Goal: Complete application form: Complete application form

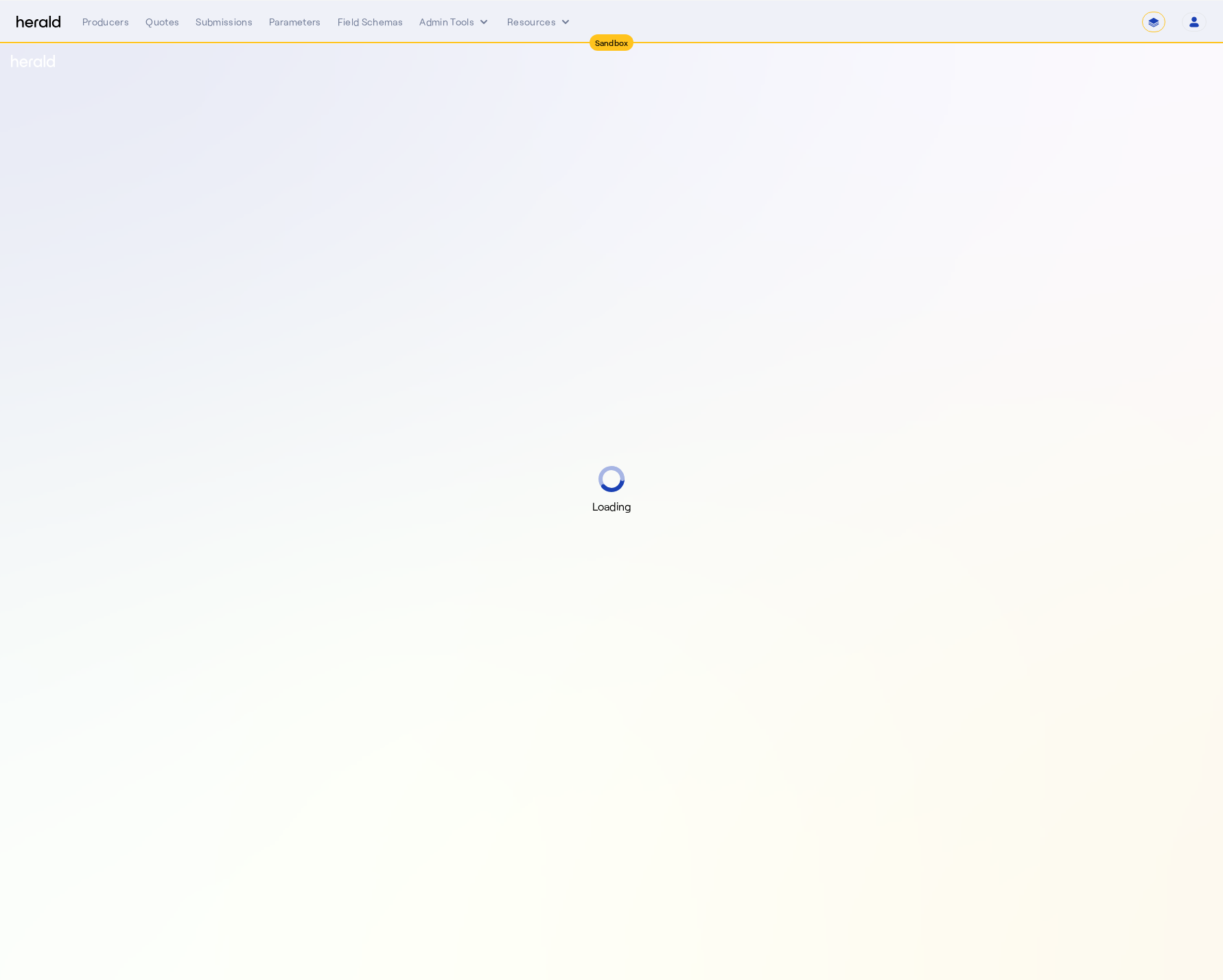
select select "*******"
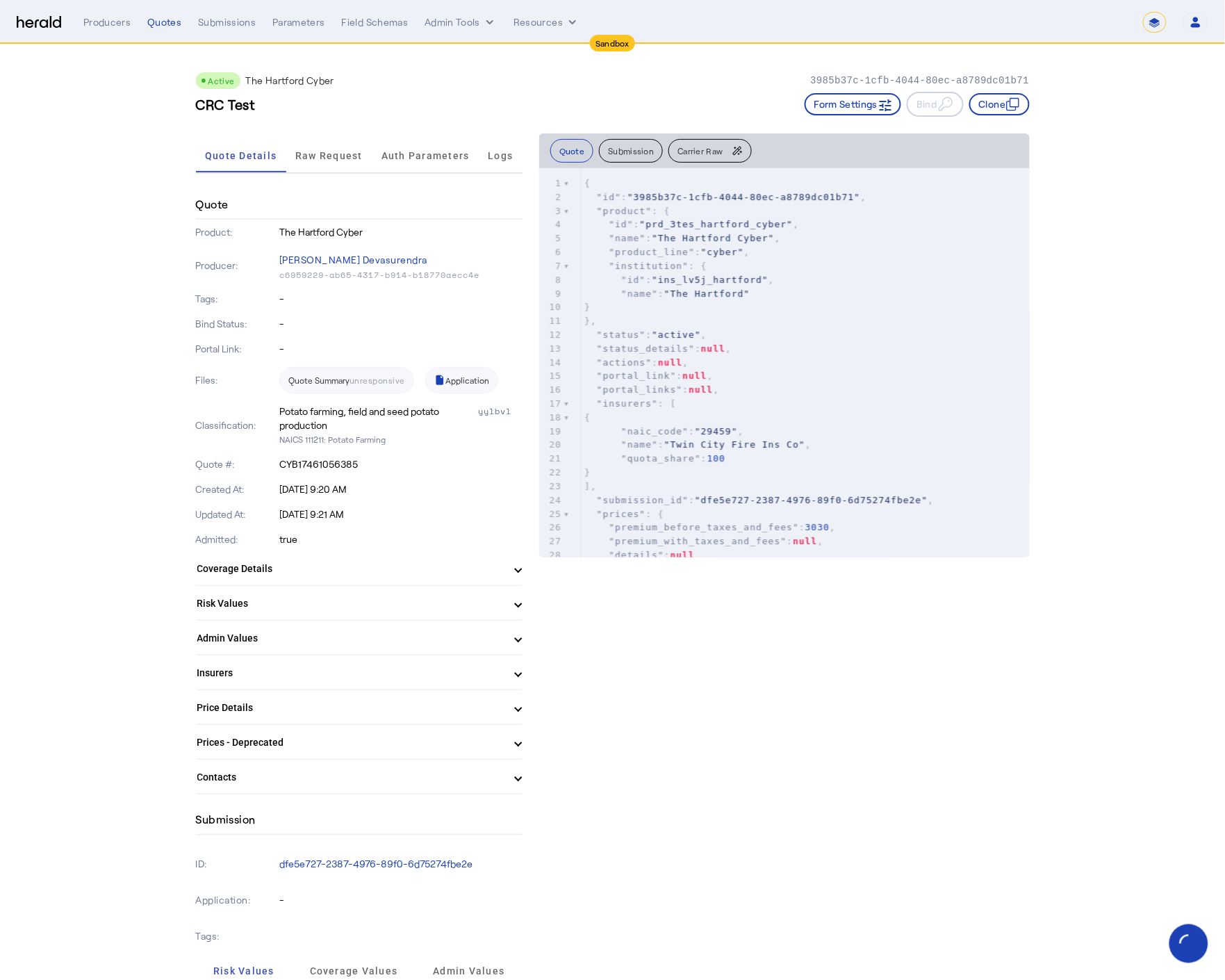
click at [1158, 28] on select "**********" at bounding box center [1155, 21] width 24 height 20
click at [1143, 12] on select "**********" at bounding box center [1155, 21] width 24 height 20
click at [789, 248] on pre ""product_line" : "cyber" ," at bounding box center [805, 252] width 448 height 14
click at [624, 158] on button "Submission" at bounding box center [631, 151] width 64 height 24
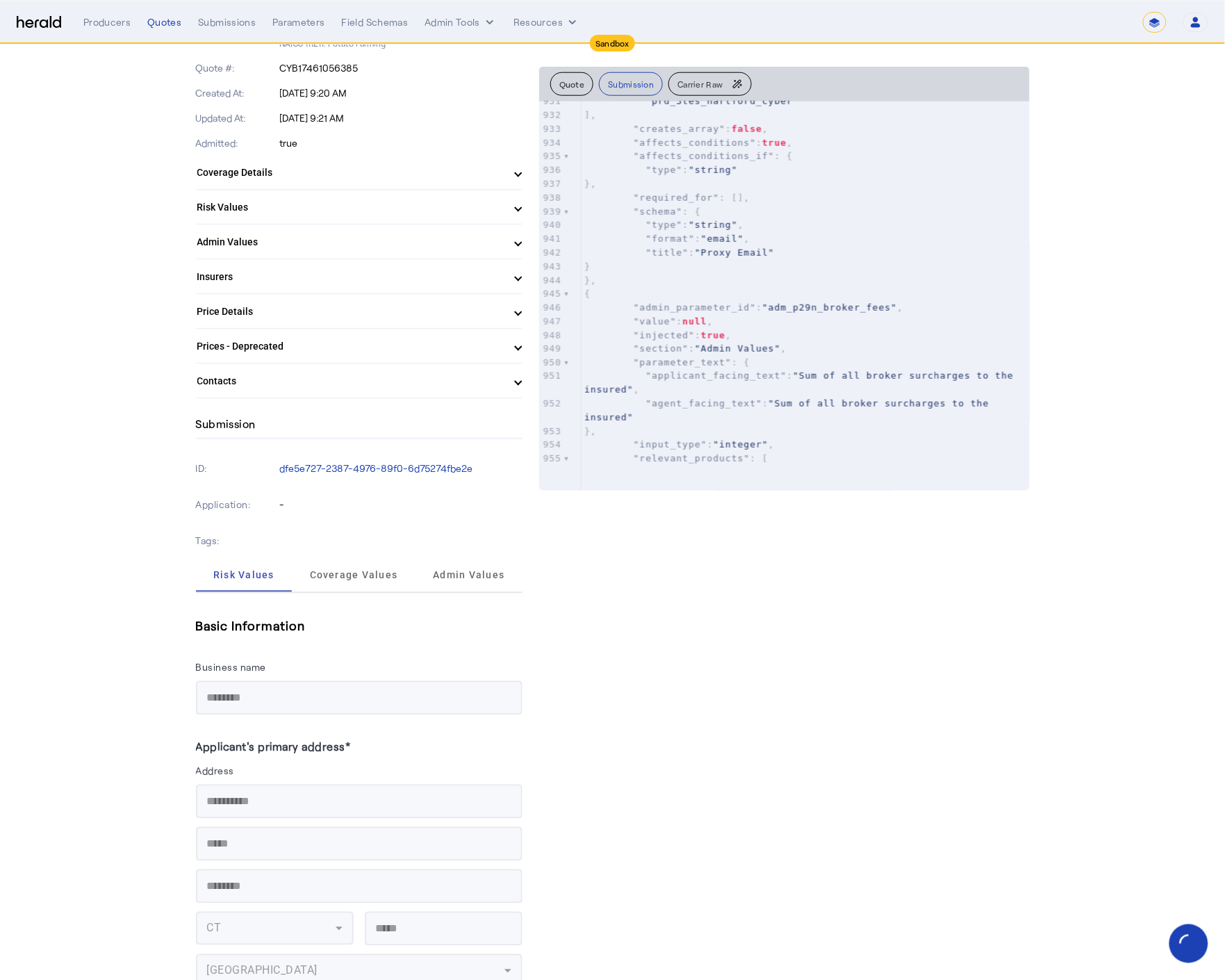
scroll to position [363, 0]
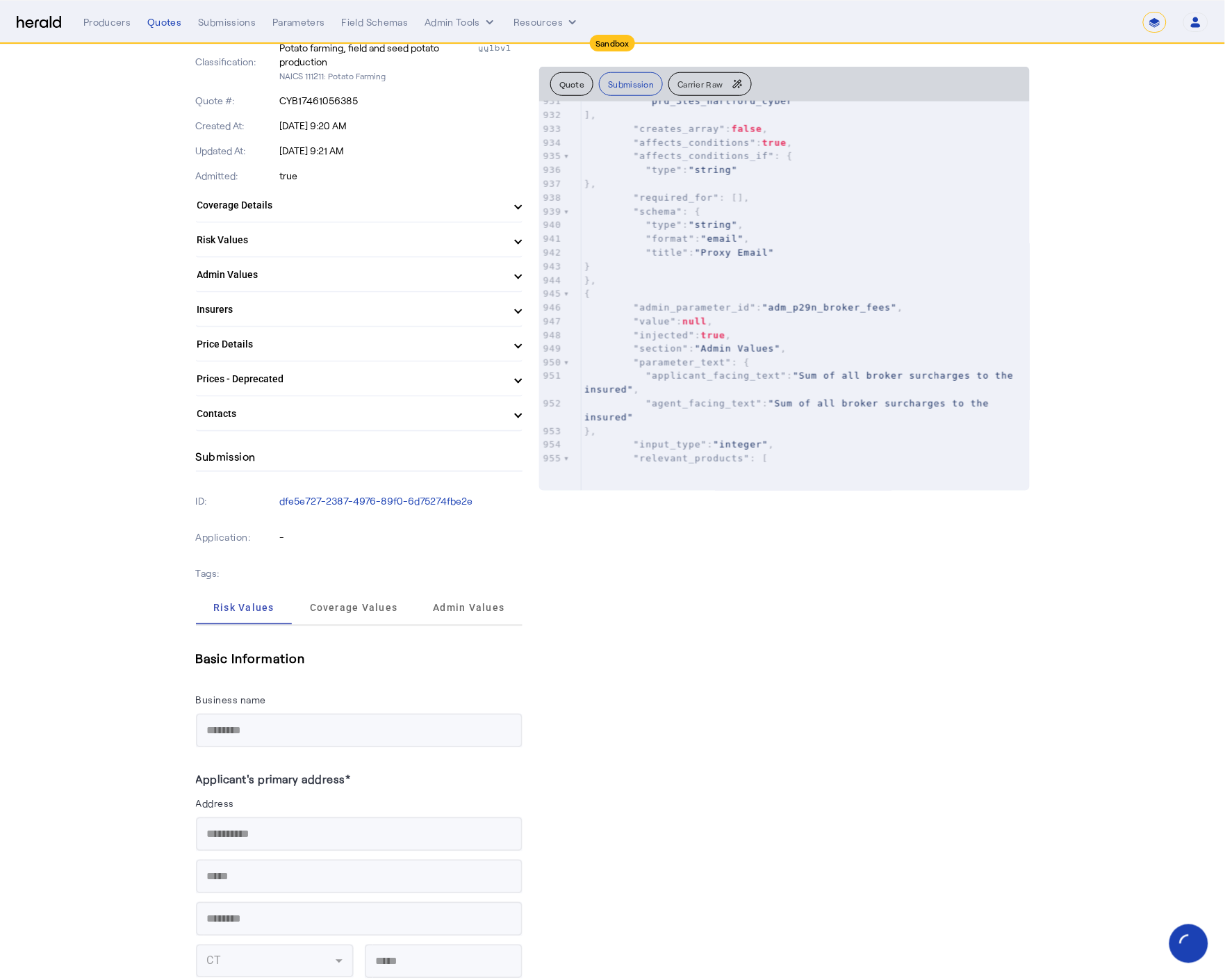
click at [447, 271] on mat-panel-title "Admin Values" at bounding box center [351, 274] width 307 height 14
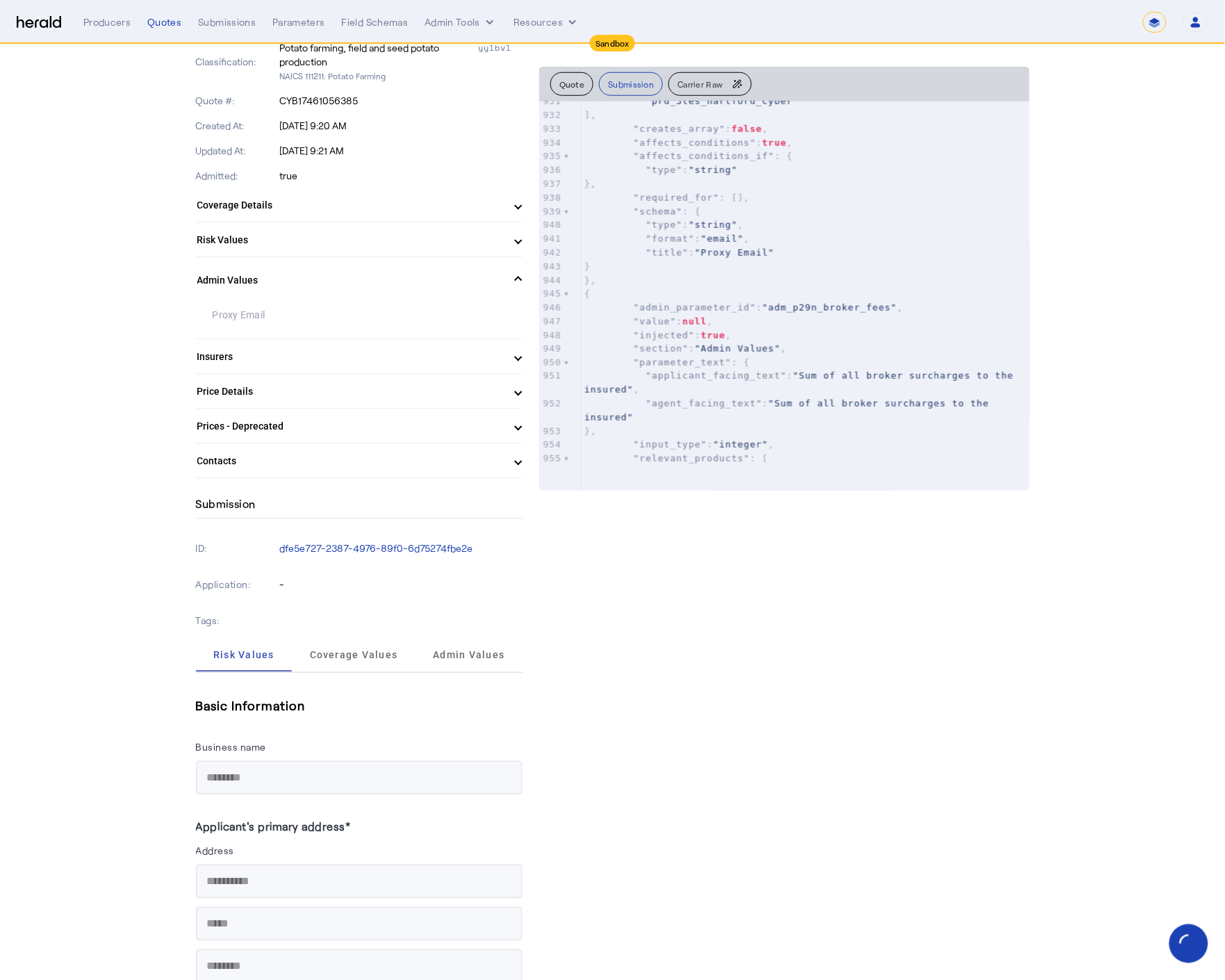
click at [447, 273] on mat-panel-title "Admin Values" at bounding box center [351, 281] width 307 height 14
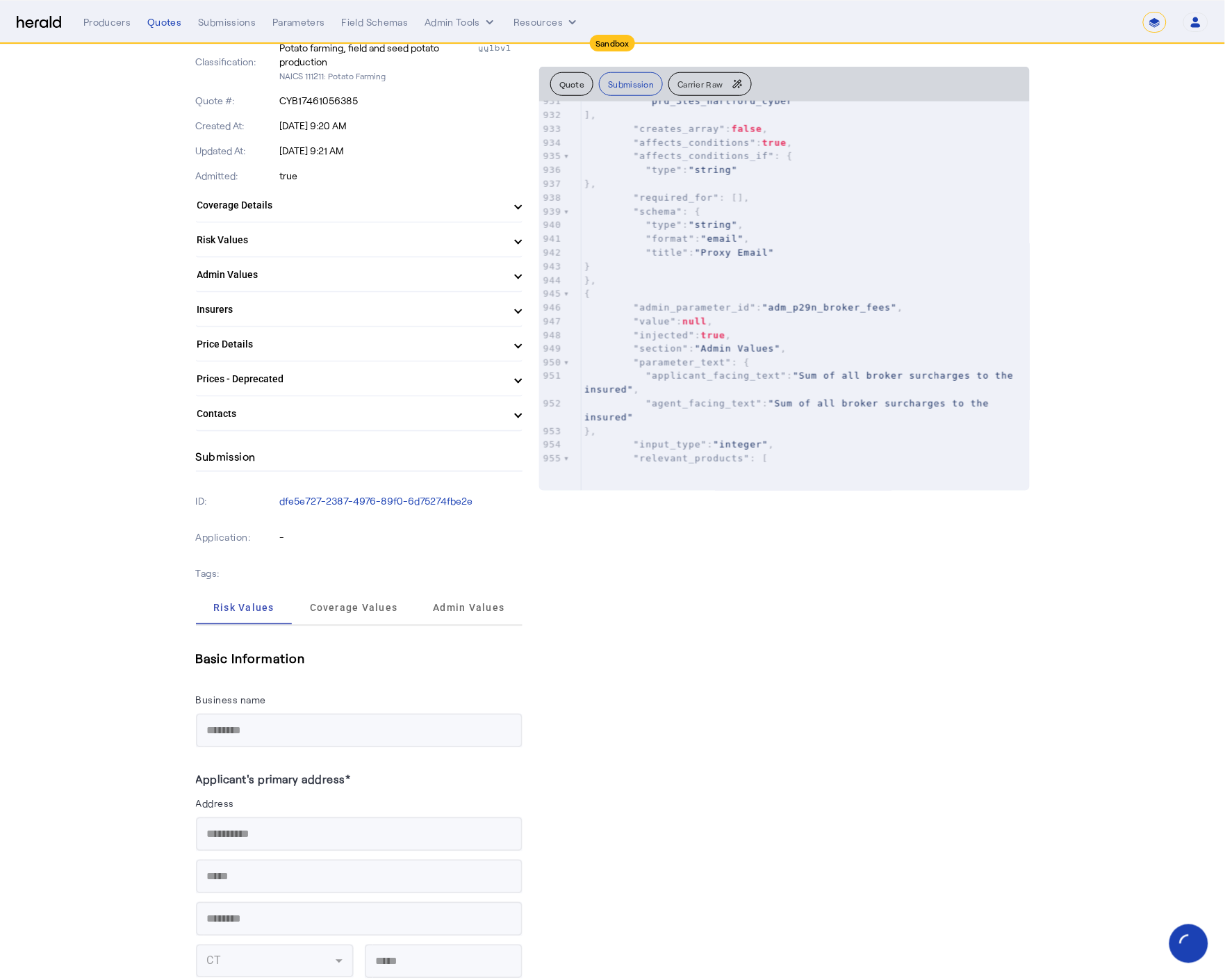
click at [439, 303] on mat-panel-title "Insurers" at bounding box center [351, 310] width 307 height 14
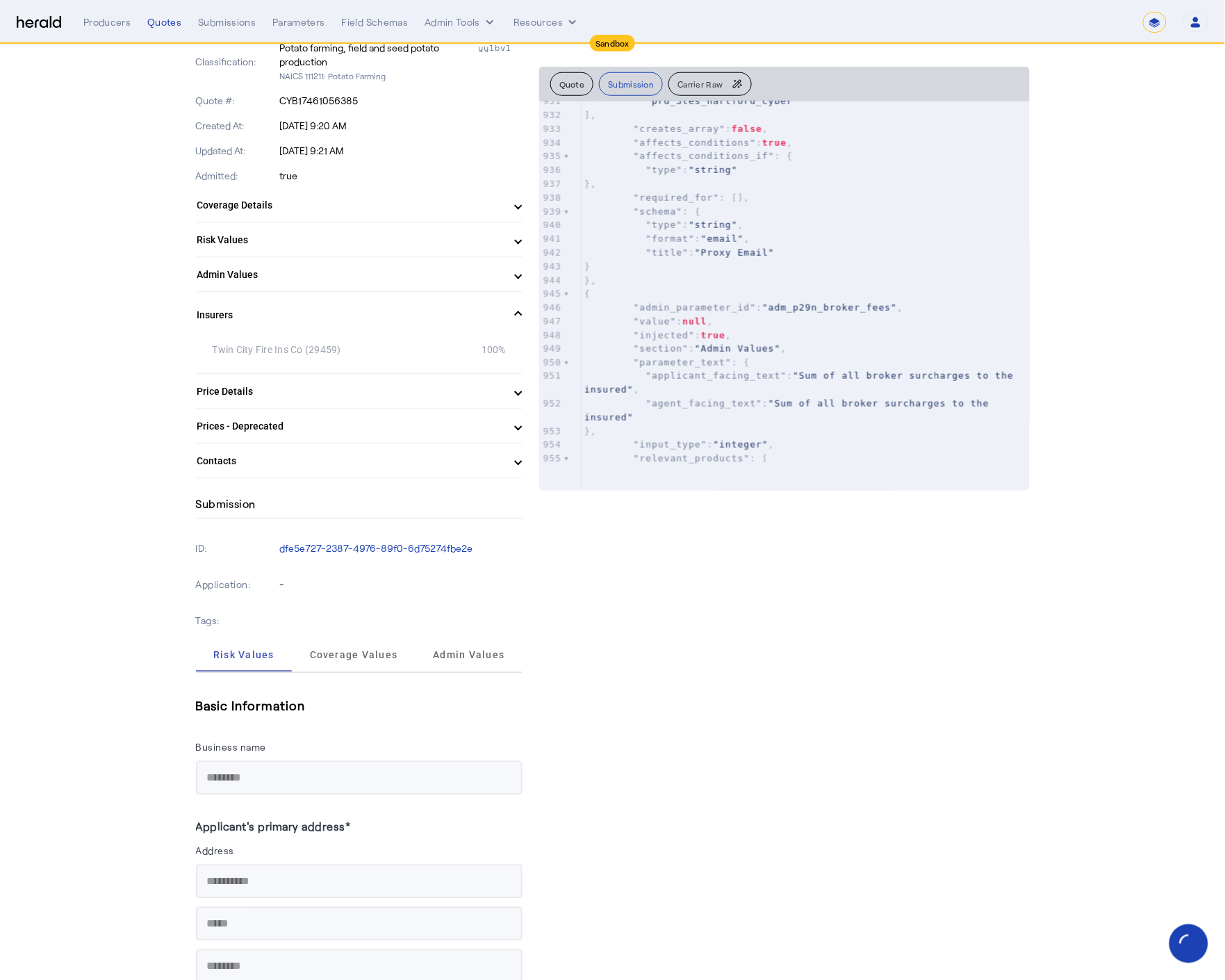
click at [439, 301] on mat-expansion-panel-header "Insurers" at bounding box center [360, 315] width 327 height 44
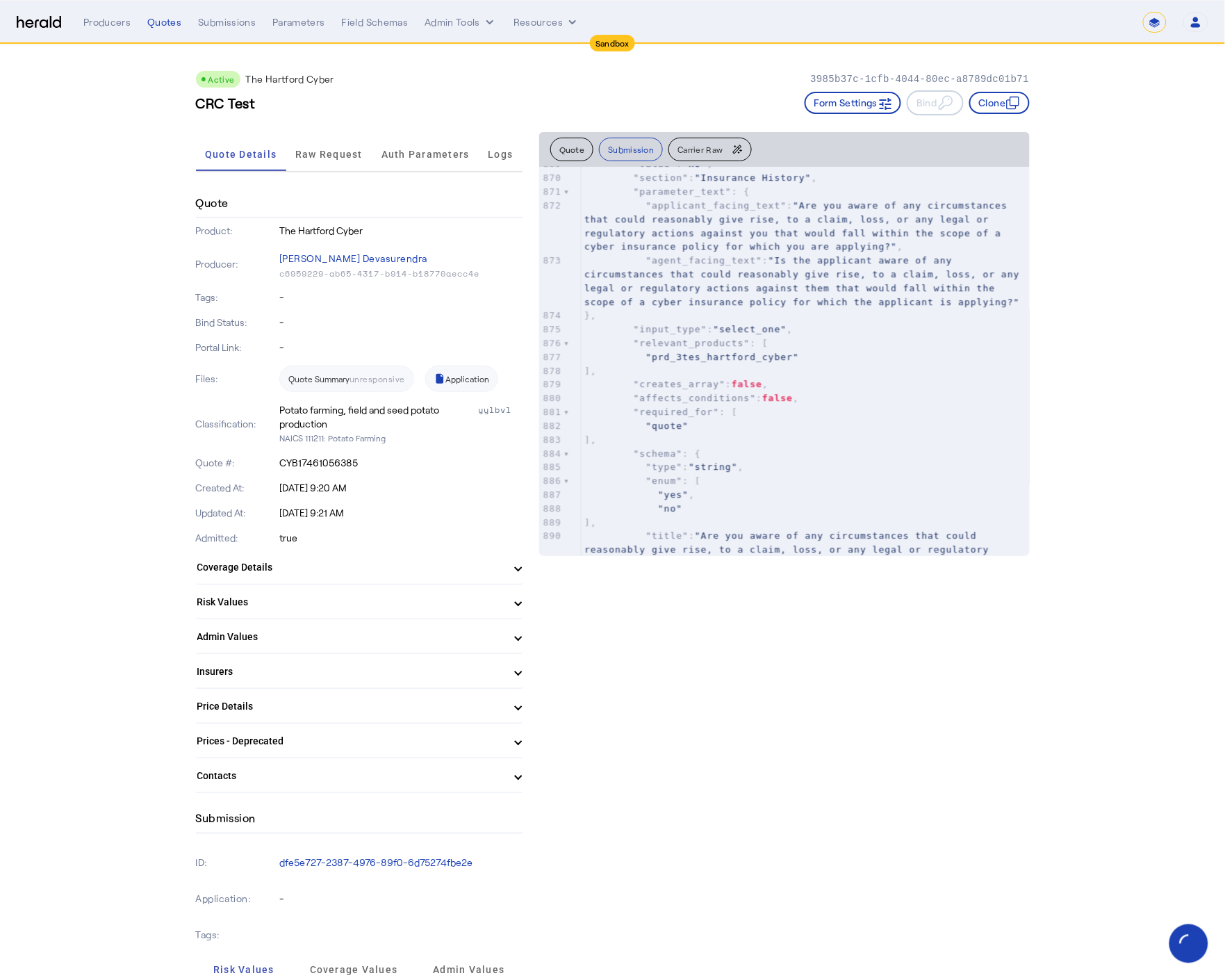
scroll to position [0, 0]
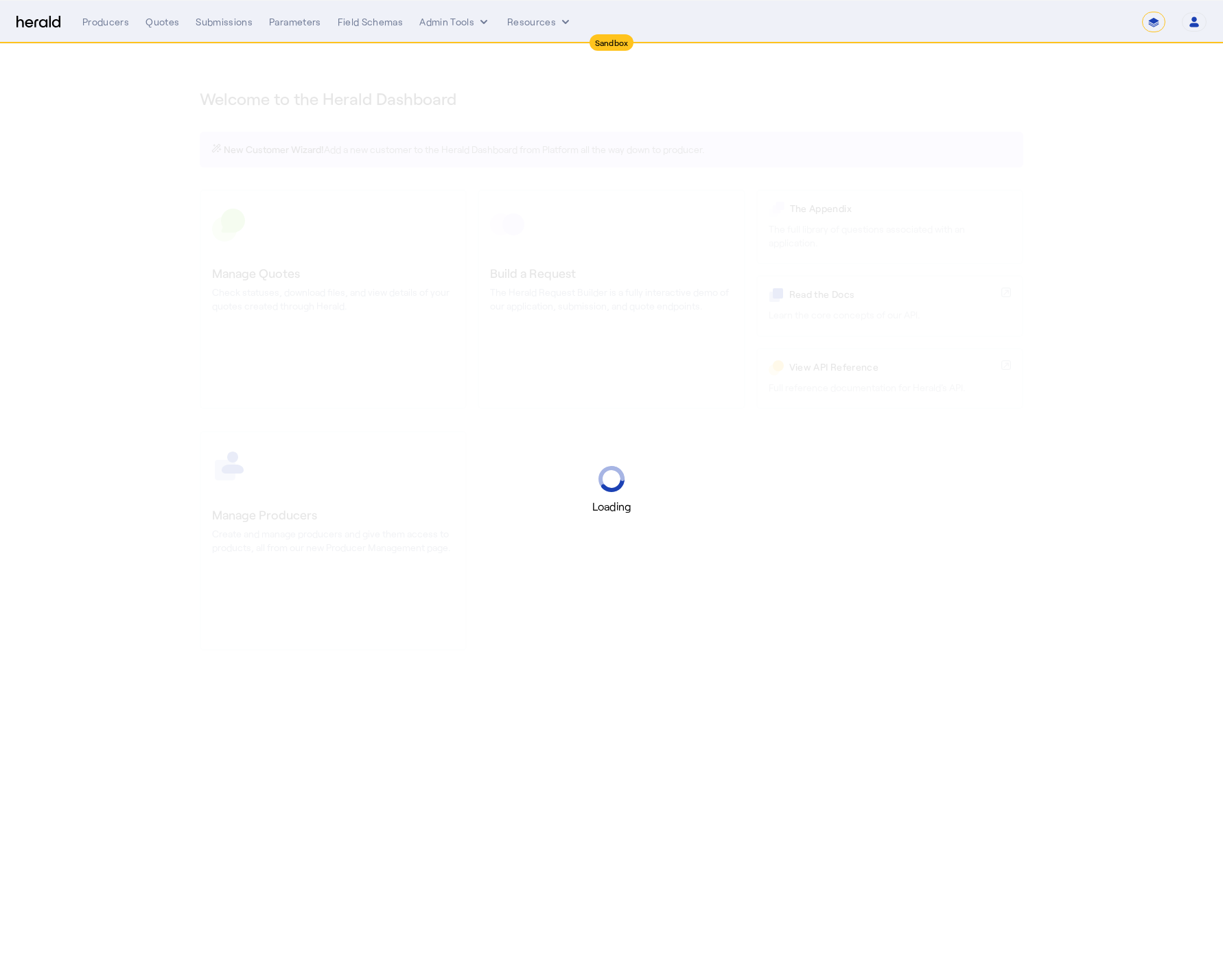
select select "*******"
click at [1035, 32] on select "1Fort Acrisure Acturis Affinity Advisors Affinity Risk Agentero AmWins Anzen Ao…" at bounding box center [1031, 21] width 188 height 20
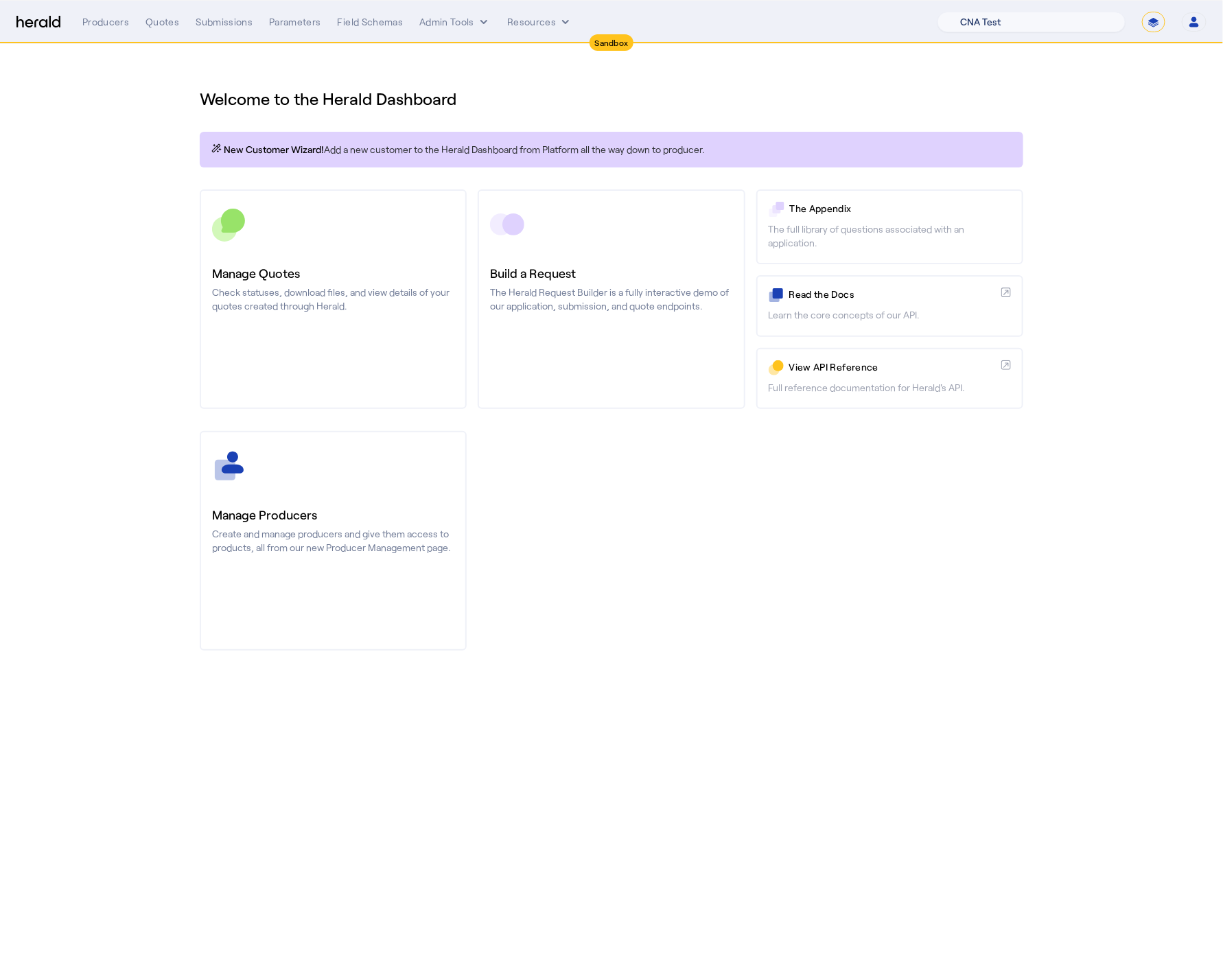
click at [970, 11] on select "1Fort Acrisure Acturis Affinity Advisors Affinity Risk Agentero AmWins Anzen Ao…" at bounding box center [1031, 21] width 188 height 20
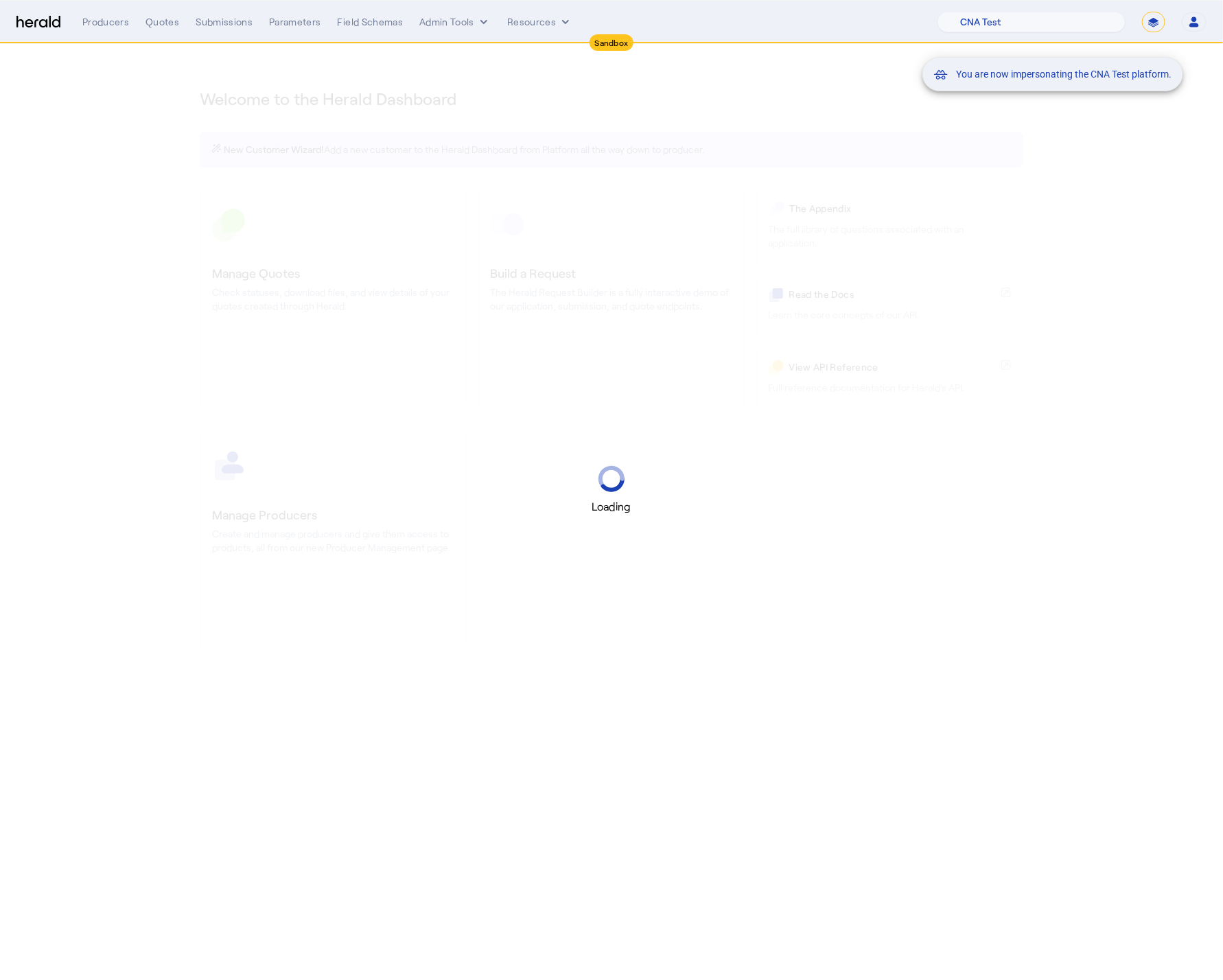
click at [1024, 19] on mat-snack-bar-container "You are now impersonating the CNA Test platform." at bounding box center [1086, 22] width 260 height 34
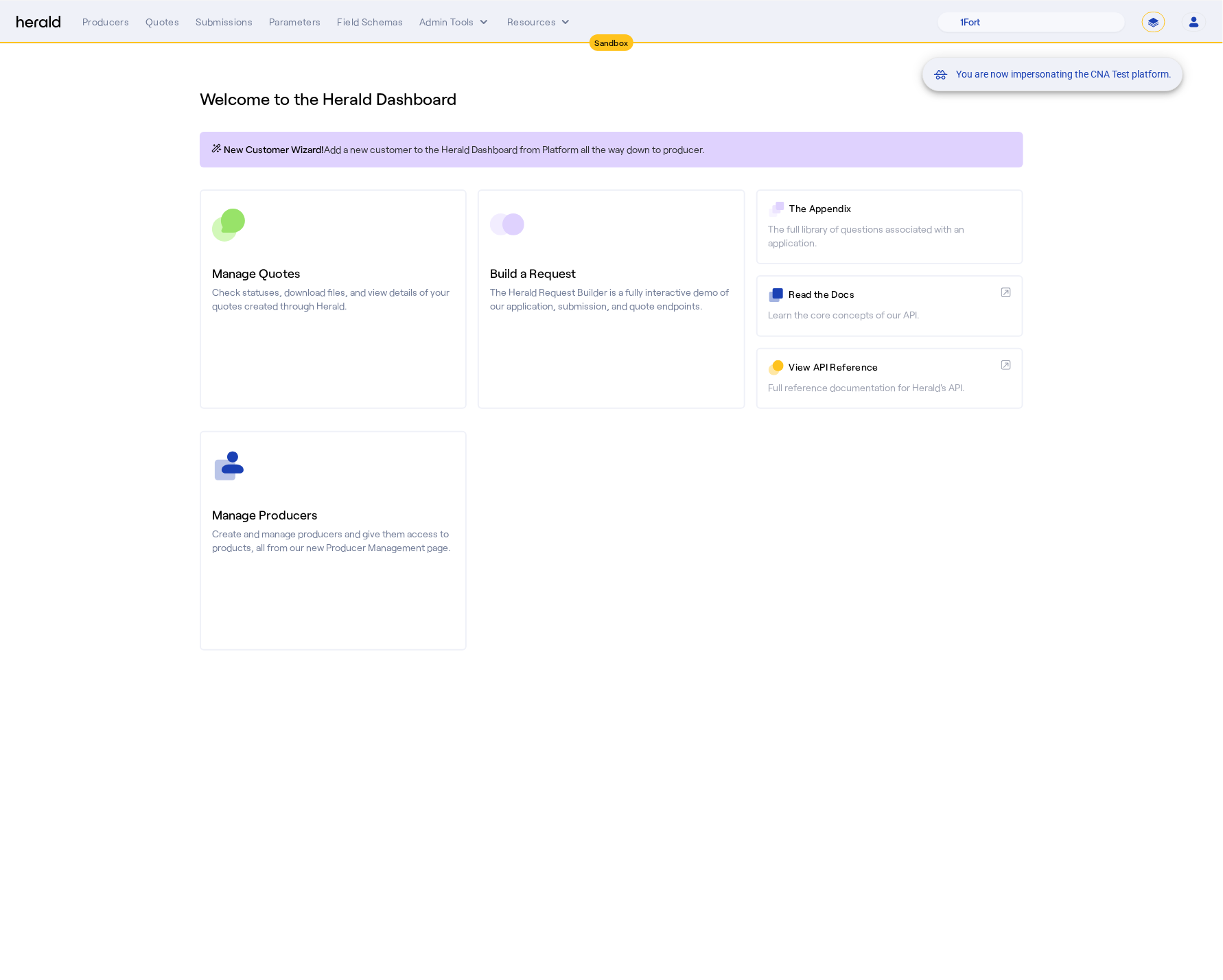
click at [1021, 24] on mat-snack-bar-container "You are now impersonating the CNA Test platform." at bounding box center [1086, 22] width 260 height 34
click at [991, 19] on mat-snack-bar-container "You are now impersonating the CNA Test platform." at bounding box center [1086, 22] width 260 height 34
click at [1004, 21] on select "1Fort Acrisure Acturis Affinity Advisors Affinity Risk Agentero AmWins Anzen Ao…" at bounding box center [1031, 21] width 188 height 20
select select "pfm_h3db_crc"
click at [970, 11] on select "1Fort Acrisure Acturis Affinity Advisors Affinity Risk Agentero AmWins Anzen Ao…" at bounding box center [1031, 21] width 188 height 20
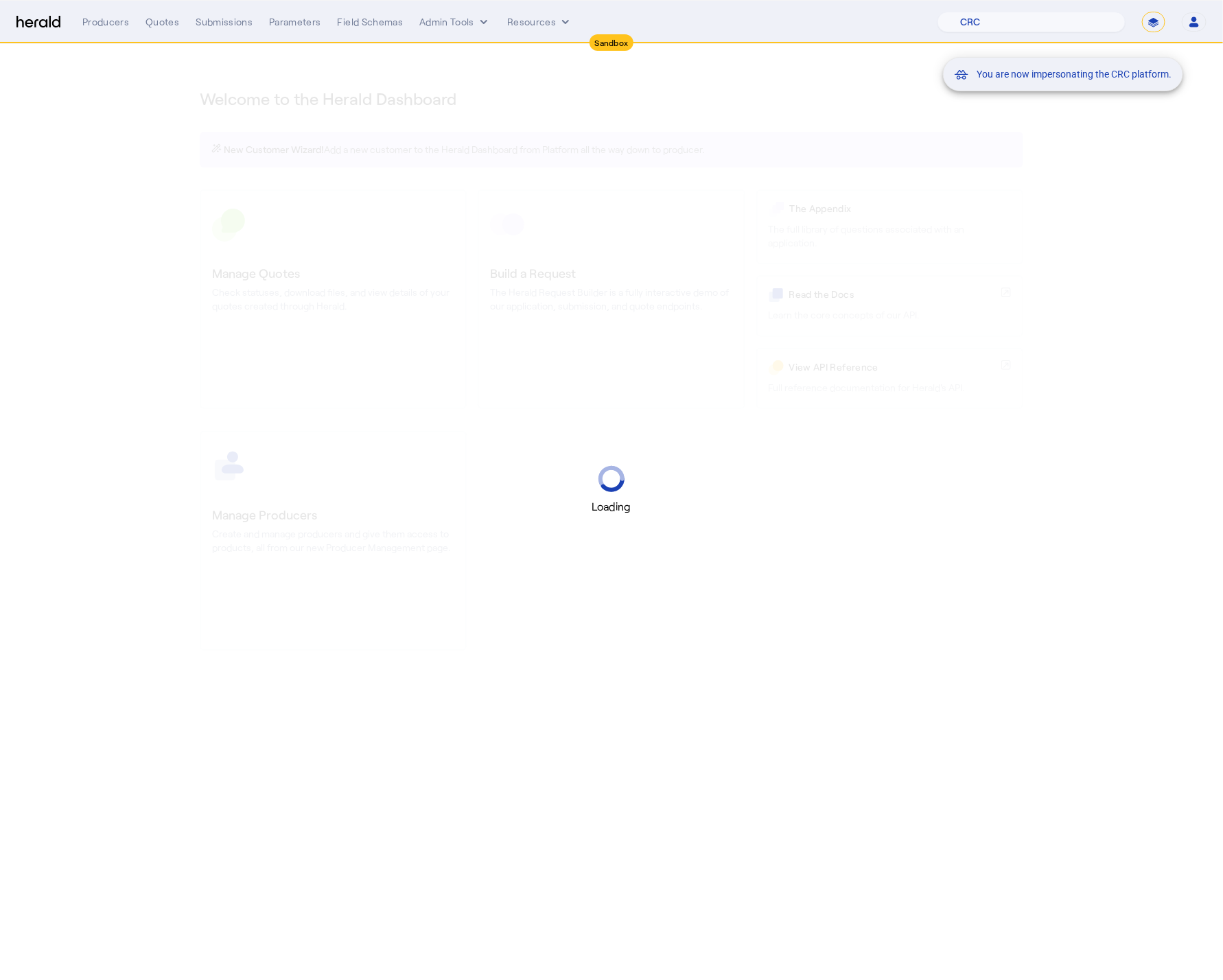
click at [123, 177] on div "You are now impersonating the CRC platform." at bounding box center [611, 490] width 1223 height 980
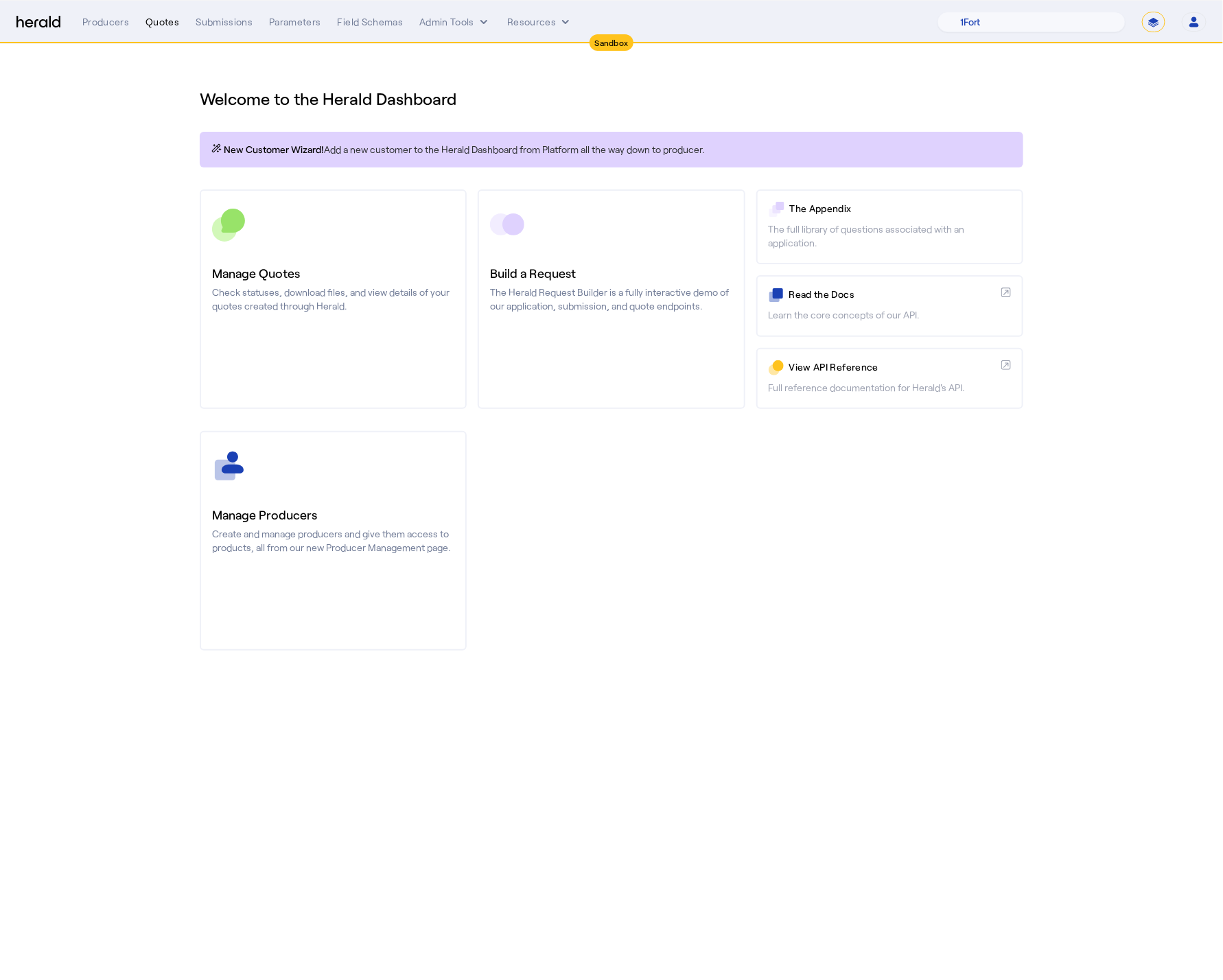
click at [158, 26] on div "Quotes" at bounding box center [162, 22] width 33 height 14
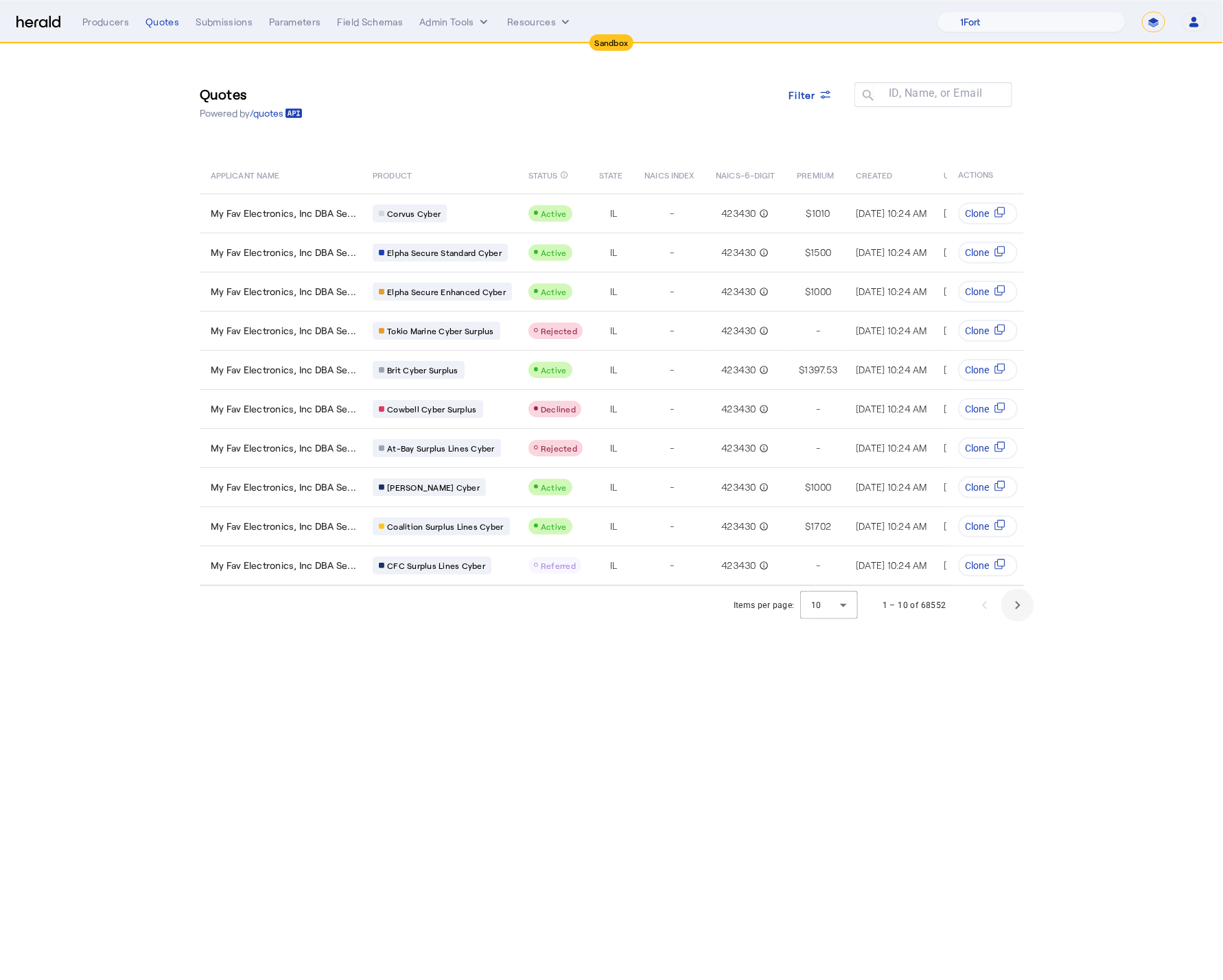
click at [1020, 618] on span "Next page" at bounding box center [1018, 606] width 33 height 33
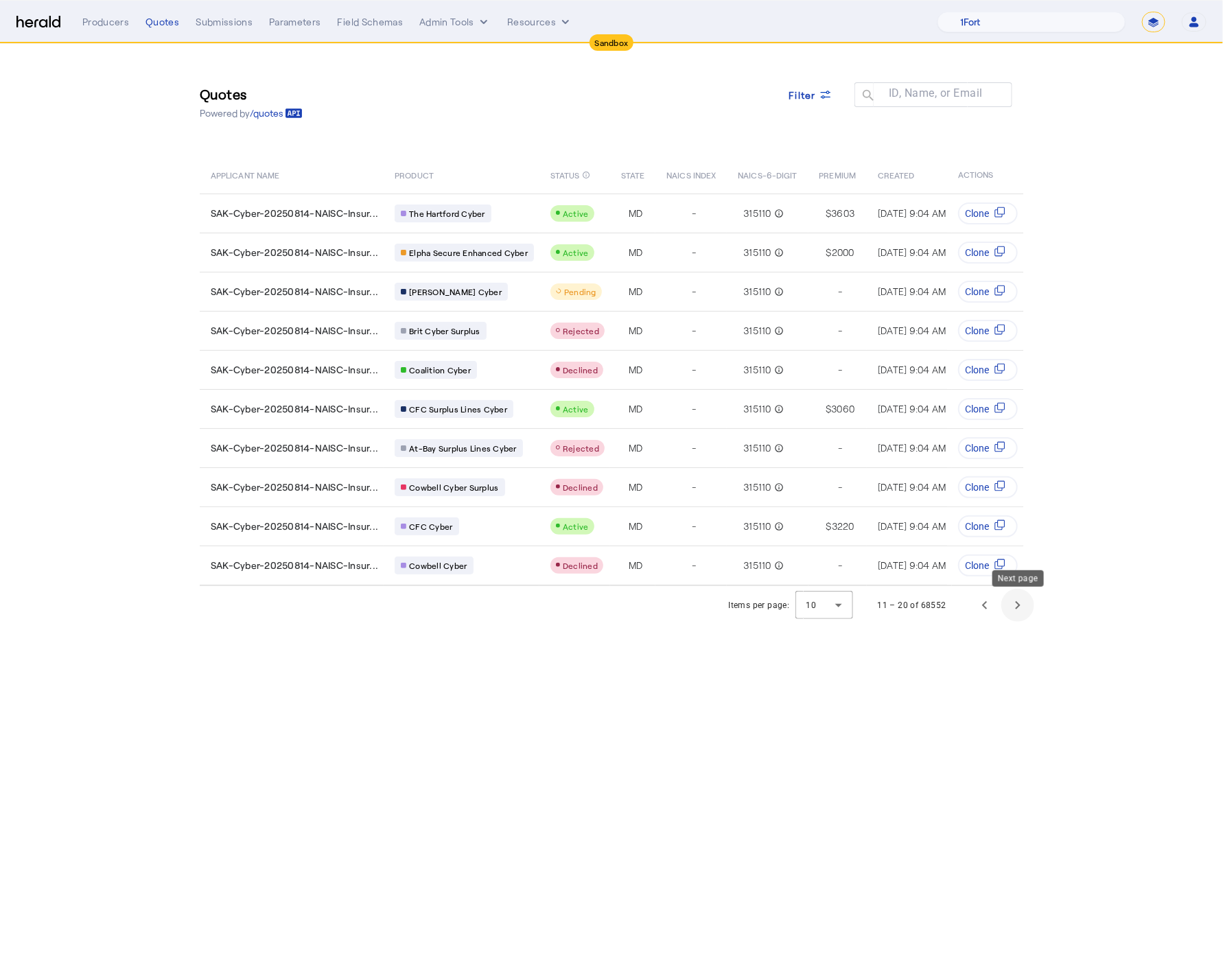
click at [1016, 614] on span "Next page" at bounding box center [1018, 606] width 33 height 33
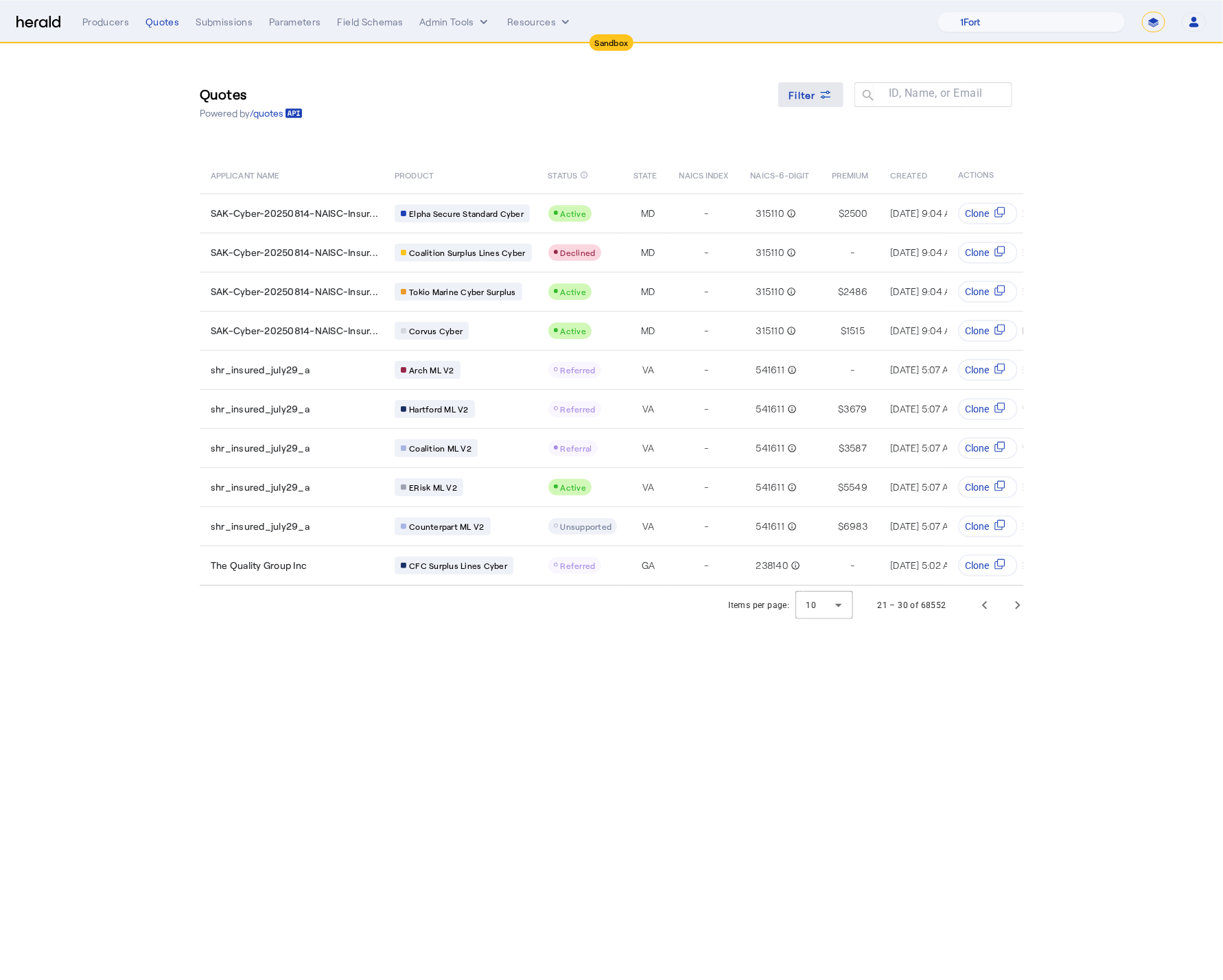
click at [827, 100] on icon at bounding box center [826, 95] width 14 height 14
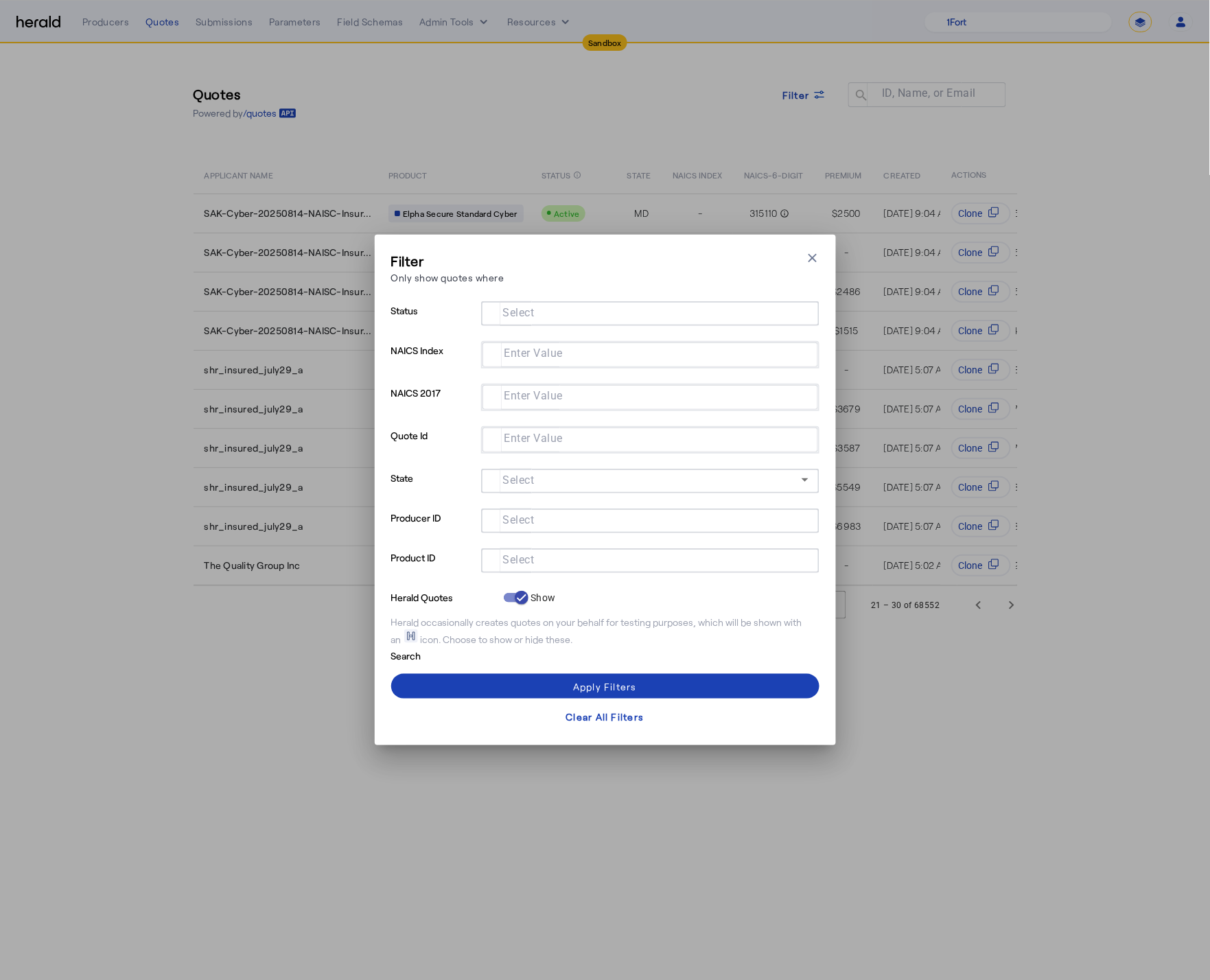
click at [586, 560] on input "Select" at bounding box center [647, 559] width 311 height 17
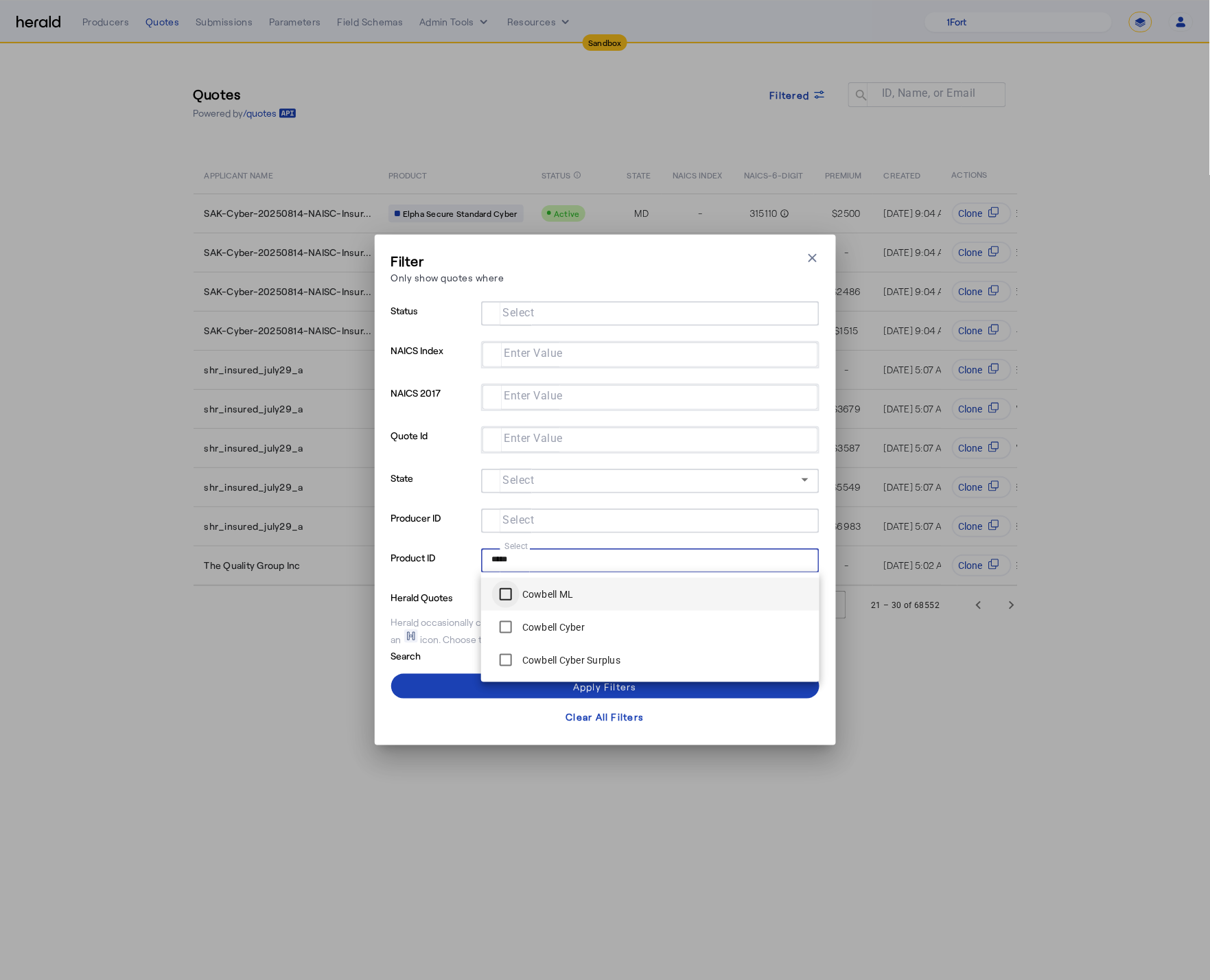
type input "*****"
click at [449, 682] on span at bounding box center [605, 686] width 429 height 33
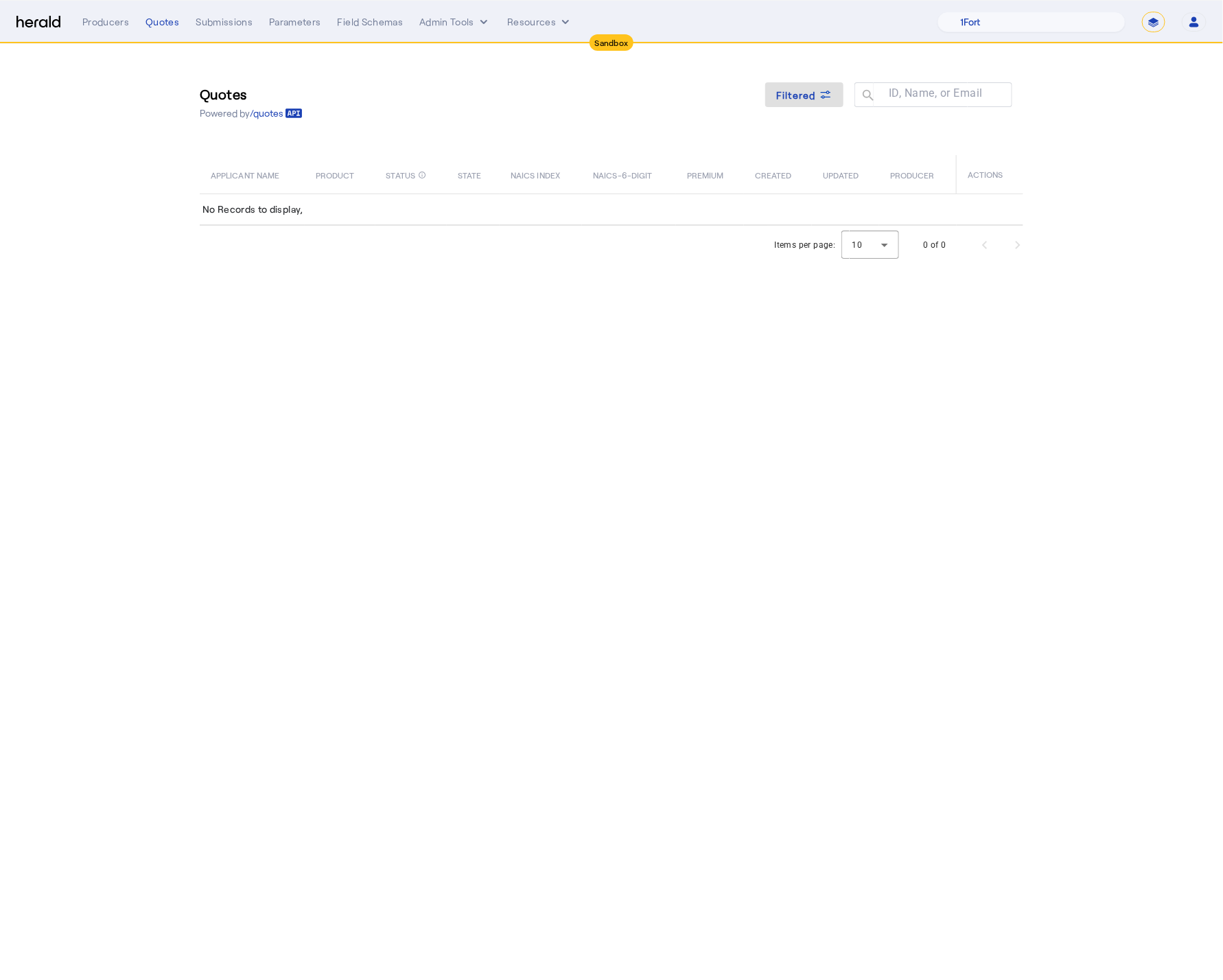
click at [25, 22] on img at bounding box center [39, 22] width 44 height 13
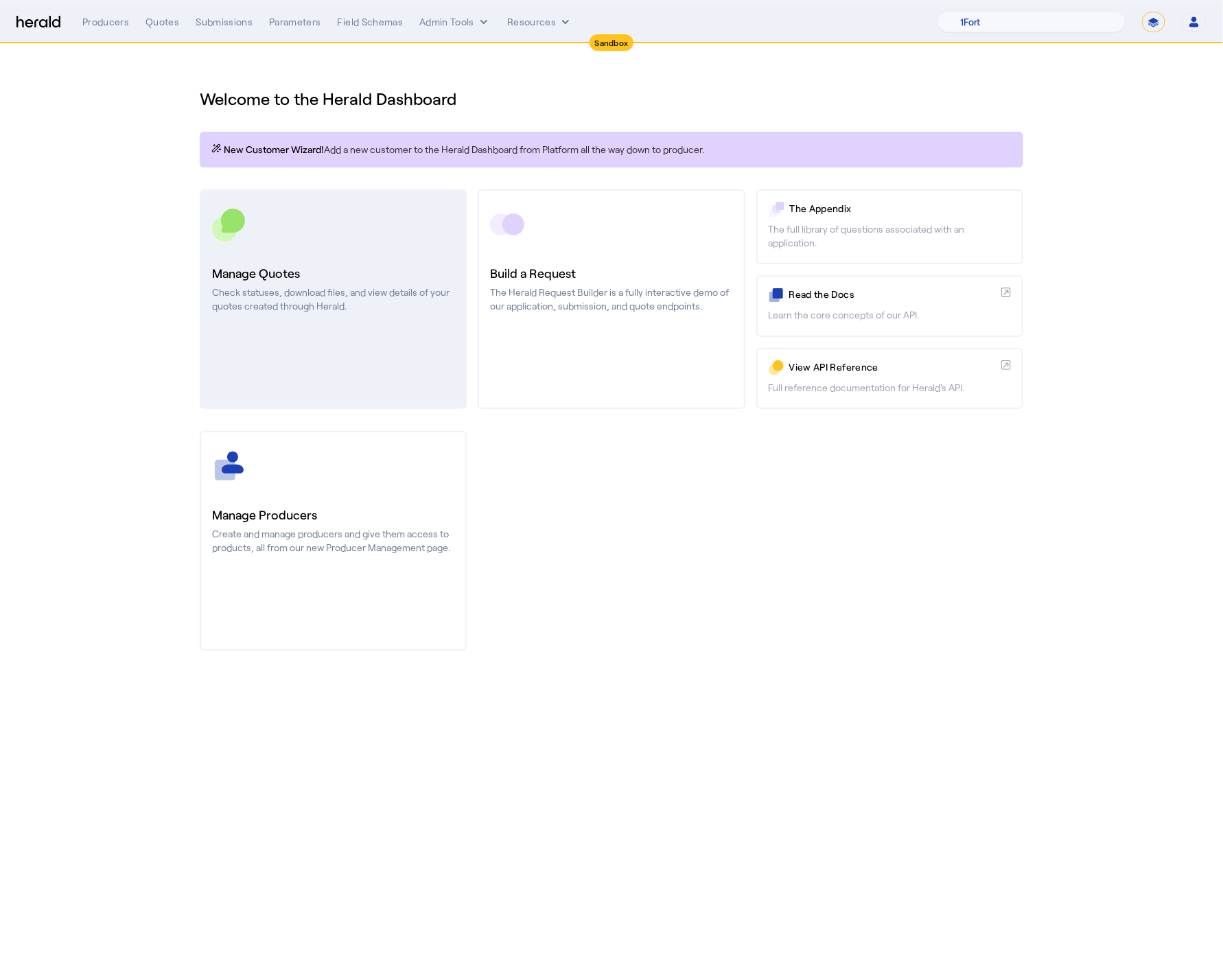
click at [359, 267] on h3 "Manage Quotes" at bounding box center [333, 273] width 242 height 19
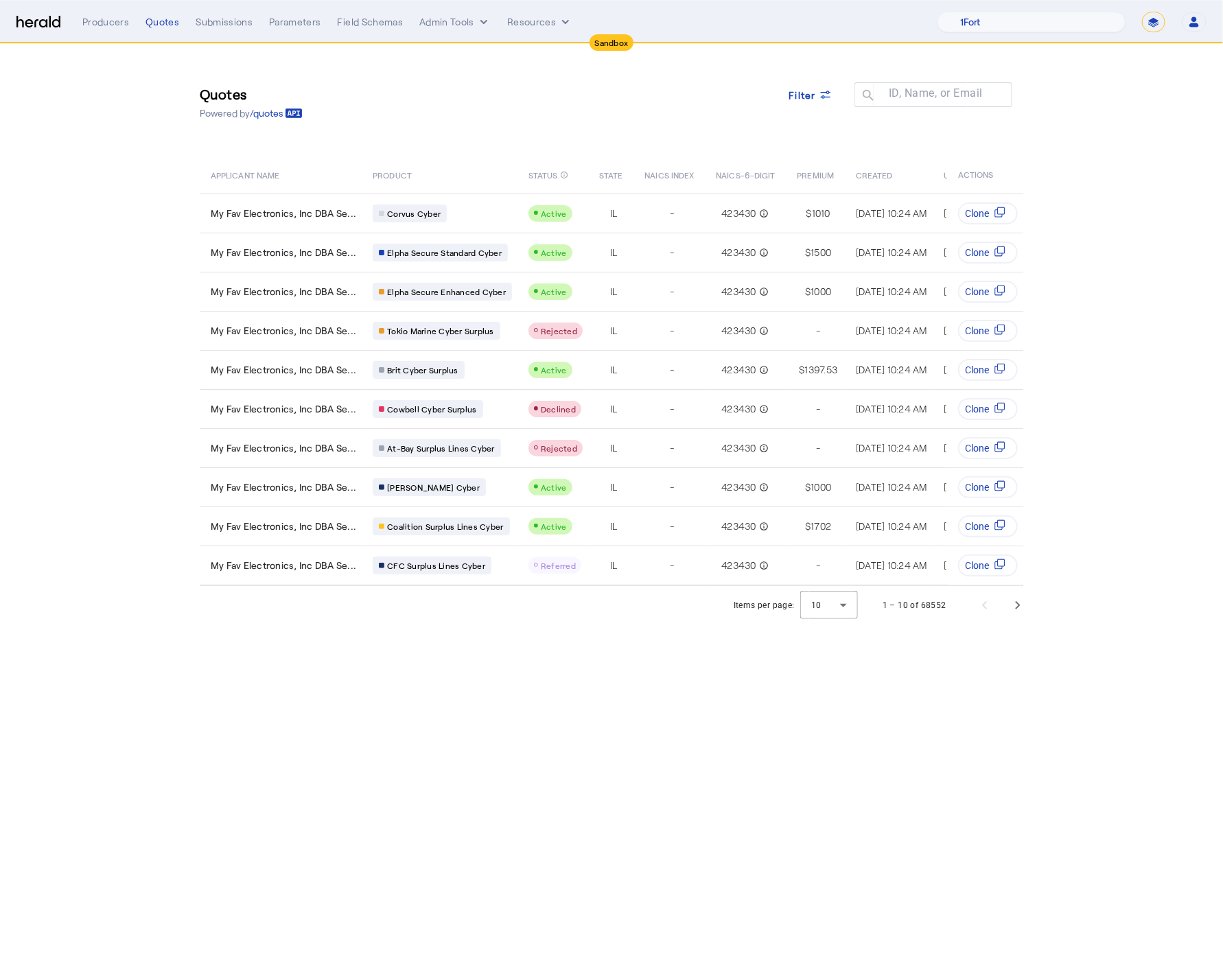
click at [32, 18] on img at bounding box center [39, 22] width 44 height 13
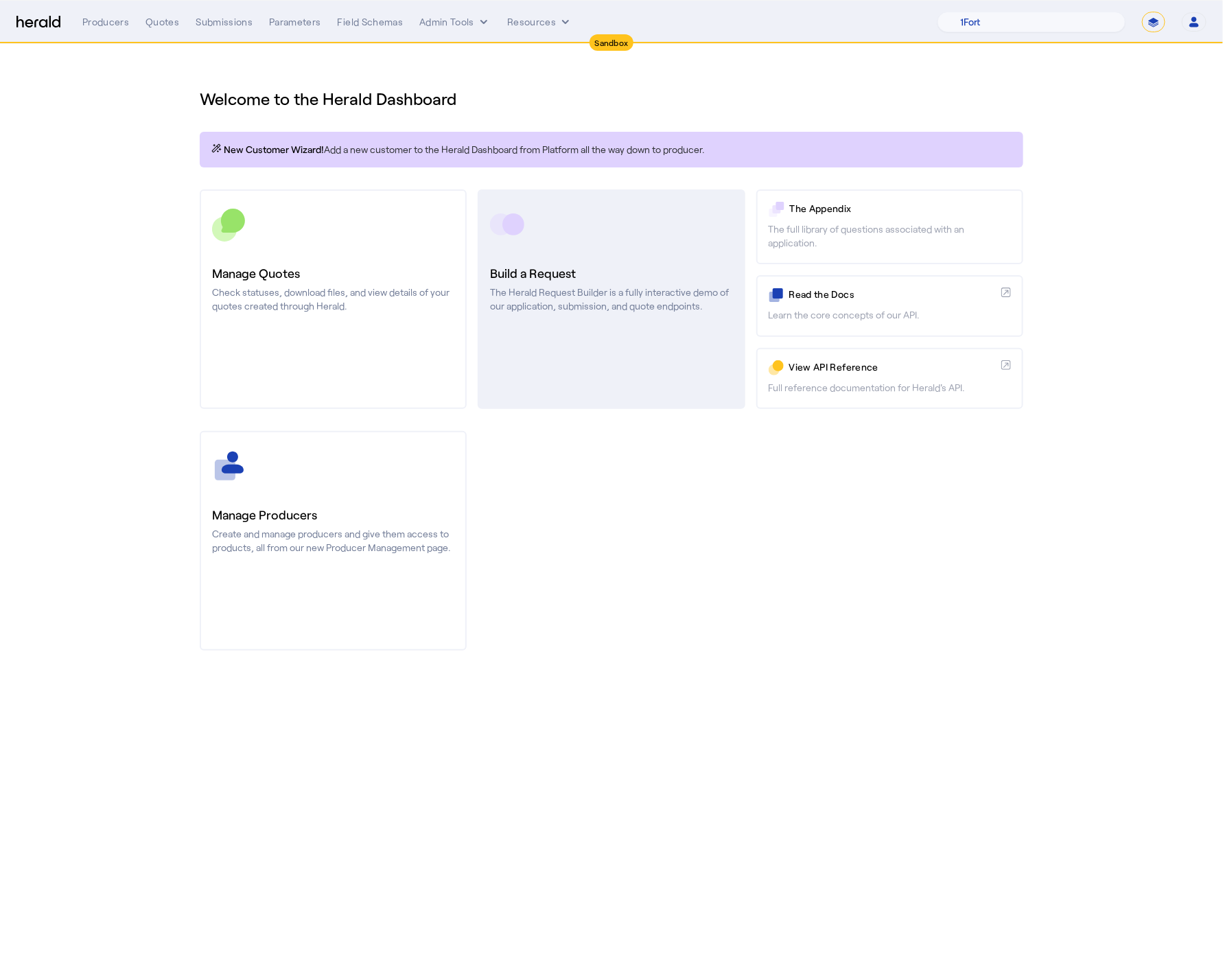
click at [594, 232] on div at bounding box center [611, 224] width 242 height 34
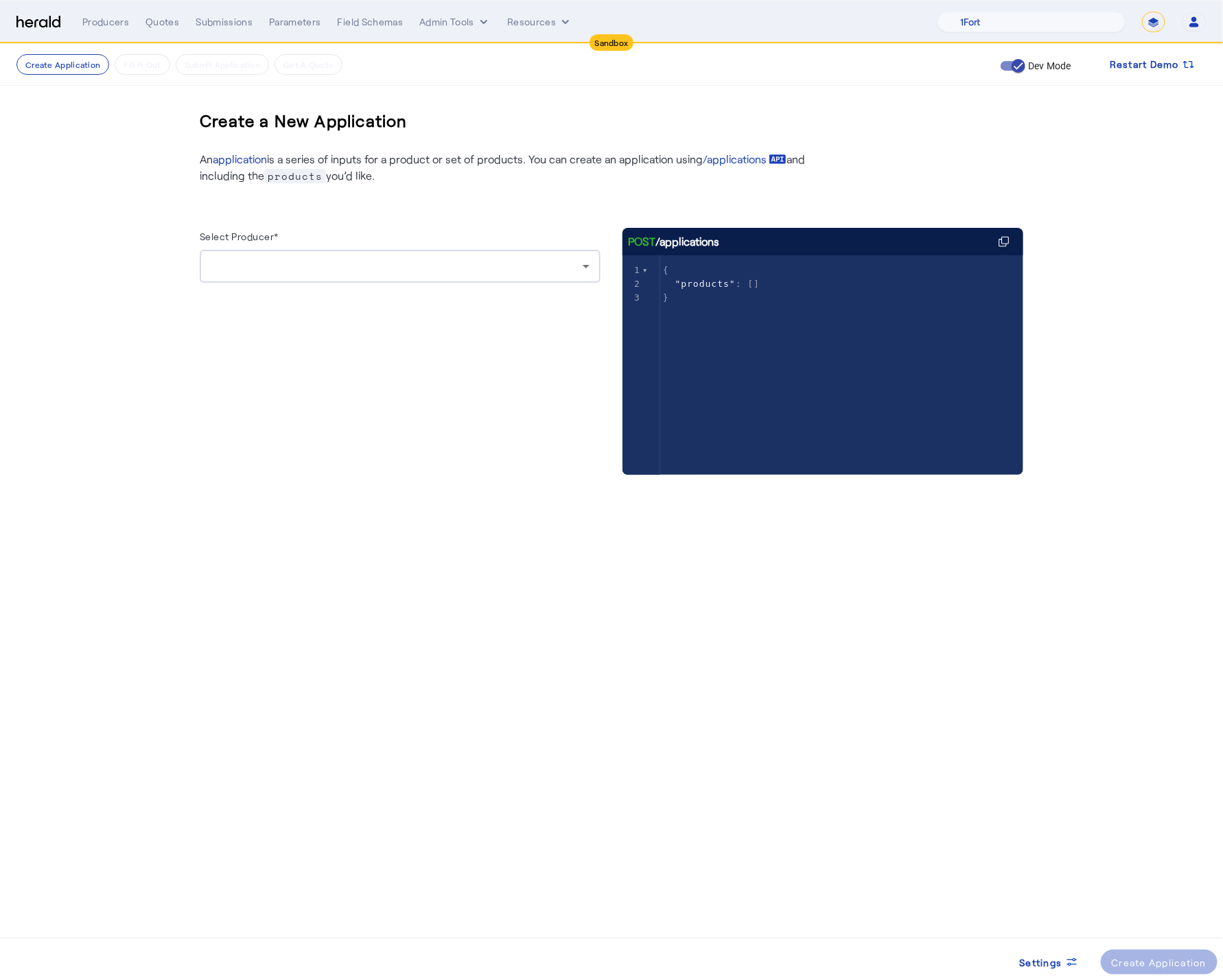
click at [451, 274] on div at bounding box center [400, 266] width 379 height 33
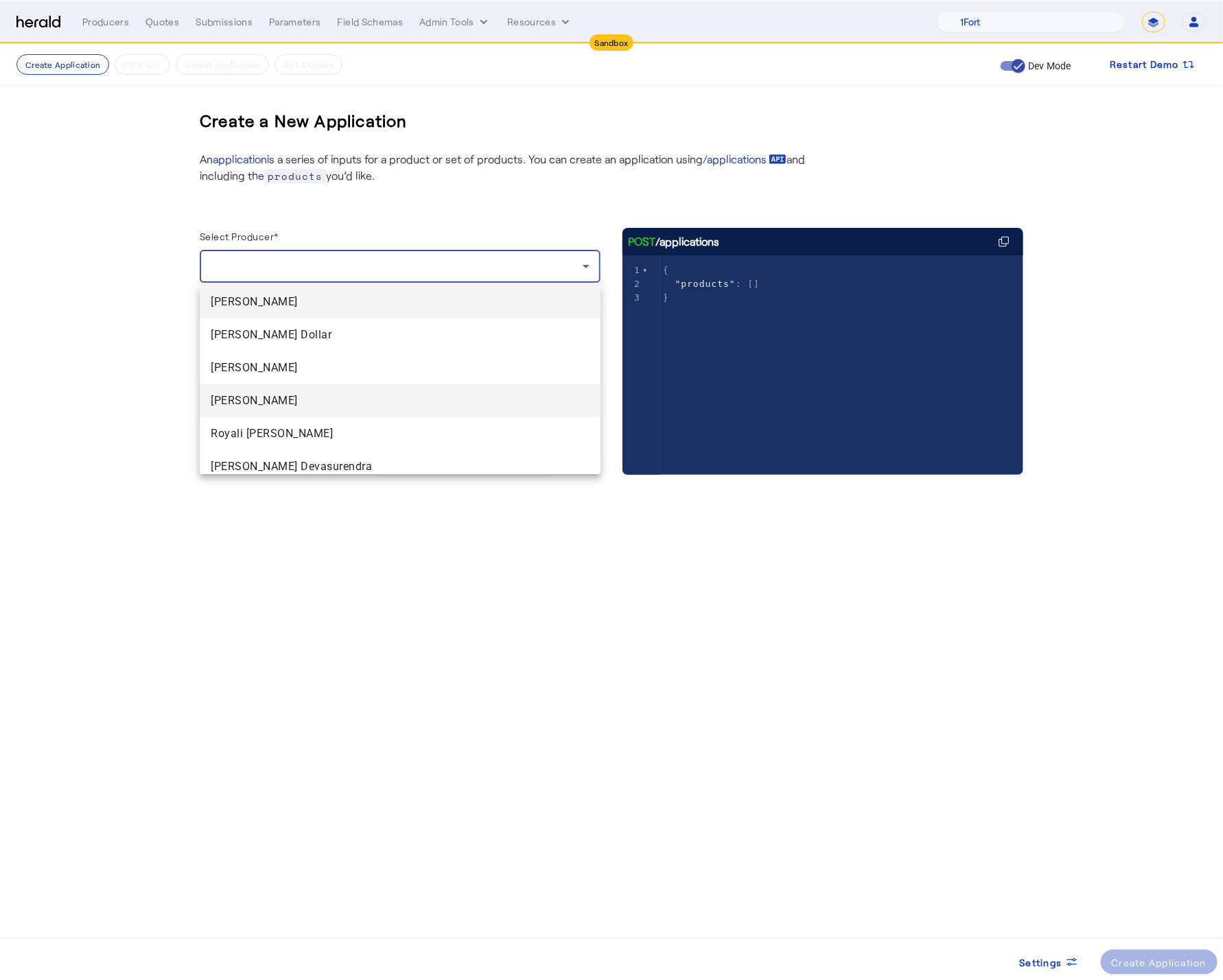
click at [307, 408] on span "Erin Dyer" at bounding box center [400, 401] width 379 height 17
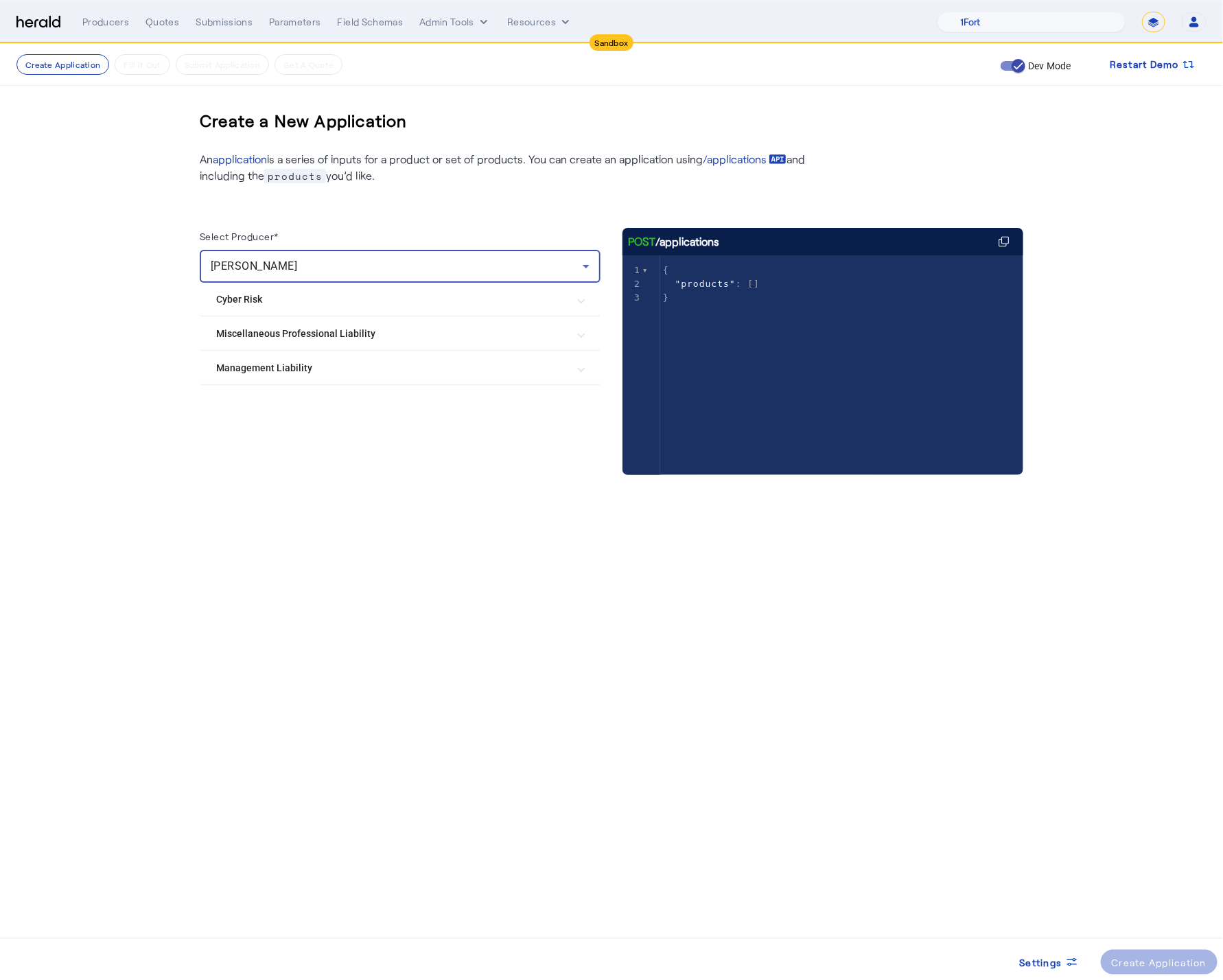
click at [371, 365] on Liability "Management Liability" at bounding box center [392, 368] width 352 height 14
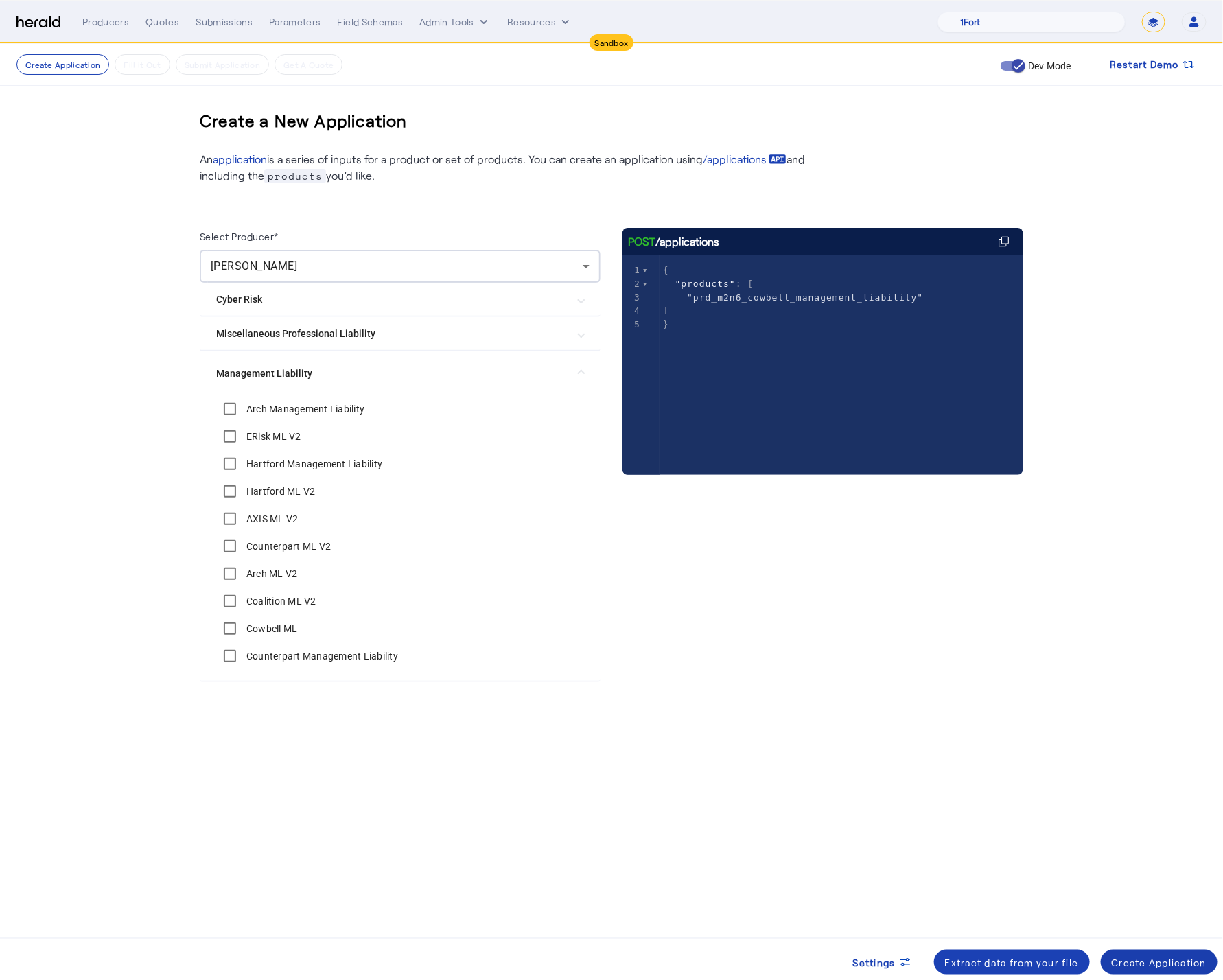
click at [1146, 963] on div "Create Application" at bounding box center [1159, 962] width 96 height 14
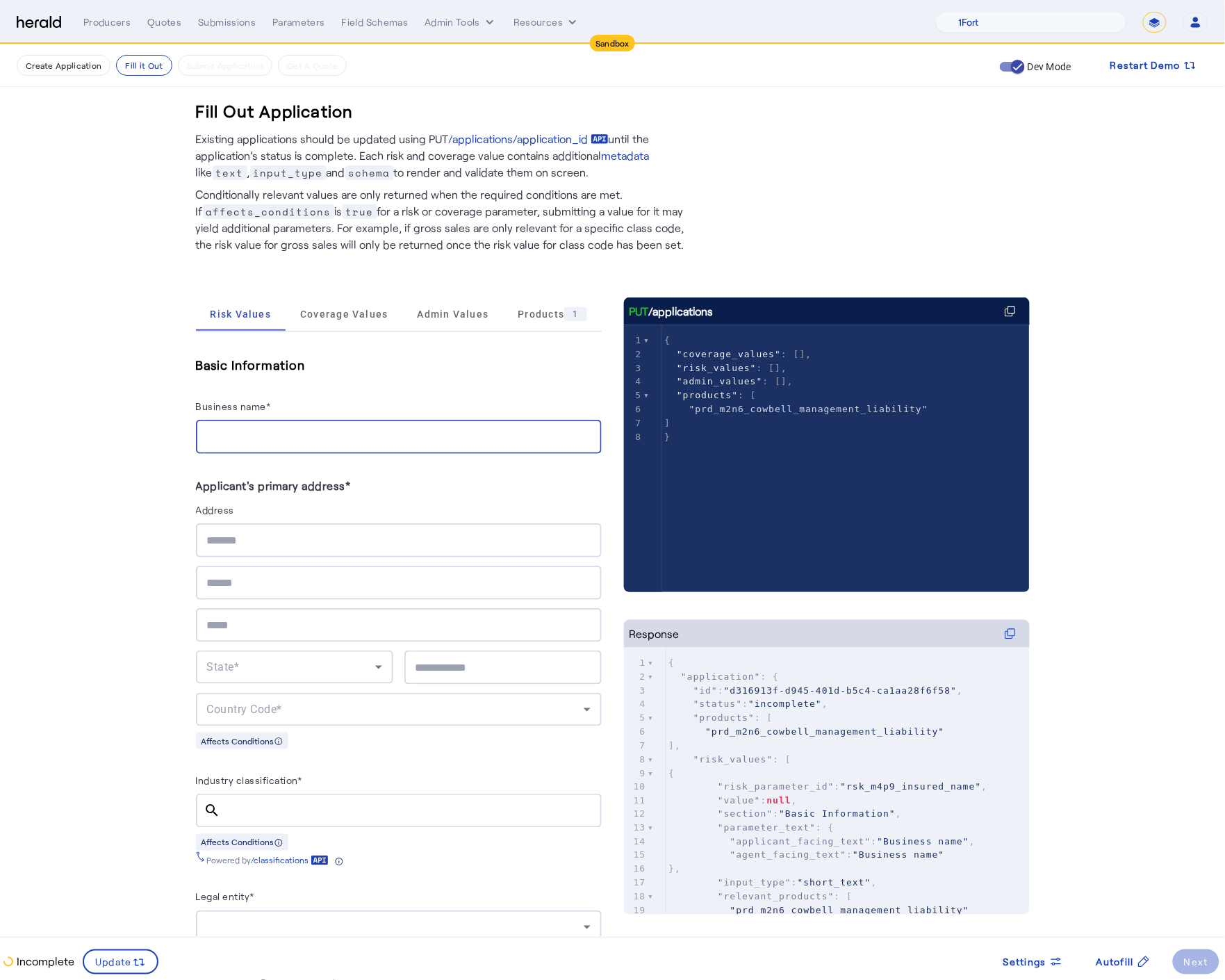
click at [246, 431] on input "Business name*" at bounding box center [399, 437] width 383 height 17
type input "**********"
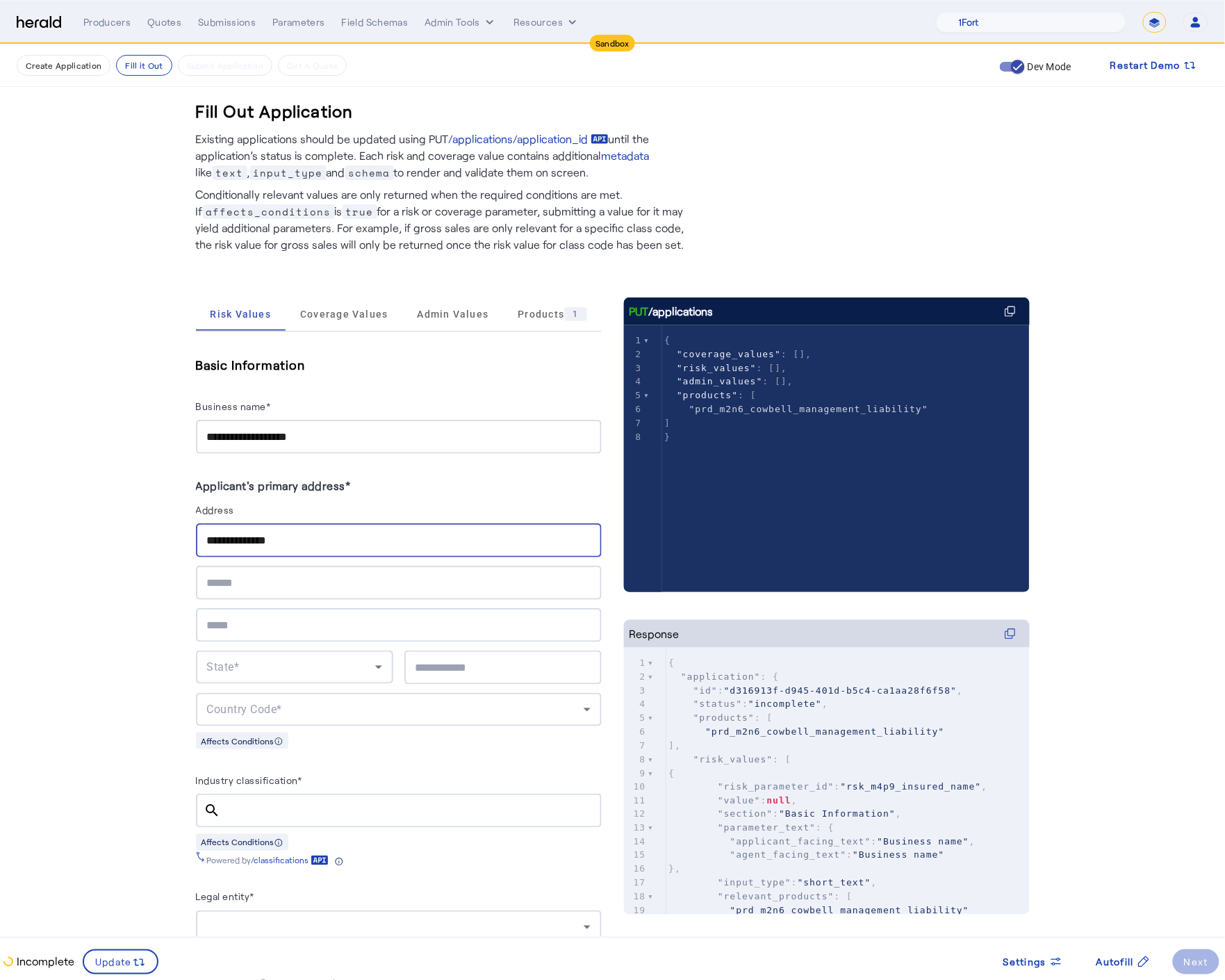
type input "**********"
type input "********"
type input "*****"
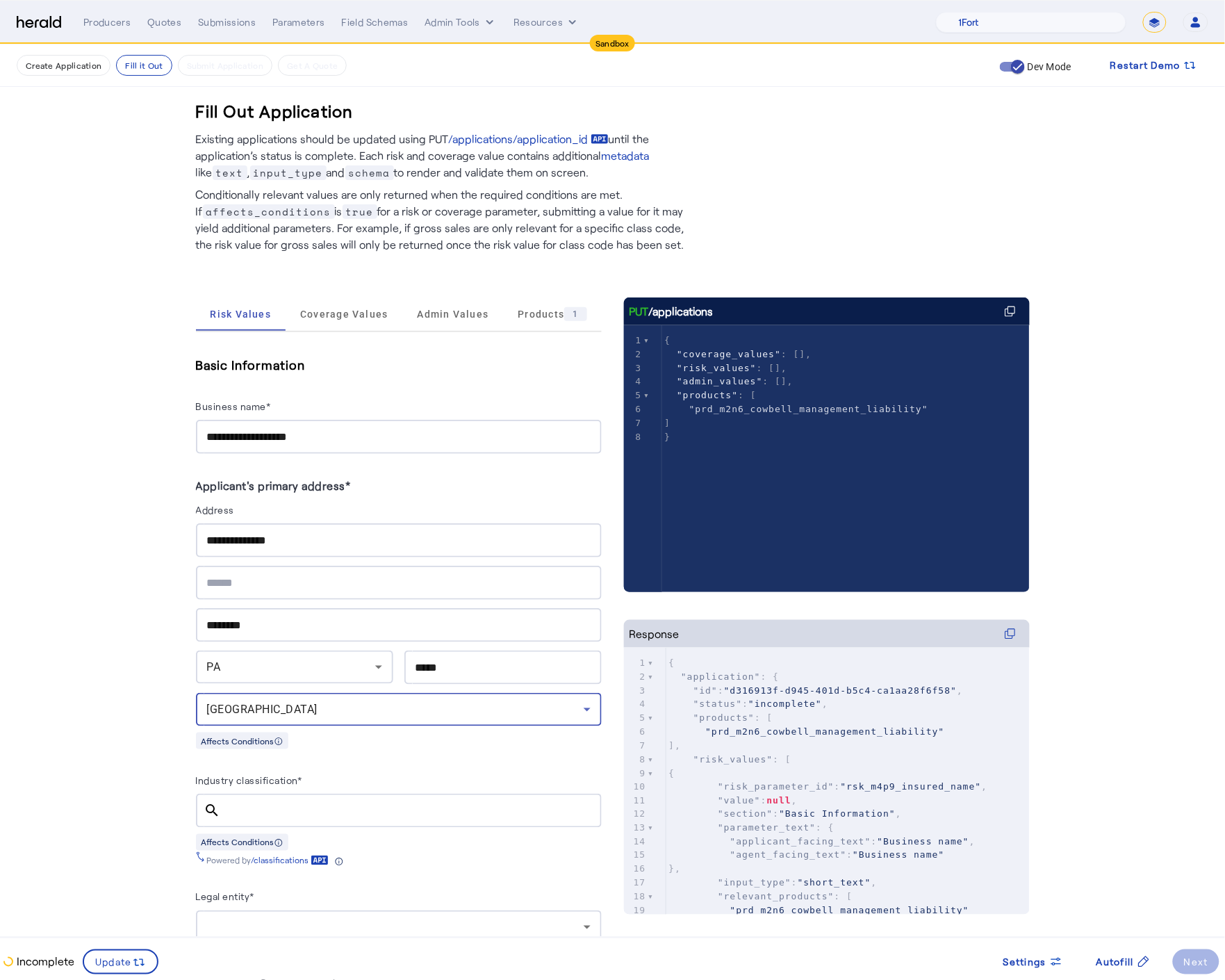
click at [239, 542] on input "**********" at bounding box center [399, 541] width 383 height 17
click at [232, 540] on input "**********" at bounding box center [399, 541] width 383 height 17
type input "**********"
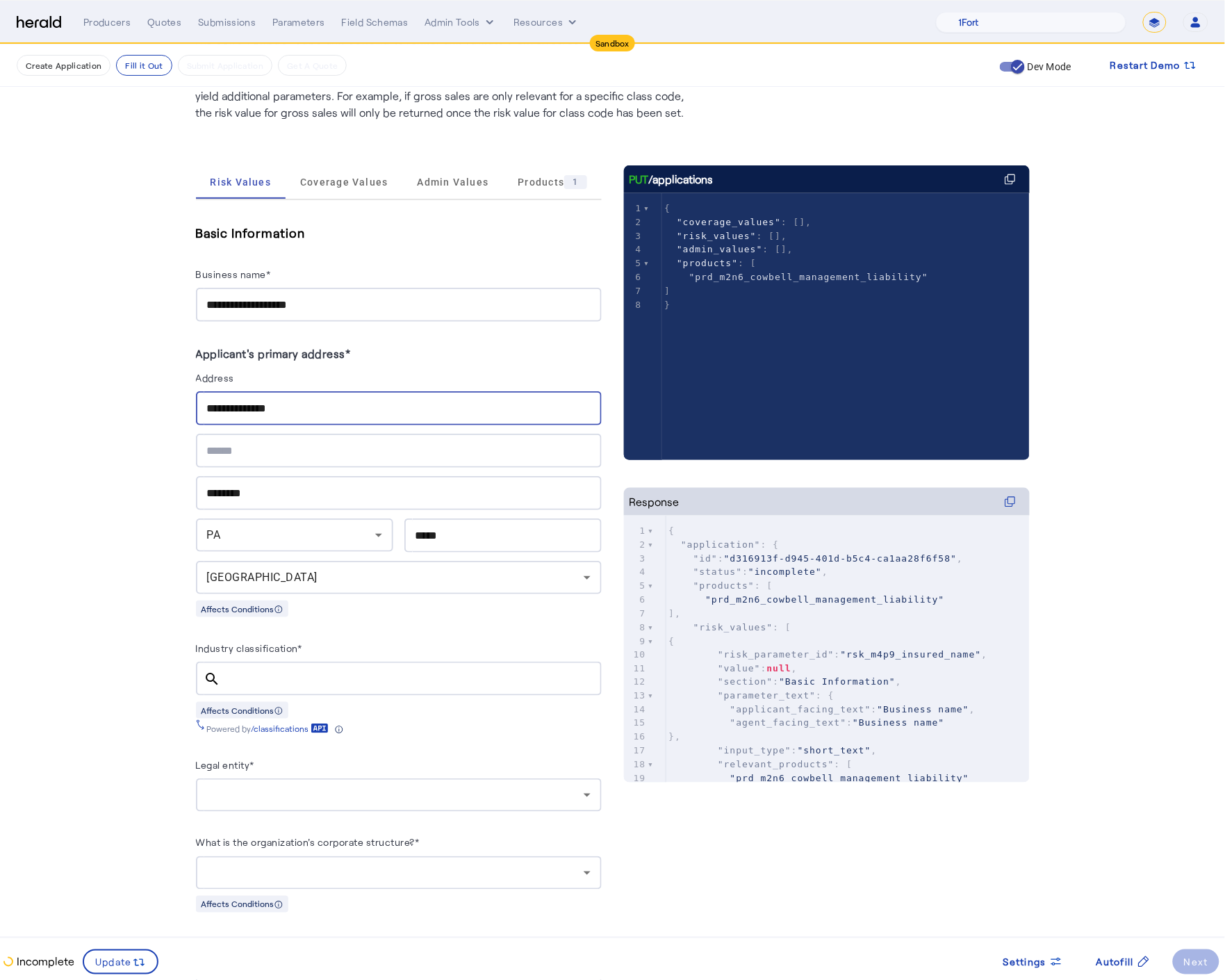
scroll to position [143, 0]
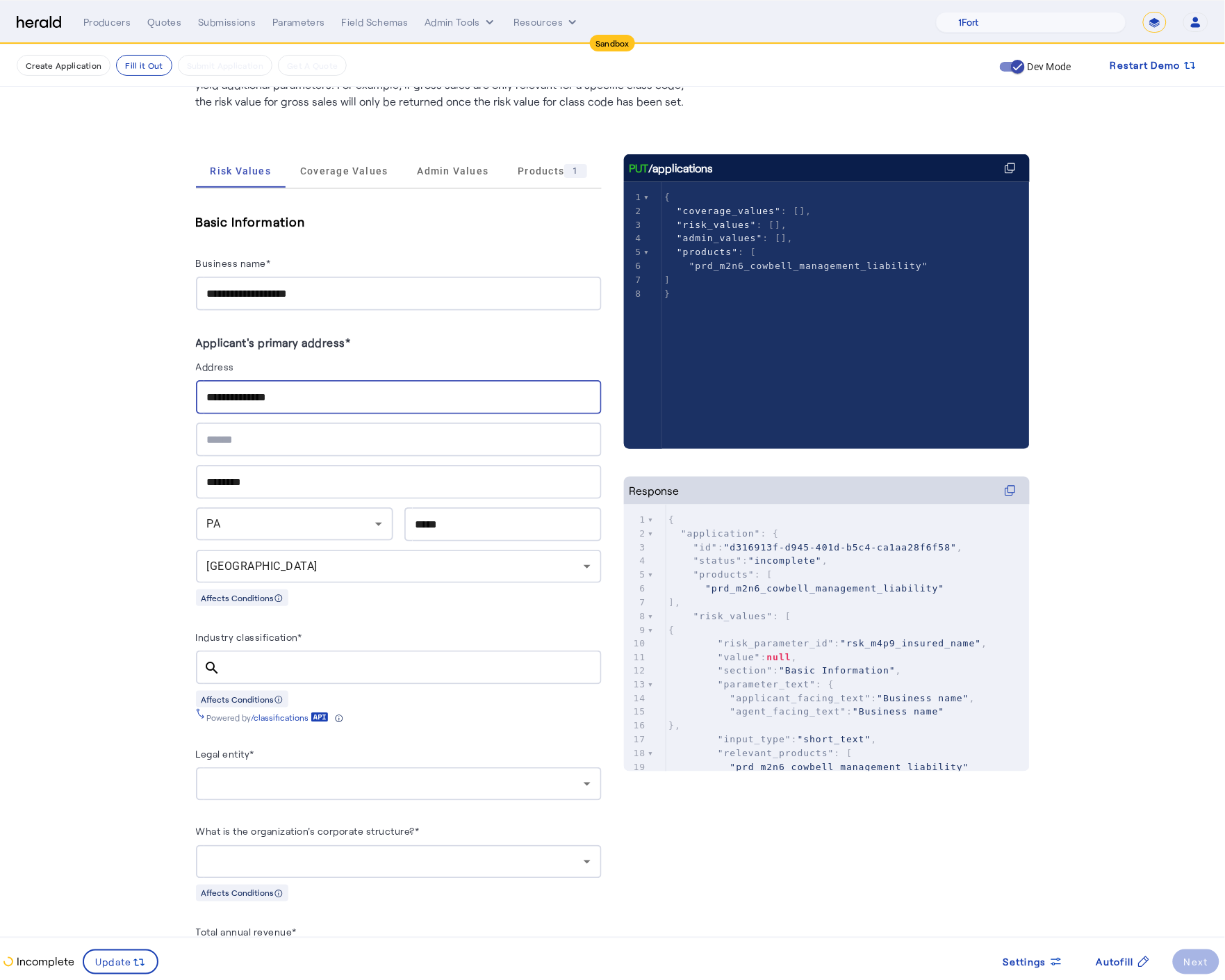
click at [250, 668] on input "Industry classification*" at bounding box center [411, 668] width 359 height 17
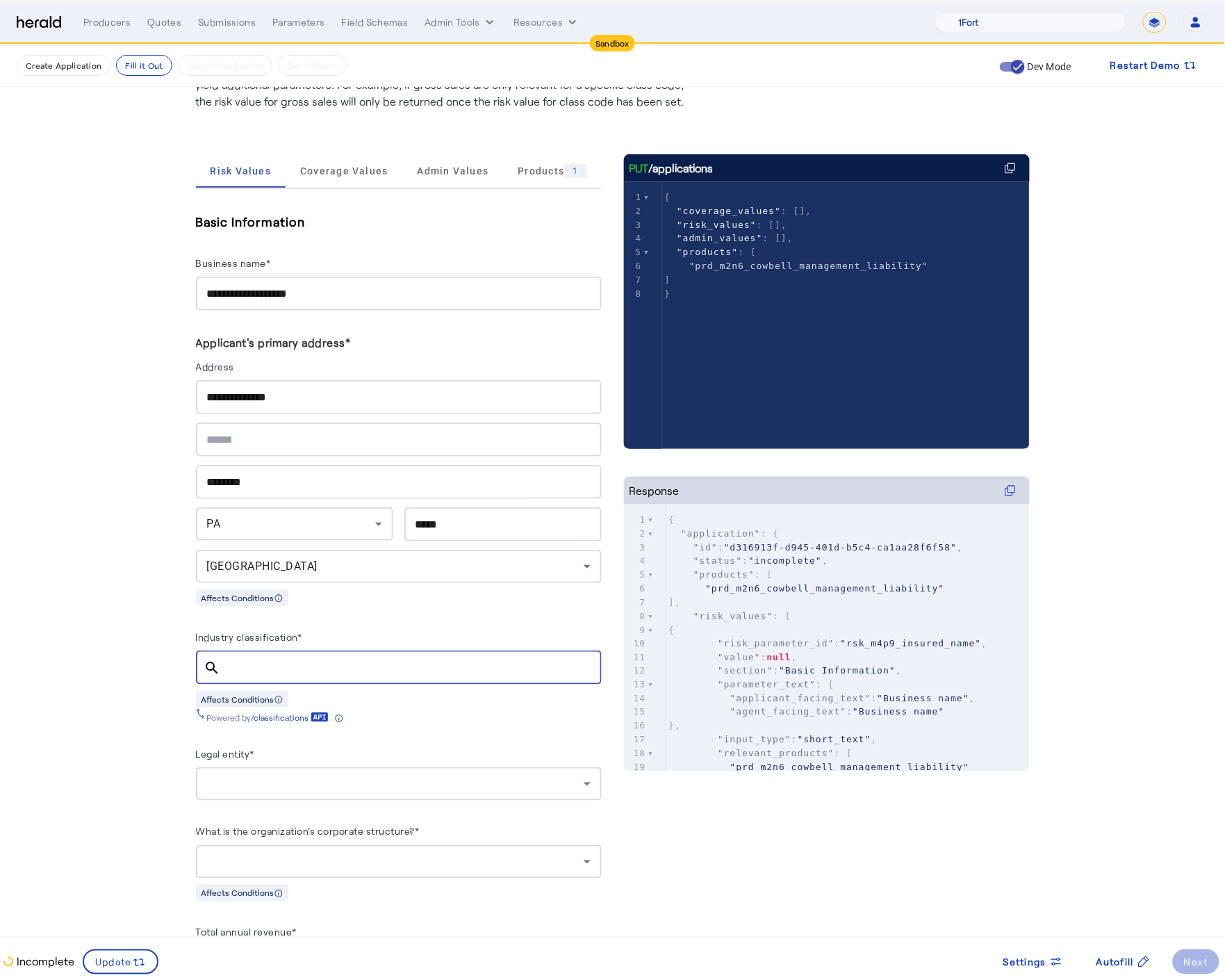
paste input "******"
type input "******"
click at [267, 666] on input "******" at bounding box center [411, 668] width 359 height 17
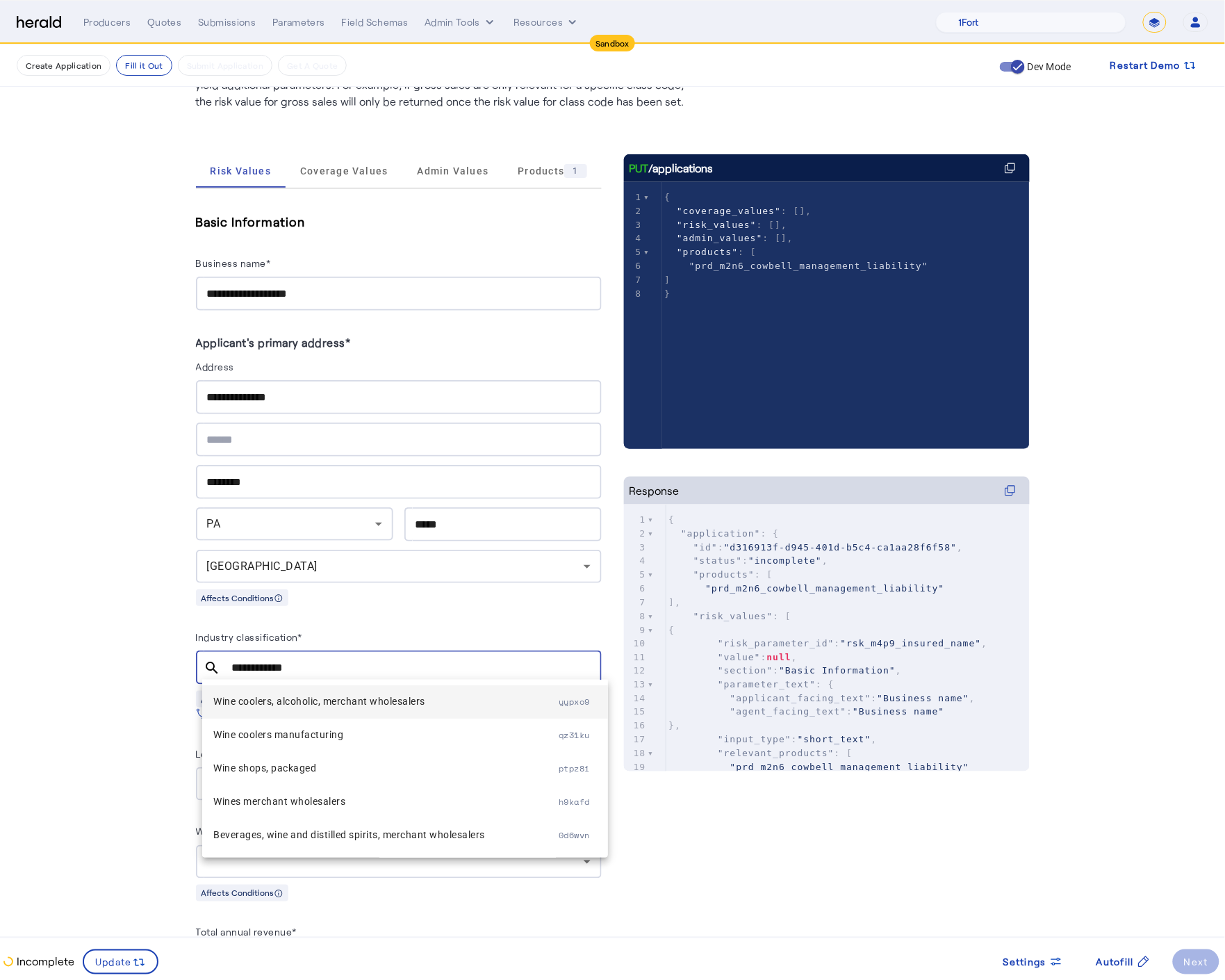
type input "**********"
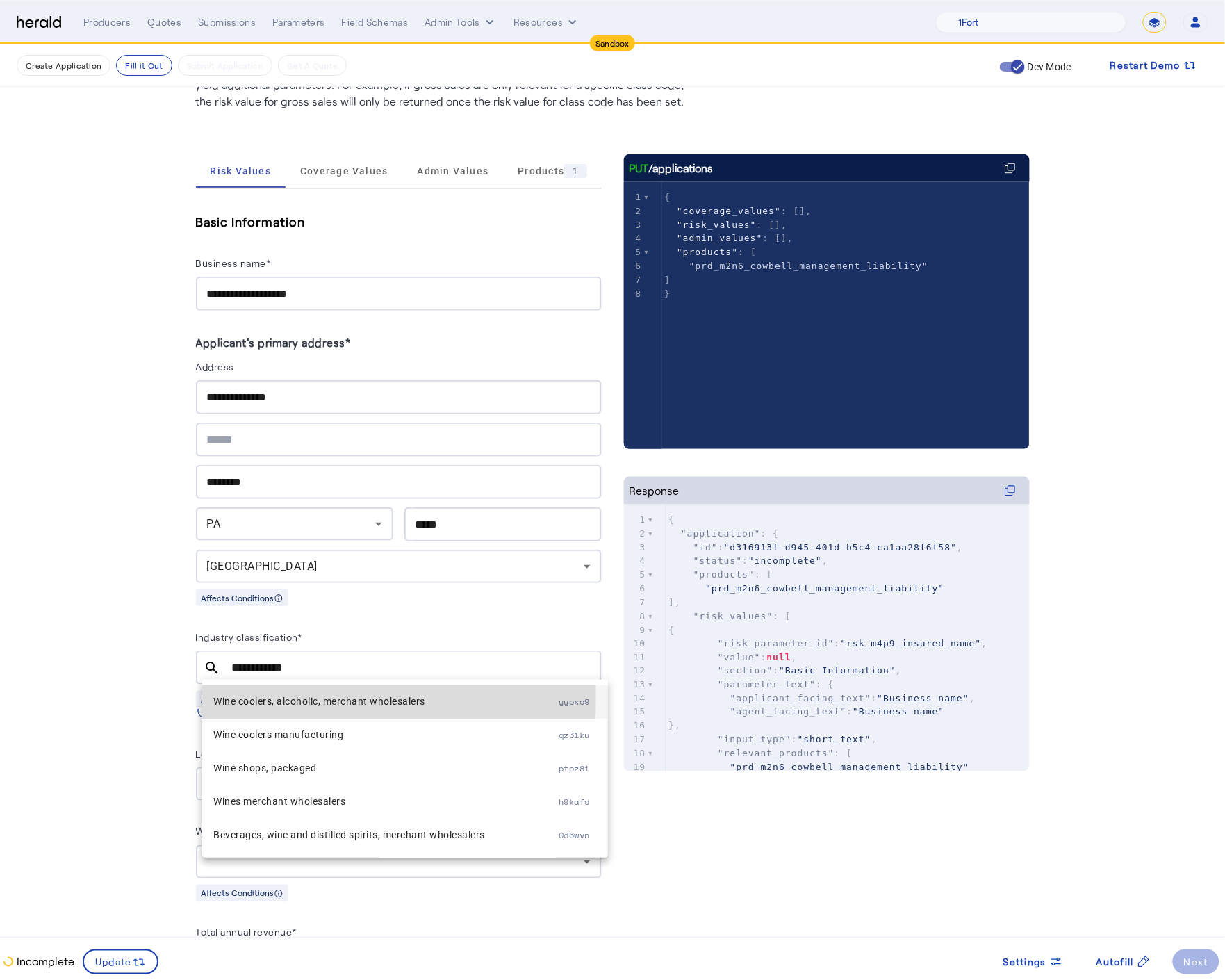
click at [299, 695] on span "Wine coolers, alcoholic, merchant wholesalers" at bounding box center [385, 701] width 345 height 17
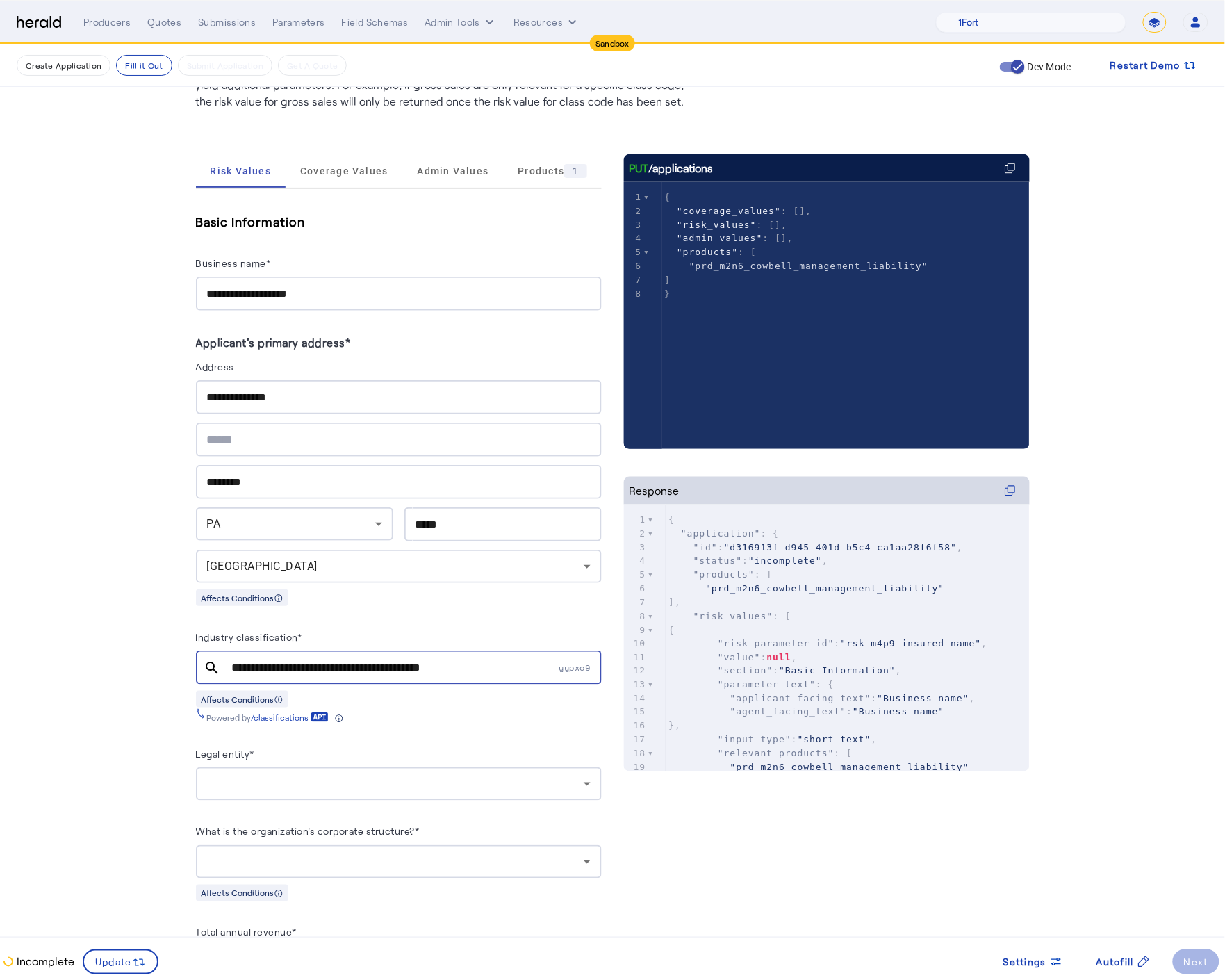
drag, startPoint x: 423, startPoint y: 731, endPoint x: 415, endPoint y: 760, distance: 30.1
click at [407, 781] on div at bounding box center [395, 784] width 376 height 17
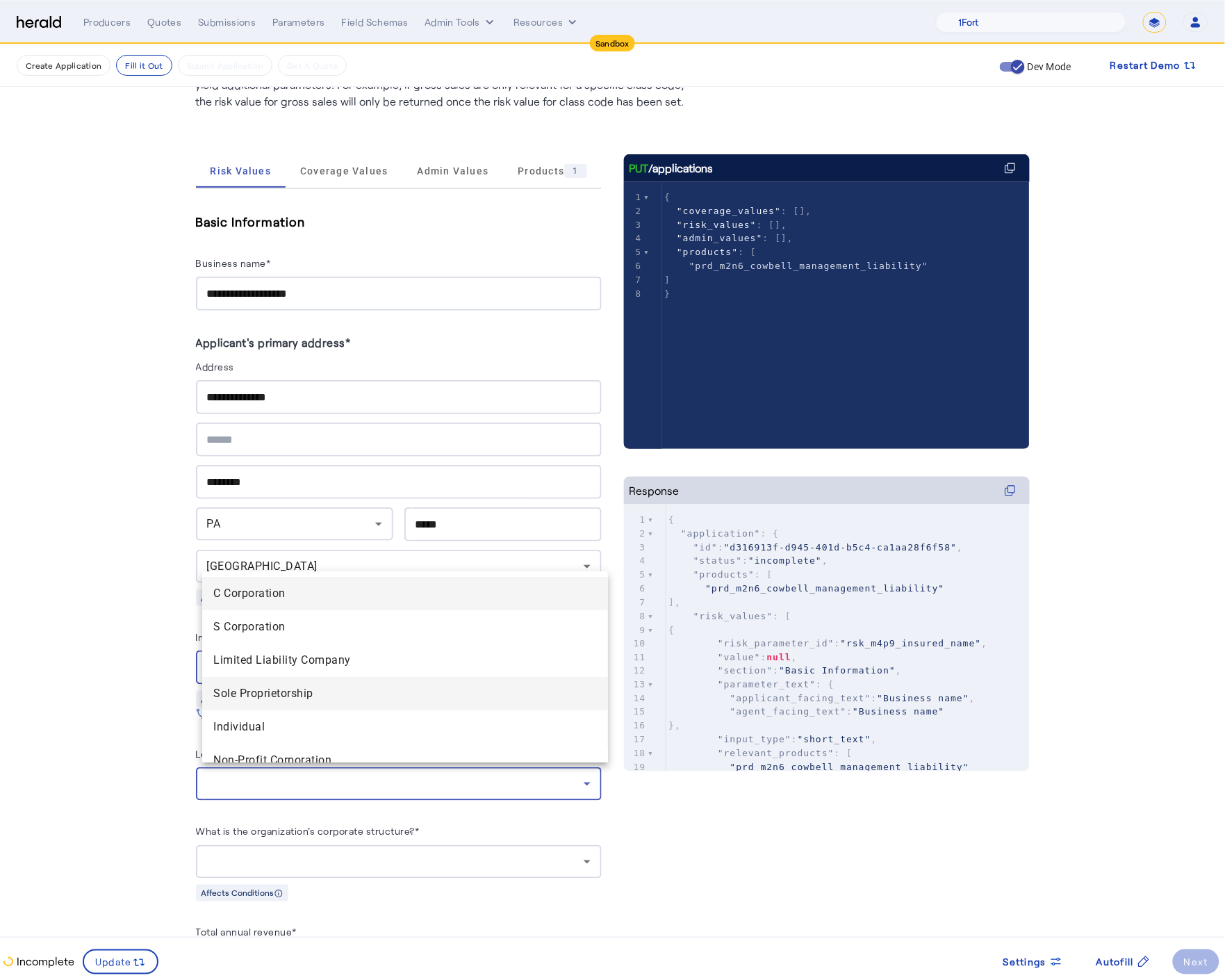
click at [283, 687] on span "Sole Proprietorship" at bounding box center [405, 693] width 383 height 17
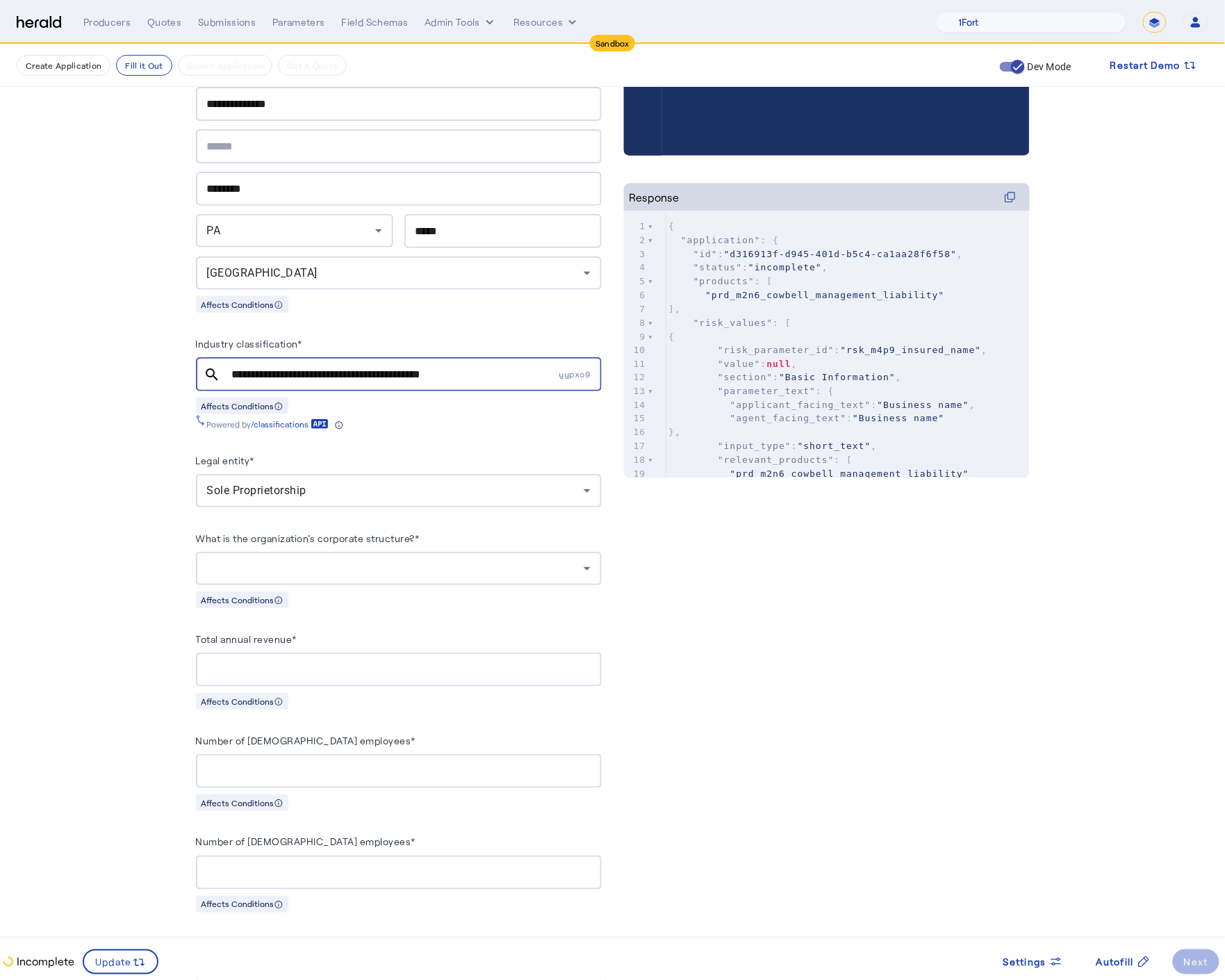
scroll to position [460, 0]
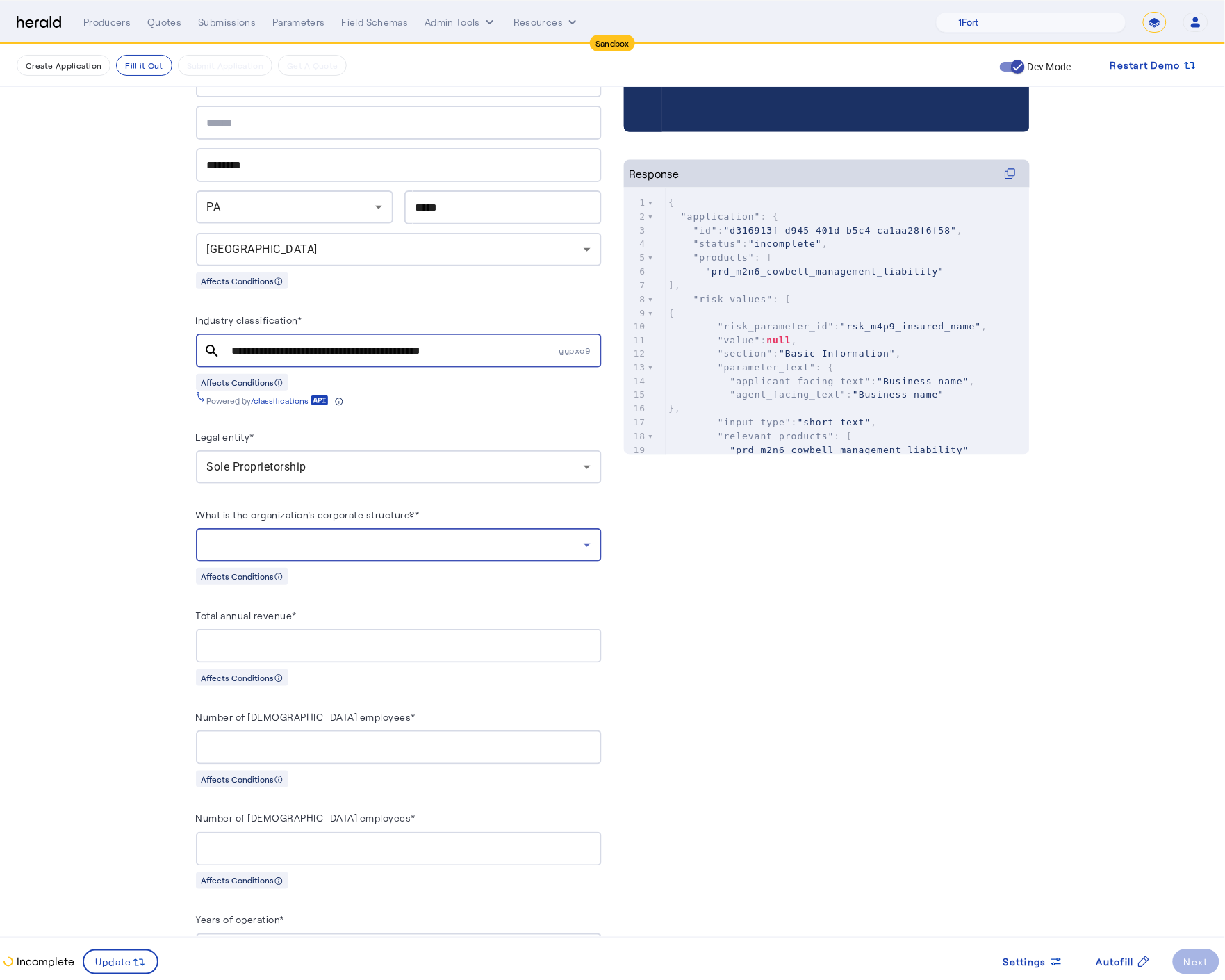
click at [395, 536] on div at bounding box center [395, 544] width 376 height 17
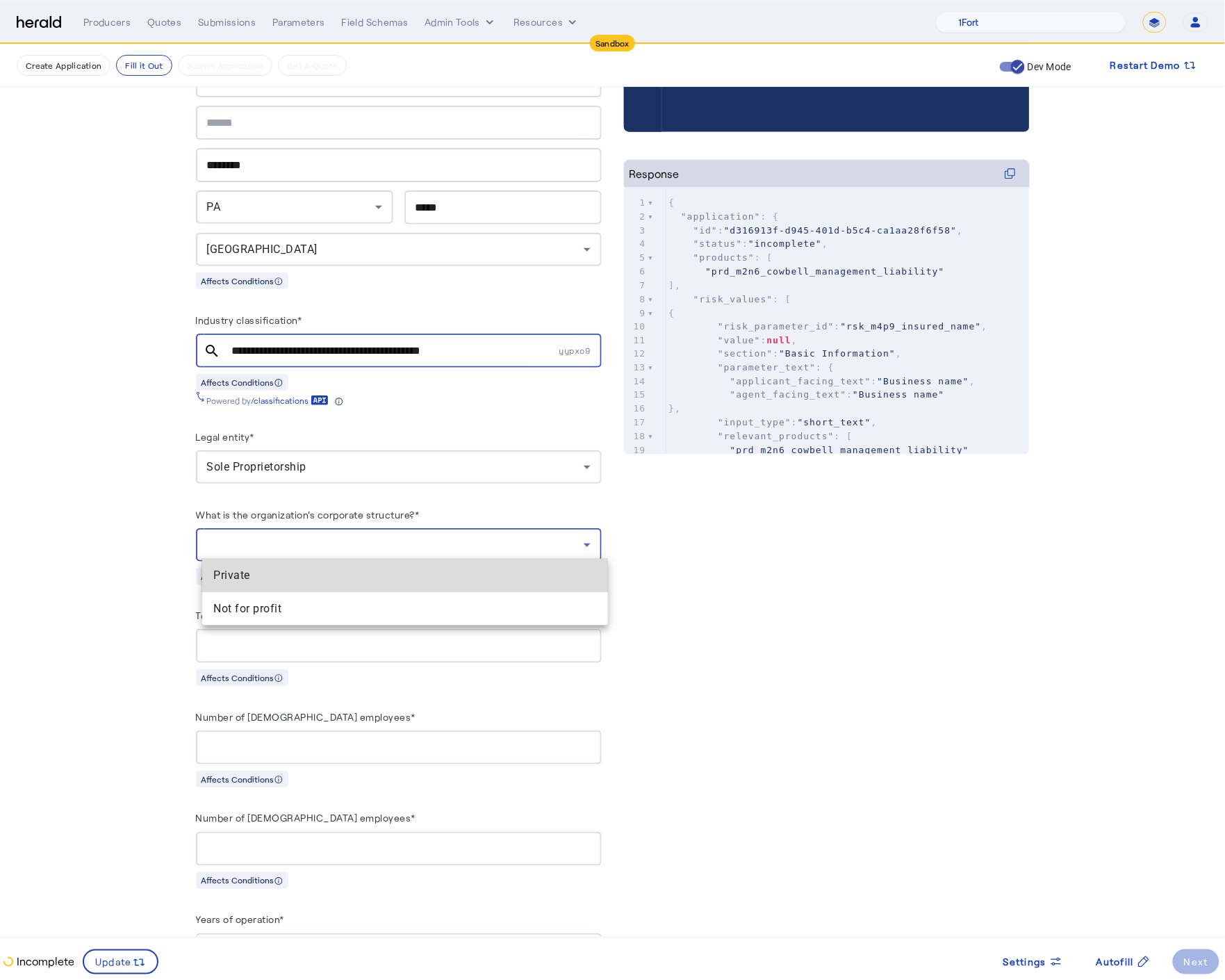
click at [277, 574] on span "Private" at bounding box center [405, 575] width 383 height 17
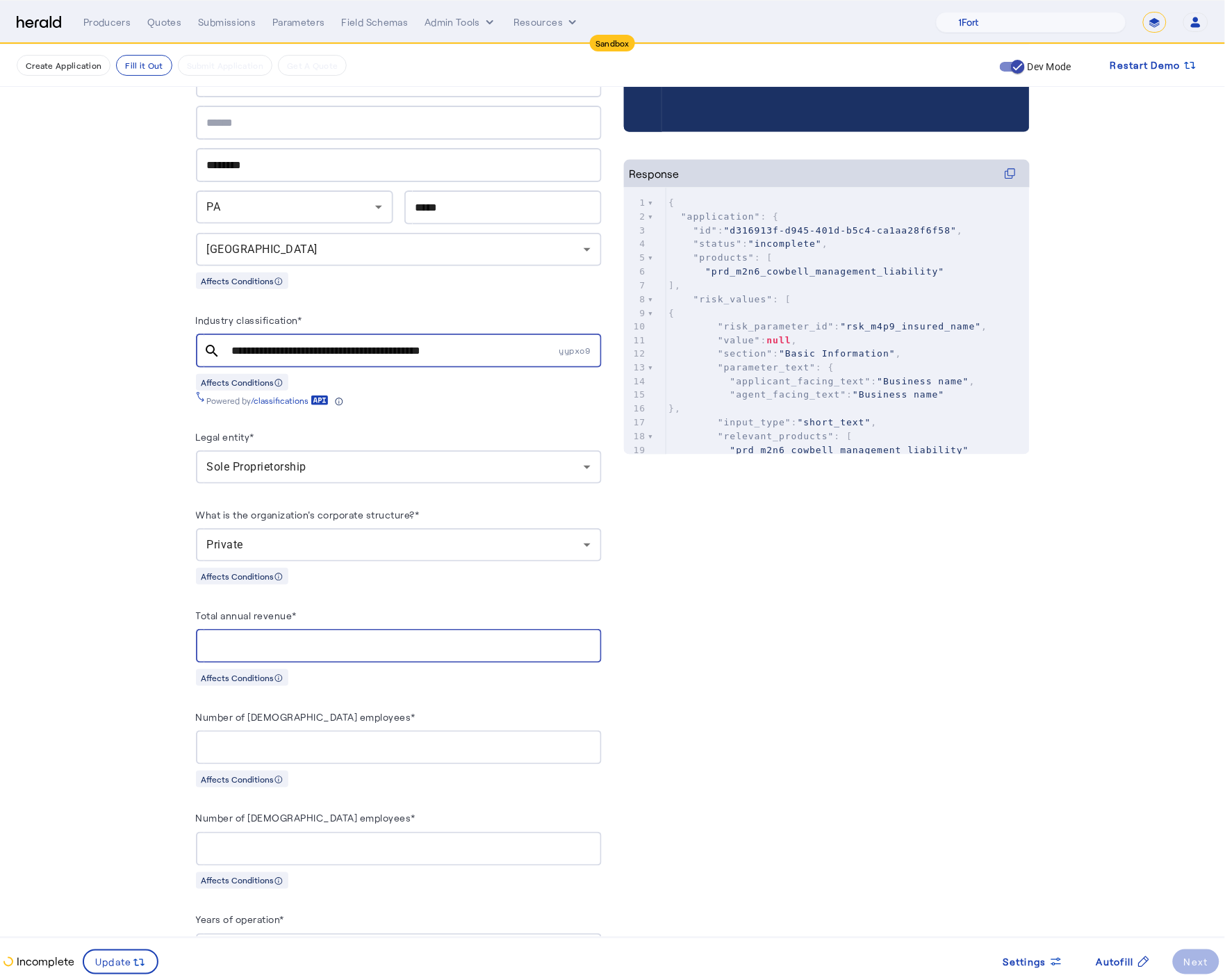
click at [235, 643] on input "Total annual revenue*" at bounding box center [399, 646] width 383 height 17
type input "********"
click at [104, 644] on fill-application-step "**********" at bounding box center [612, 794] width 1225 height 2418
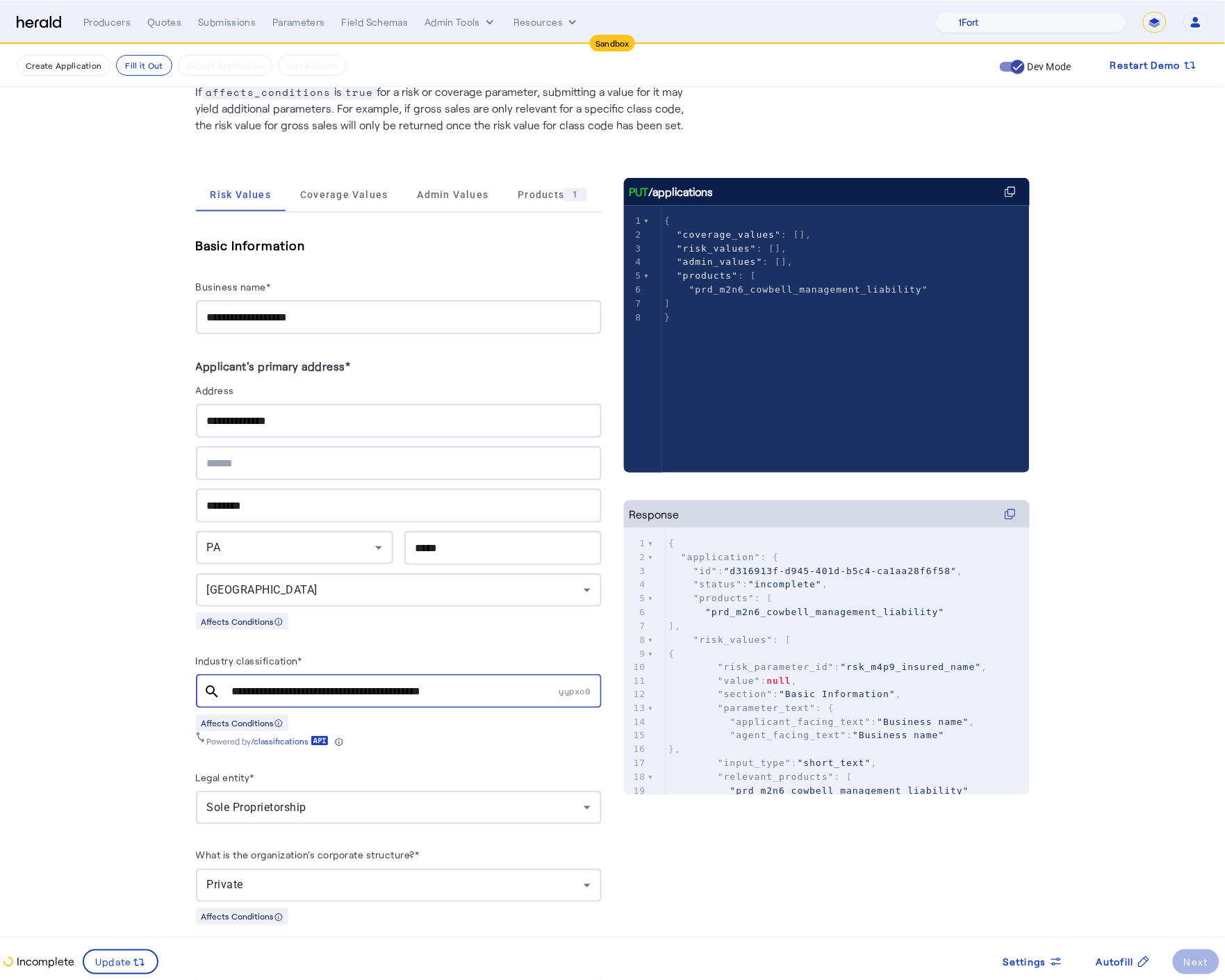
scroll to position [0, 0]
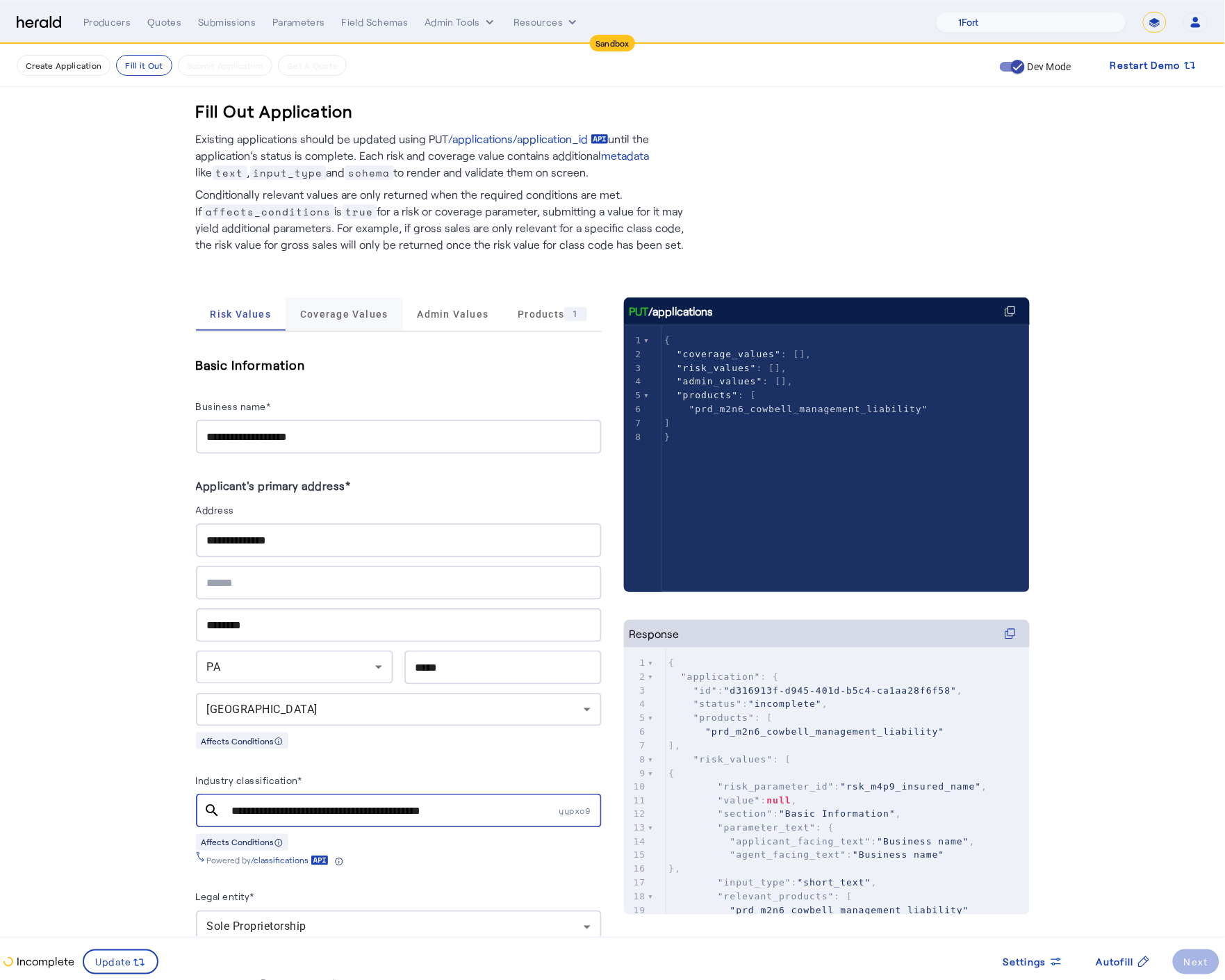
click at [329, 316] on span "Coverage Values" at bounding box center [344, 313] width 88 height 10
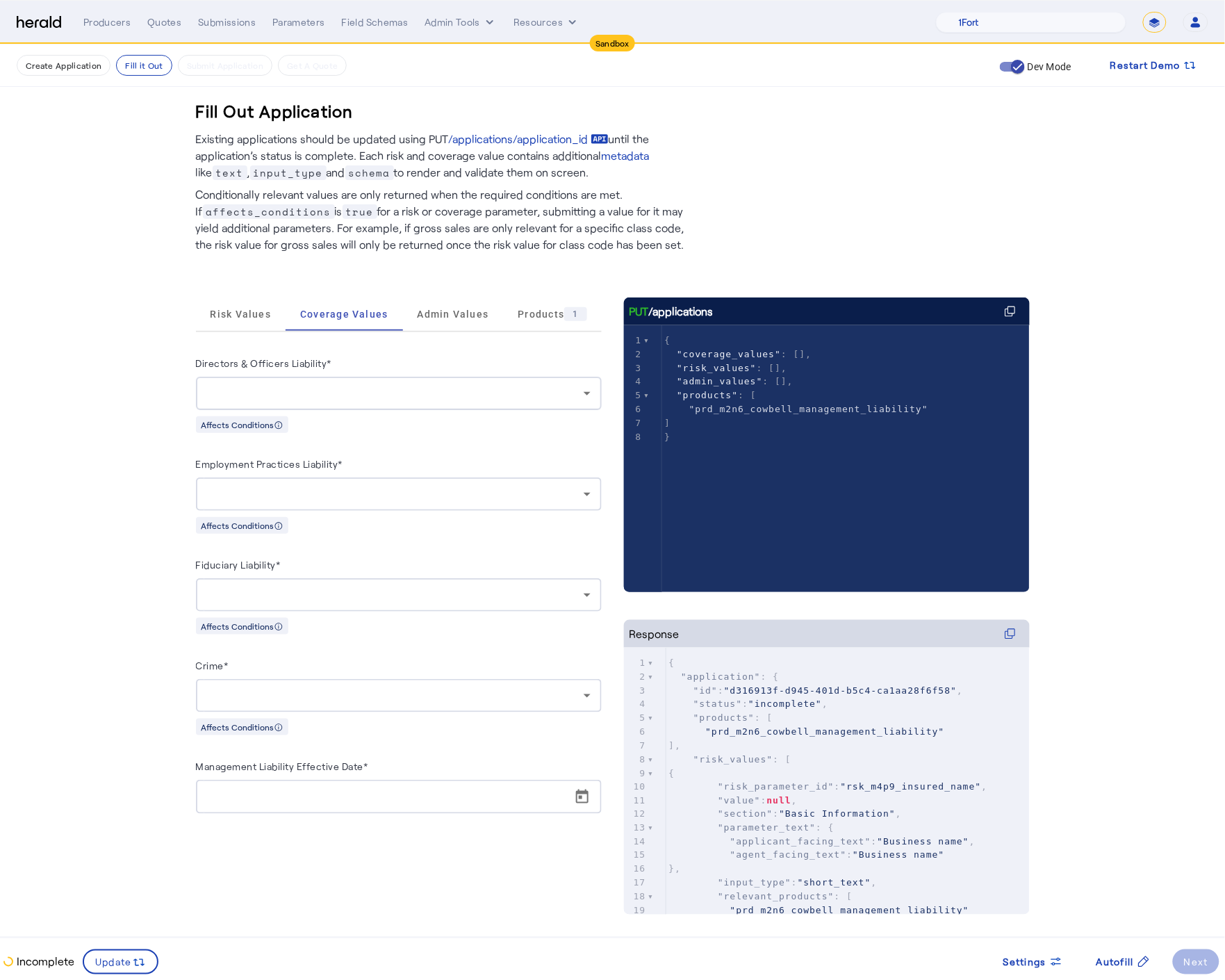
click at [344, 383] on div at bounding box center [399, 393] width 383 height 34
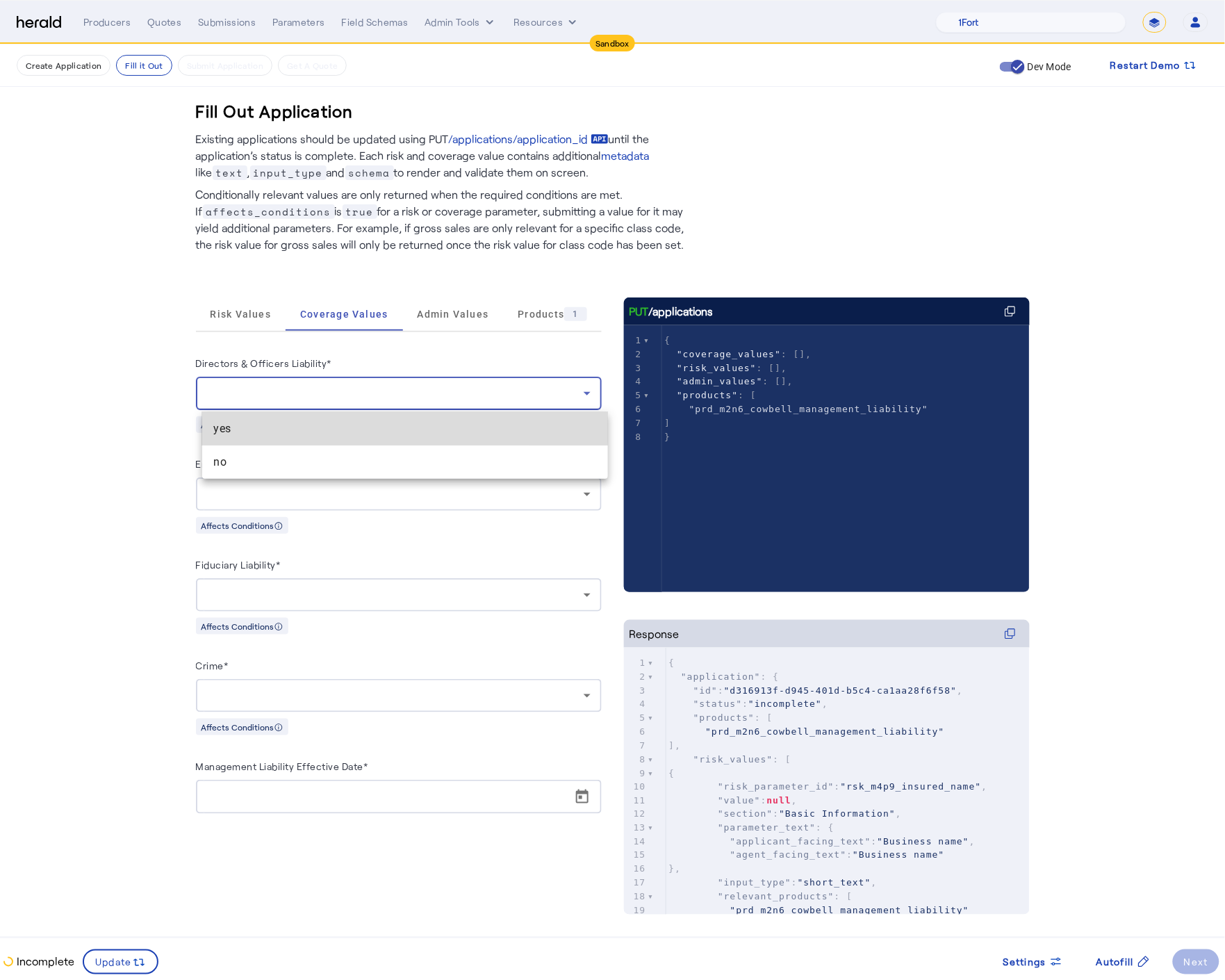
click at [304, 427] on span "yes" at bounding box center [405, 429] width 383 height 17
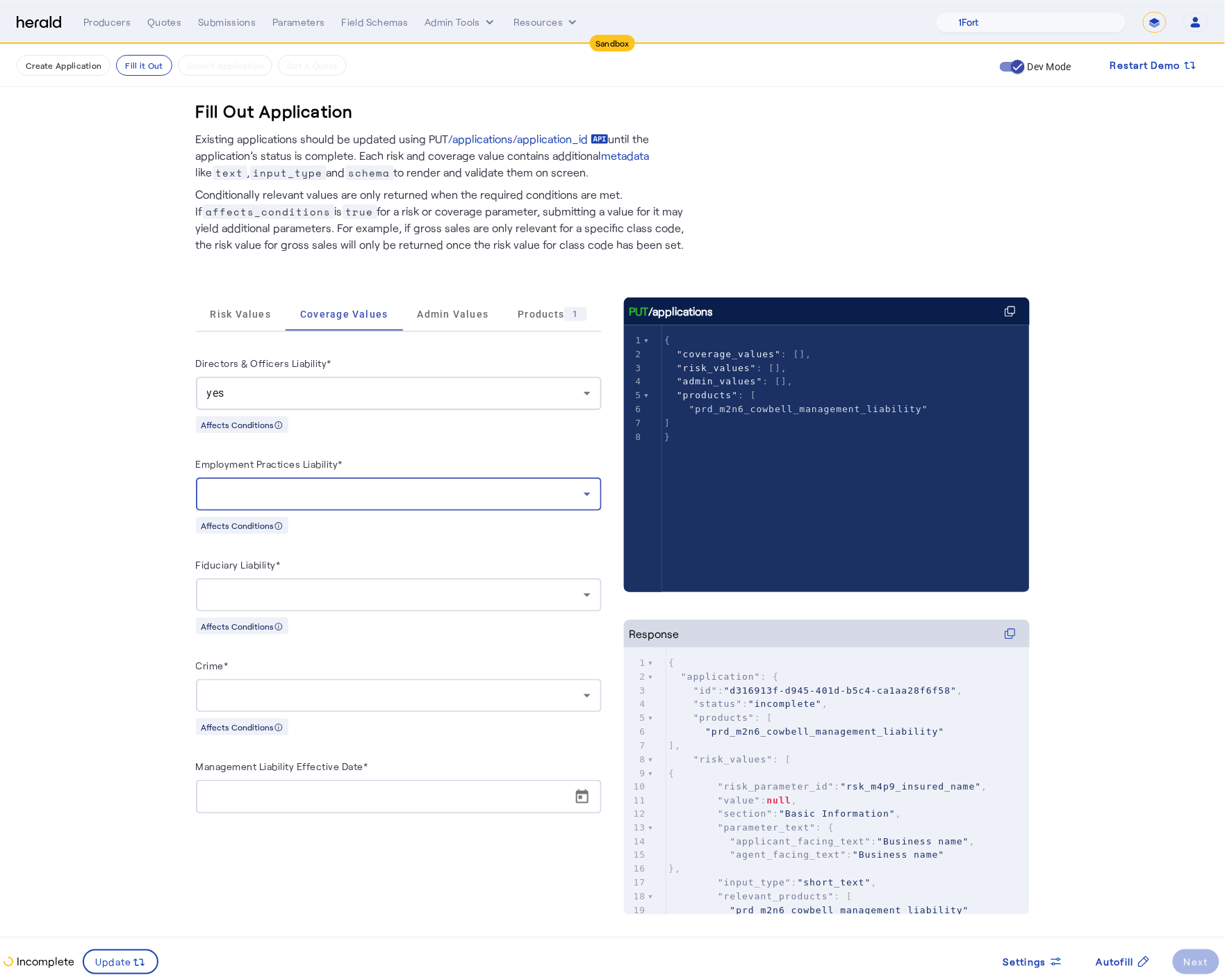
click at [305, 486] on div at bounding box center [395, 494] width 376 height 17
click at [299, 518] on mat-option "yes" at bounding box center [405, 530] width 406 height 34
click at [315, 581] on div at bounding box center [399, 595] width 383 height 34
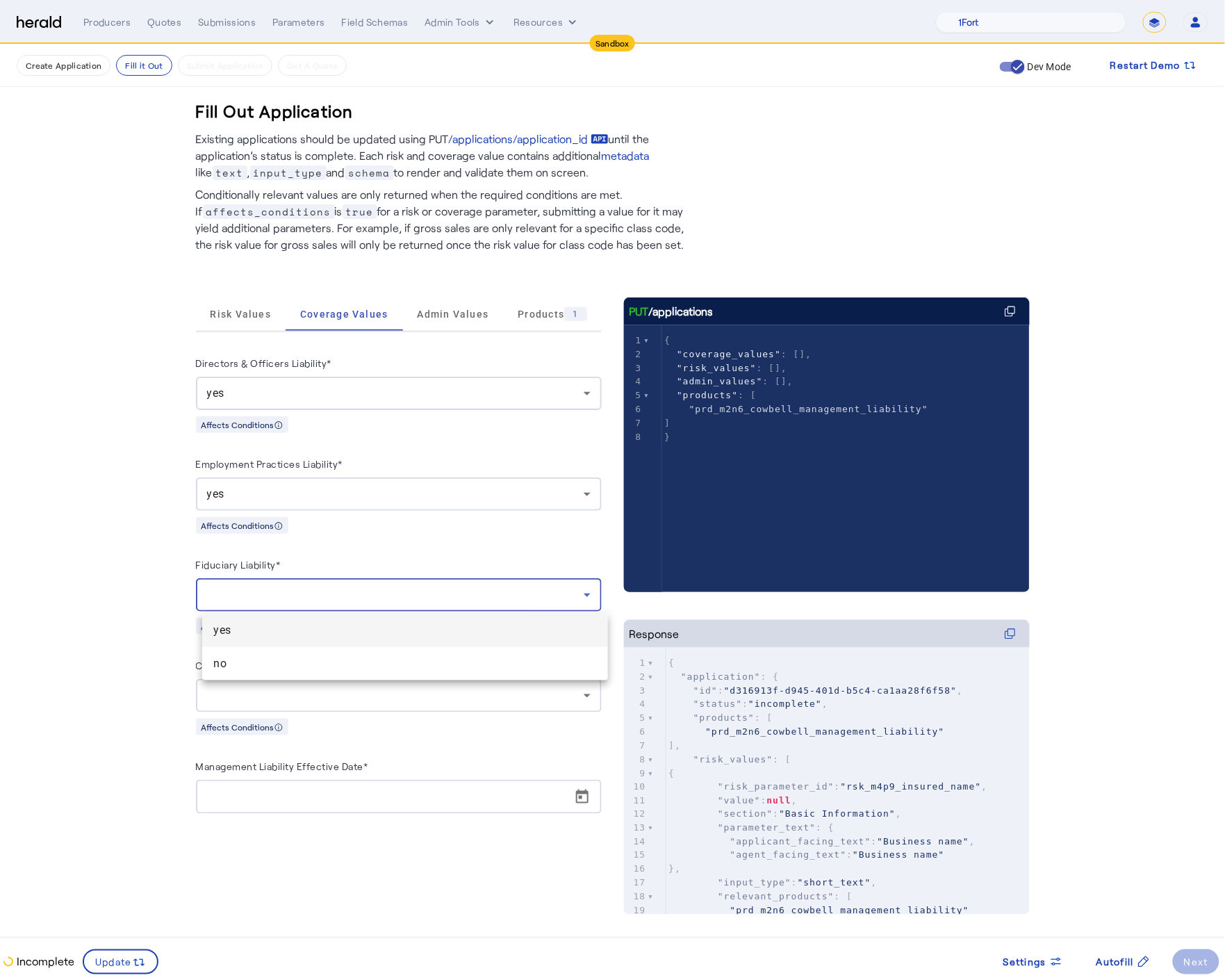
click at [312, 622] on span "yes" at bounding box center [405, 630] width 383 height 17
click at [336, 699] on div at bounding box center [395, 695] width 376 height 17
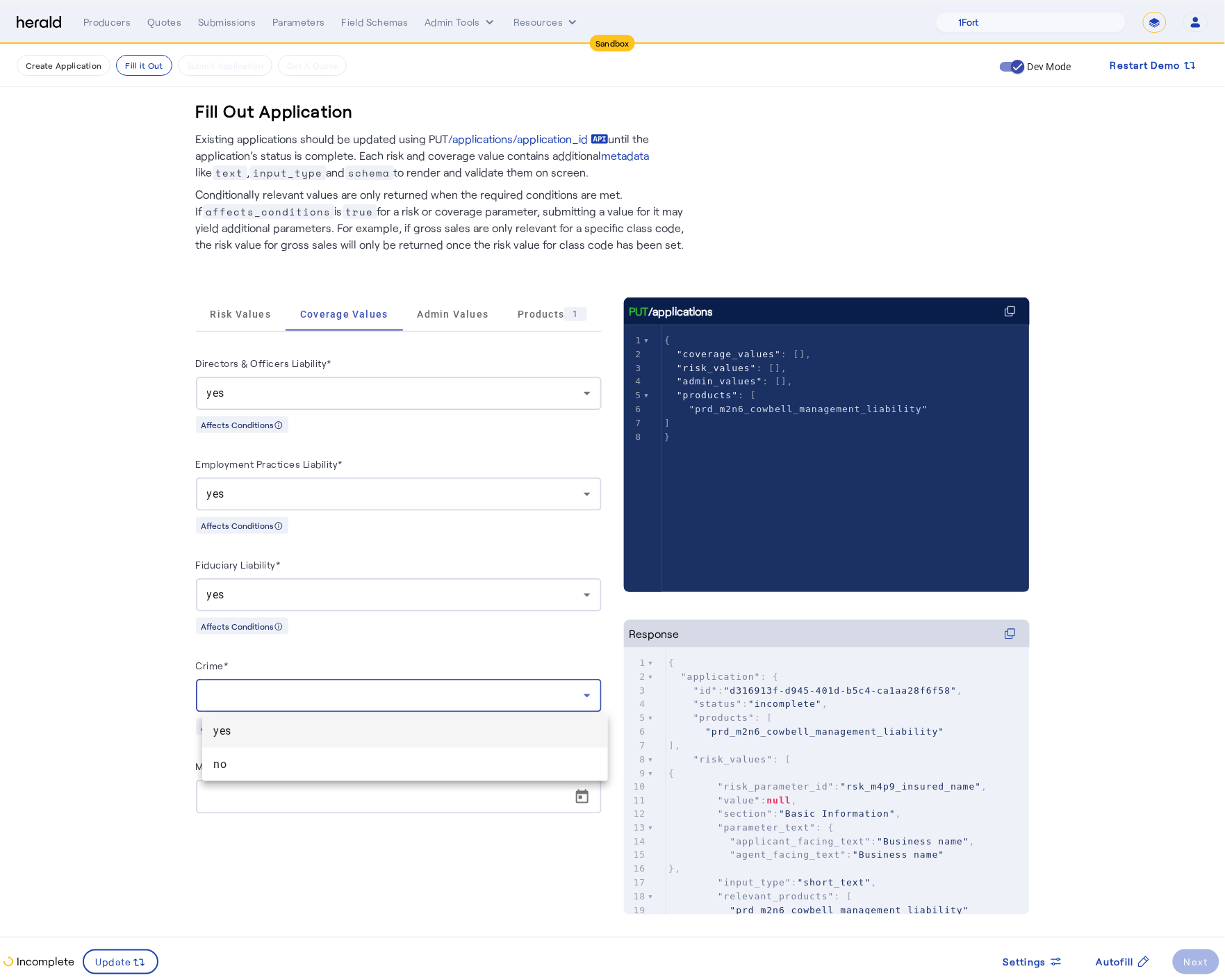
click at [336, 727] on span "yes" at bounding box center [405, 731] width 383 height 17
click at [584, 799] on span "Open calendar" at bounding box center [582, 797] width 34 height 34
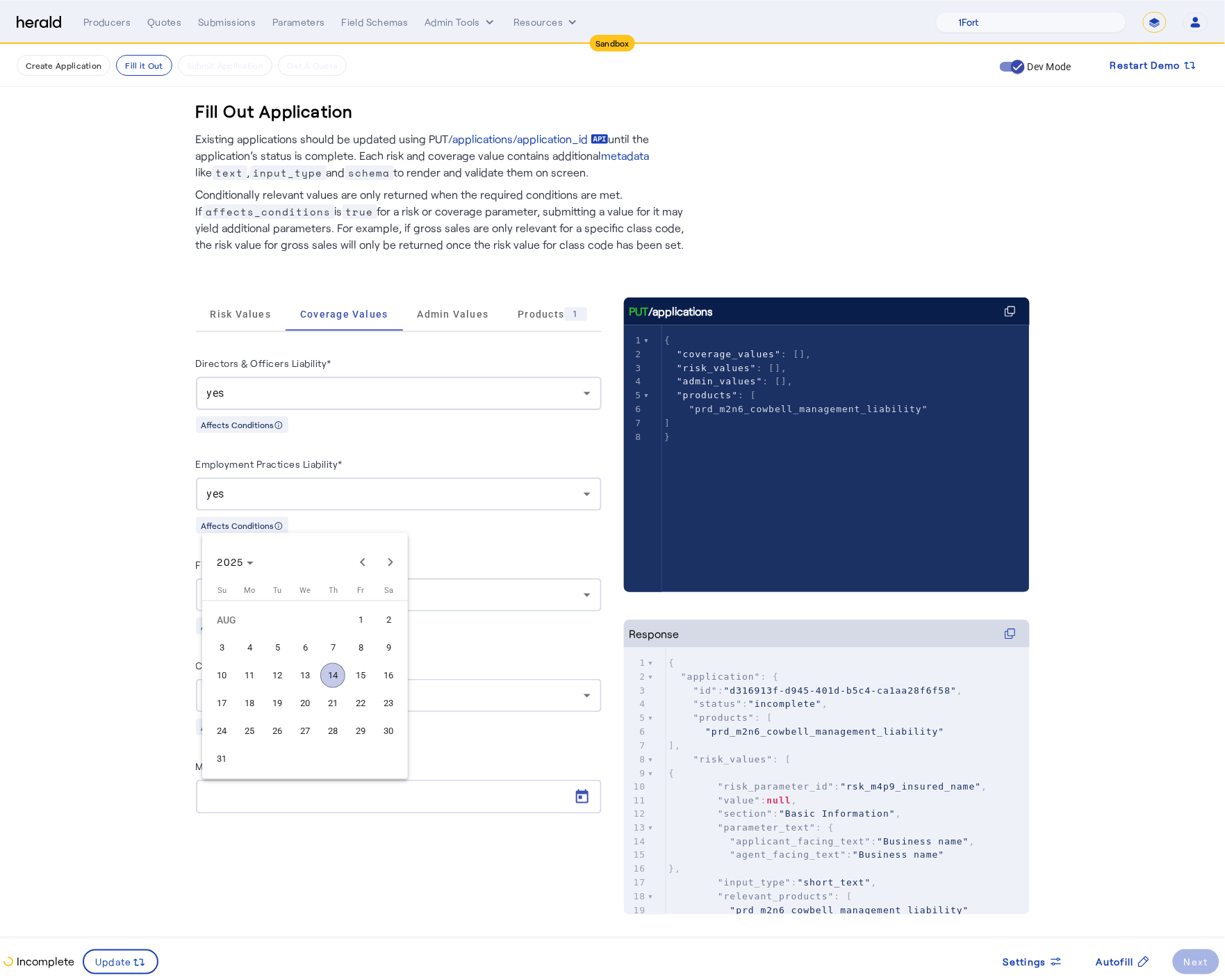
click at [257, 706] on span "18" at bounding box center [249, 703] width 25 height 25
type input "**********"
click at [130, 973] on span at bounding box center [121, 962] width 73 height 34
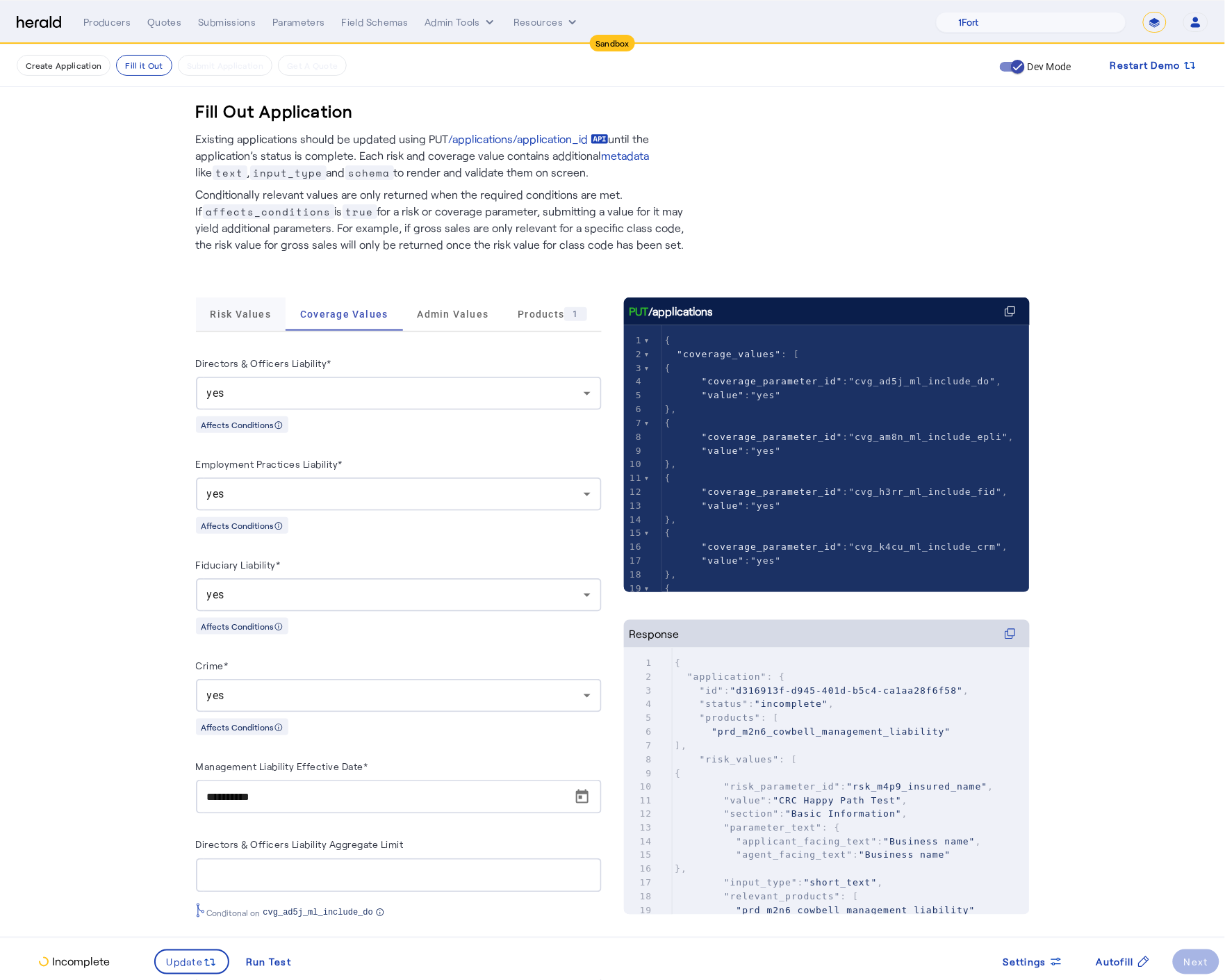
click at [243, 317] on span "Risk Values" at bounding box center [240, 313] width 61 height 10
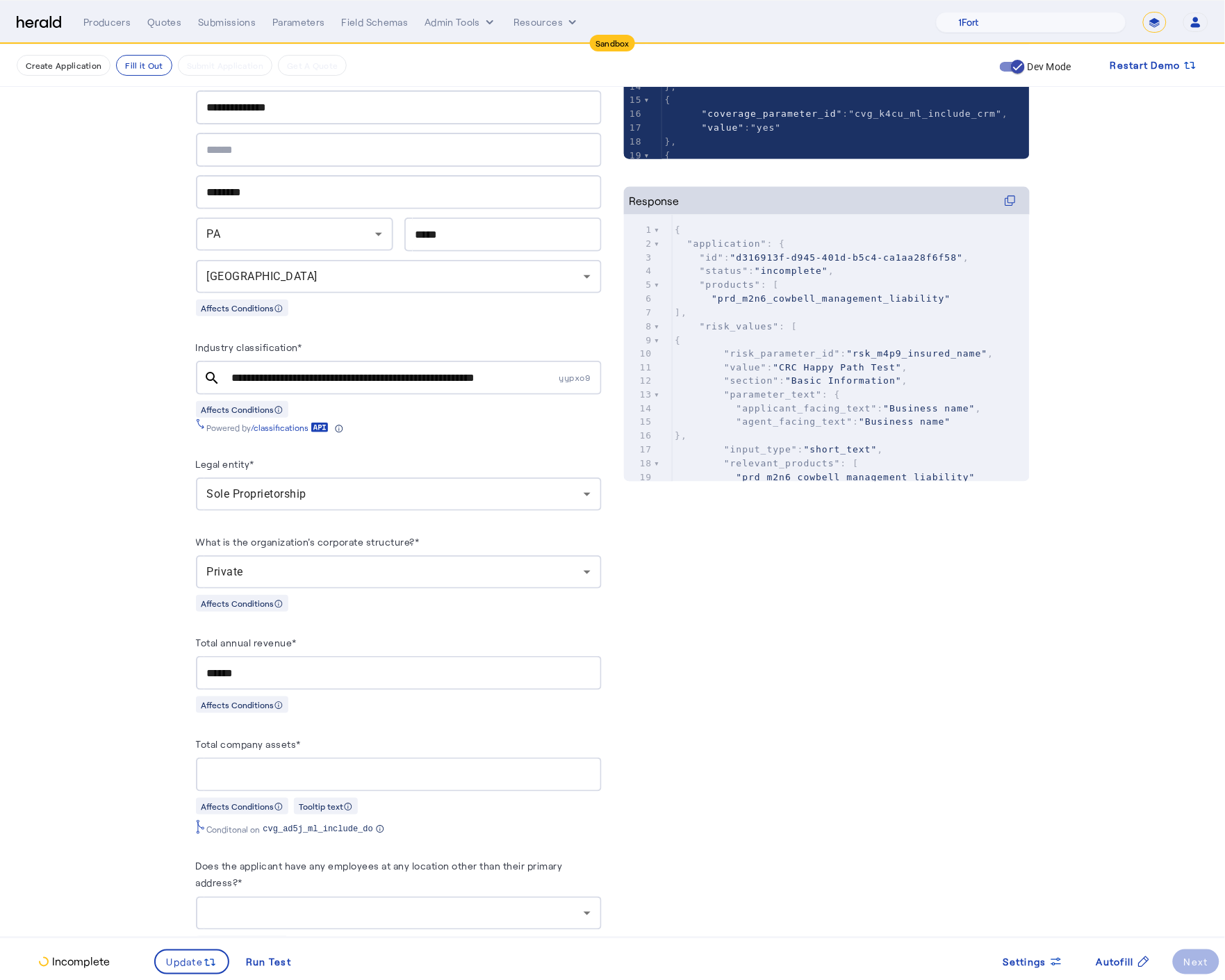
scroll to position [672, 0]
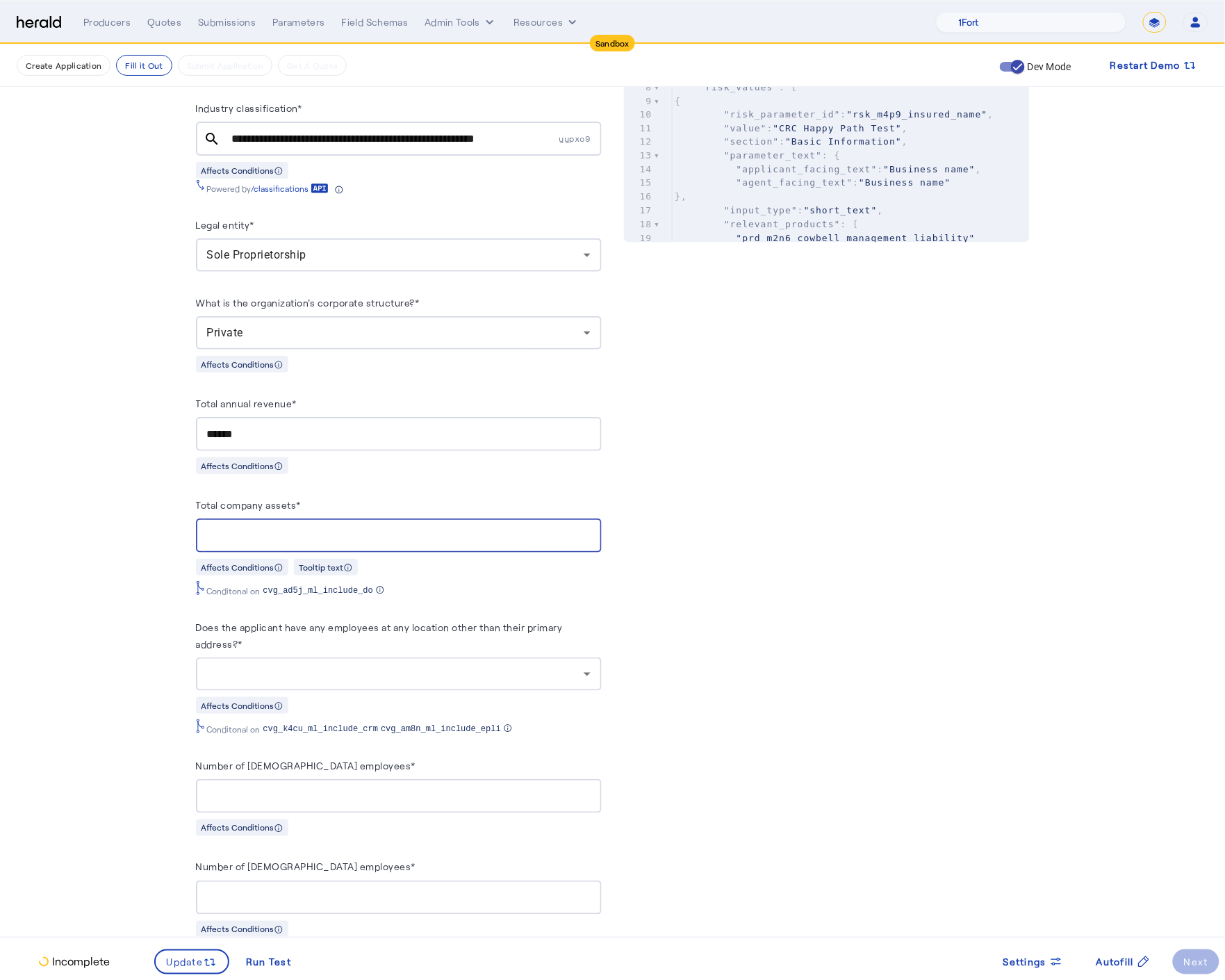
click at [251, 527] on input "Total company assets*" at bounding box center [399, 535] width 383 height 17
type input "********"
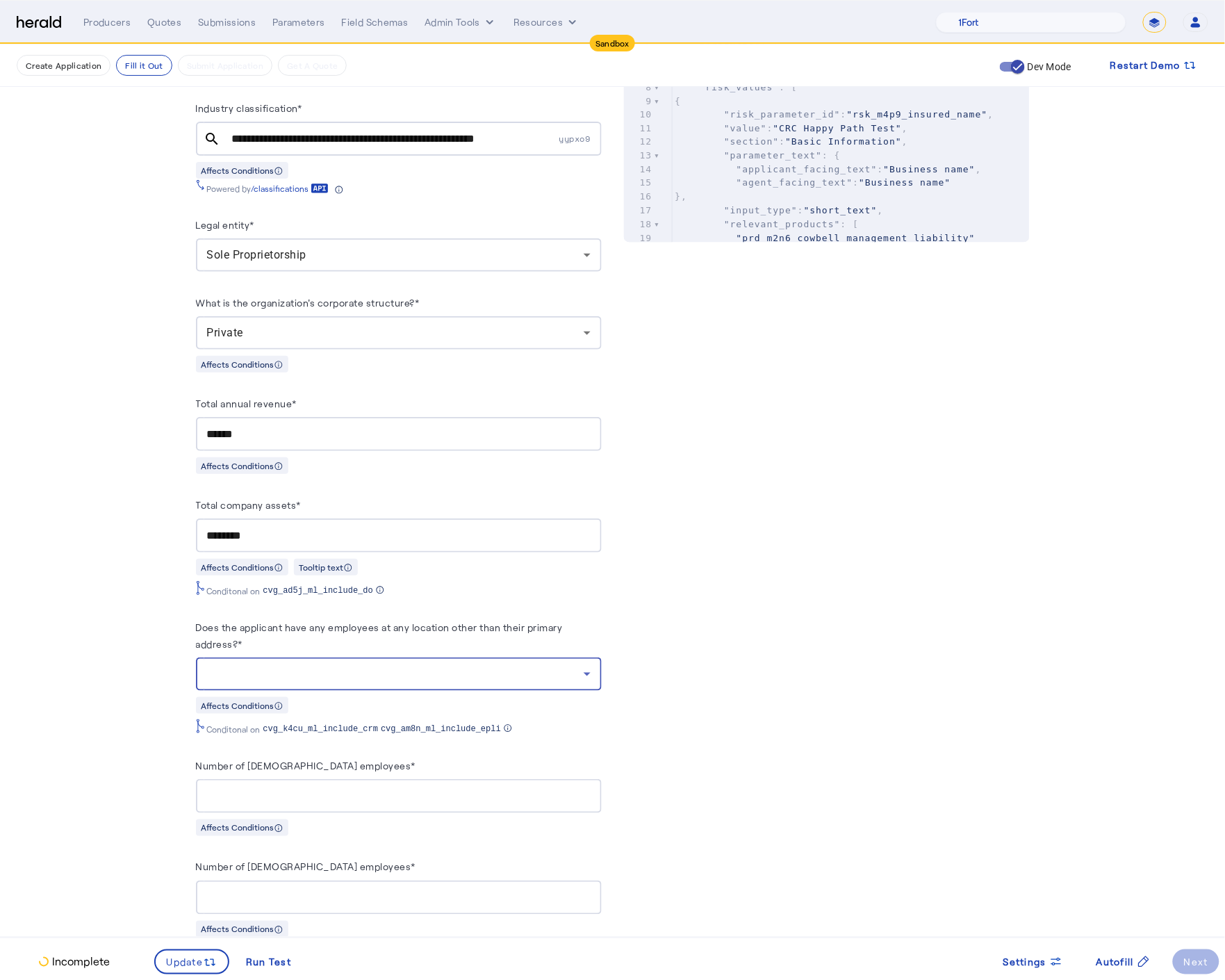
click at [379, 674] on div at bounding box center [395, 674] width 376 height 17
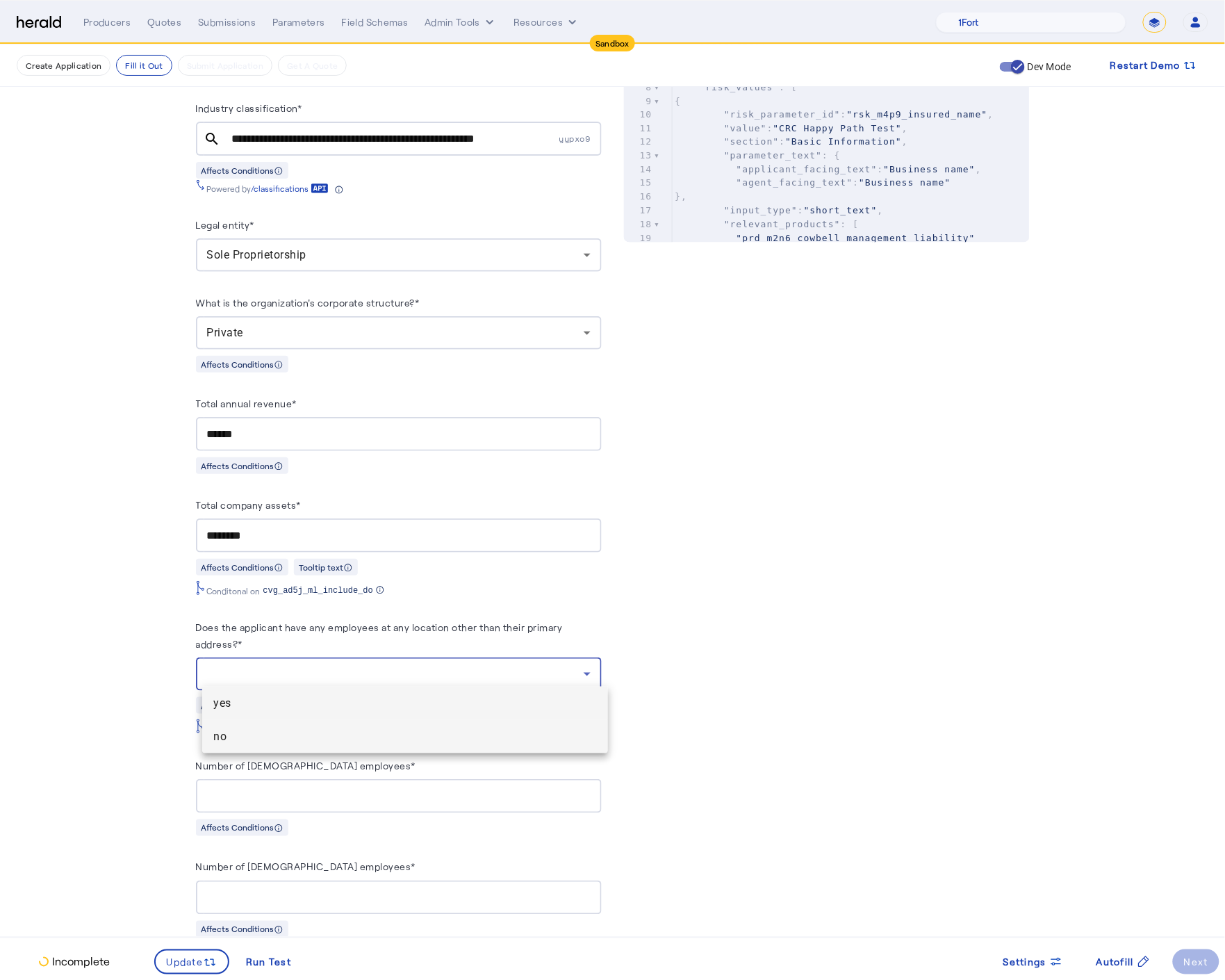
click at [243, 737] on span "no" at bounding box center [405, 736] width 383 height 17
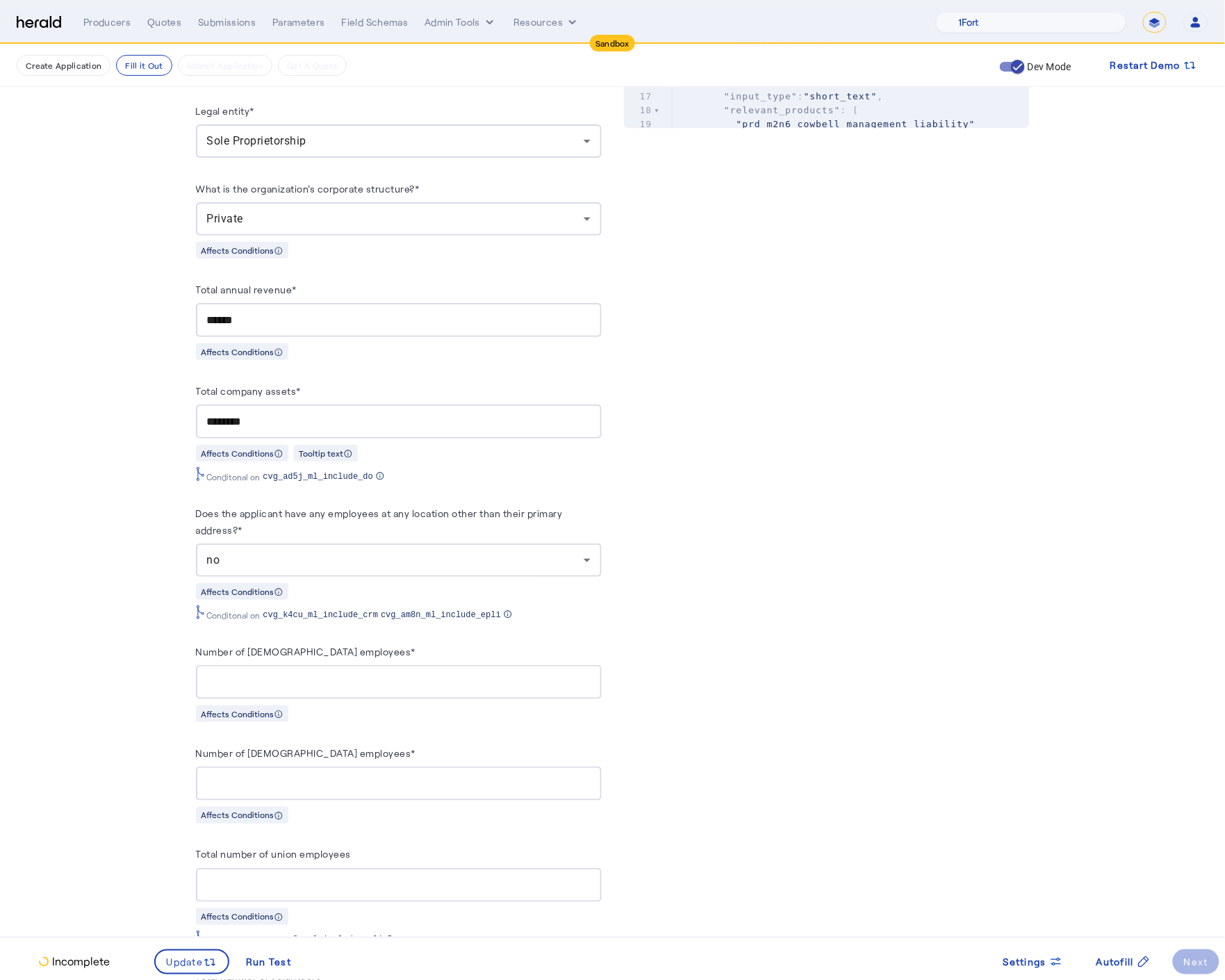
scroll to position [796, 0]
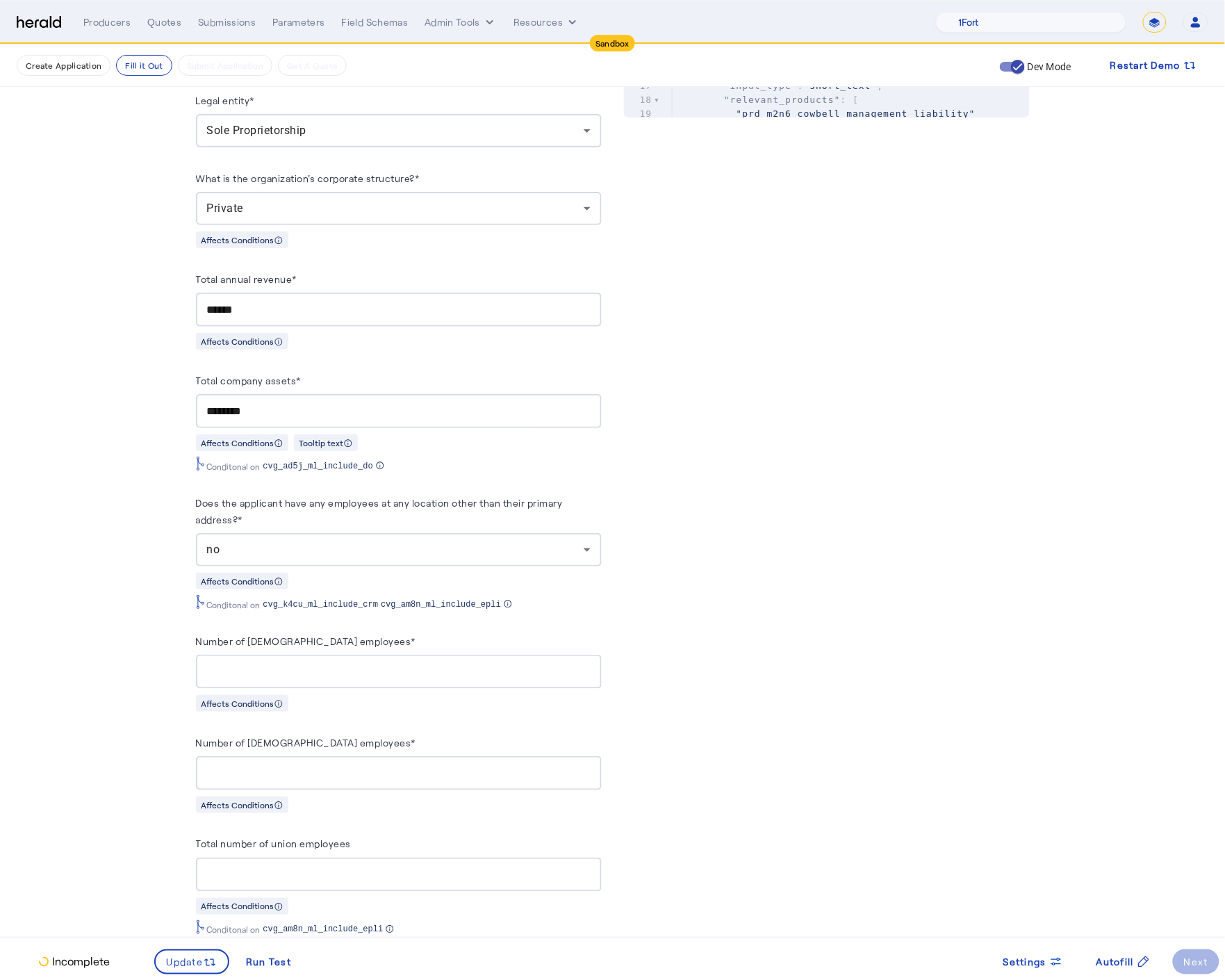
click at [291, 664] on input "Number of full-time employees*" at bounding box center [399, 672] width 383 height 17
type input "**"
click at [297, 765] on input "Number of part-time employees*" at bounding box center [399, 773] width 383 height 17
type input "*"
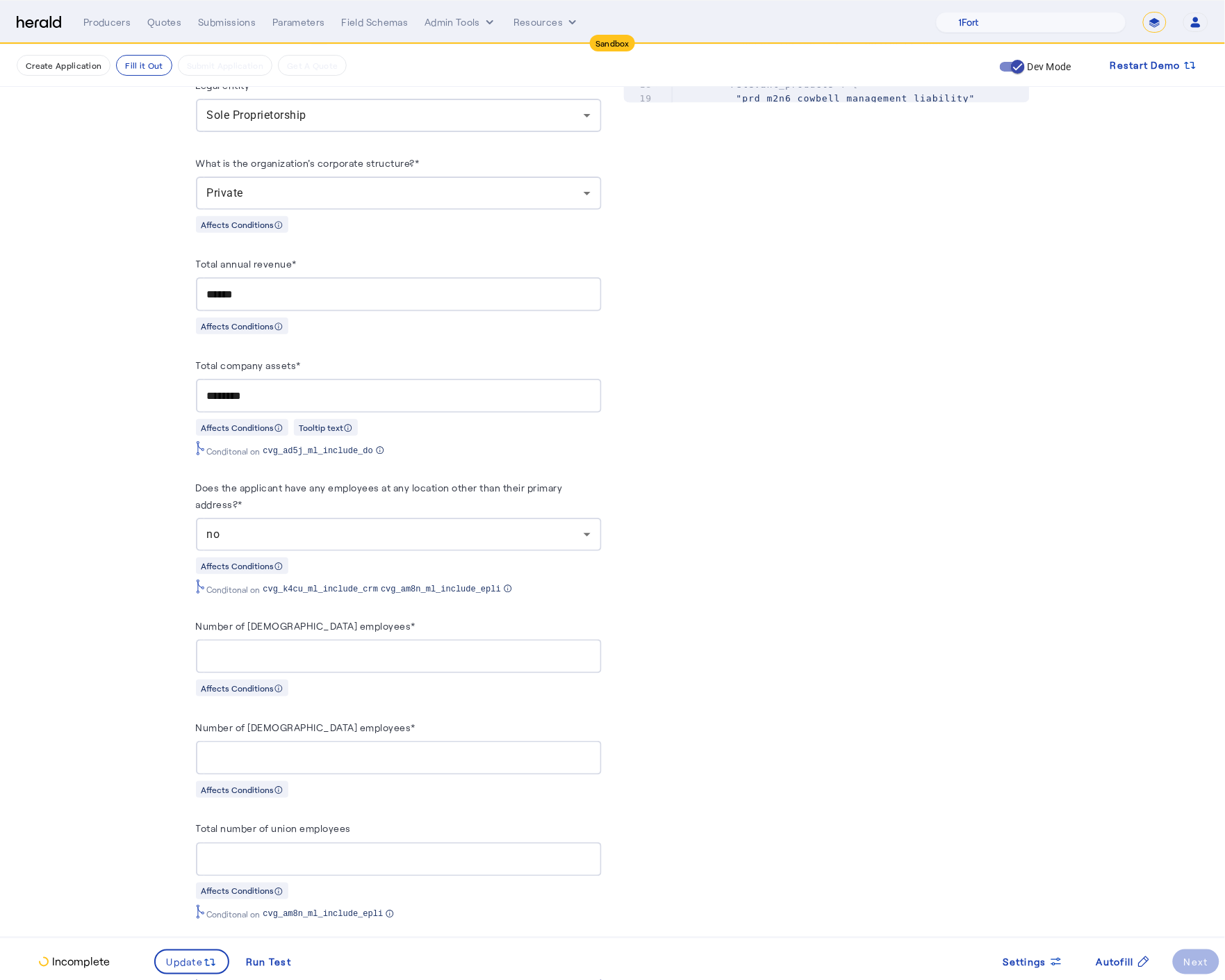
type input "*"
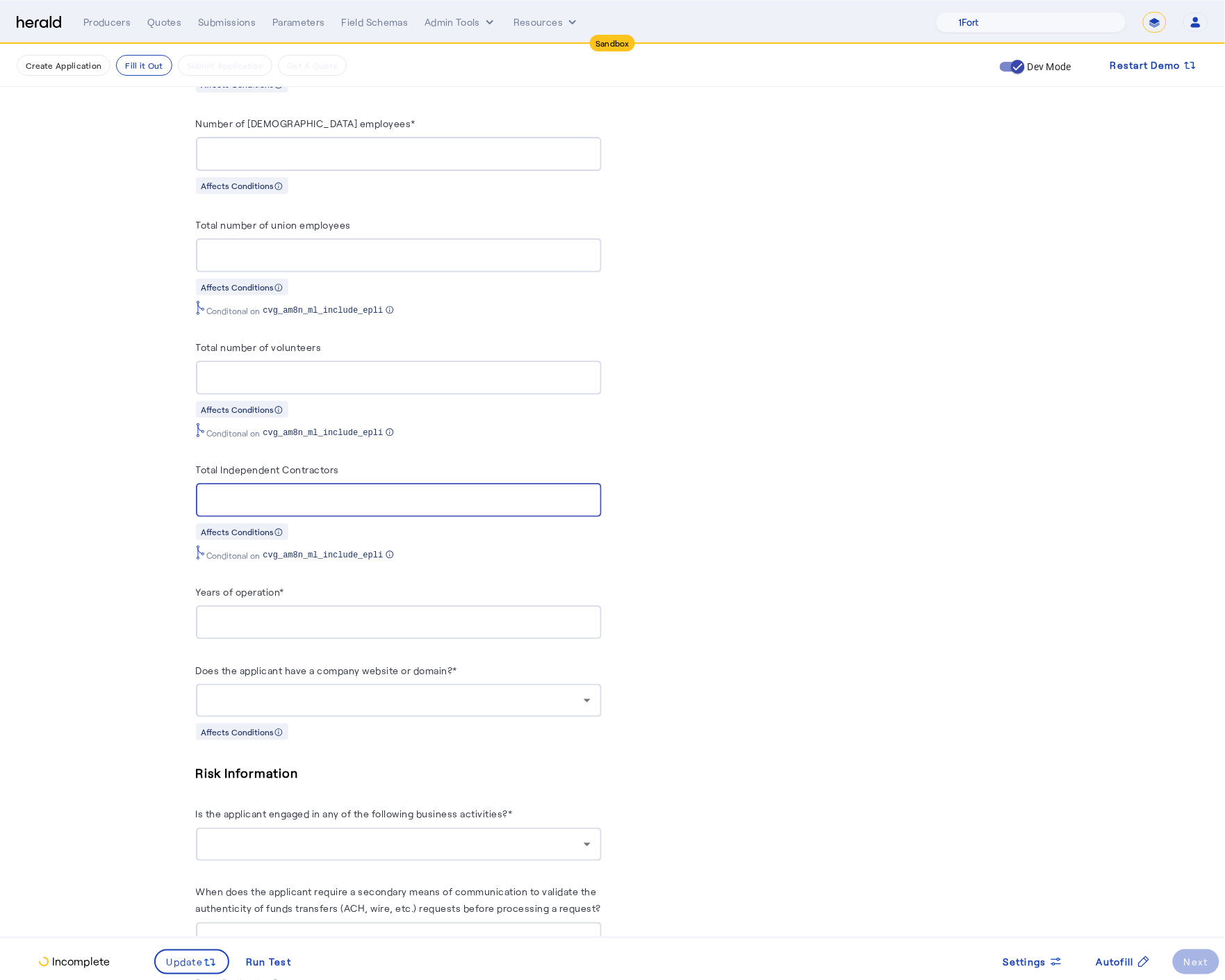
type input "*"
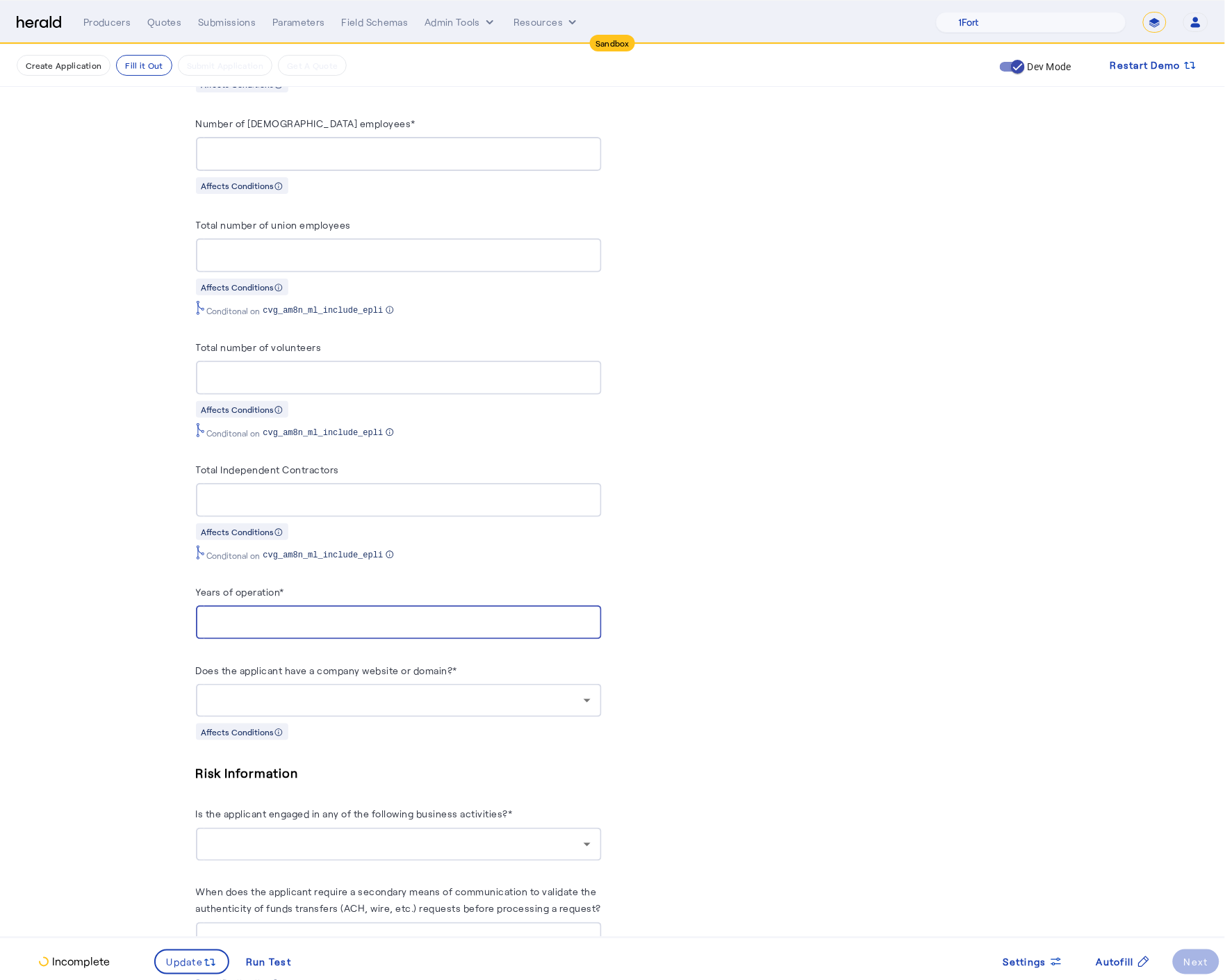
type input "*"
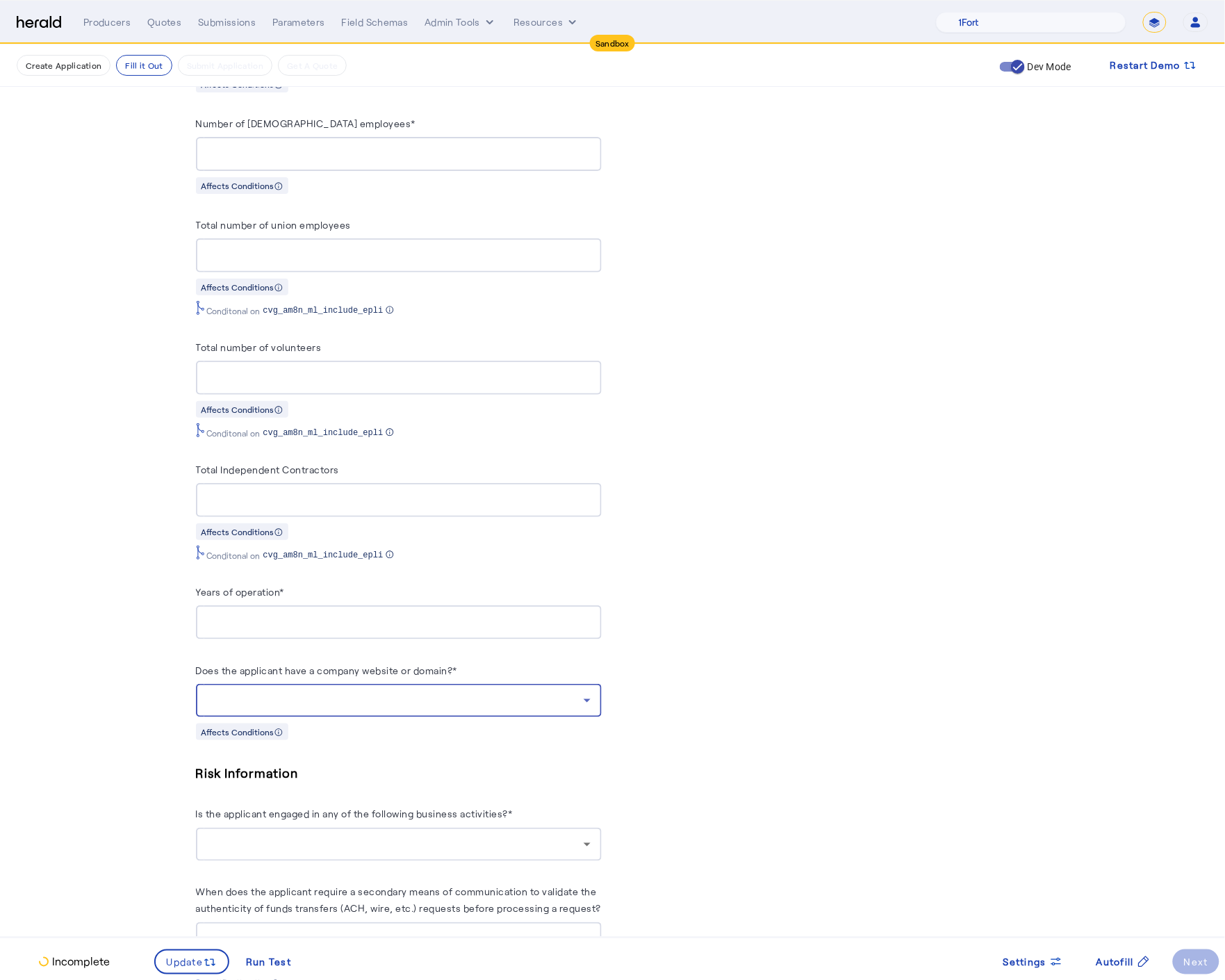
click at [456, 692] on div at bounding box center [395, 700] width 376 height 17
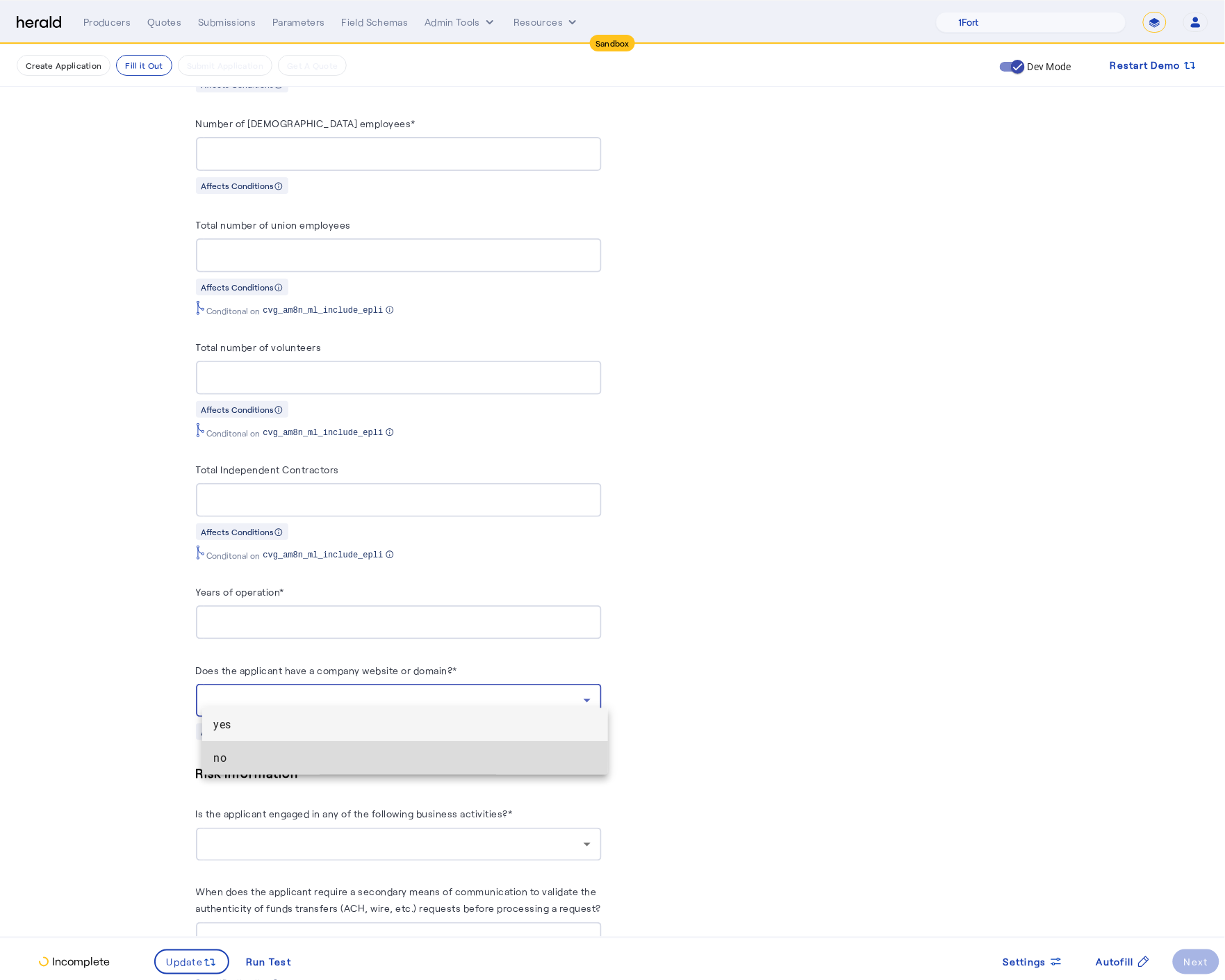
click at [376, 748] on mat-option "no" at bounding box center [405, 758] width 406 height 34
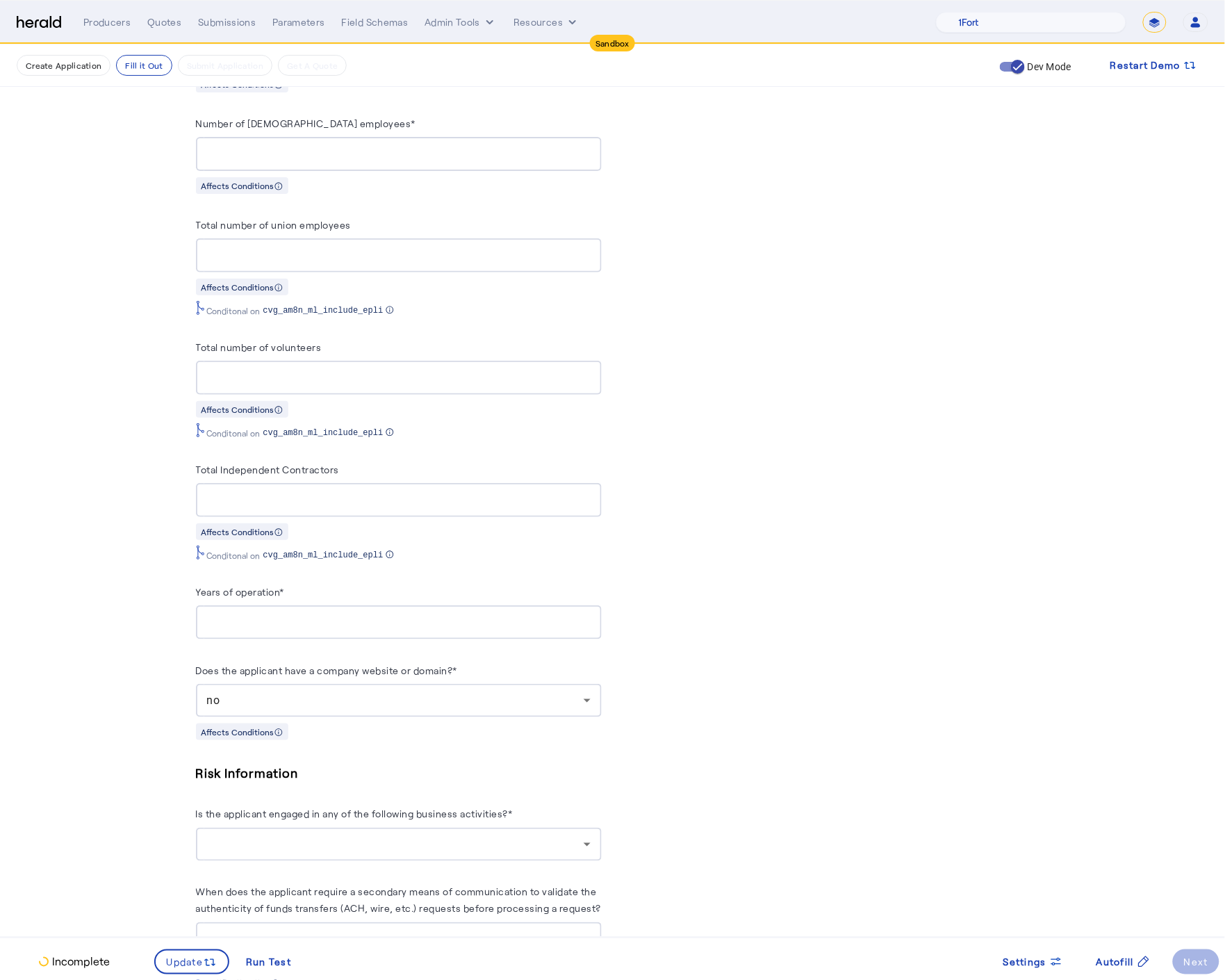
click at [120, 717] on fill-application-step "**********" at bounding box center [612, 952] width 1225 height 4646
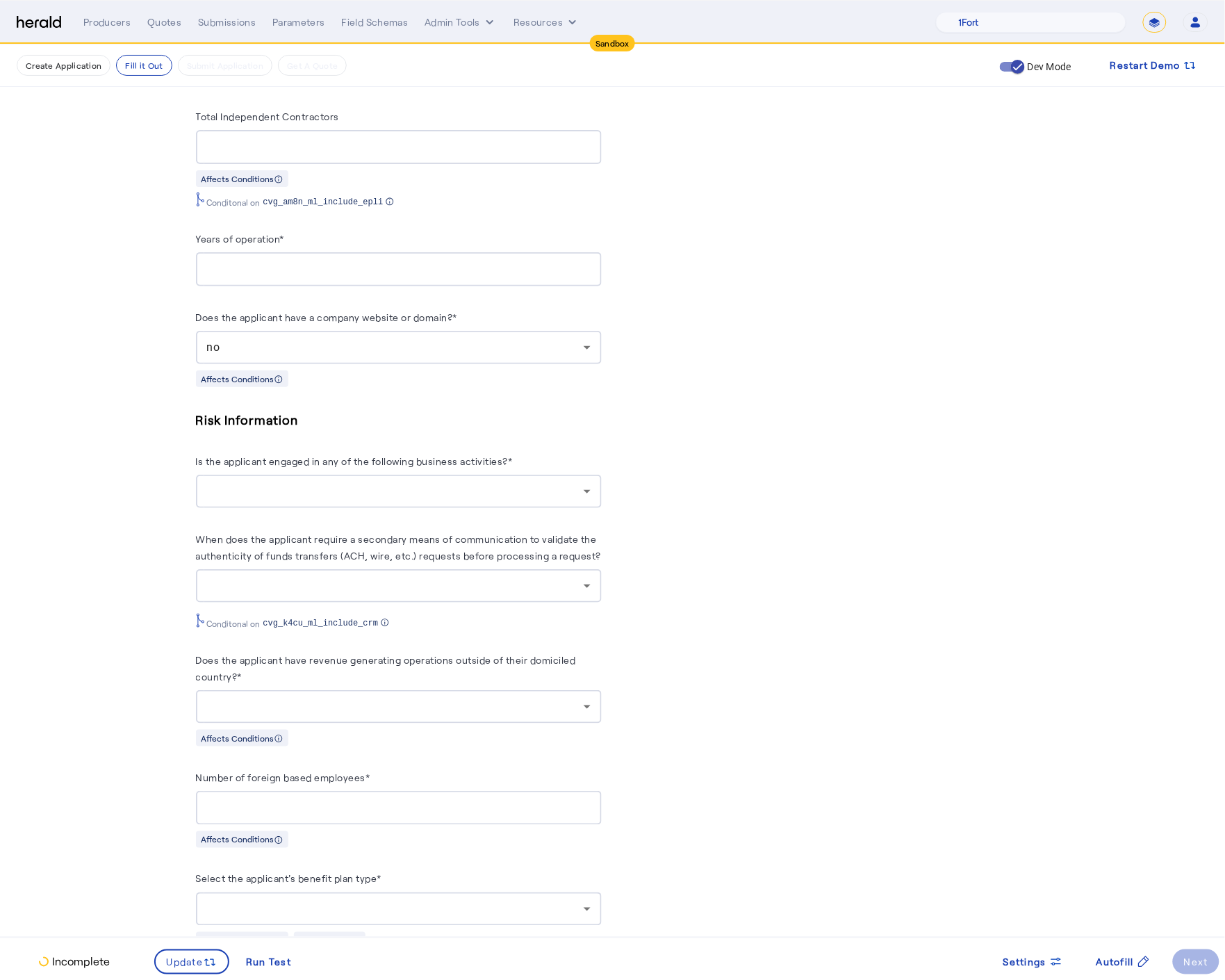
scroll to position [1773, 0]
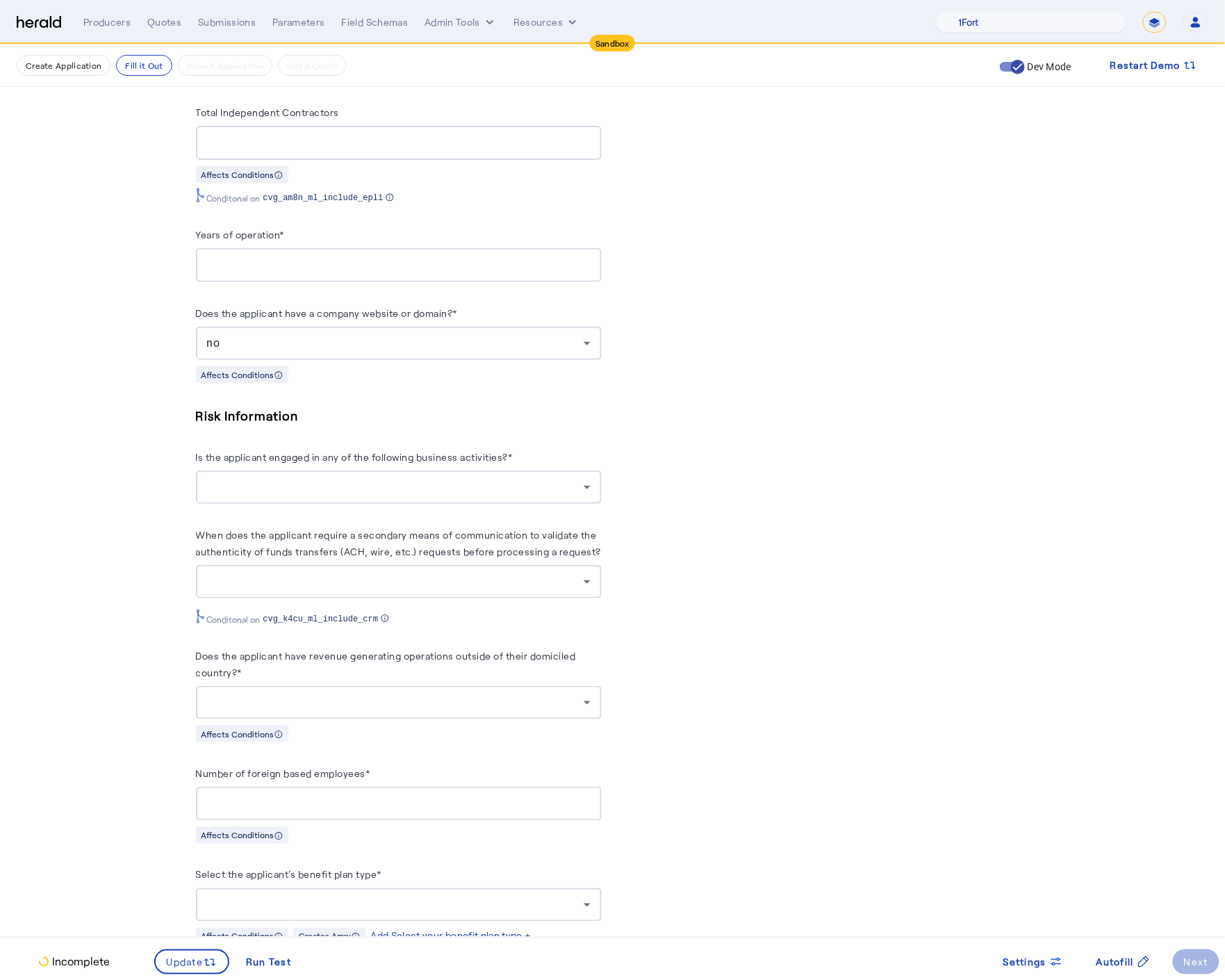
click at [304, 478] on div at bounding box center [395, 486] width 376 height 17
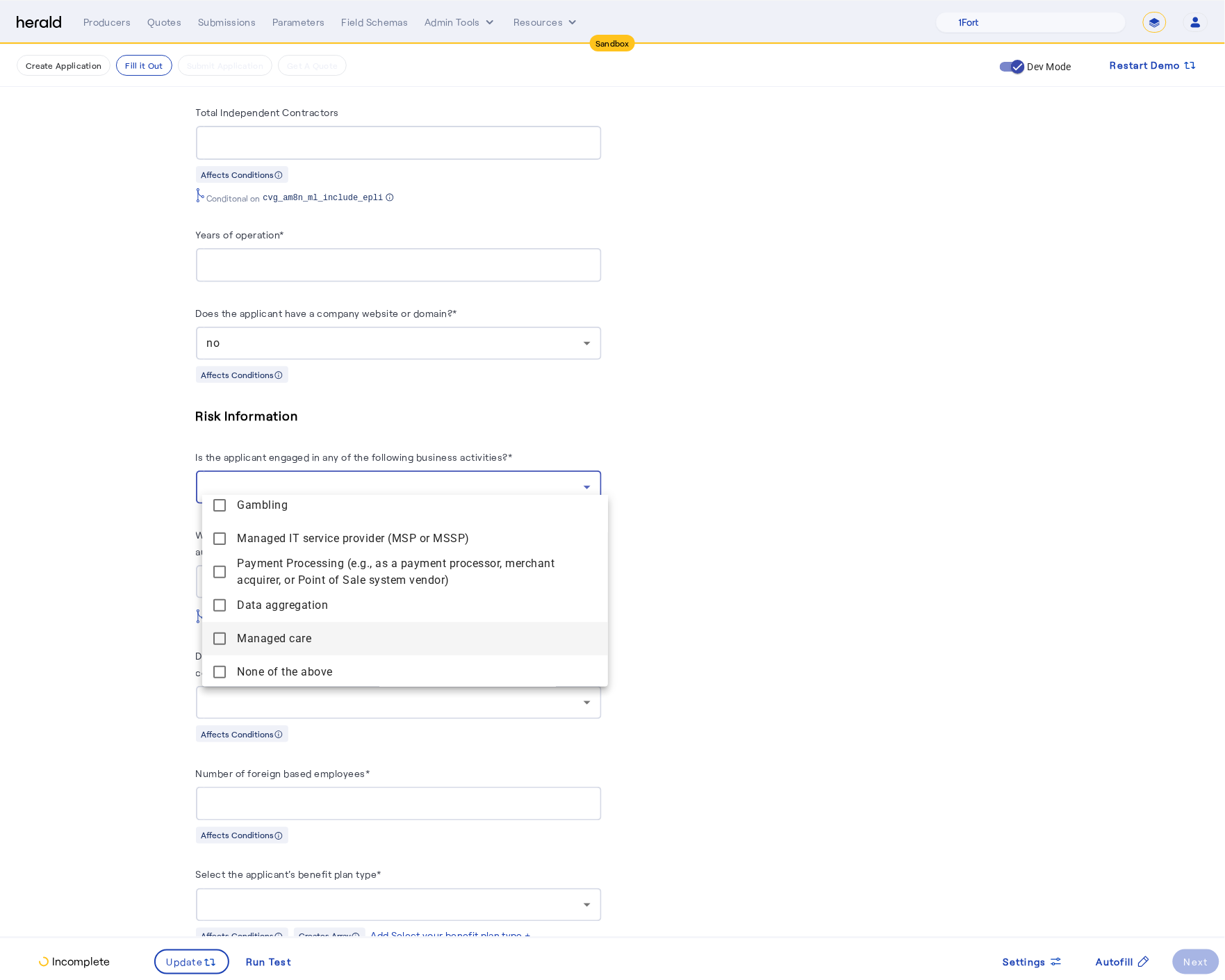
scroll to position [142, 0]
click at [220, 666] on mat-pseudo-checkbox at bounding box center [219, 670] width 12 height 12
drag, startPoint x: 72, startPoint y: 639, endPoint x: 82, endPoint y: 637, distance: 10.2
click at [74, 639] on div at bounding box center [612, 490] width 1225 height 980
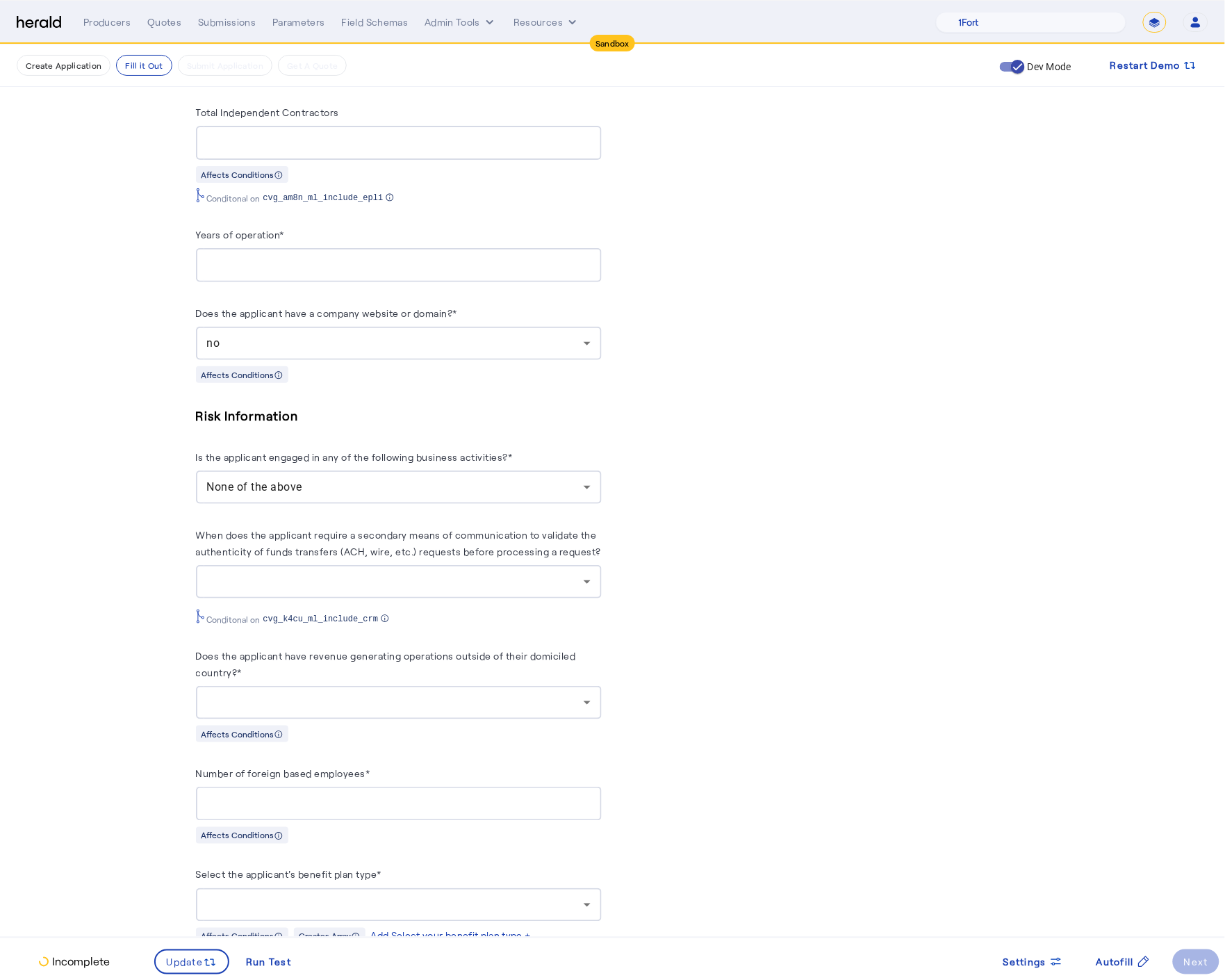
click at [377, 573] on div at bounding box center [395, 581] width 376 height 17
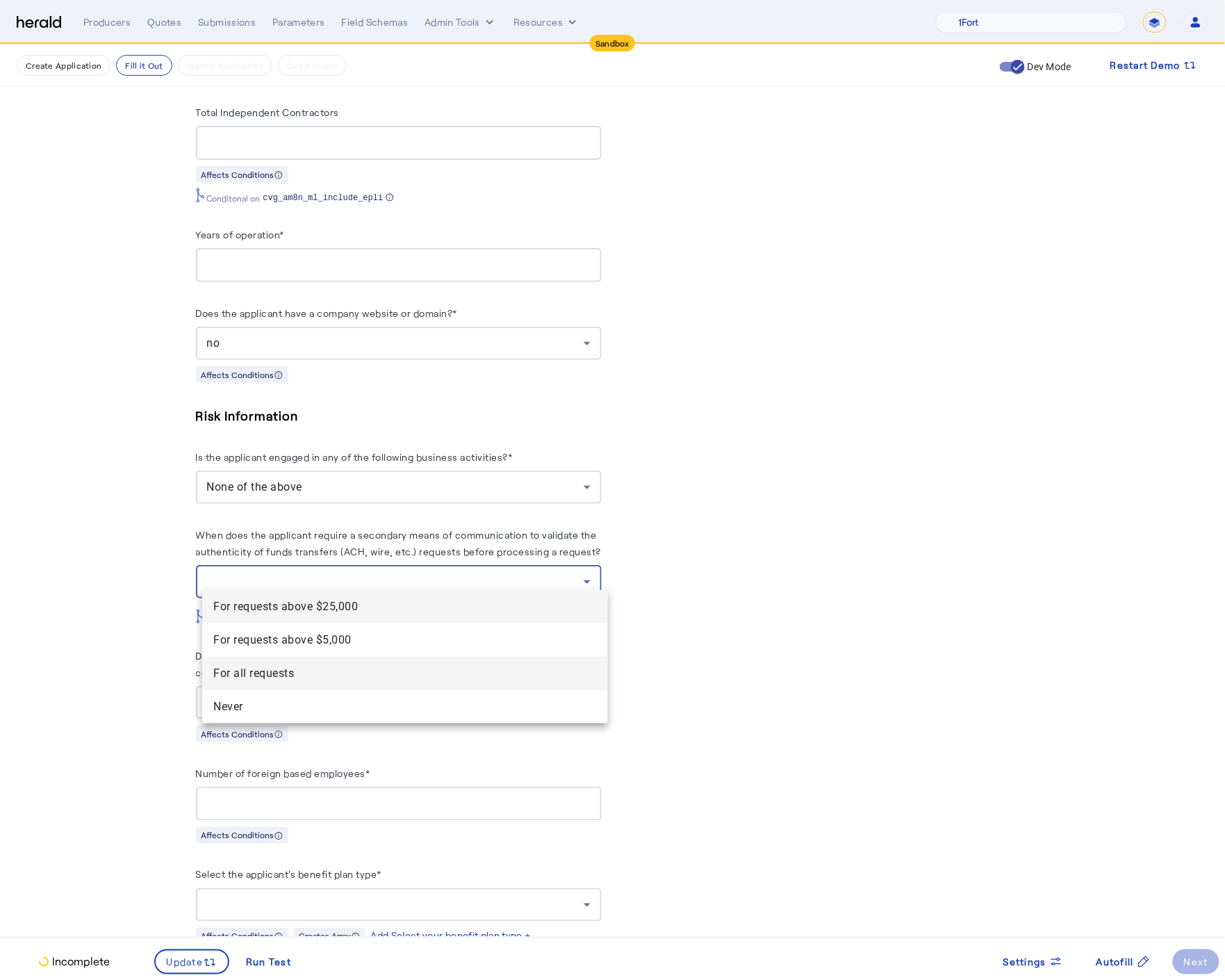
click at [293, 668] on span "For all requests" at bounding box center [405, 673] width 383 height 17
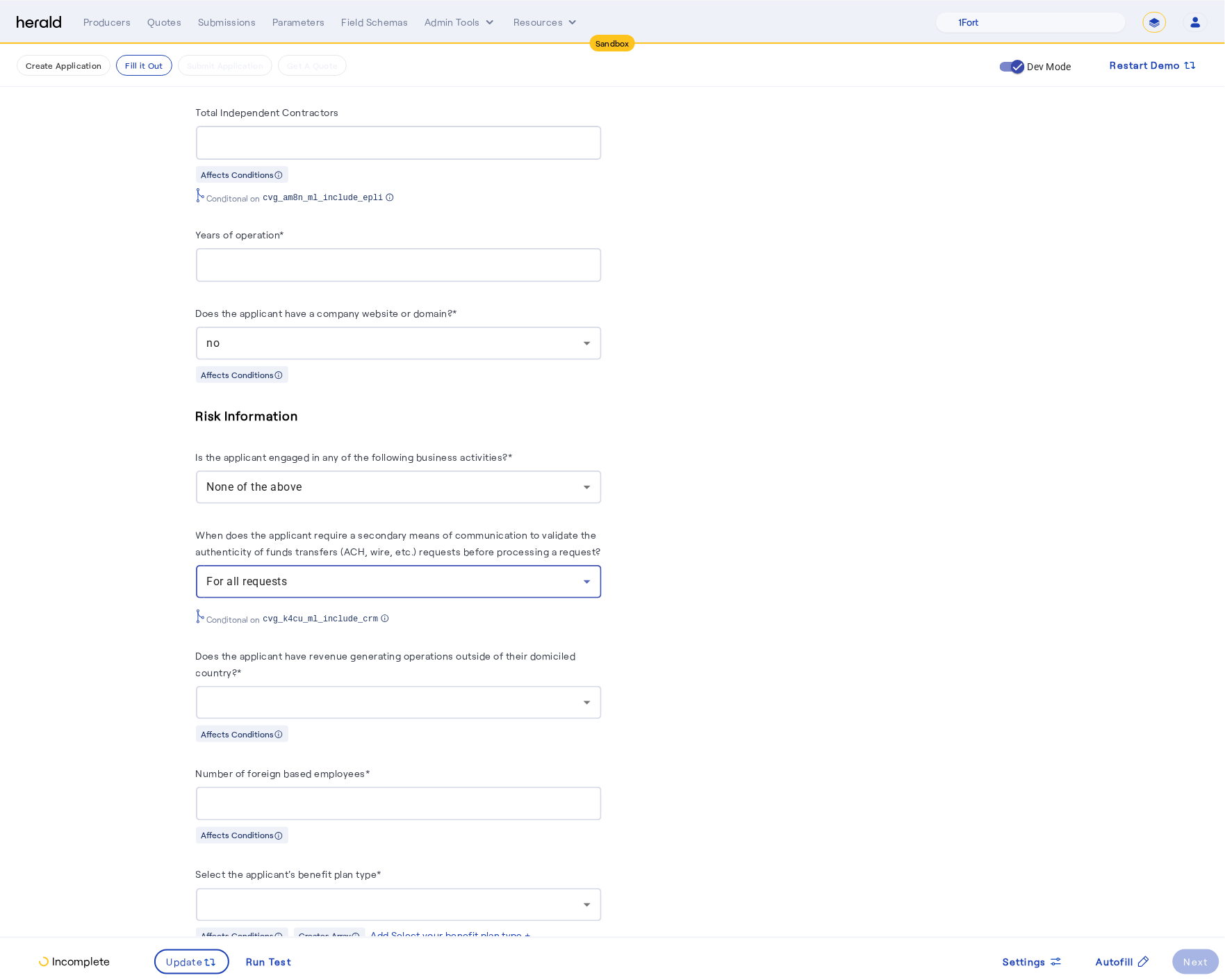
click at [156, 645] on fill-application-step "**********" at bounding box center [612, 595] width 1225 height 4646
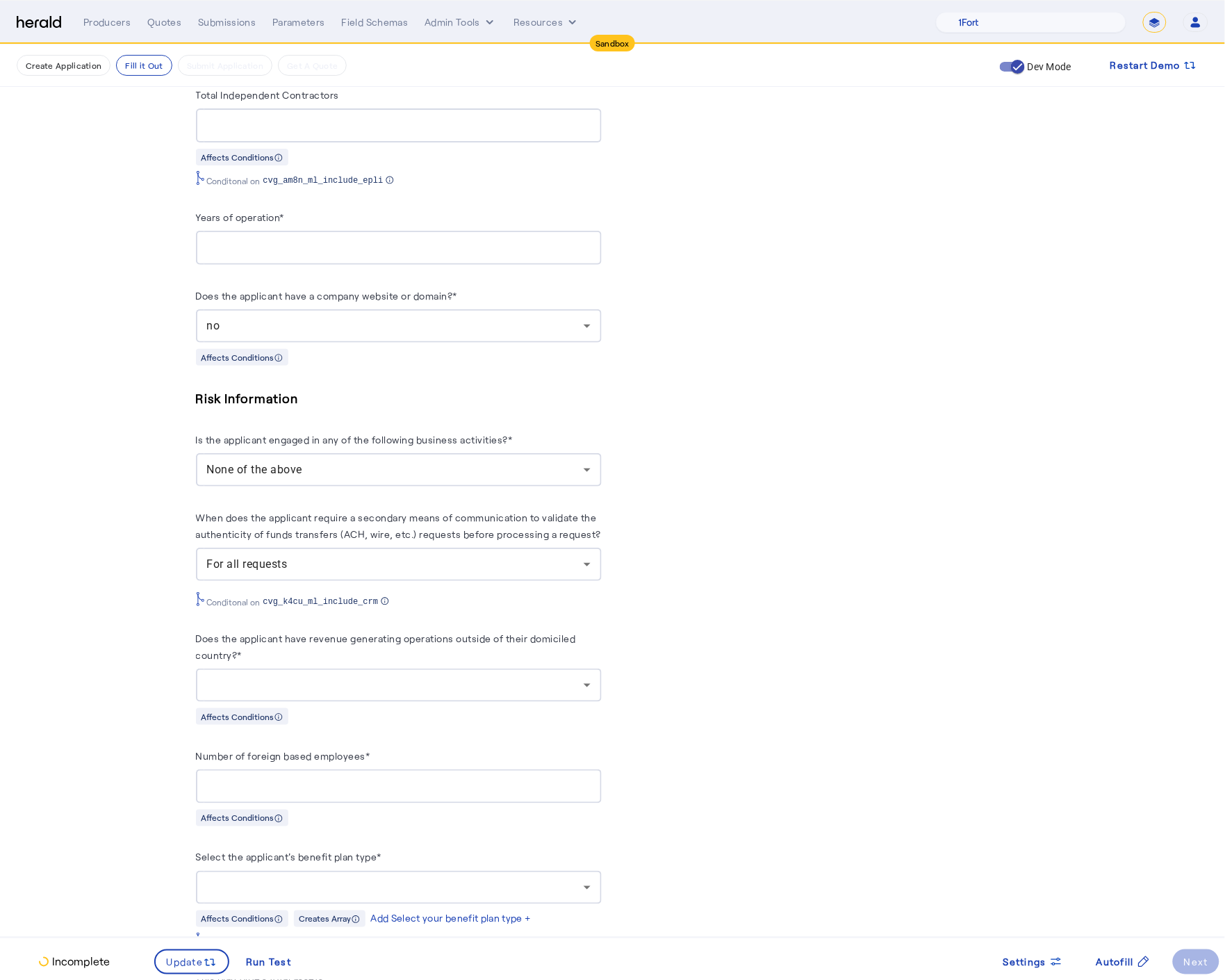
scroll to position [1806, 0]
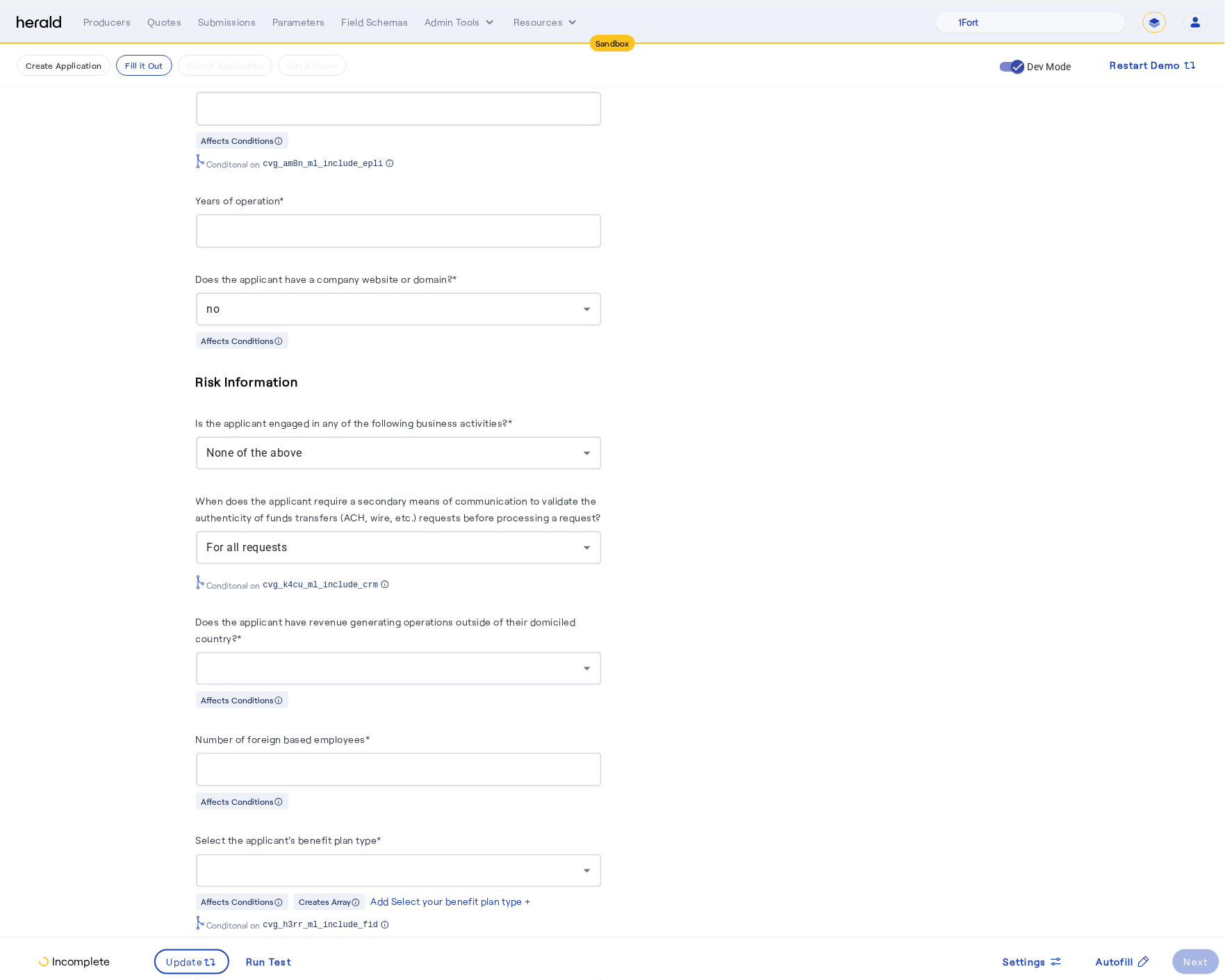
click at [360, 652] on div at bounding box center [399, 668] width 383 height 34
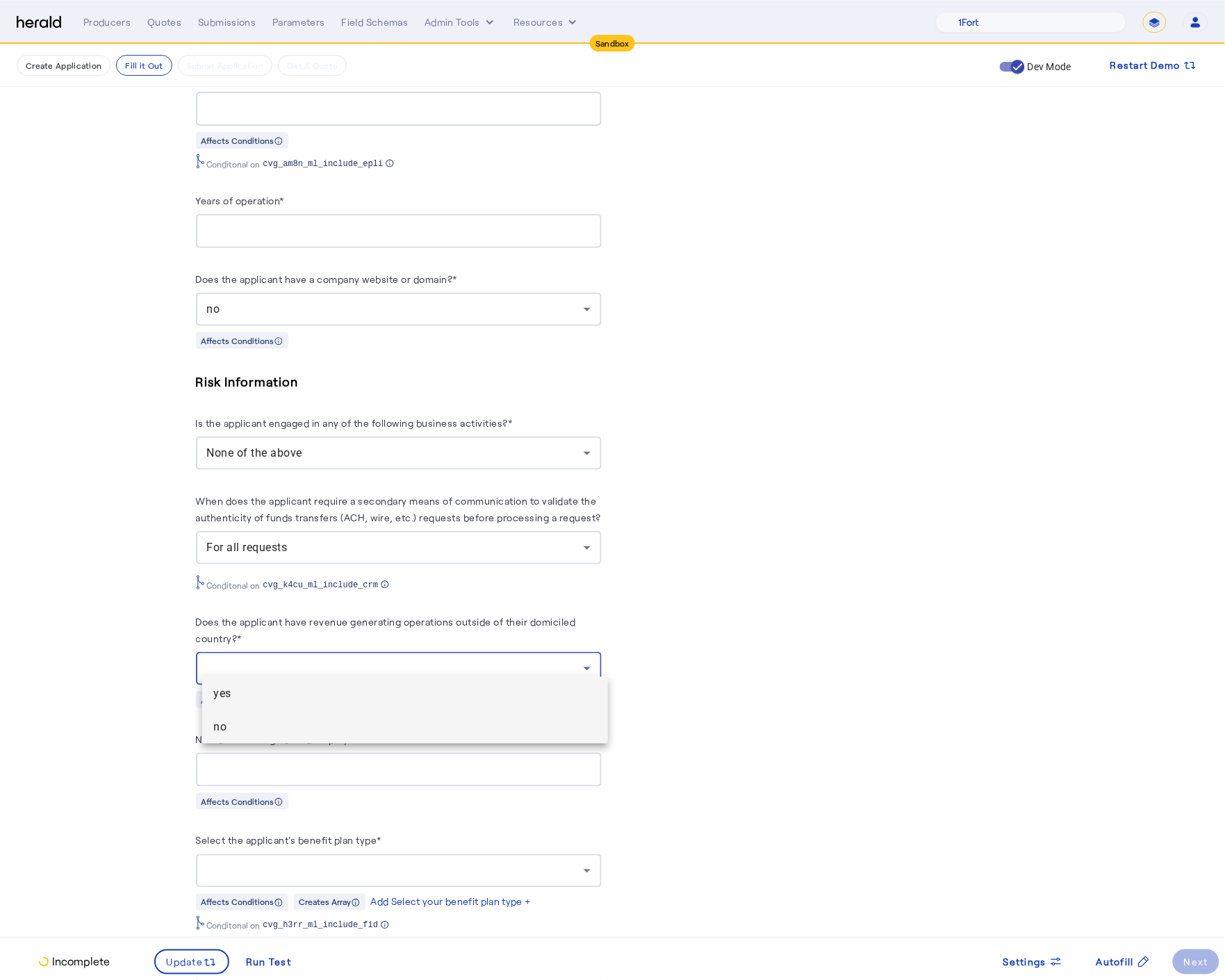
click at [256, 722] on span "no" at bounding box center [405, 727] width 383 height 17
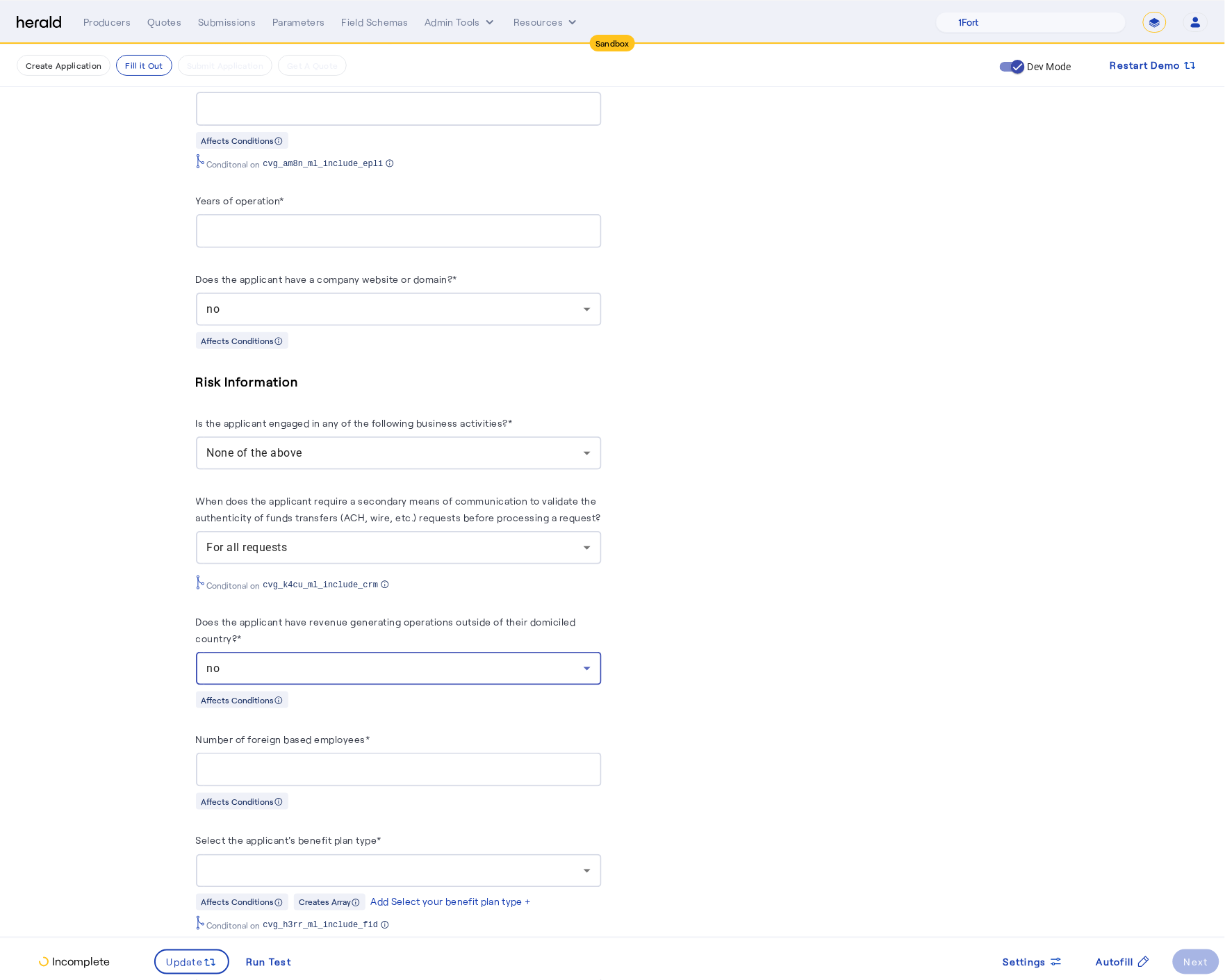
click at [261, 762] on input "Number of foreign based employees*" at bounding box center [399, 770] width 383 height 17
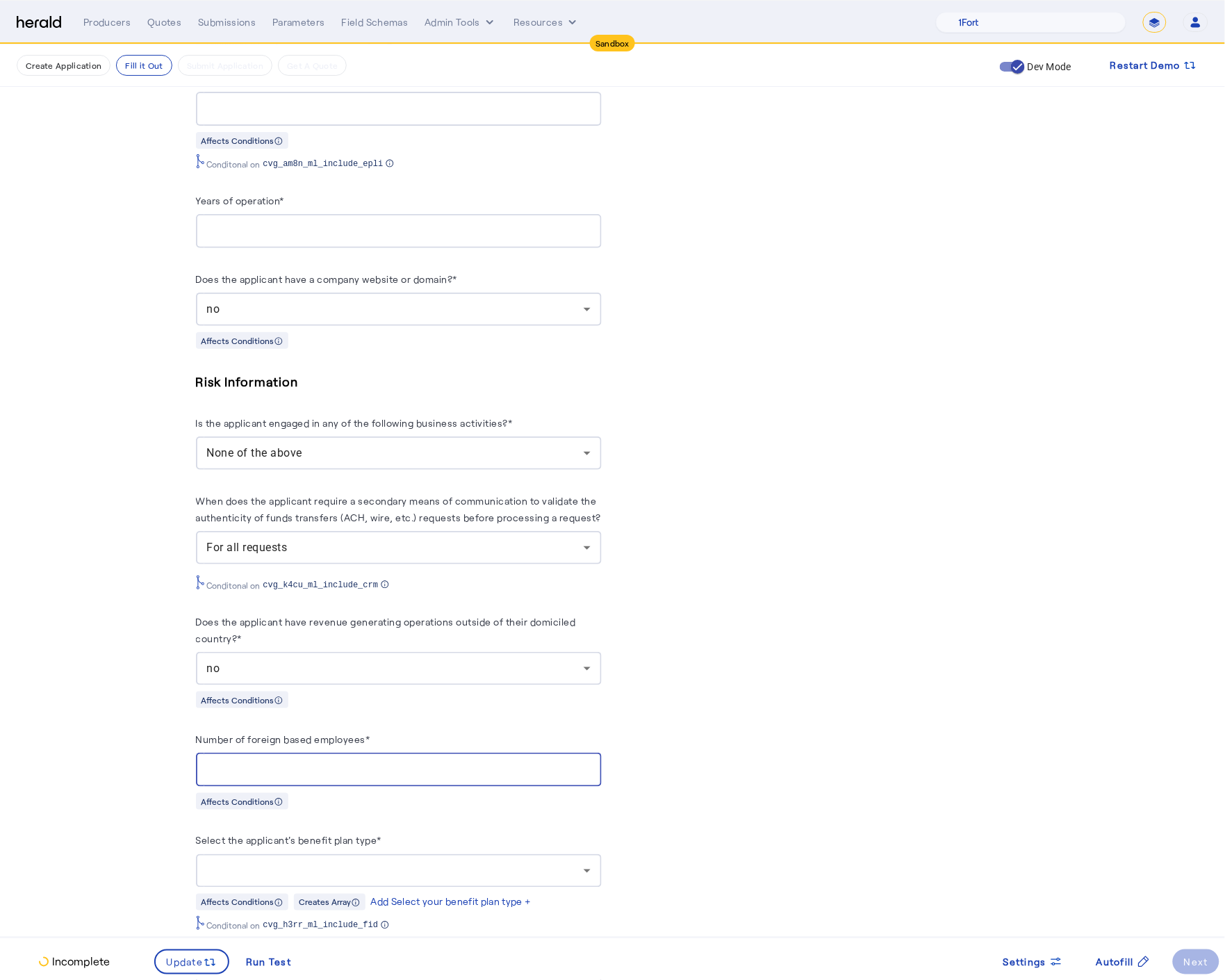
type input "*"
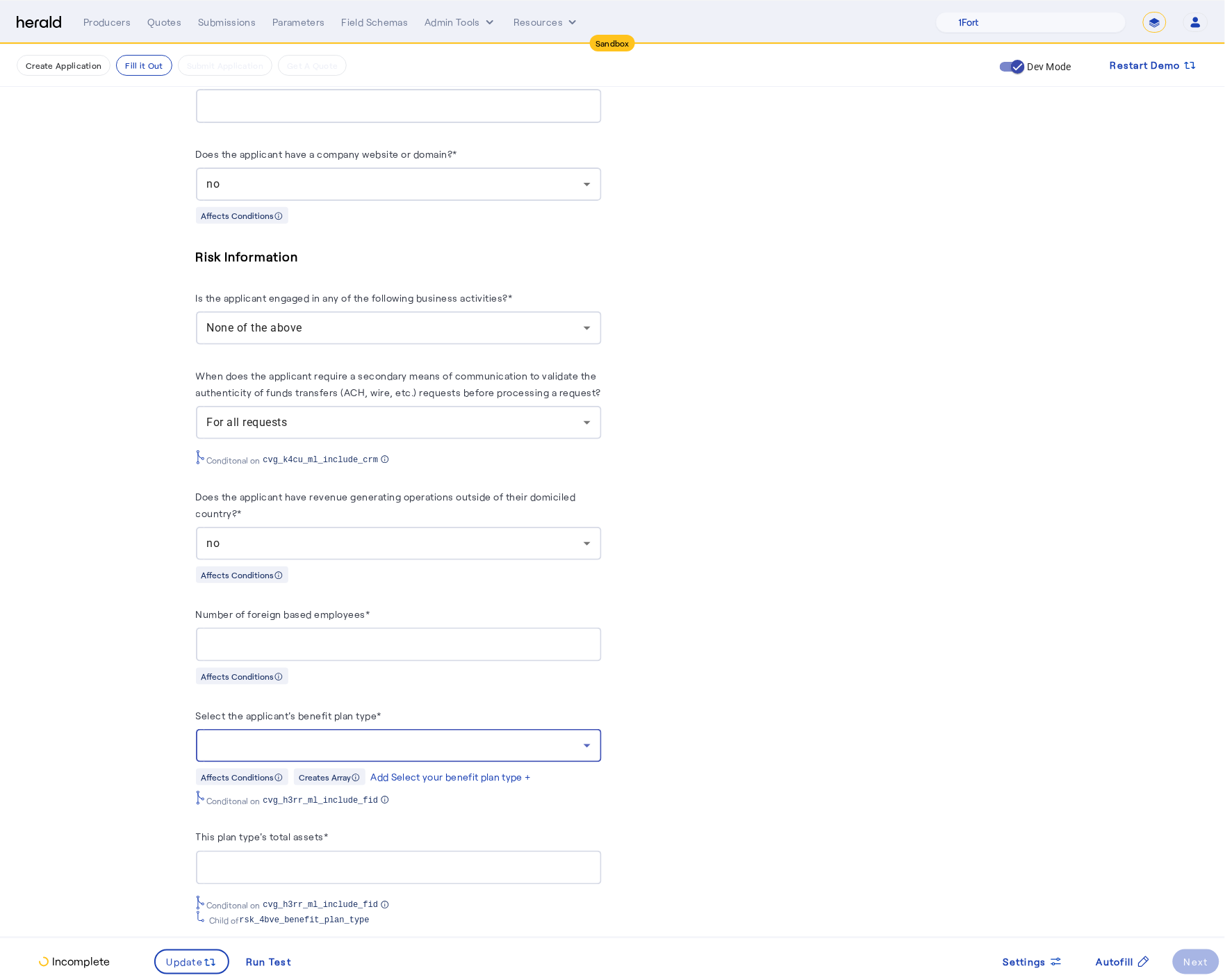
scroll to position [1967, 0]
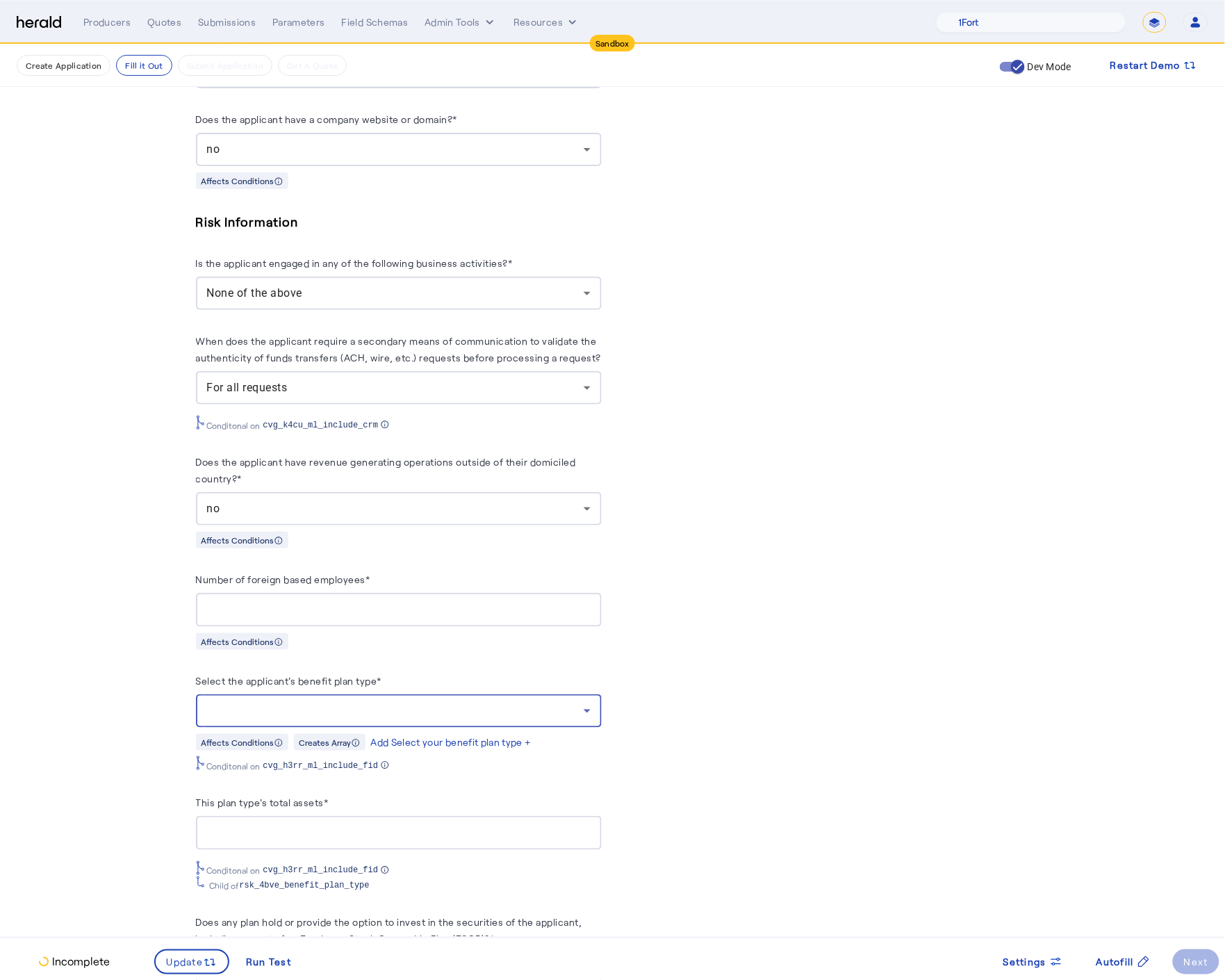
click at [362, 694] on div at bounding box center [399, 711] width 383 height 34
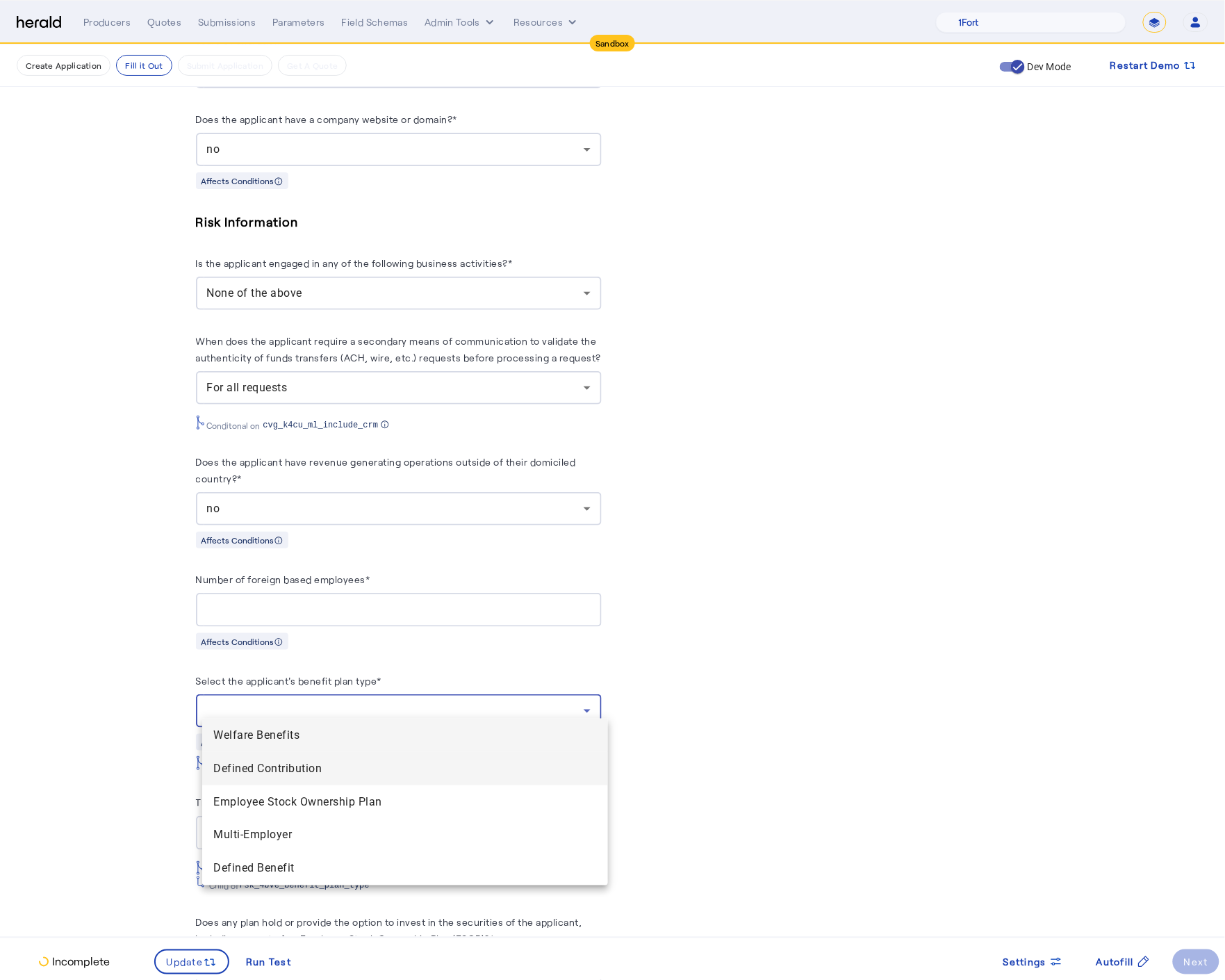
click at [289, 776] on span "Defined Contribution" at bounding box center [405, 768] width 383 height 17
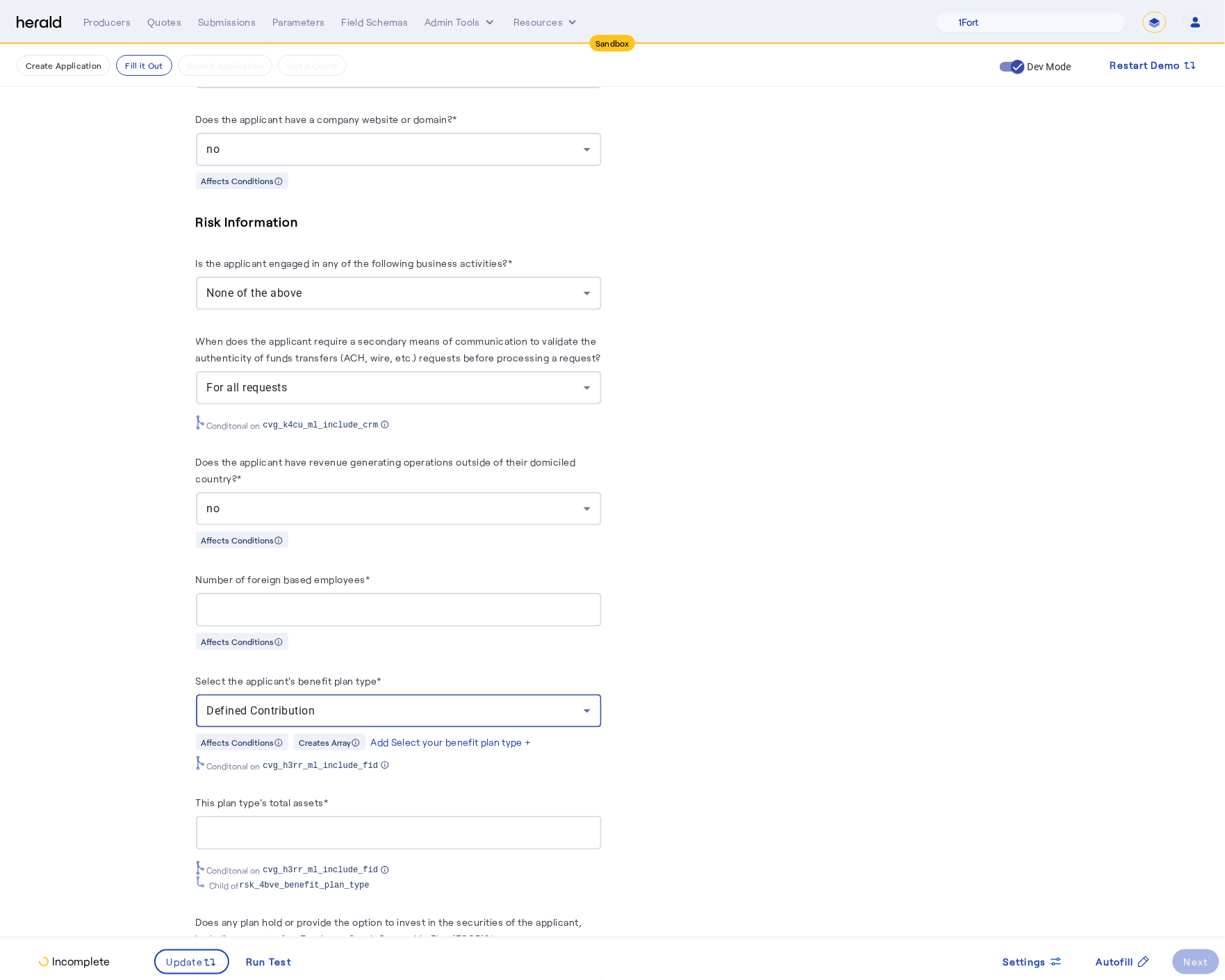
click at [178, 768] on div "**********" at bounding box center [612, 401] width 889 height 4646
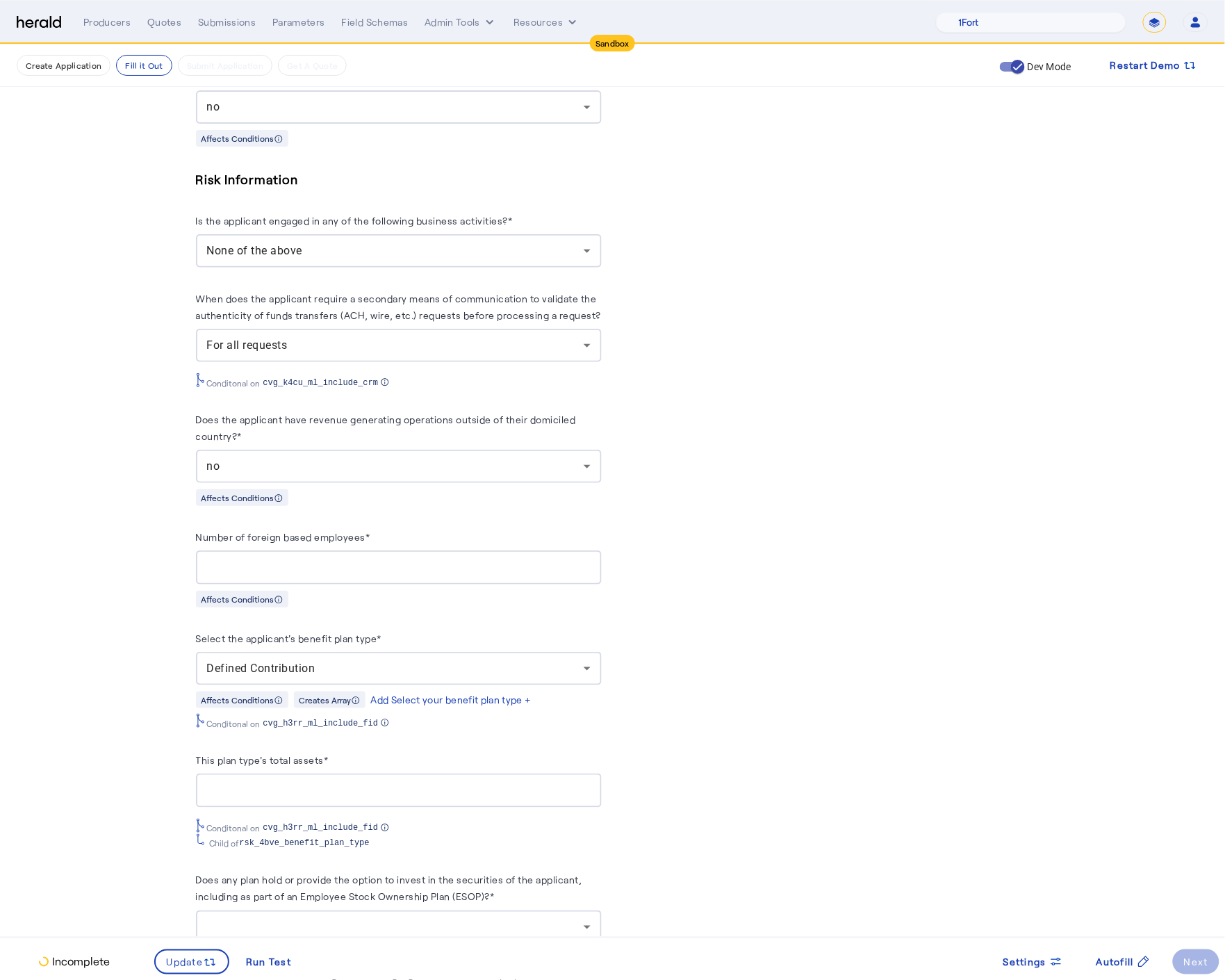
scroll to position [2120, 0]
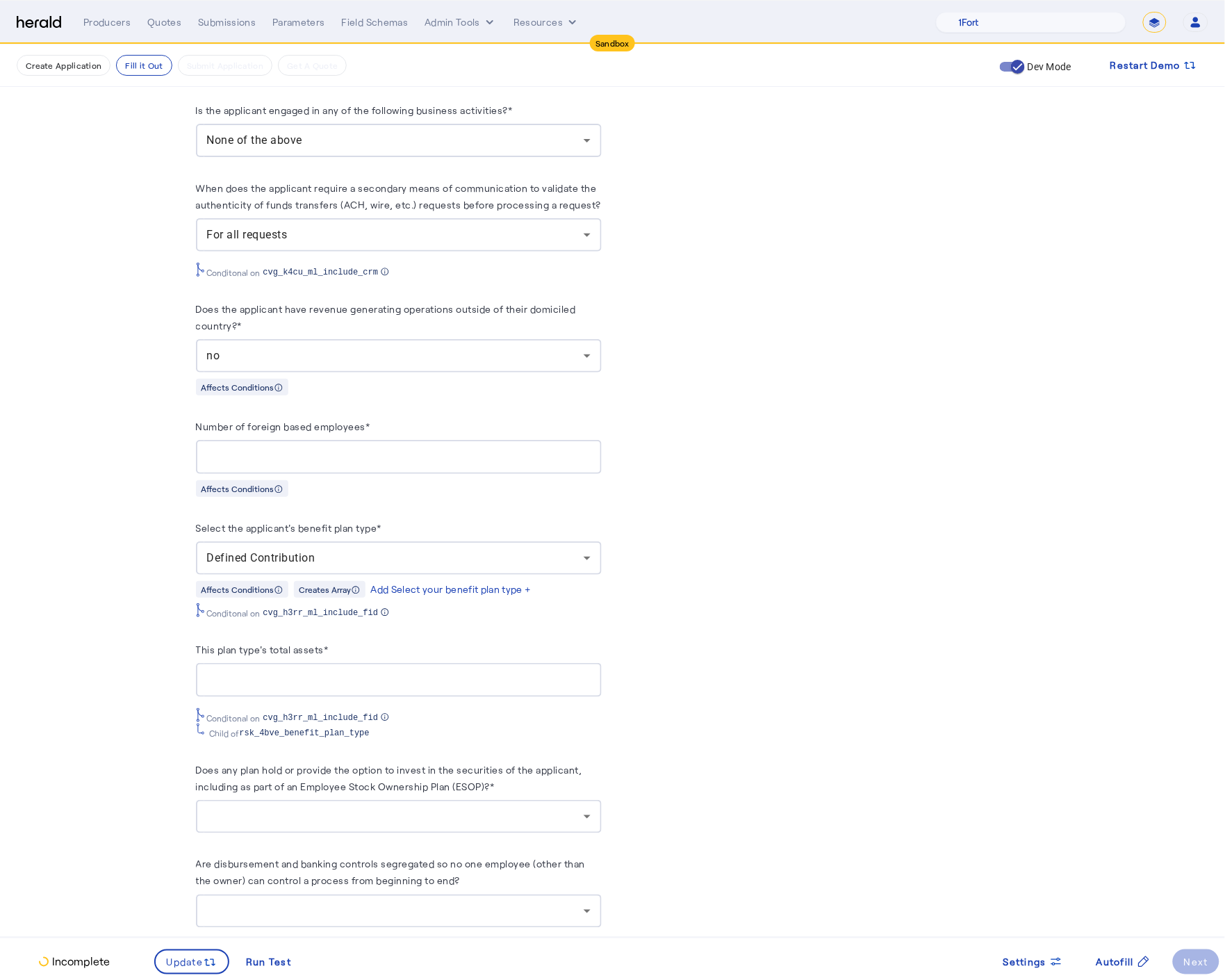
click at [281, 672] on input "This plan type's total assets*" at bounding box center [399, 680] width 383 height 17
type input "*******"
click at [139, 731] on fill-application-step "**********" at bounding box center [612, 248] width 1225 height 4646
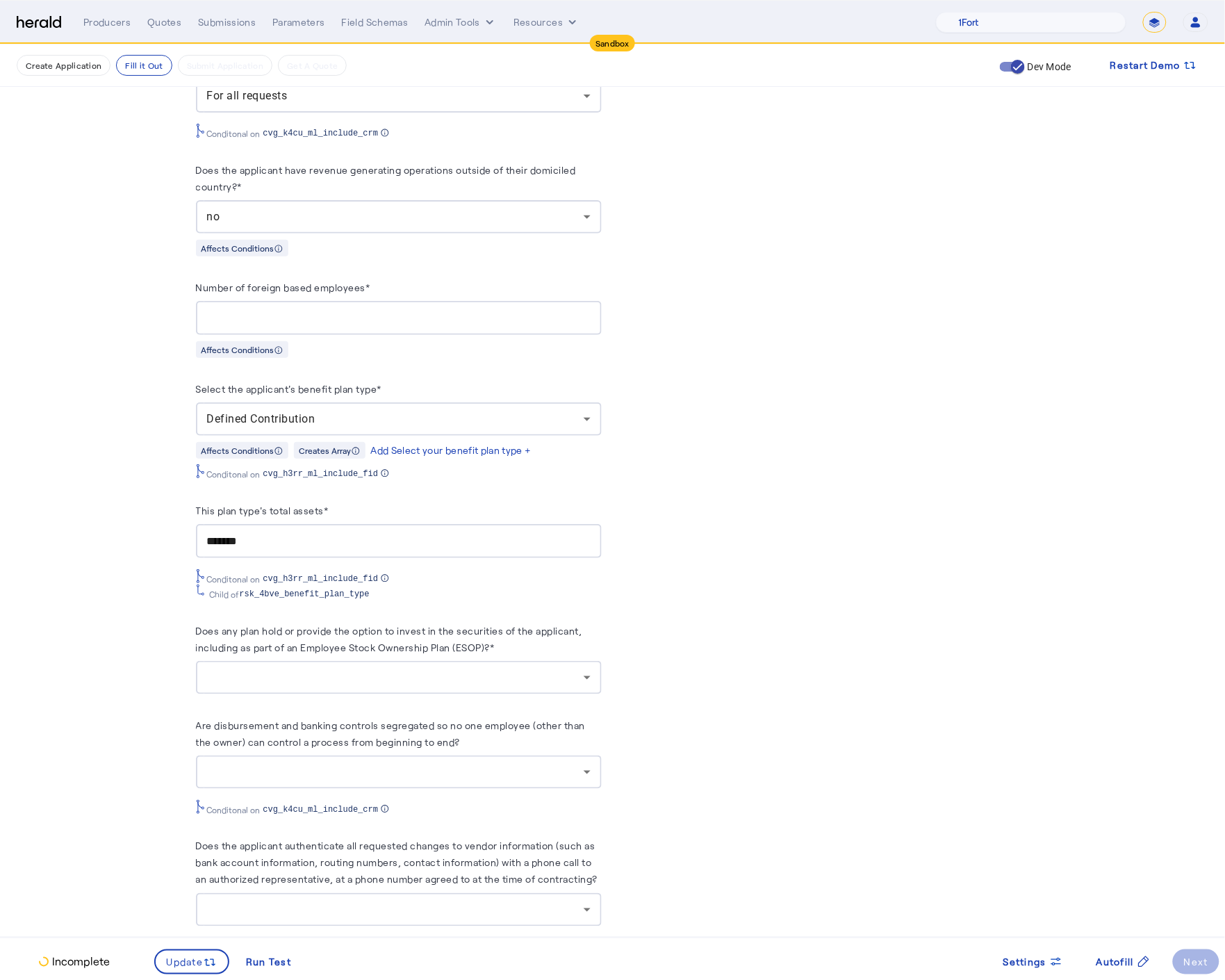
scroll to position [2268, 0]
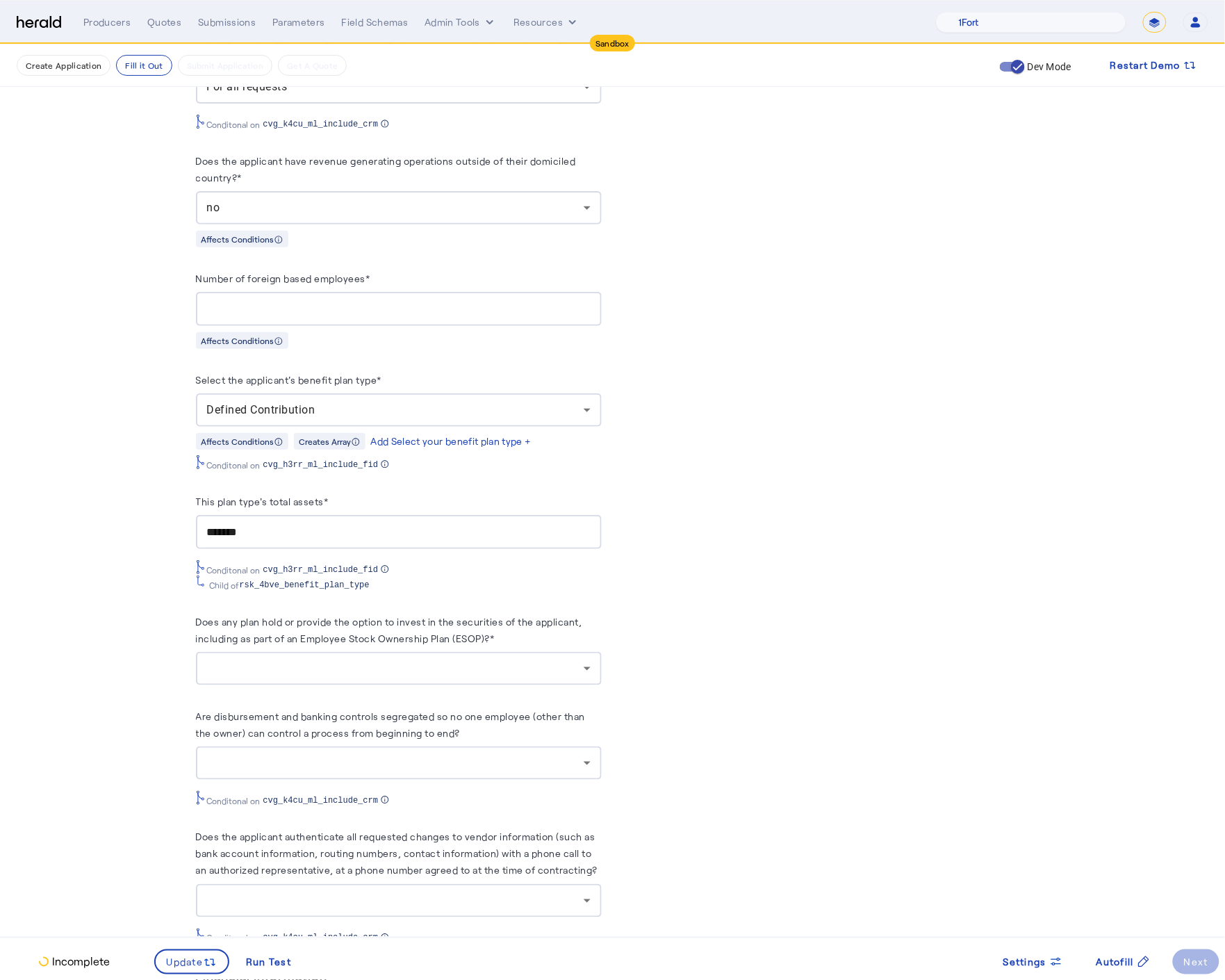
click at [304, 660] on div at bounding box center [395, 668] width 376 height 17
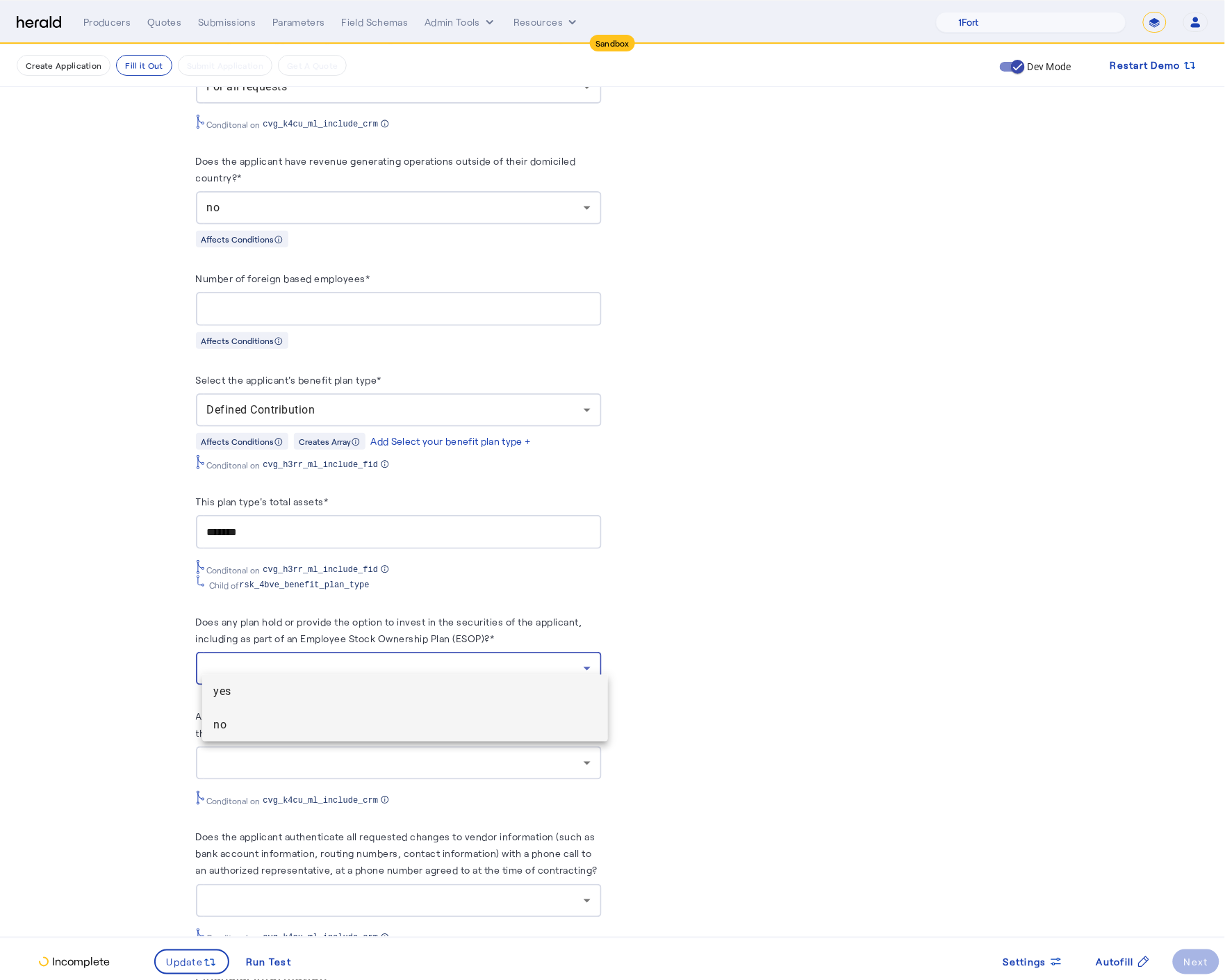
click at [266, 725] on span "no" at bounding box center [405, 724] width 383 height 17
click at [289, 755] on div at bounding box center [395, 763] width 376 height 17
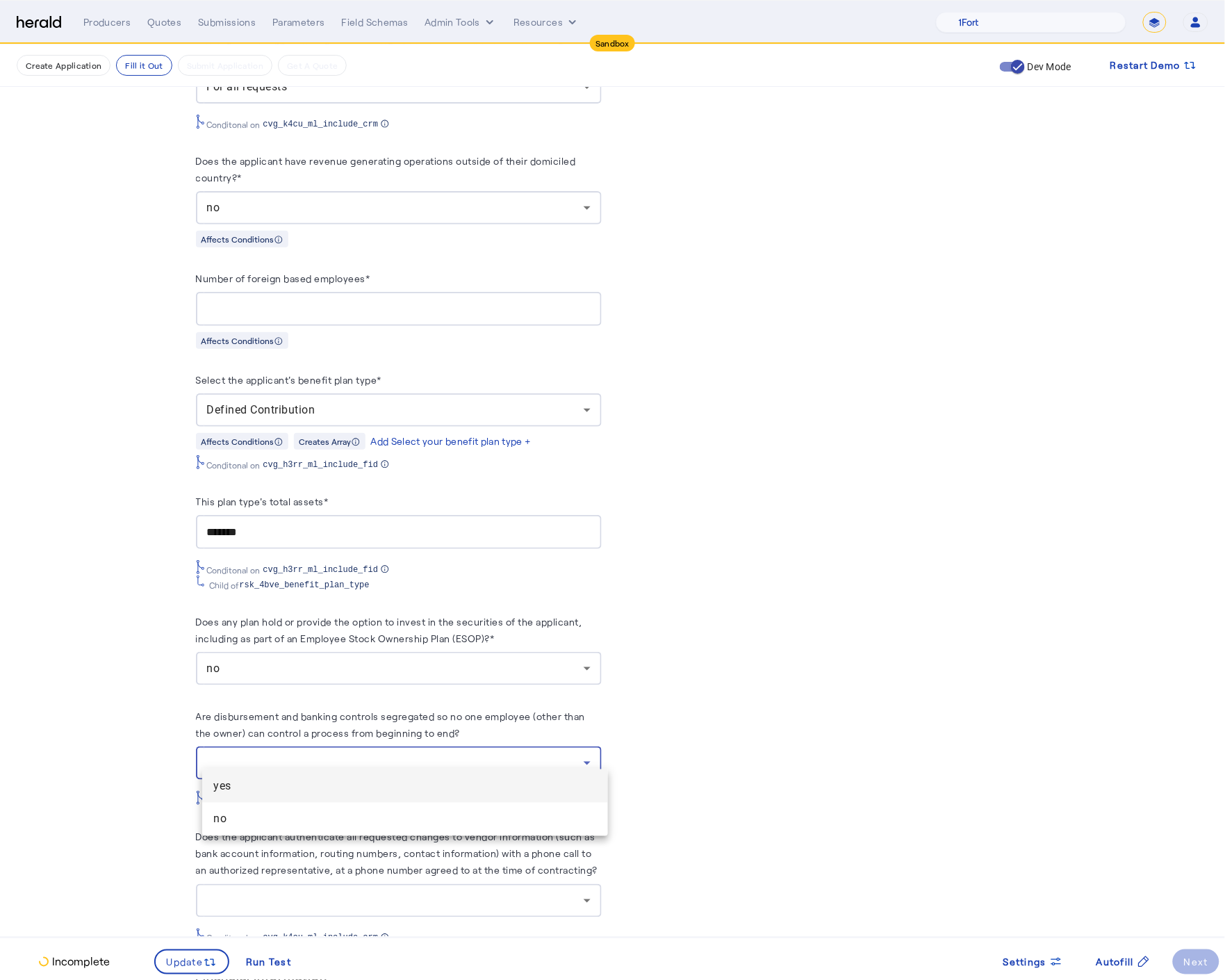
click at [258, 783] on span "yes" at bounding box center [405, 786] width 383 height 17
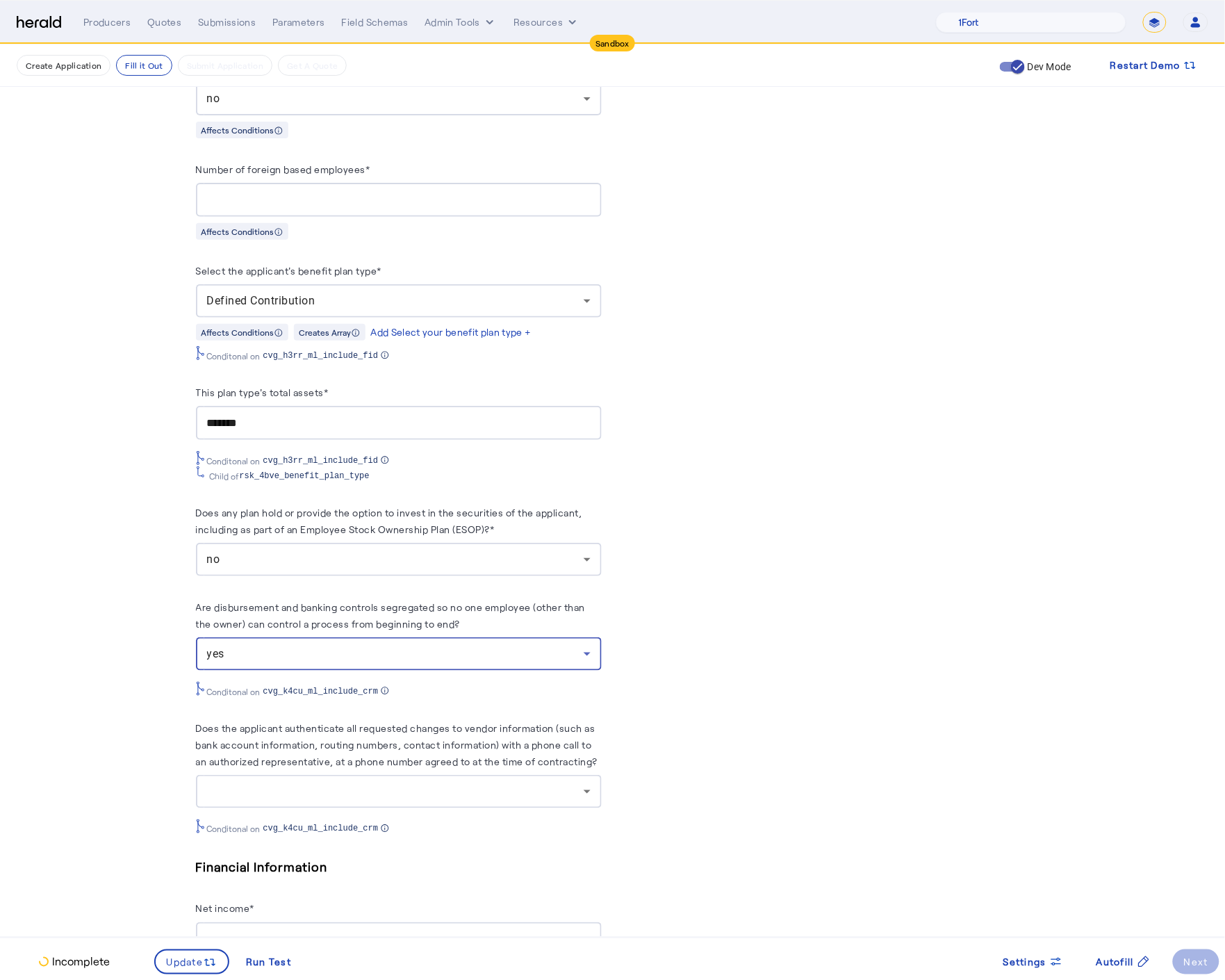
scroll to position [2406, 0]
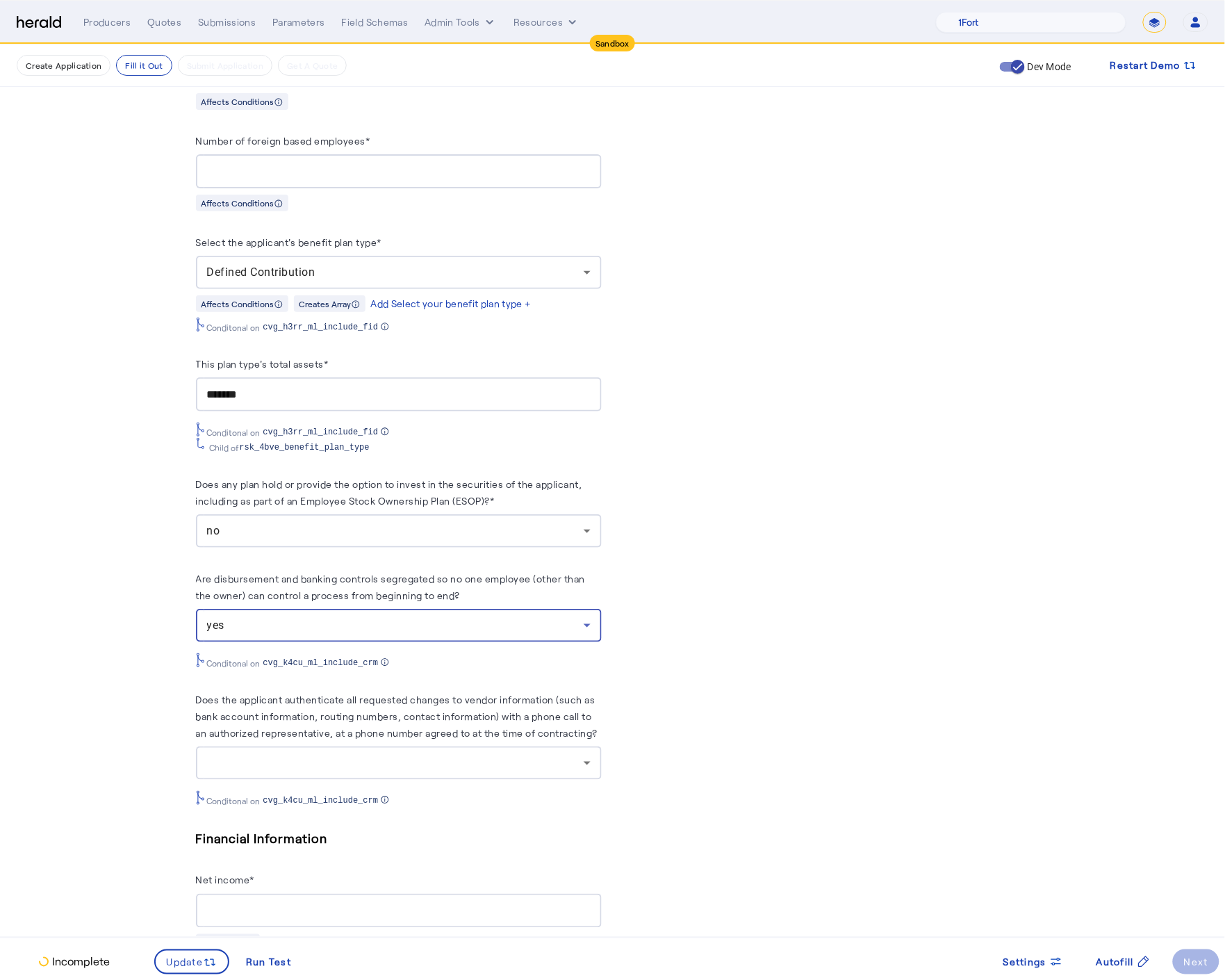
click at [276, 766] on div at bounding box center [395, 763] width 376 height 17
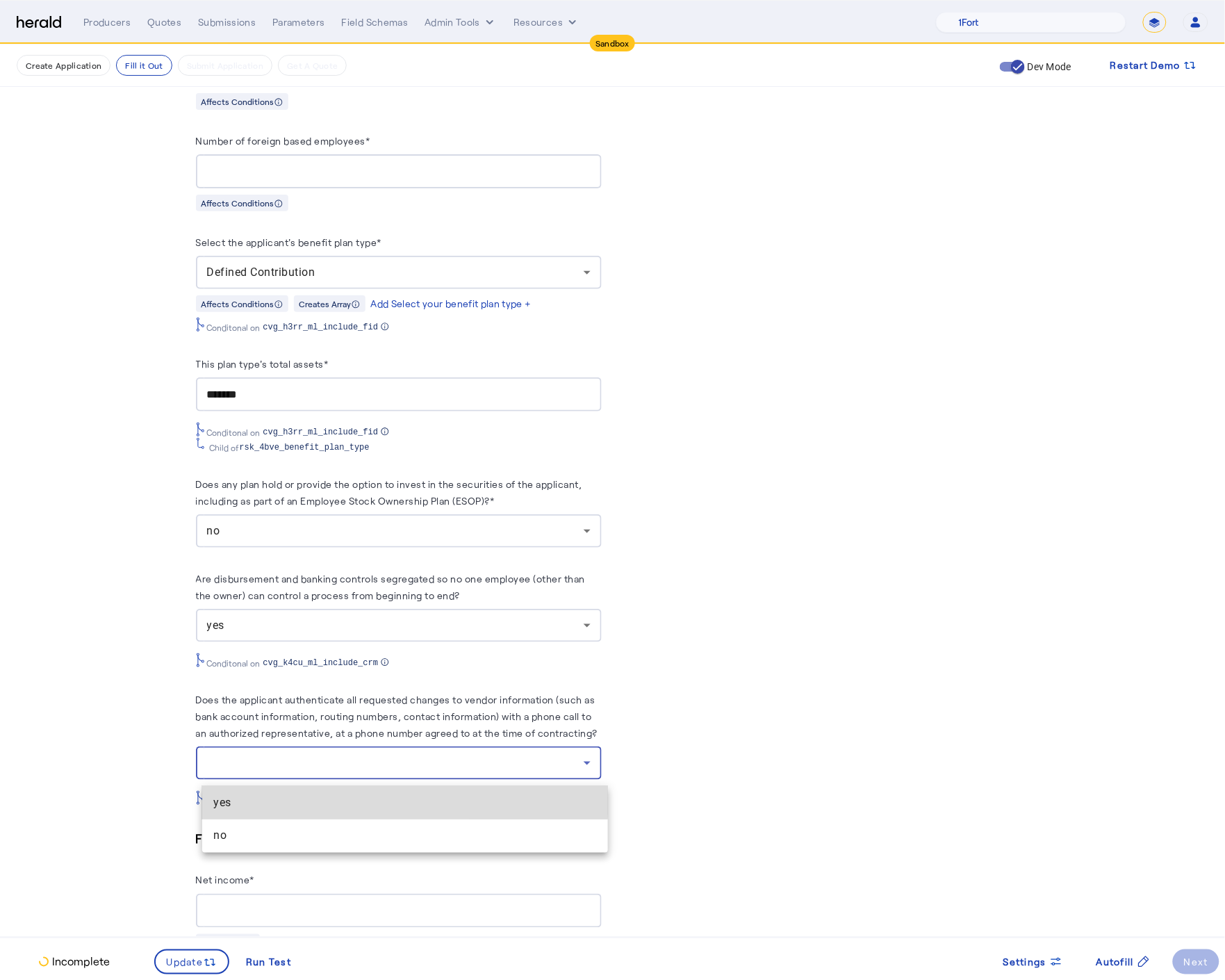
click at [273, 799] on span "yes" at bounding box center [405, 802] width 383 height 17
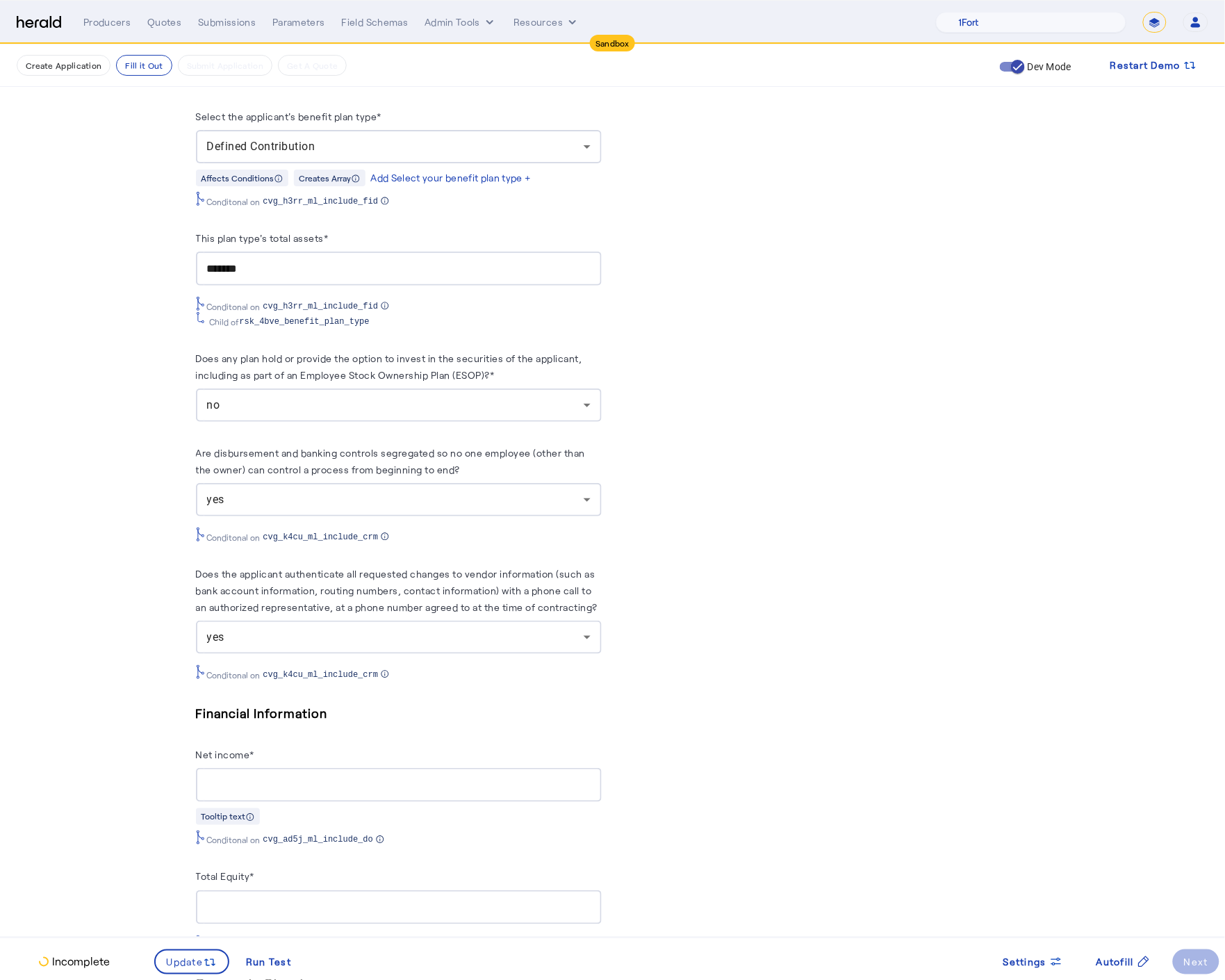
scroll to position [2541, 0]
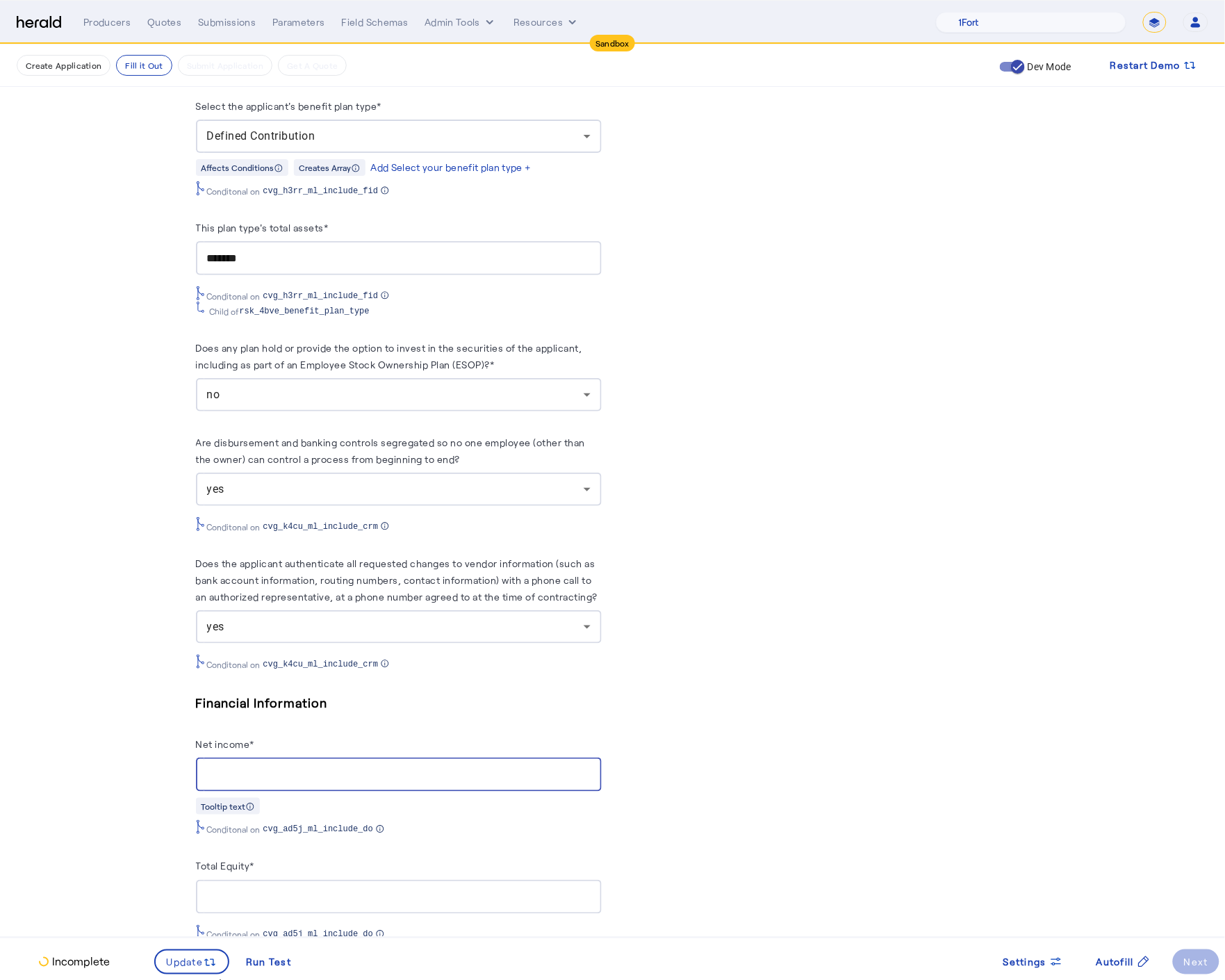
click at [269, 783] on input "Net income*" at bounding box center [399, 775] width 383 height 17
type input "********"
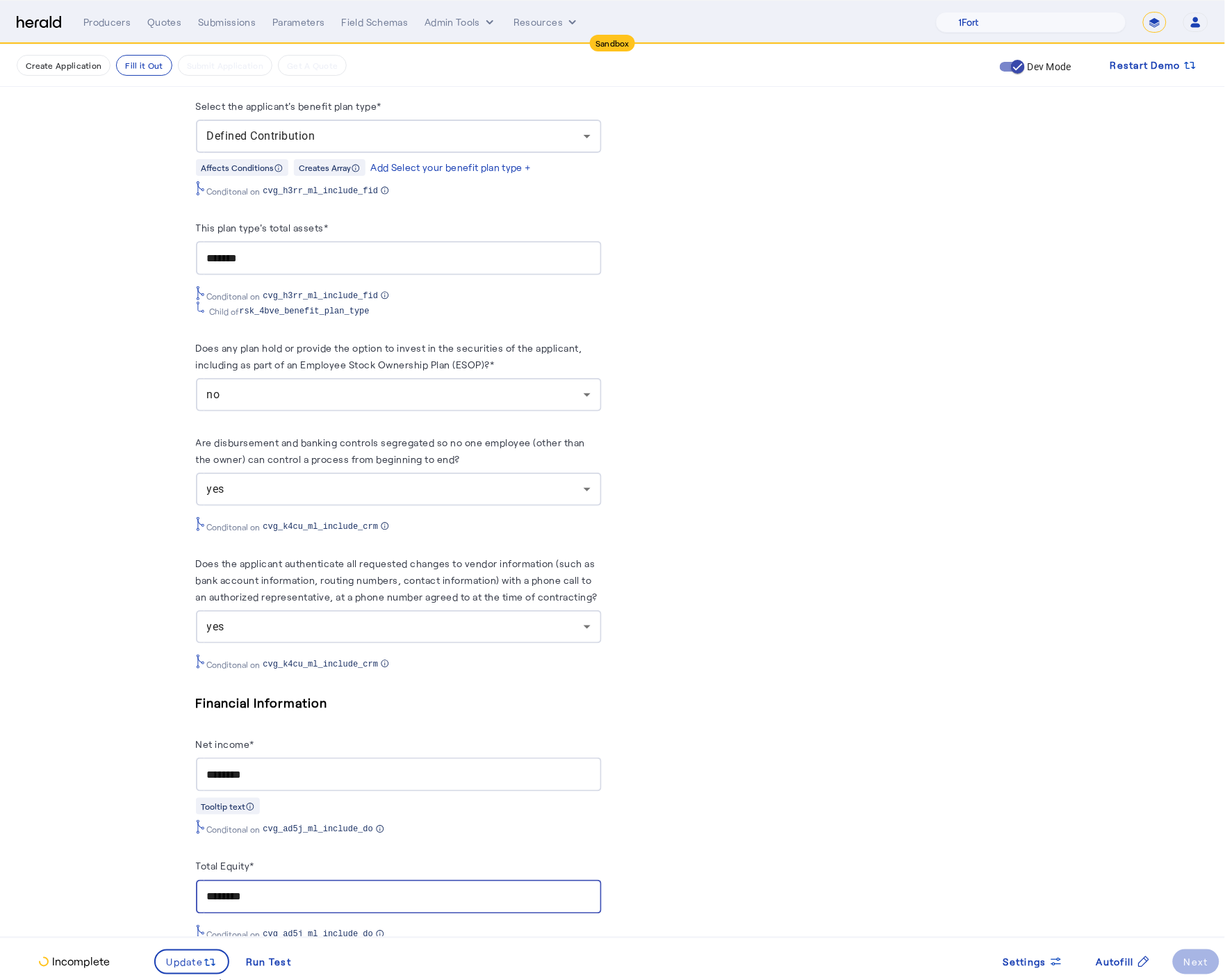
type input "********"
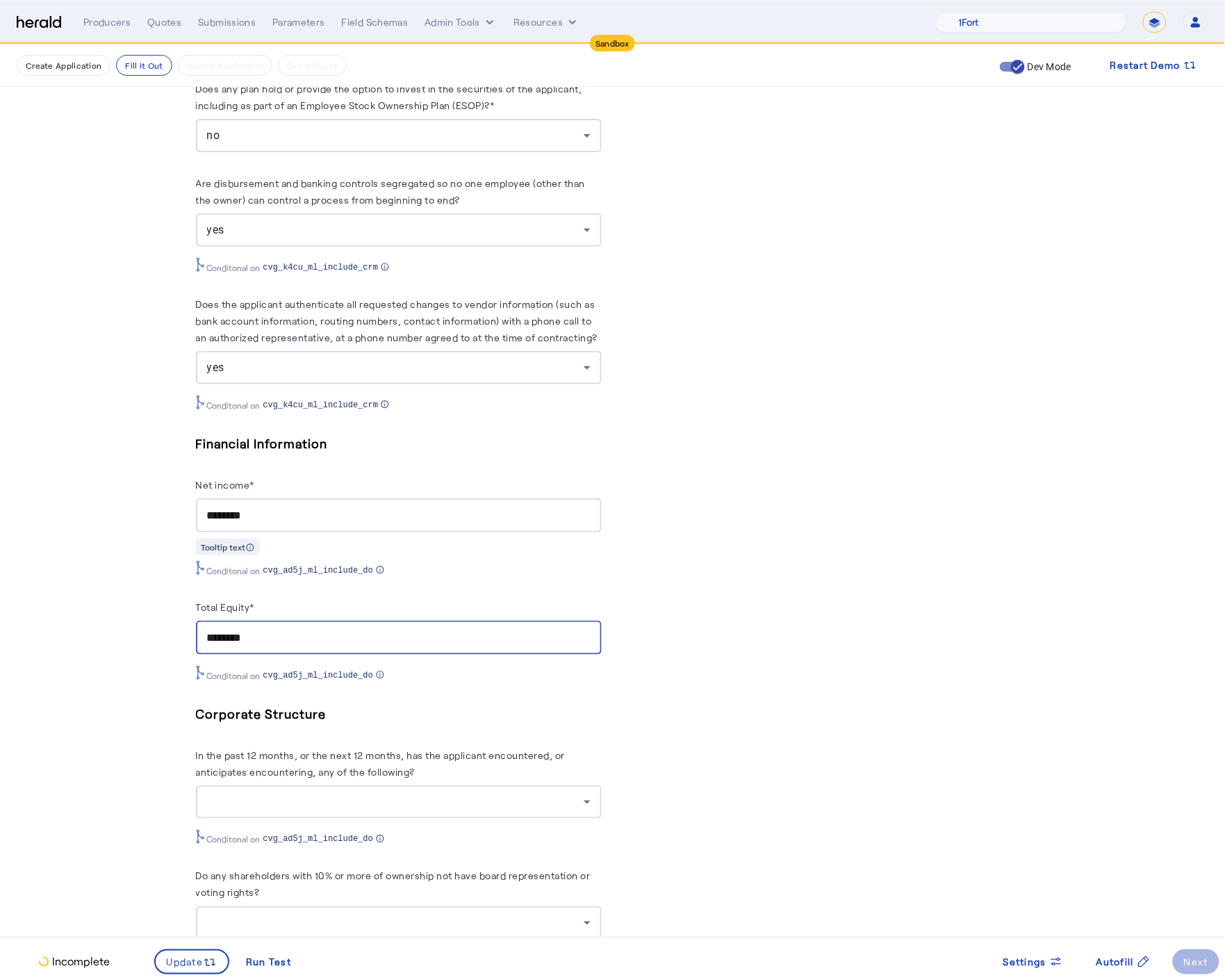
scroll to position [2860, 0]
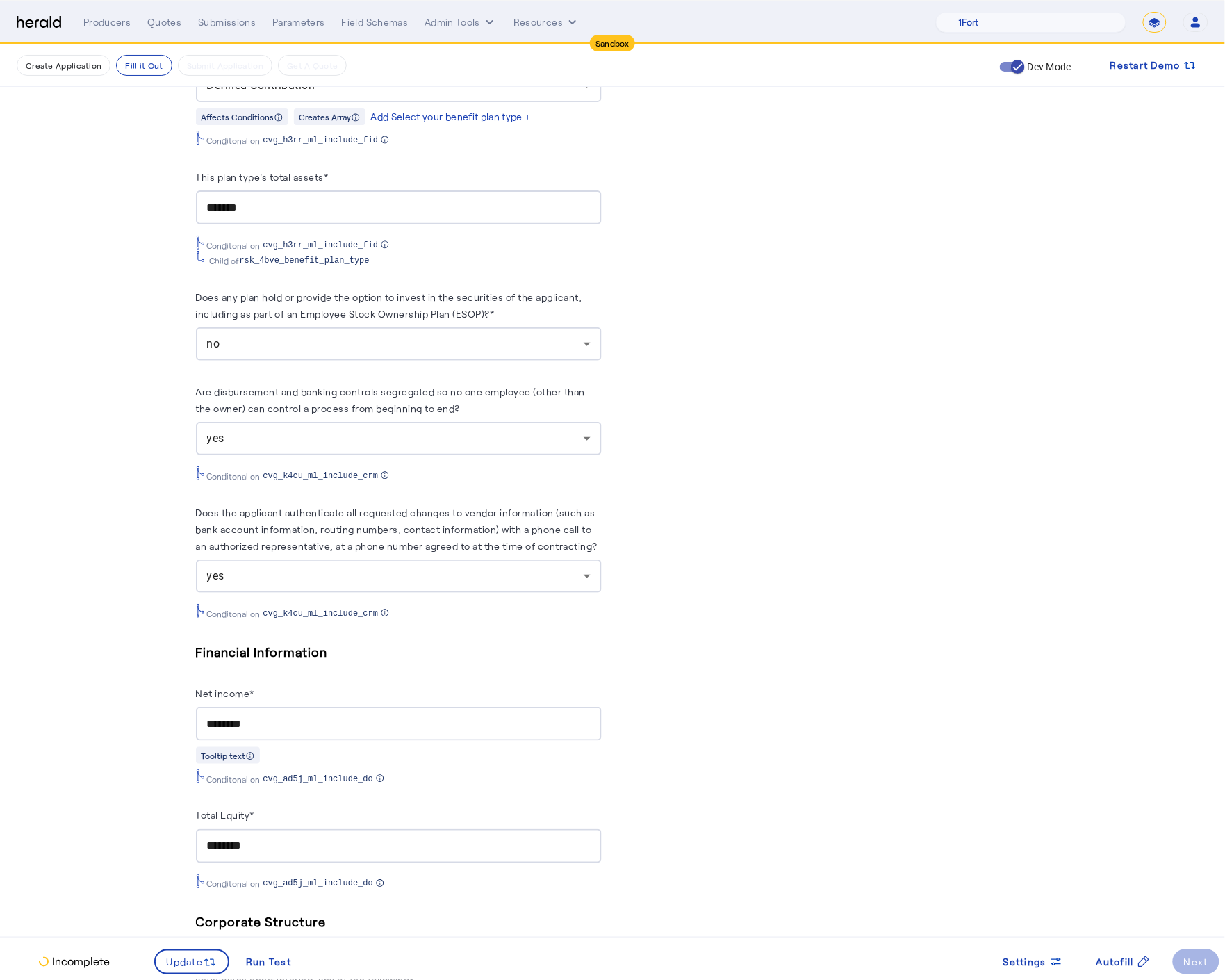
scroll to position [2575, 0]
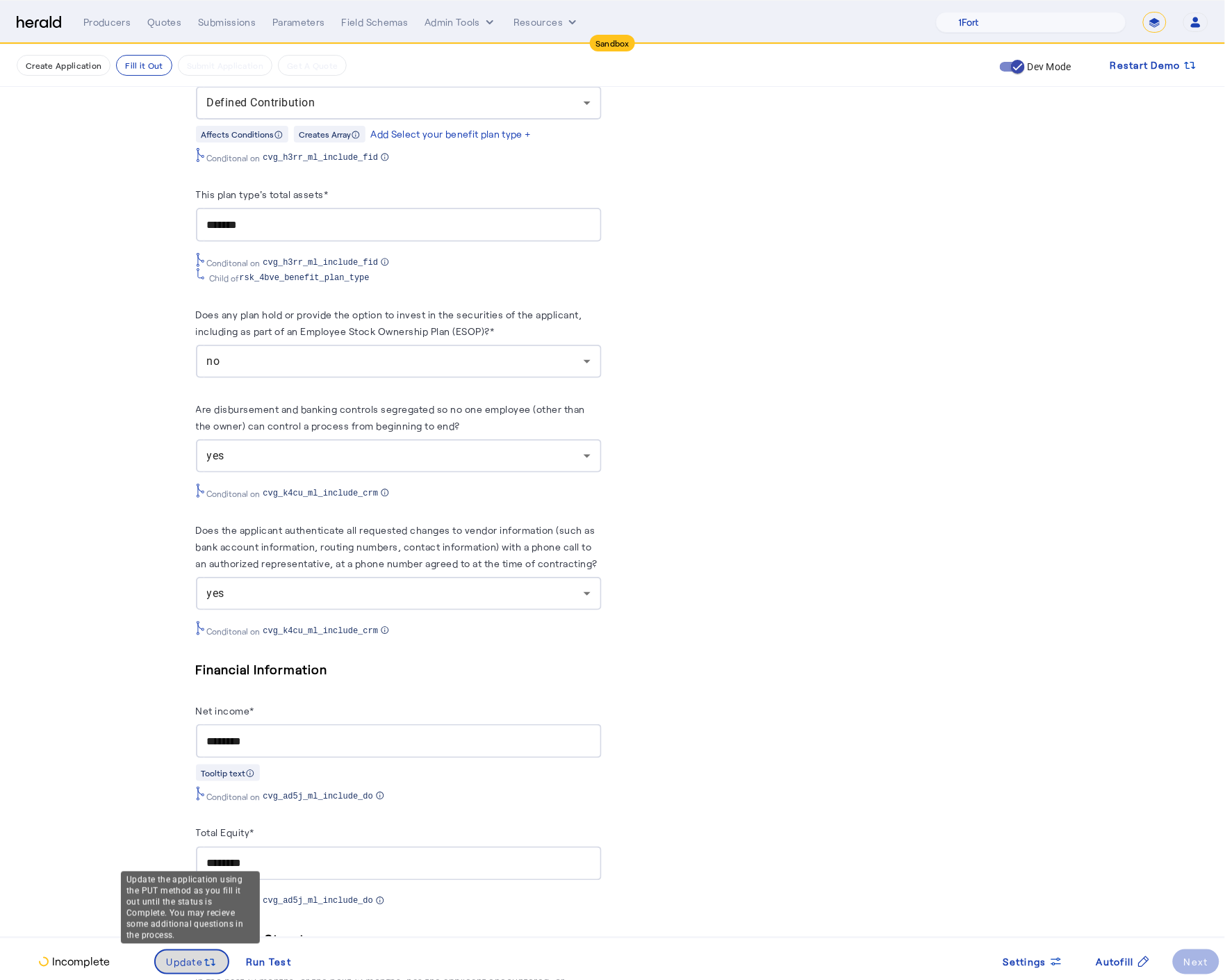
click at [212, 962] on icon at bounding box center [212, 962] width 5 height 7
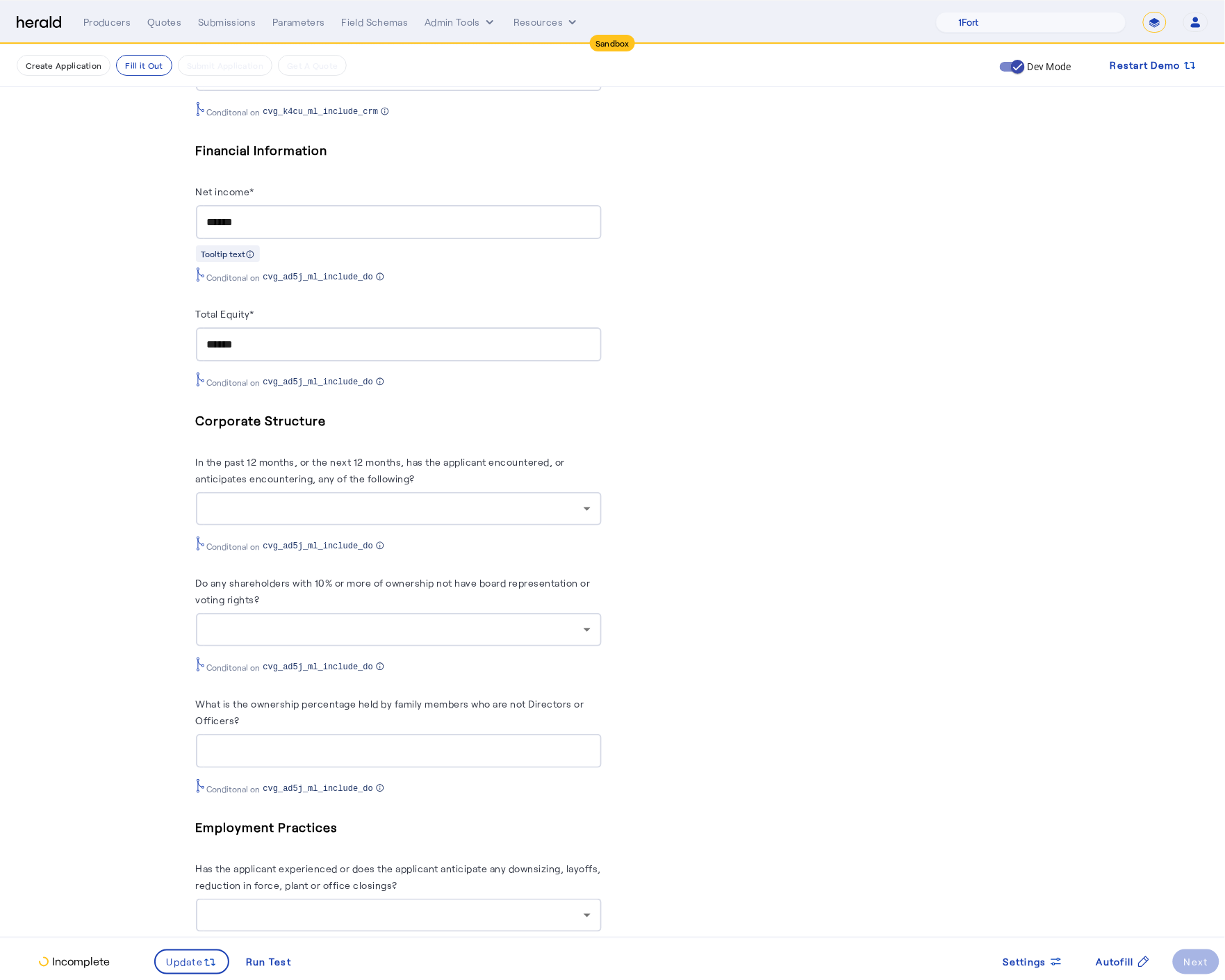
scroll to position [3125, 0]
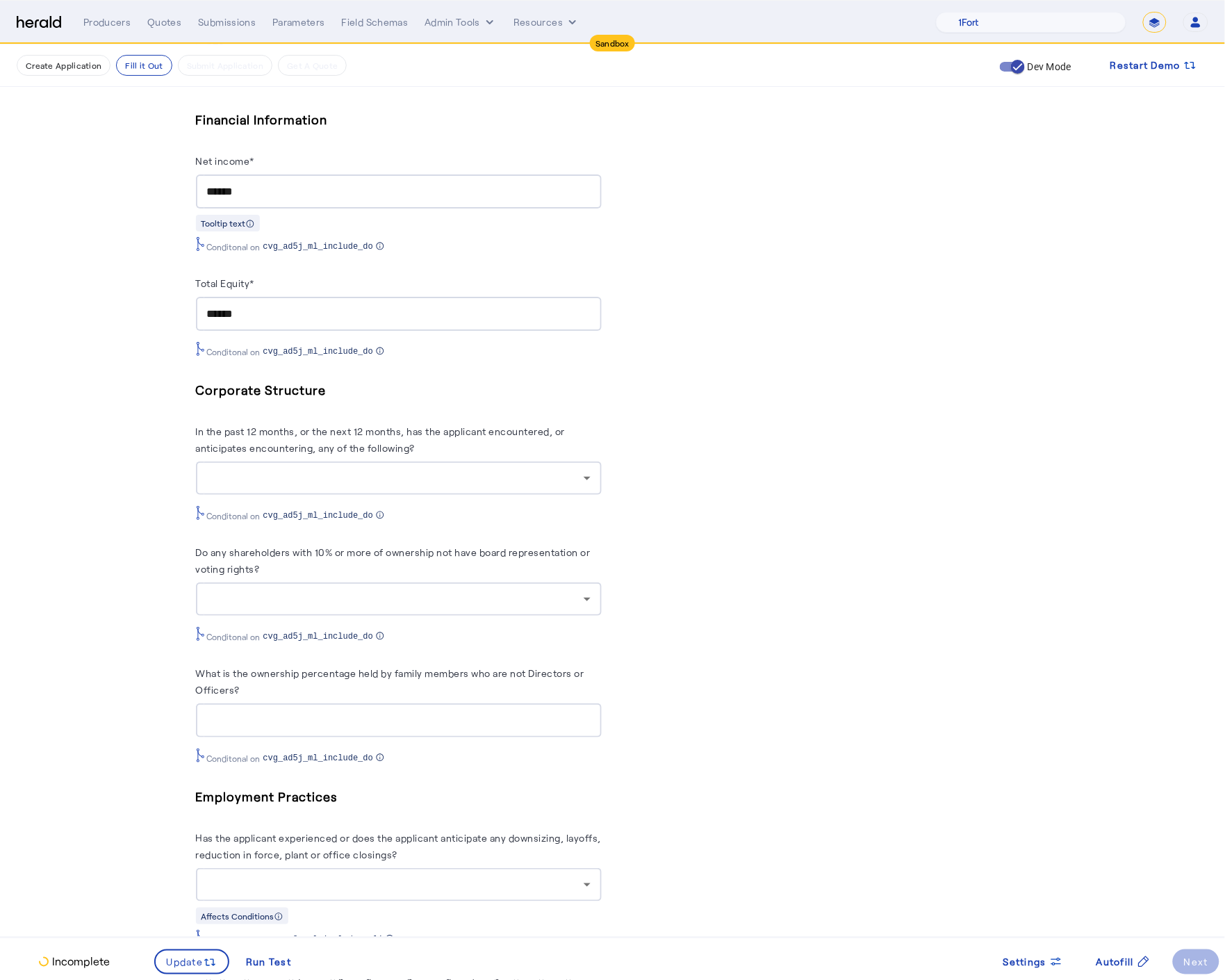
click at [299, 478] on div at bounding box center [395, 478] width 376 height 17
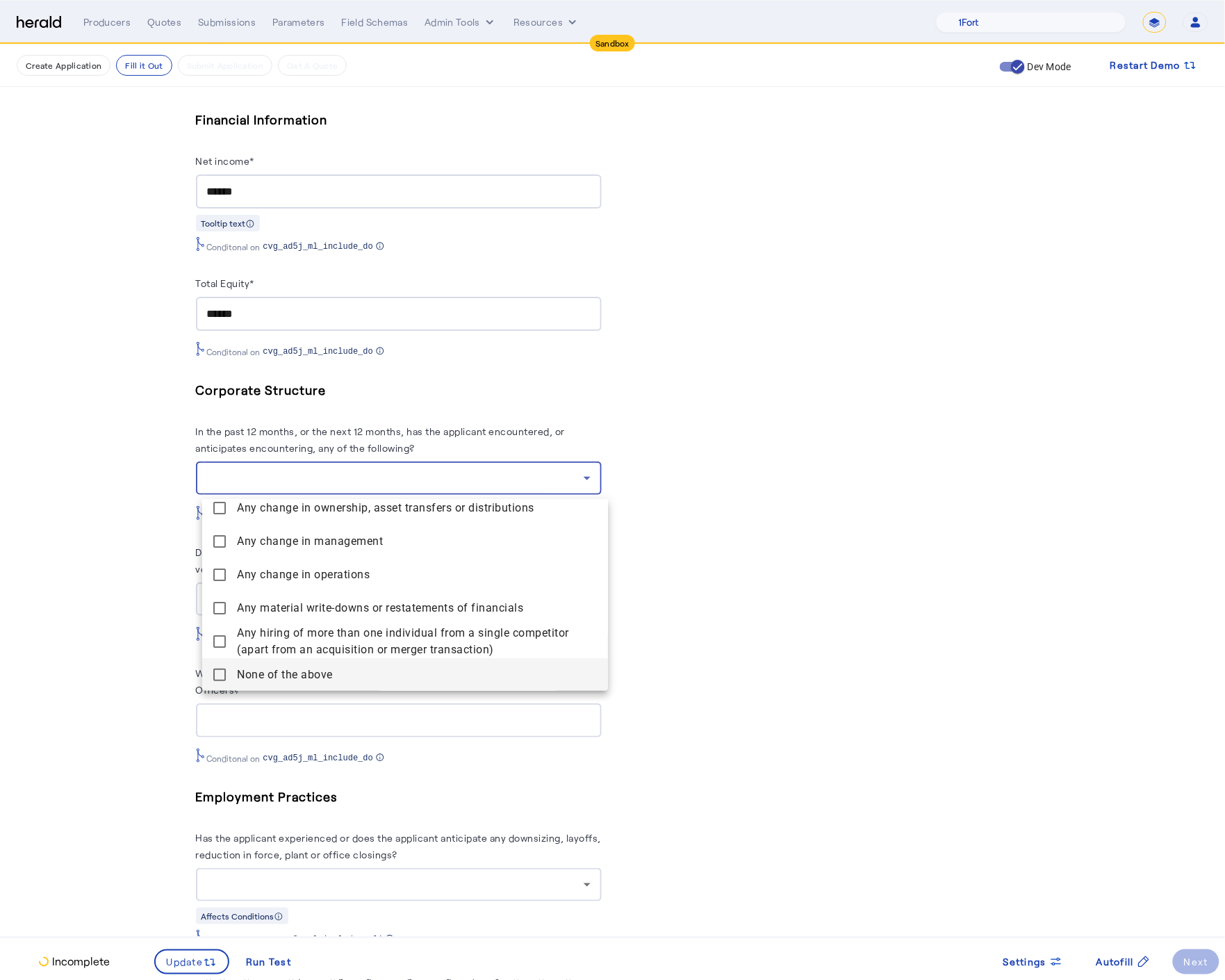
scroll to position [43, 0]
click at [225, 676] on mat-pseudo-checkbox at bounding box center [219, 674] width 12 height 12
click at [122, 661] on div at bounding box center [612, 490] width 1225 height 980
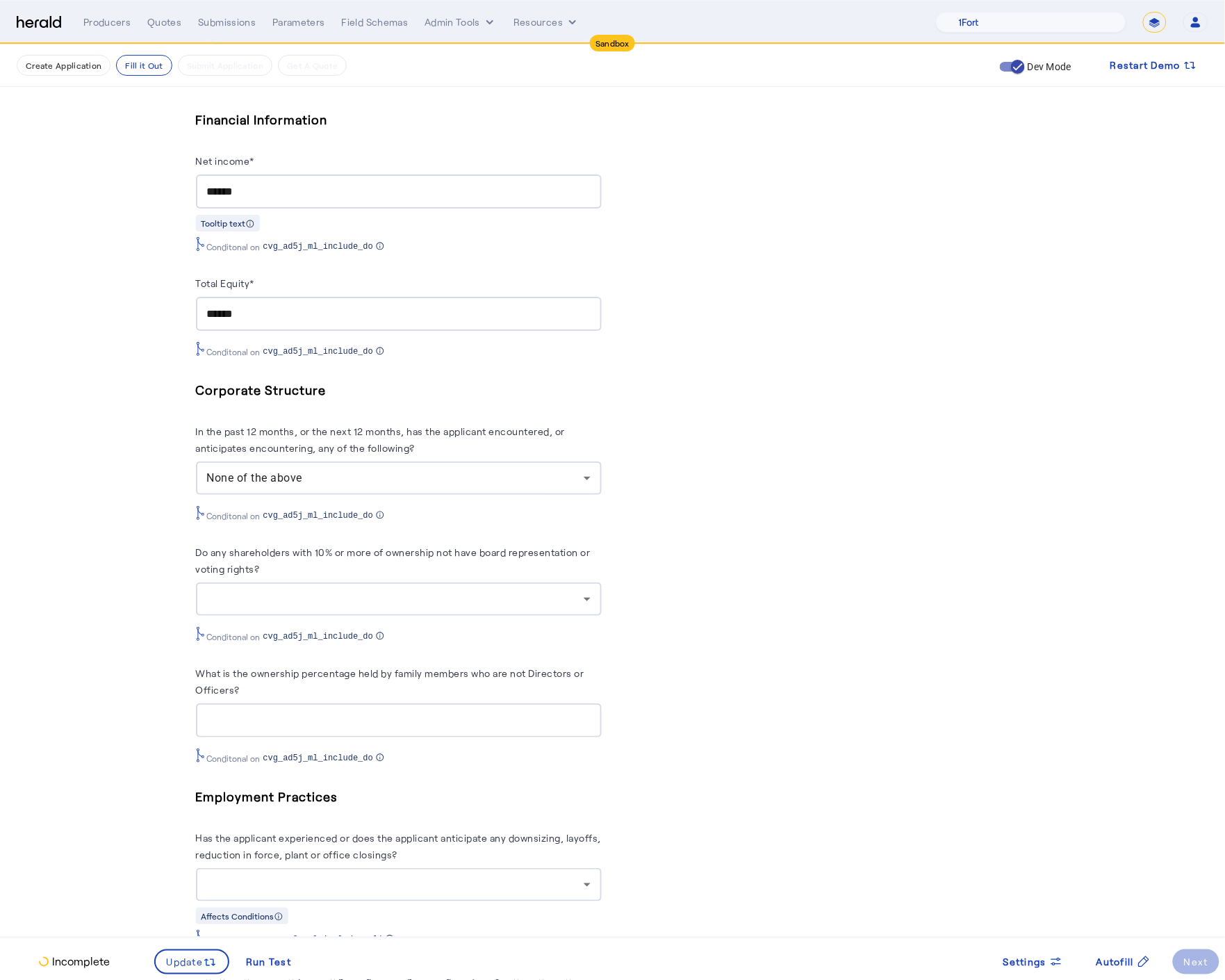
click at [373, 606] on div at bounding box center [395, 598] width 376 height 17
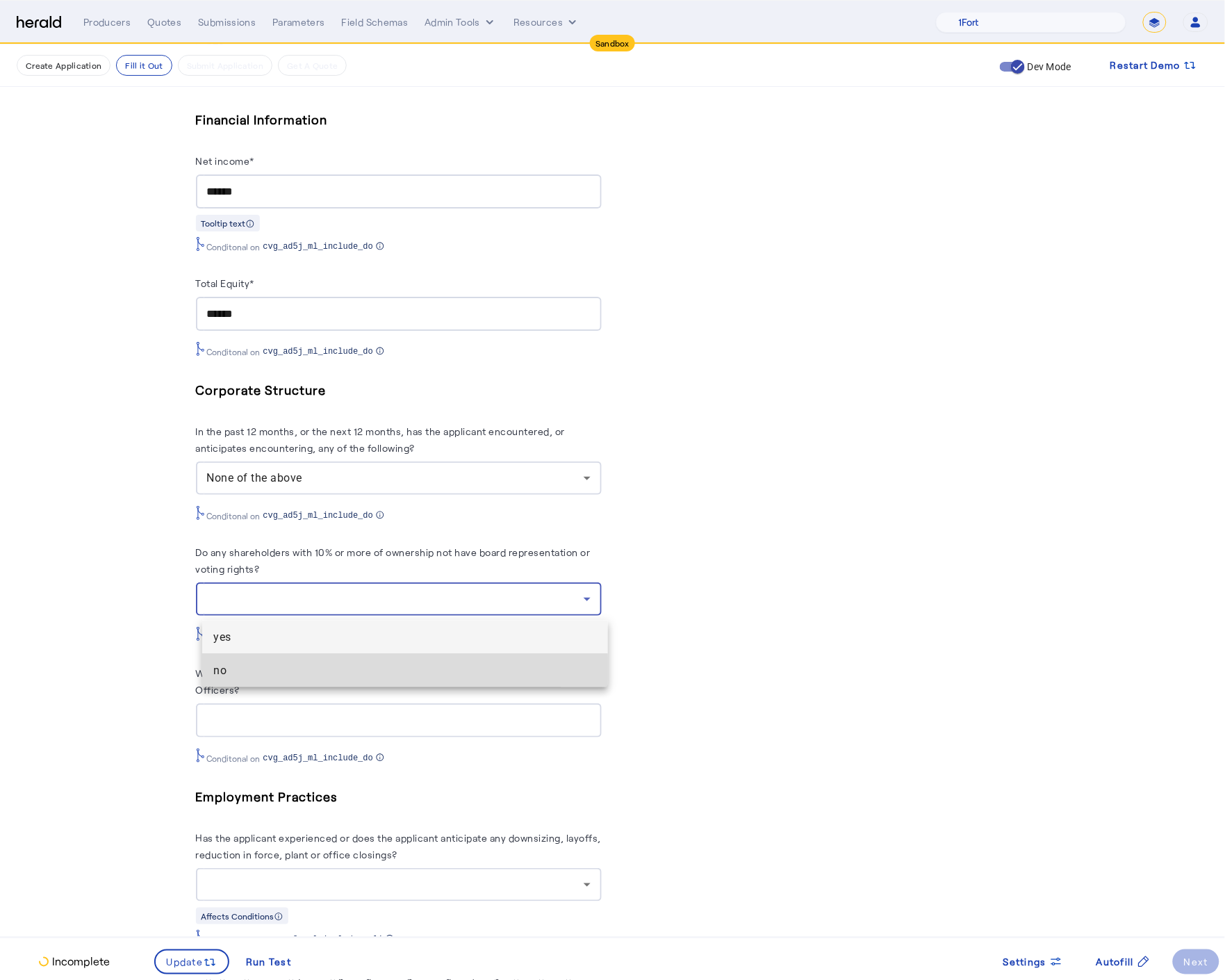
click at [319, 672] on span "no" at bounding box center [405, 670] width 383 height 17
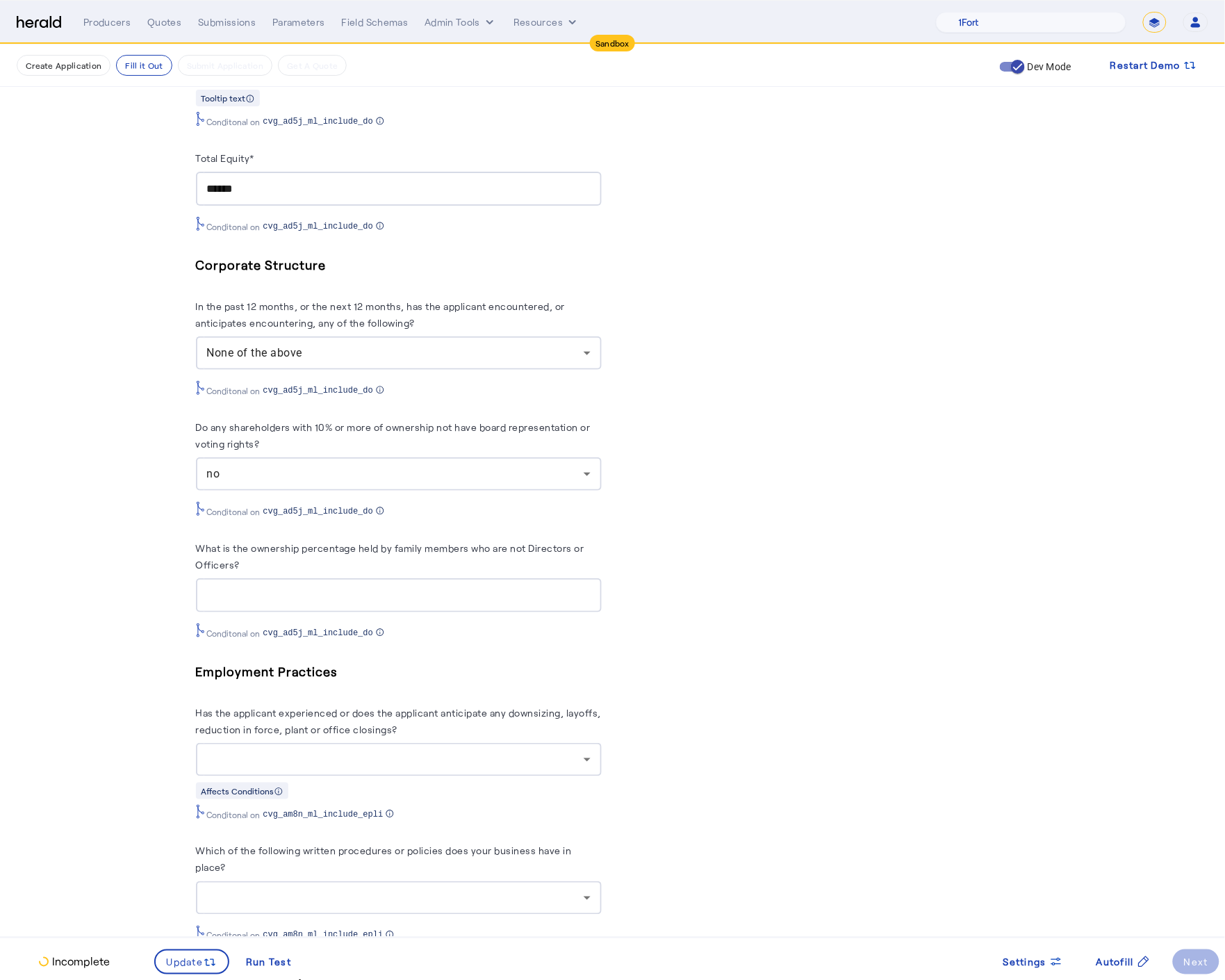
scroll to position [3251, 0]
click at [351, 757] on div at bounding box center [395, 759] width 376 height 17
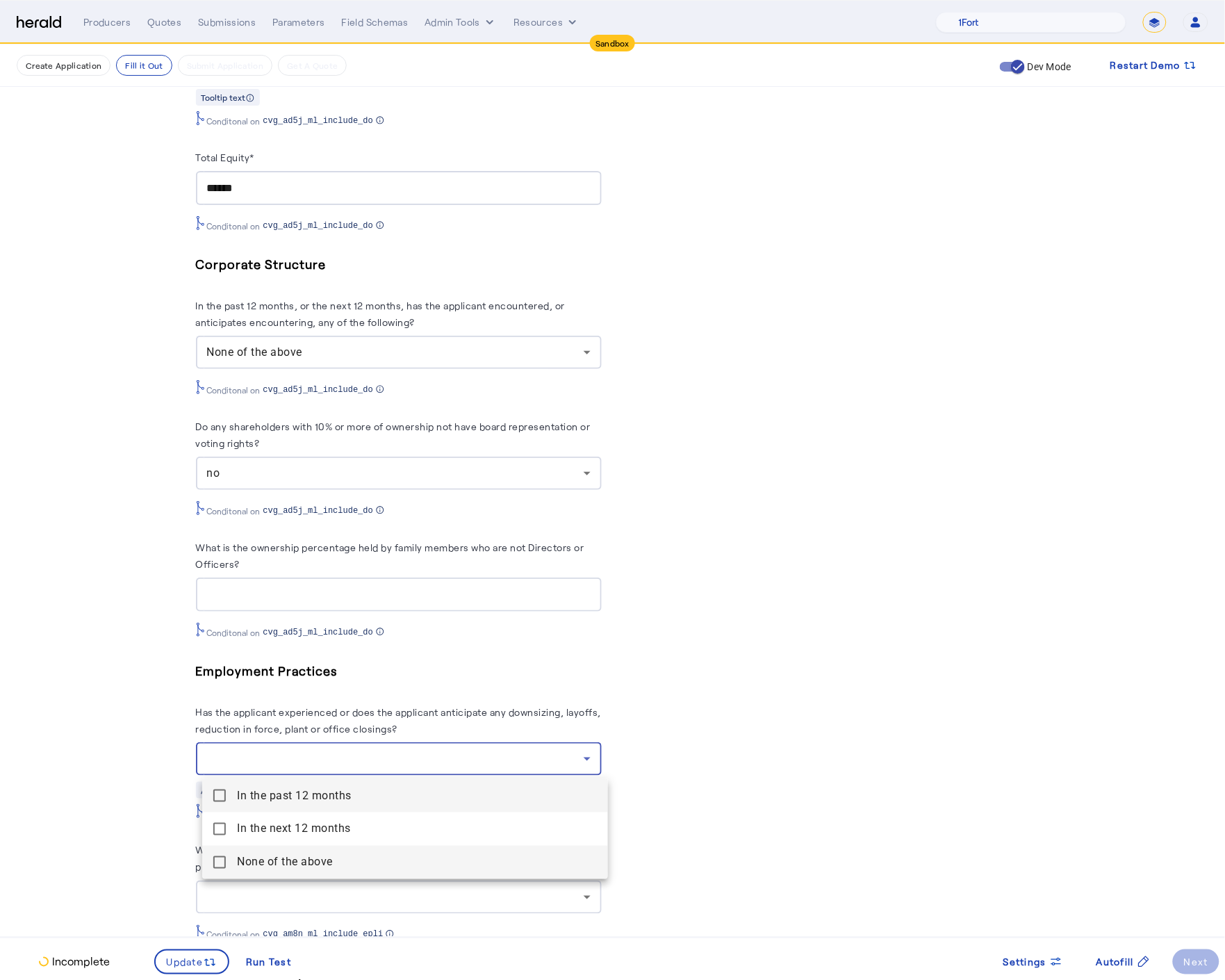
click at [225, 871] on above "None of the above" at bounding box center [405, 863] width 406 height 34
drag, startPoint x: 152, startPoint y: 831, endPoint x: 142, endPoint y: 808, distance: 25.1
click at [152, 831] on div at bounding box center [612, 490] width 1225 height 980
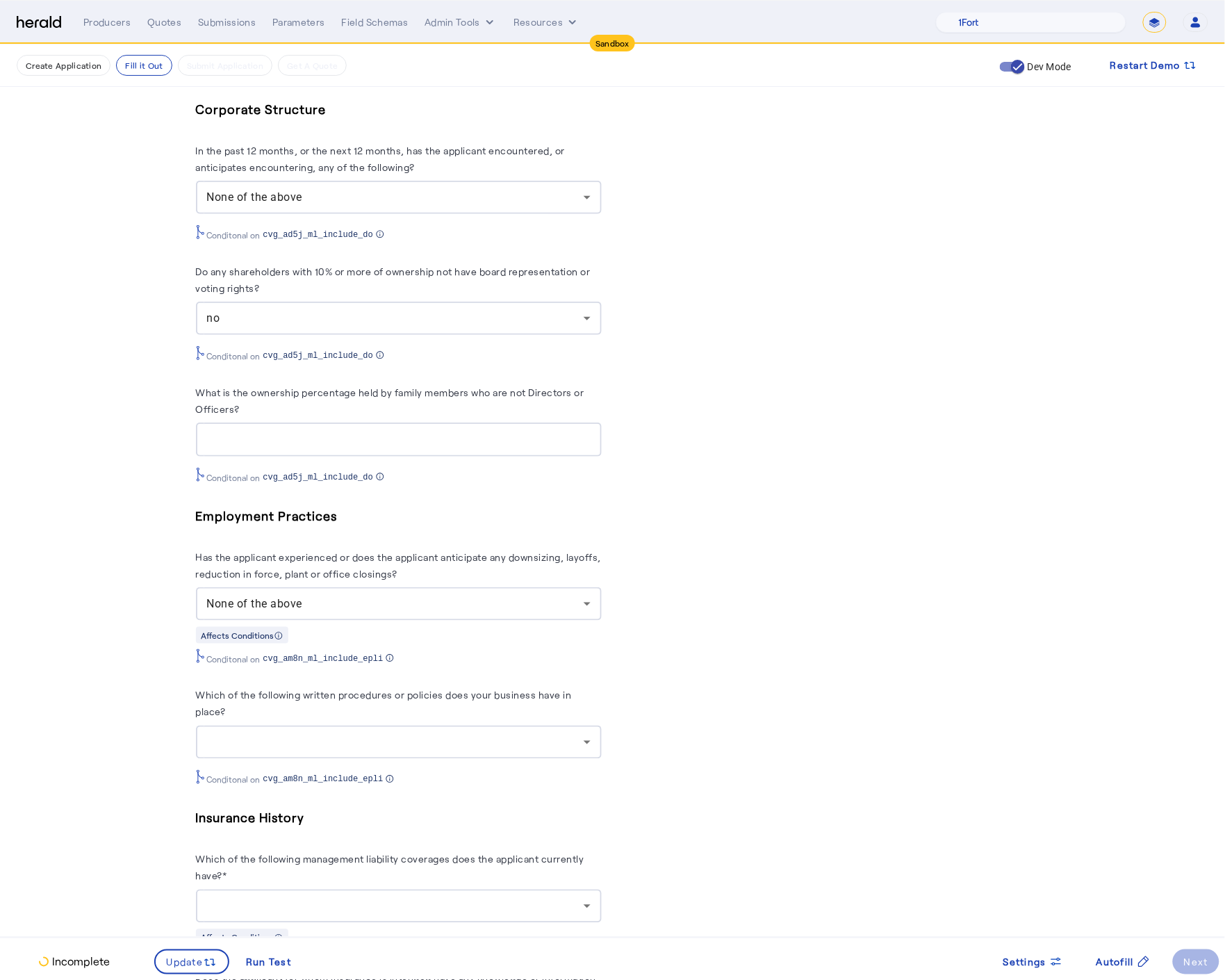
scroll to position [3410, 0]
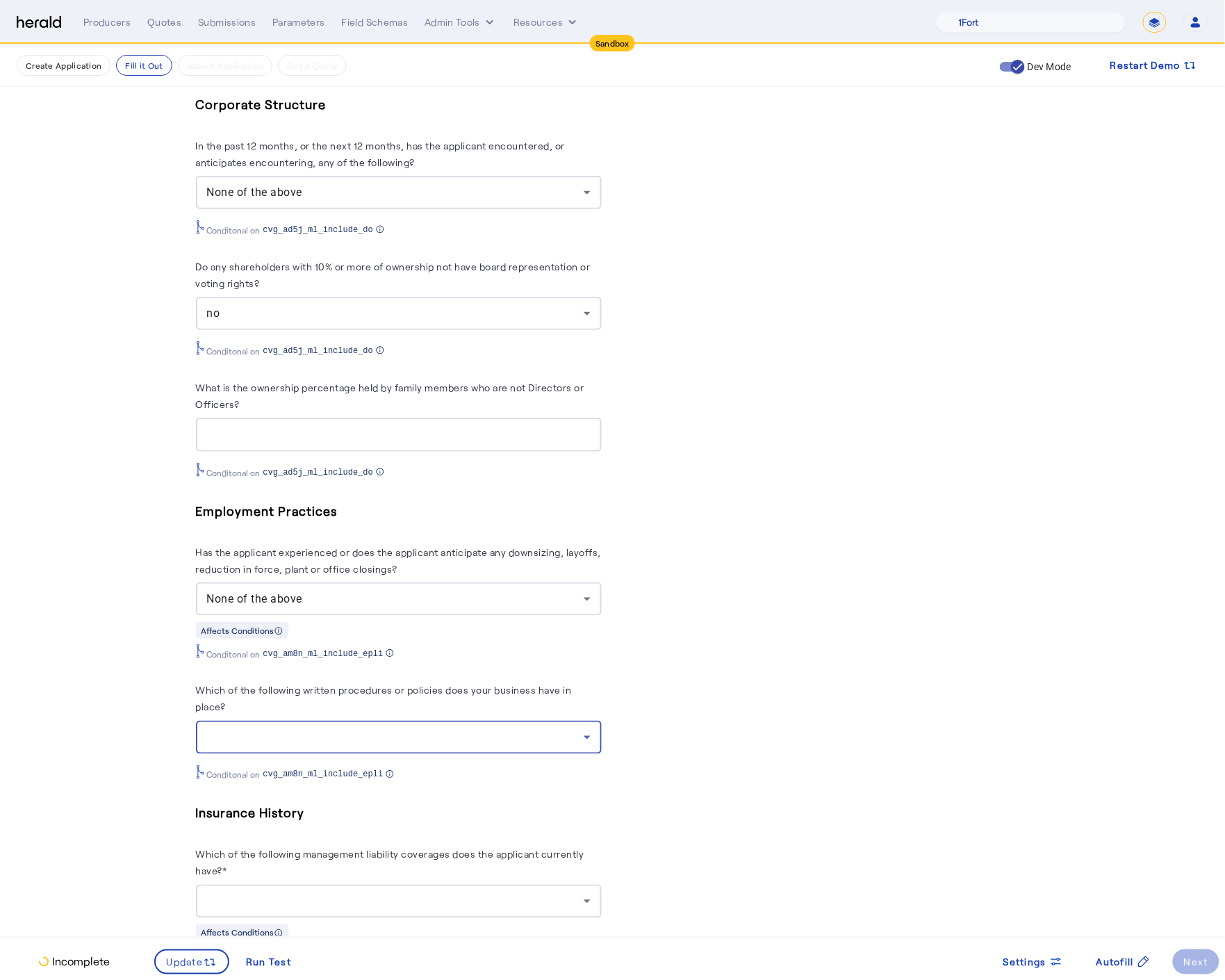
click at [409, 742] on div at bounding box center [395, 737] width 376 height 17
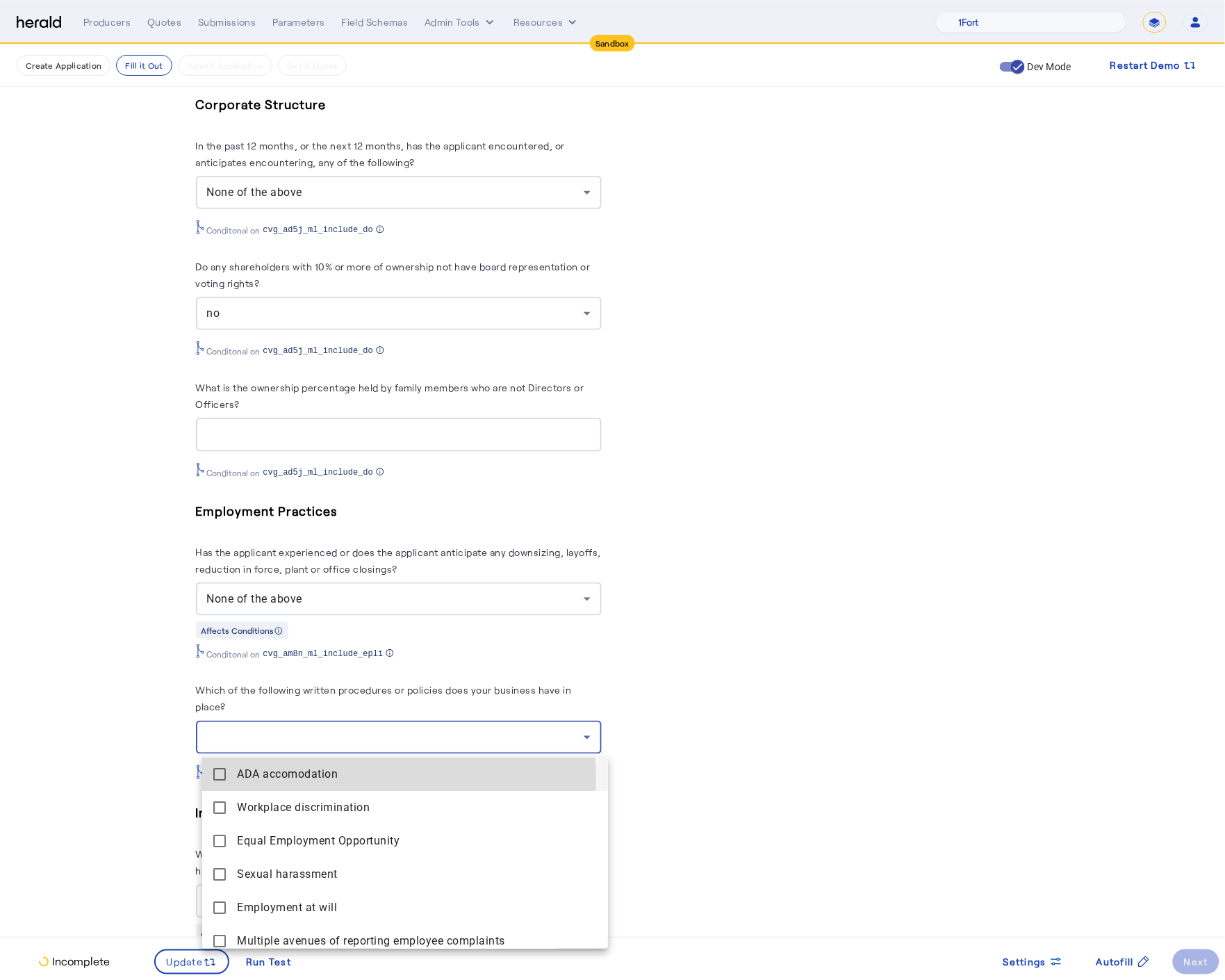
click at [214, 783] on accomodation "ADA accomodation" at bounding box center [405, 774] width 406 height 34
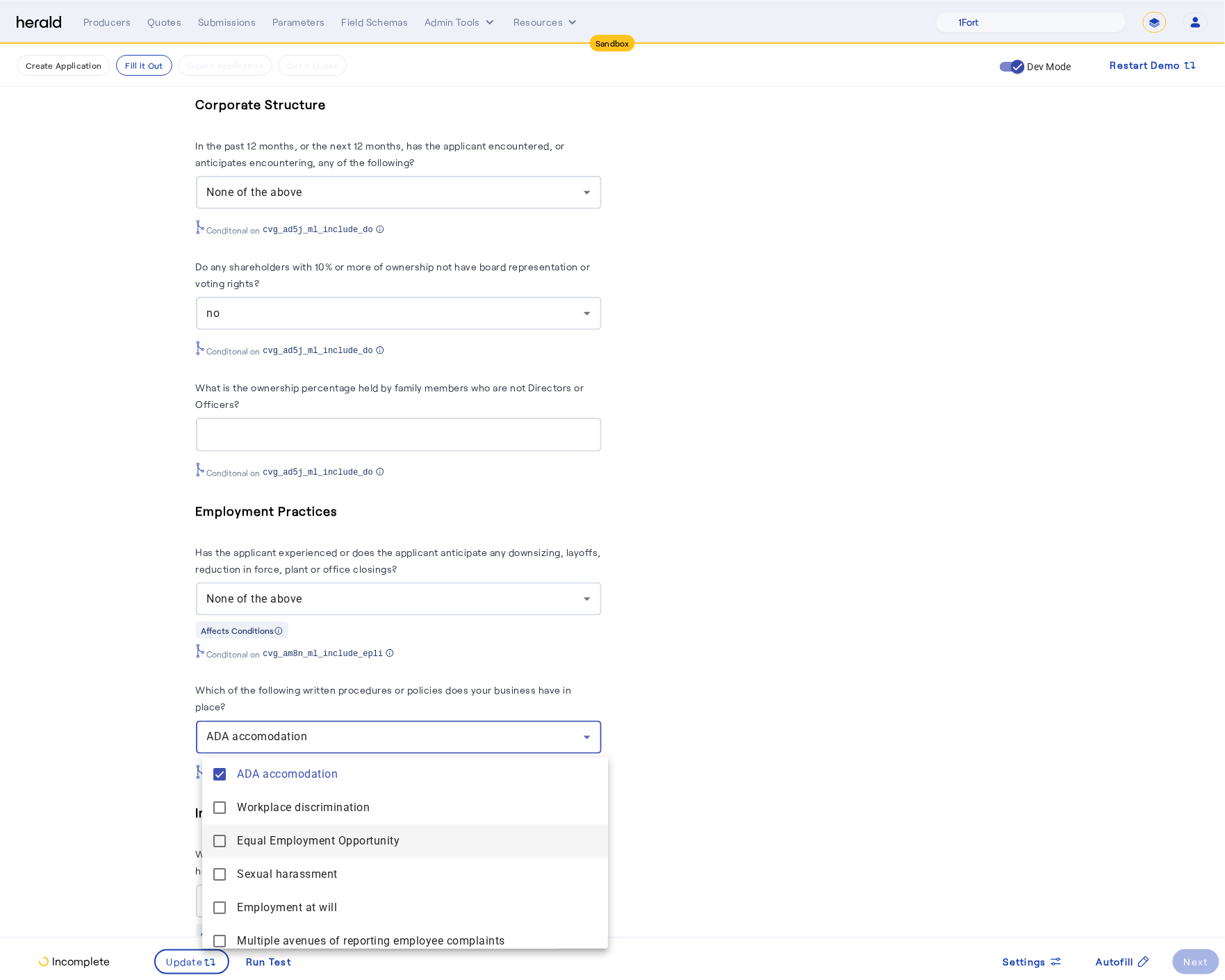
drag, startPoint x: 217, startPoint y: 806, endPoint x: 225, endPoint y: 837, distance: 32.0
click at [217, 806] on mat-pseudo-checkbox at bounding box center [219, 808] width 12 height 12
click at [225, 853] on Opportunity "Equal Employment Opportunity" at bounding box center [405, 842] width 406 height 34
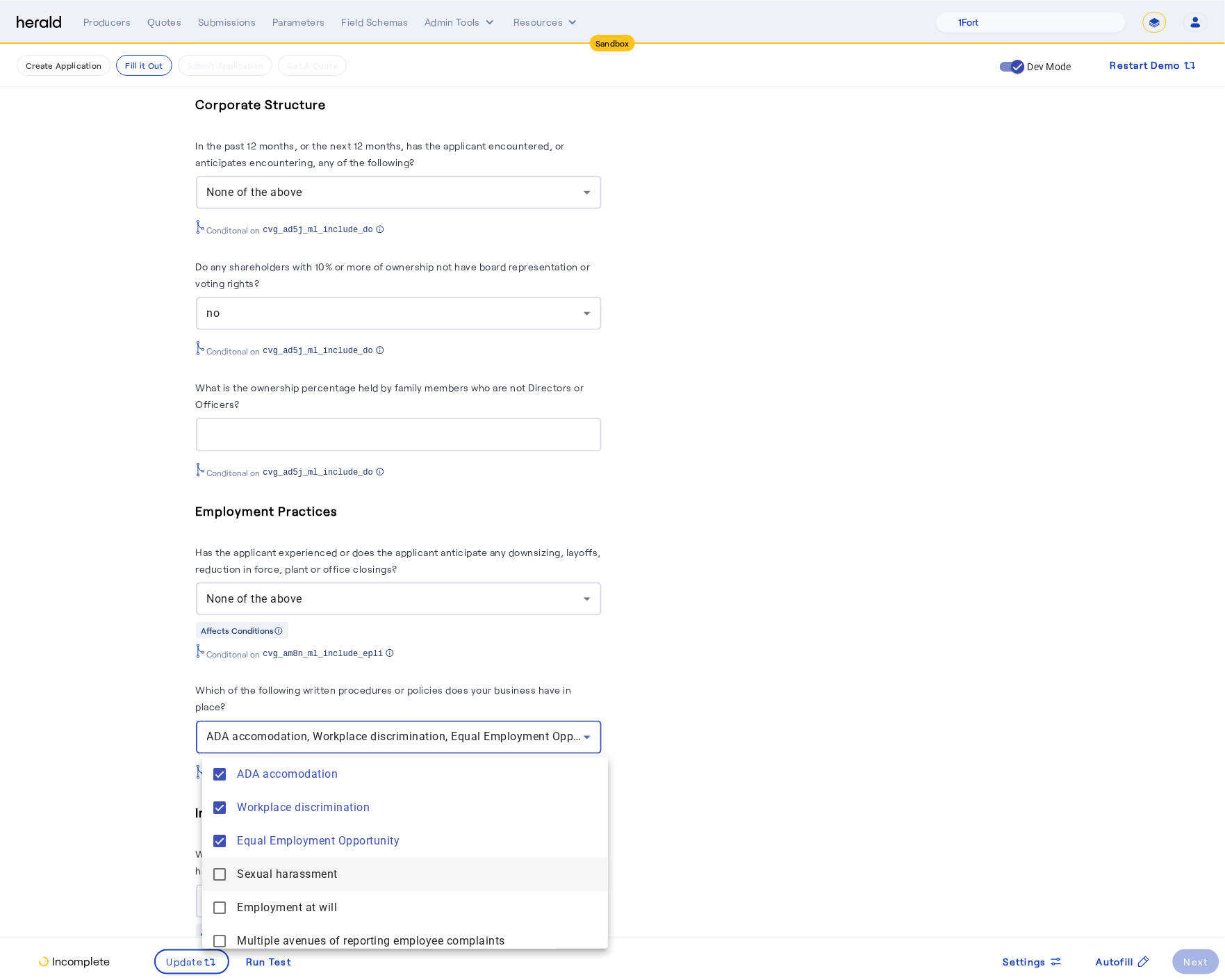
click at [223, 879] on mat-pseudo-checkbox at bounding box center [219, 874] width 12 height 12
click at [221, 907] on mat-pseudo-checkbox at bounding box center [219, 907] width 12 height 12
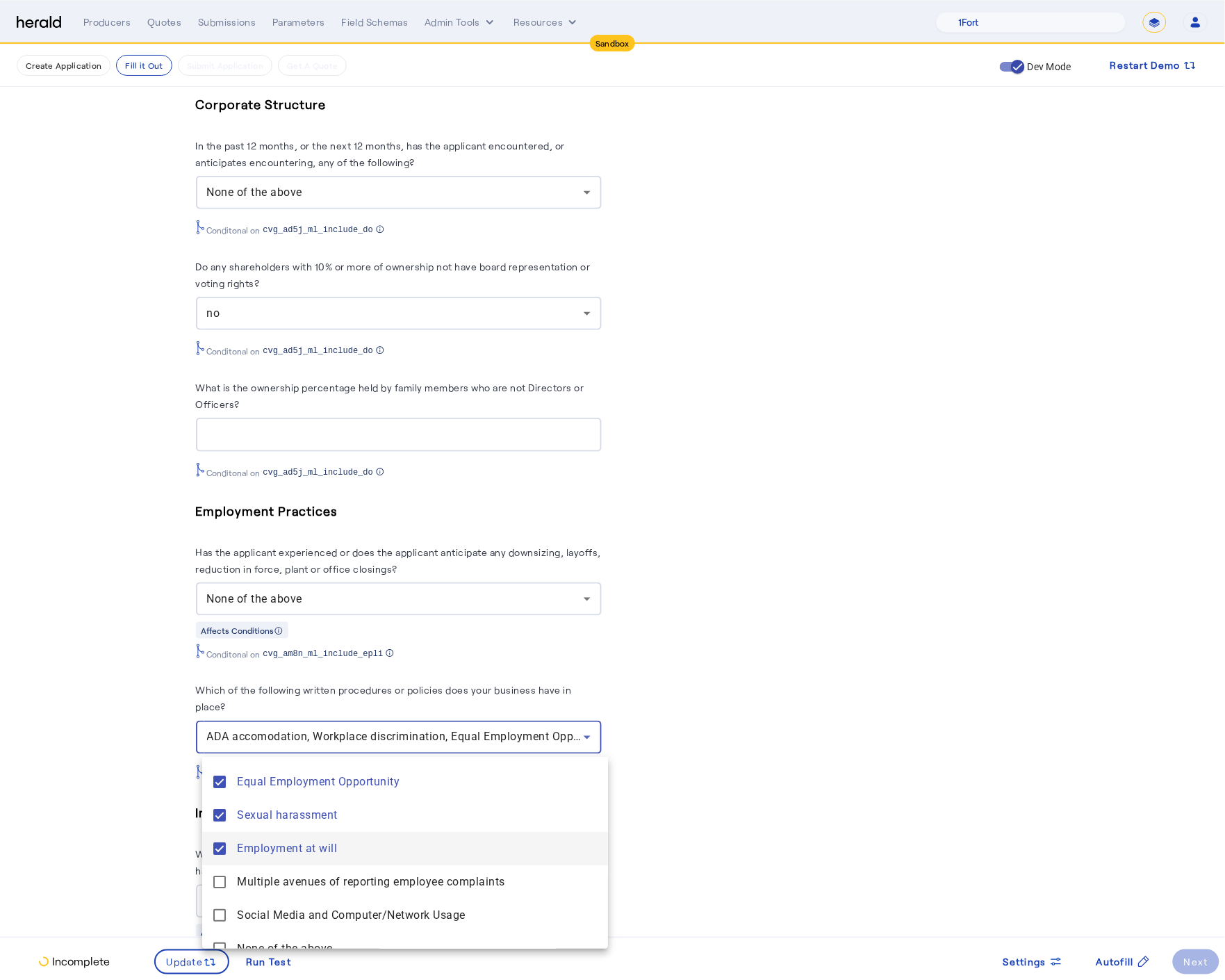
scroll to position [75, 0]
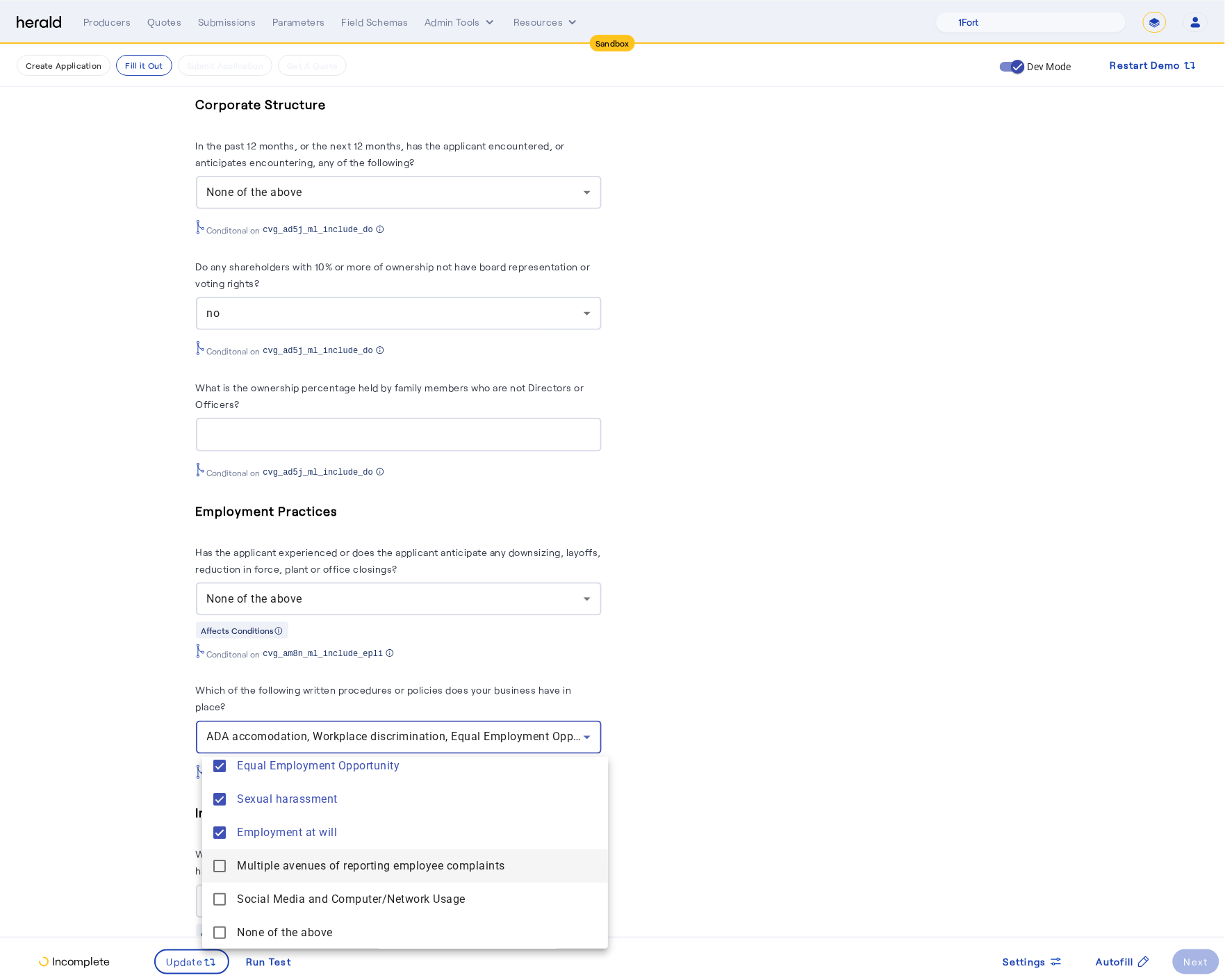
click at [217, 860] on mat-pseudo-checkbox at bounding box center [219, 865] width 12 height 12
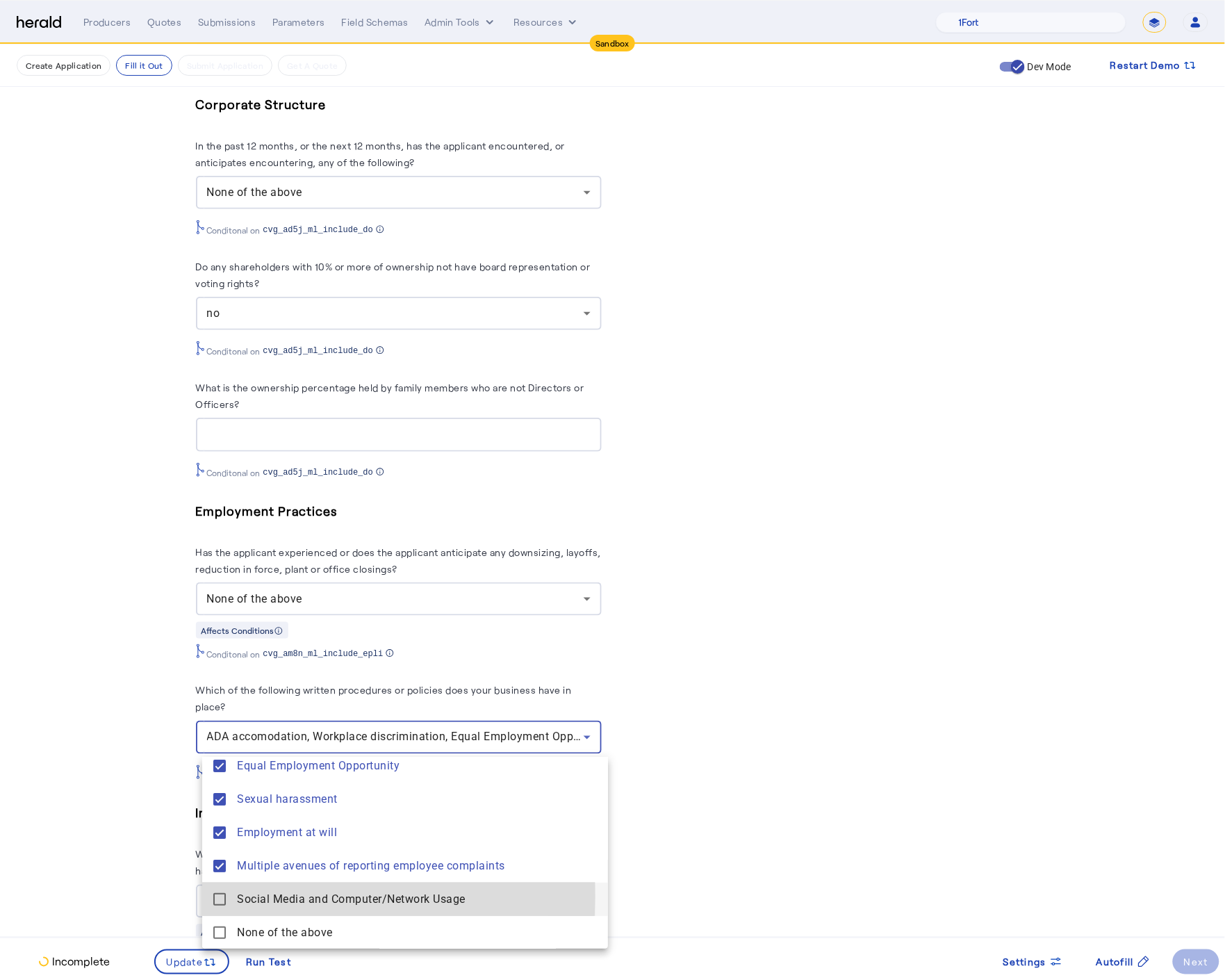
click at [218, 896] on mat-pseudo-checkbox at bounding box center [219, 899] width 12 height 12
click at [147, 863] on div at bounding box center [612, 490] width 1225 height 980
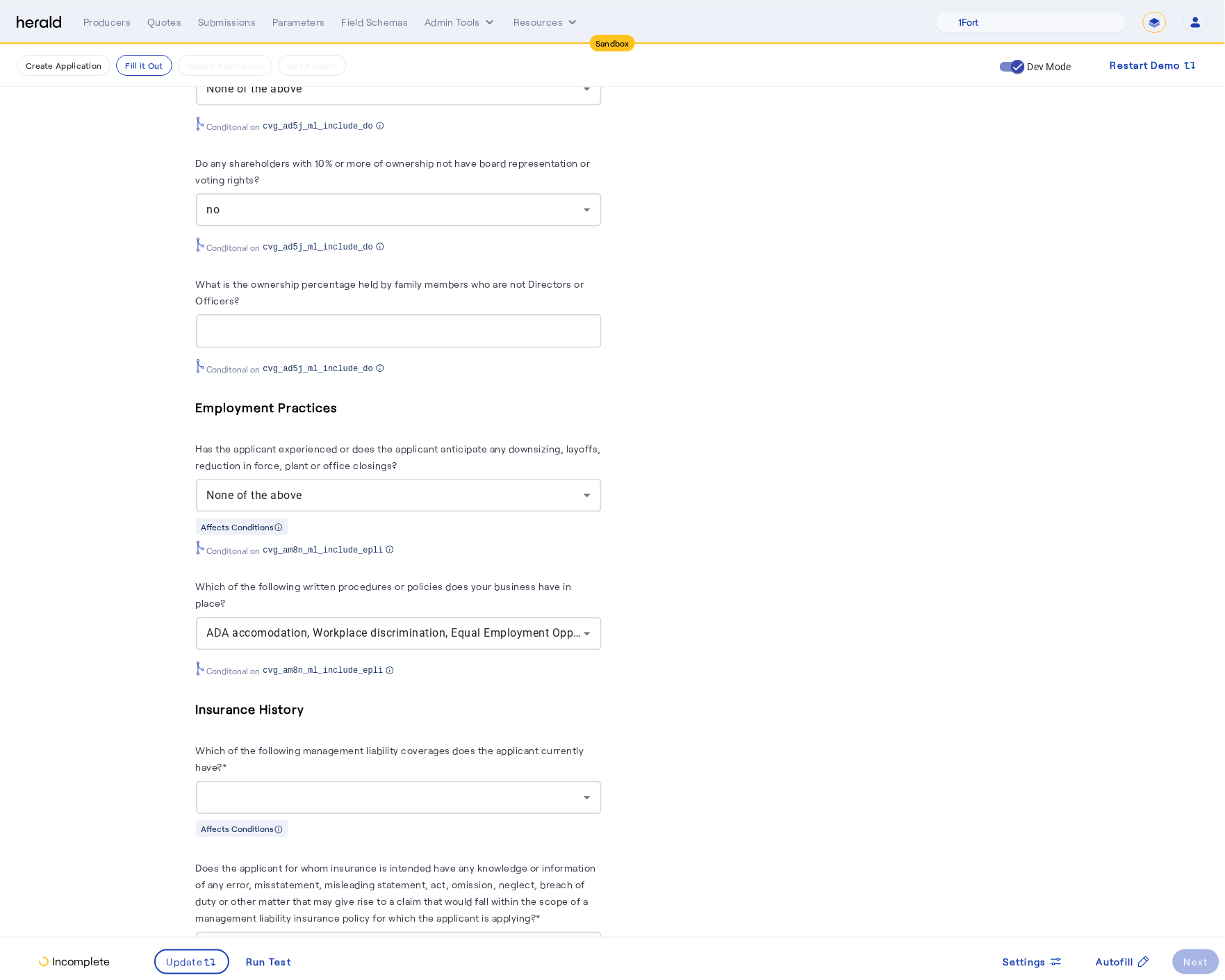
scroll to position [3548, 0]
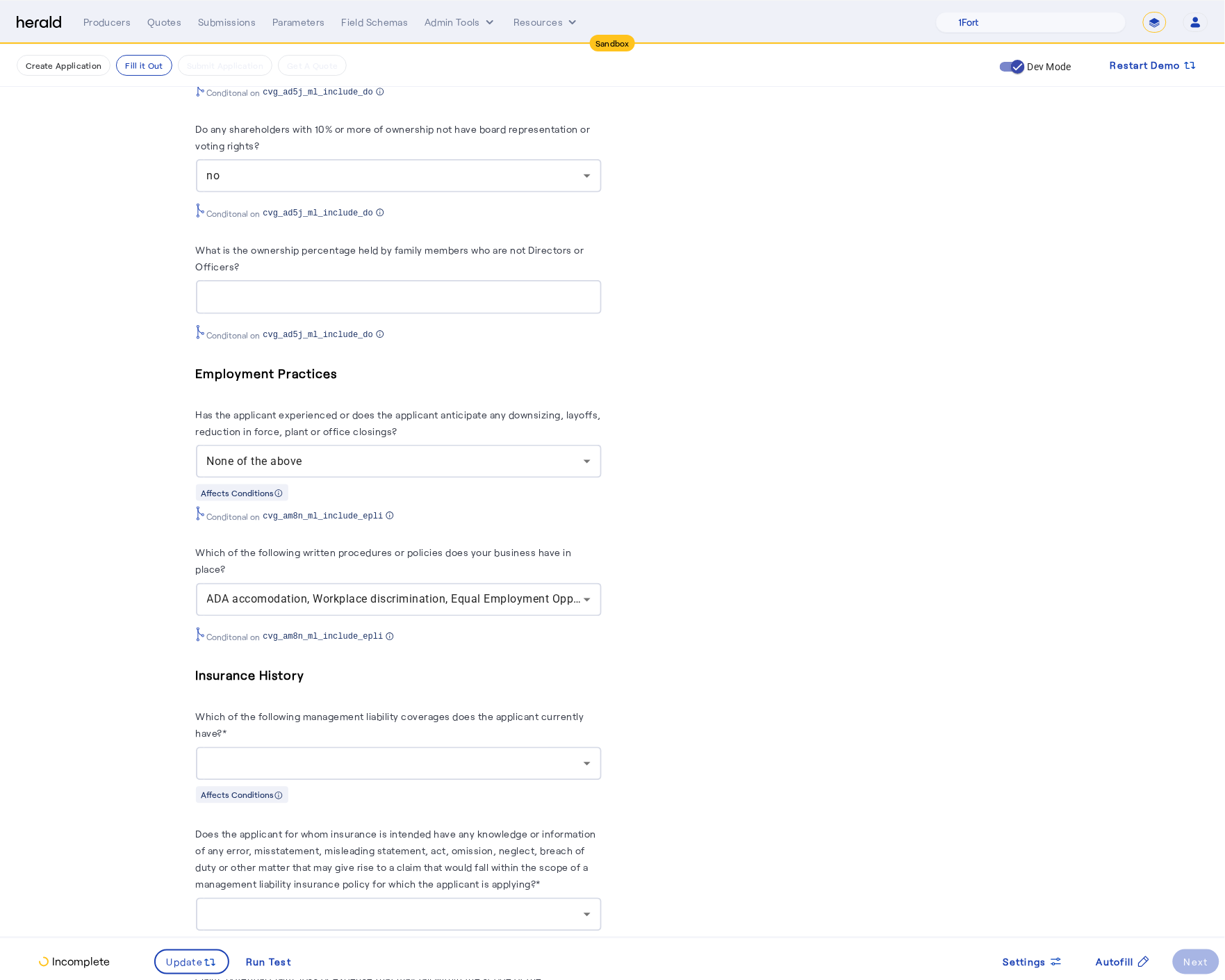
click at [284, 777] on div at bounding box center [399, 764] width 383 height 34
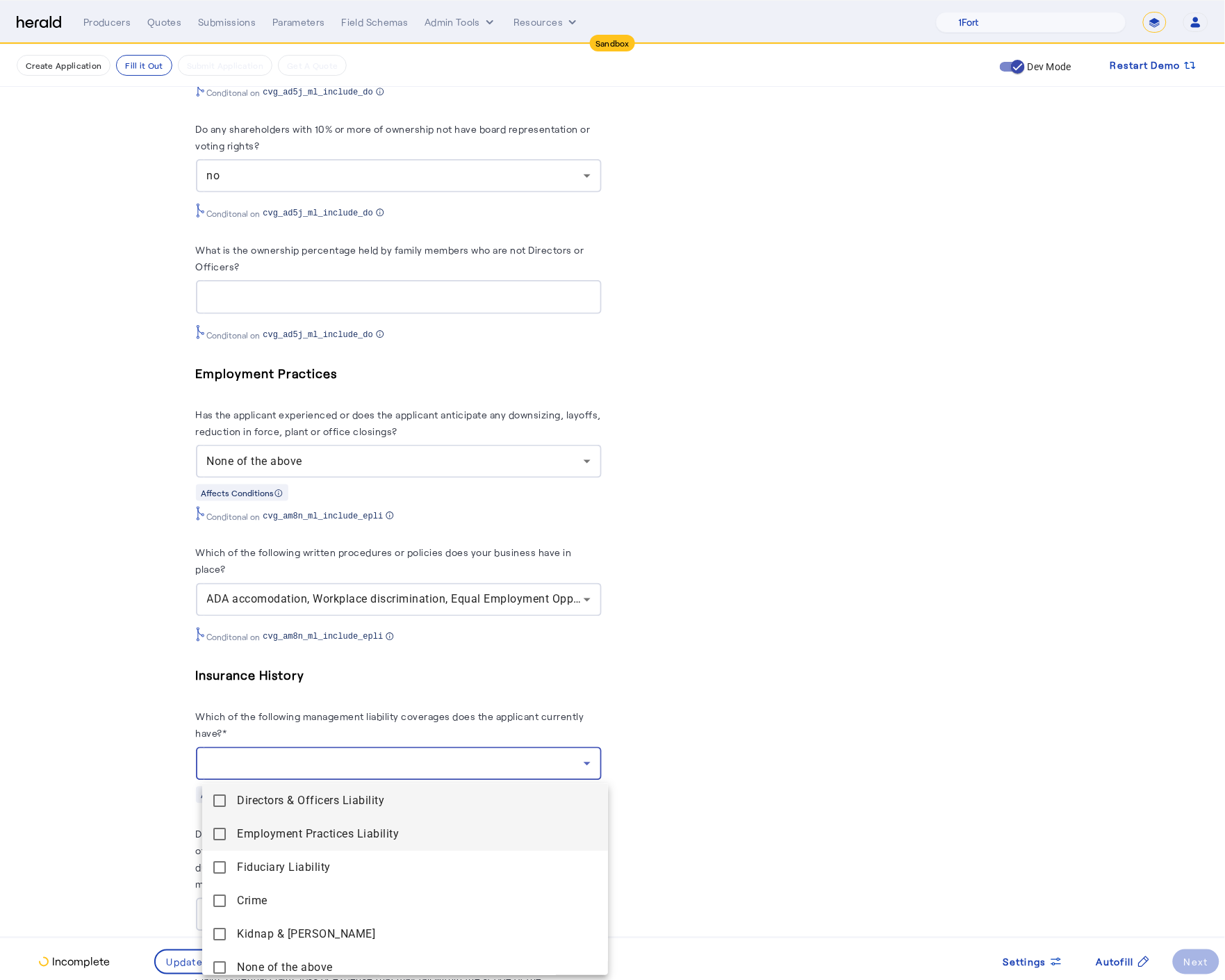
scroll to position [8, 0]
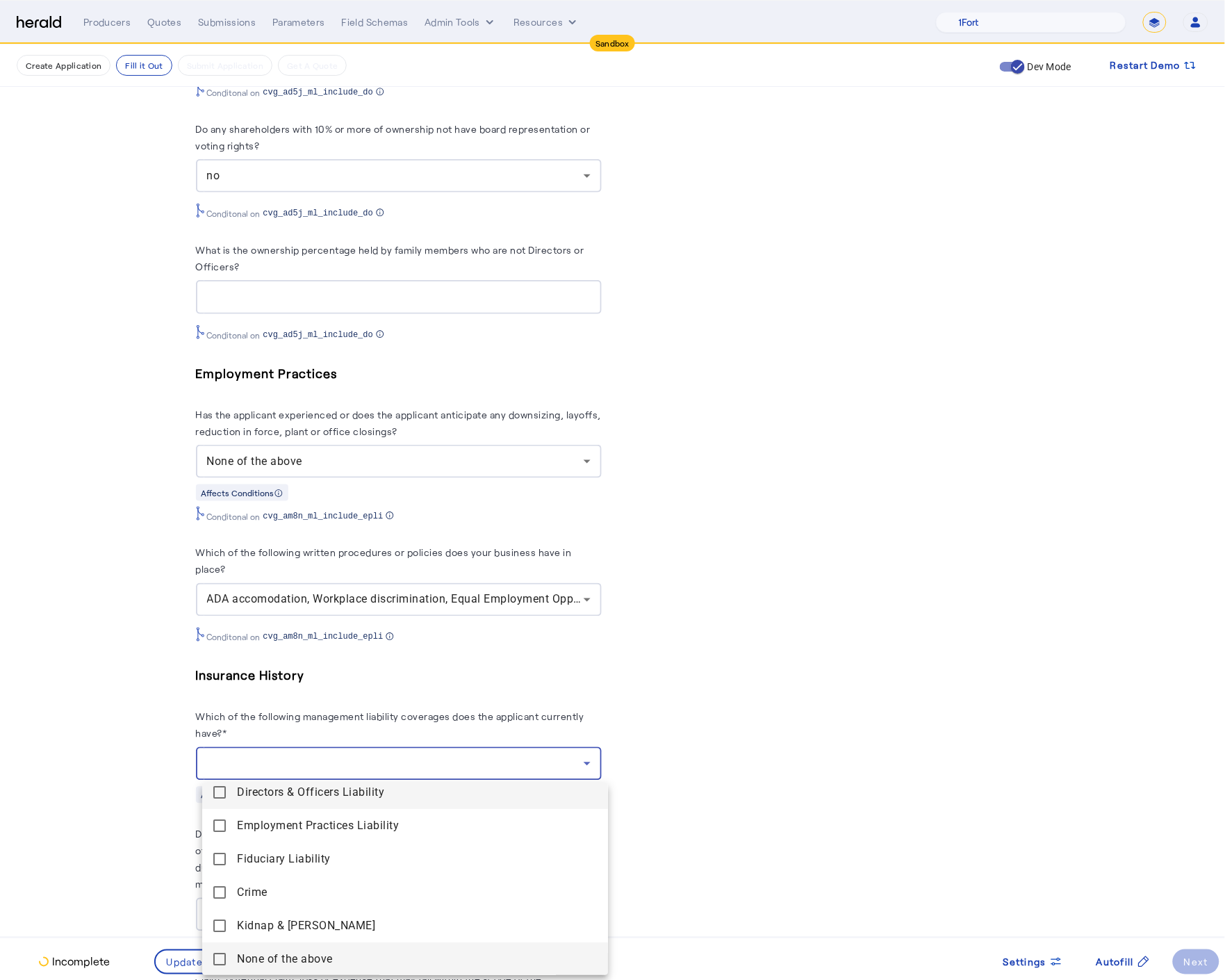
click at [217, 961] on mat-pseudo-checkbox at bounding box center [219, 959] width 12 height 12
drag, startPoint x: 121, startPoint y: 907, endPoint x: 106, endPoint y: 863, distance: 46.5
click at [121, 907] on div at bounding box center [612, 490] width 1225 height 980
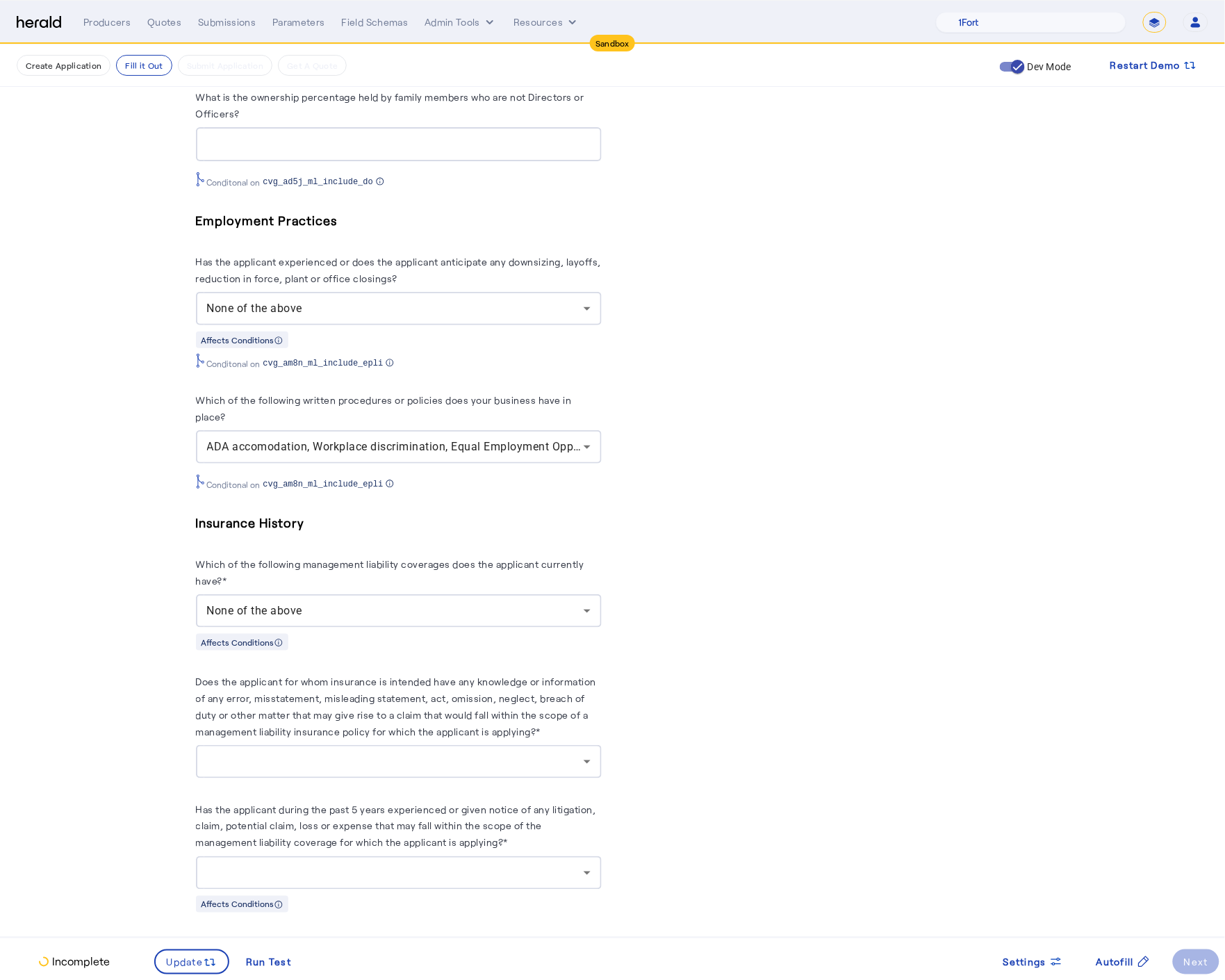
scroll to position [3711, 0]
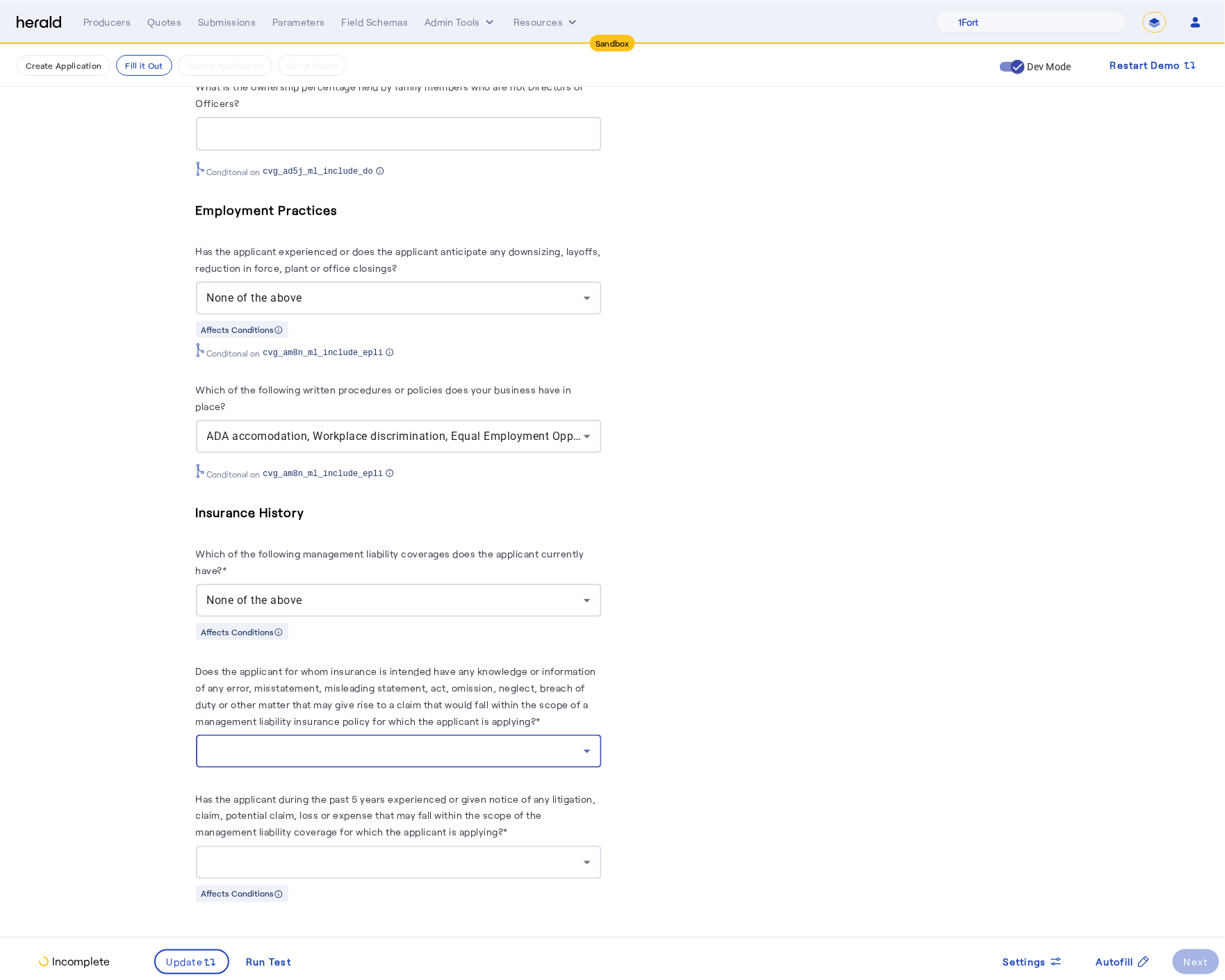
click at [354, 755] on div at bounding box center [395, 751] width 376 height 17
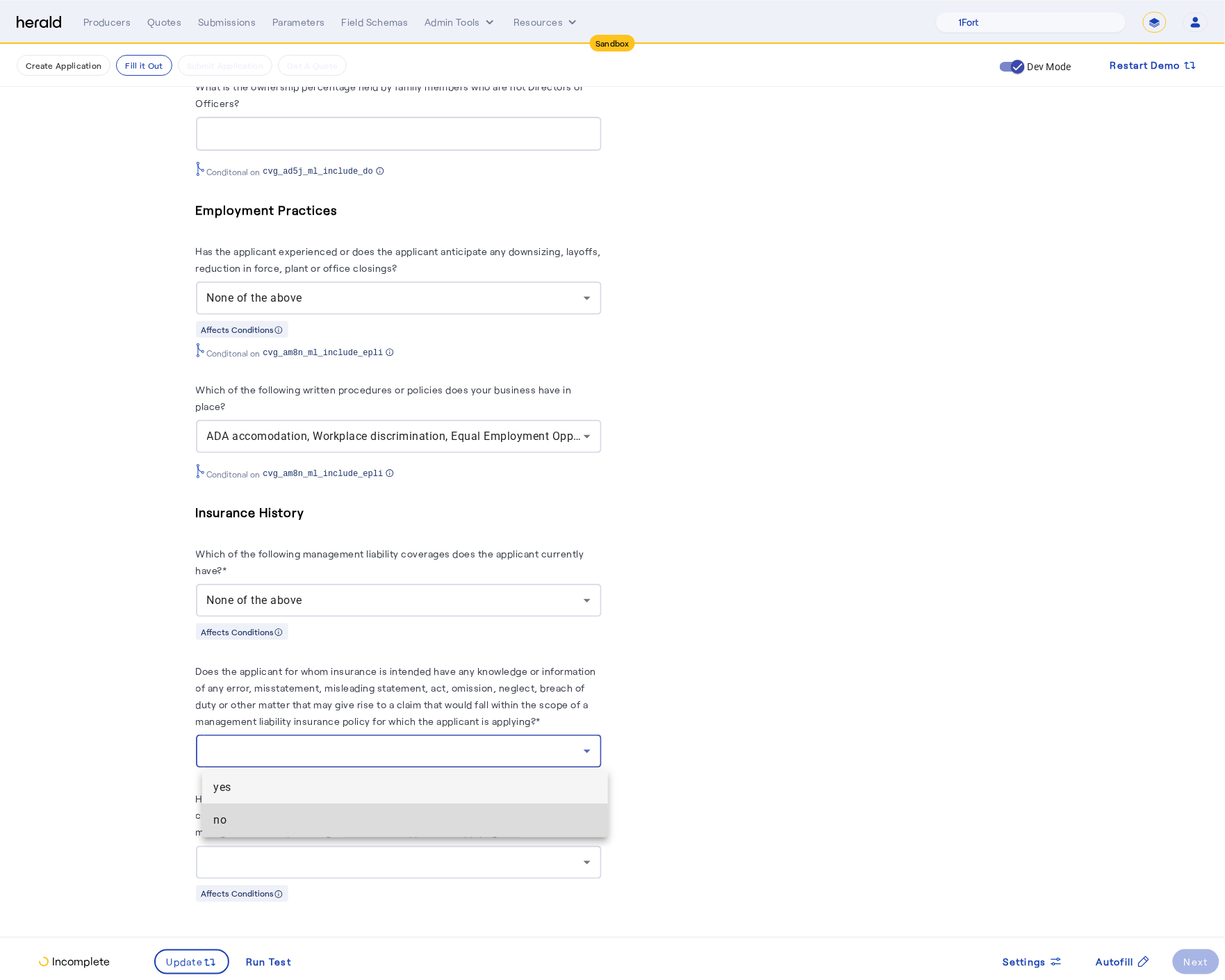
click at [299, 825] on span "no" at bounding box center [405, 820] width 383 height 17
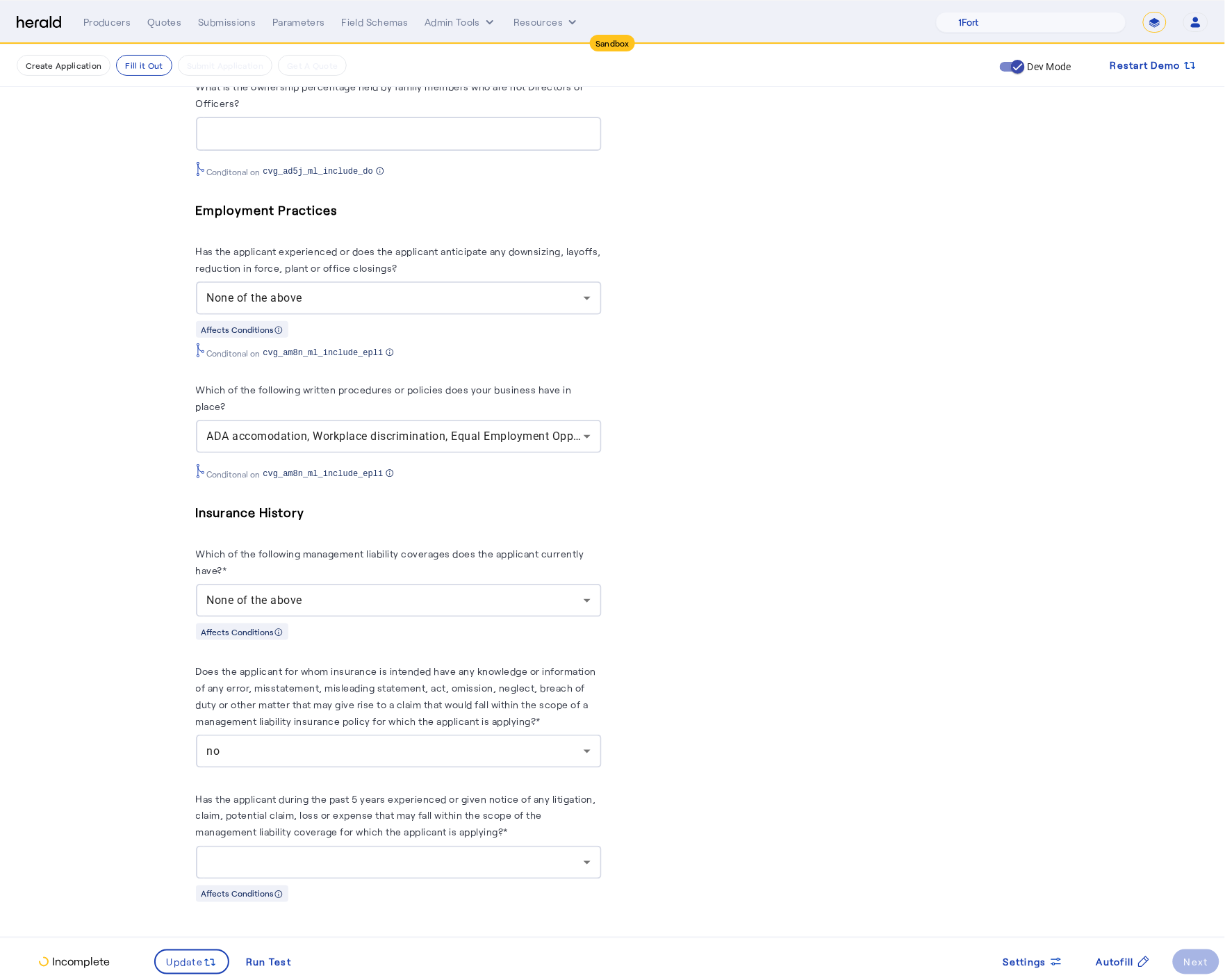
click at [310, 853] on div at bounding box center [399, 863] width 383 height 34
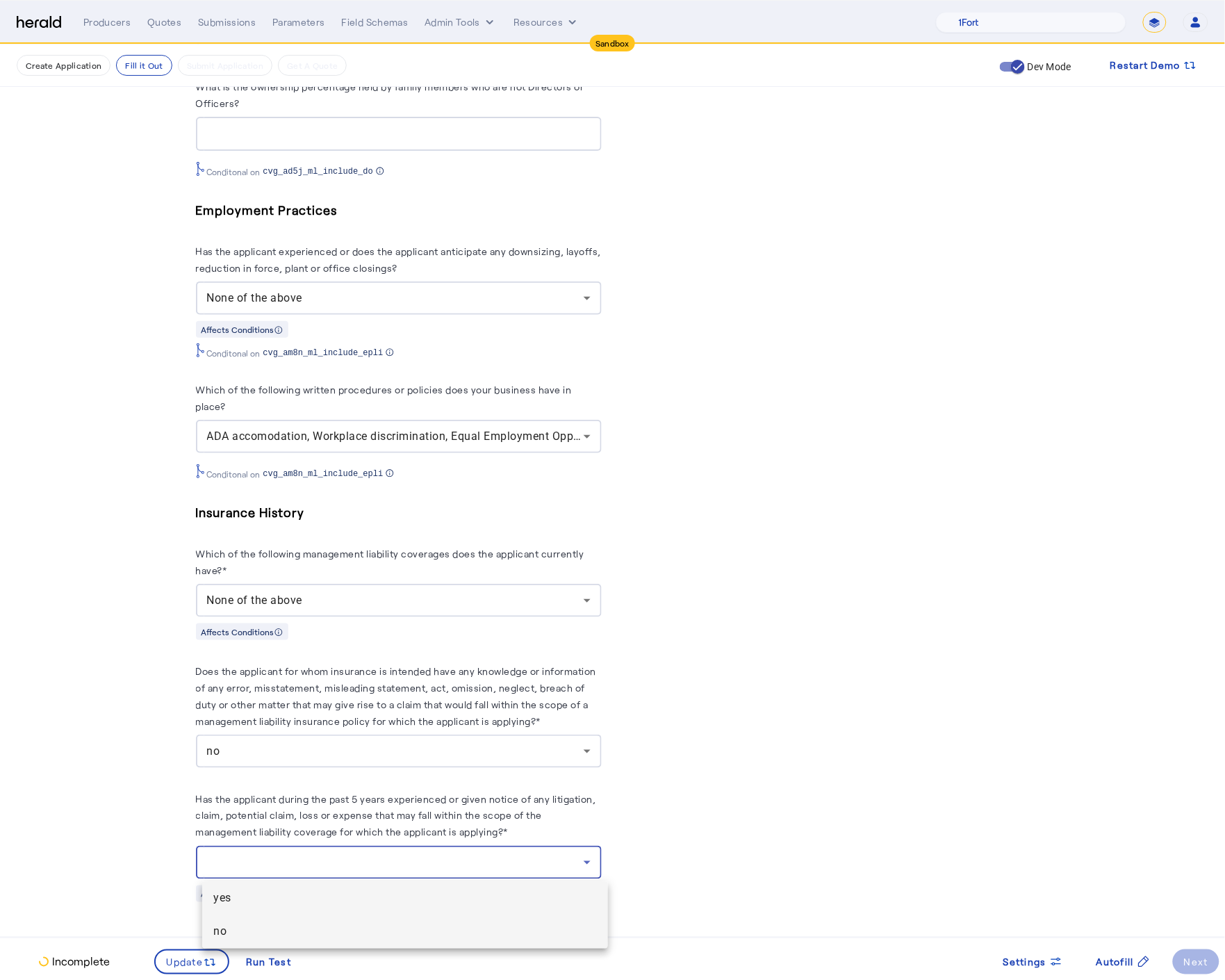
click at [239, 931] on span "no" at bounding box center [405, 931] width 383 height 17
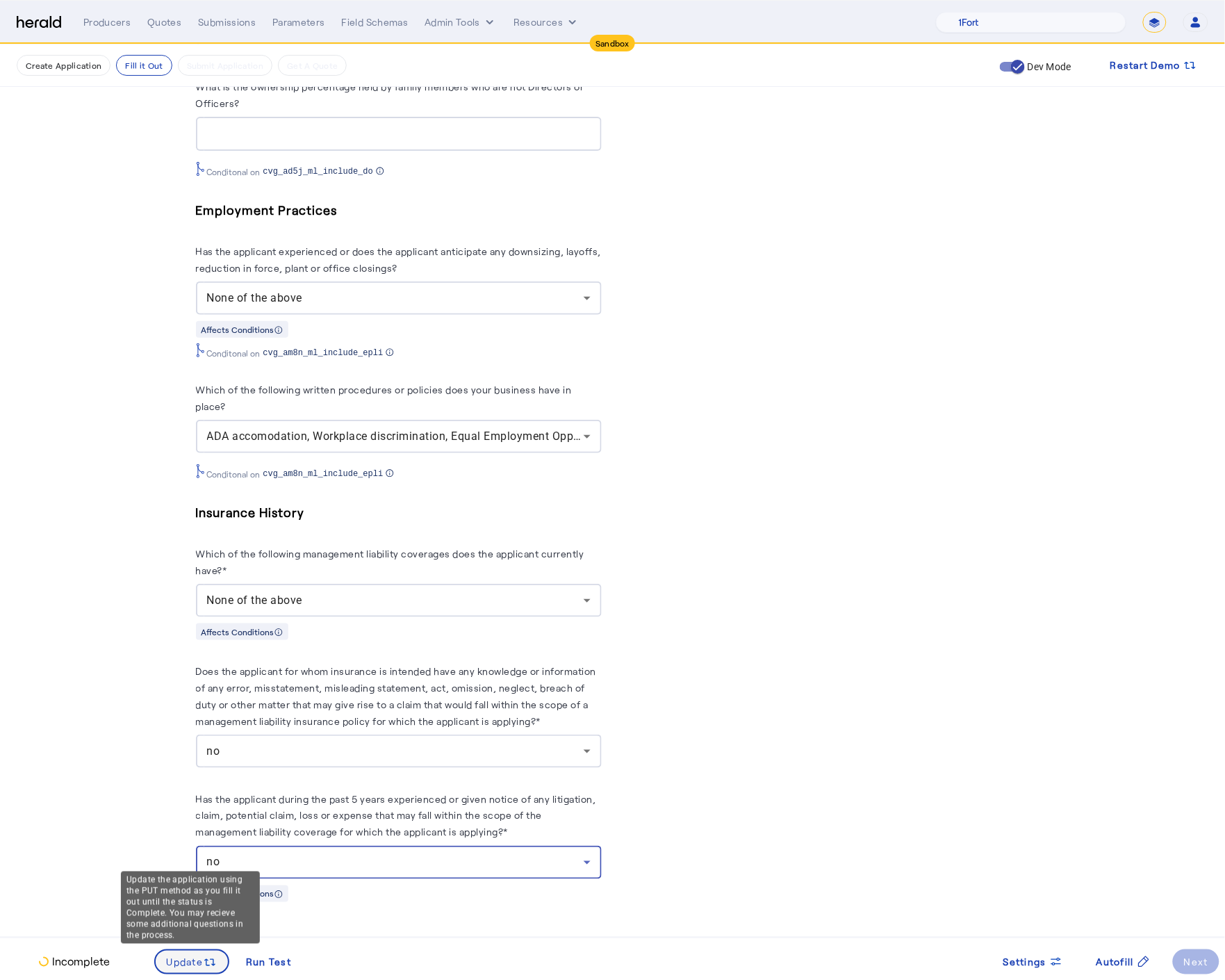
click at [181, 960] on span "Update" at bounding box center [185, 962] width 36 height 14
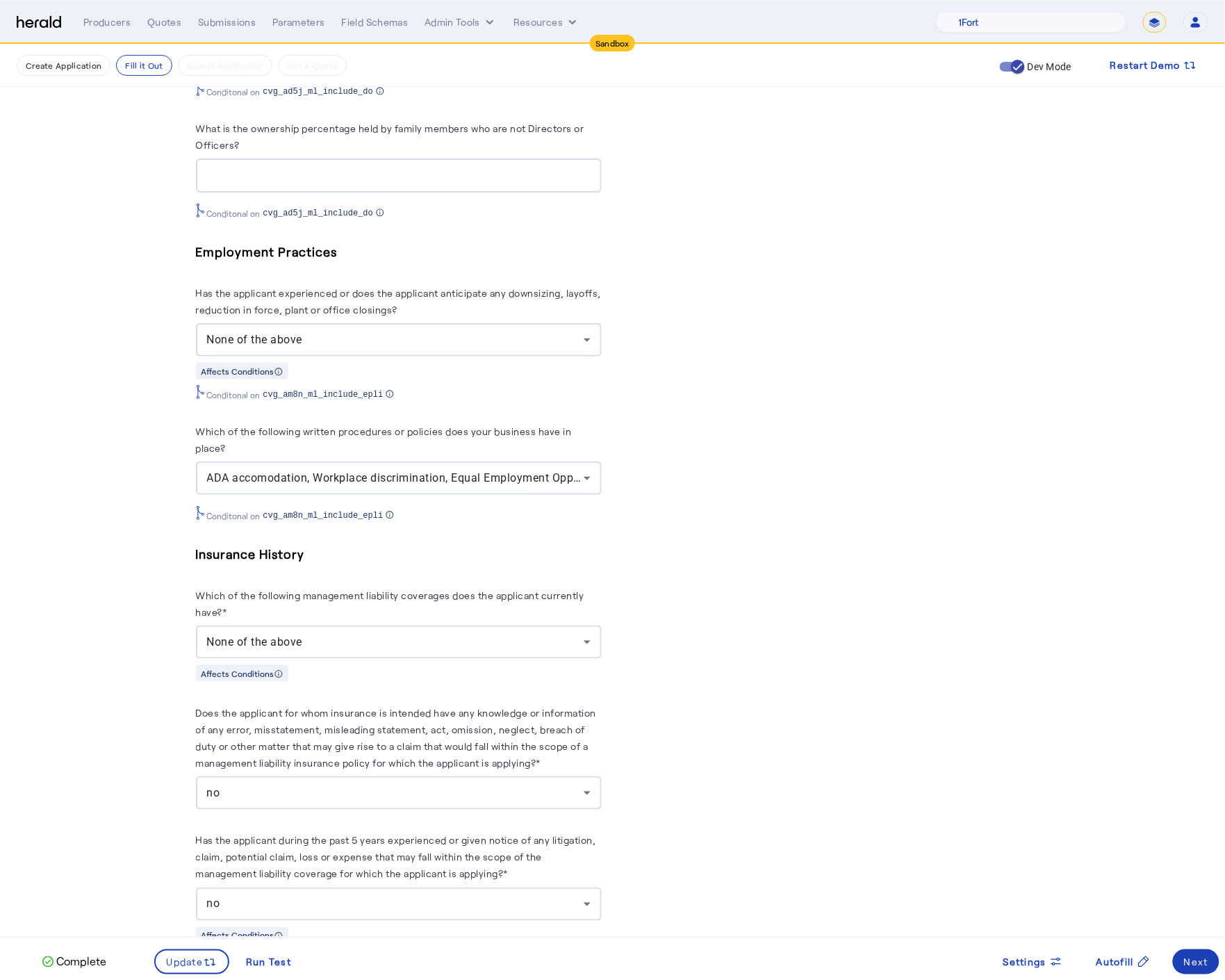
scroll to position [0, 0]
click at [1215, 968] on span at bounding box center [1197, 962] width 46 height 34
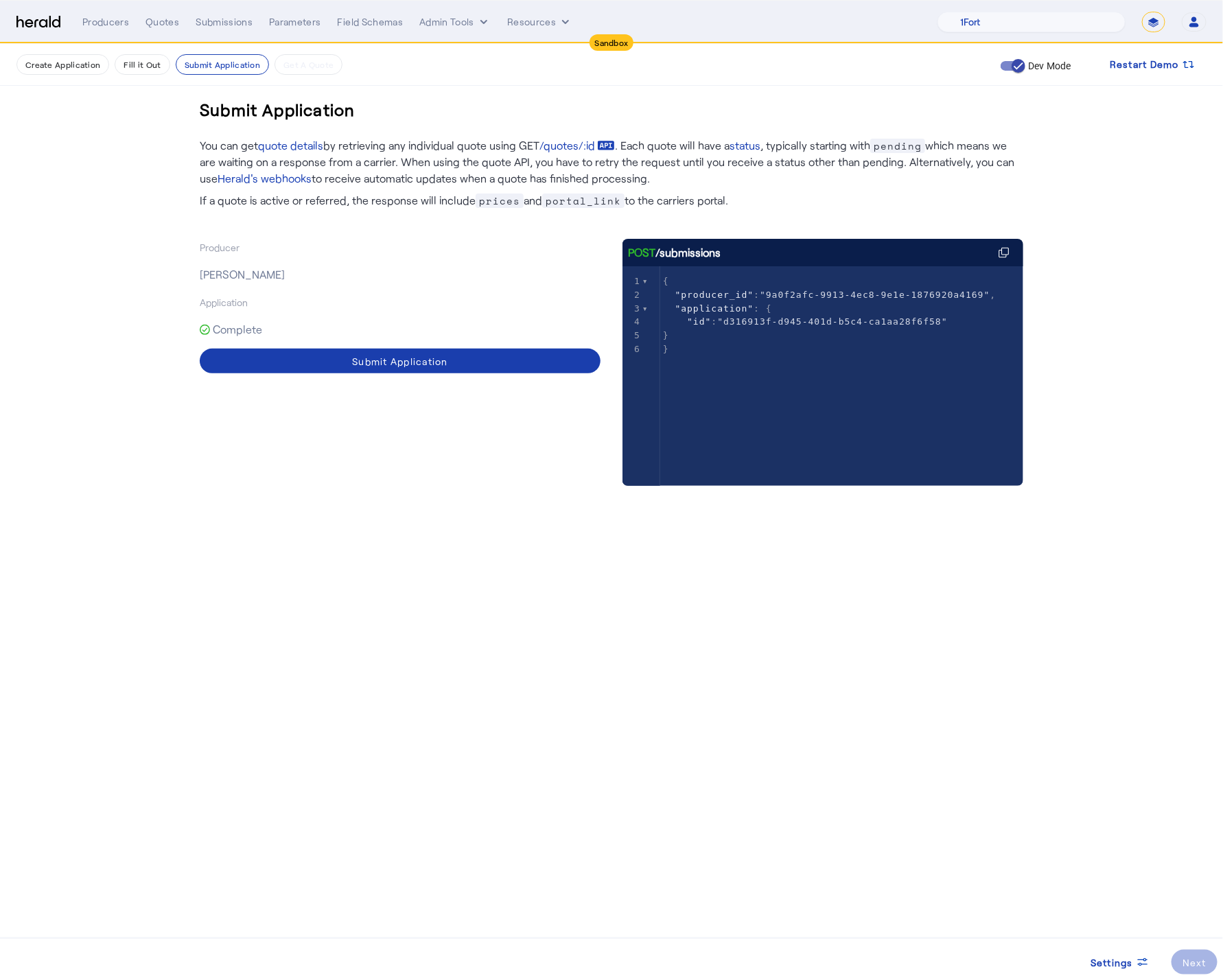
click at [433, 359] on div "Submit Application" at bounding box center [401, 361] width 96 height 14
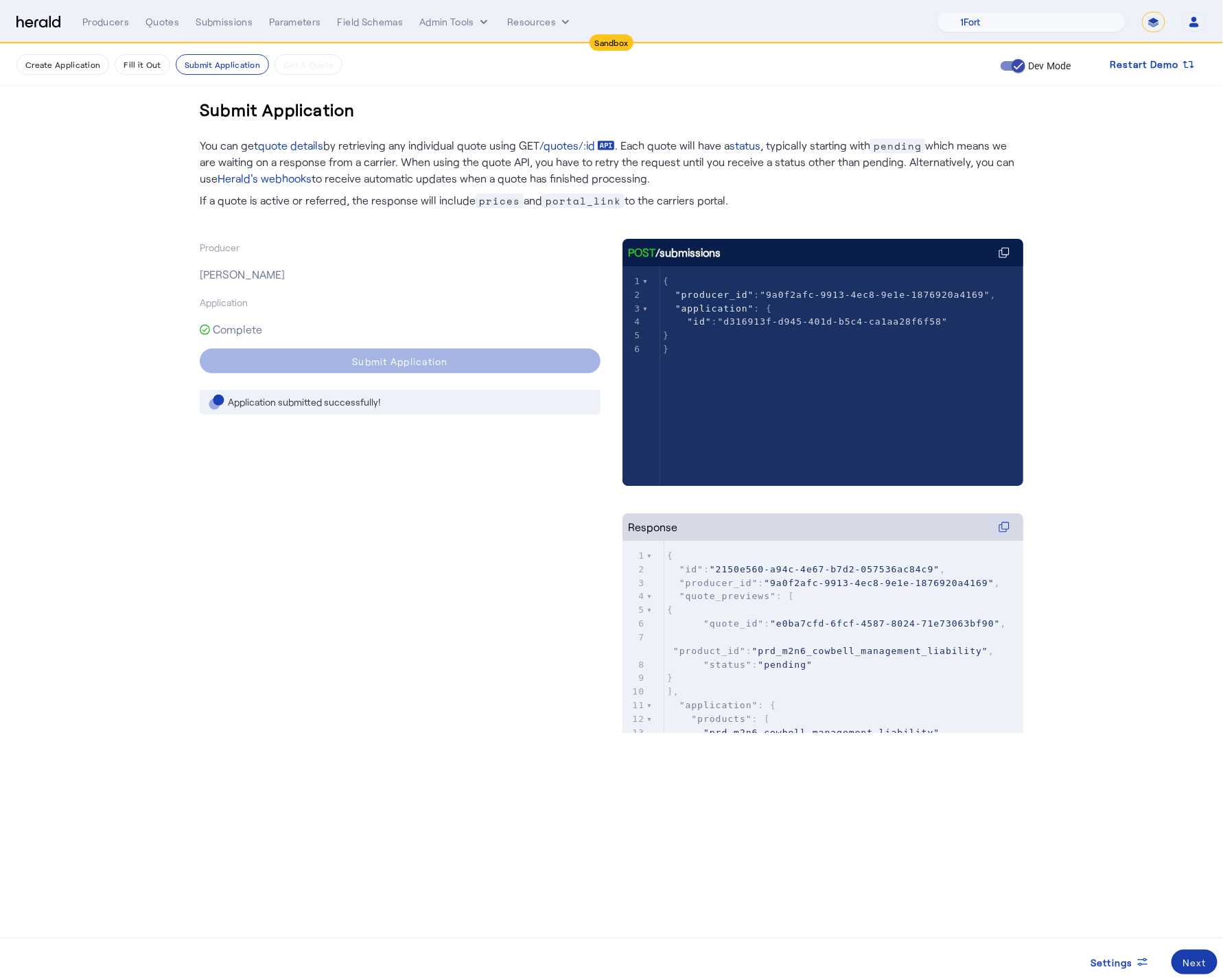
click at [1194, 958] on div "Next" at bounding box center [1194, 962] width 24 height 14
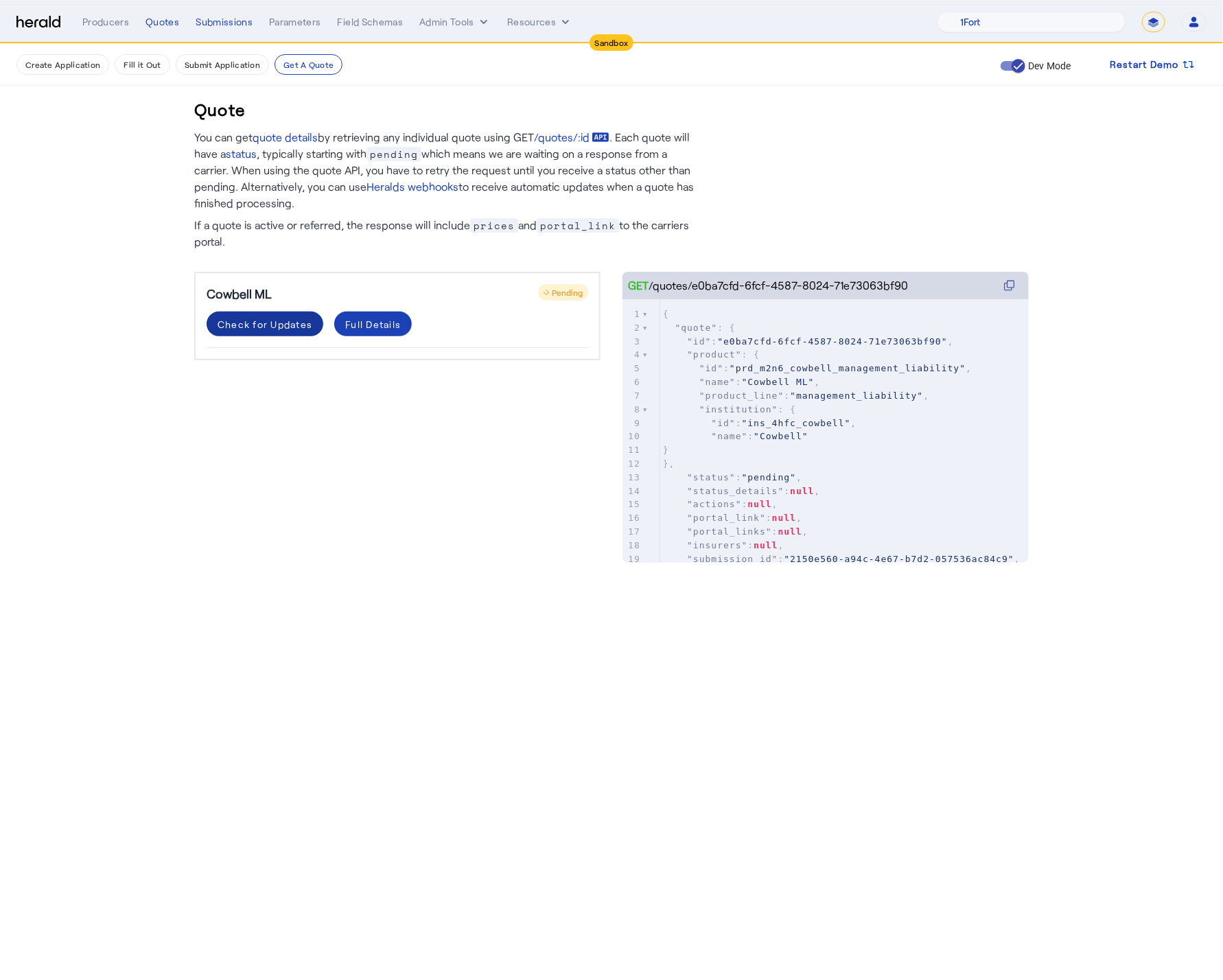
click at [286, 324] on div "Check for Updates" at bounding box center [265, 324] width 95 height 14
click at [511, 365] on mat-panel-title "Coverage Details" at bounding box center [388, 373] width 332 height 17
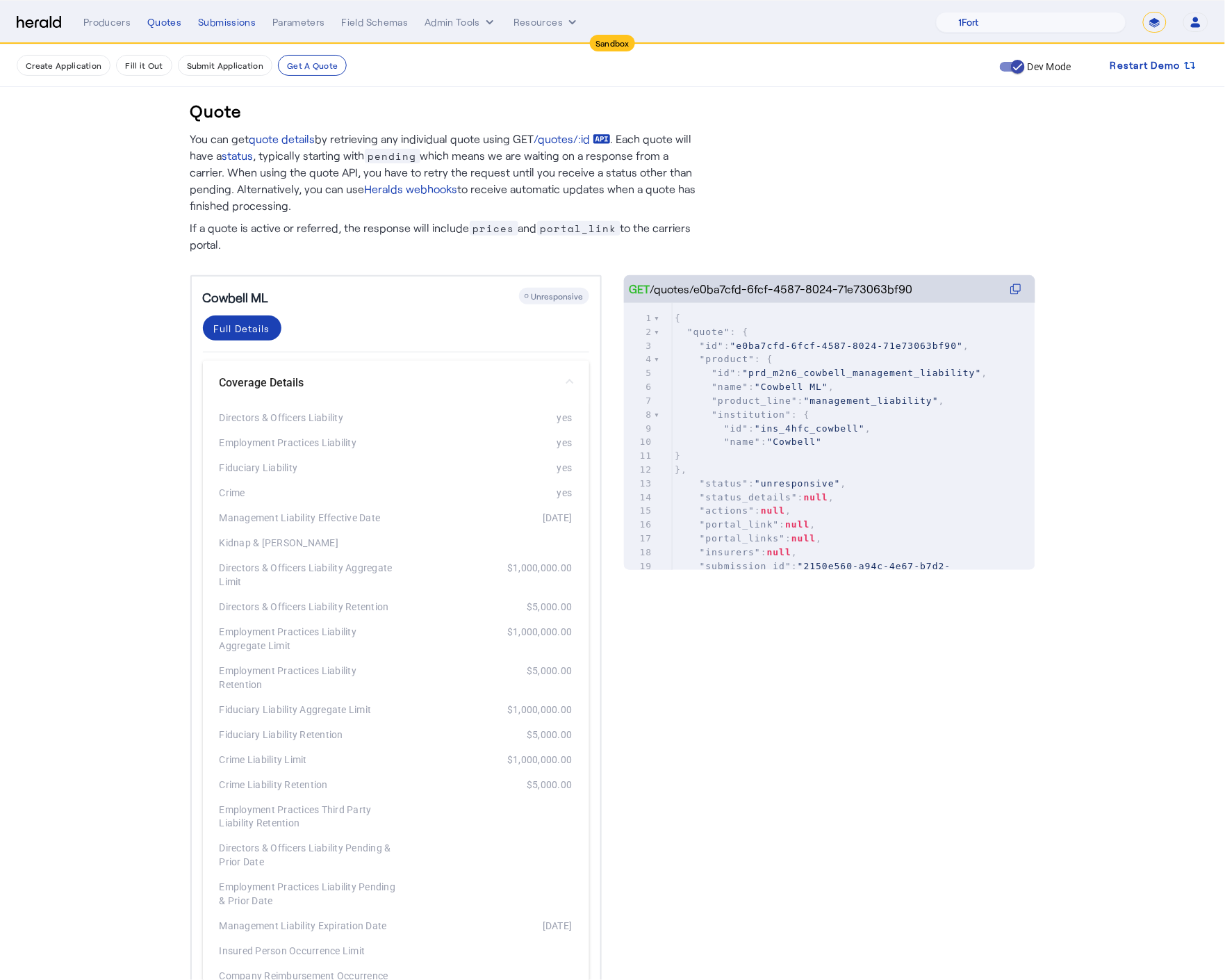
click at [518, 369] on mat-expansion-panel-header "Coverage Details" at bounding box center [396, 383] width 386 height 44
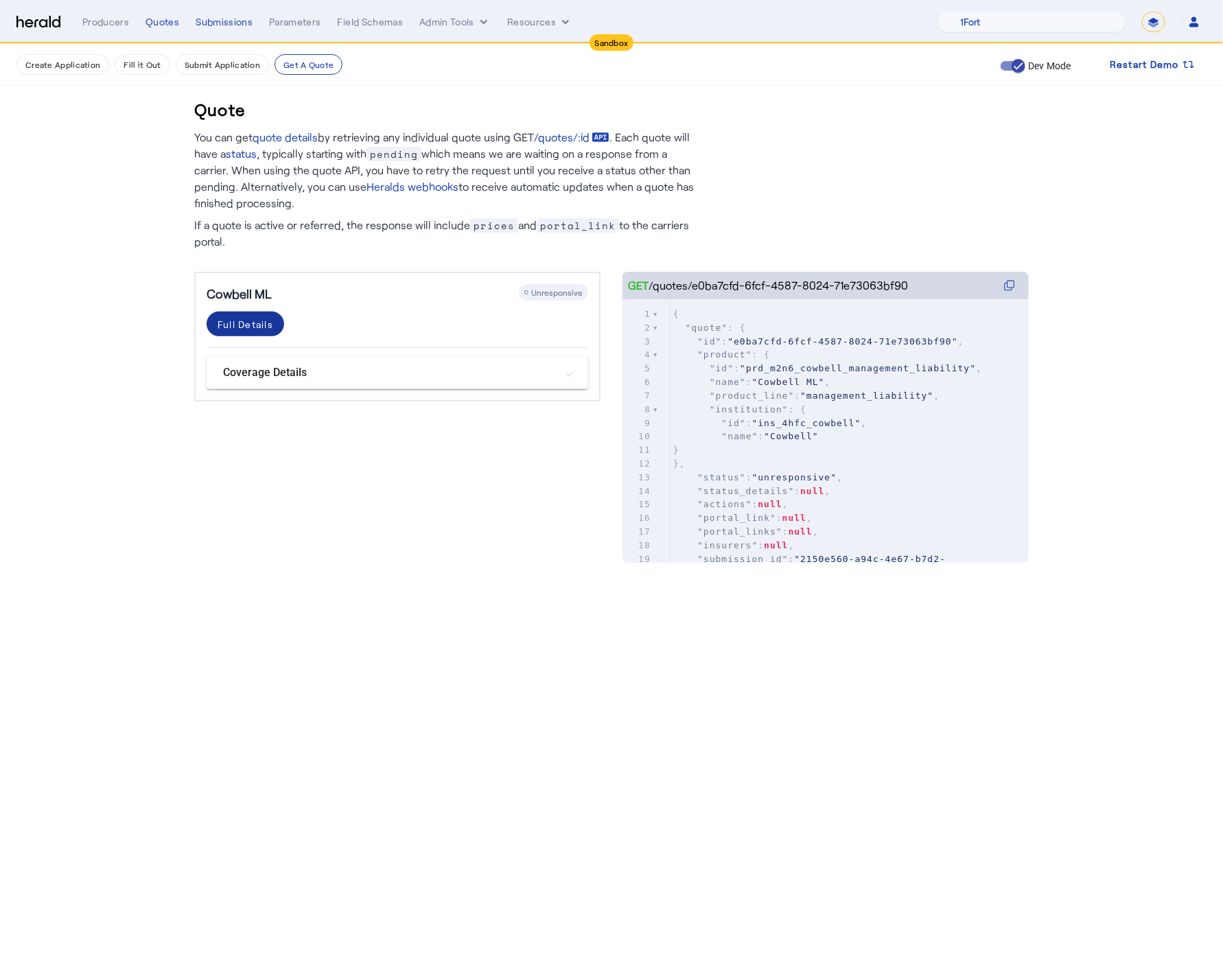
click at [227, 320] on div "Full Details" at bounding box center [245, 324] width 55 height 14
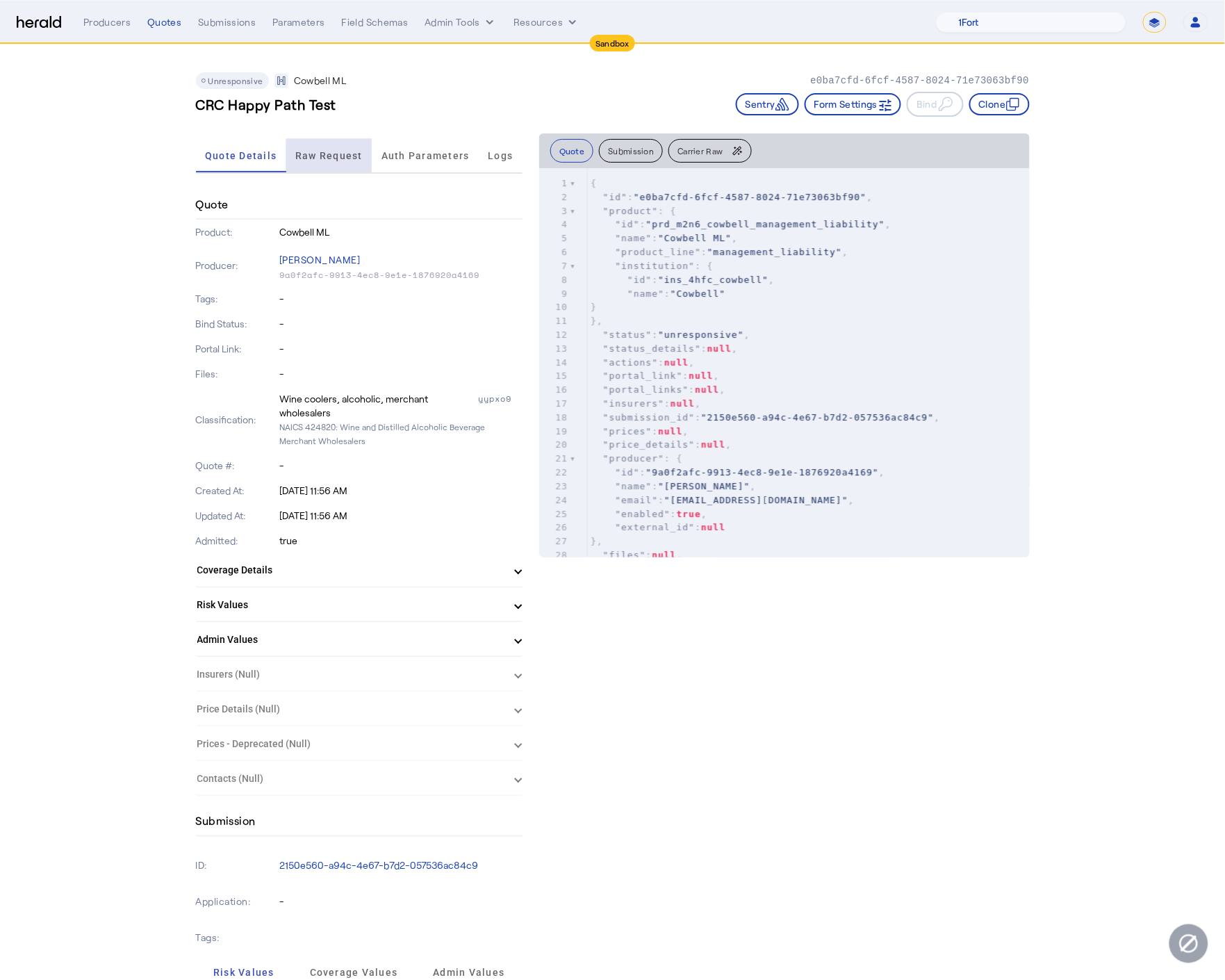
click at [350, 162] on span "Raw Request" at bounding box center [329, 156] width 67 height 34
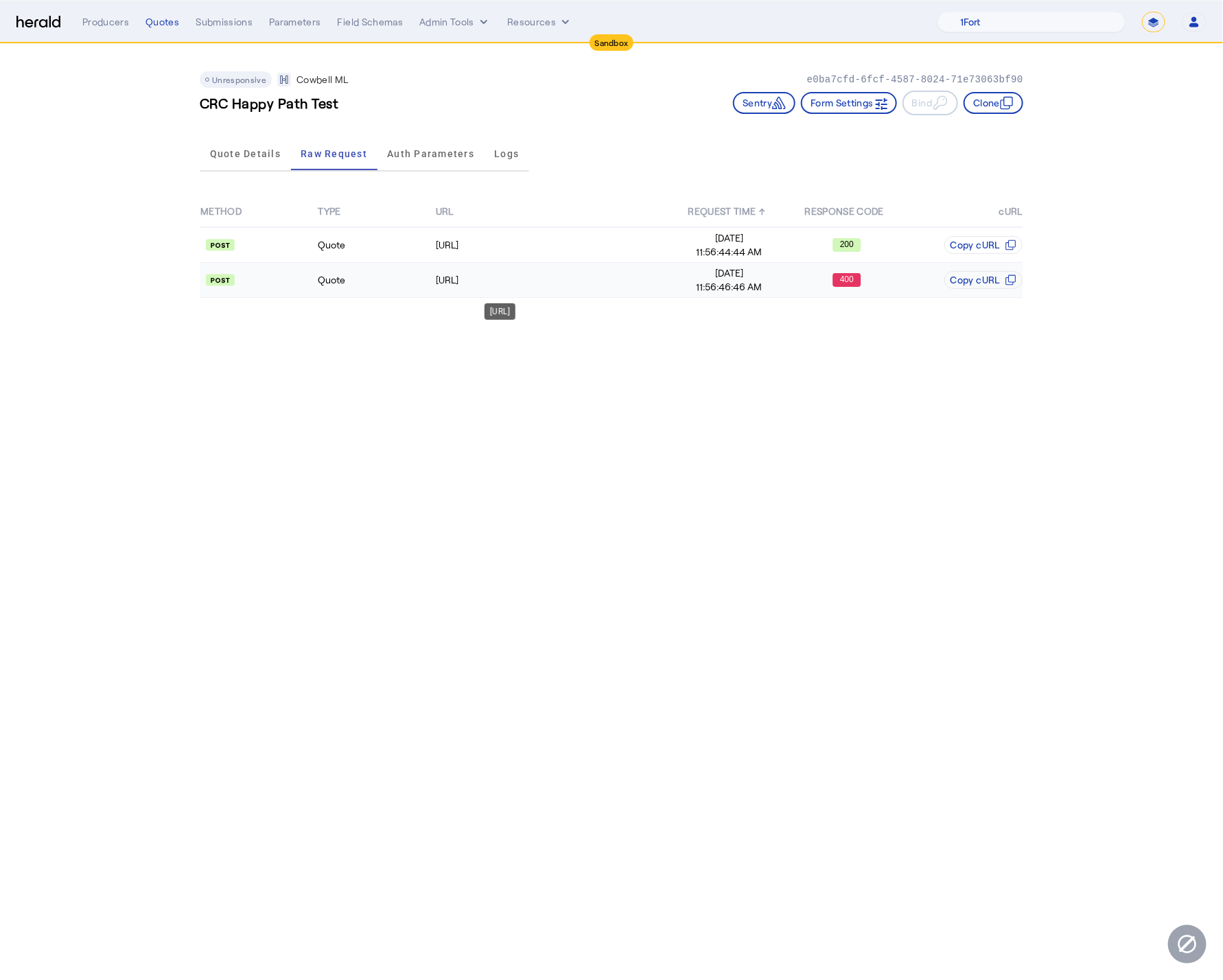
click at [610, 269] on td "https://api.morecowbell.ai/api/quote/v3/da/quote" at bounding box center [552, 281] width 236 height 35
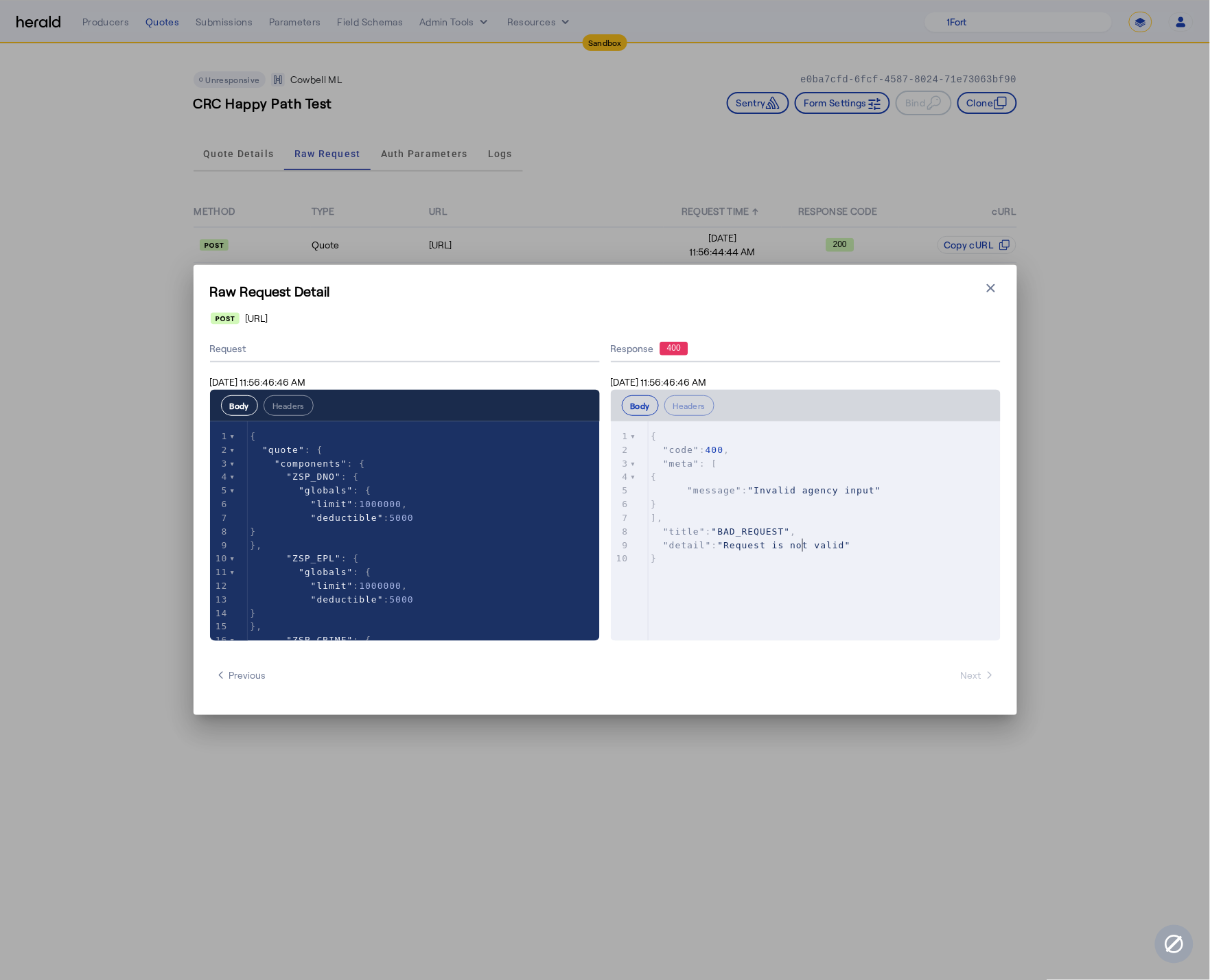
click at [805, 549] on span ""Request is not valid"" at bounding box center [785, 545] width 133 height 11
click at [760, 564] on pre "}" at bounding box center [831, 558] width 365 height 14
type textarea "**********"
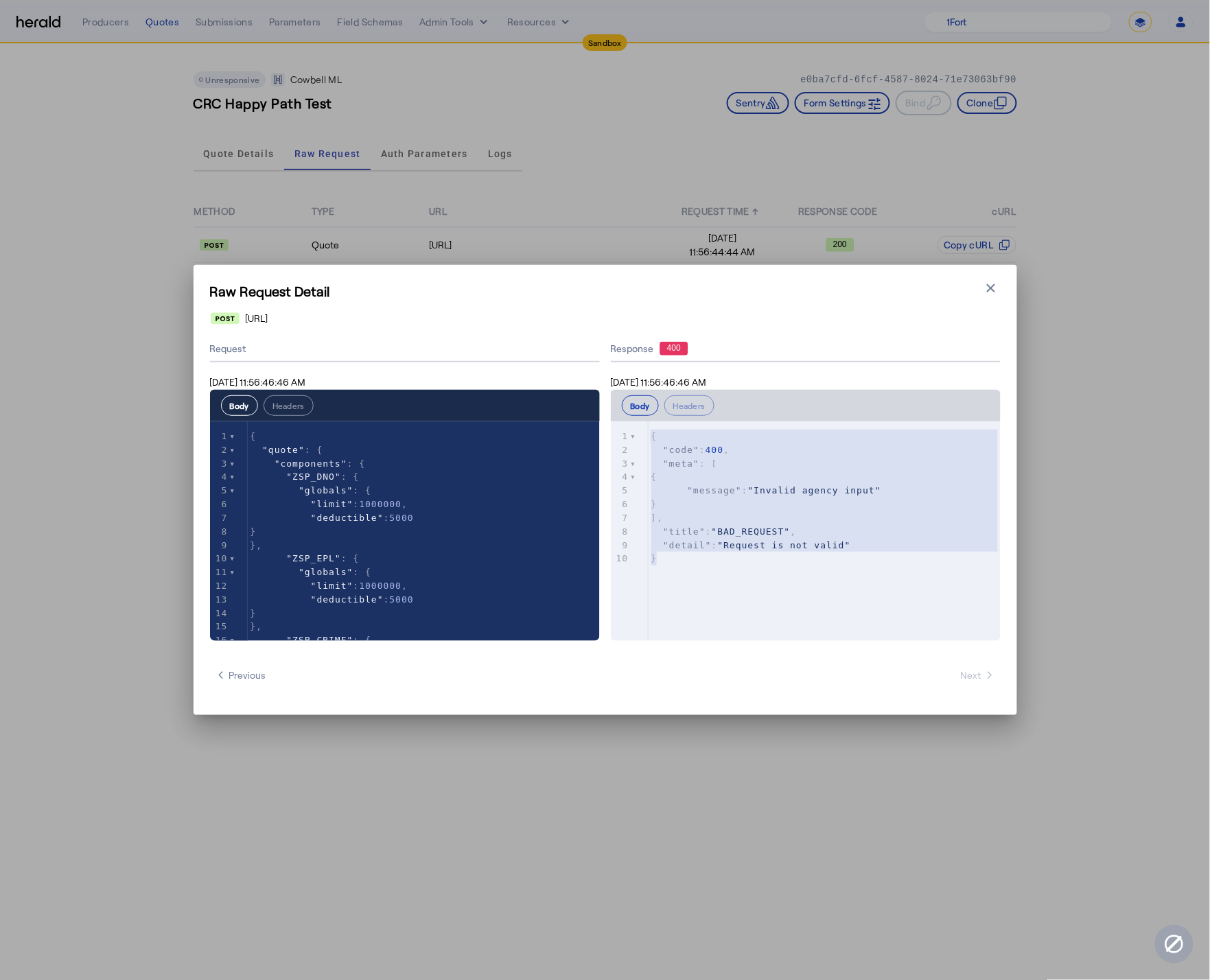
drag, startPoint x: 721, startPoint y: 565, endPoint x: 601, endPoint y: 411, distance: 195.2
click at [601, 411] on div "**********" at bounding box center [606, 489] width 791 height 305
click at [720, 552] on pre "}" at bounding box center [831, 558] width 365 height 14
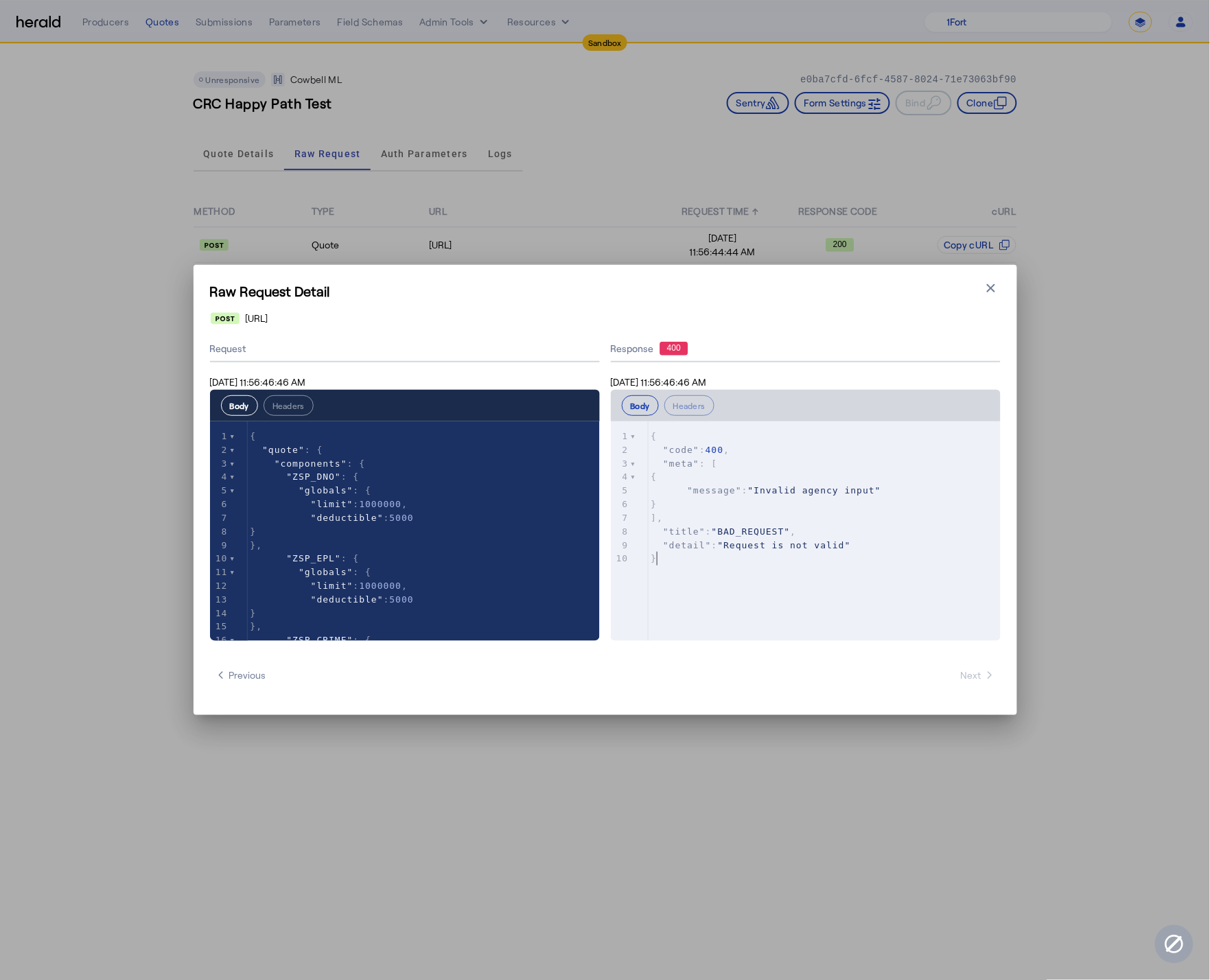
click at [720, 566] on div "x 1 { 2 "code" : 400 , 3 "meta" : [ 4 { 5 "message" : "Invalid agency input" 6 …" at bounding box center [831, 498] width 365 height 153
type textarea "**********"
drag, startPoint x: 720, startPoint y: 566, endPoint x: 647, endPoint y: 507, distance: 93.9
click at [662, 523] on div "x 1 { 2 "code" : 400 , 3 "meta" : [ 4 { 5 "message" : "Invalid agency input" 6 …" at bounding box center [831, 498] width 365 height 153
click at [701, 552] on pre "}" at bounding box center [831, 558] width 365 height 14
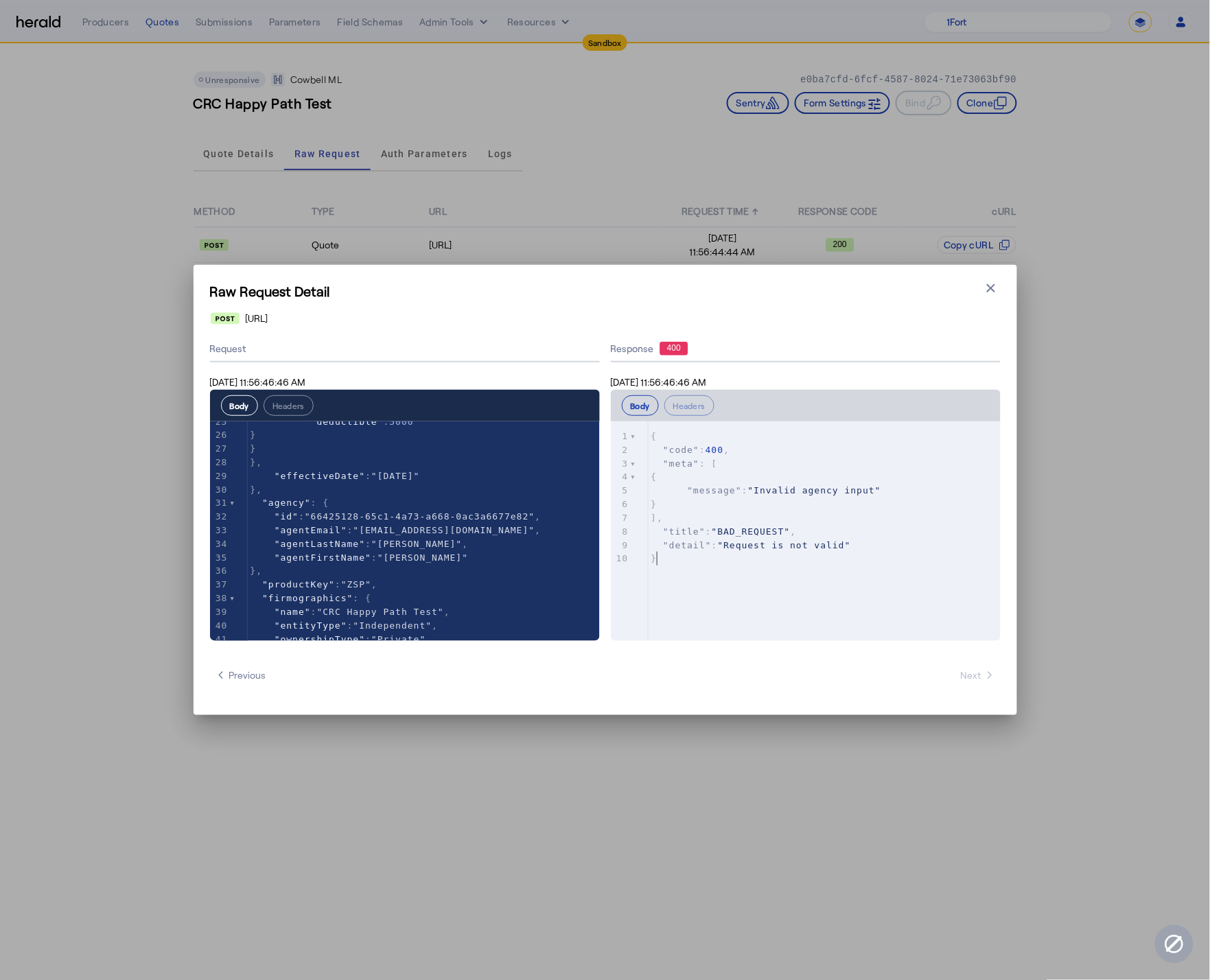
type textarea "**********"
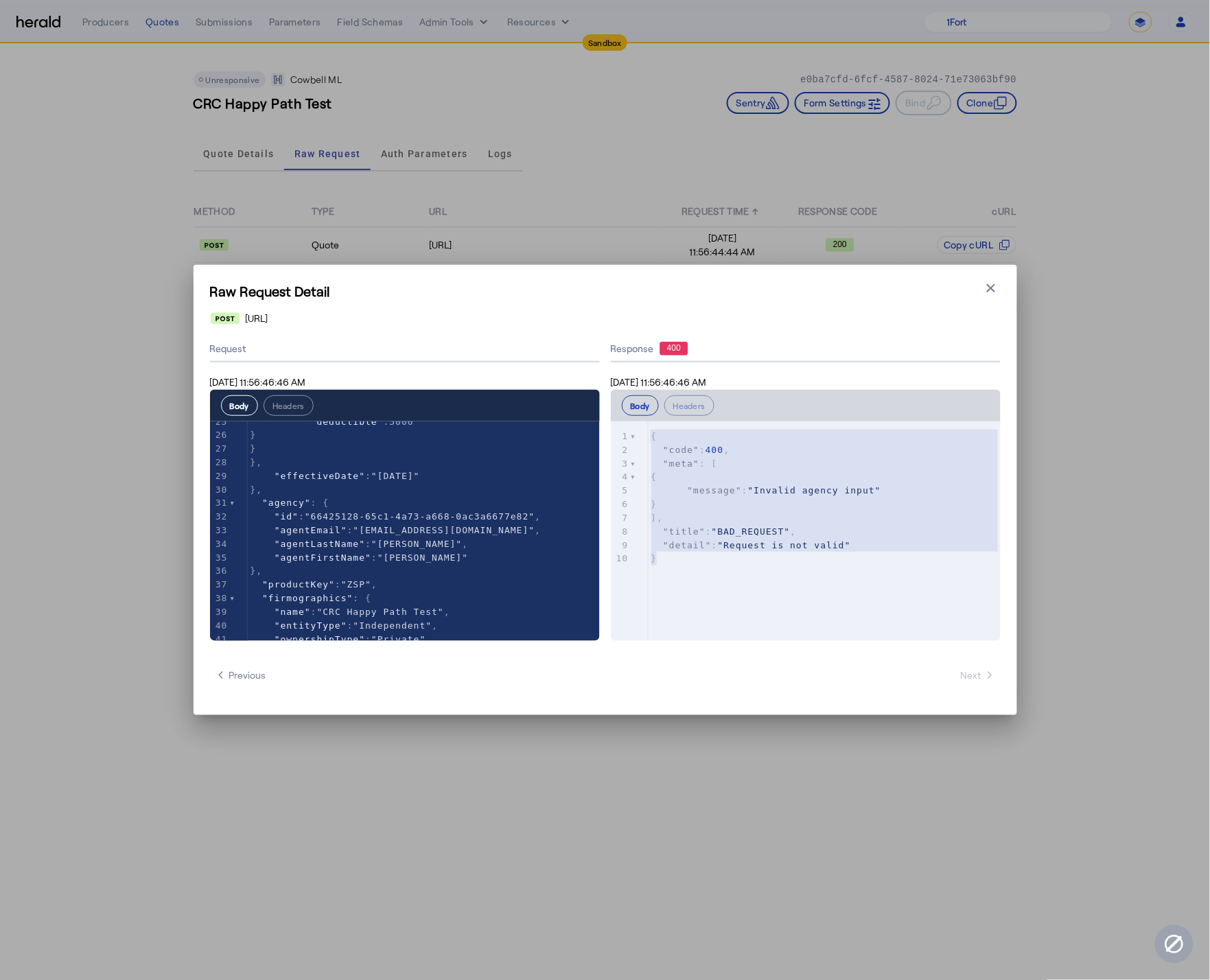
drag, startPoint x: 692, startPoint y: 568, endPoint x: 629, endPoint y: 421, distance: 159.9
click at [629, 422] on ngx-codemirror "**********" at bounding box center [806, 531] width 390 height 220
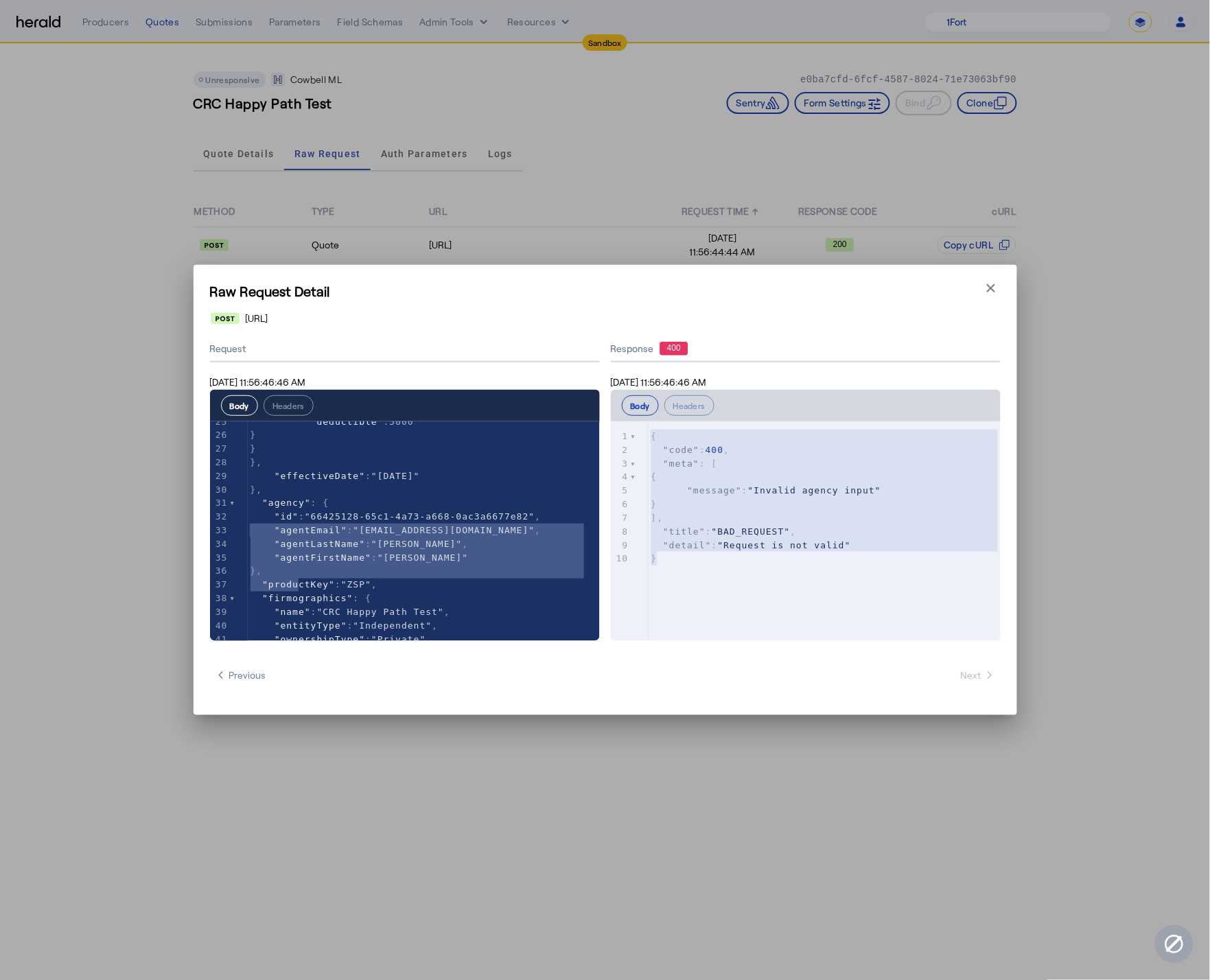
type textarea "**********"
drag, startPoint x: 296, startPoint y: 579, endPoint x: 186, endPoint y: 507, distance: 131.5
type textarea "**********"
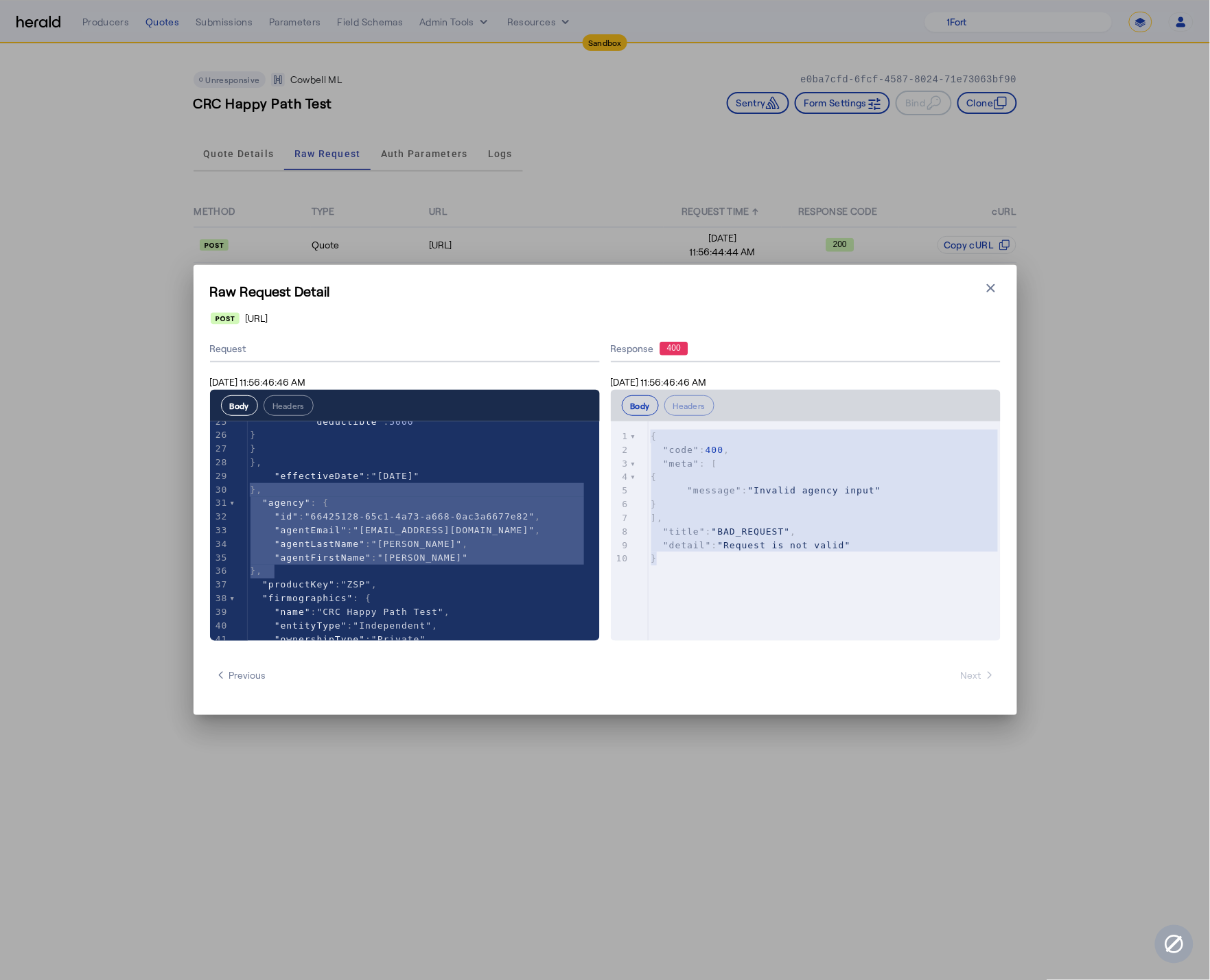
drag, startPoint x: 286, startPoint y: 567, endPoint x: 196, endPoint y: 488, distance: 119.8
click at [990, 288] on icon "button" at bounding box center [991, 288] width 8 height 8
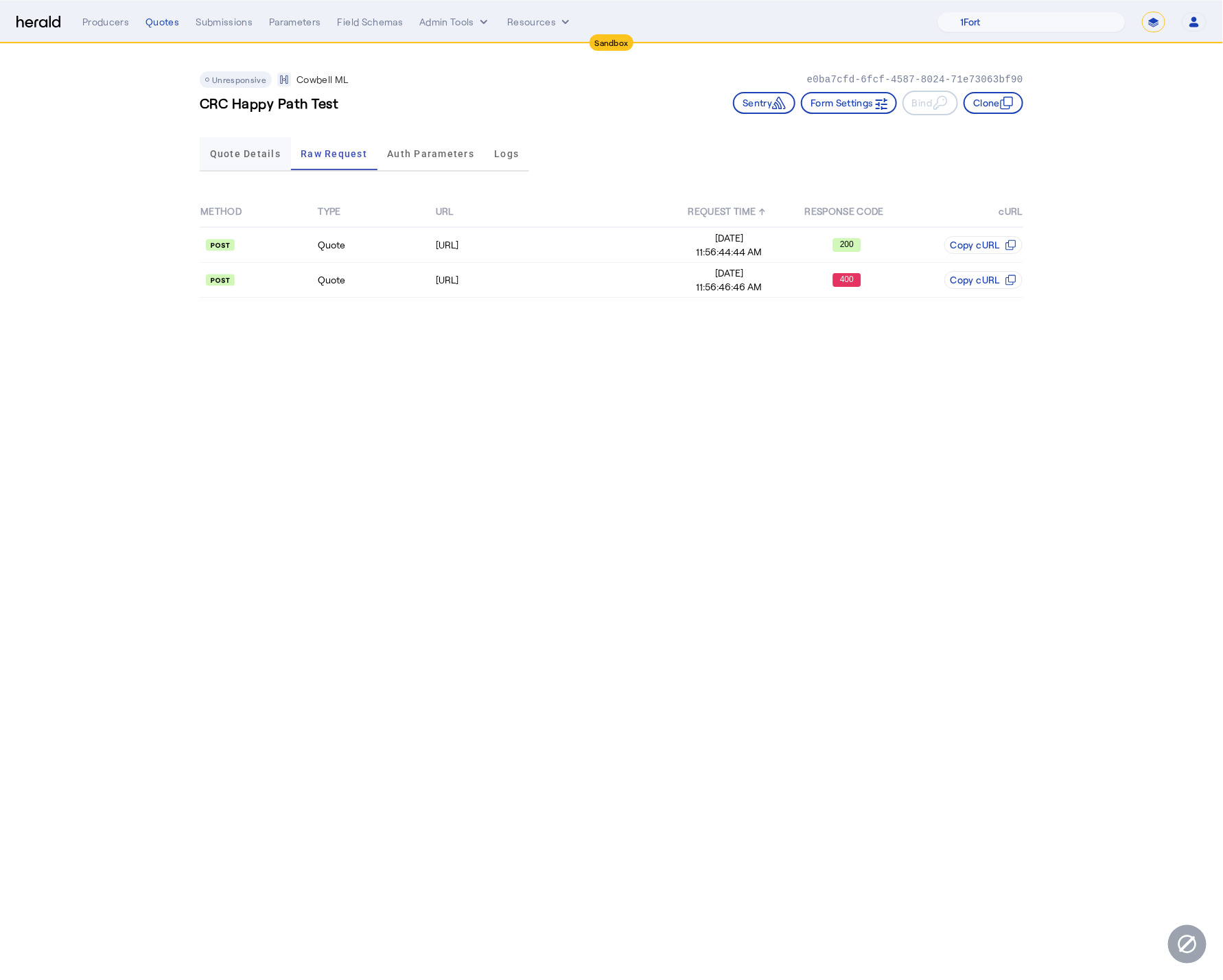
click at [246, 146] on span "Quote Details" at bounding box center [245, 154] width 71 height 33
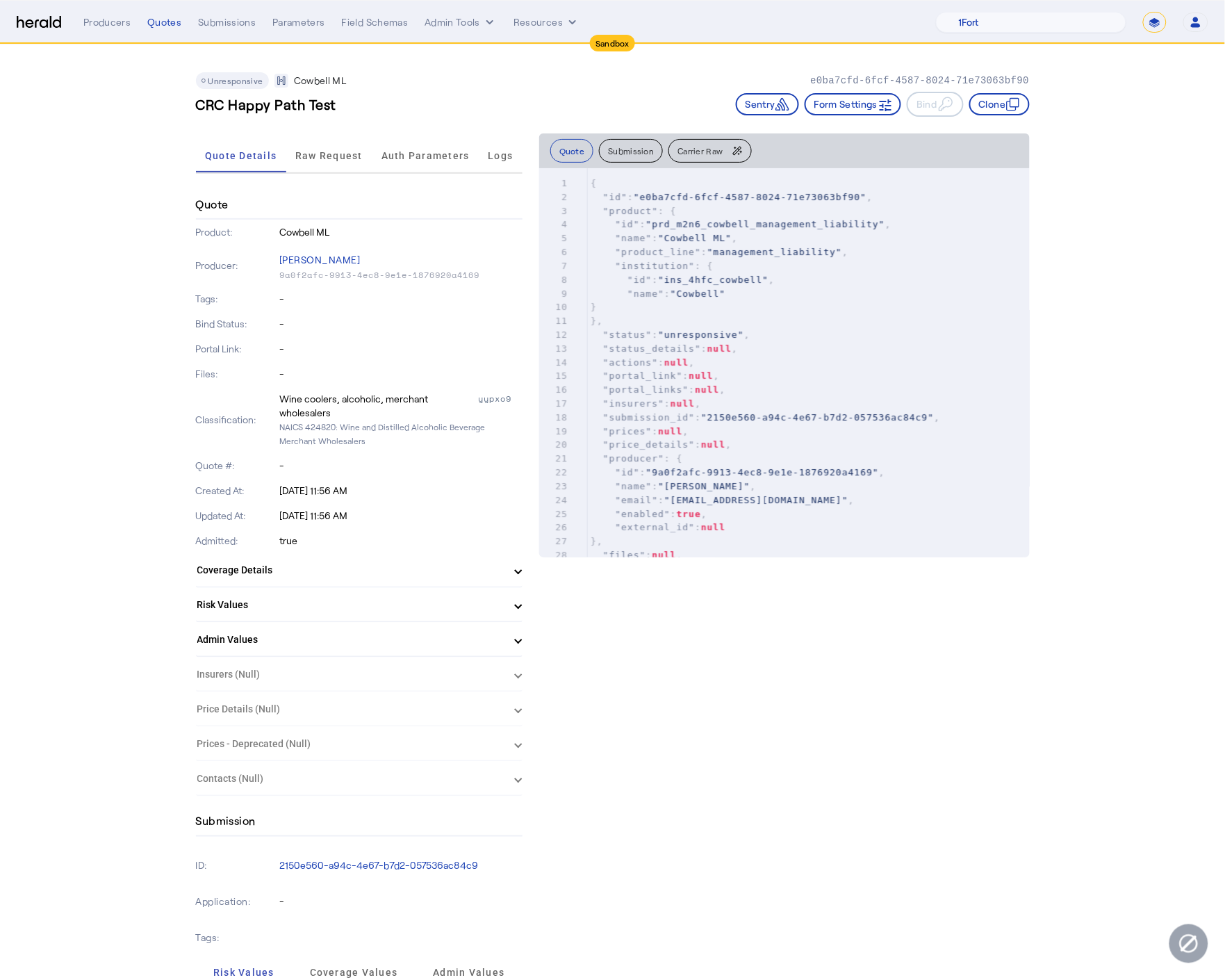
click at [272, 111] on h3 "CRC Happy Path Test" at bounding box center [266, 104] width 141 height 20
click at [271, 108] on h3 "CRC Happy Path Test" at bounding box center [266, 104] width 141 height 20
copy h3 "CRC Happy Path Test"
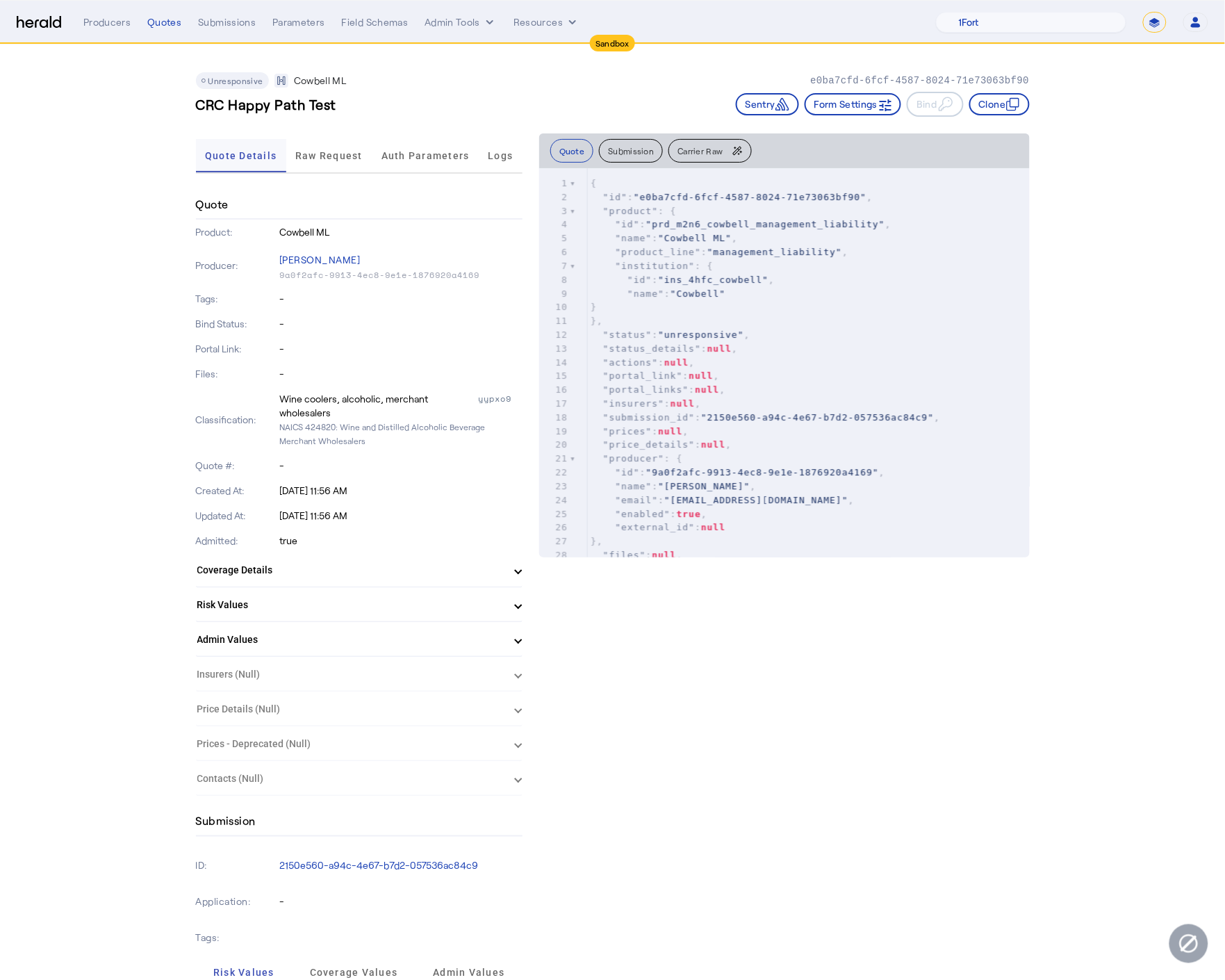
click at [236, 151] on span "Quote Details" at bounding box center [241, 155] width 72 height 10
click at [156, 20] on div "Quotes" at bounding box center [164, 22] width 34 height 14
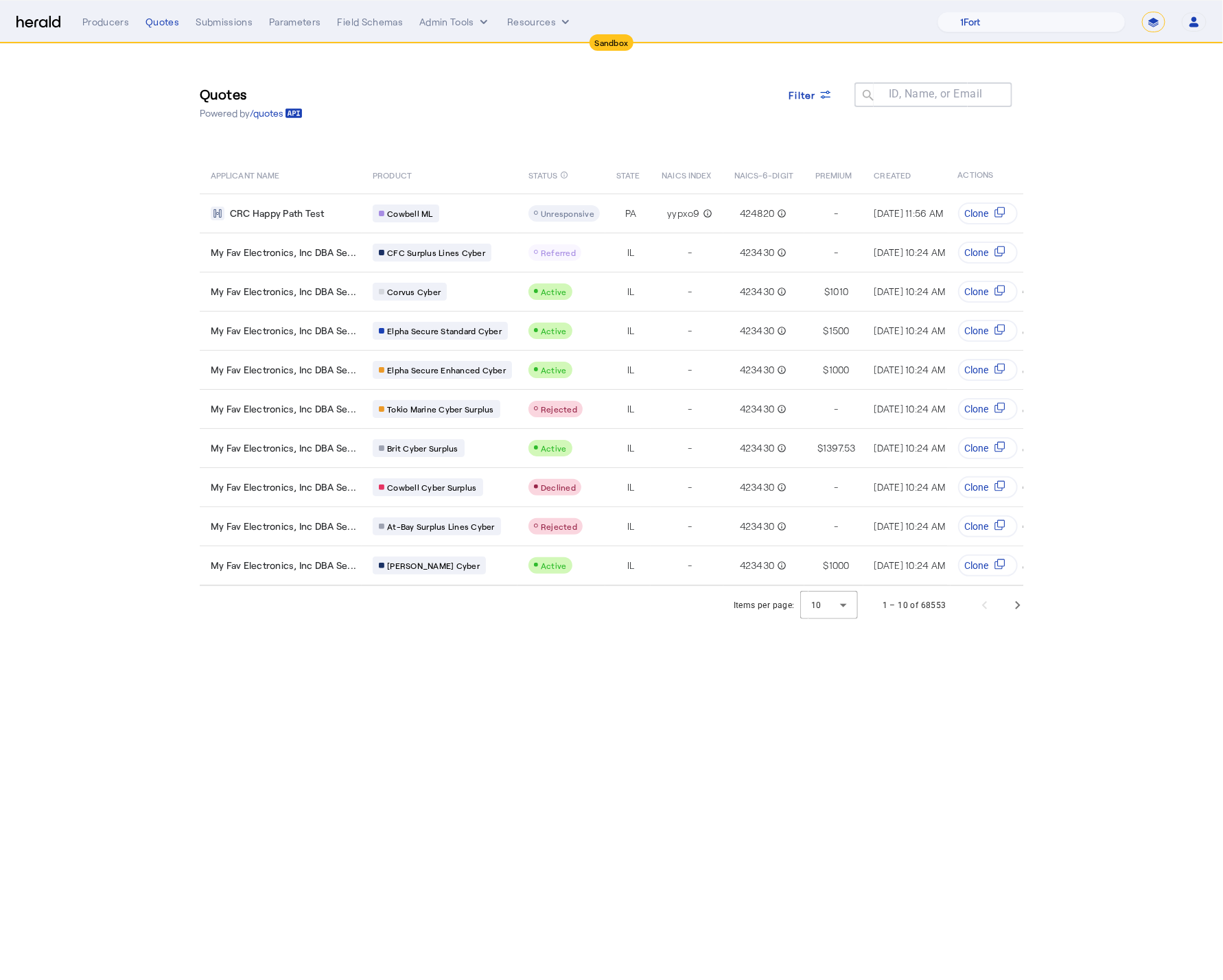
click at [22, 25] on img at bounding box center [39, 22] width 44 height 13
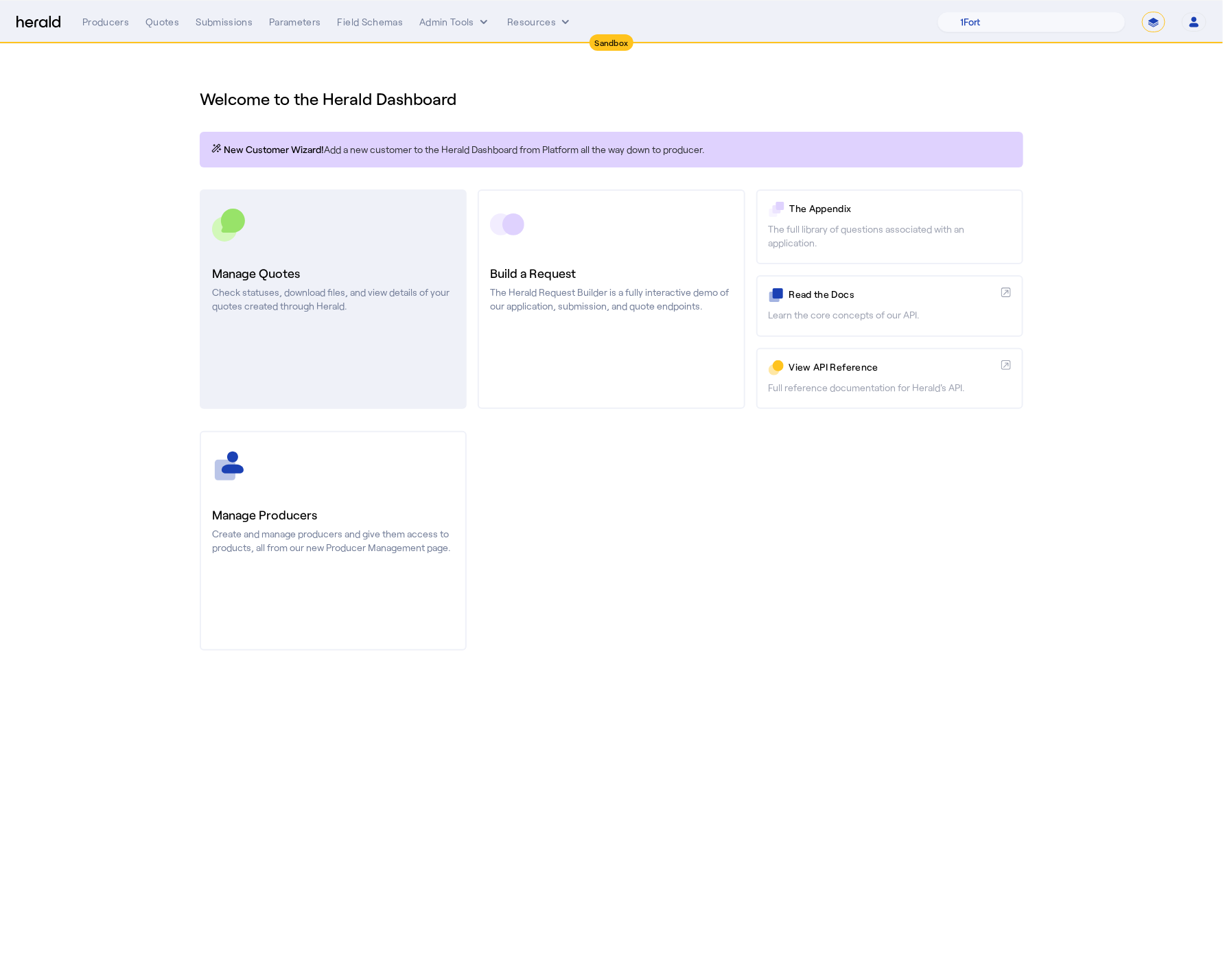
click at [352, 292] on p "Check statuses, download files, and view details of your quotes created through…" at bounding box center [333, 299] width 242 height 27
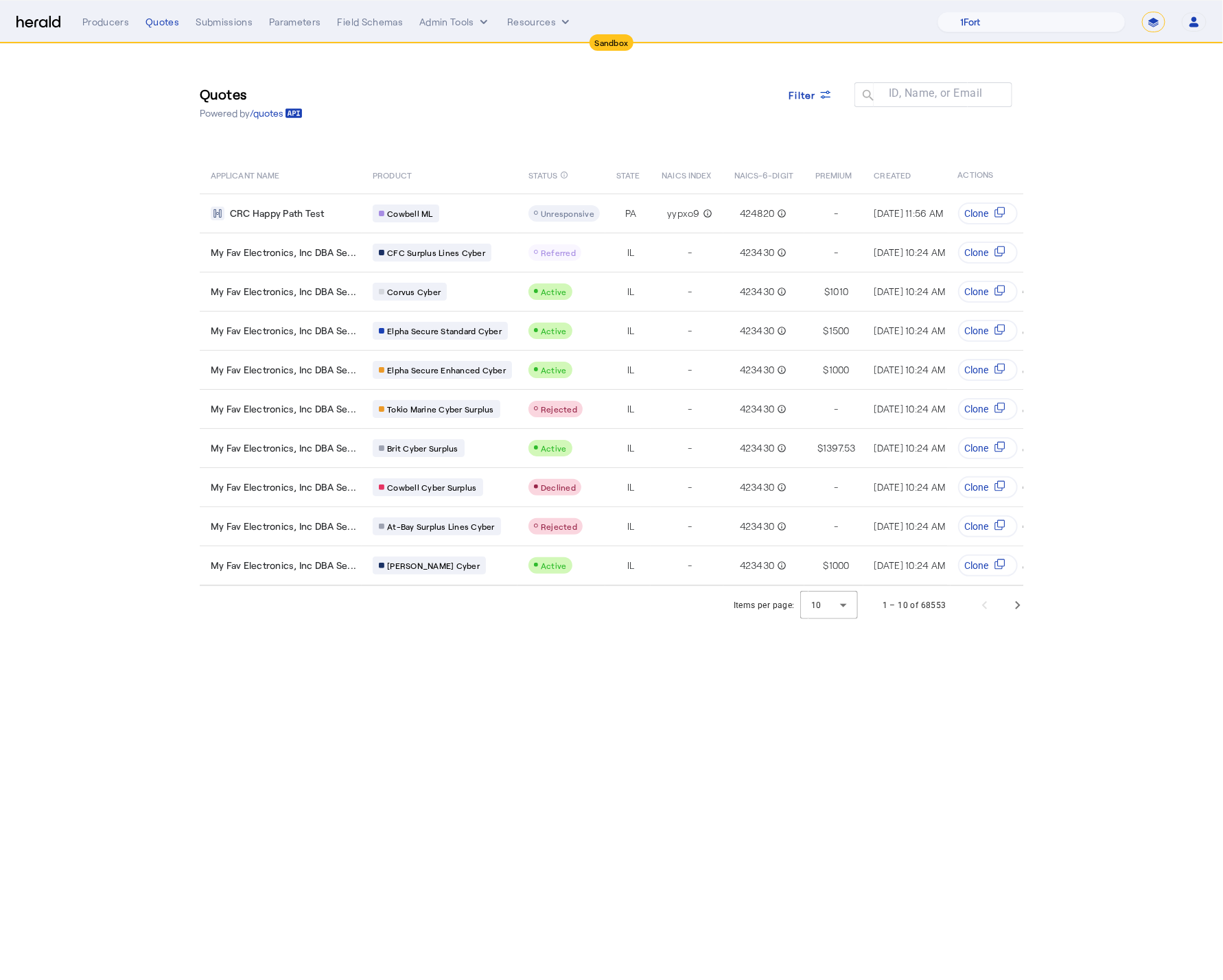
click at [47, 24] on img at bounding box center [39, 22] width 44 height 13
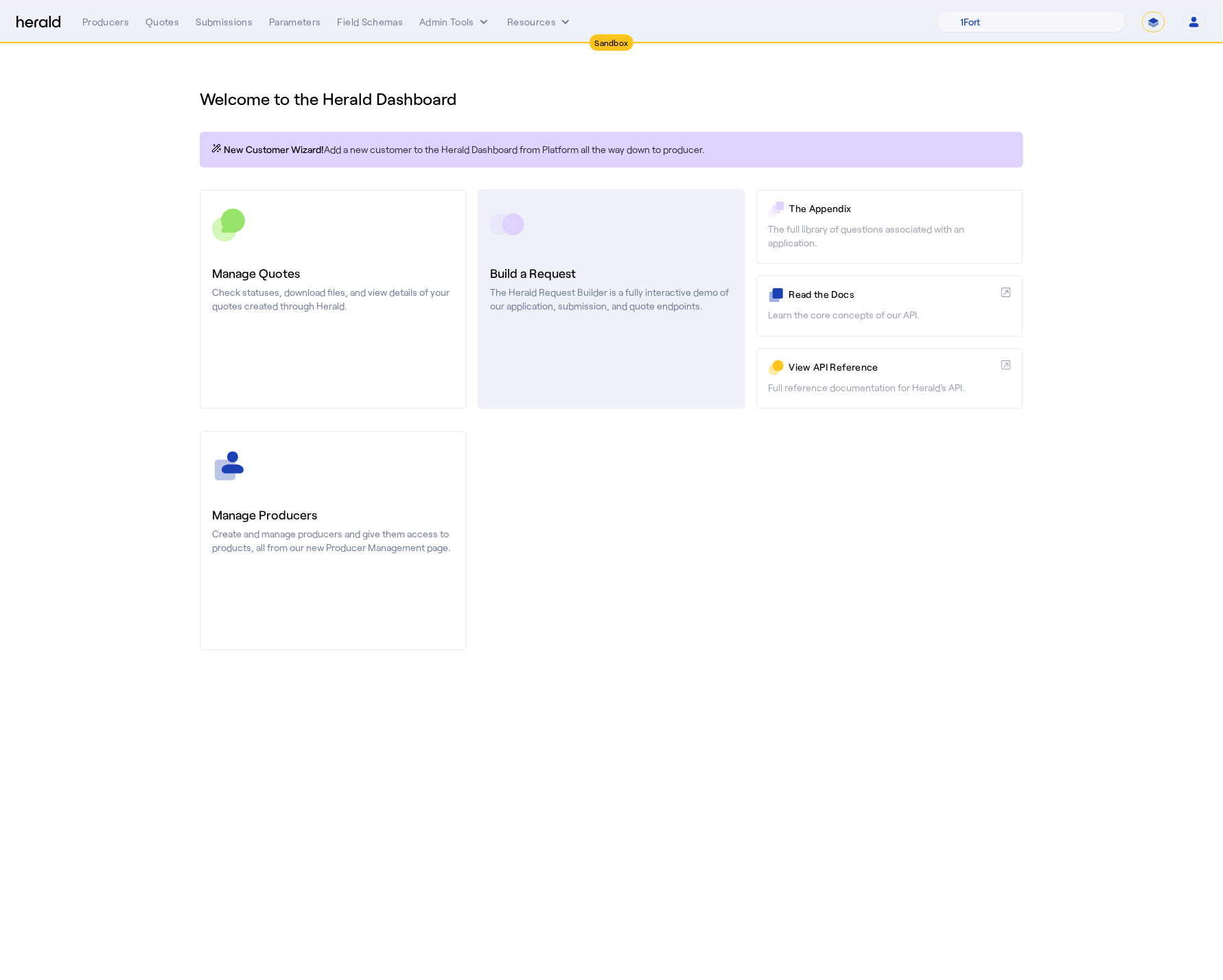
click at [685, 267] on h3 "Build a Request" at bounding box center [611, 273] width 242 height 19
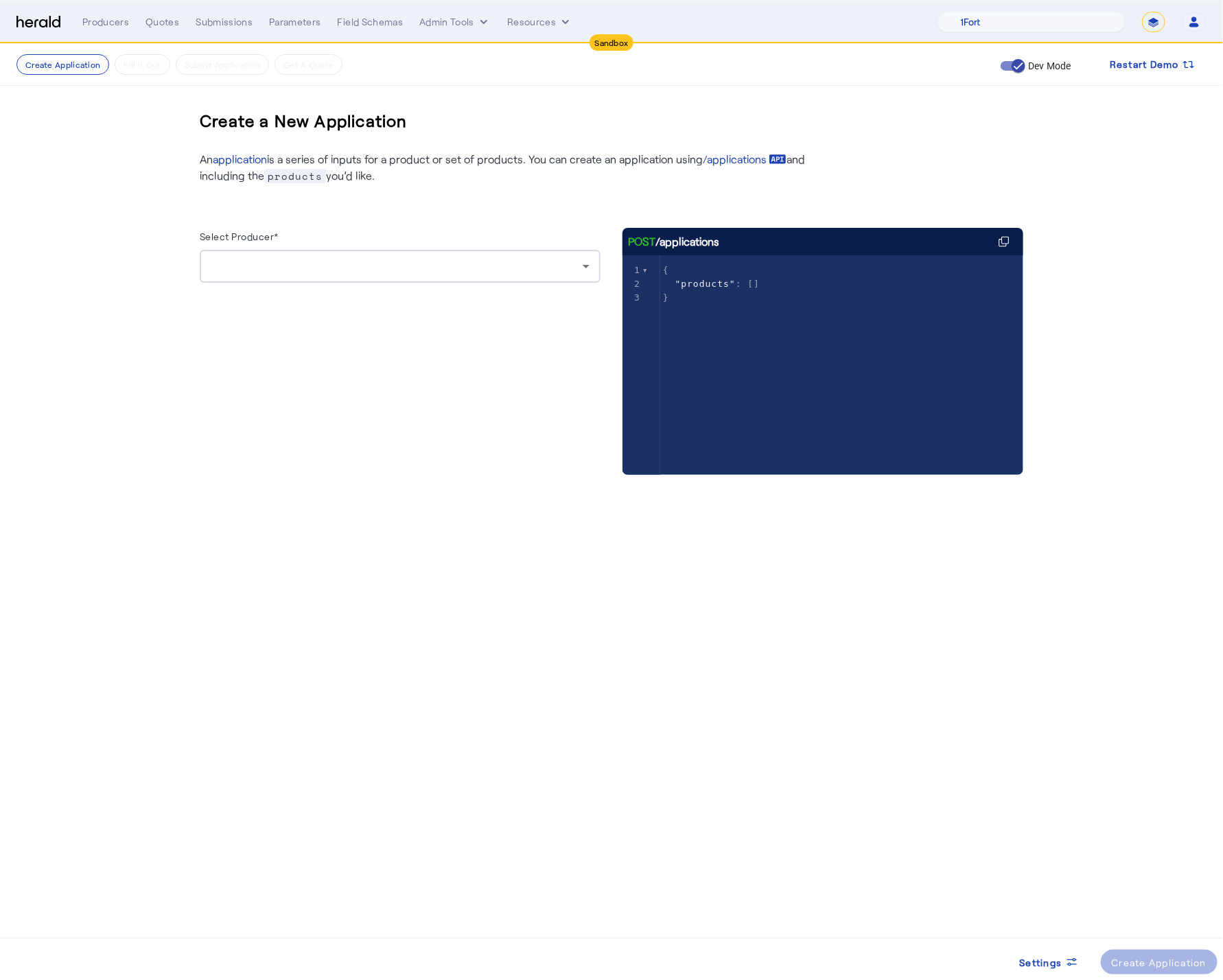
click at [551, 275] on div at bounding box center [400, 266] width 379 height 33
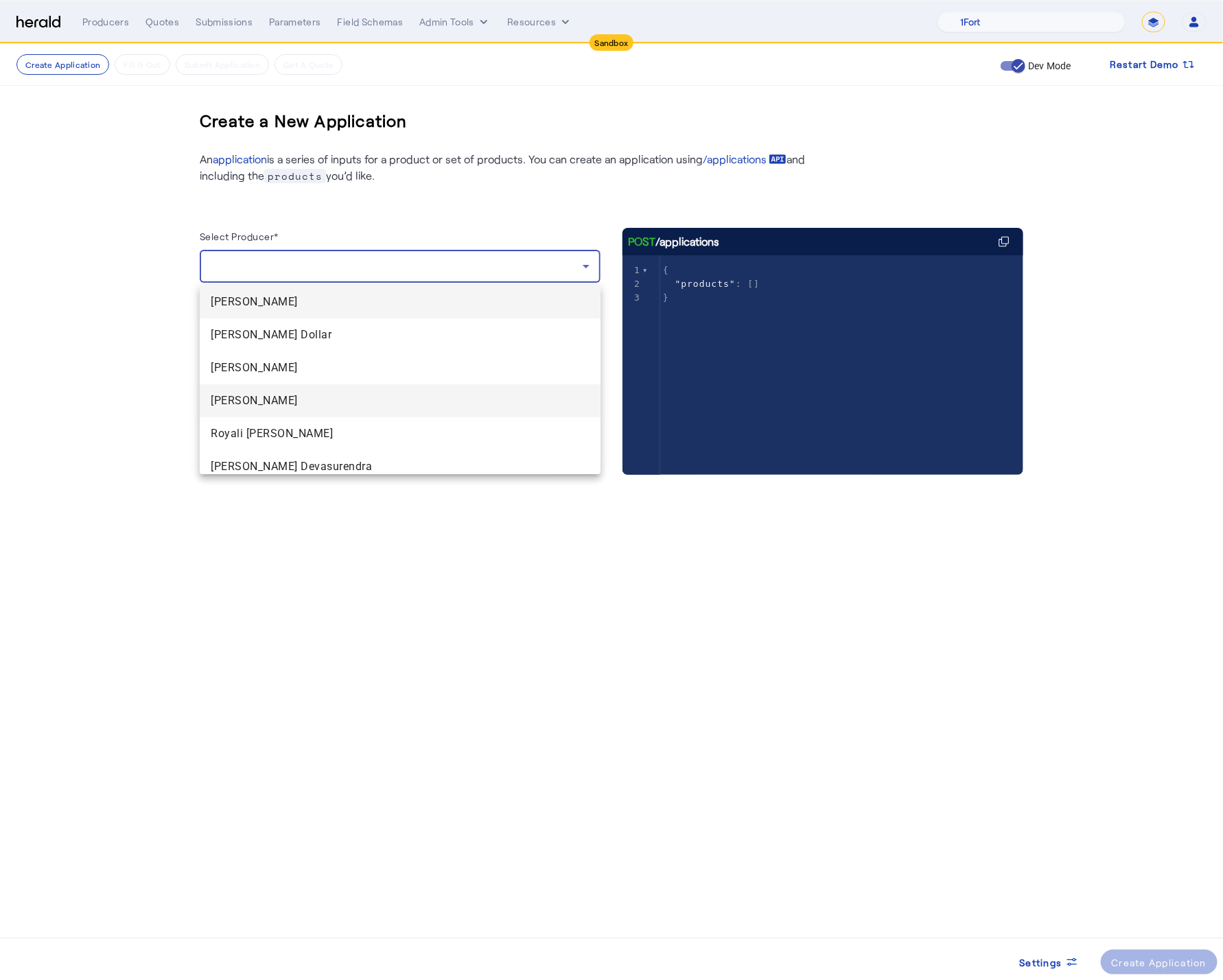
click at [343, 402] on span "Erin Dyer" at bounding box center [400, 401] width 379 height 17
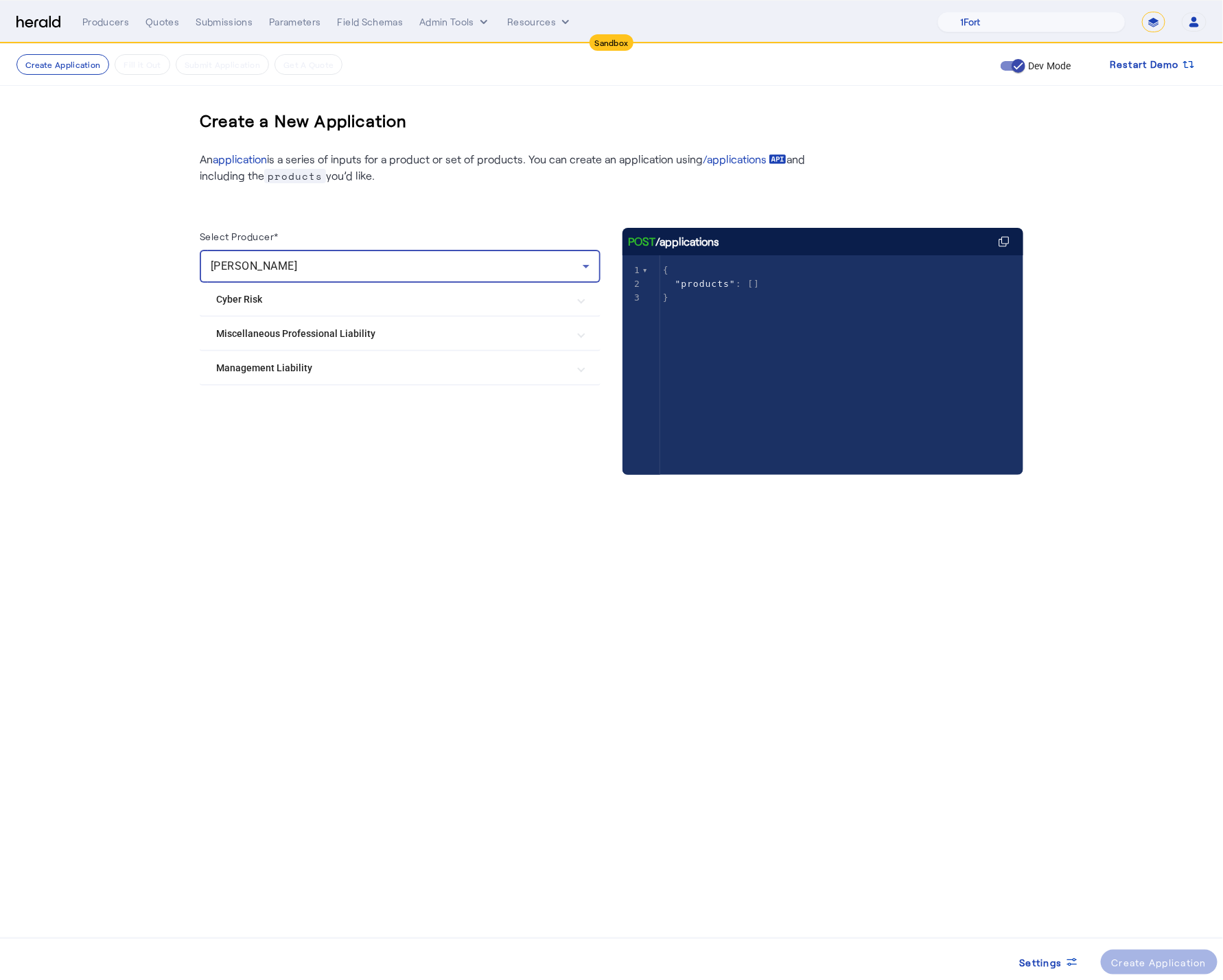
click at [365, 378] on mat-expansion-panel-header "Management Liability" at bounding box center [400, 368] width 401 height 33
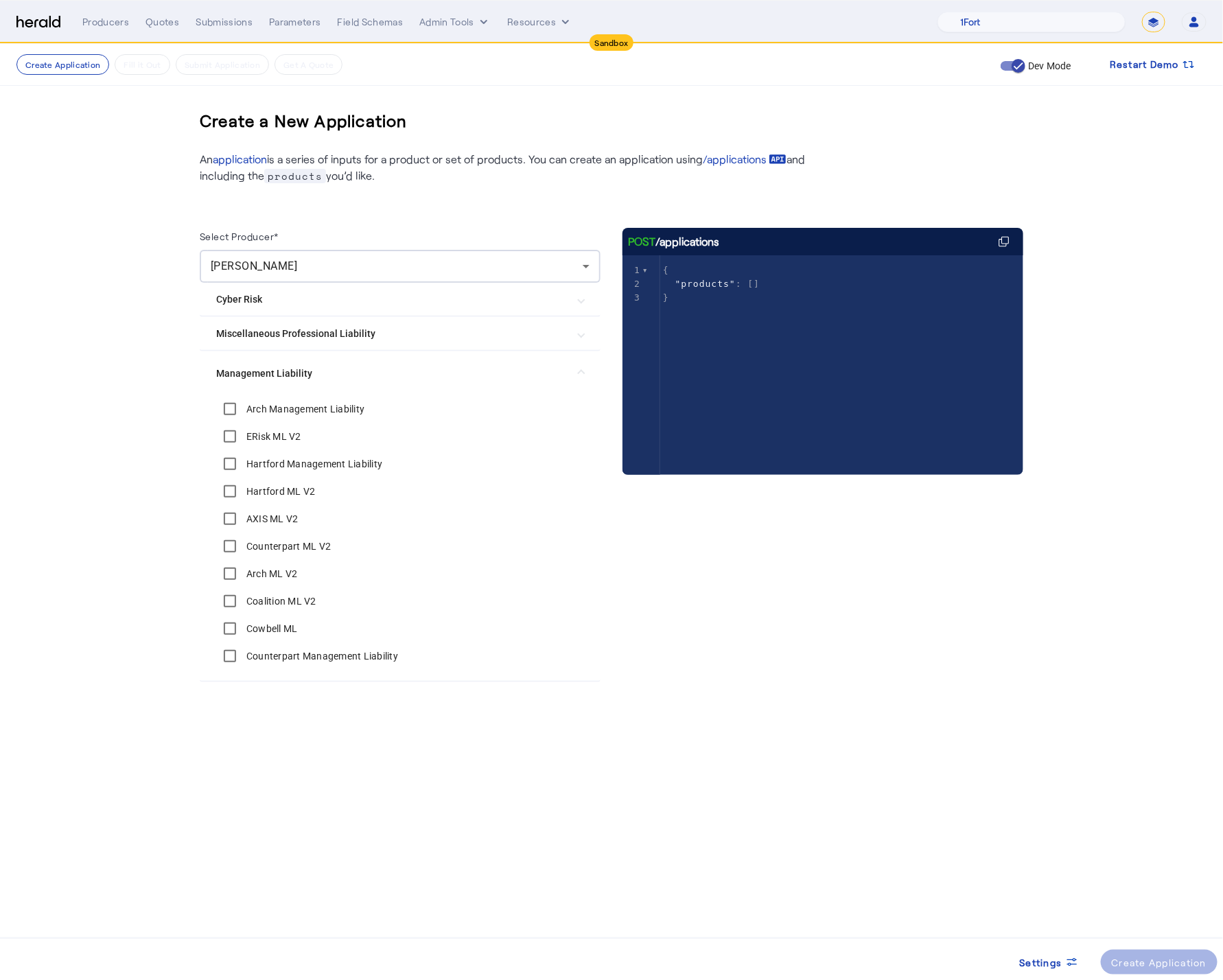
click at [365, 378] on Liability "Management Liability" at bounding box center [392, 373] width 352 height 14
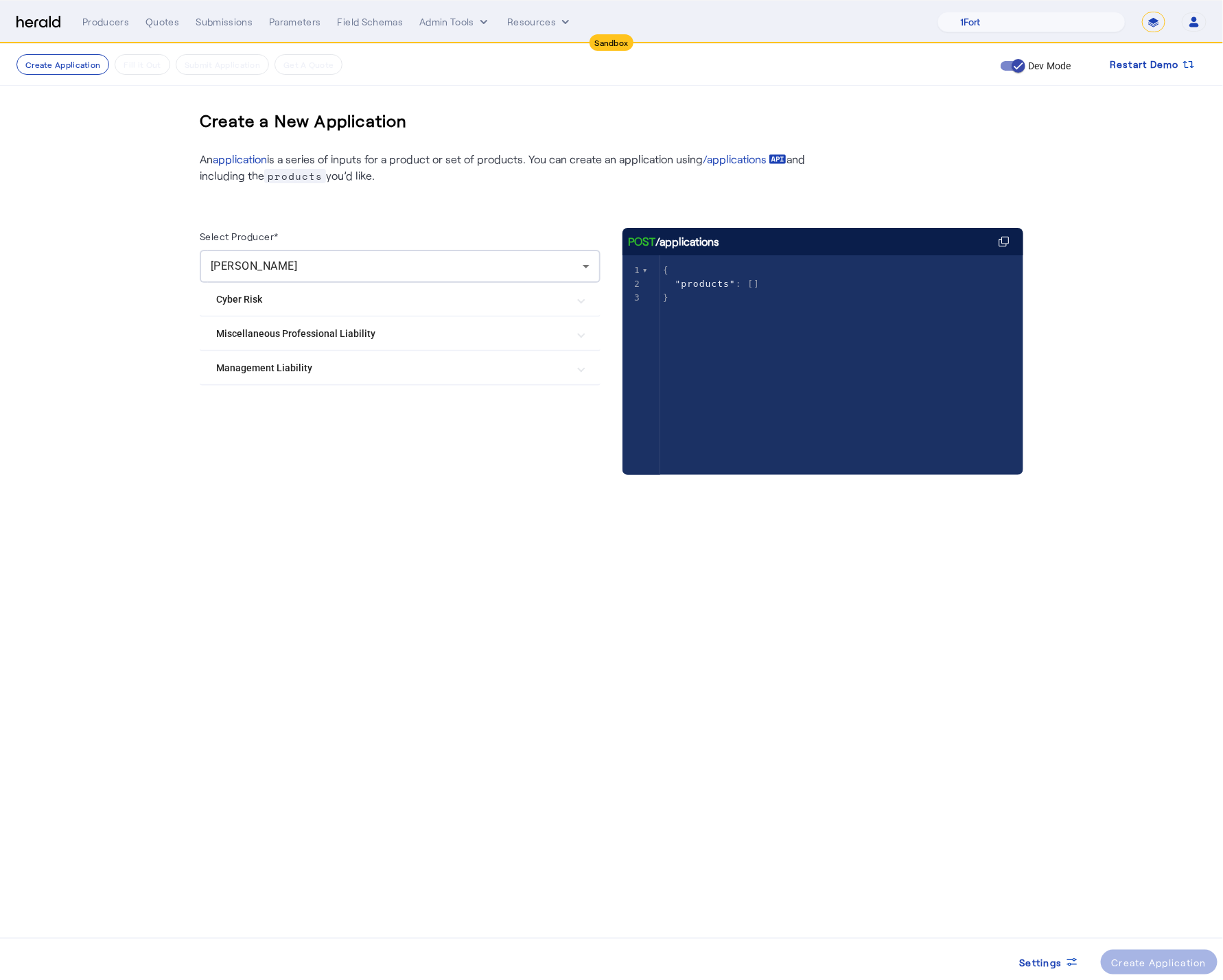
click at [383, 305] on Risk "Cyber Risk" at bounding box center [392, 300] width 352 height 14
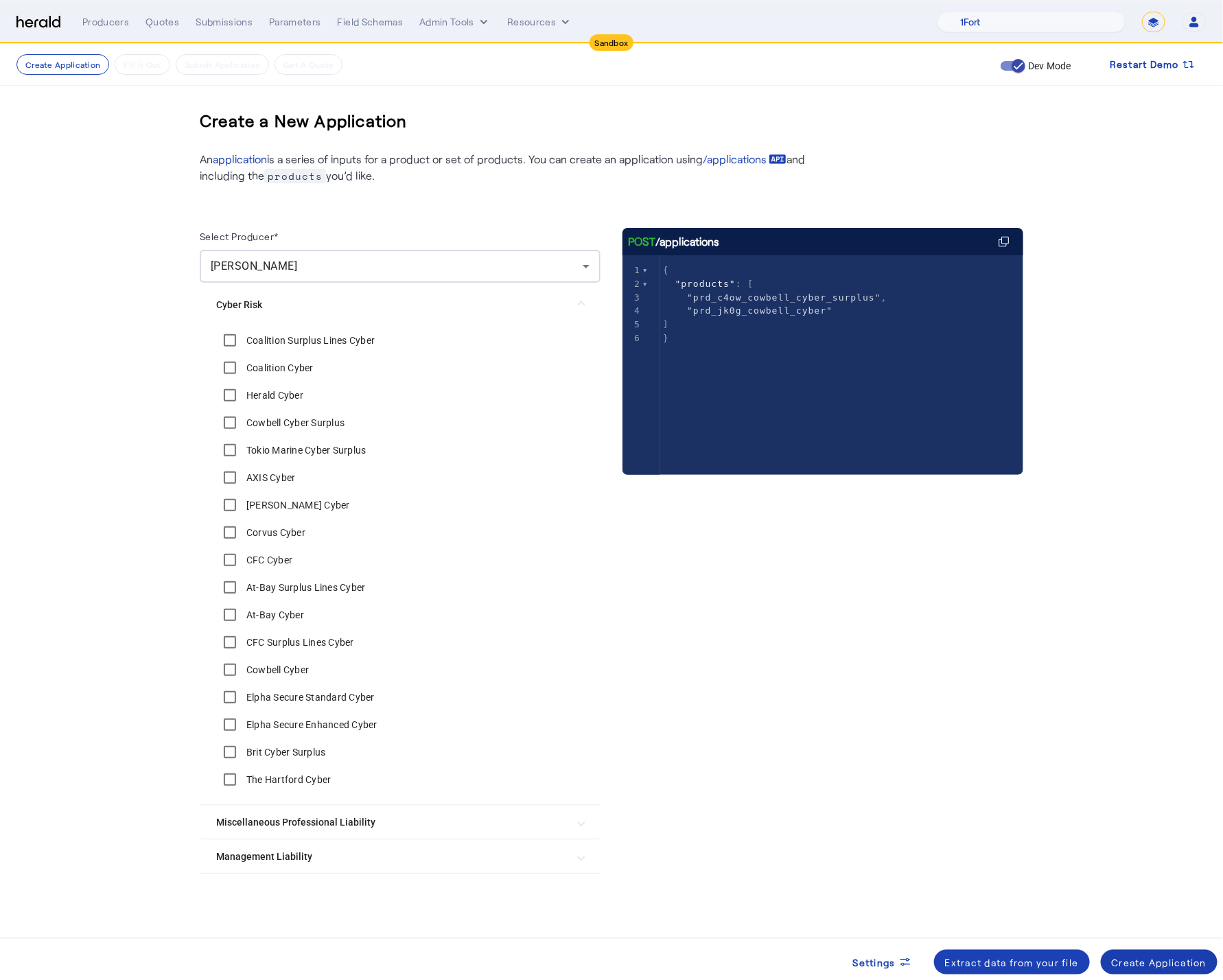
click at [1181, 966] on div "Create Application" at bounding box center [1159, 962] width 96 height 14
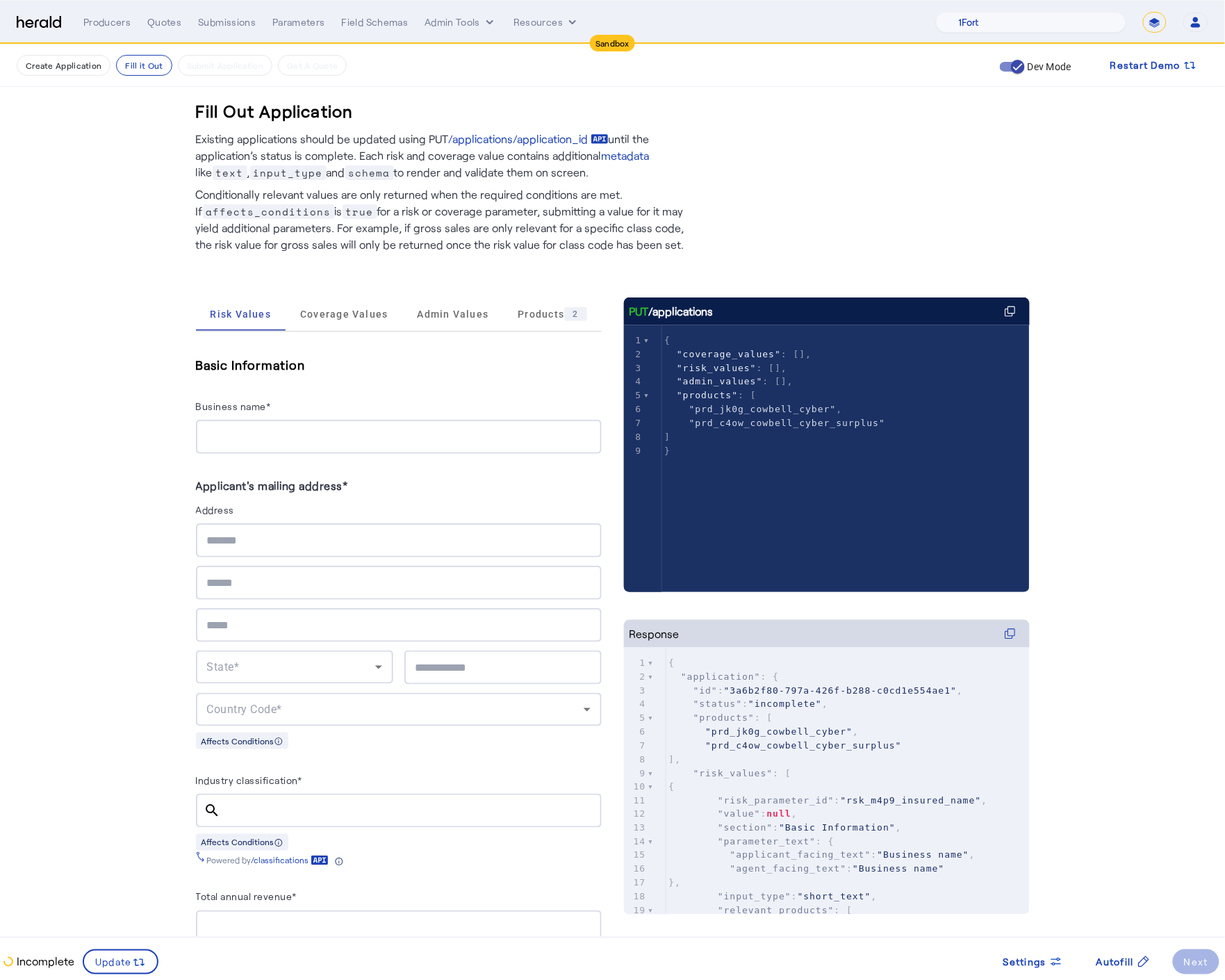
click at [244, 448] on div at bounding box center [399, 437] width 383 height 34
type input "**********"
click at [383, 653] on div "NE" at bounding box center [294, 668] width 175 height 34
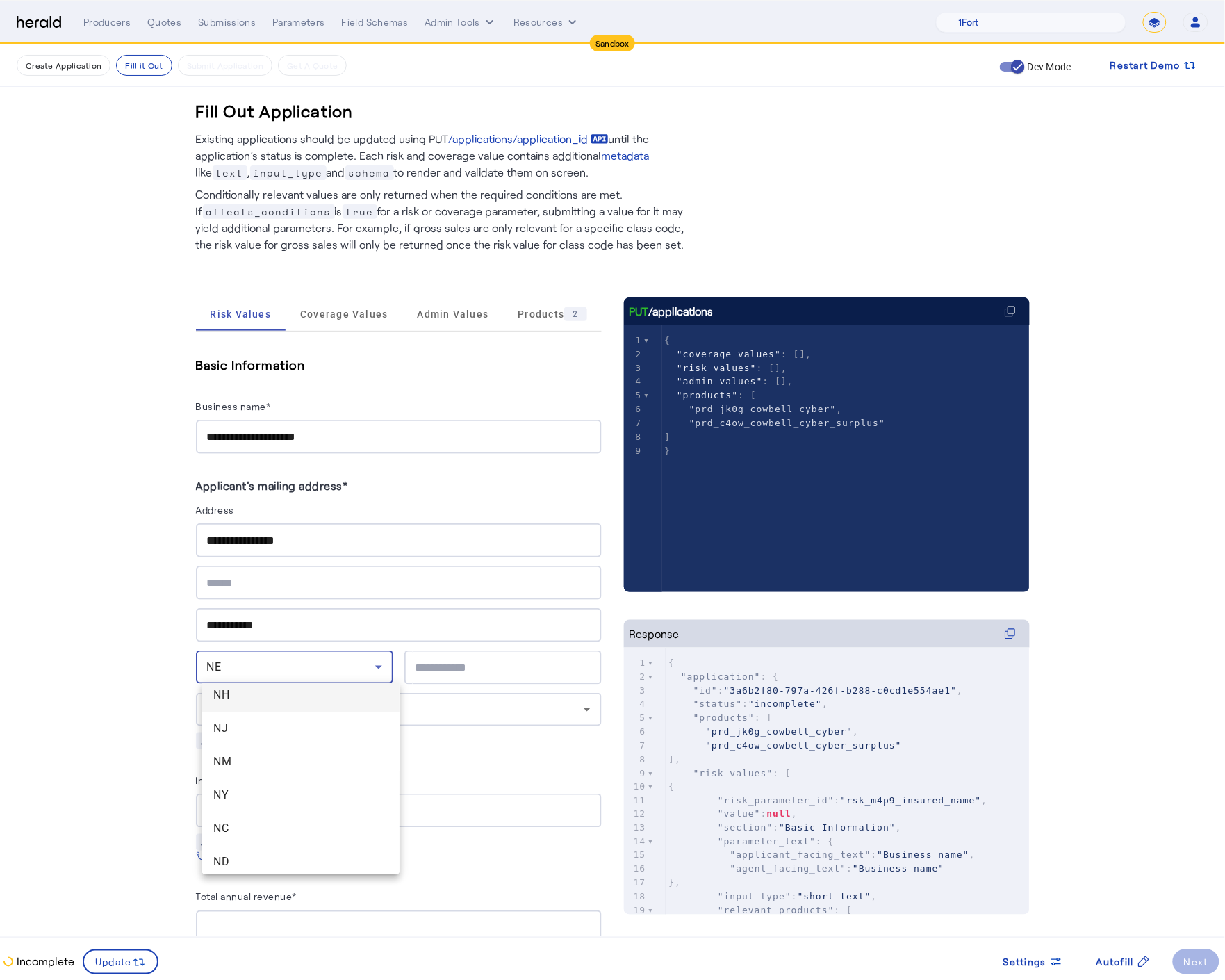
scroll to position [982, 0]
click at [249, 782] on span "NY" at bounding box center [300, 785] width 175 height 17
click at [441, 671] on input "text" at bounding box center [502, 668] width 175 height 17
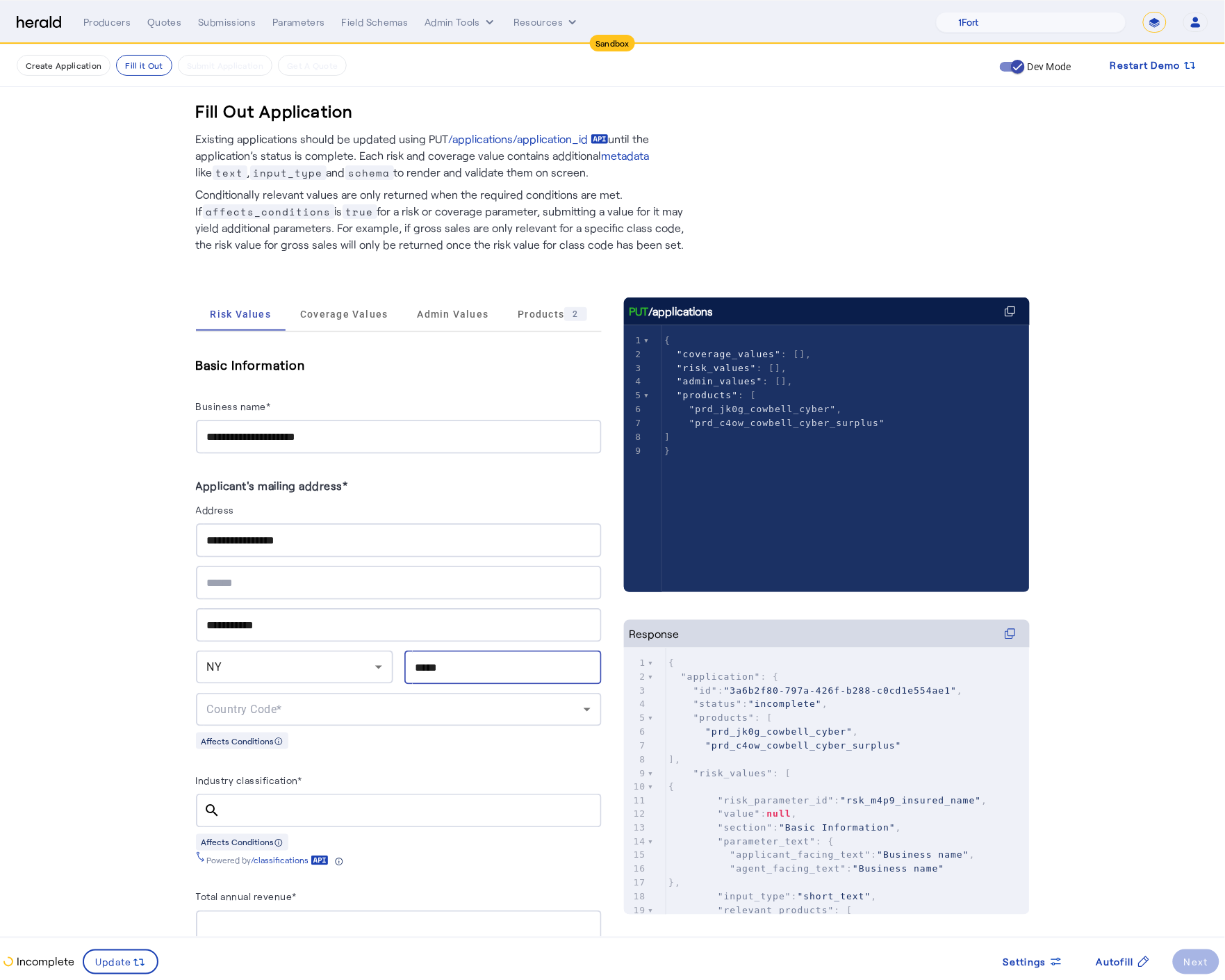
type input "*****"
click at [486, 704] on div "Country Code*" at bounding box center [395, 709] width 376 height 17
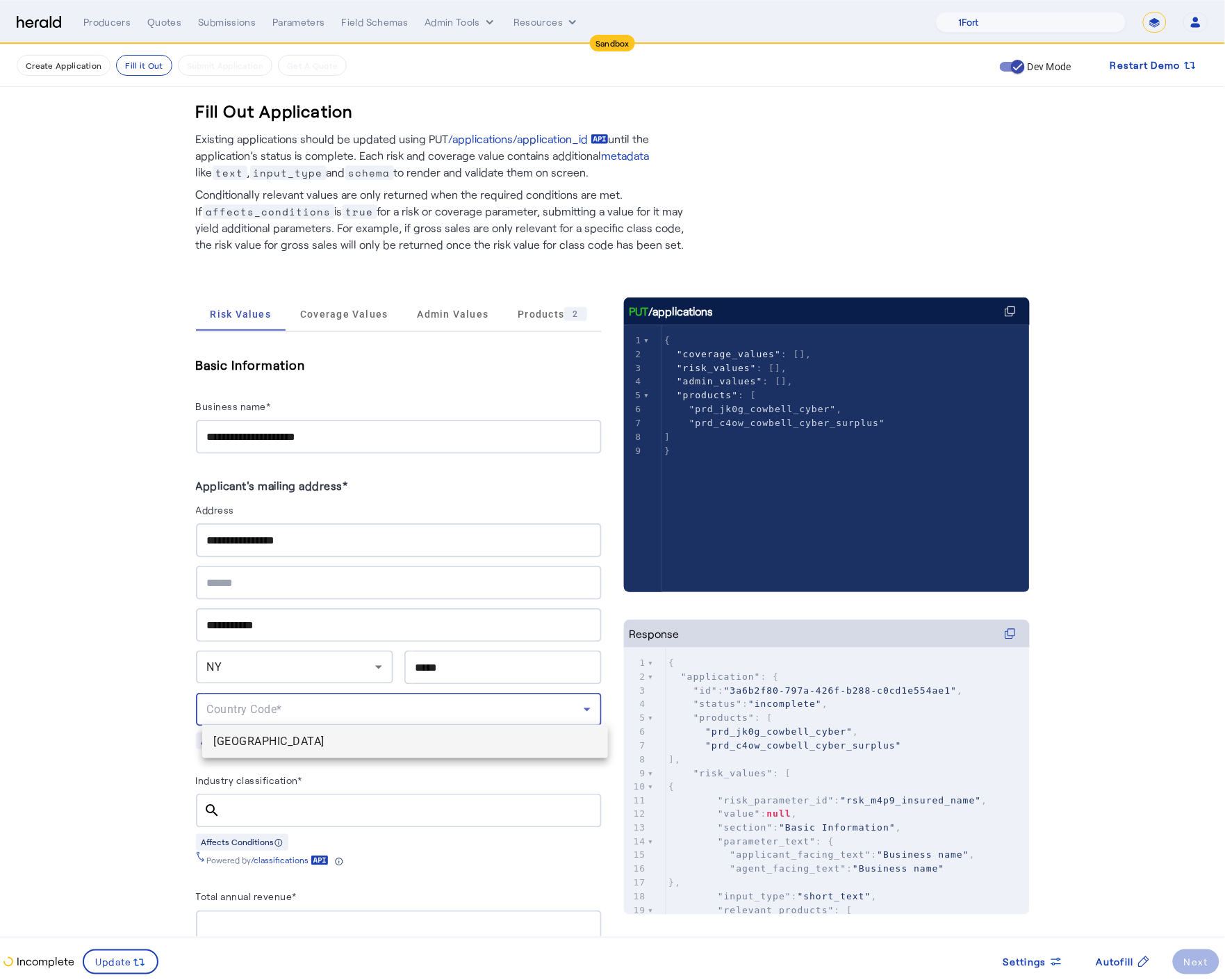
click at [378, 738] on span "USA" at bounding box center [405, 741] width 383 height 17
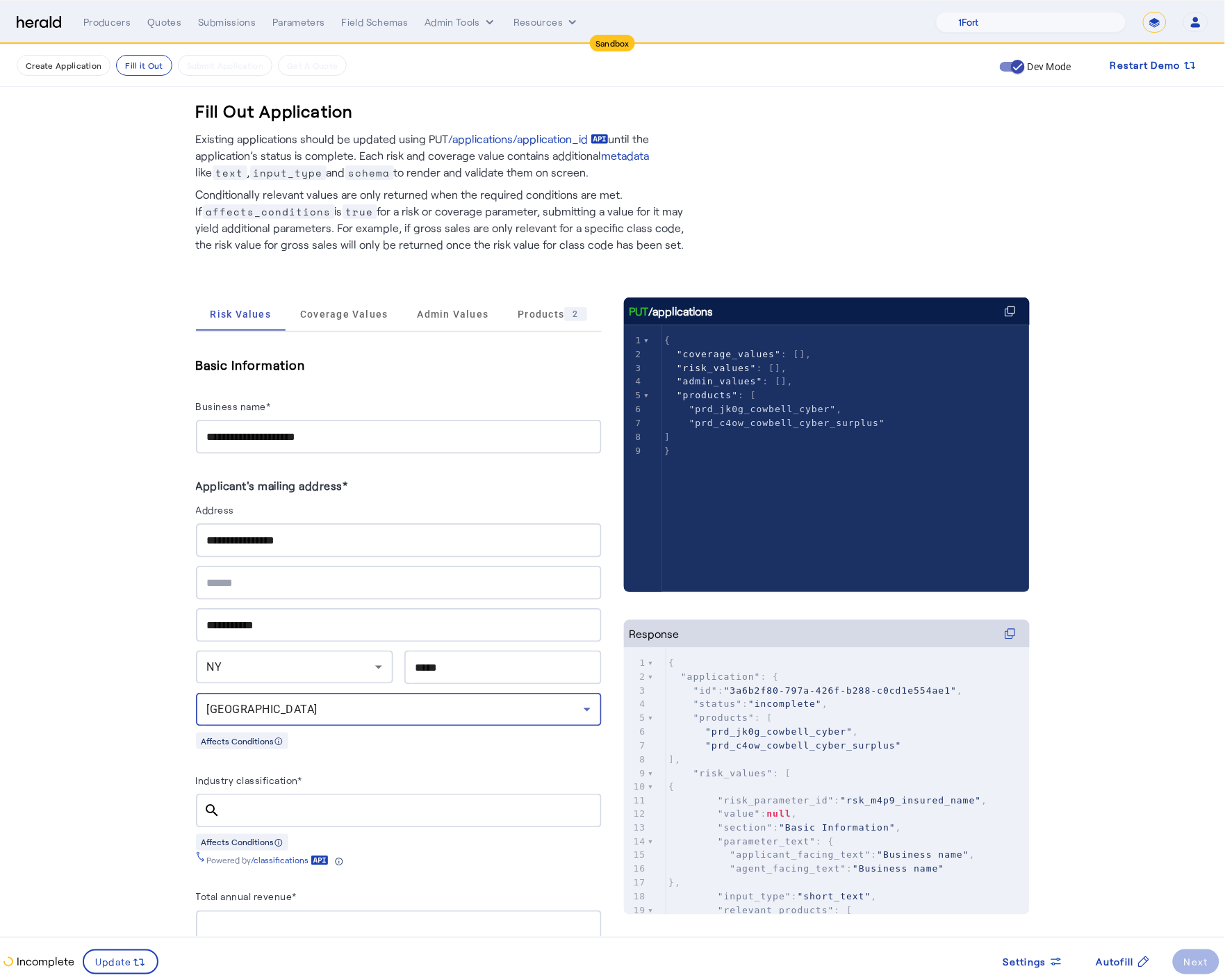
click at [264, 802] on input "Industry classification*" at bounding box center [411, 810] width 359 height 17
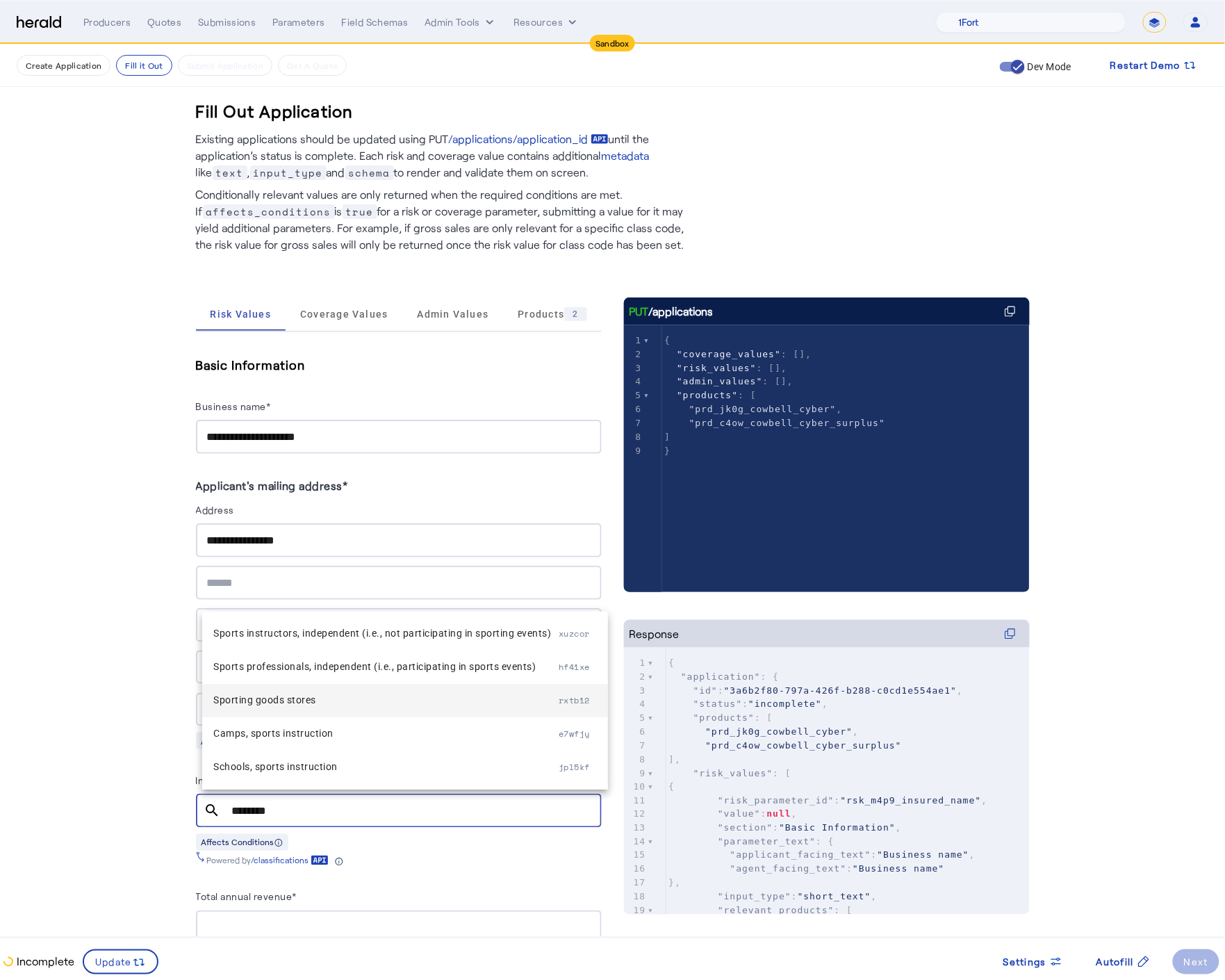
type input "********"
click at [304, 706] on span "Sporting goods stores" at bounding box center [385, 699] width 345 height 17
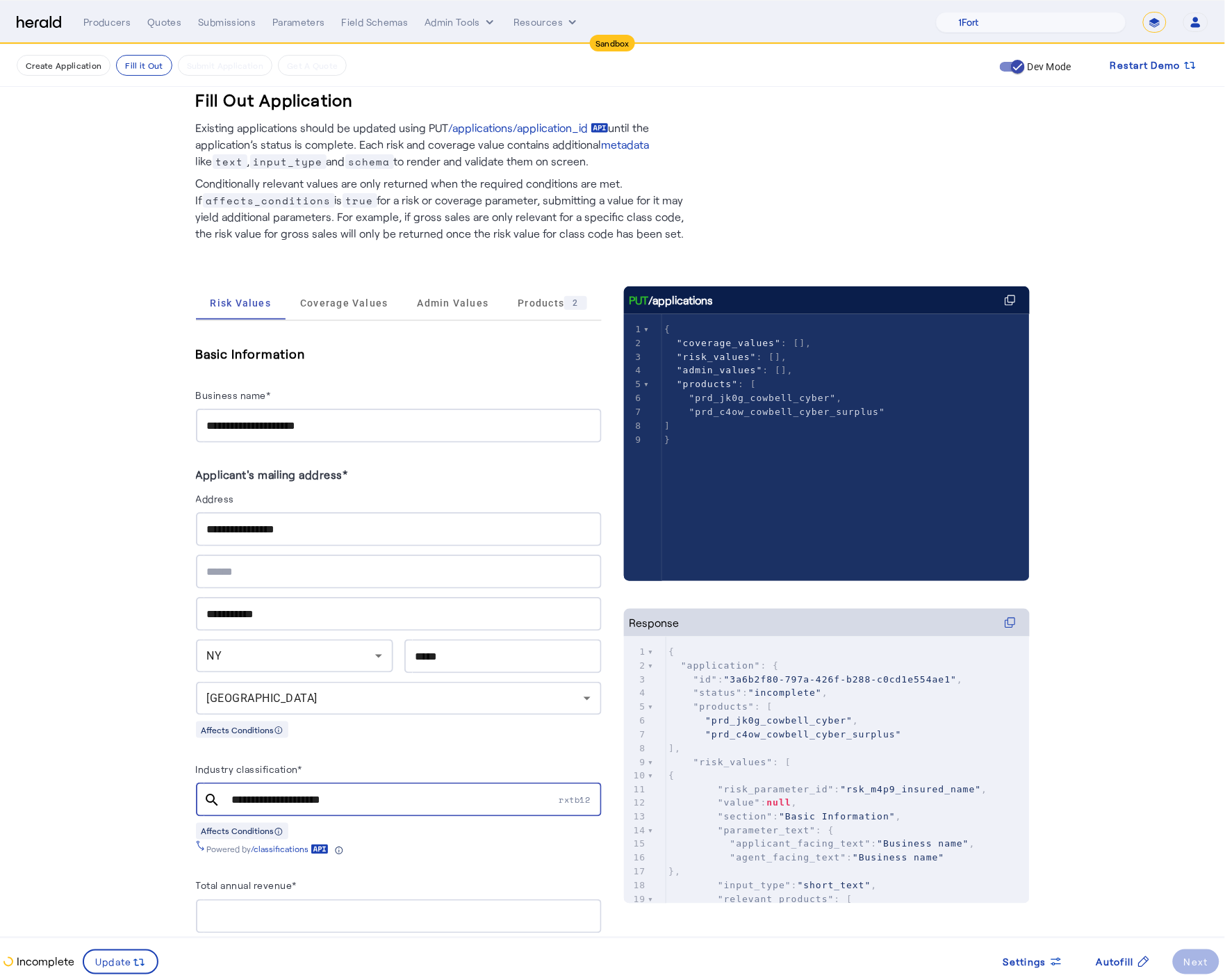
scroll to position [138, 0]
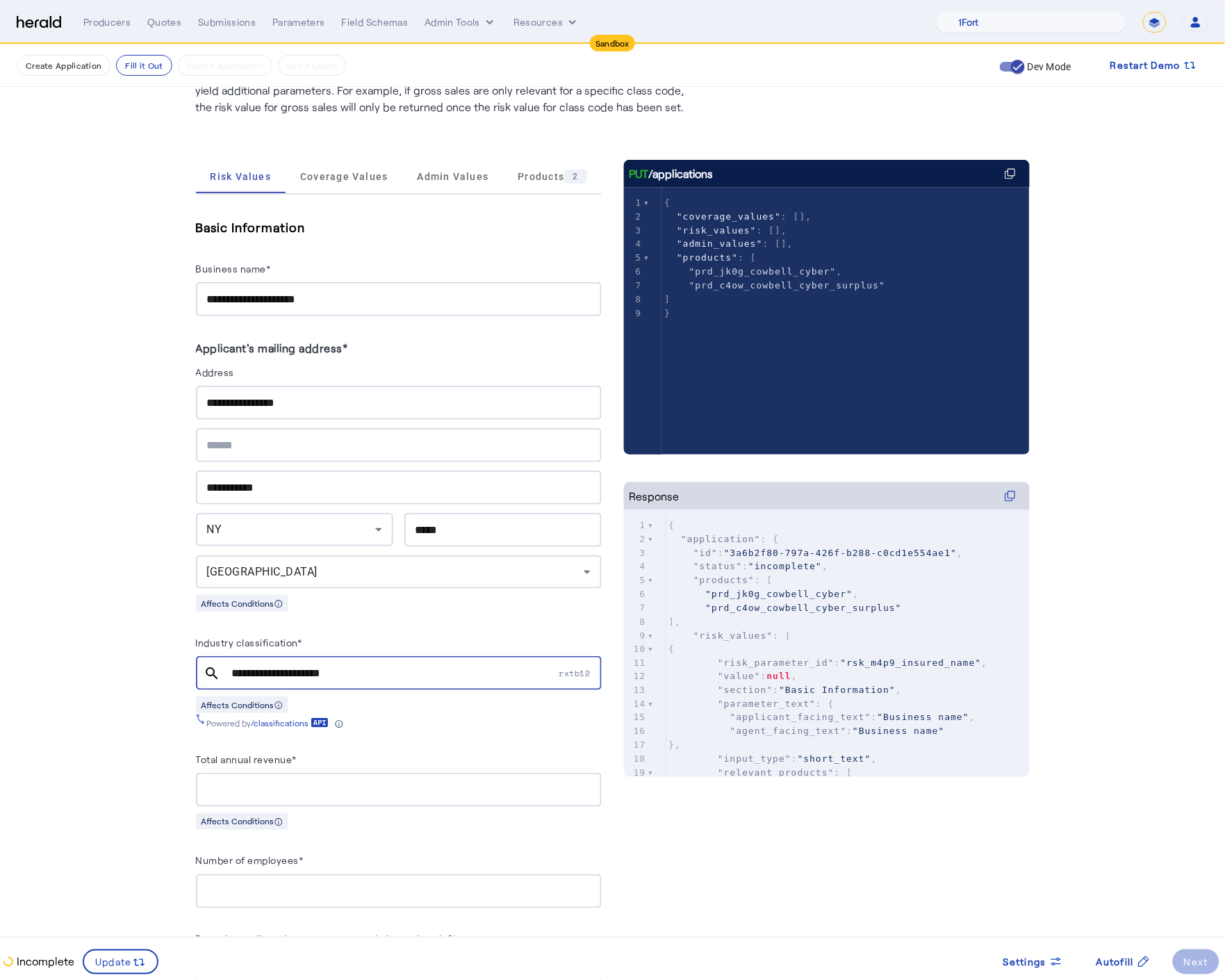
click at [264, 773] on div at bounding box center [399, 790] width 383 height 34
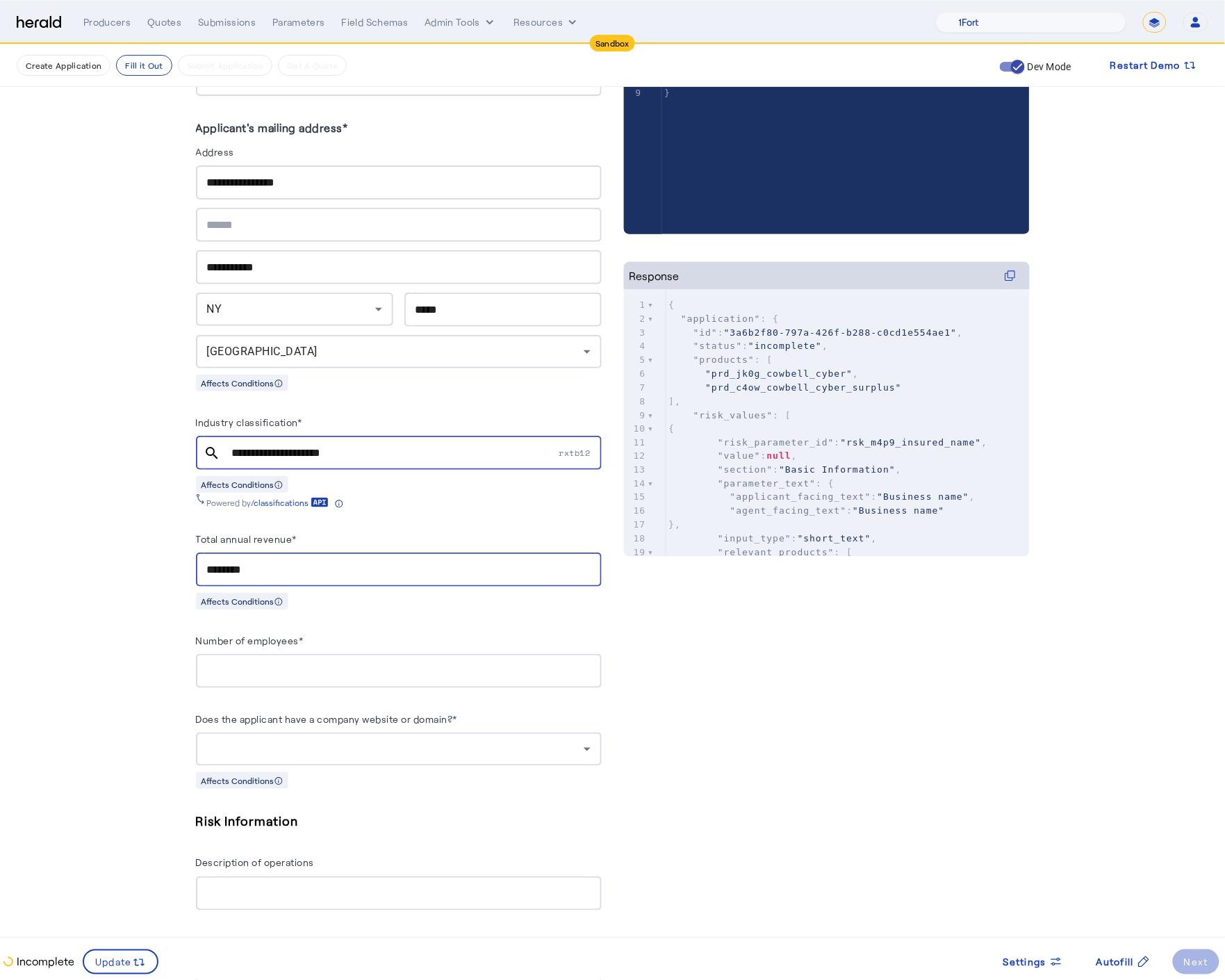
scroll to position [720, 0]
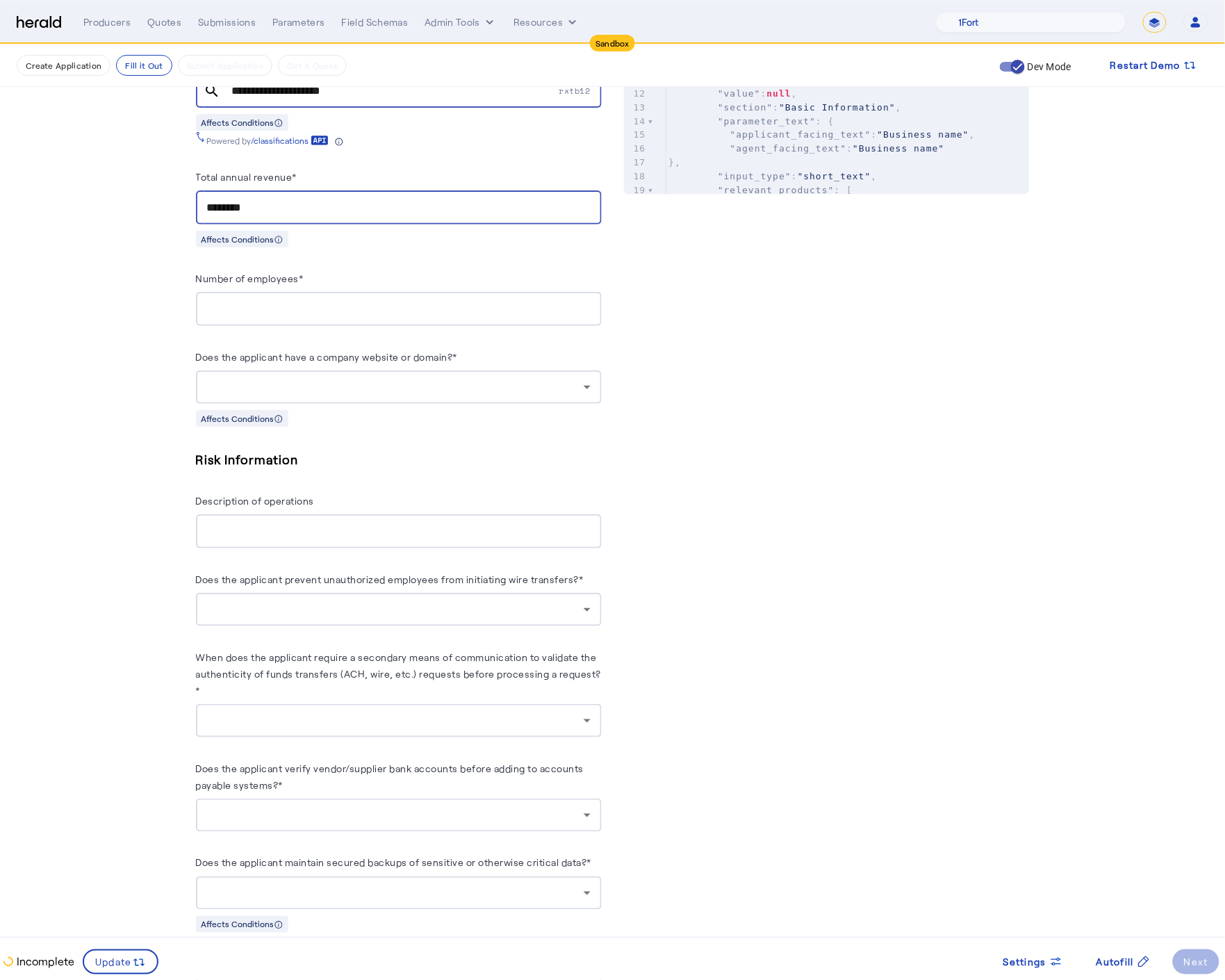
type input "********"
click at [239, 305] on input "Number of employees*" at bounding box center [399, 309] width 383 height 17
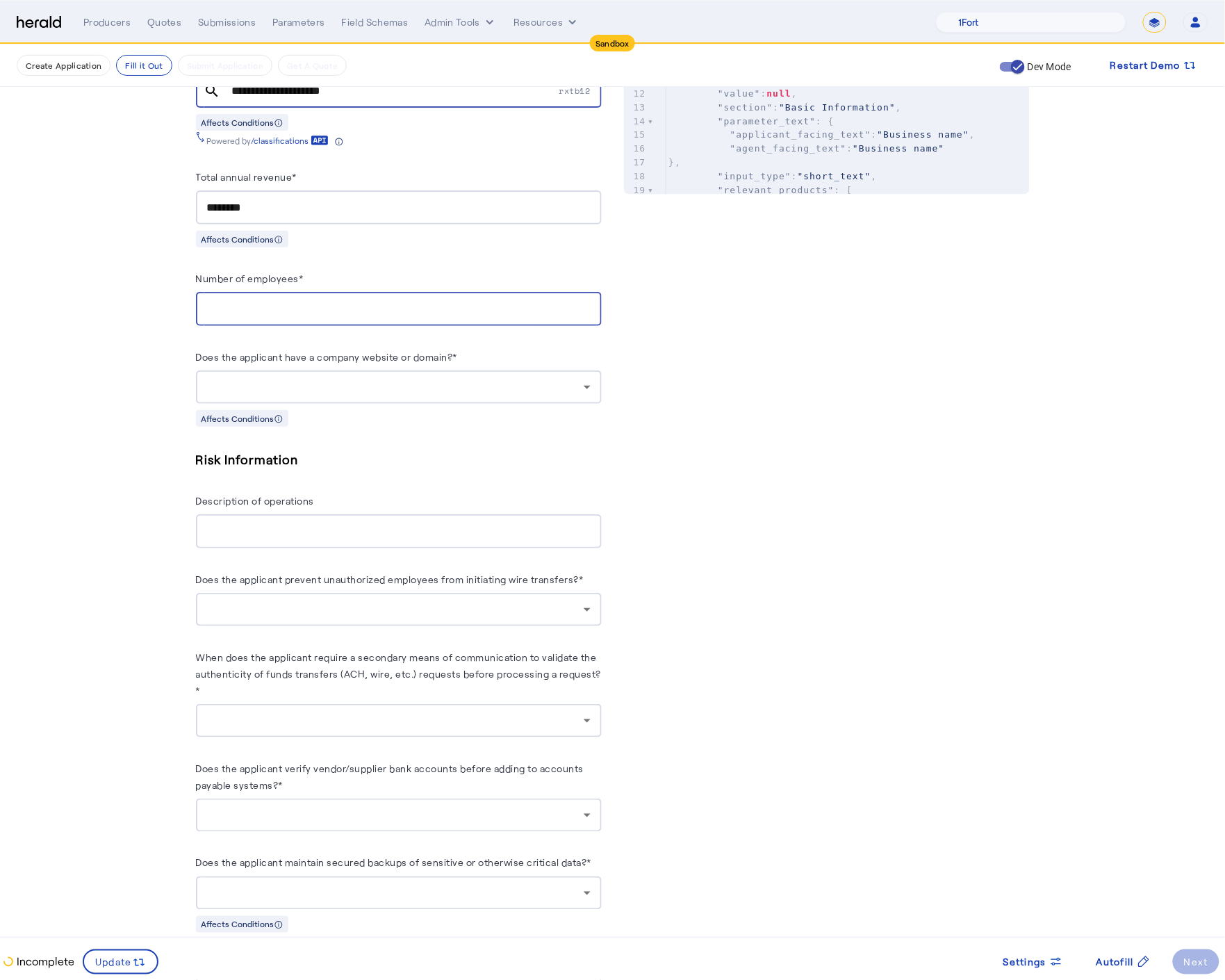
type input "**"
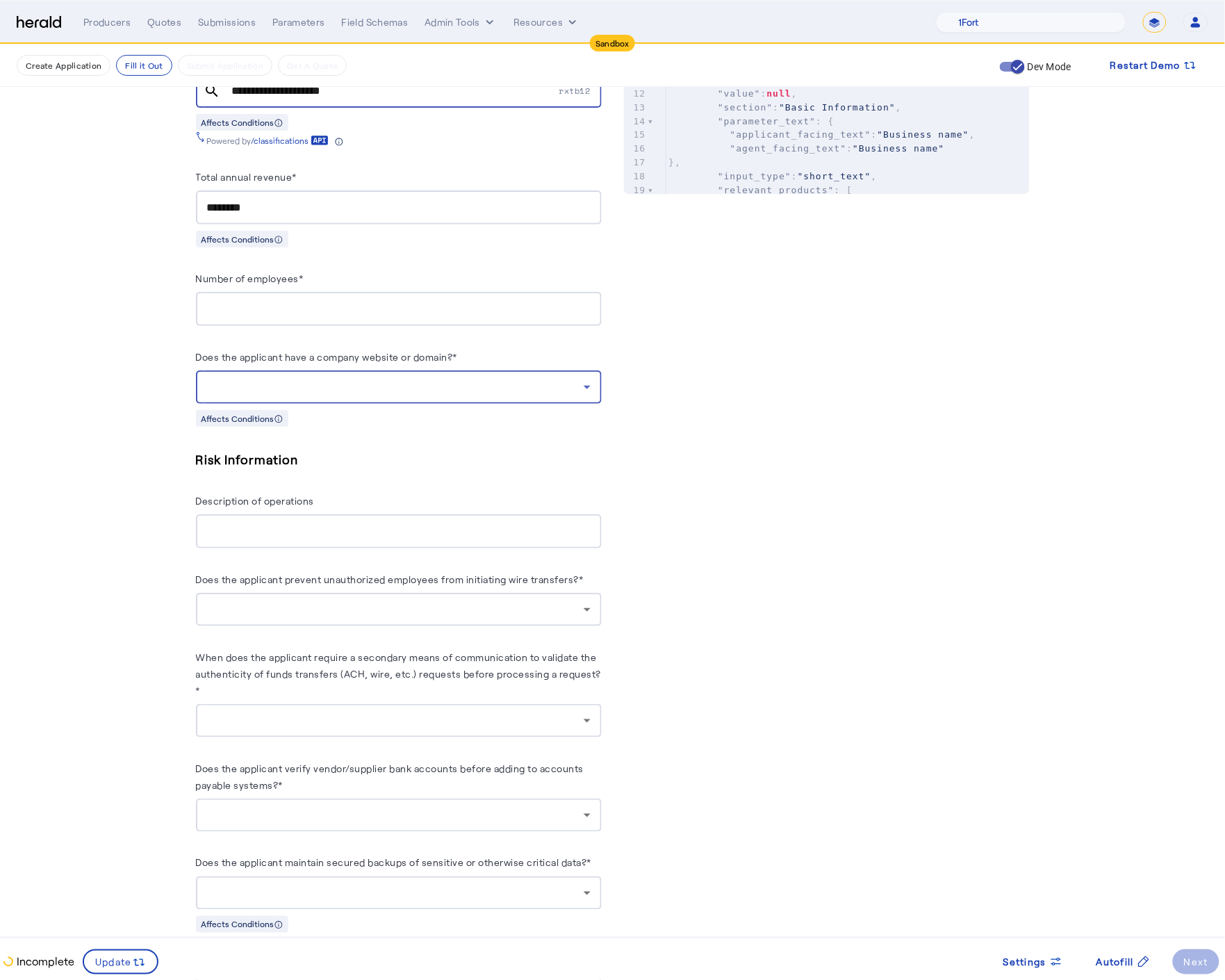
click at [337, 379] on div at bounding box center [395, 387] width 376 height 17
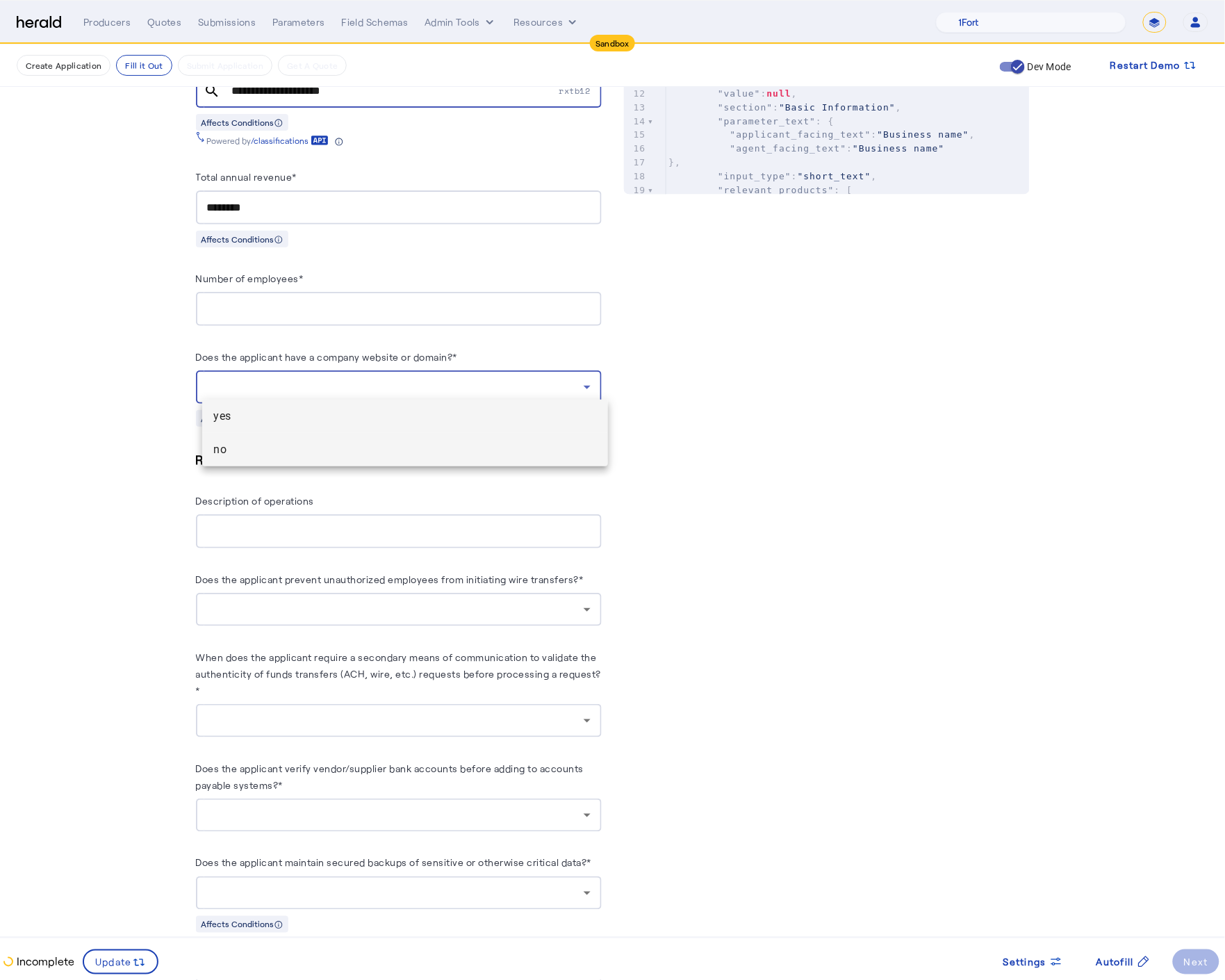
click at [292, 440] on mat-option "no" at bounding box center [405, 450] width 406 height 34
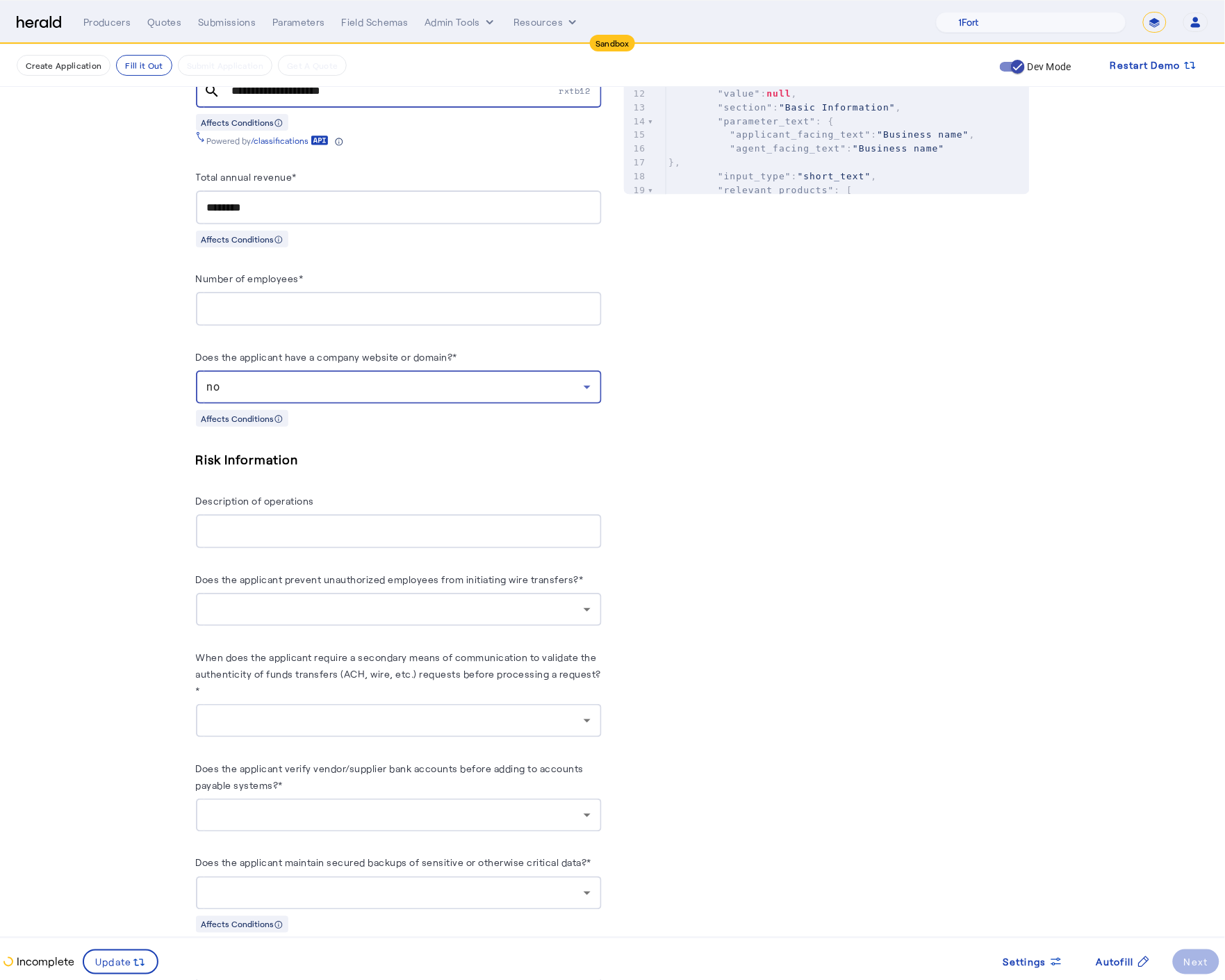
click at [305, 524] on input "Description of operations" at bounding box center [399, 532] width 383 height 17
click at [489, 604] on div at bounding box center [395, 609] width 376 height 17
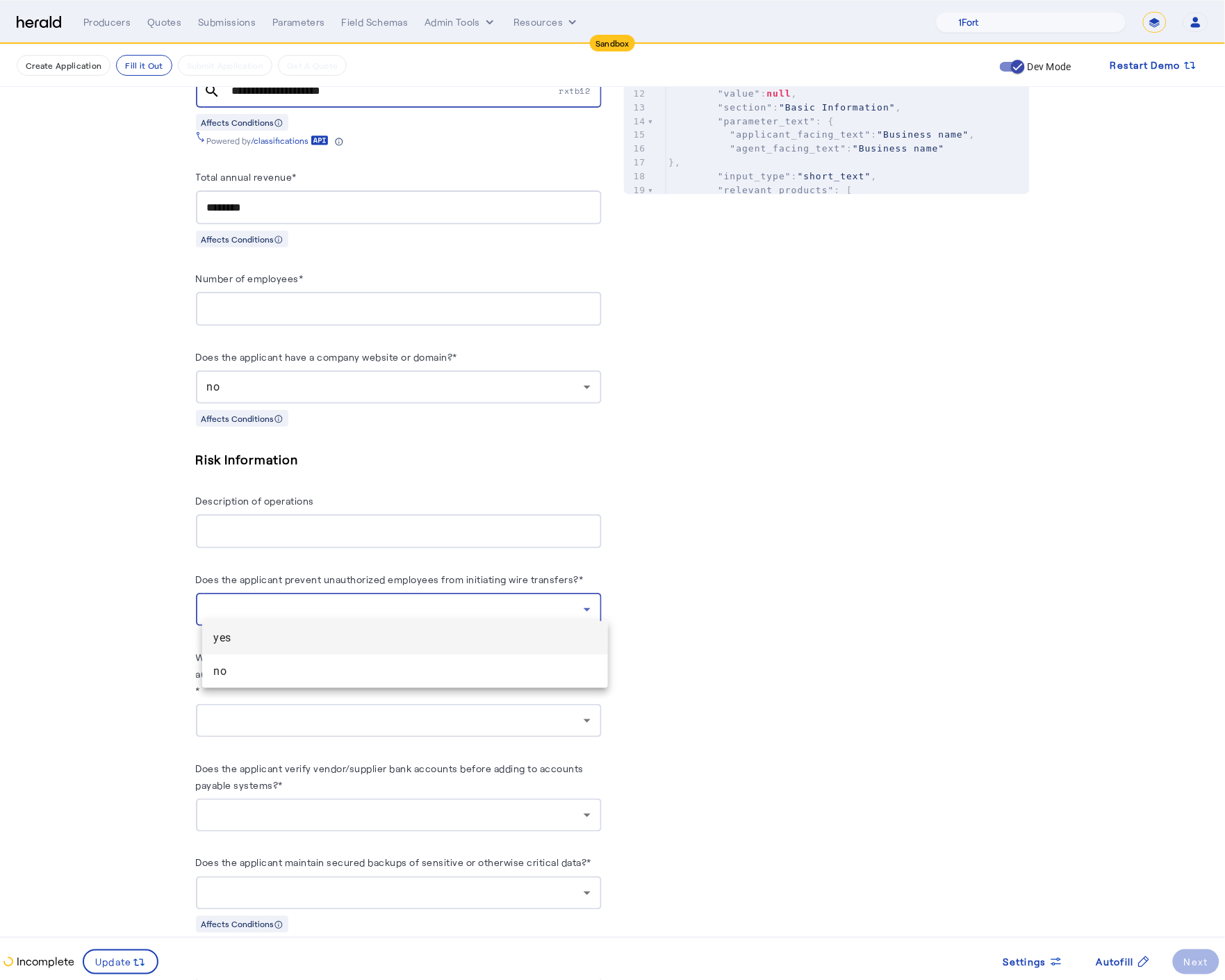
click at [386, 636] on span "yes" at bounding box center [405, 637] width 383 height 17
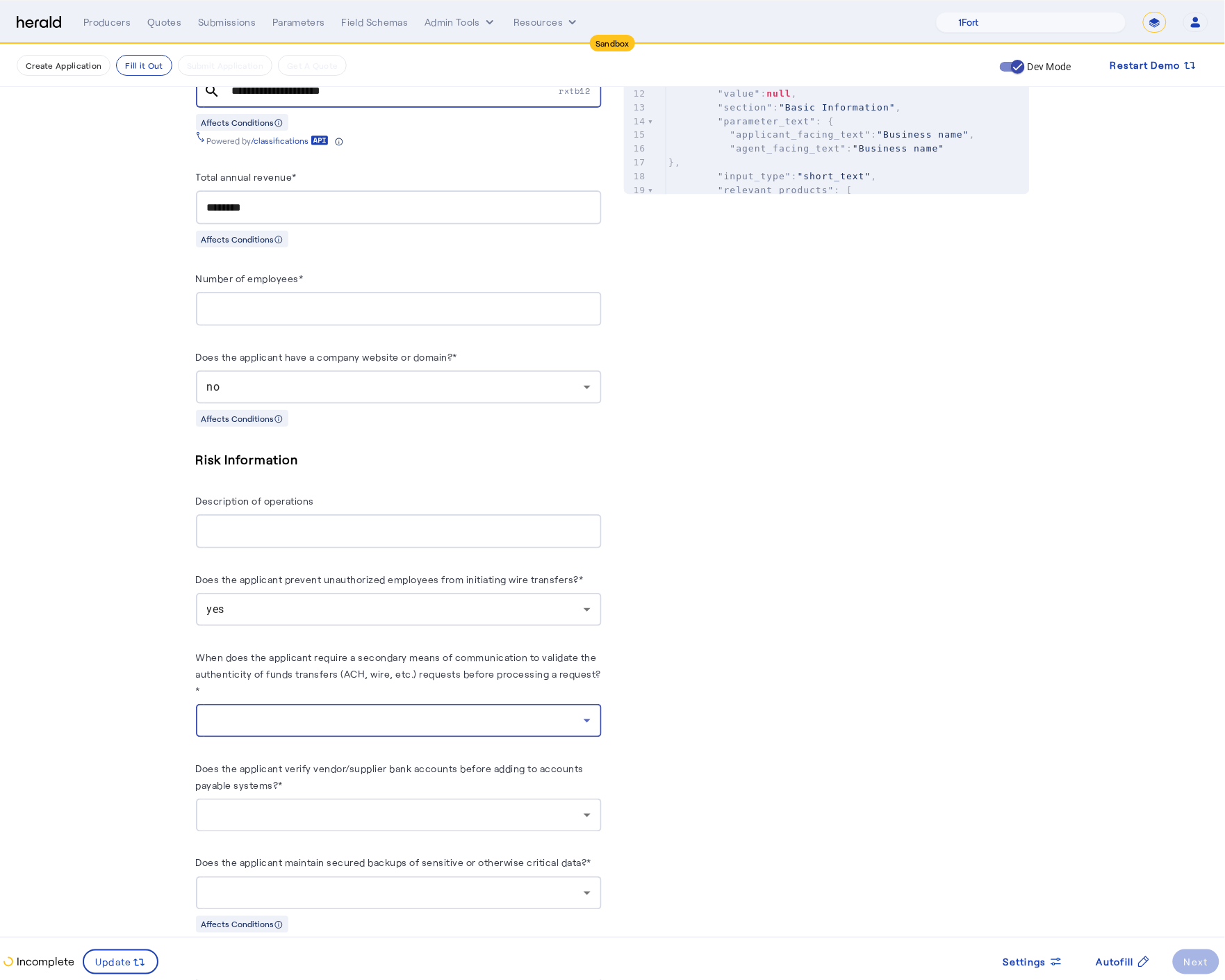
click at [395, 717] on div at bounding box center [395, 720] width 376 height 17
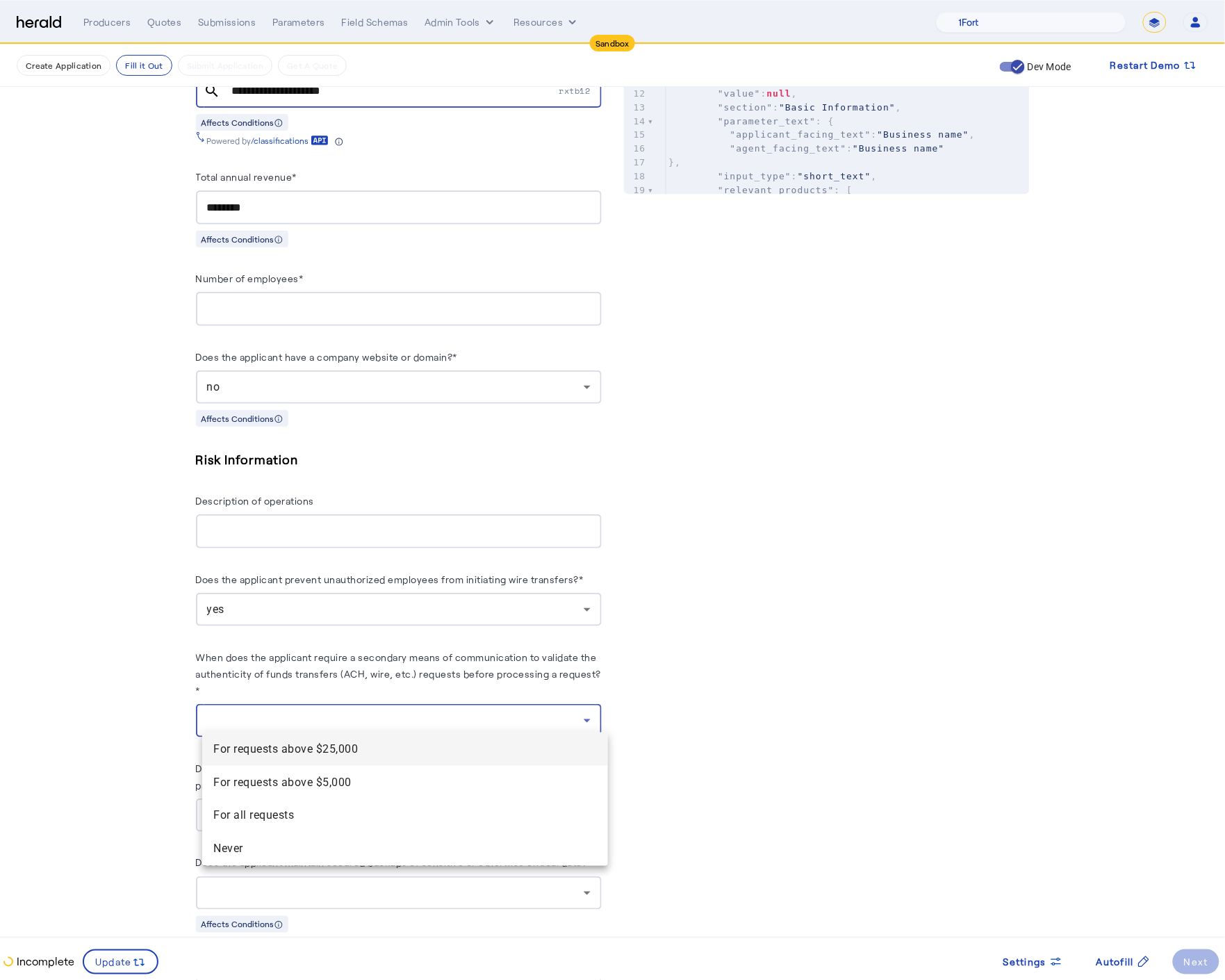
click at [366, 736] on \$25\,000 "For requests above $25,000" at bounding box center [405, 749] width 406 height 34
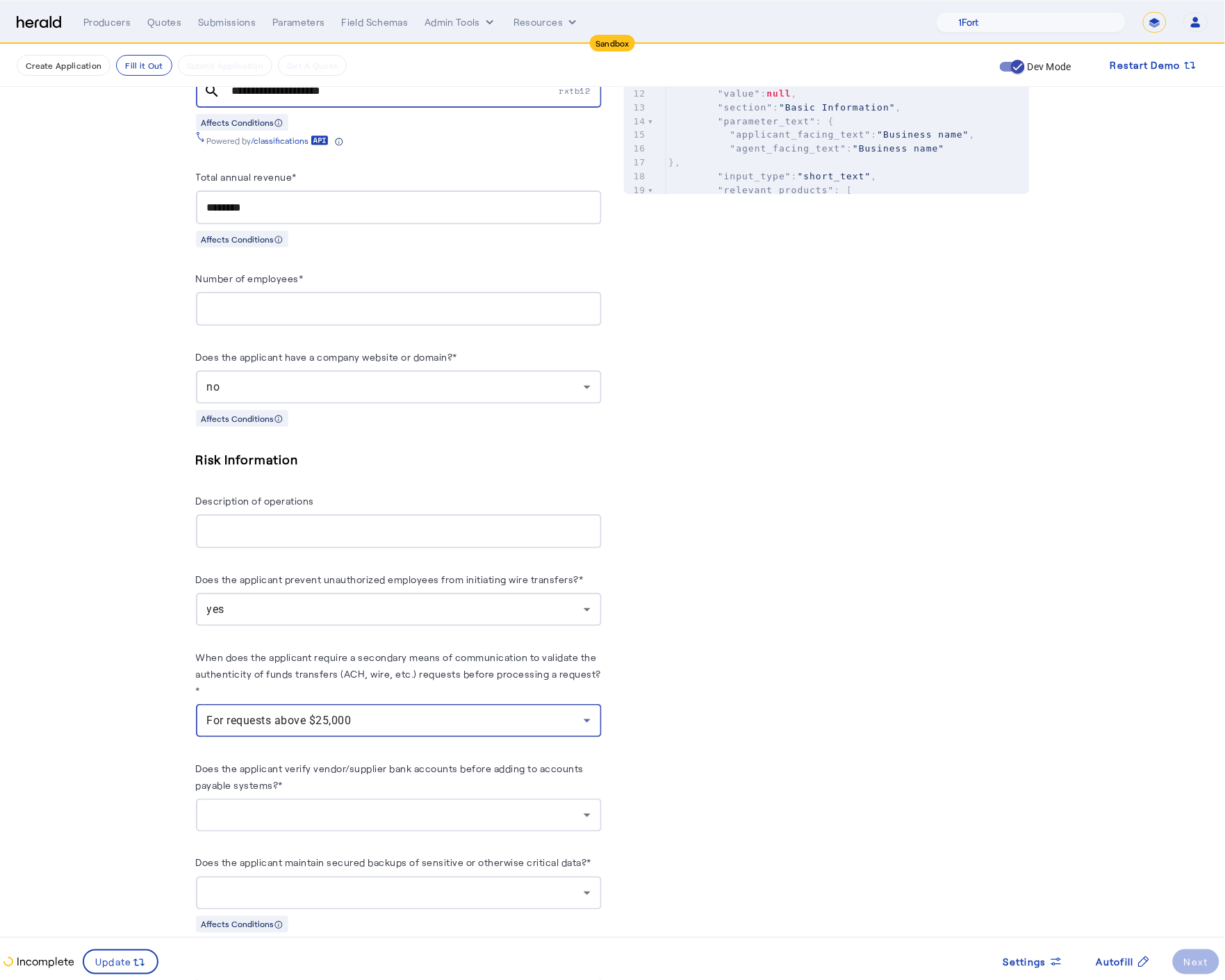
click at [372, 712] on div "For requests above $25,000" at bounding box center [395, 720] width 376 height 17
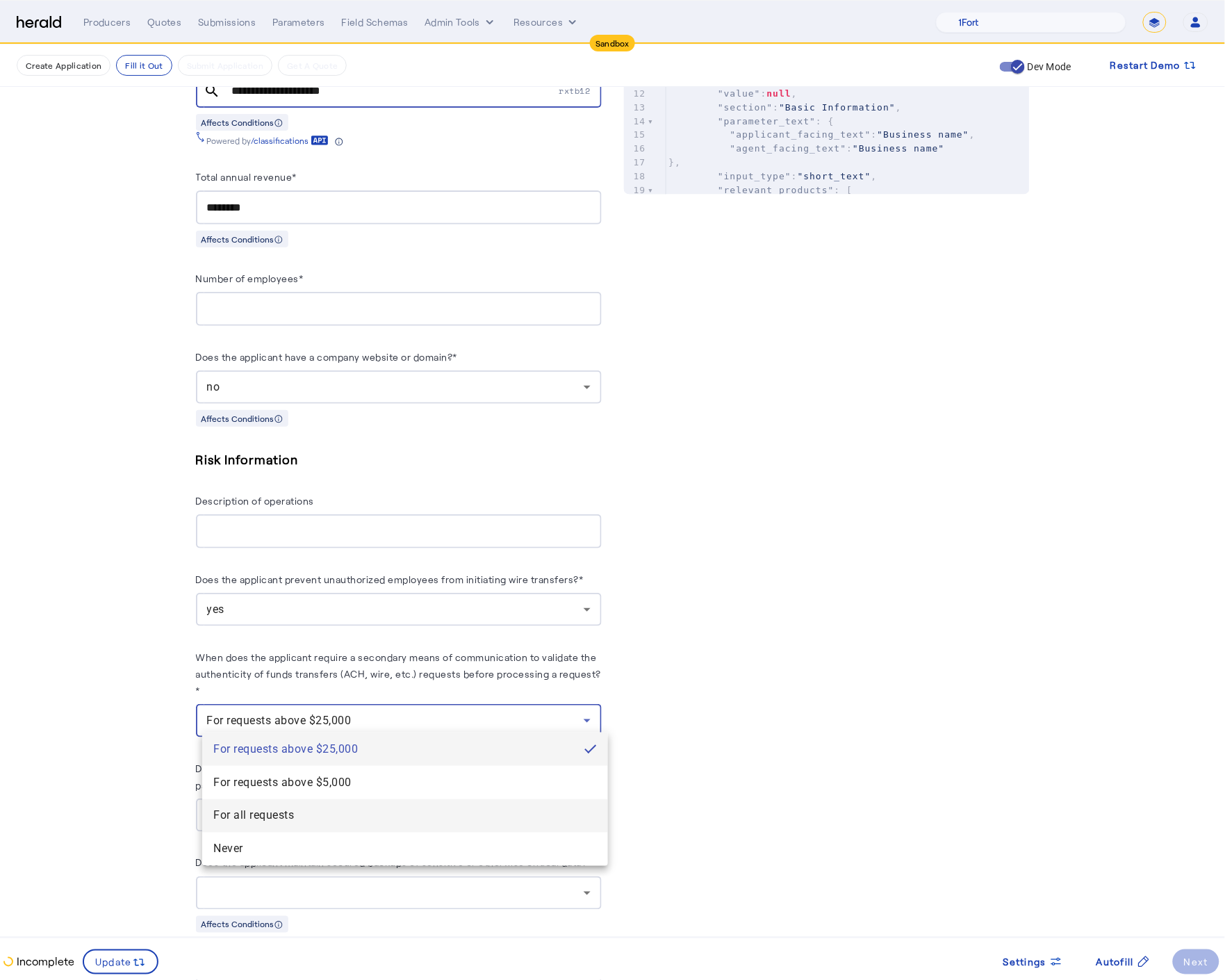
click at [321, 811] on span "For all requests" at bounding box center [405, 816] width 383 height 17
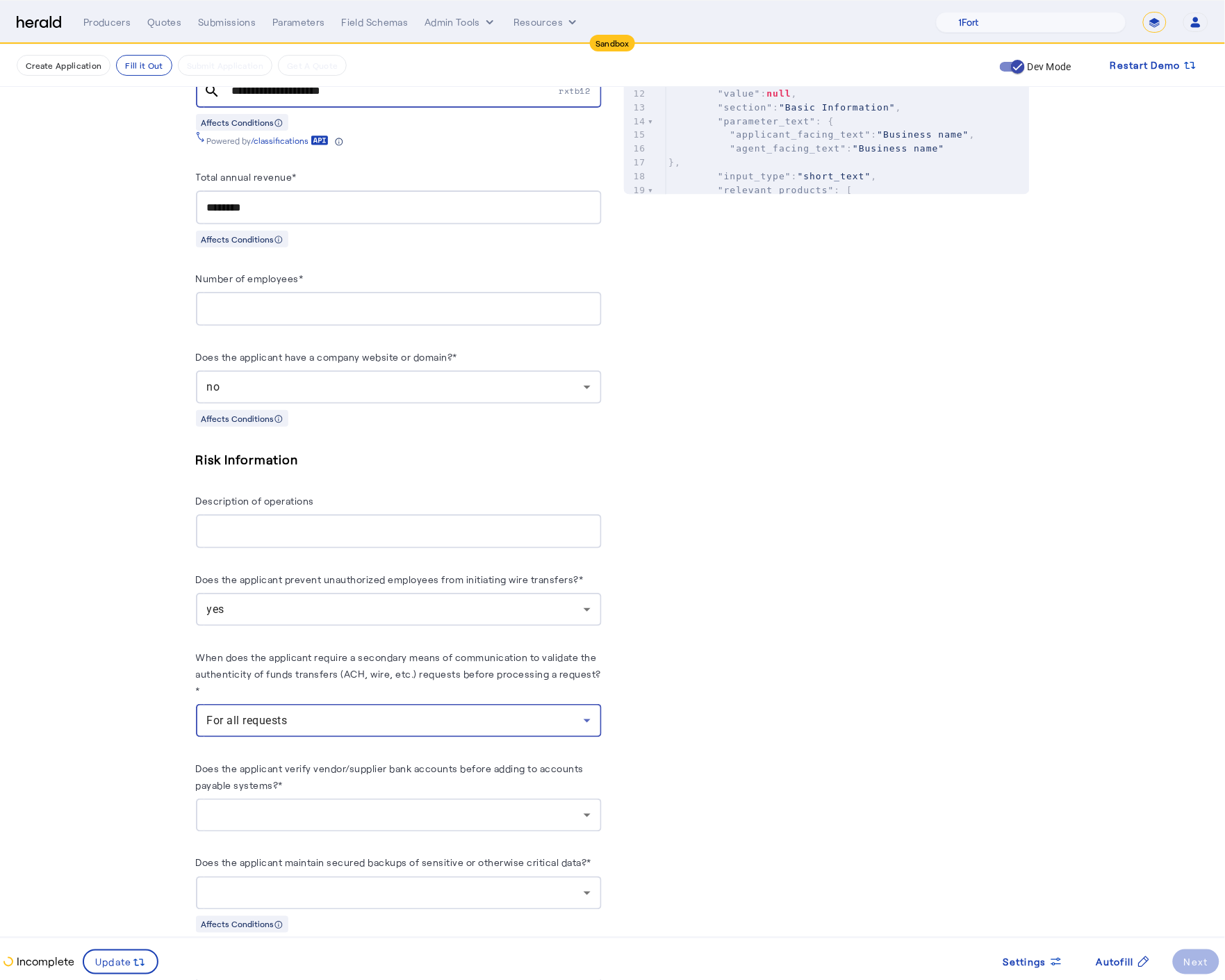
click at [762, 852] on div "PUT /applications xxxxxxxxxx 9 1 { 2 "coverage_values" : [], 3 "risk_values" : …" at bounding box center [826, 747] width 406 height 2340
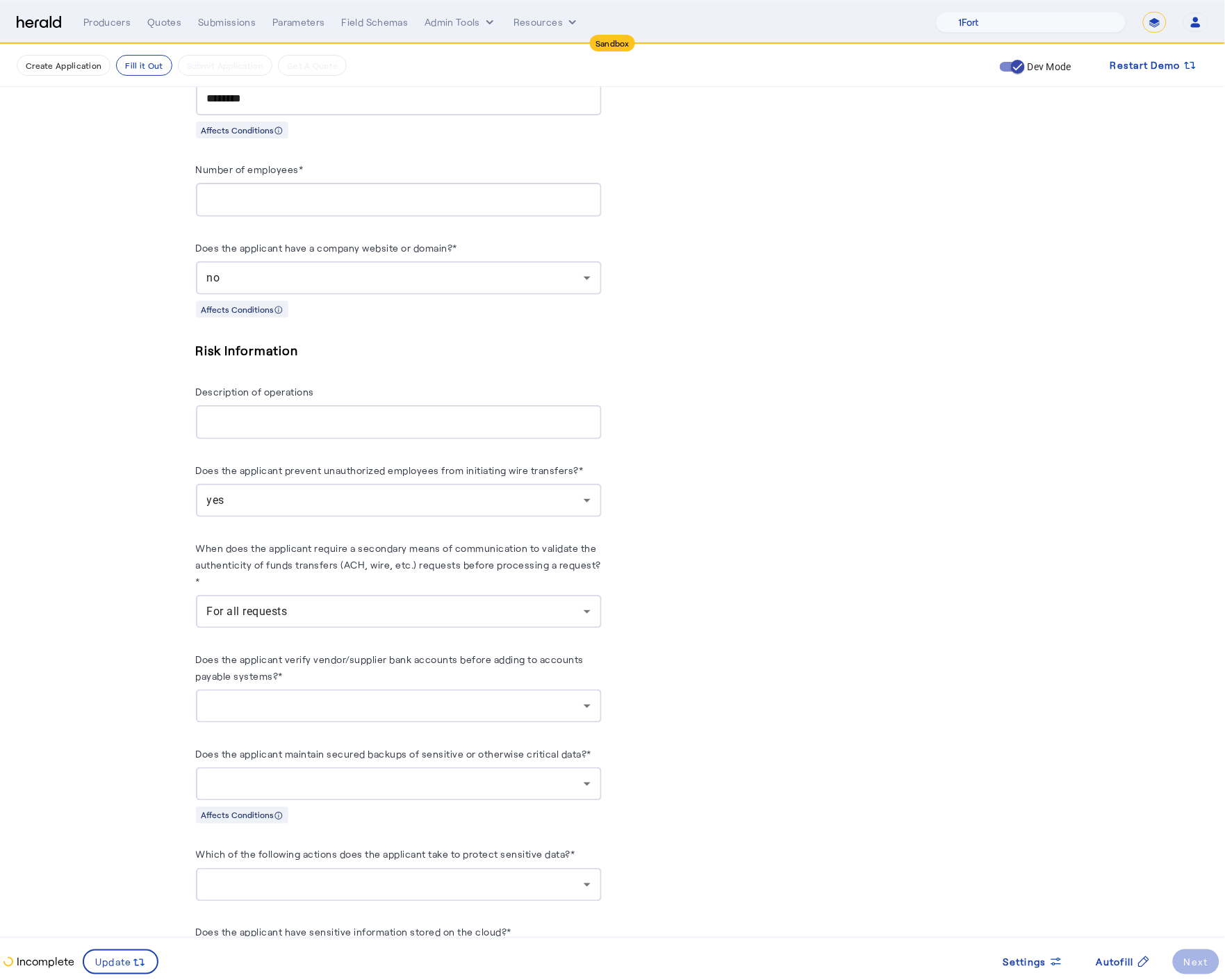
scroll to position [864, 0]
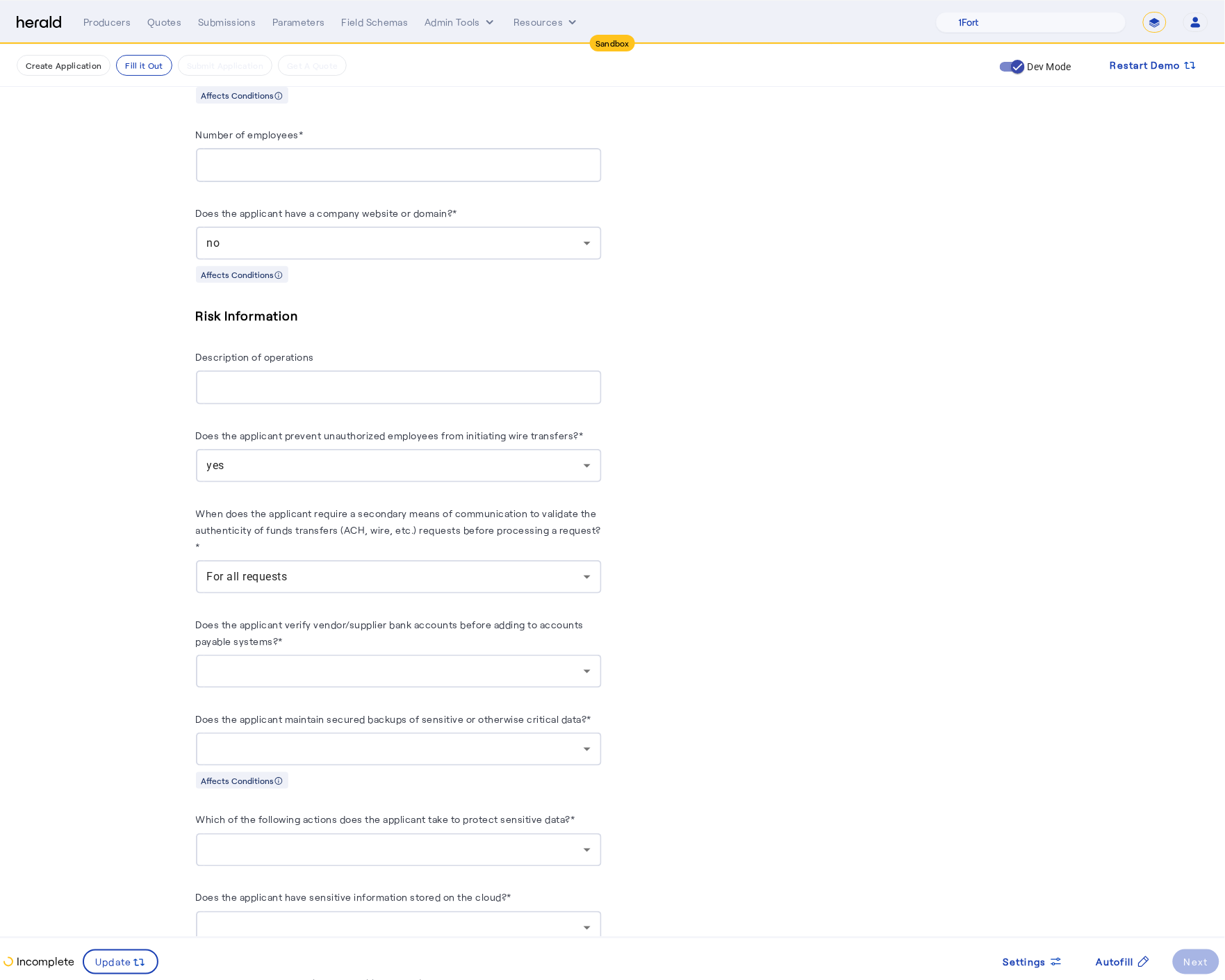
click at [513, 667] on div at bounding box center [395, 671] width 376 height 17
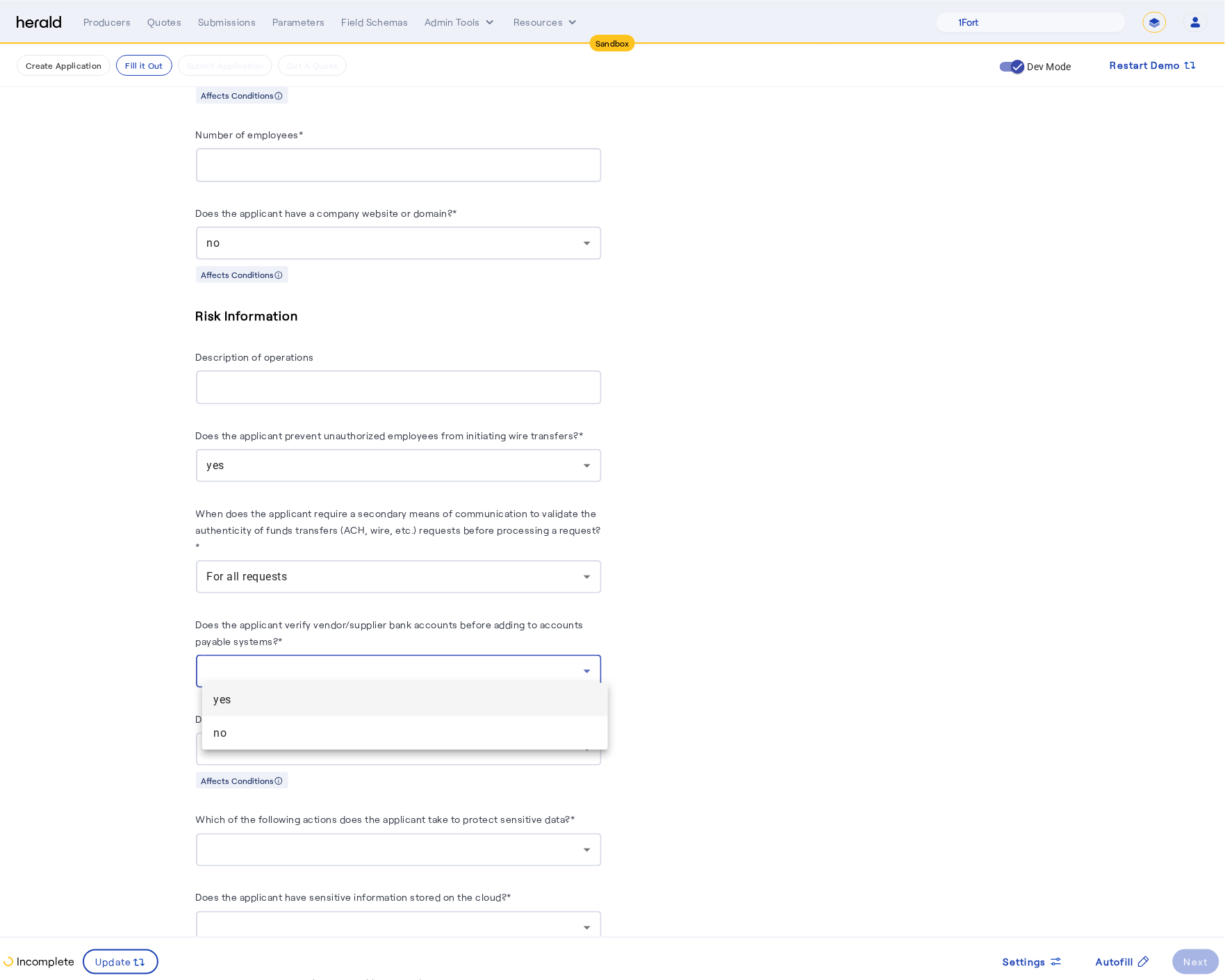
click at [363, 695] on span "yes" at bounding box center [405, 699] width 383 height 17
click at [402, 755] on div at bounding box center [399, 749] width 383 height 34
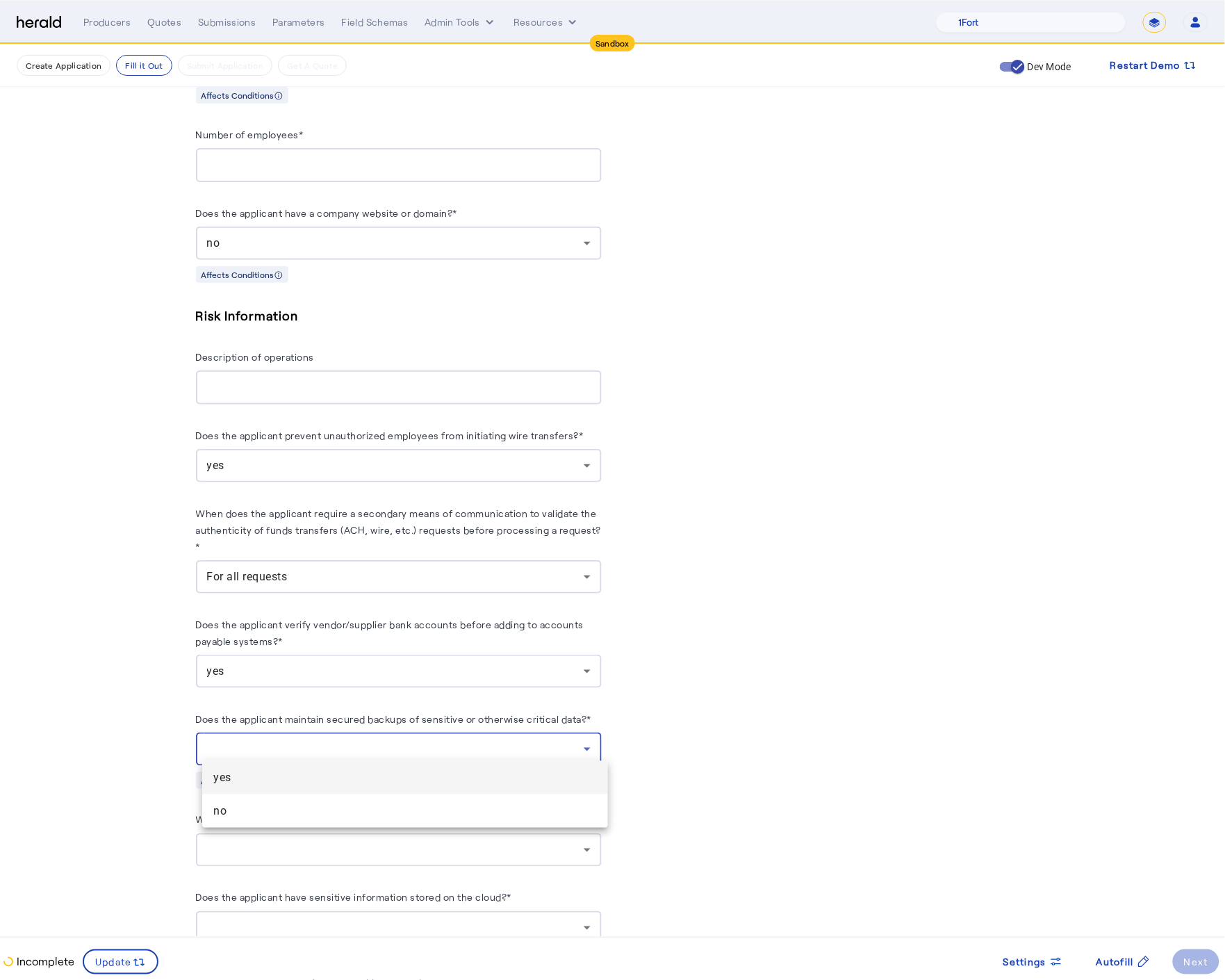
click at [338, 768] on mat-option "yes" at bounding box center [405, 778] width 406 height 34
click at [836, 771] on div "PUT /applications xxxxxxxxxx 9 1 { 2 "coverage_values" : [], 3 "risk_values" : …" at bounding box center [826, 604] width 406 height 2340
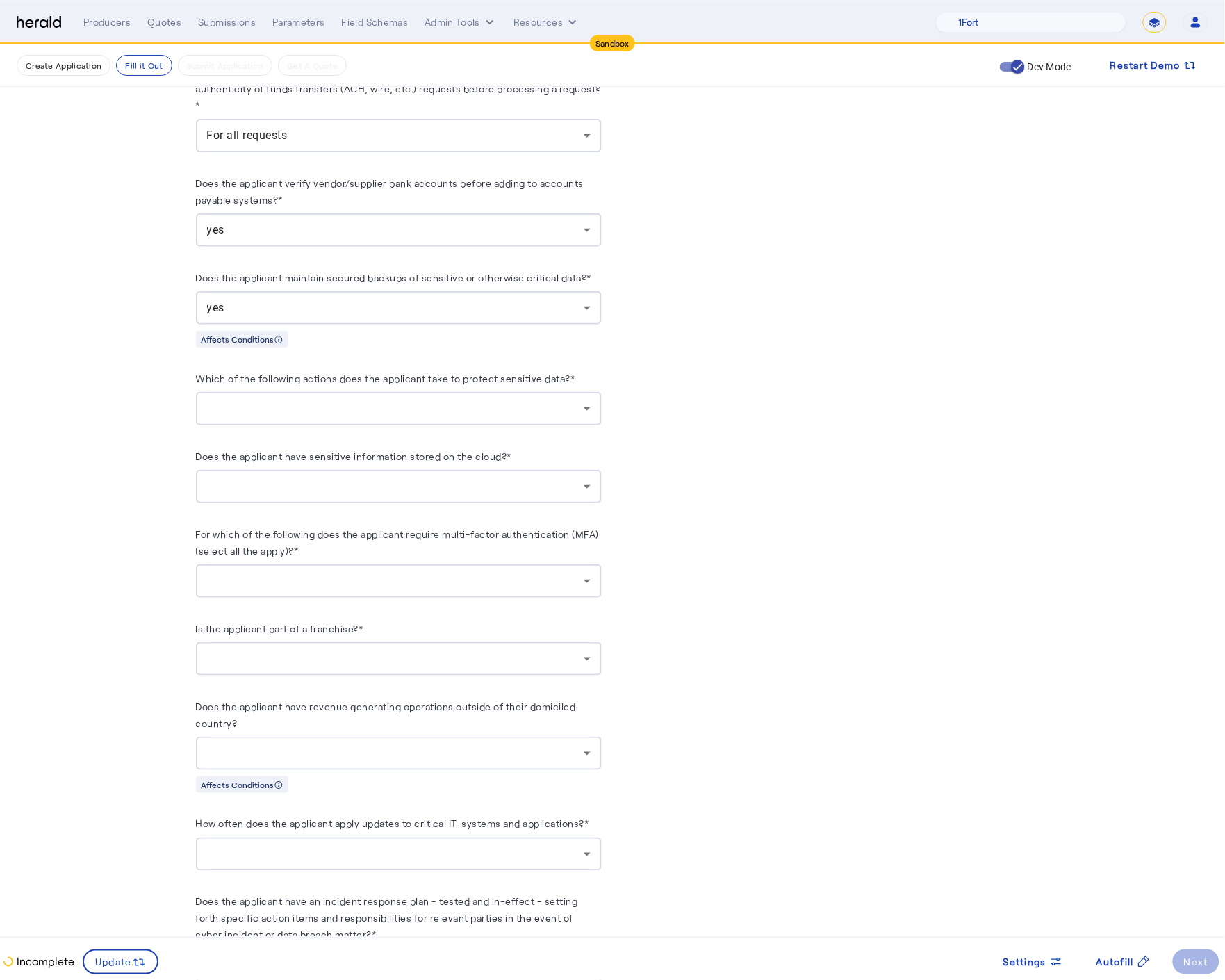
scroll to position [1371, 0]
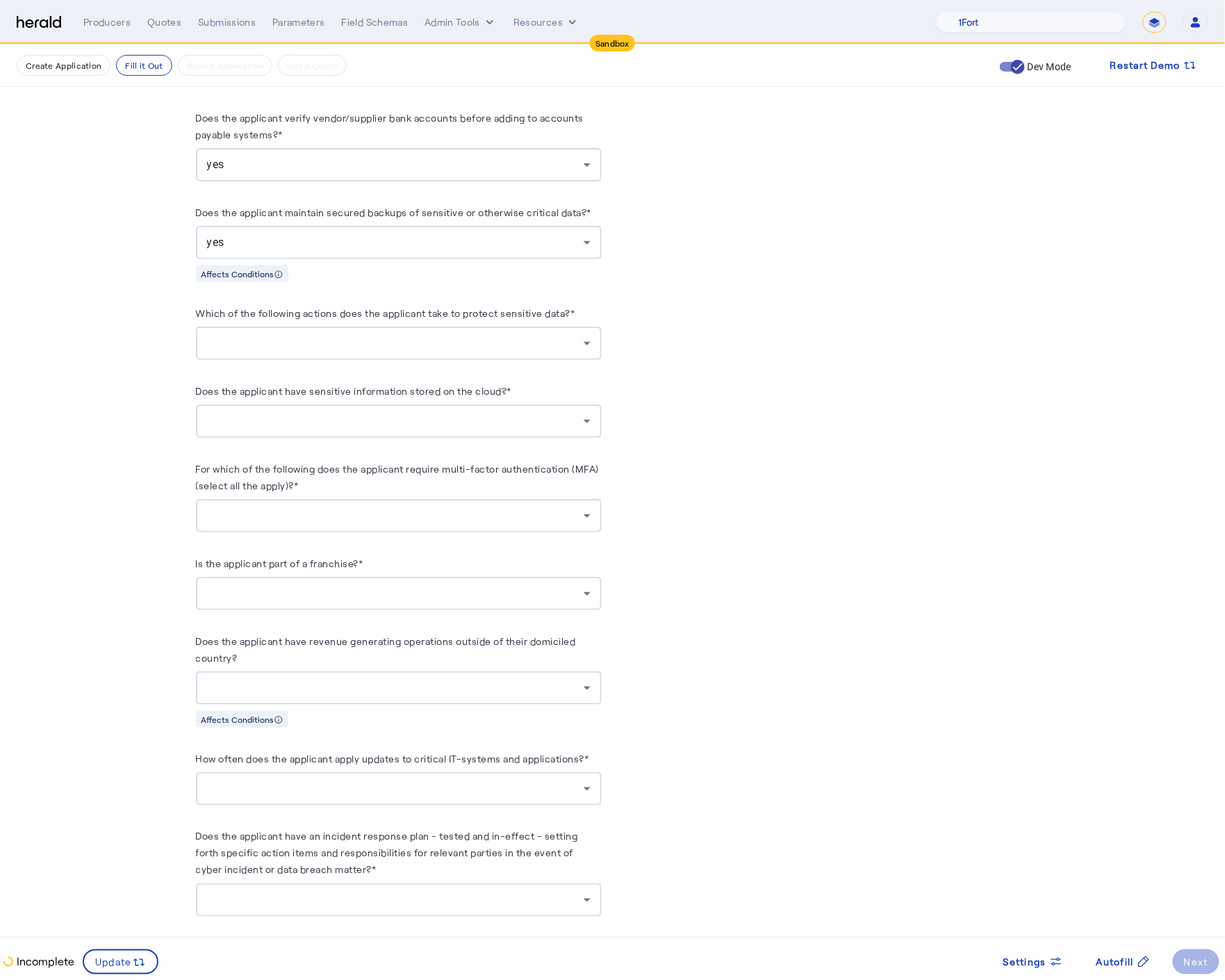
click at [404, 335] on div at bounding box center [395, 343] width 376 height 17
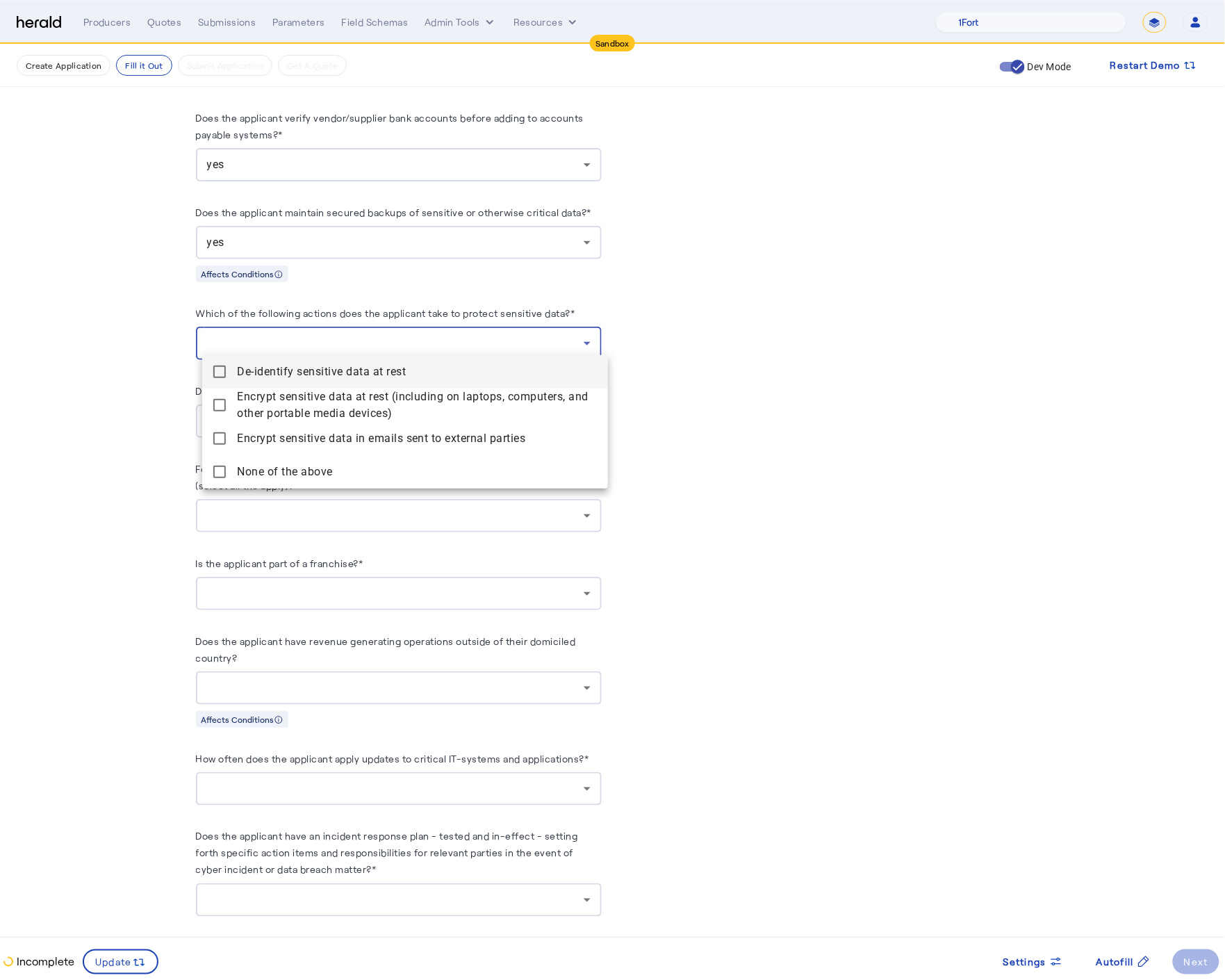
click at [223, 360] on rest "De-identify sensitive data at rest" at bounding box center [405, 372] width 406 height 34
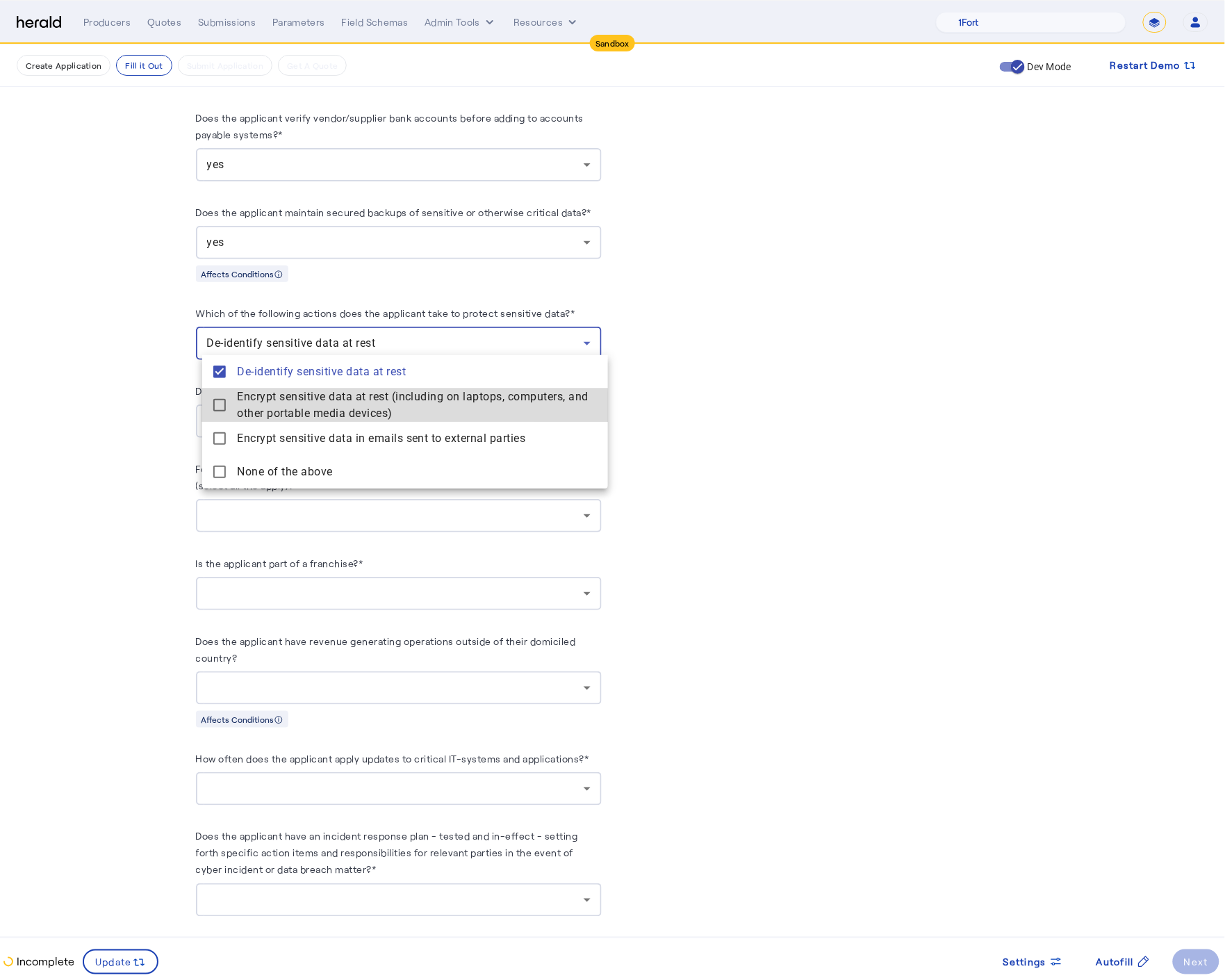
click at [218, 408] on mat-pseudo-checkbox at bounding box center [219, 405] width 12 height 12
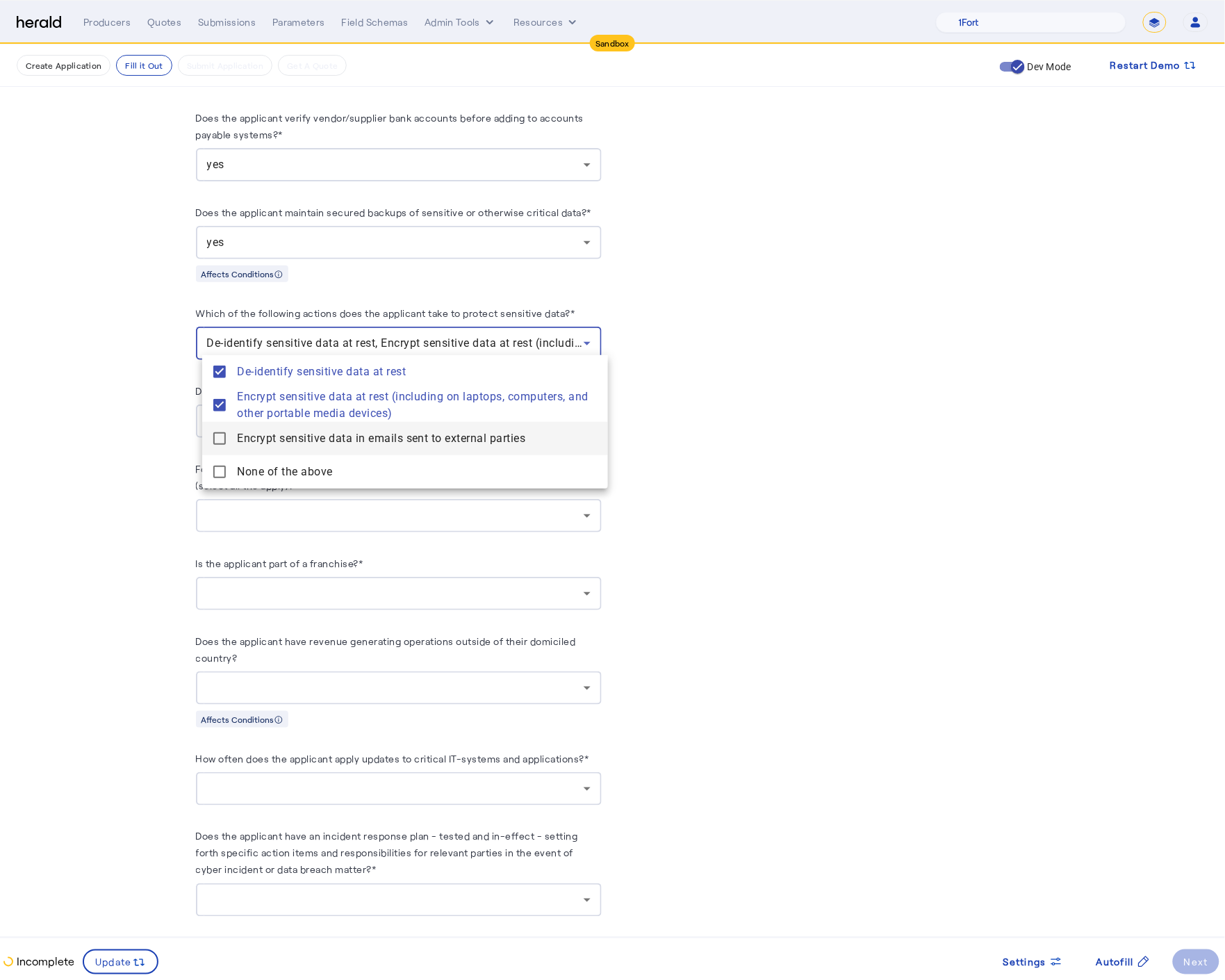
click at [219, 431] on parties "Encrypt sensitive data in emails sent to external parties" at bounding box center [405, 439] width 406 height 34
click at [155, 423] on div at bounding box center [612, 490] width 1225 height 980
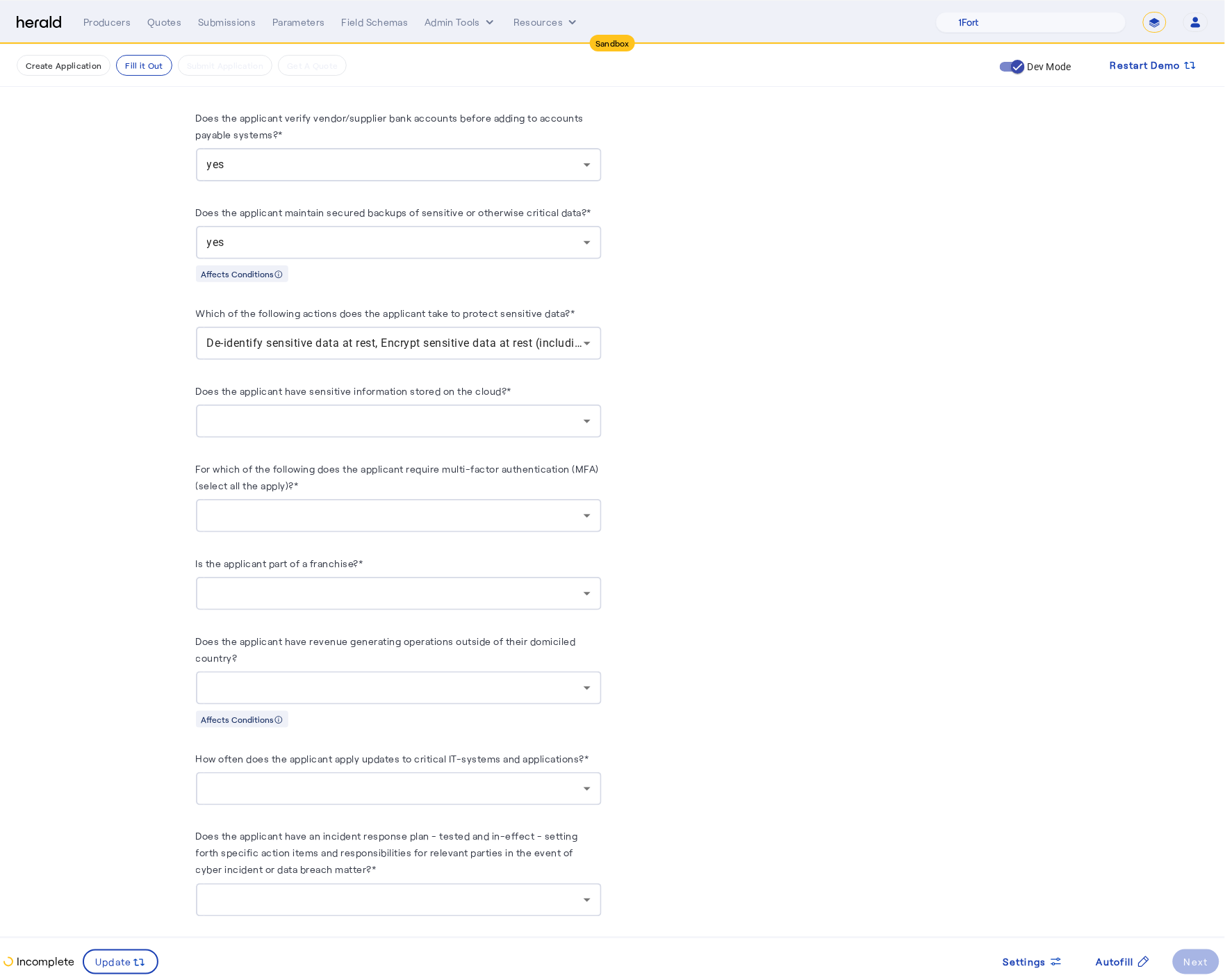
click at [325, 415] on div at bounding box center [395, 421] width 376 height 17
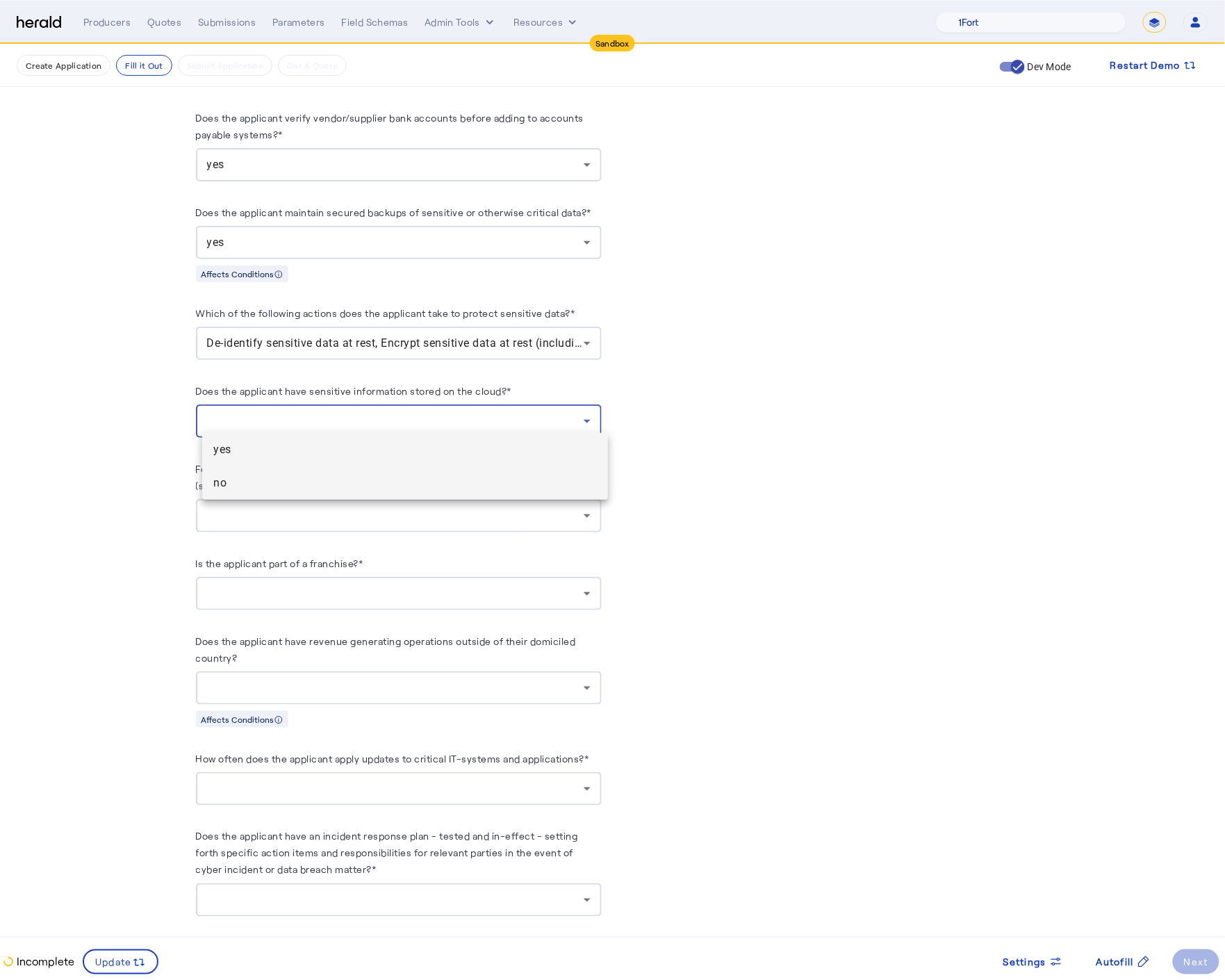
click at [281, 477] on span "no" at bounding box center [405, 483] width 383 height 17
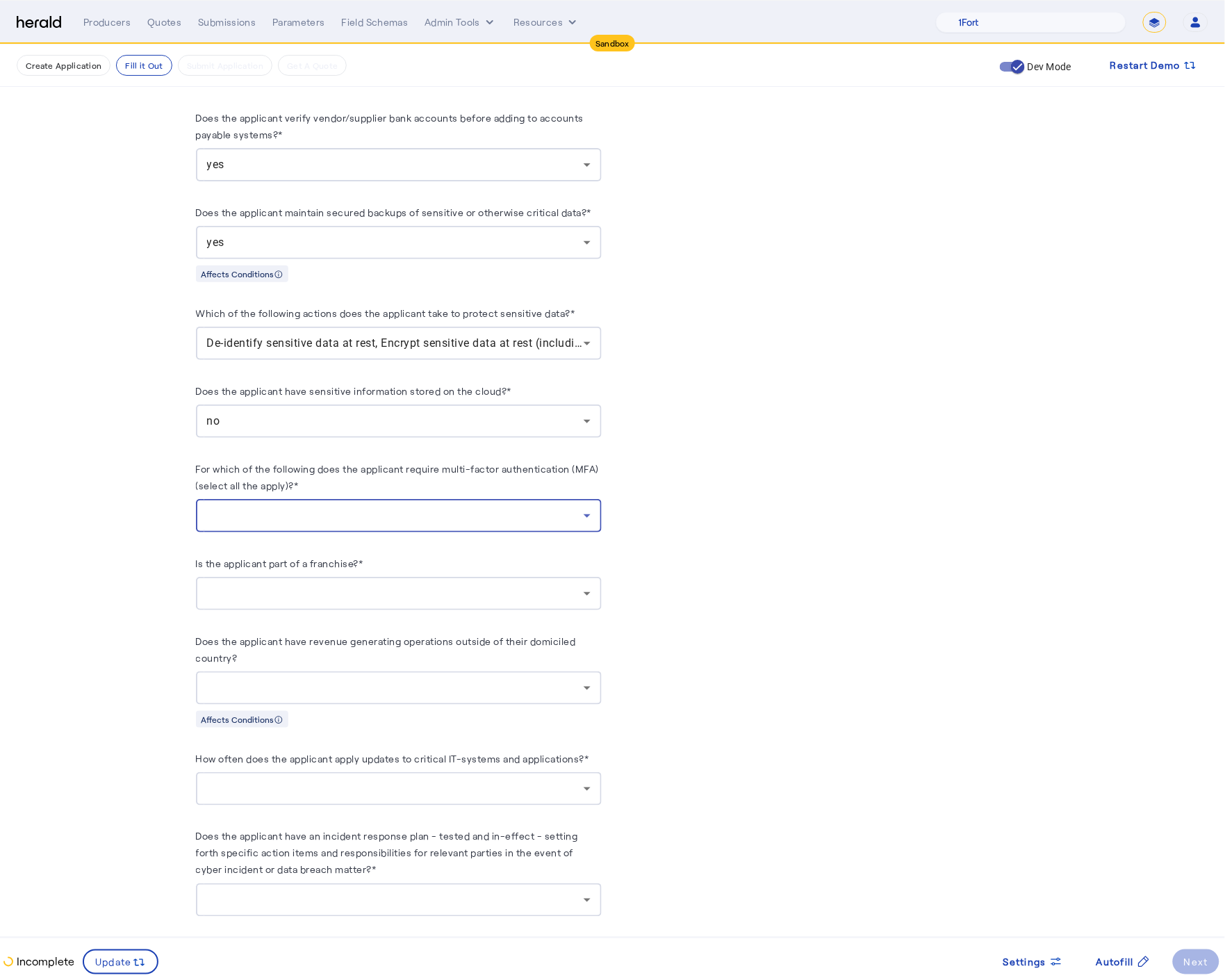
click at [367, 508] on div at bounding box center [395, 516] width 376 height 17
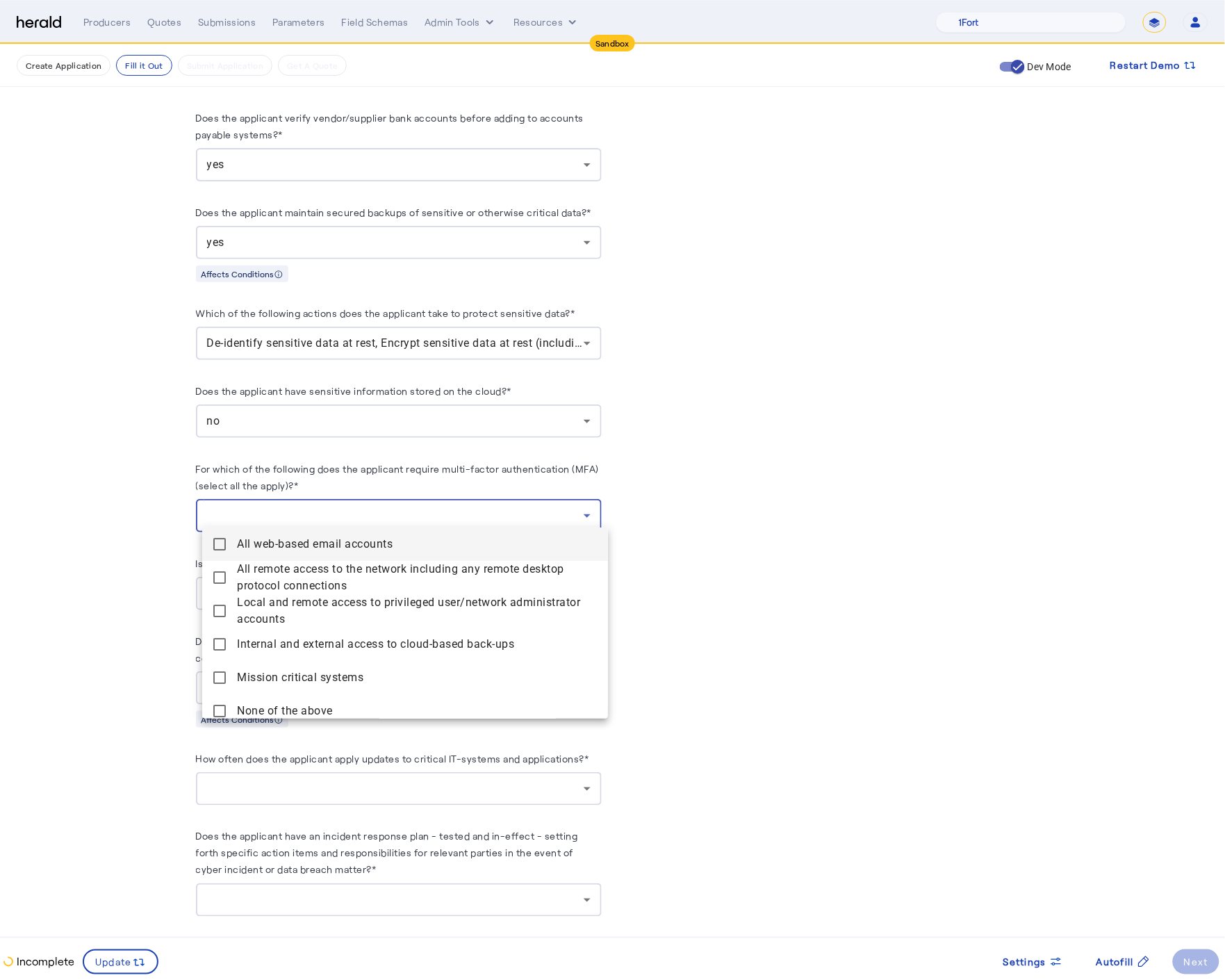
click at [209, 547] on accounts "All web-based email accounts" at bounding box center [405, 544] width 406 height 34
click at [211, 574] on connections "All remote access to the network including any remote desktop protocol connecti…" at bounding box center [405, 578] width 406 height 34
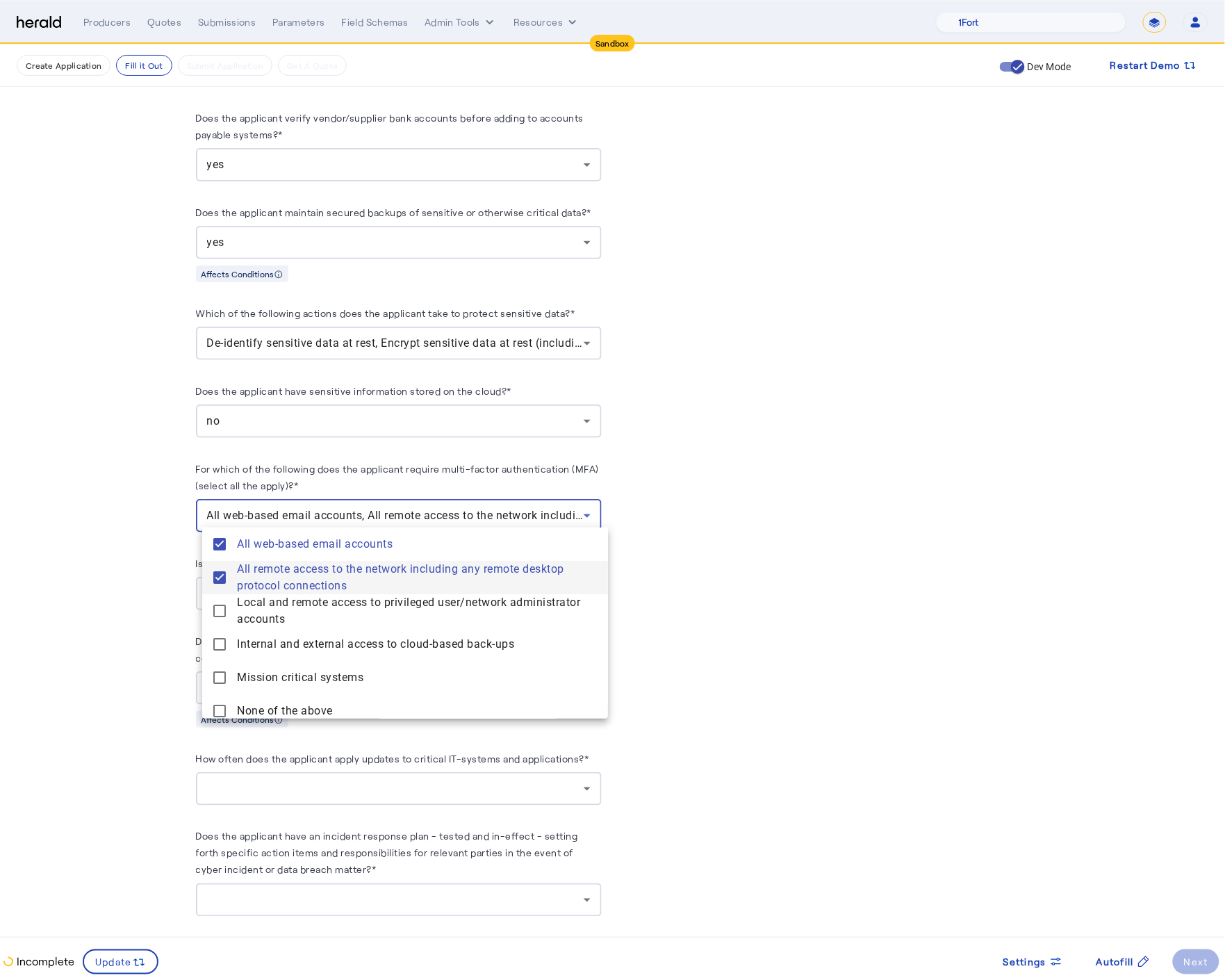
click at [213, 591] on connections "All remote access to the network including any remote desktop protocol connecti…" at bounding box center [405, 578] width 406 height 34
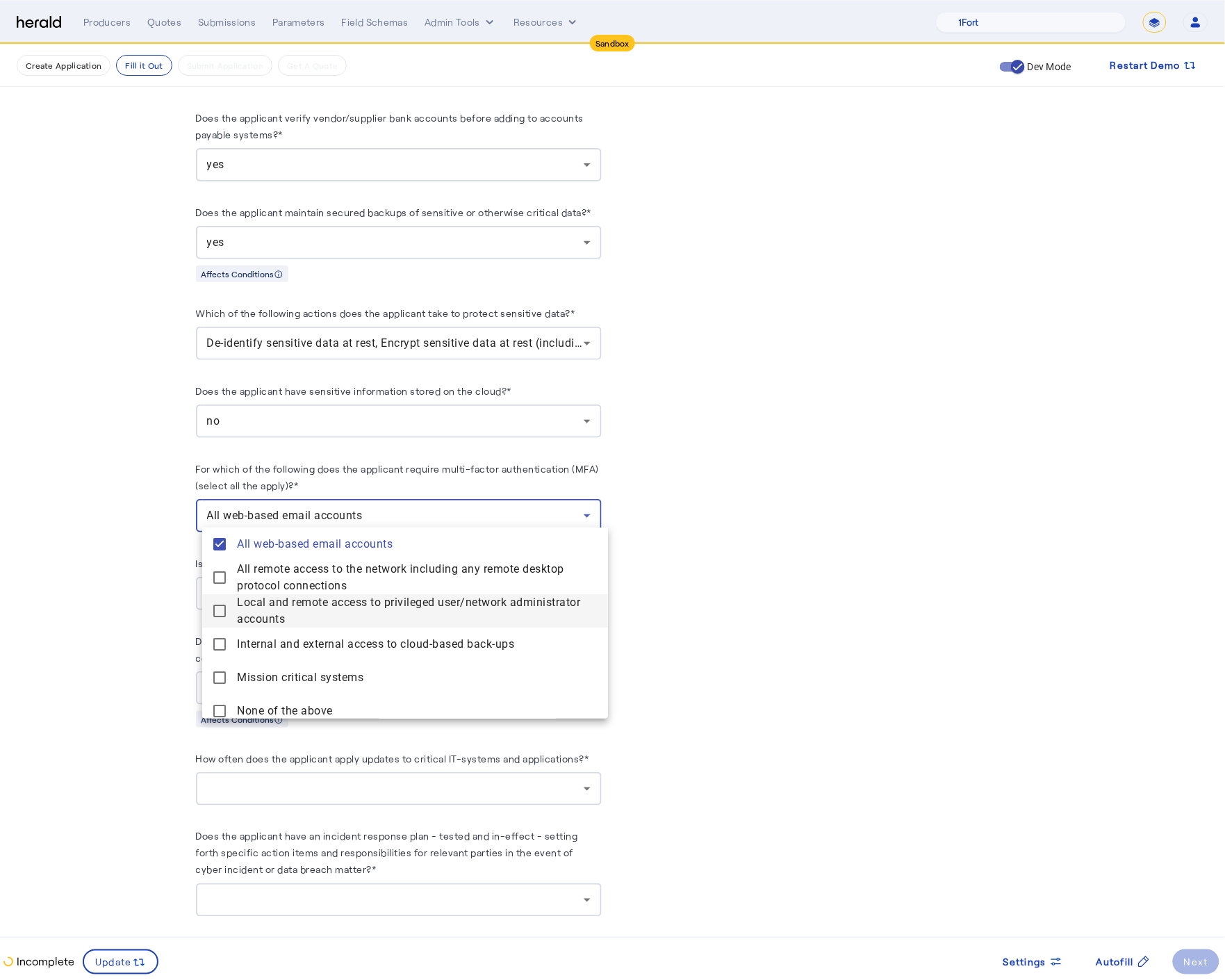
click at [217, 616] on accounts "Local and remote access to privileged user/network administrator accounts" at bounding box center [405, 611] width 406 height 34
drag, startPoint x: 219, startPoint y: 581, endPoint x: 224, endPoint y: 598, distance: 17.7
click at [219, 581] on mat-pseudo-checkbox at bounding box center [219, 578] width 12 height 12
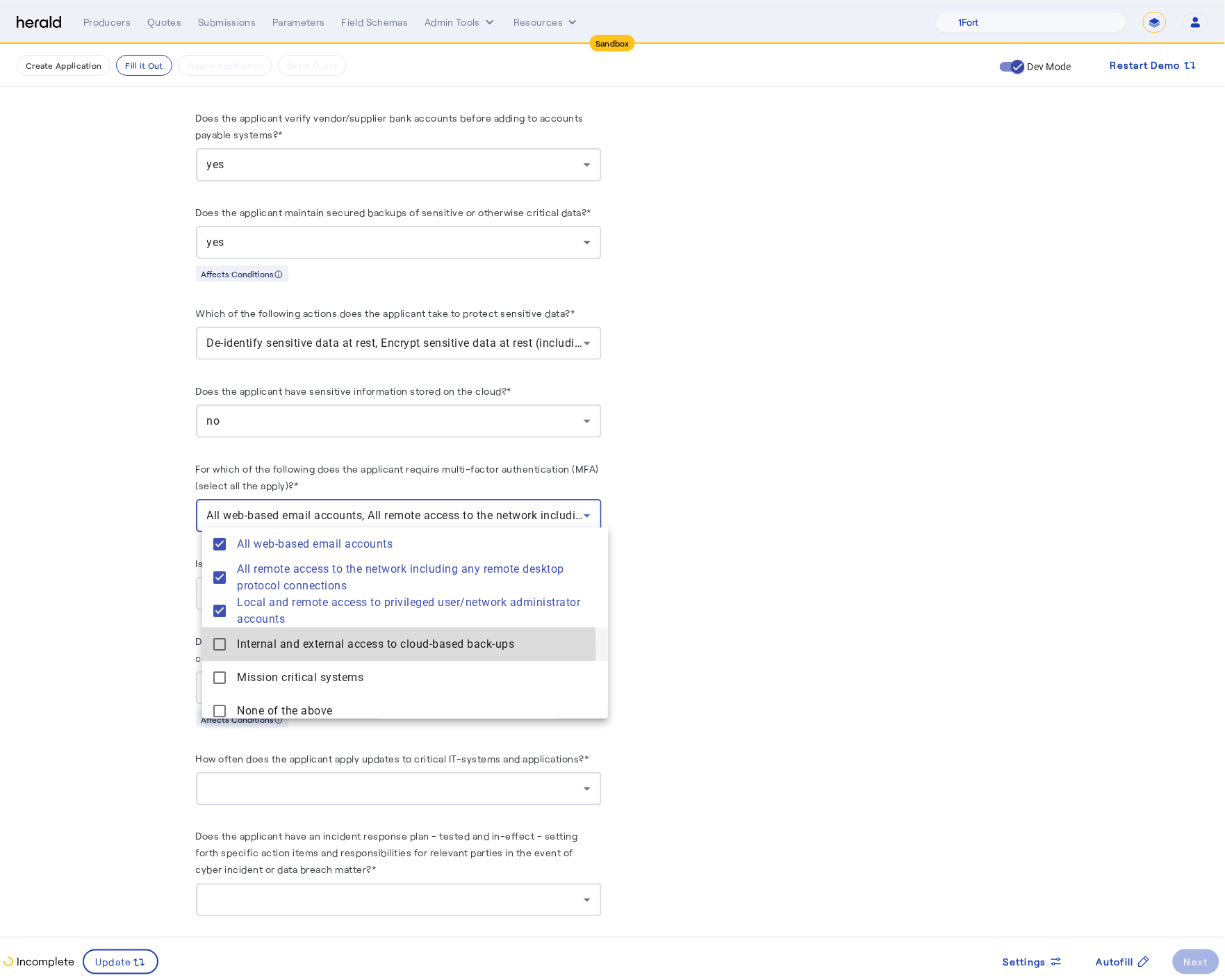
click at [218, 652] on back-ups "Internal and external access to cloud-based back-ups" at bounding box center [405, 644] width 406 height 34
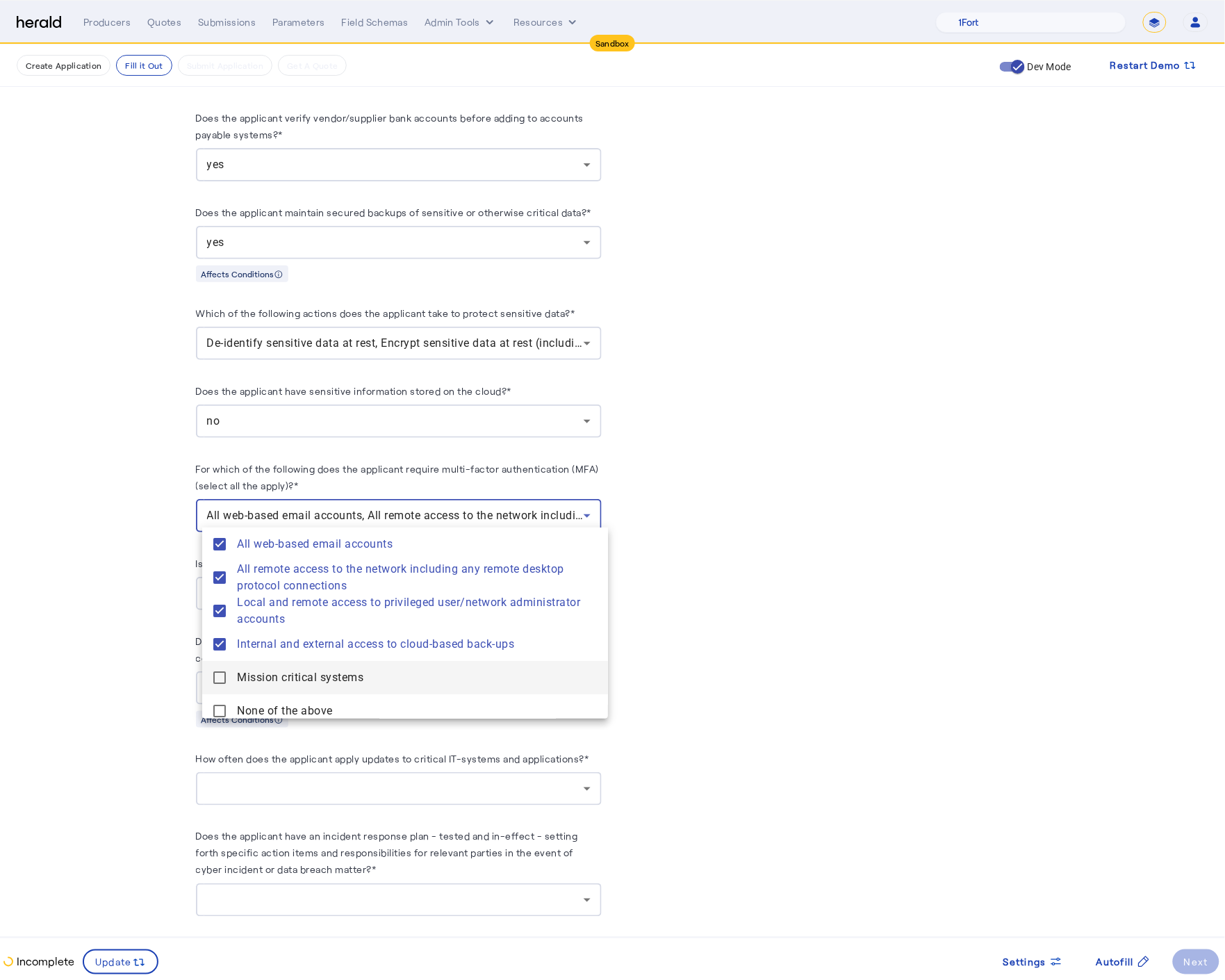
click at [219, 672] on mat-pseudo-checkbox at bounding box center [219, 677] width 12 height 12
click at [173, 658] on div at bounding box center [612, 490] width 1225 height 980
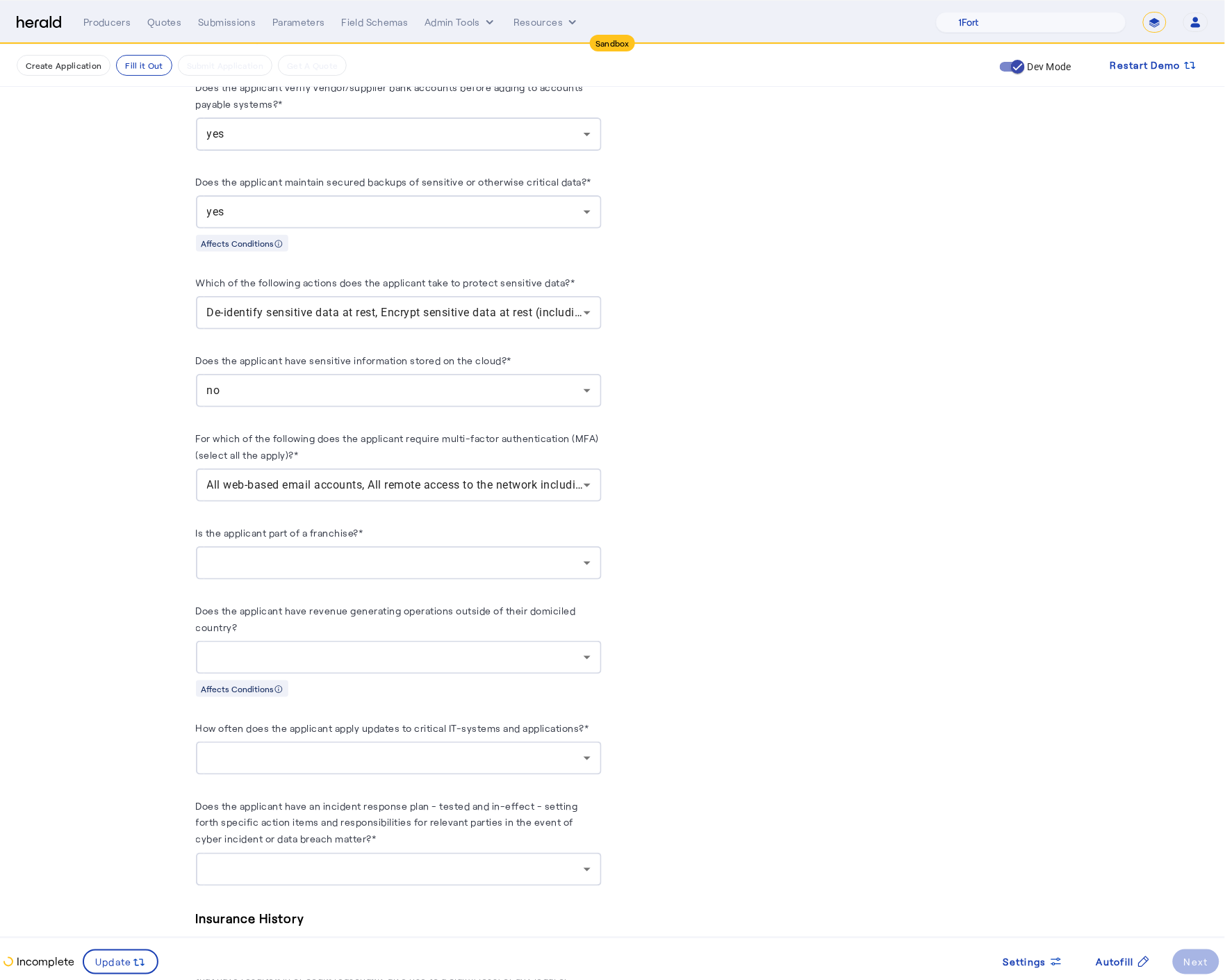
scroll to position [1403, 0]
click at [340, 565] on div at bounding box center [399, 560] width 383 height 34
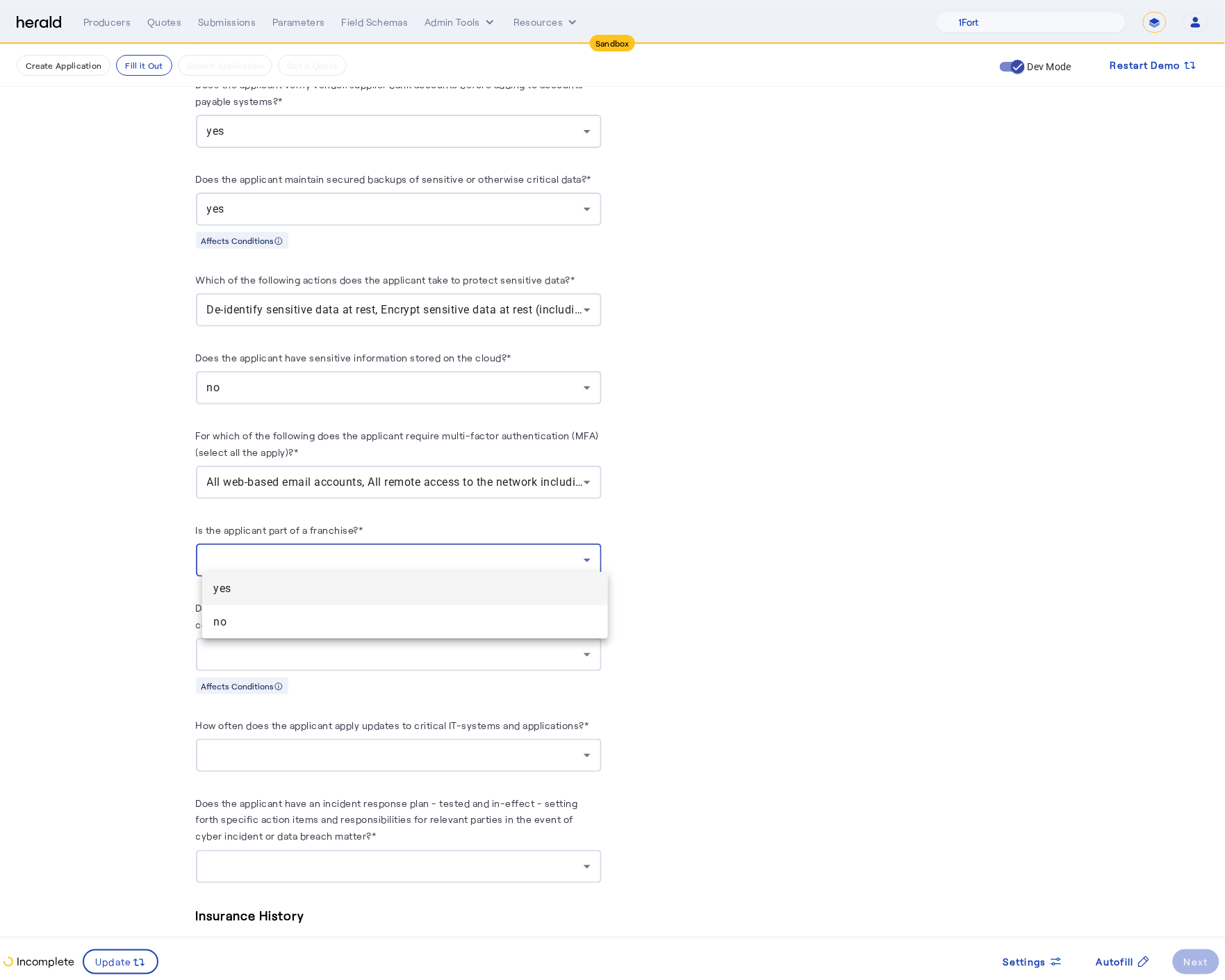
click at [287, 620] on span "no" at bounding box center [405, 621] width 383 height 17
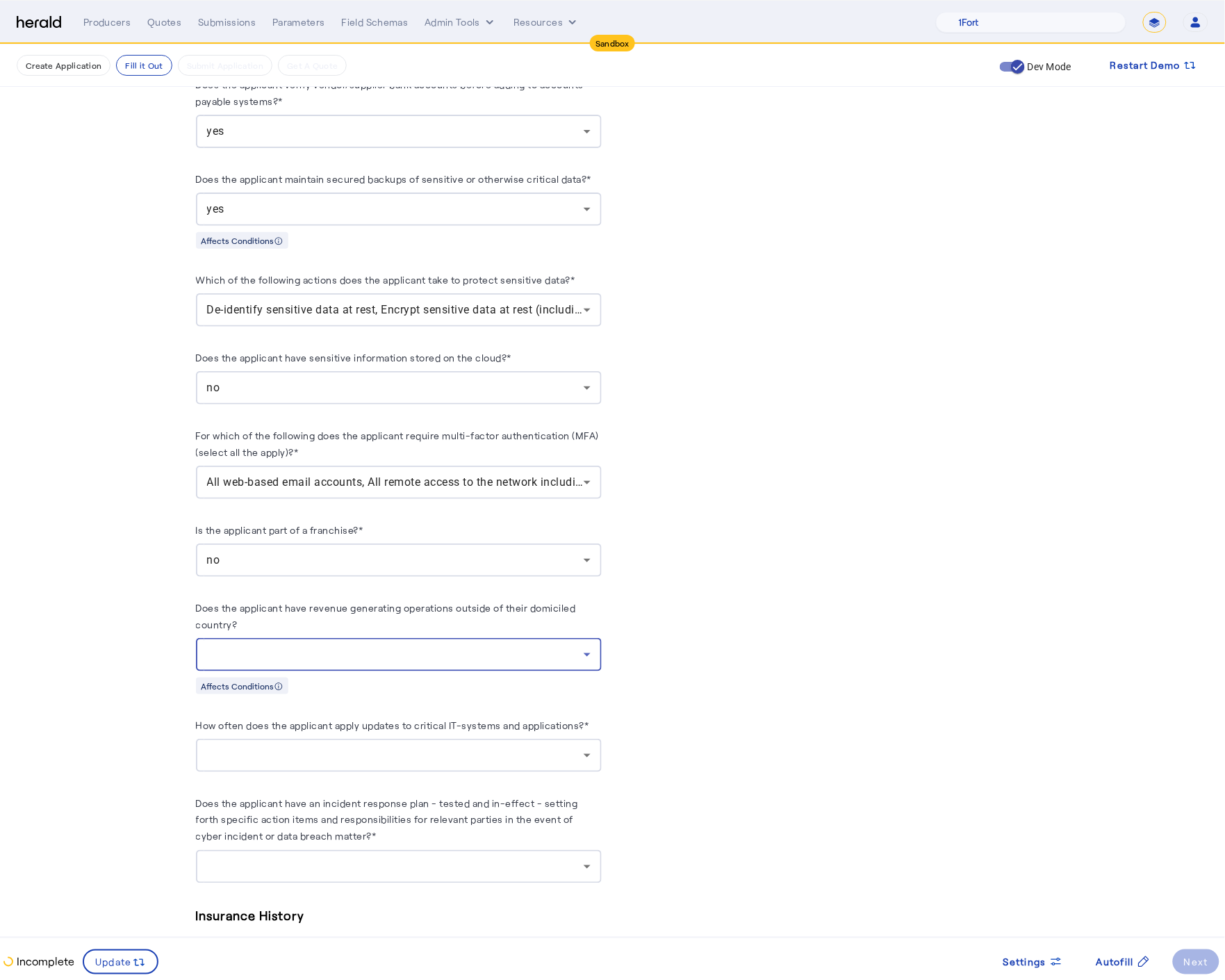
click at [317, 653] on div at bounding box center [395, 654] width 376 height 17
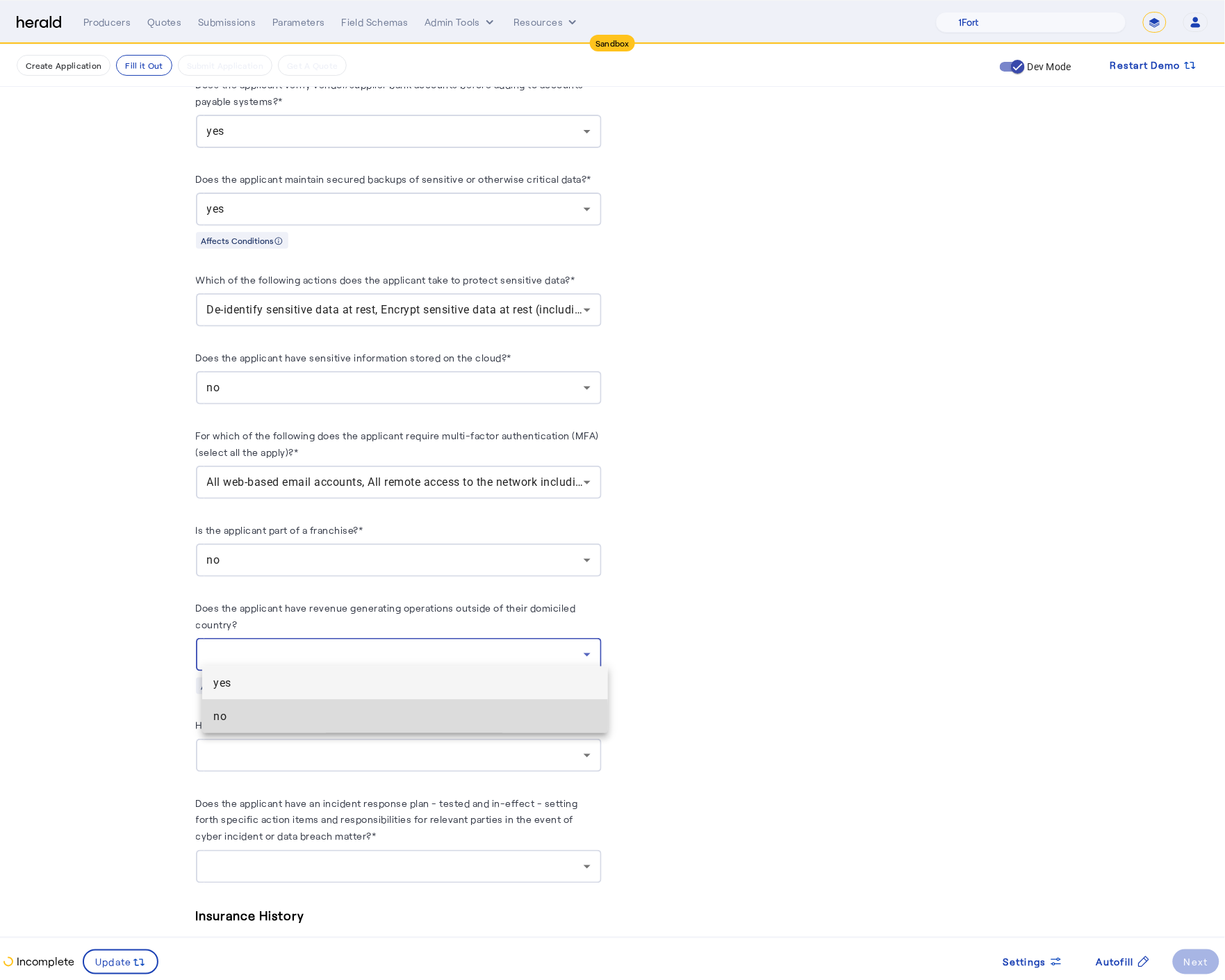
click at [290, 721] on span "no" at bounding box center [405, 716] width 383 height 17
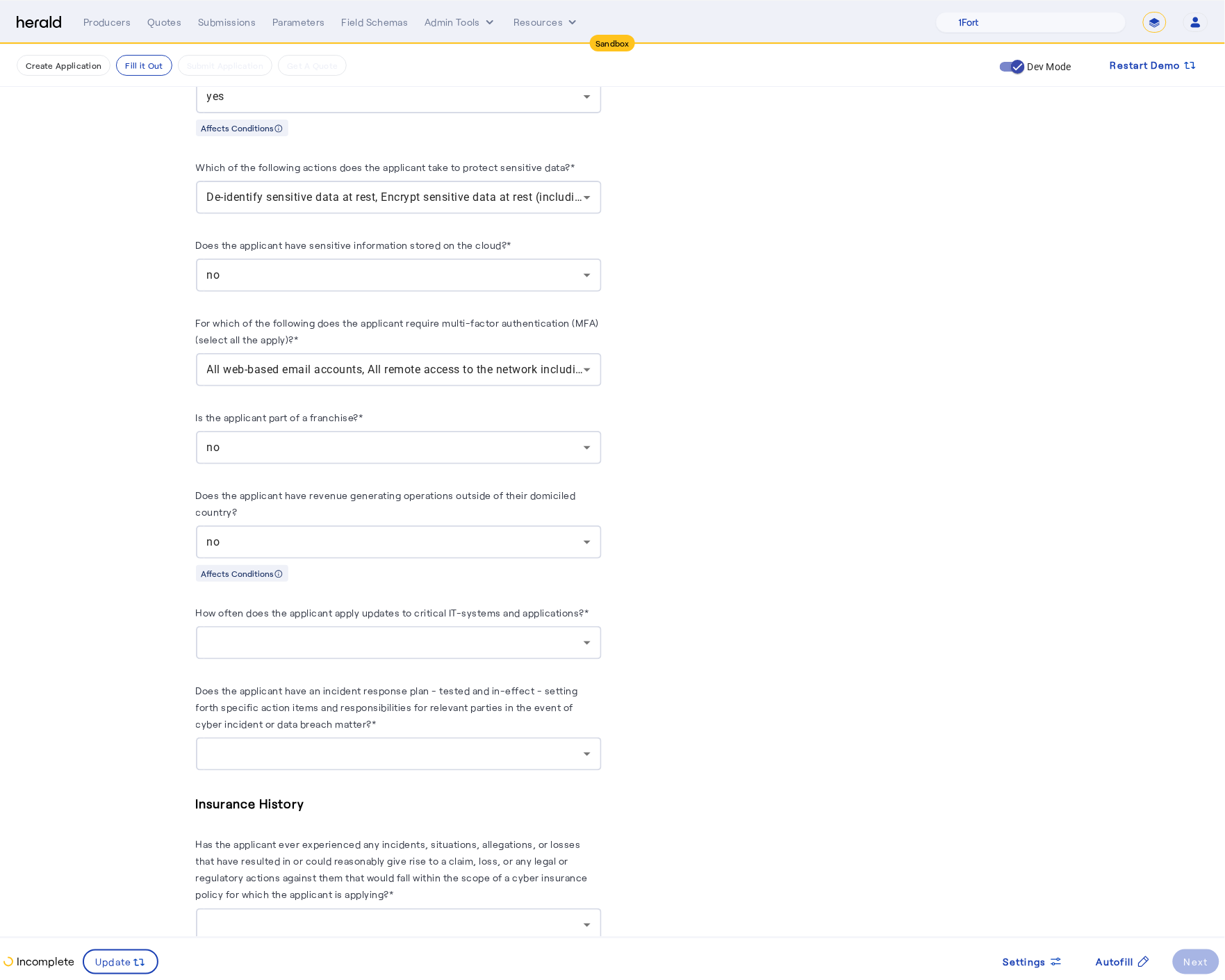
scroll to position [1535, 0]
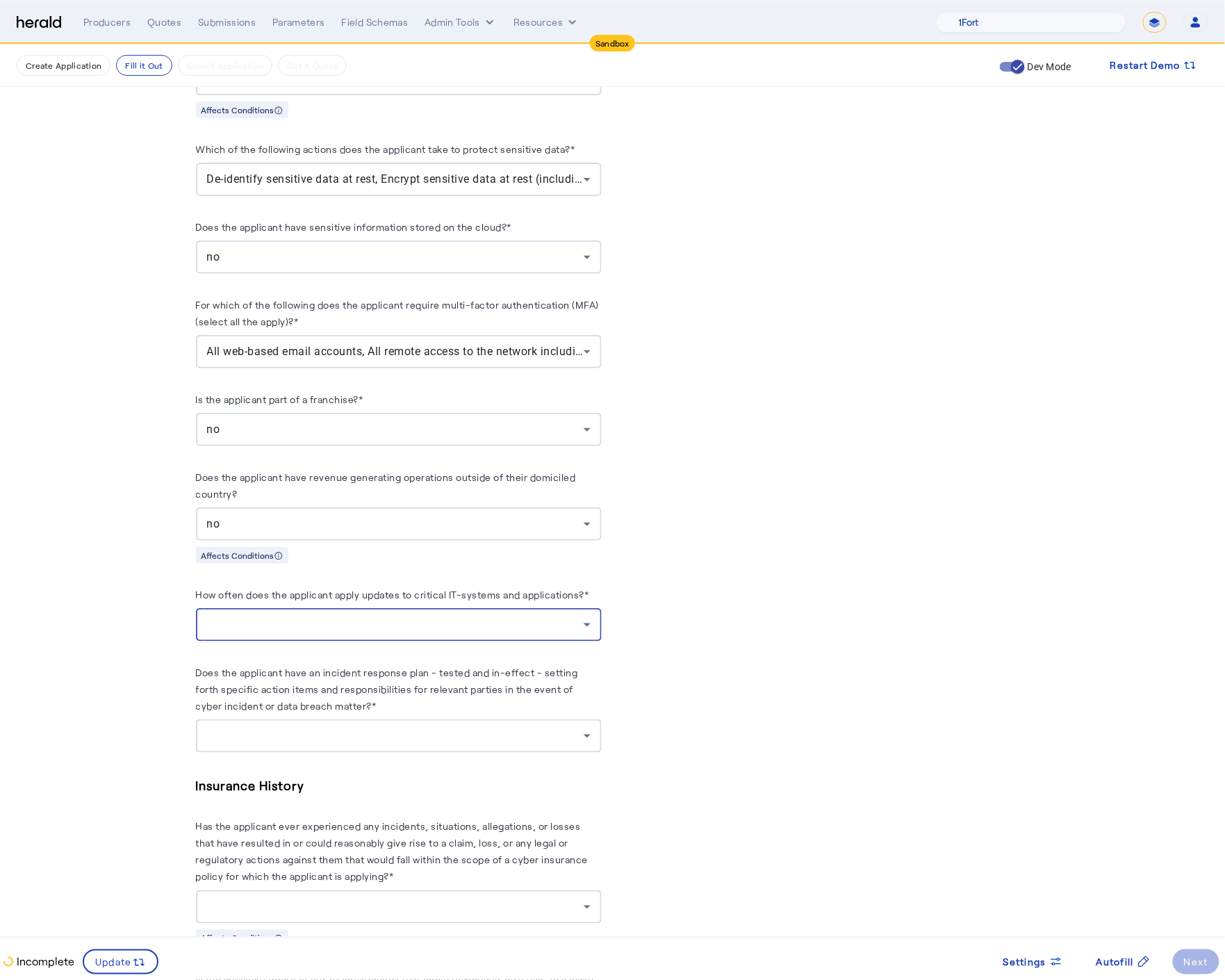
click at [299, 616] on div at bounding box center [395, 624] width 376 height 17
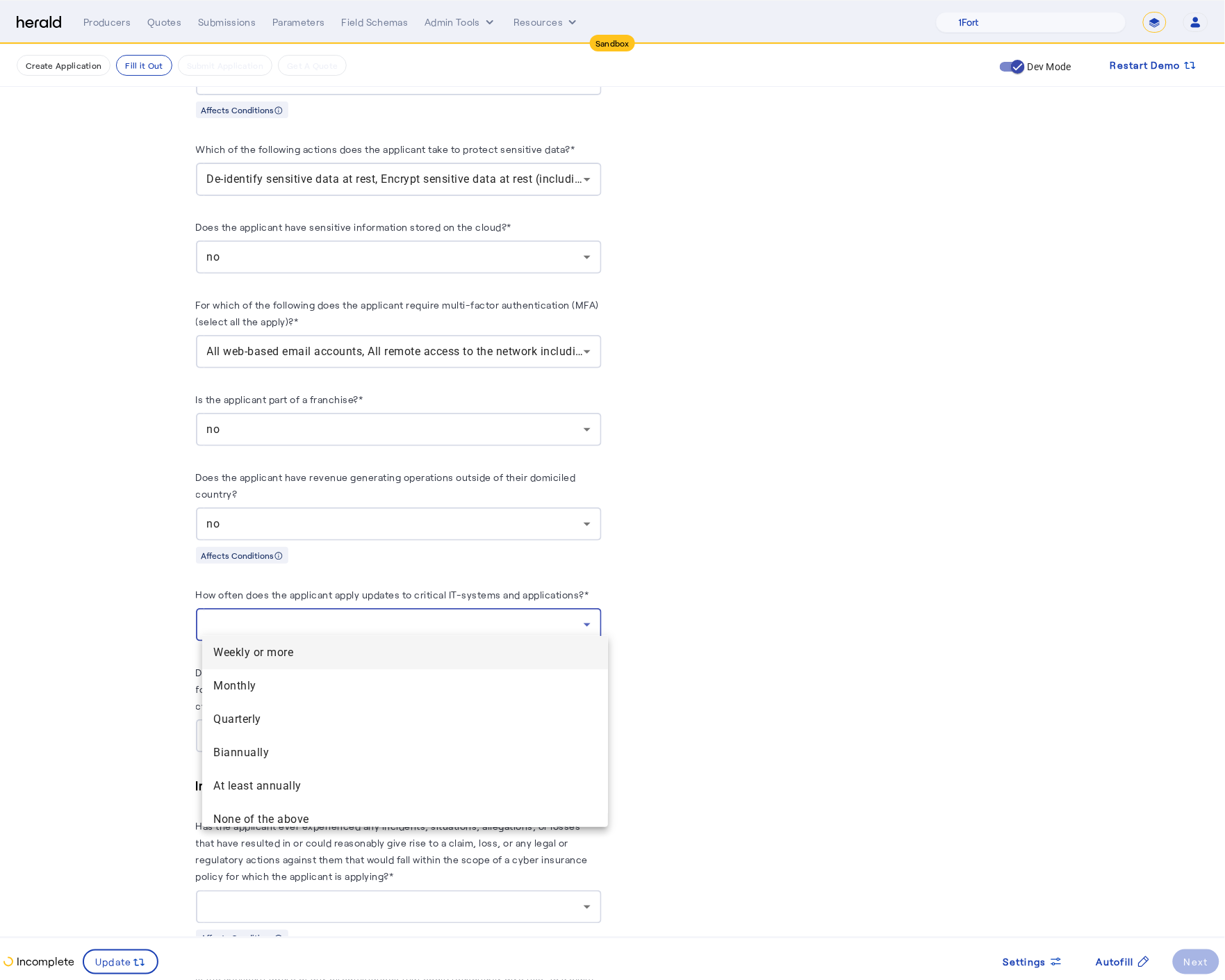
click at [281, 664] on more "Weekly or more" at bounding box center [405, 652] width 406 height 34
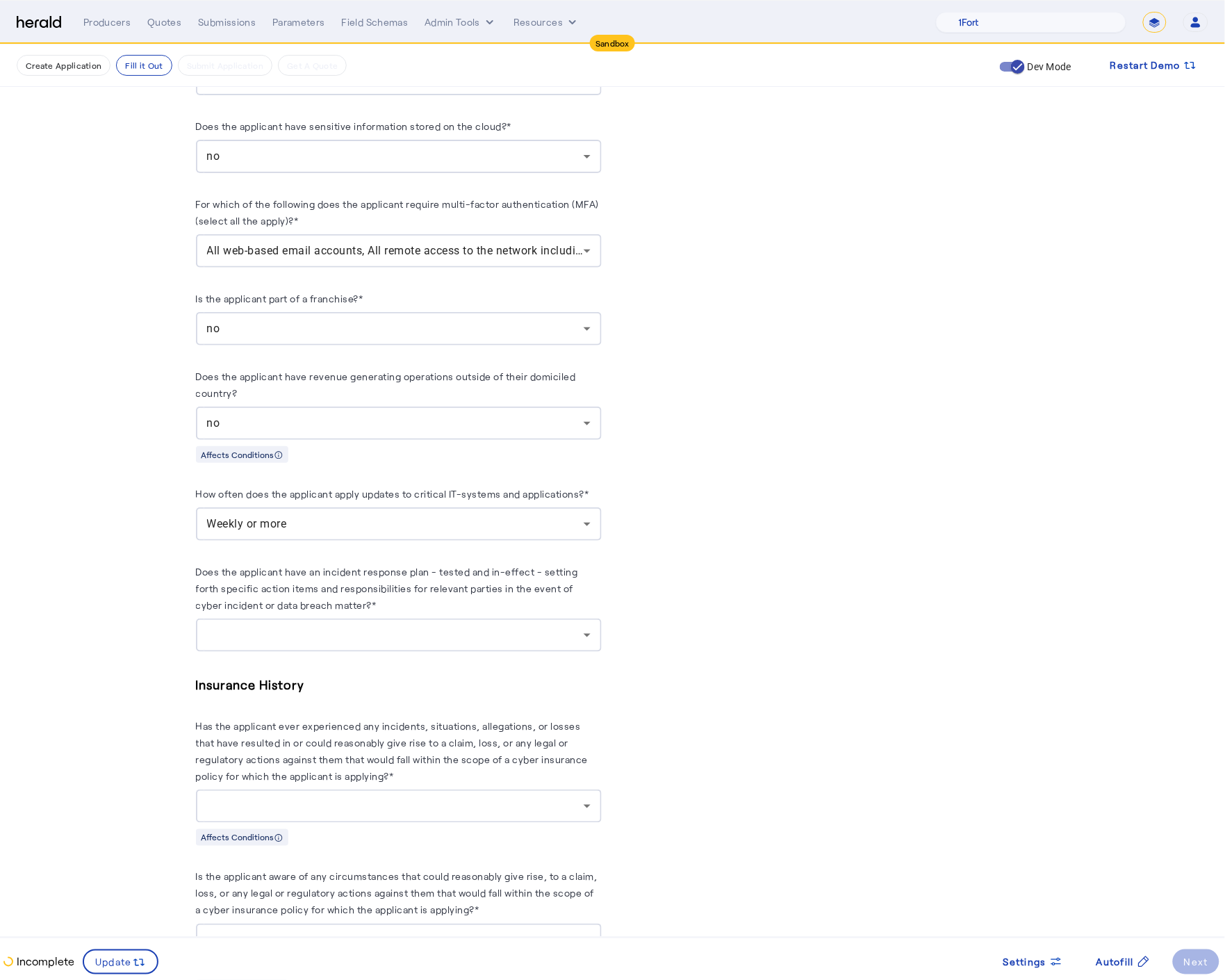
scroll to position [1666, 0]
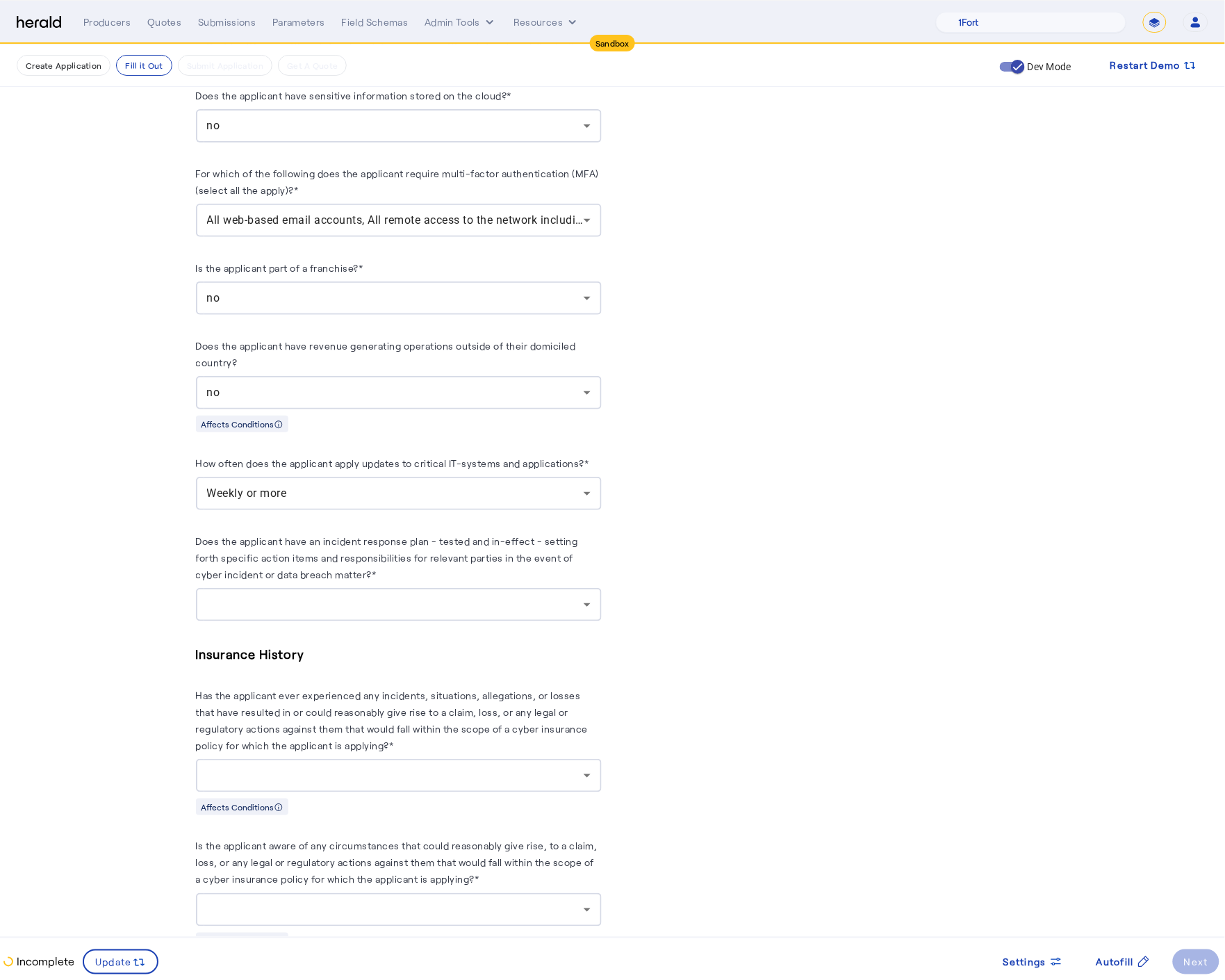
click at [378, 606] on div at bounding box center [399, 605] width 383 height 34
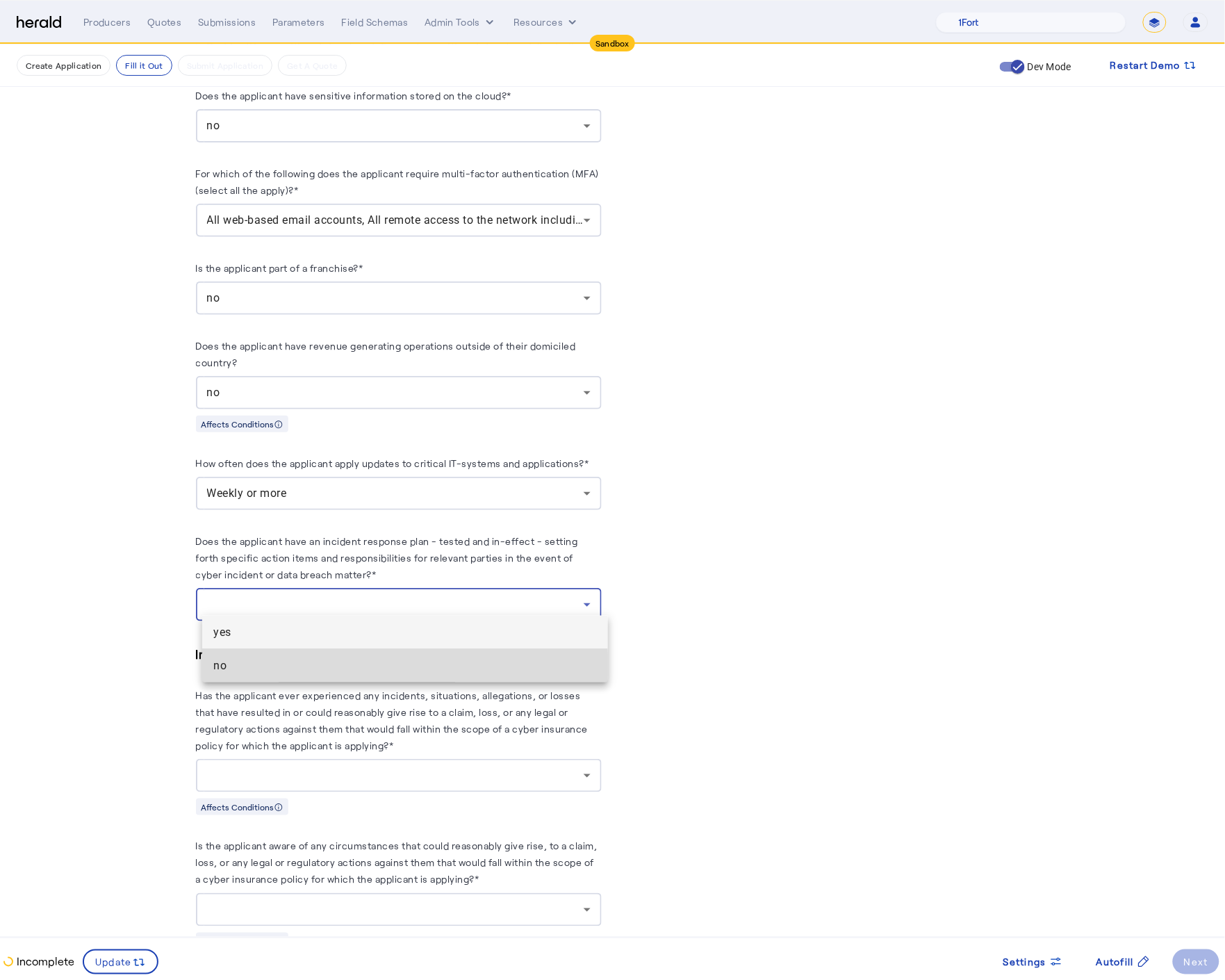
click at [267, 670] on span "no" at bounding box center [405, 666] width 383 height 17
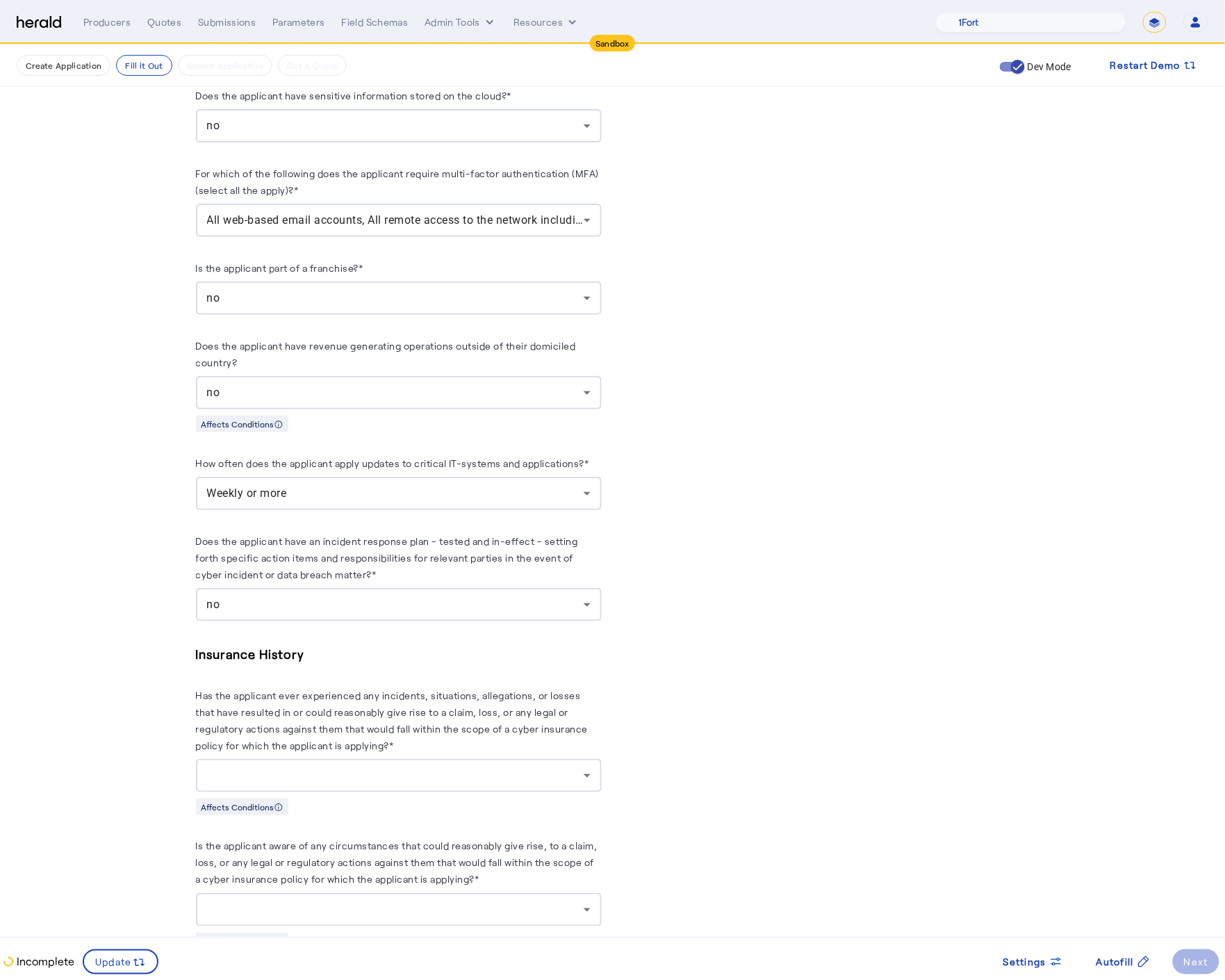
click at [358, 610] on div "no" at bounding box center [399, 605] width 383 height 34
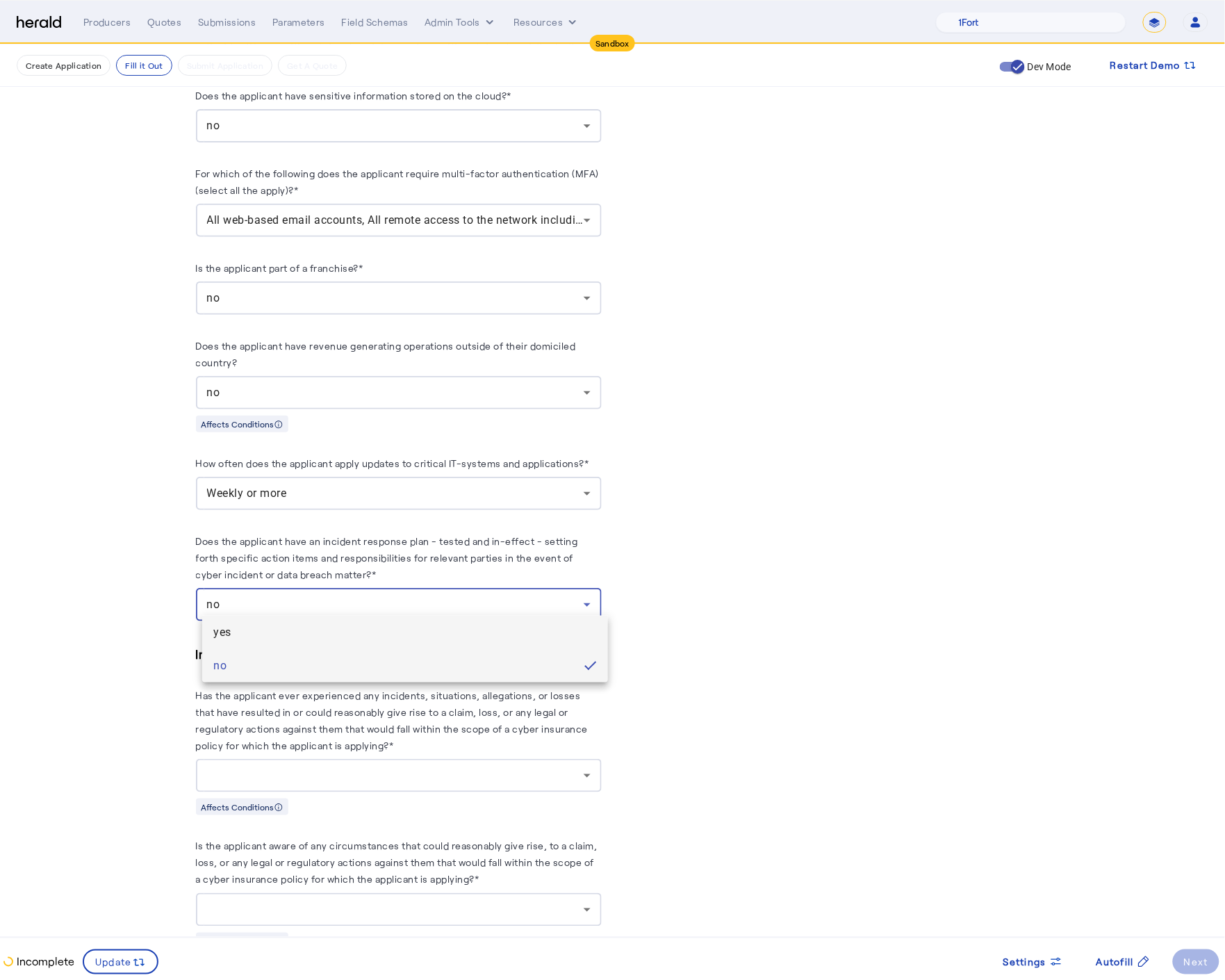
click at [337, 631] on span "yes" at bounding box center [405, 632] width 383 height 17
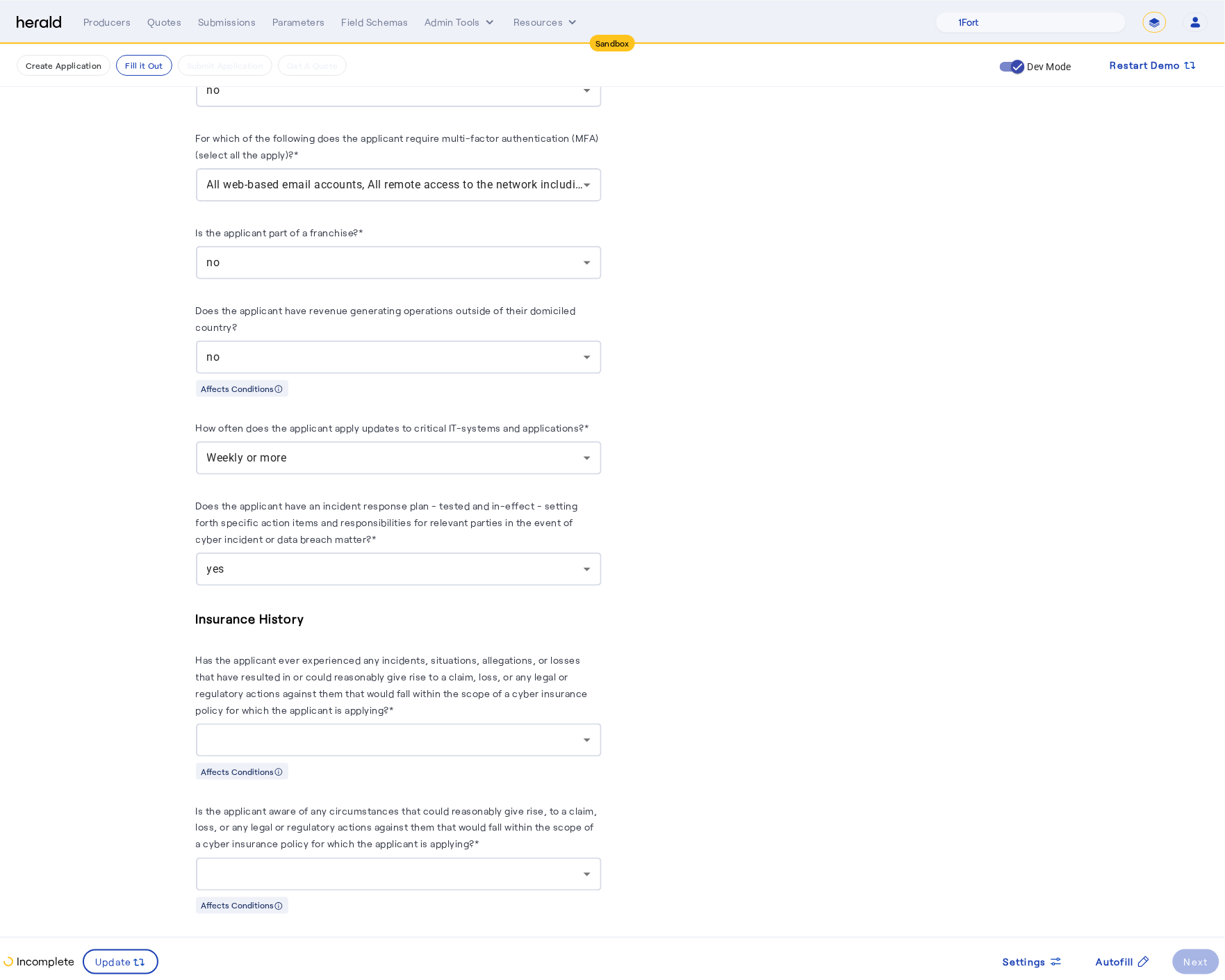
scroll to position [1704, 0]
click at [439, 735] on div at bounding box center [395, 736] width 376 height 17
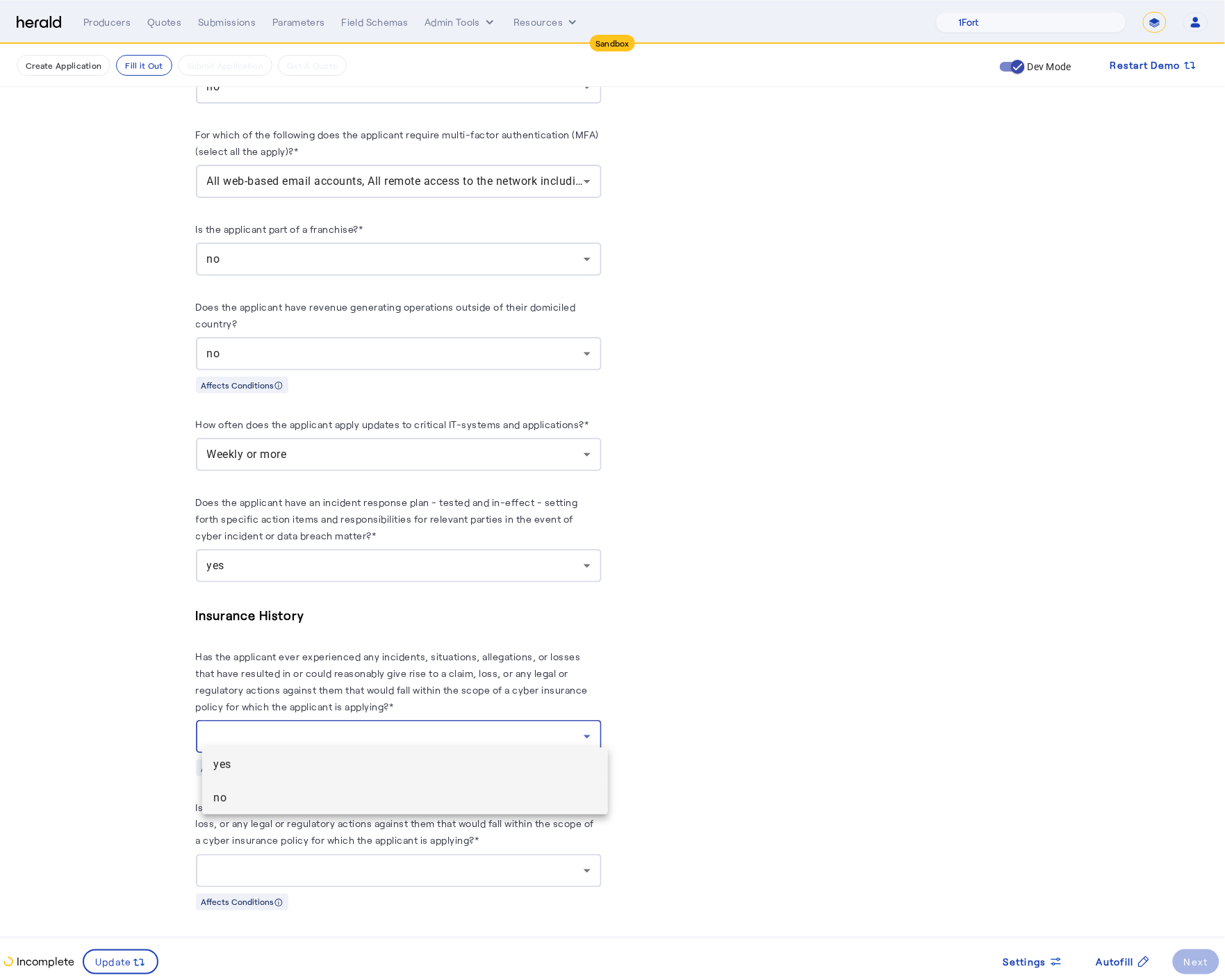
click at [344, 789] on mat-option "no" at bounding box center [405, 798] width 406 height 34
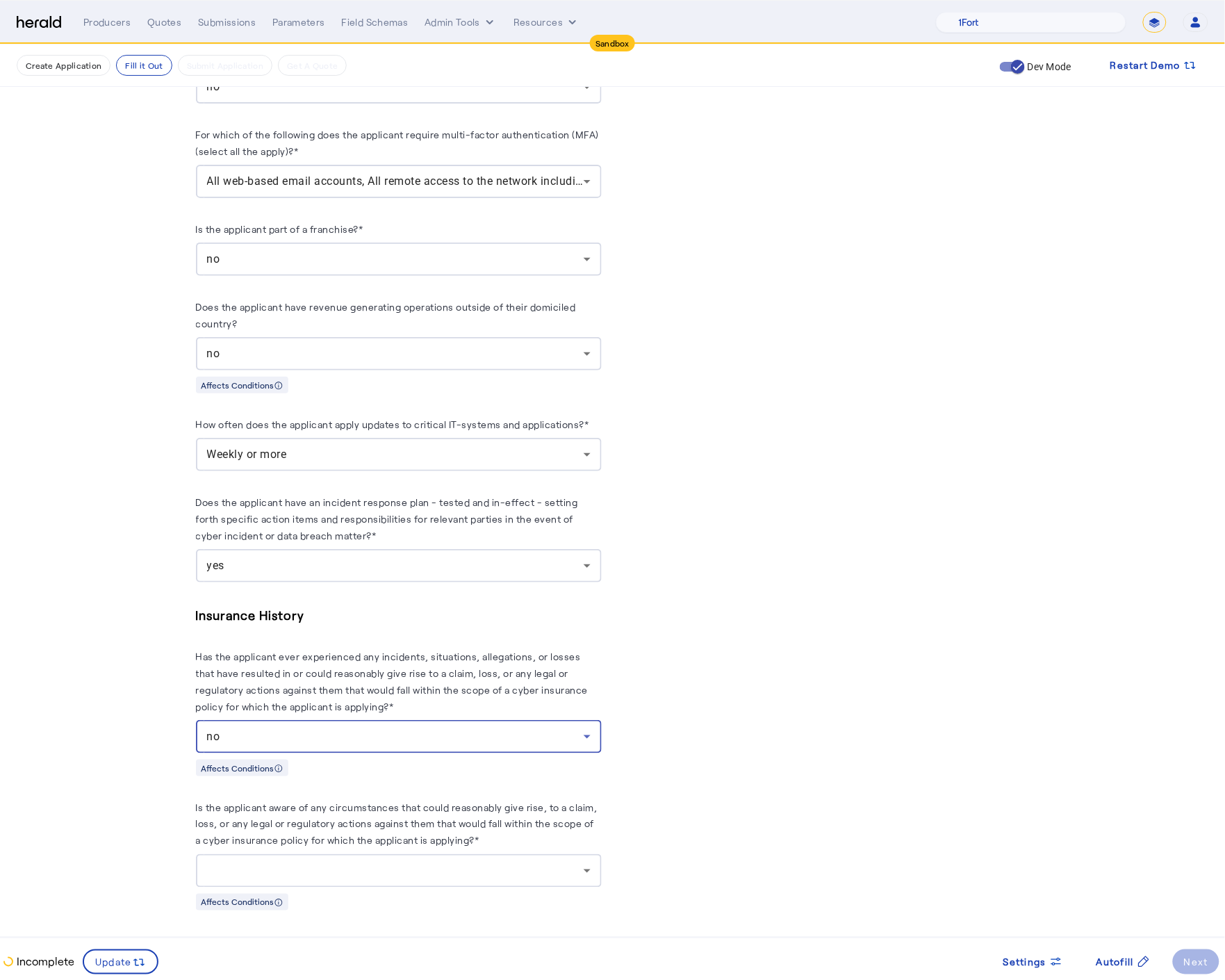
click at [401, 863] on div at bounding box center [395, 871] width 376 height 17
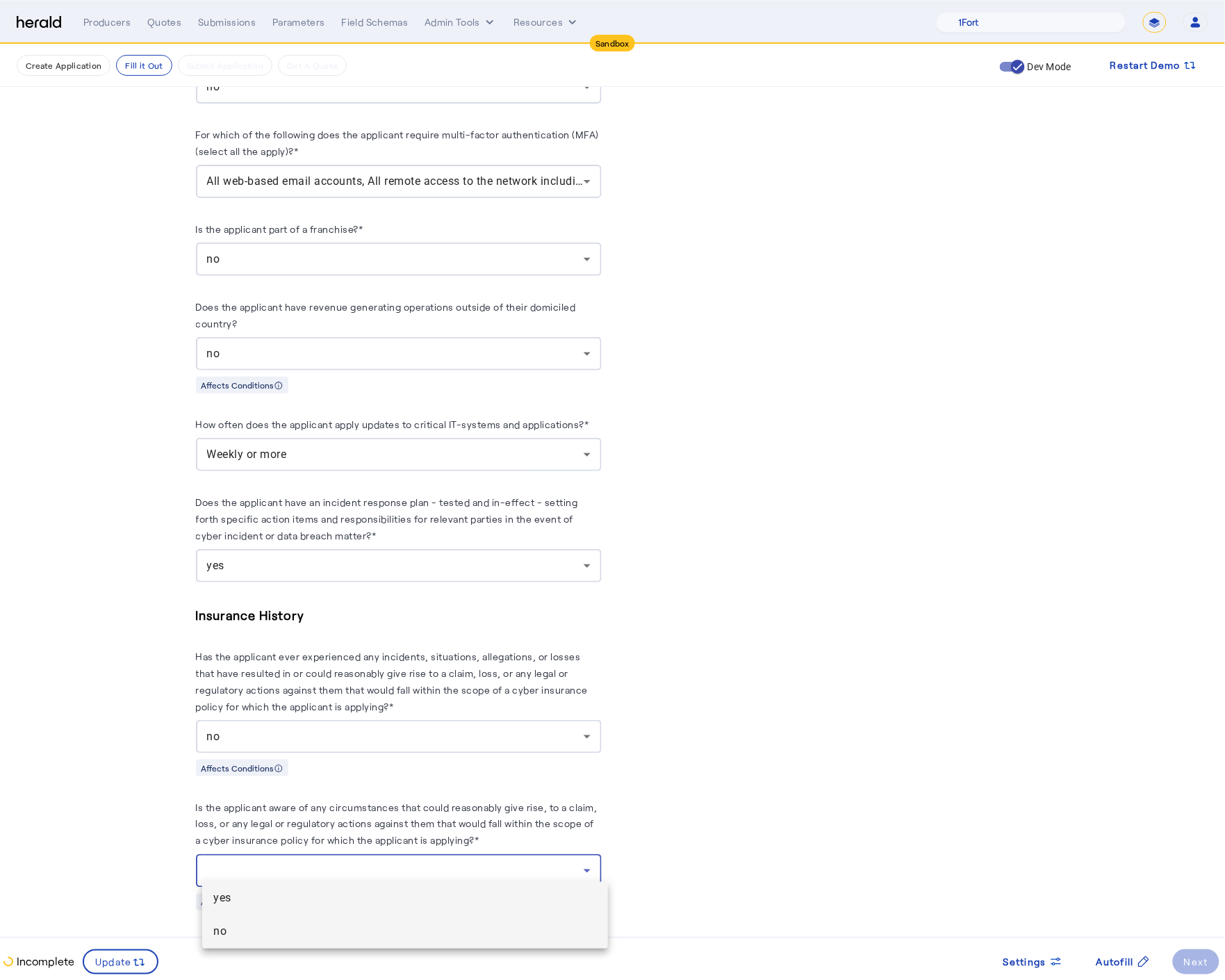
click at [314, 933] on span "no" at bounding box center [405, 931] width 383 height 17
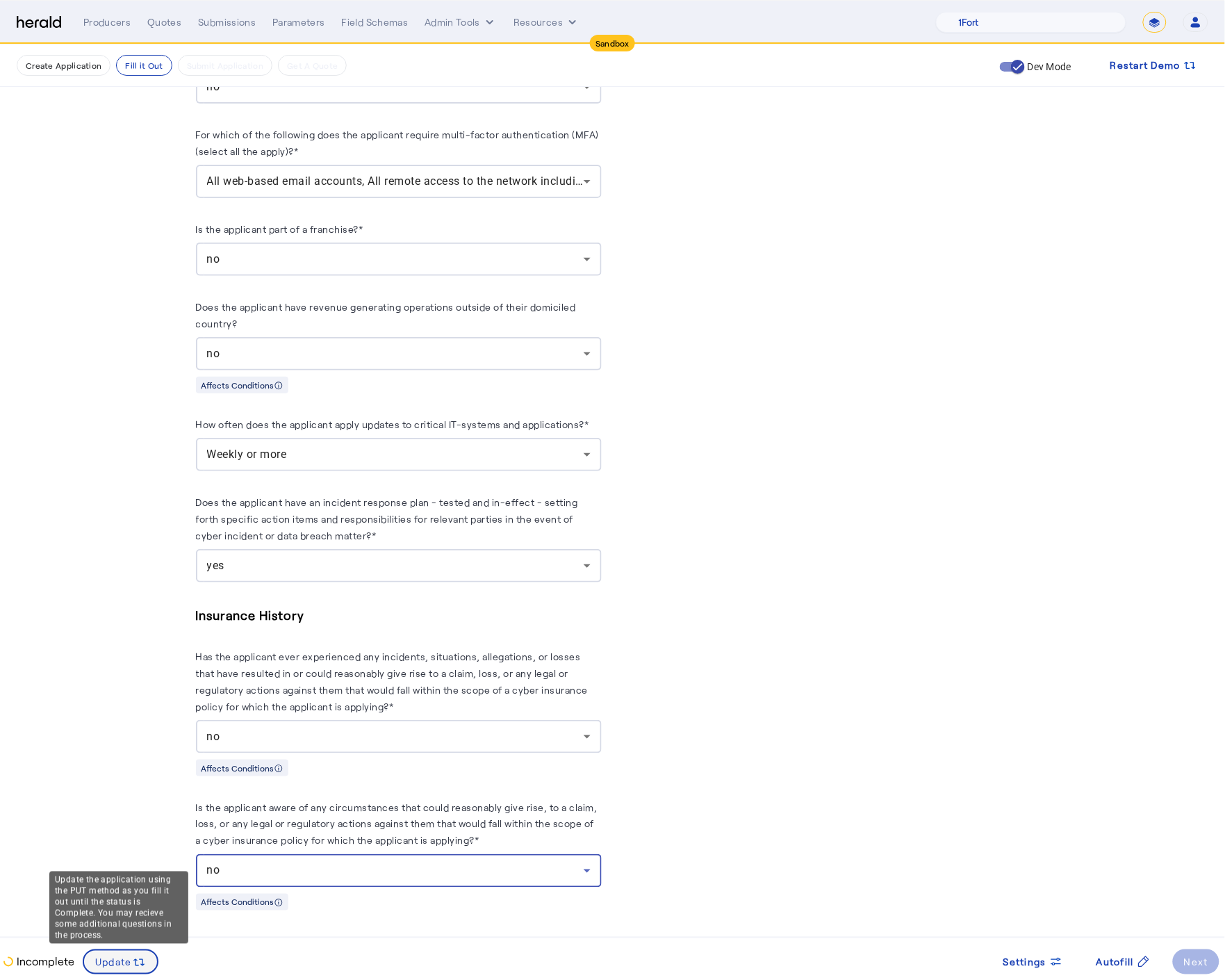
click at [119, 952] on span at bounding box center [121, 962] width 73 height 34
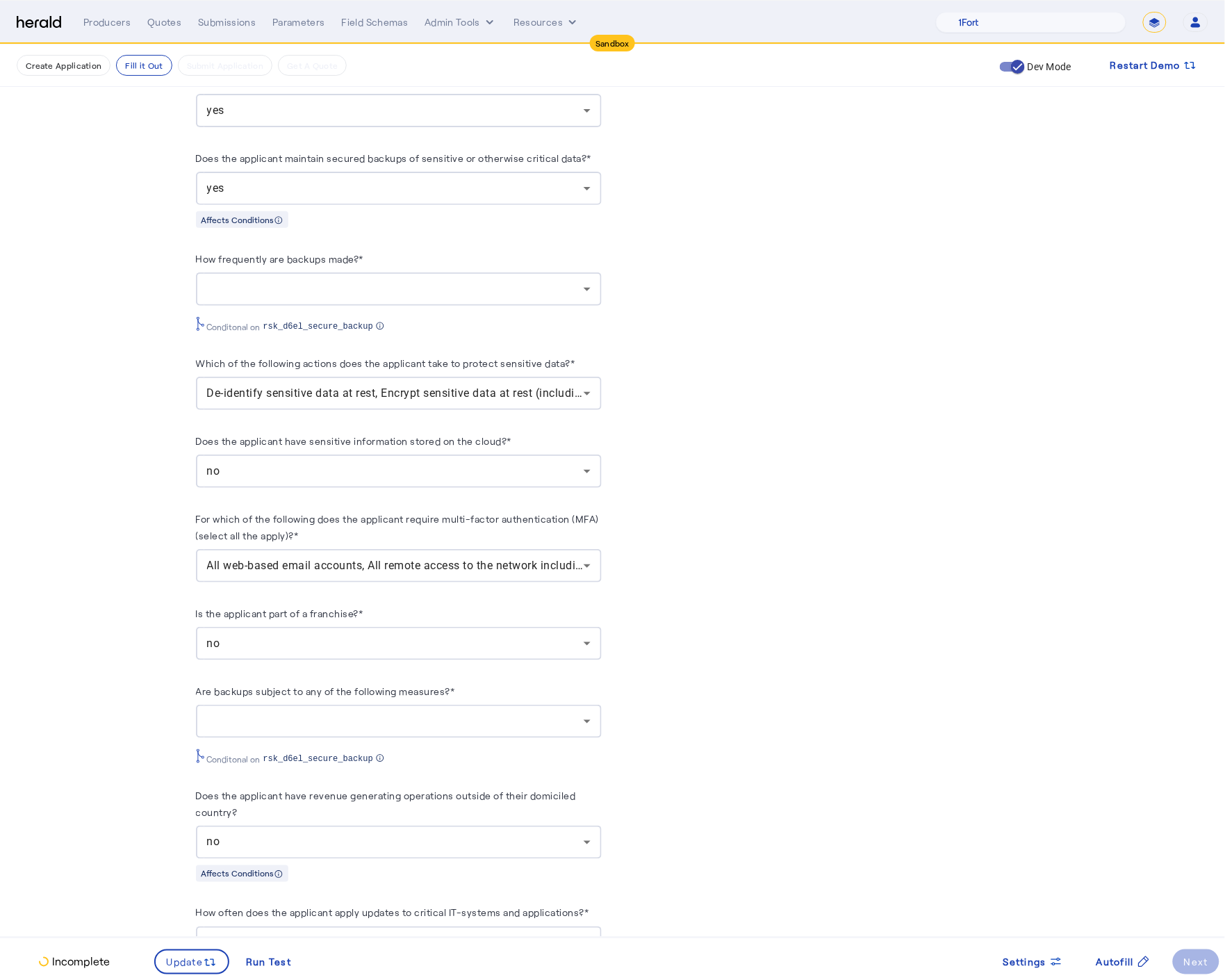
scroll to position [1527, 0]
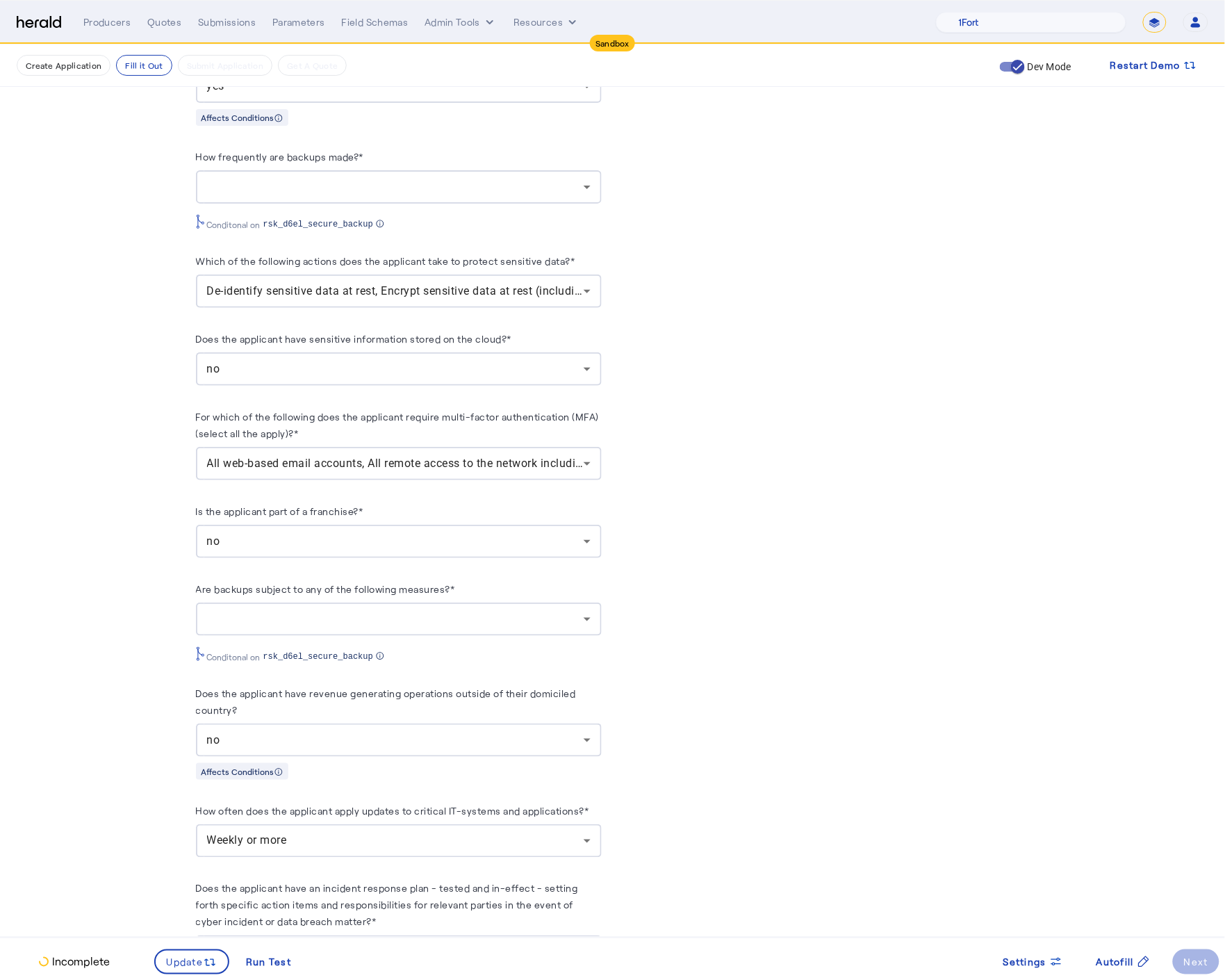
click at [425, 611] on div at bounding box center [395, 619] width 376 height 17
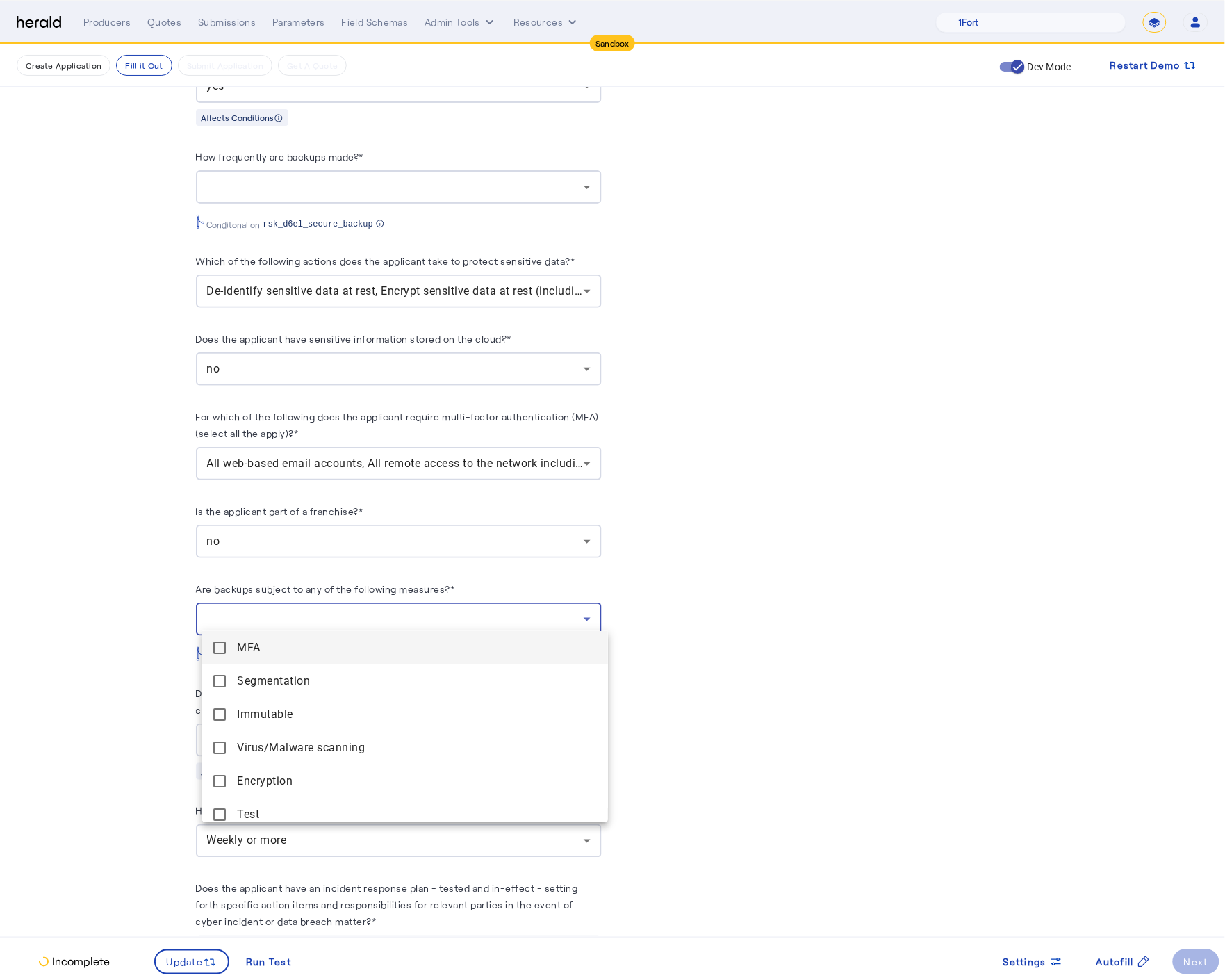
click at [210, 639] on mat-option "MFA" at bounding box center [405, 648] width 406 height 34
drag, startPoint x: 216, startPoint y: 677, endPoint x: 219, endPoint y: 690, distance: 13.3
click at [216, 677] on mat-pseudo-checkbox at bounding box center [219, 681] width 12 height 12
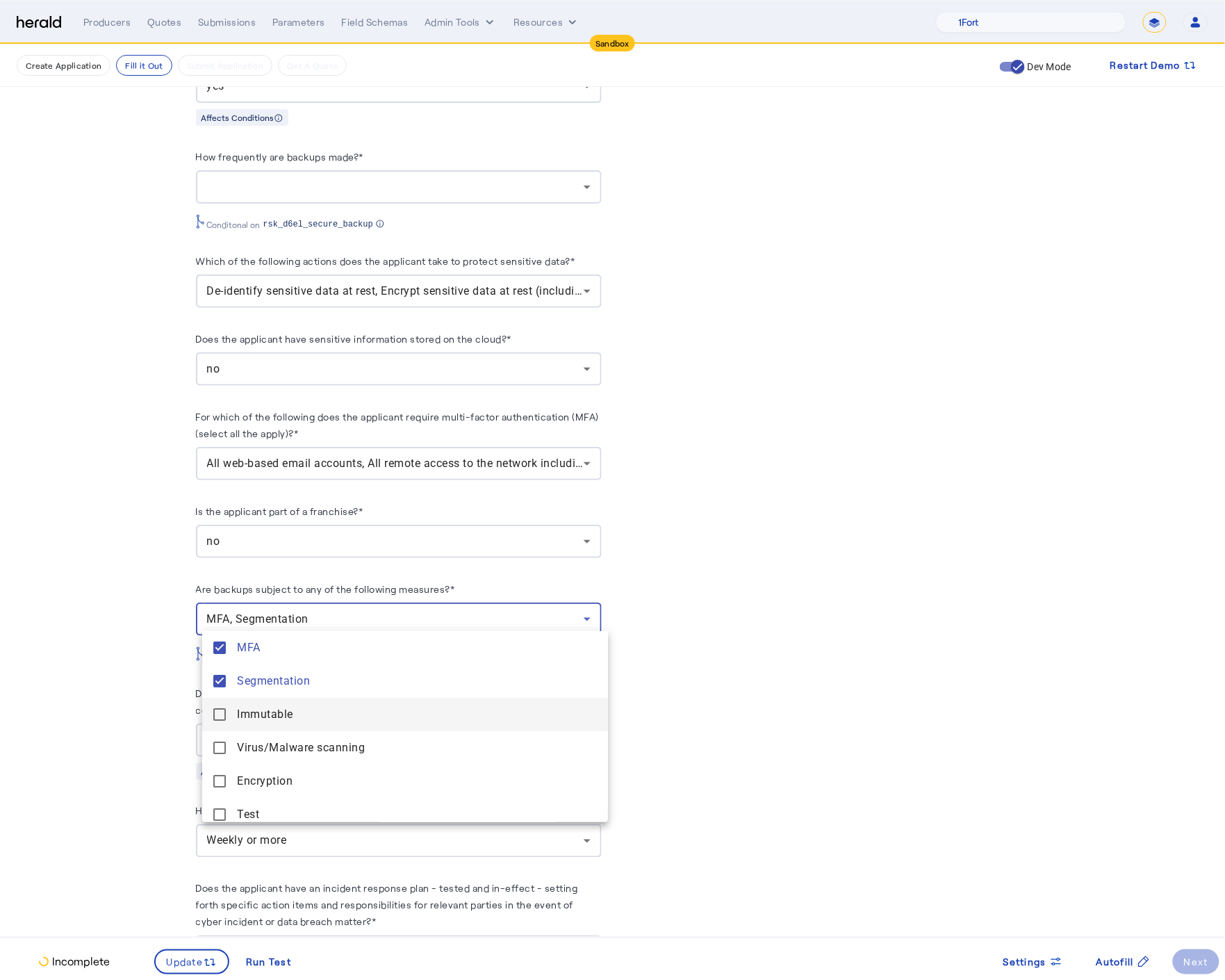
click at [223, 706] on mat-option "Immutable" at bounding box center [405, 715] width 406 height 34
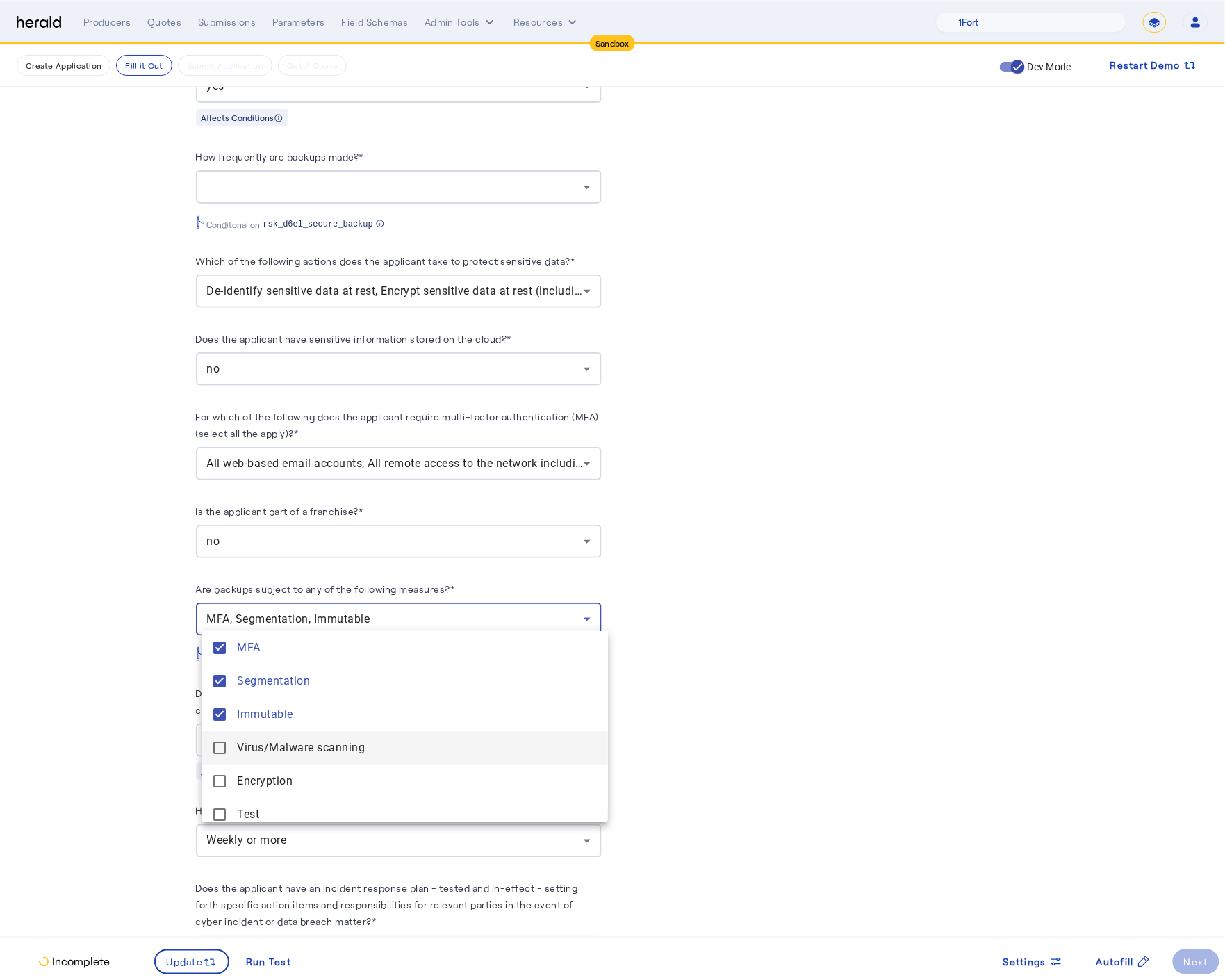
click at [222, 751] on mat-pseudo-checkbox at bounding box center [219, 747] width 12 height 12
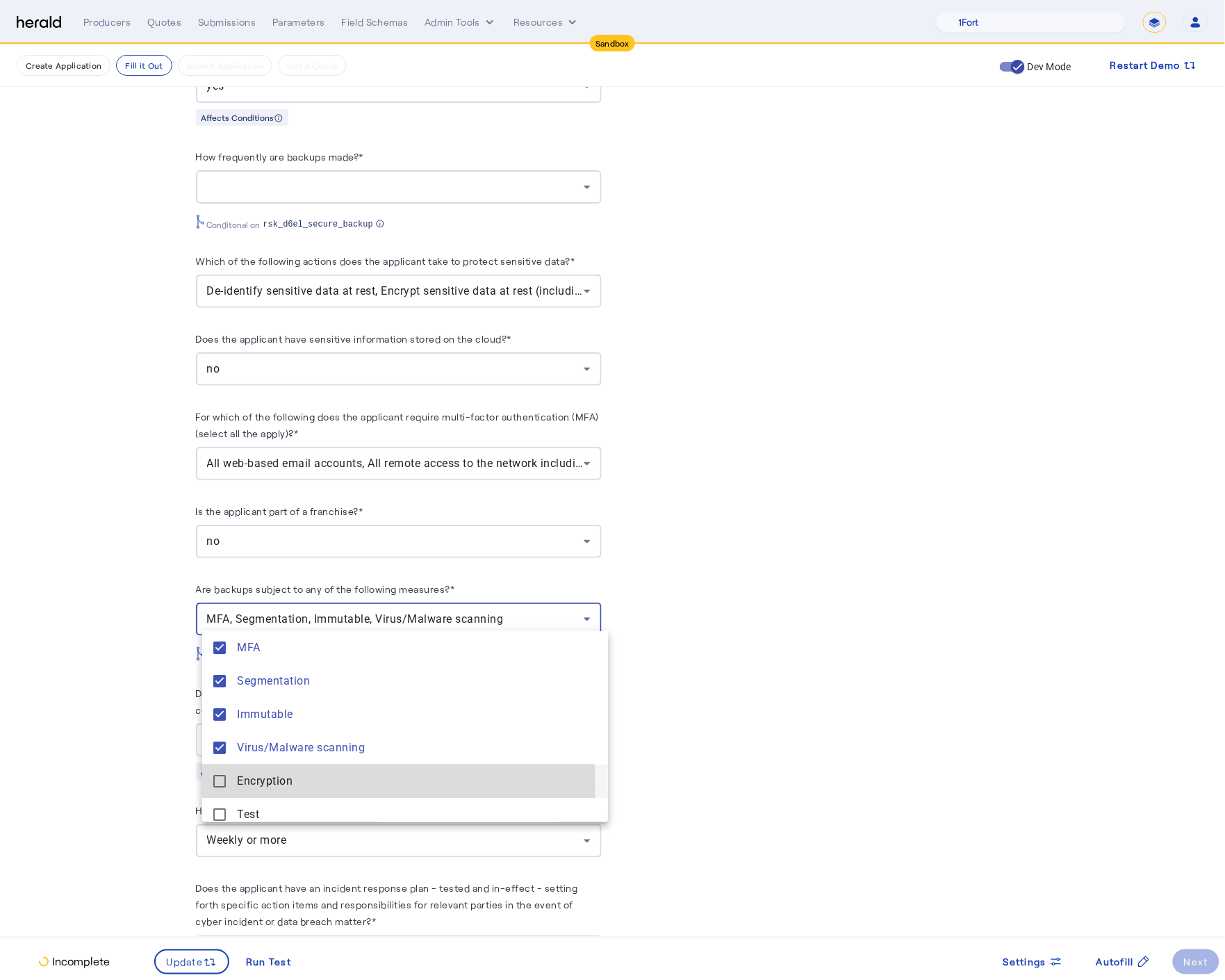
click at [218, 786] on mat-pseudo-checkbox at bounding box center [219, 781] width 12 height 12
click at [217, 815] on mat-pseudo-checkbox at bounding box center [219, 814] width 12 height 12
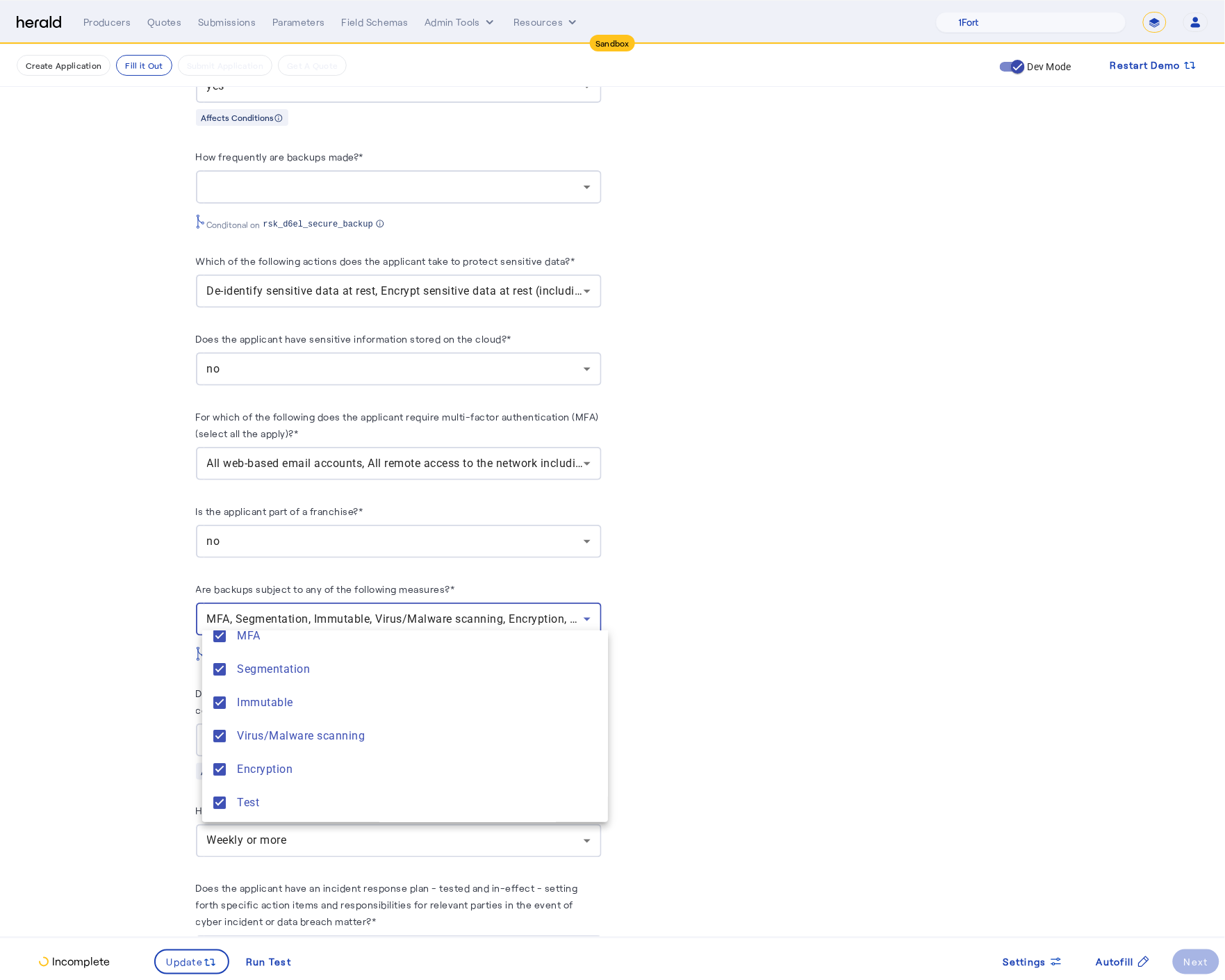
click at [155, 747] on div at bounding box center [612, 490] width 1225 height 980
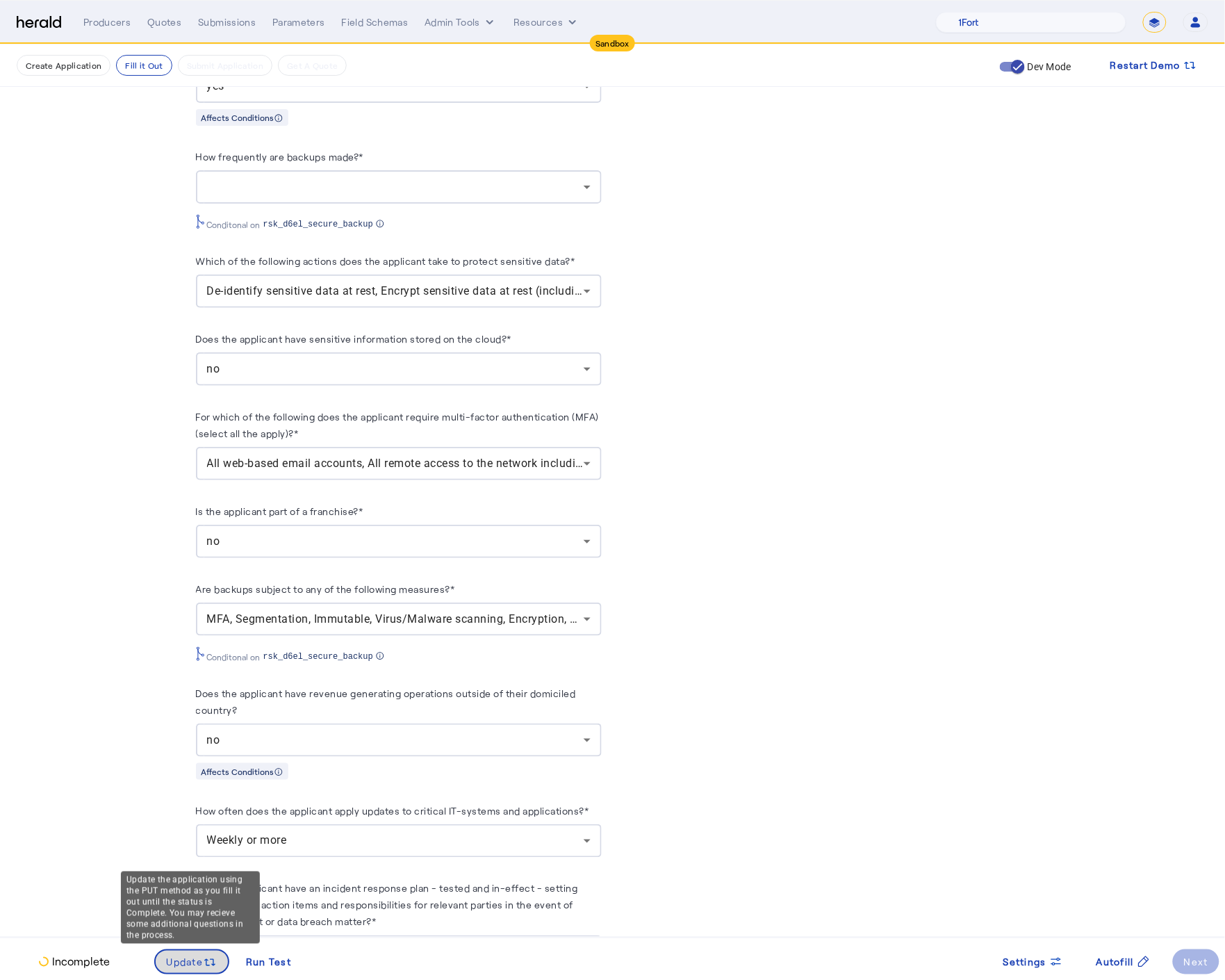
click at [171, 962] on span "Update" at bounding box center [185, 962] width 36 height 14
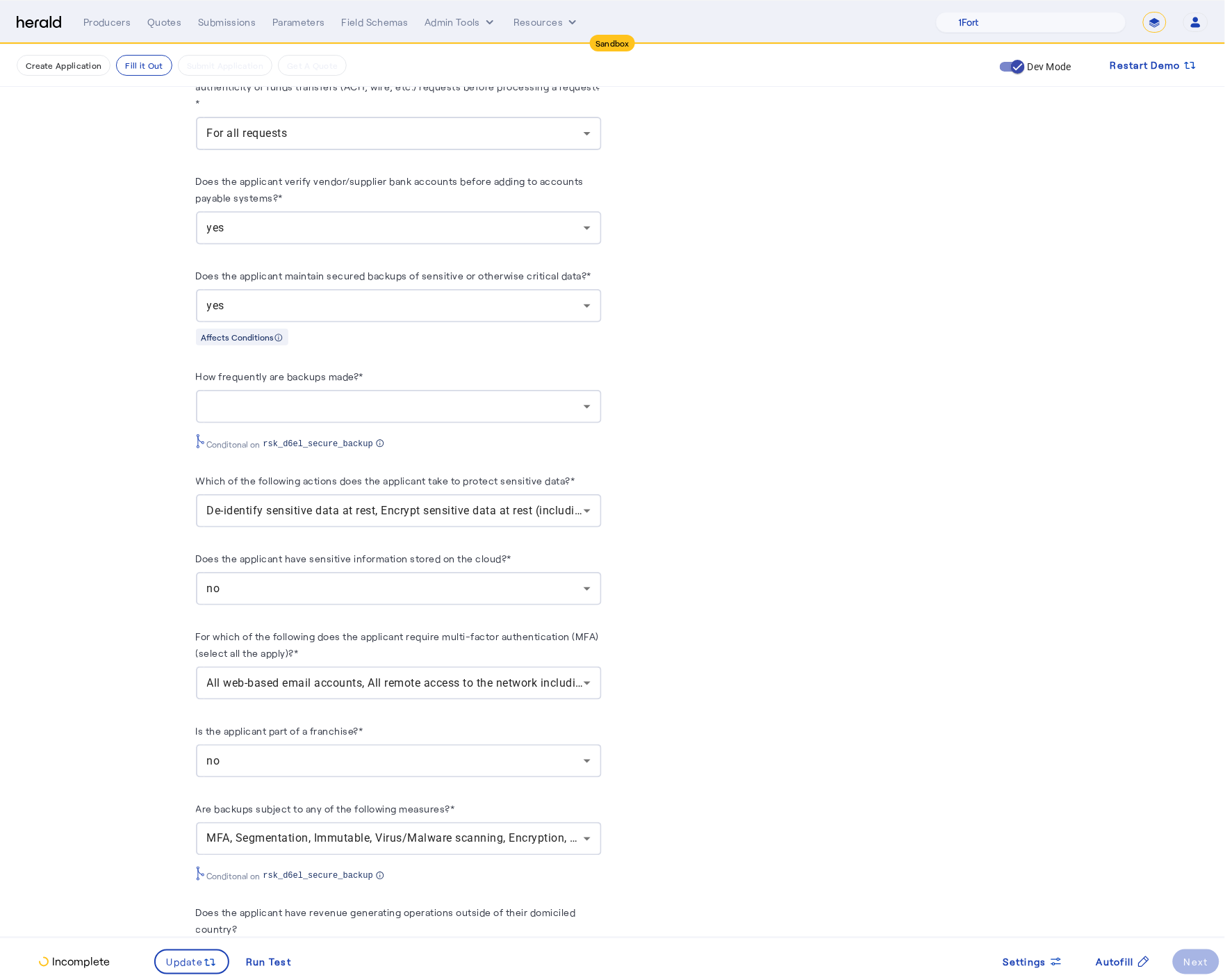
scroll to position [1289, 0]
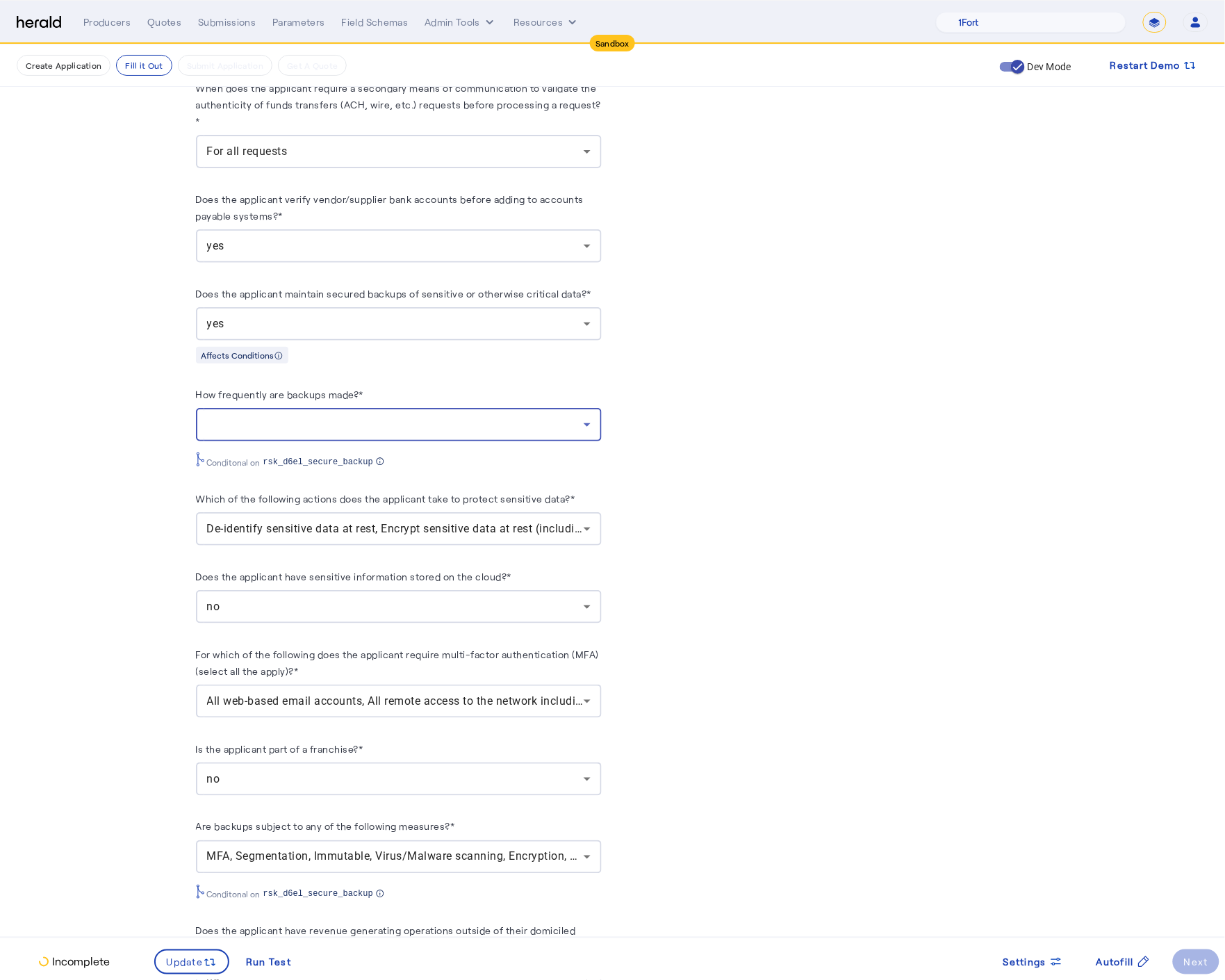
click at [363, 423] on div at bounding box center [395, 424] width 376 height 17
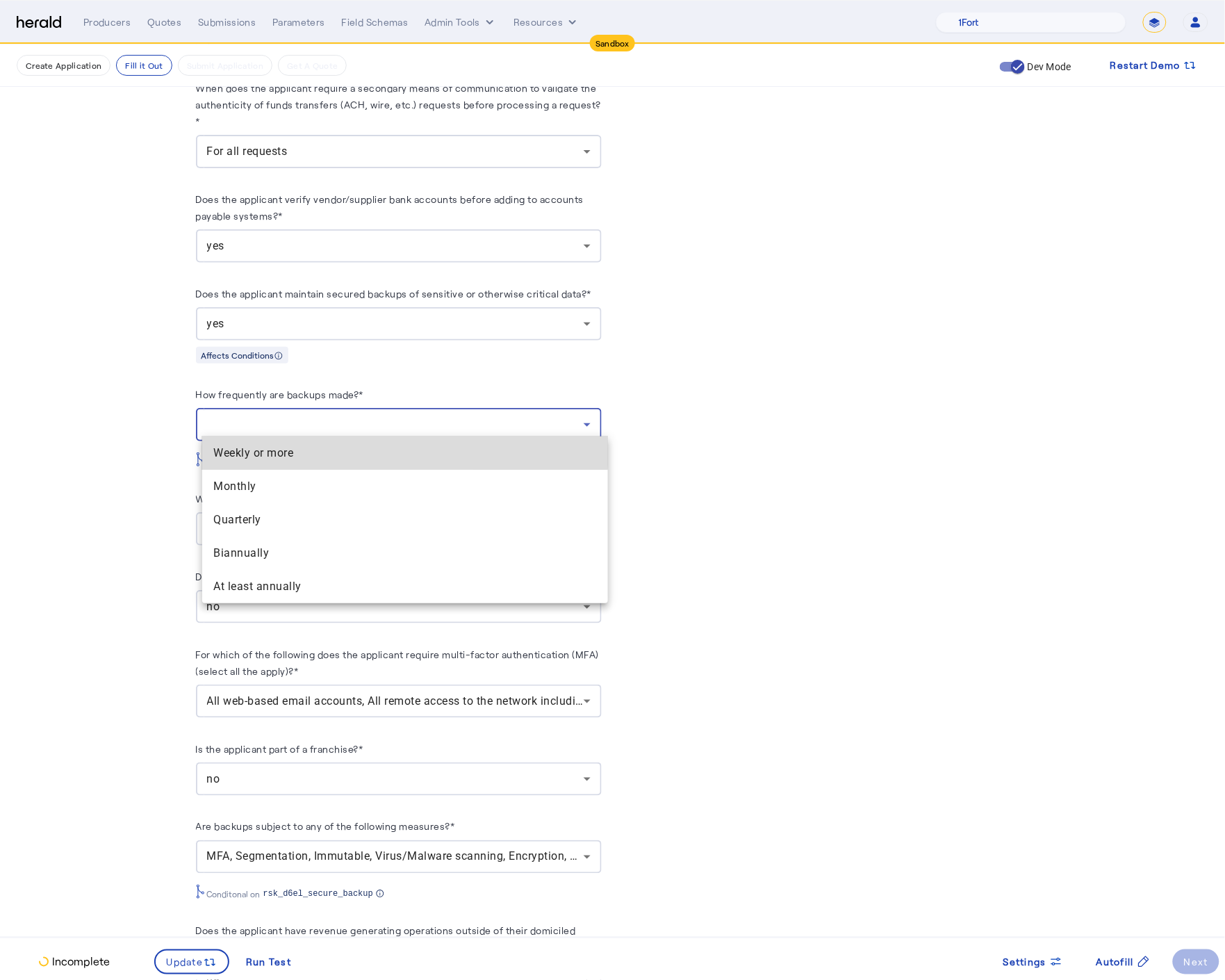
click at [276, 450] on span "Weekly or more" at bounding box center [405, 453] width 383 height 17
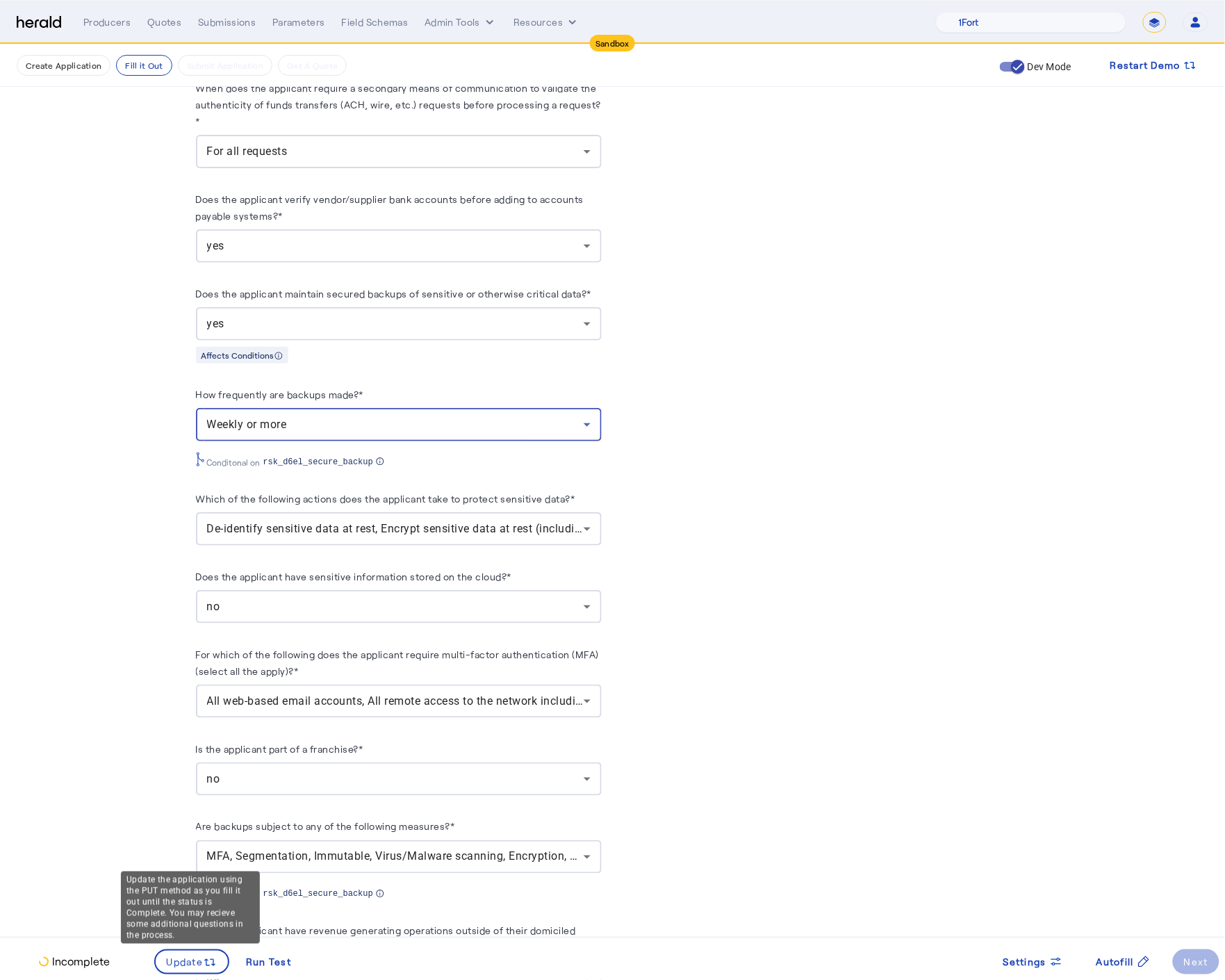
click at [175, 944] on div "Update the application using the PUT method as you fill it out until the status…" at bounding box center [190, 907] width 139 height 72
click at [181, 956] on span "Update" at bounding box center [185, 962] width 36 height 14
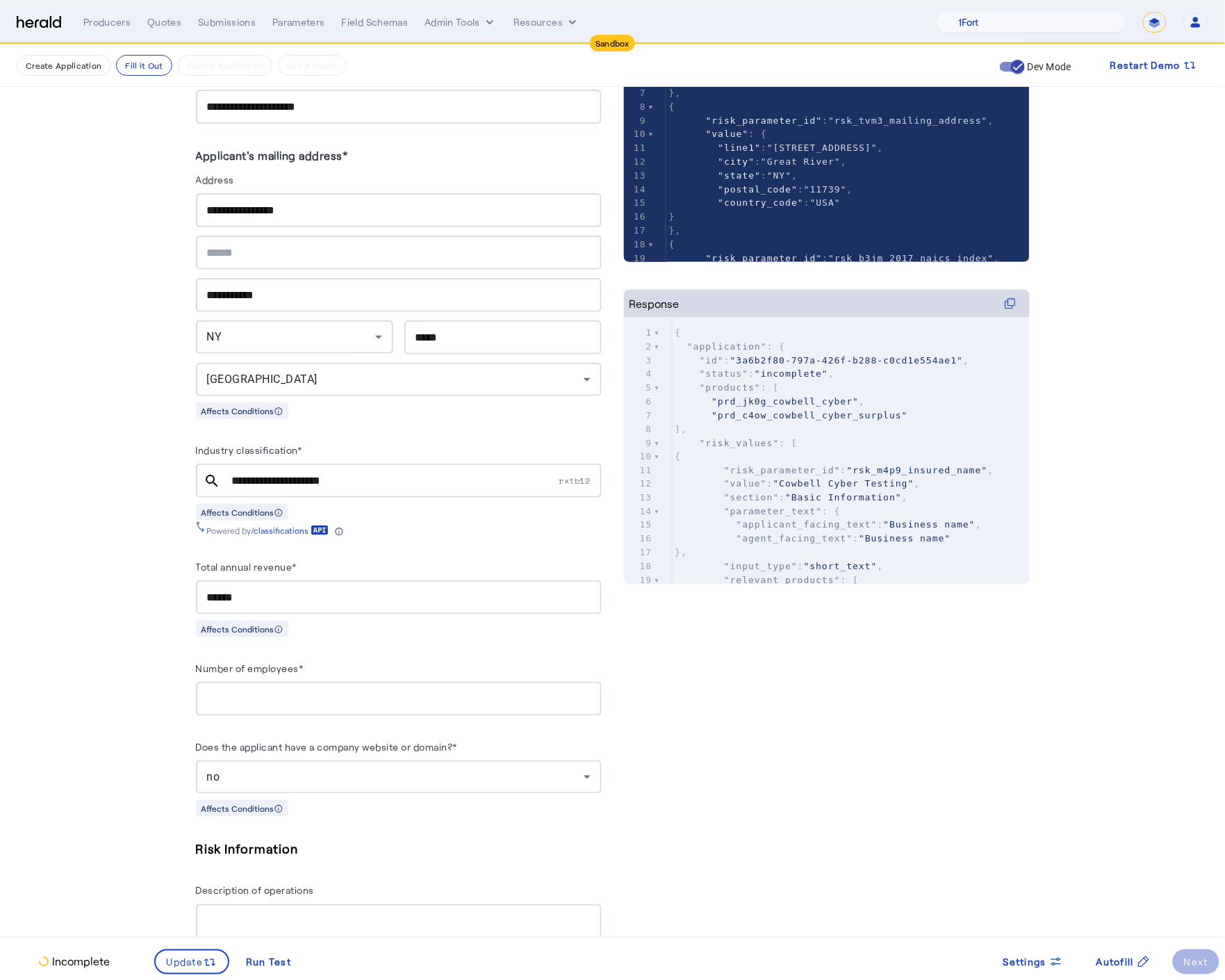
scroll to position [0, 0]
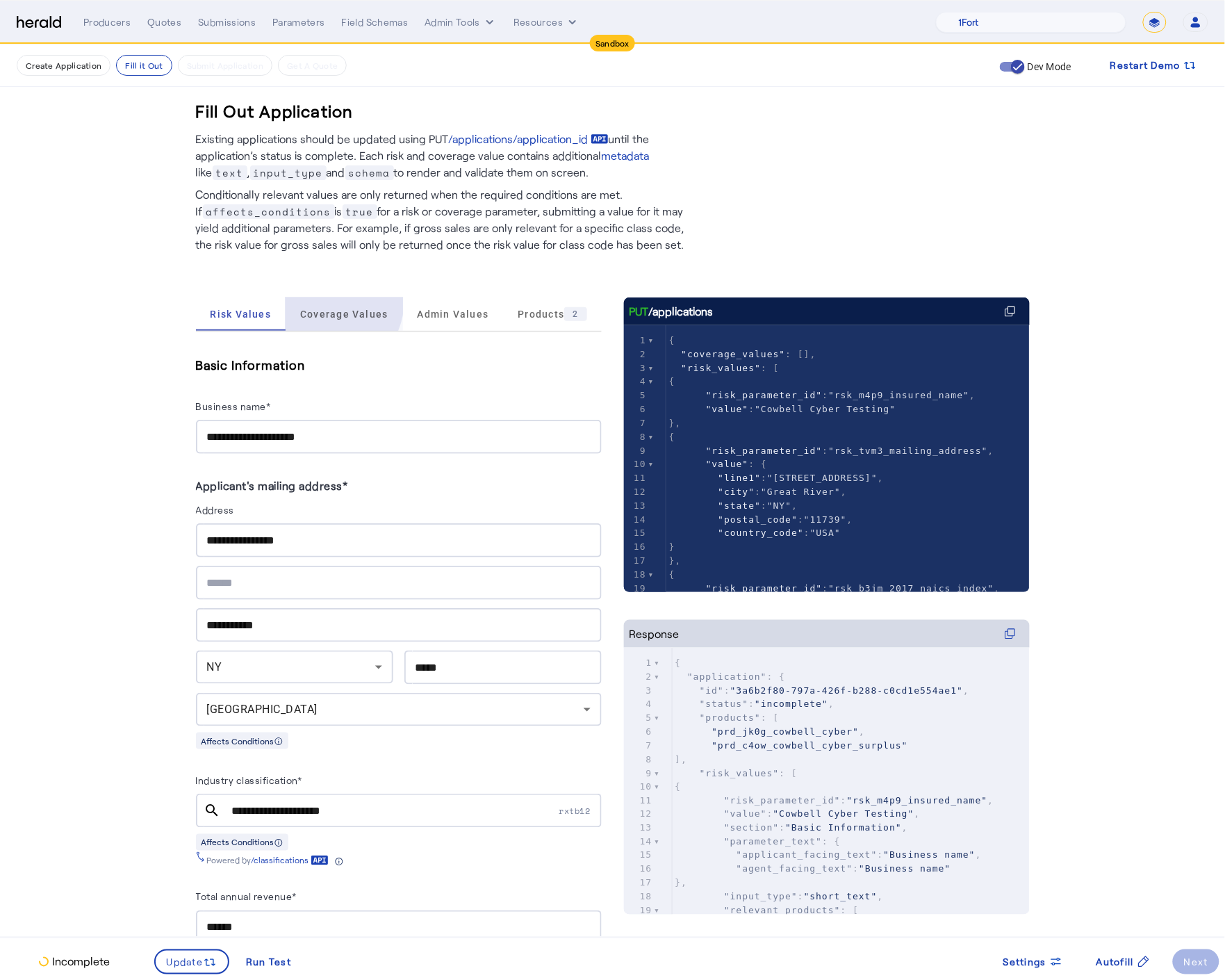
click at [326, 299] on span "Coverage Values" at bounding box center [344, 314] width 88 height 34
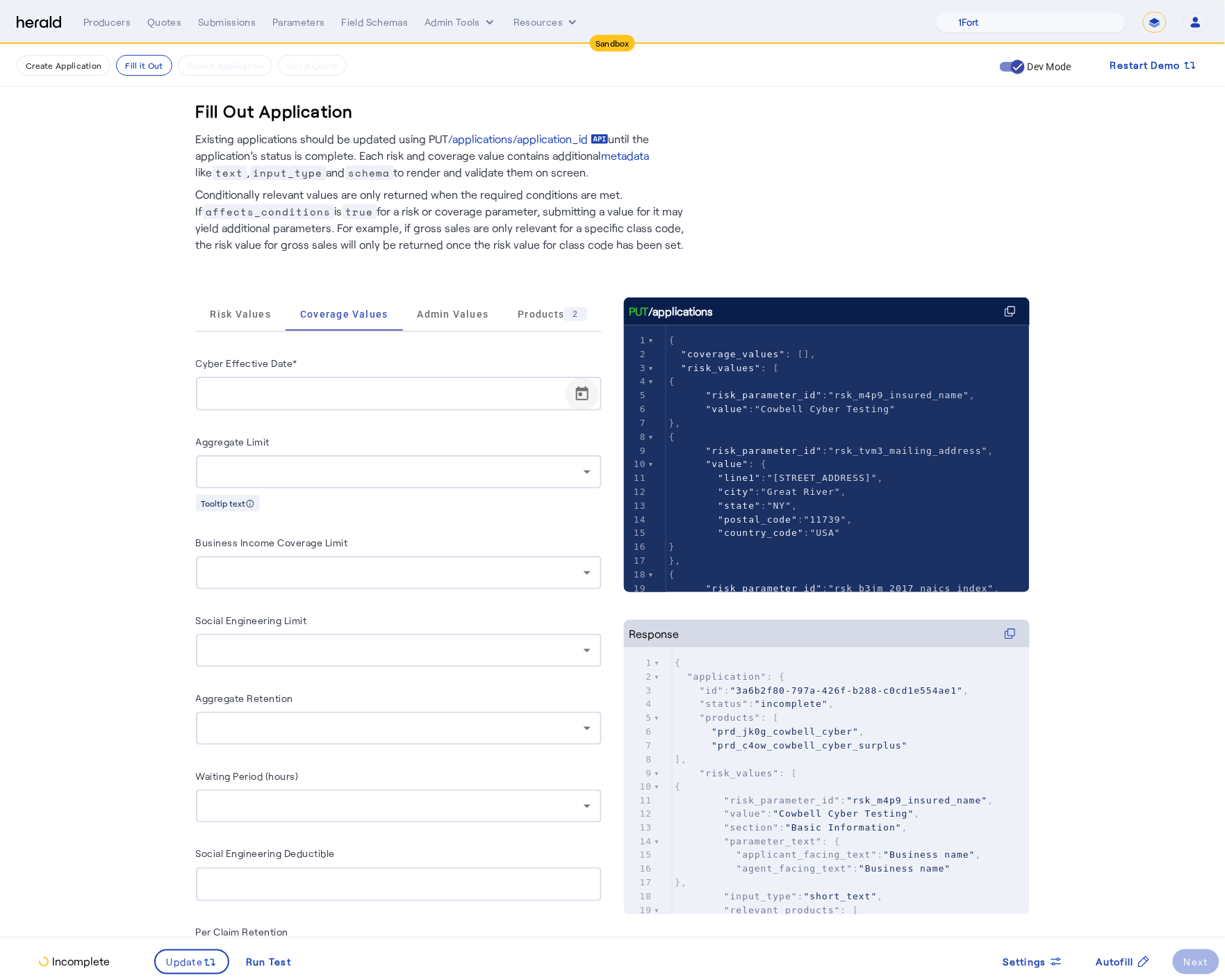
click at [590, 403] on span "Open calendar" at bounding box center [582, 394] width 34 height 34
click at [260, 578] on span "18" at bounding box center [249, 580] width 25 height 25
type input "**********"
click at [140, 611] on fill-application-step "**********" at bounding box center [612, 589] width 1225 height 1090
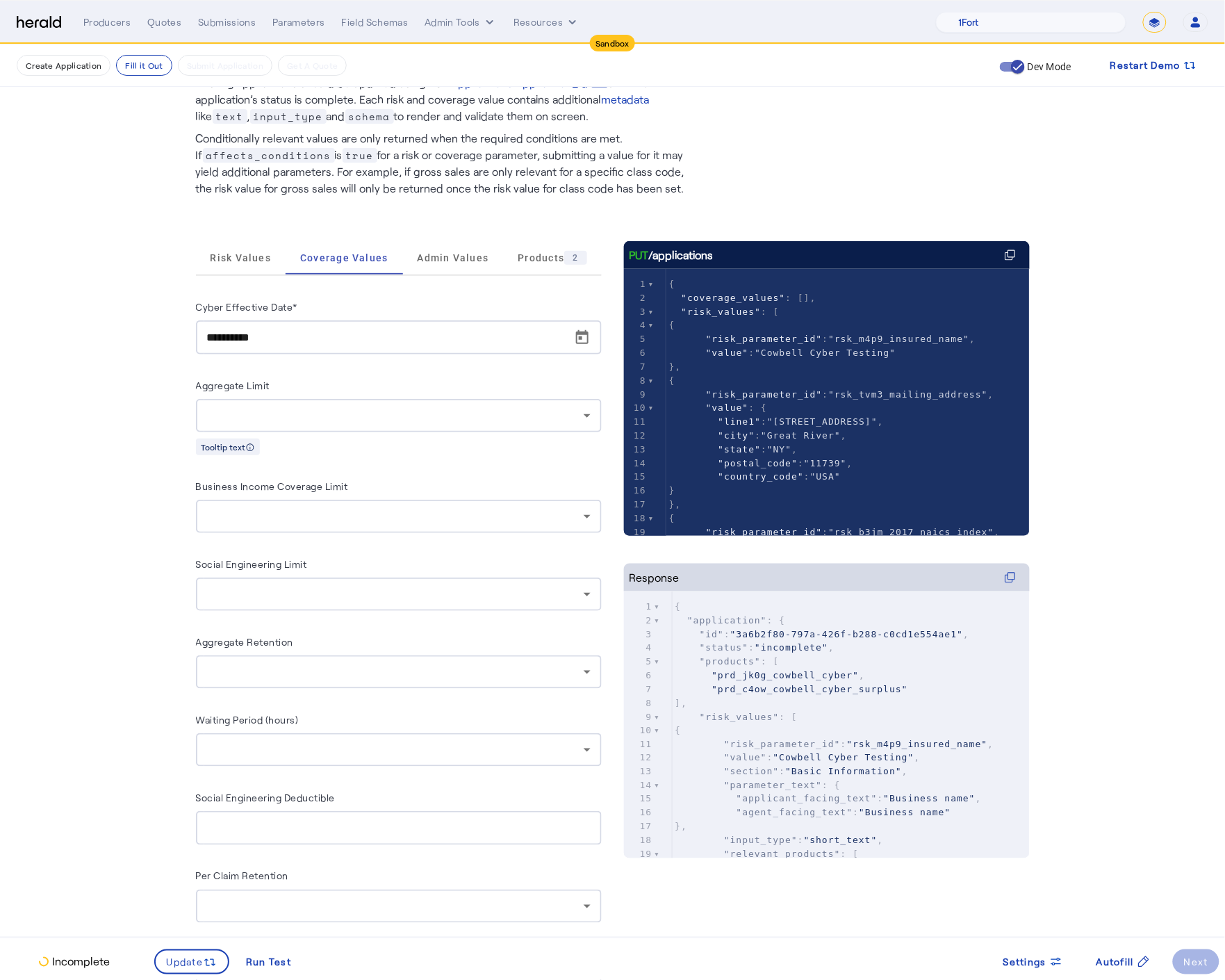
scroll to position [153, 0]
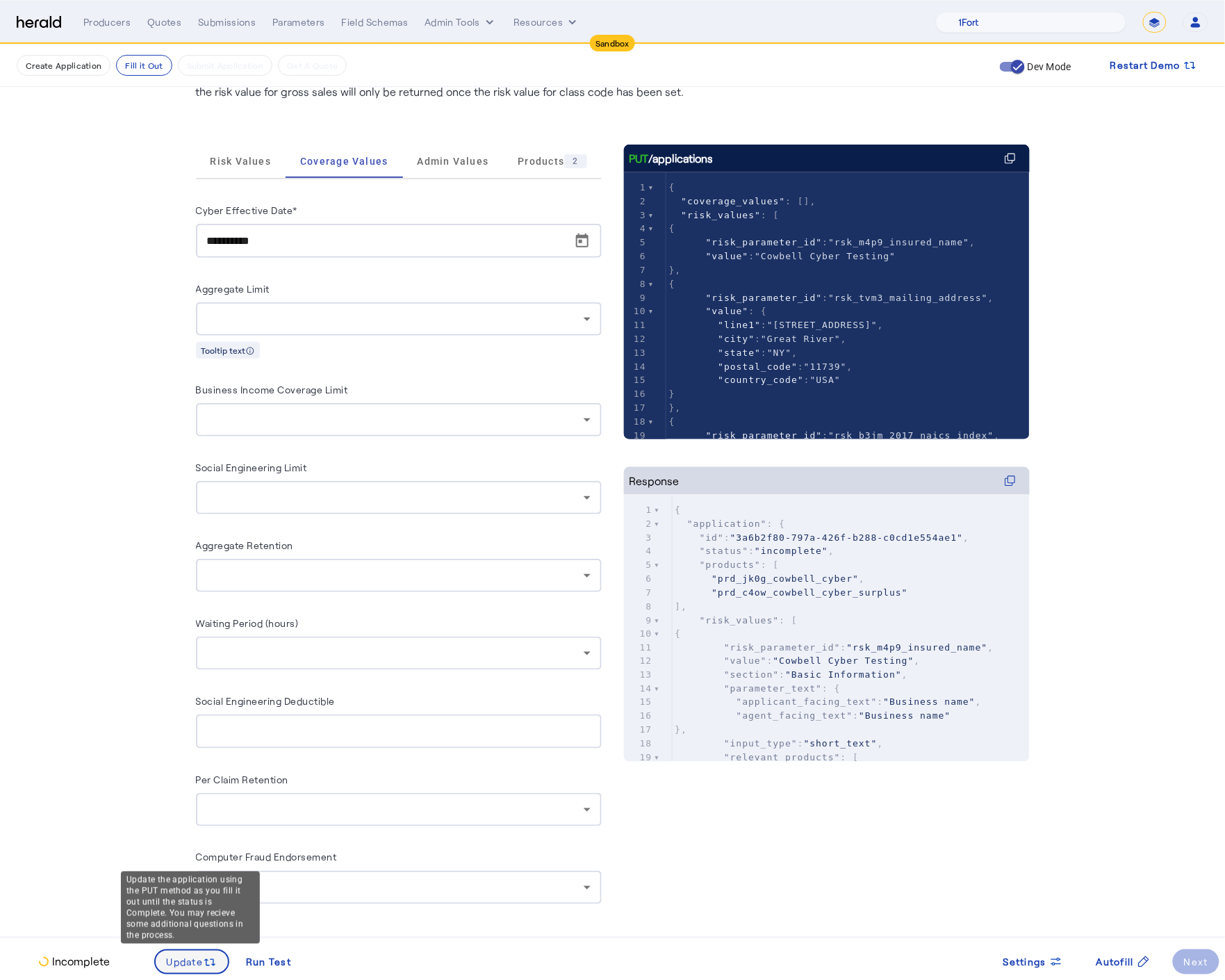
click at [187, 957] on span "Update" at bounding box center [185, 962] width 36 height 14
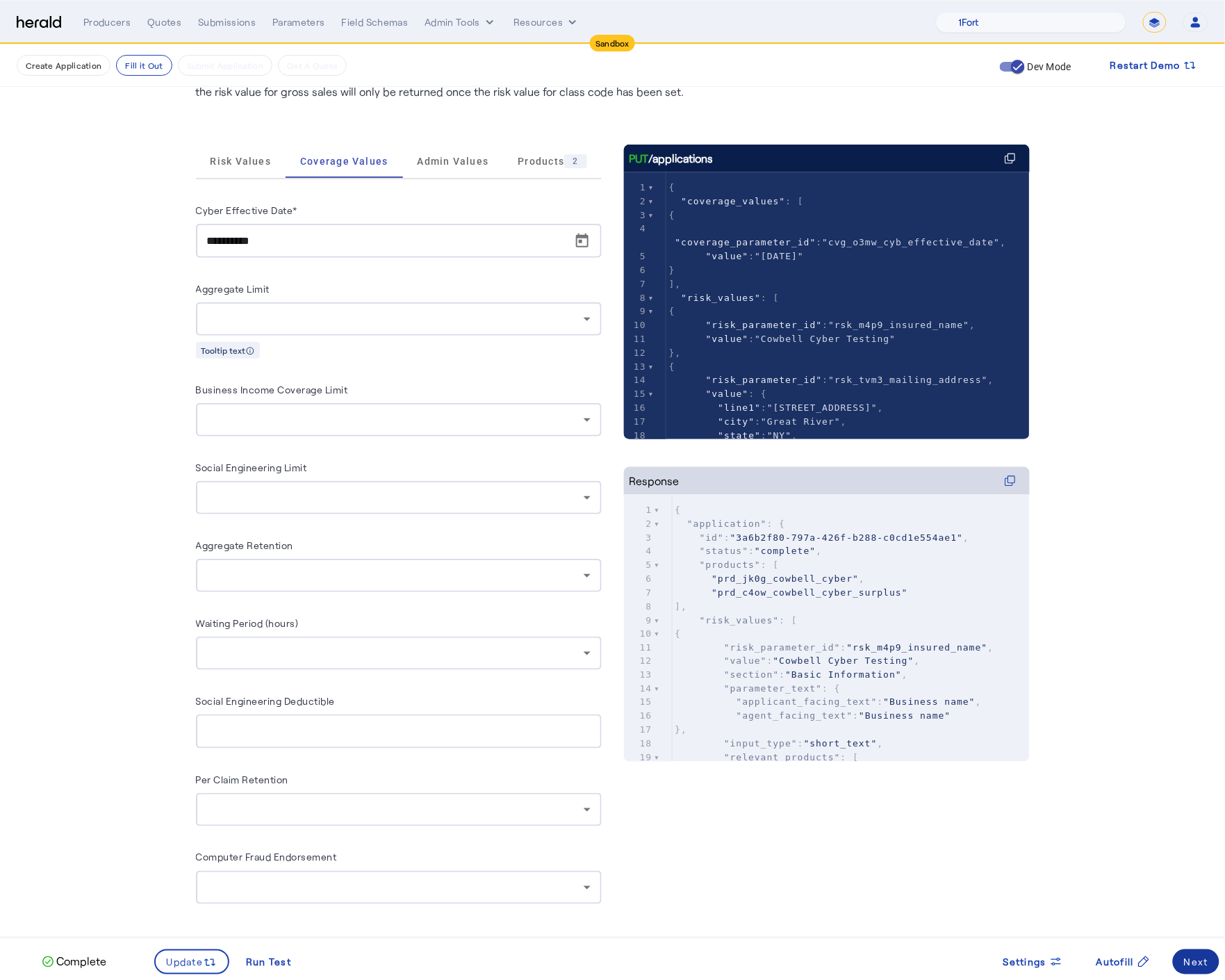
click at [1205, 975] on span at bounding box center [1197, 962] width 46 height 34
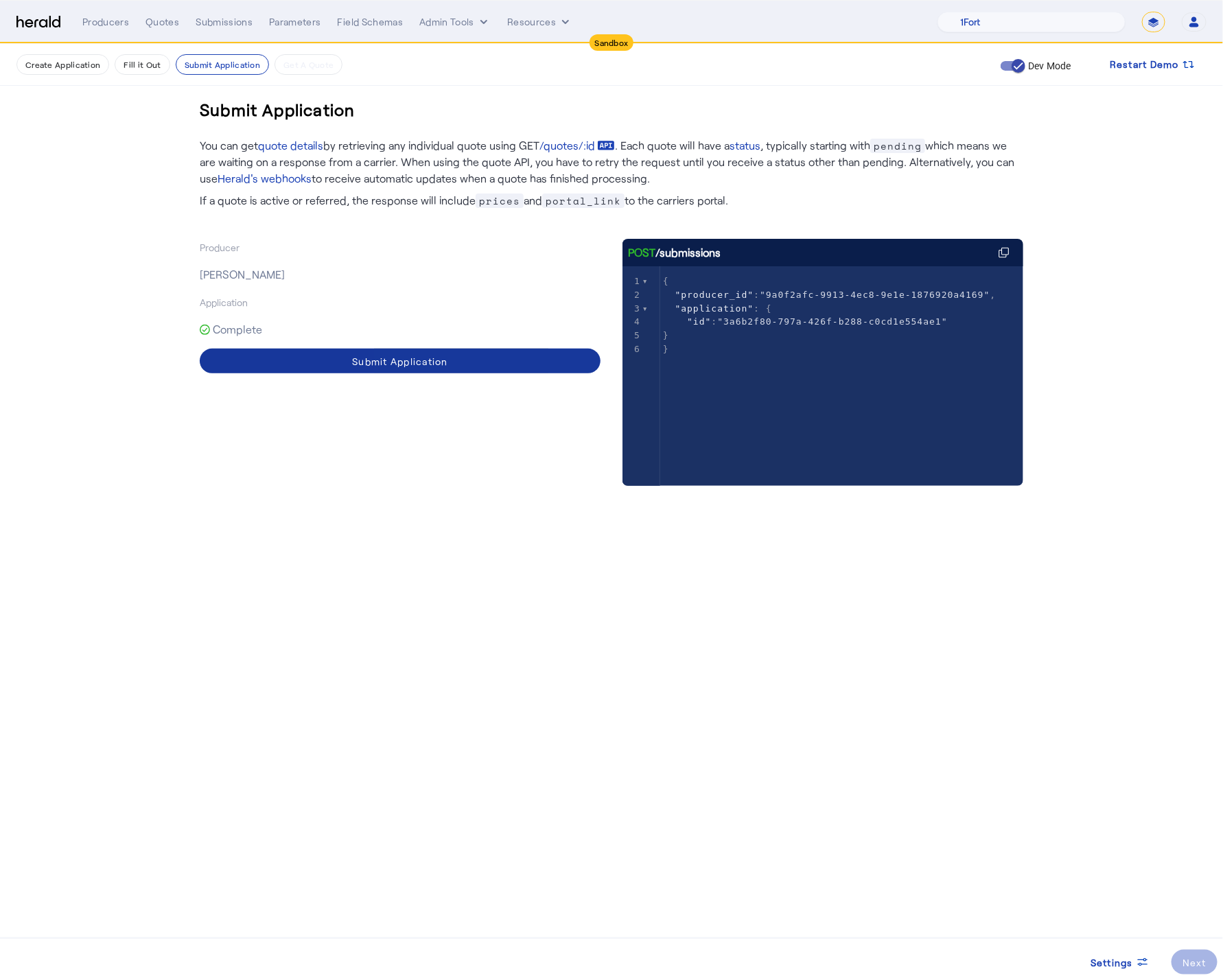
click at [494, 353] on span at bounding box center [400, 361] width 401 height 33
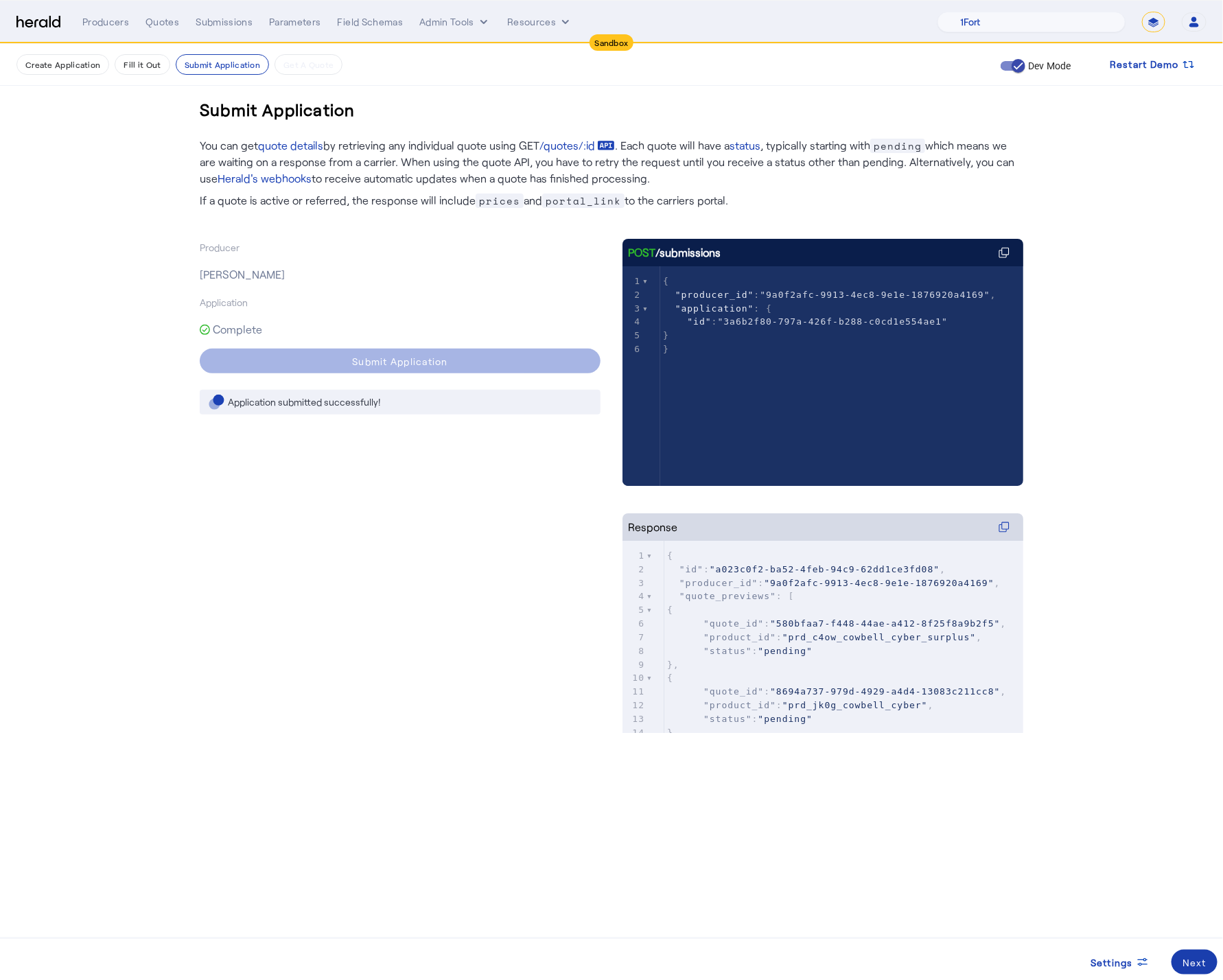
click at [1207, 966] on span at bounding box center [1194, 962] width 46 height 33
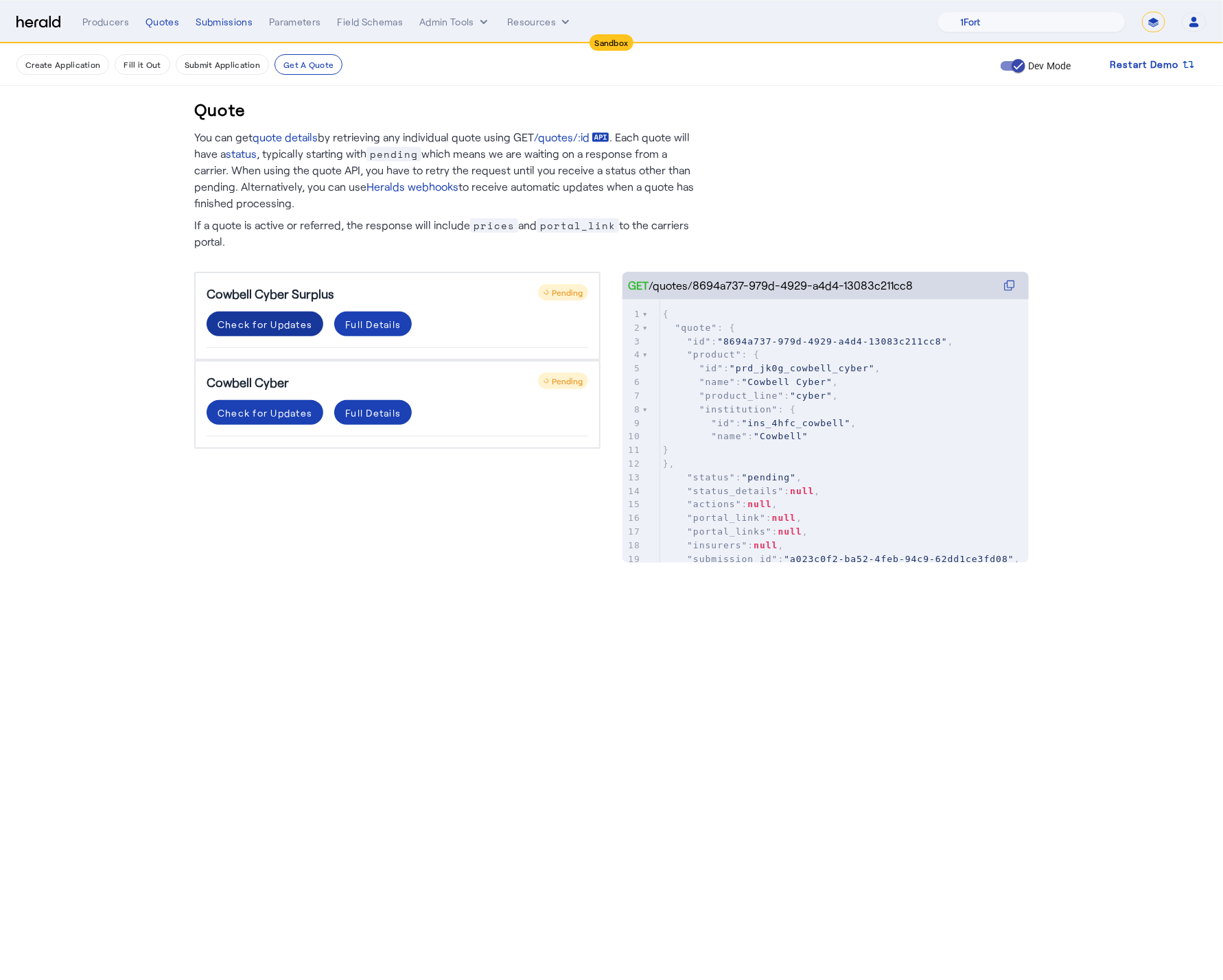
click at [252, 322] on div "Check for Updates" at bounding box center [265, 324] width 95 height 14
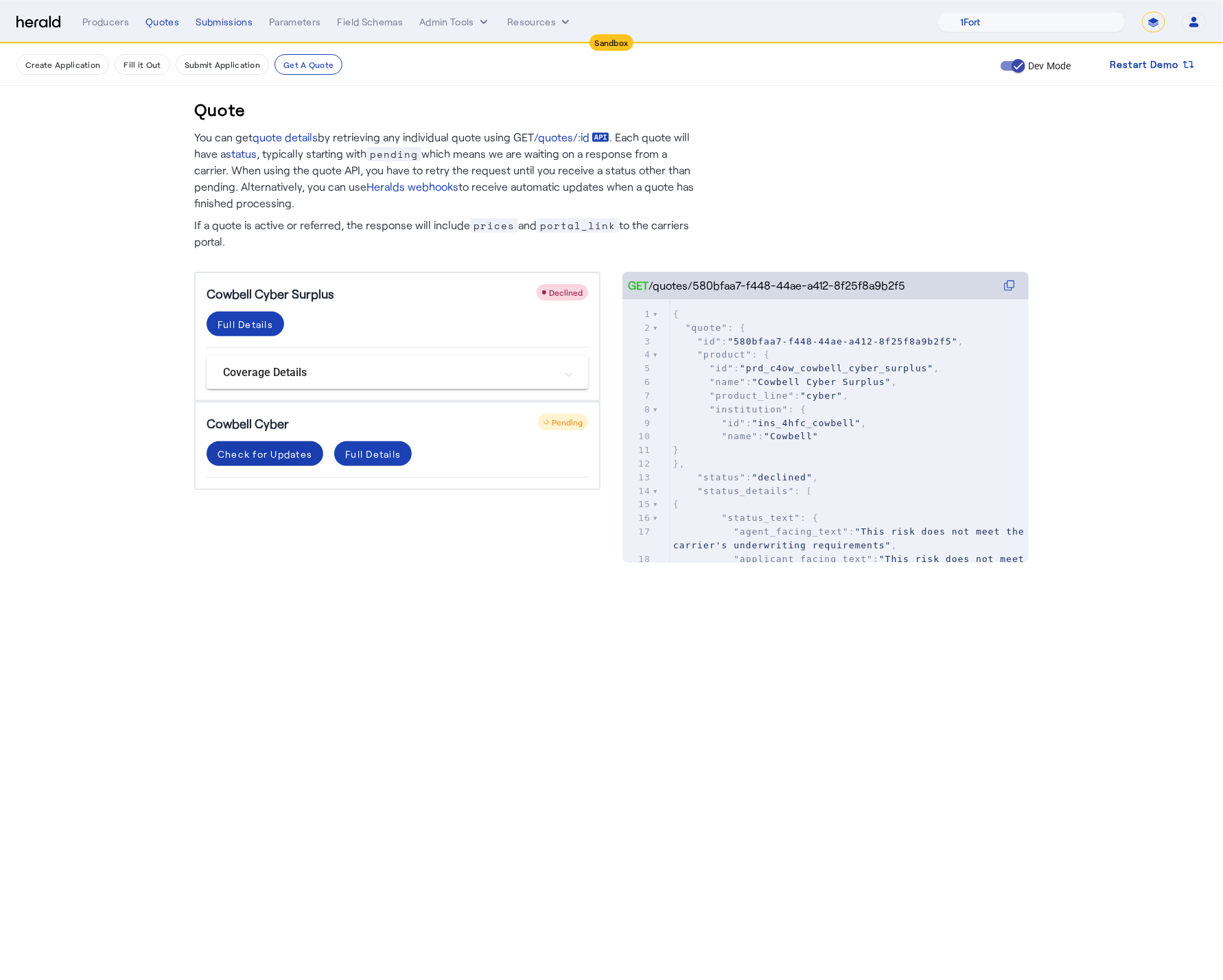
click at [251, 447] on div "Check for Updates" at bounding box center [265, 454] width 95 height 14
click at [273, 453] on div "Check for Updates" at bounding box center [265, 454] width 95 height 14
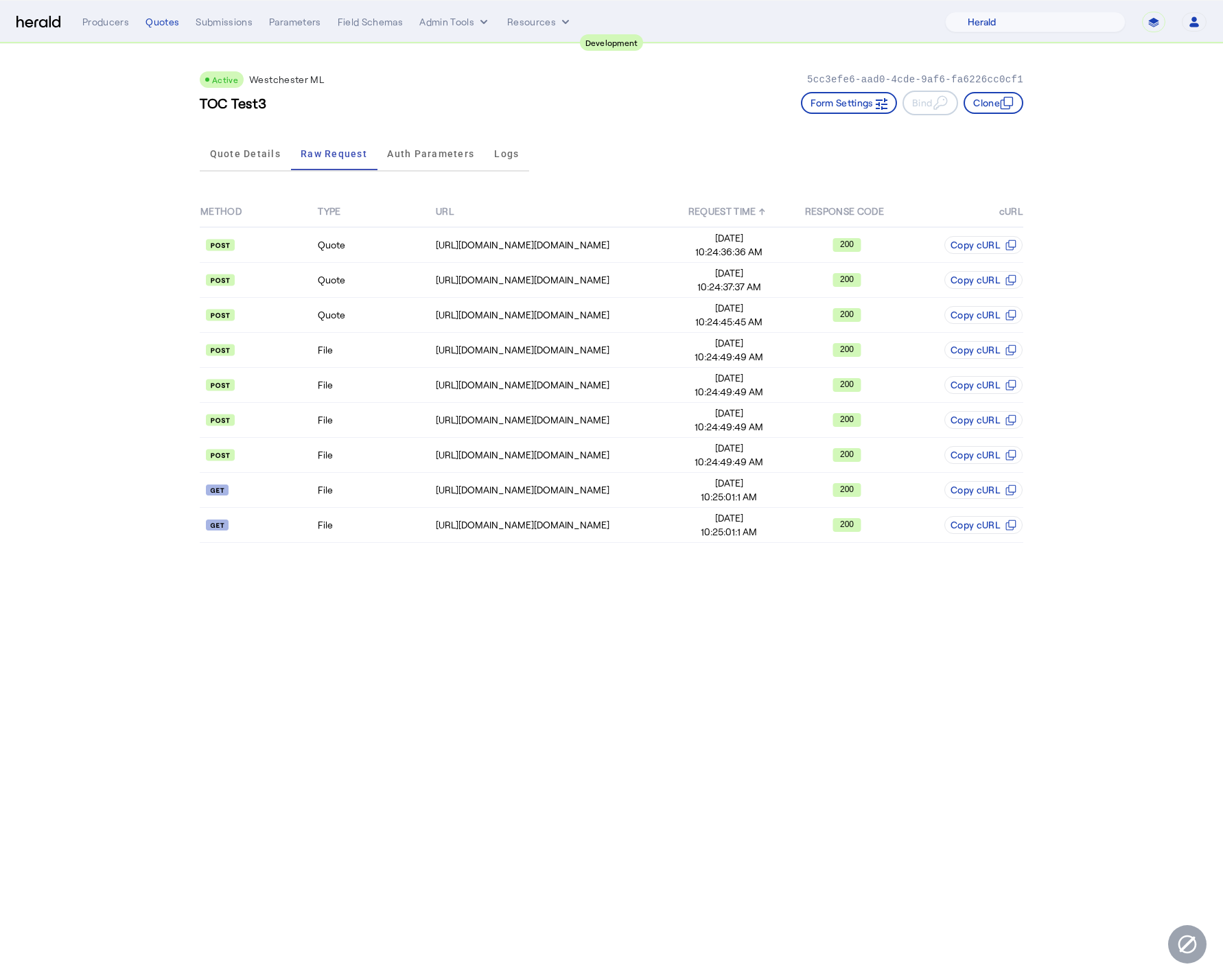
select select "pfm_2v8p_herald_api"
click at [27, 20] on img at bounding box center [39, 22] width 44 height 13
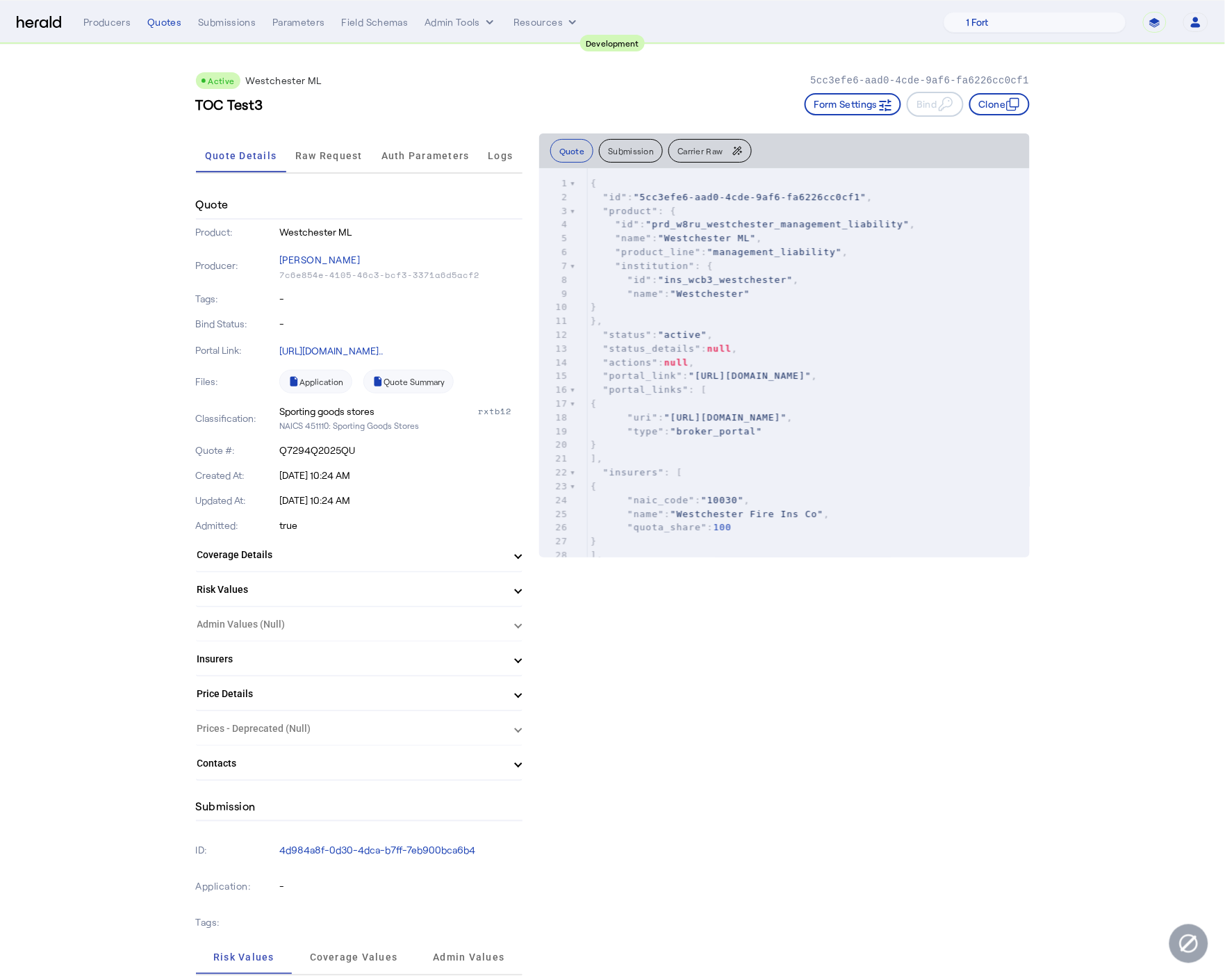
click at [60, 23] on img at bounding box center [39, 22] width 44 height 13
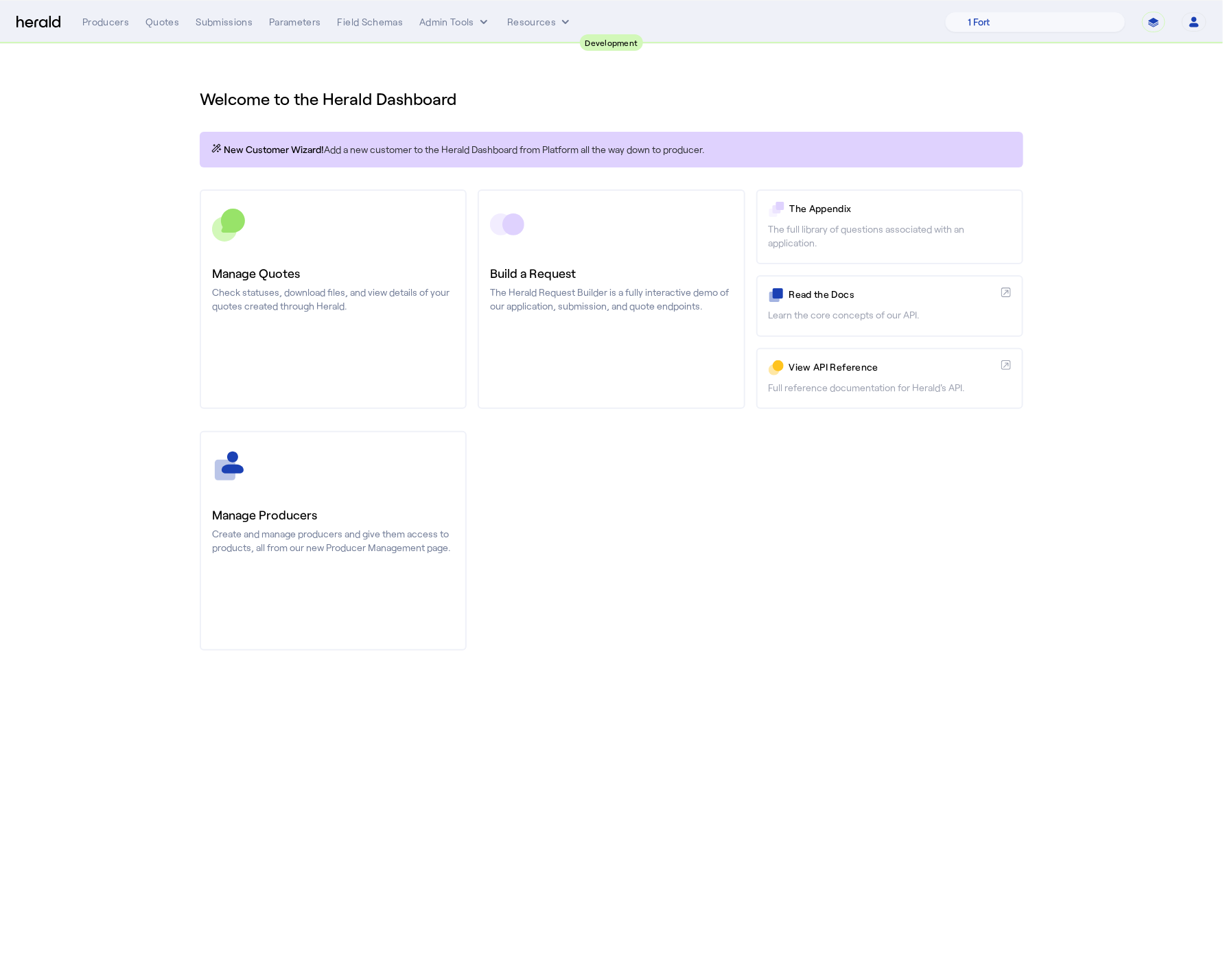
click at [164, 32] on div "**********" at bounding box center [644, 21] width 1124 height 20
click at [164, 29] on div "**********" at bounding box center [644, 21] width 1124 height 20
click at [164, 27] on div "Quotes" at bounding box center [162, 22] width 33 height 14
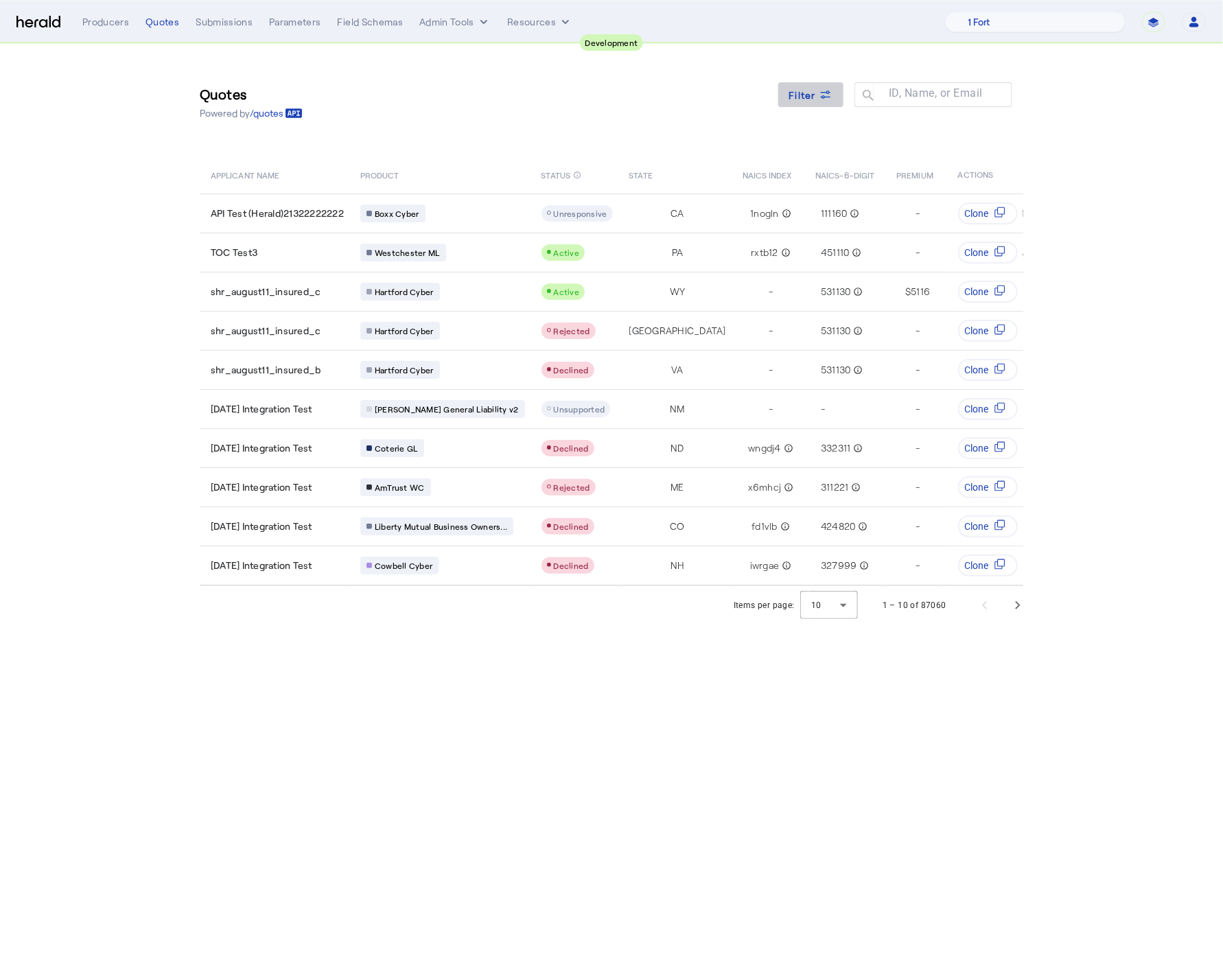
click at [792, 89] on span "Filter" at bounding box center [802, 95] width 27 height 14
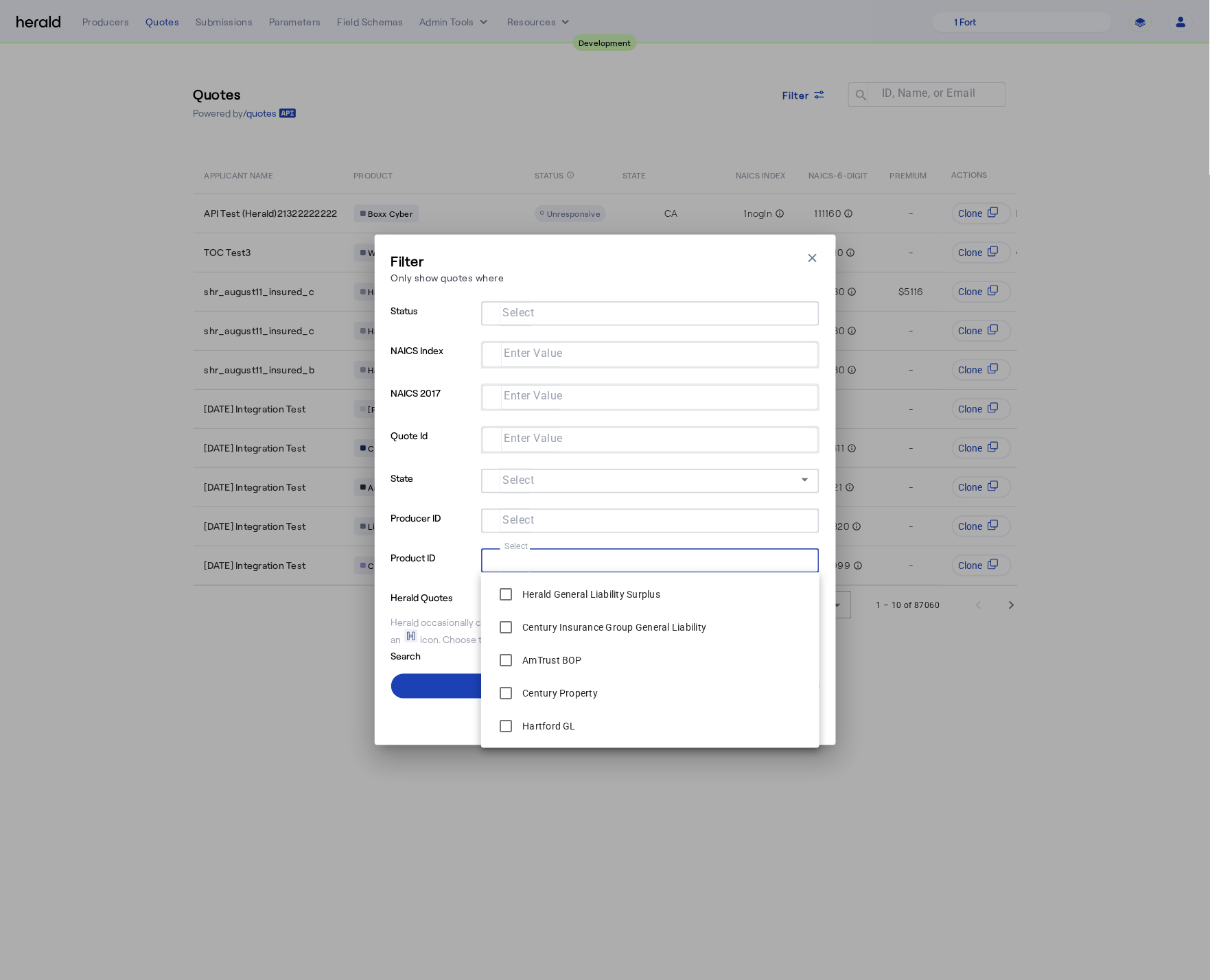
click at [555, 552] on input "Select" at bounding box center [647, 559] width 311 height 17
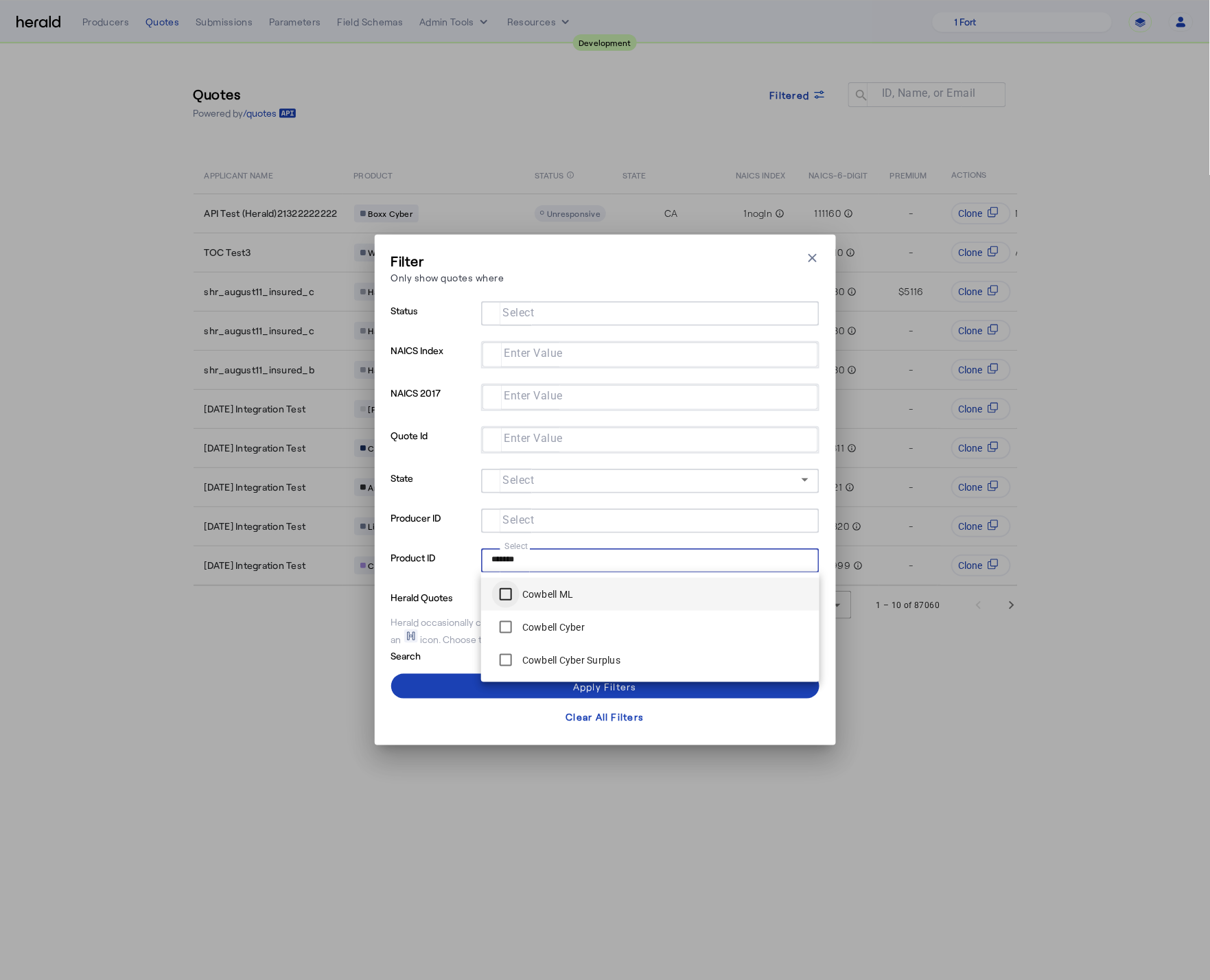
type input "*******"
click at [427, 685] on span at bounding box center [605, 686] width 429 height 33
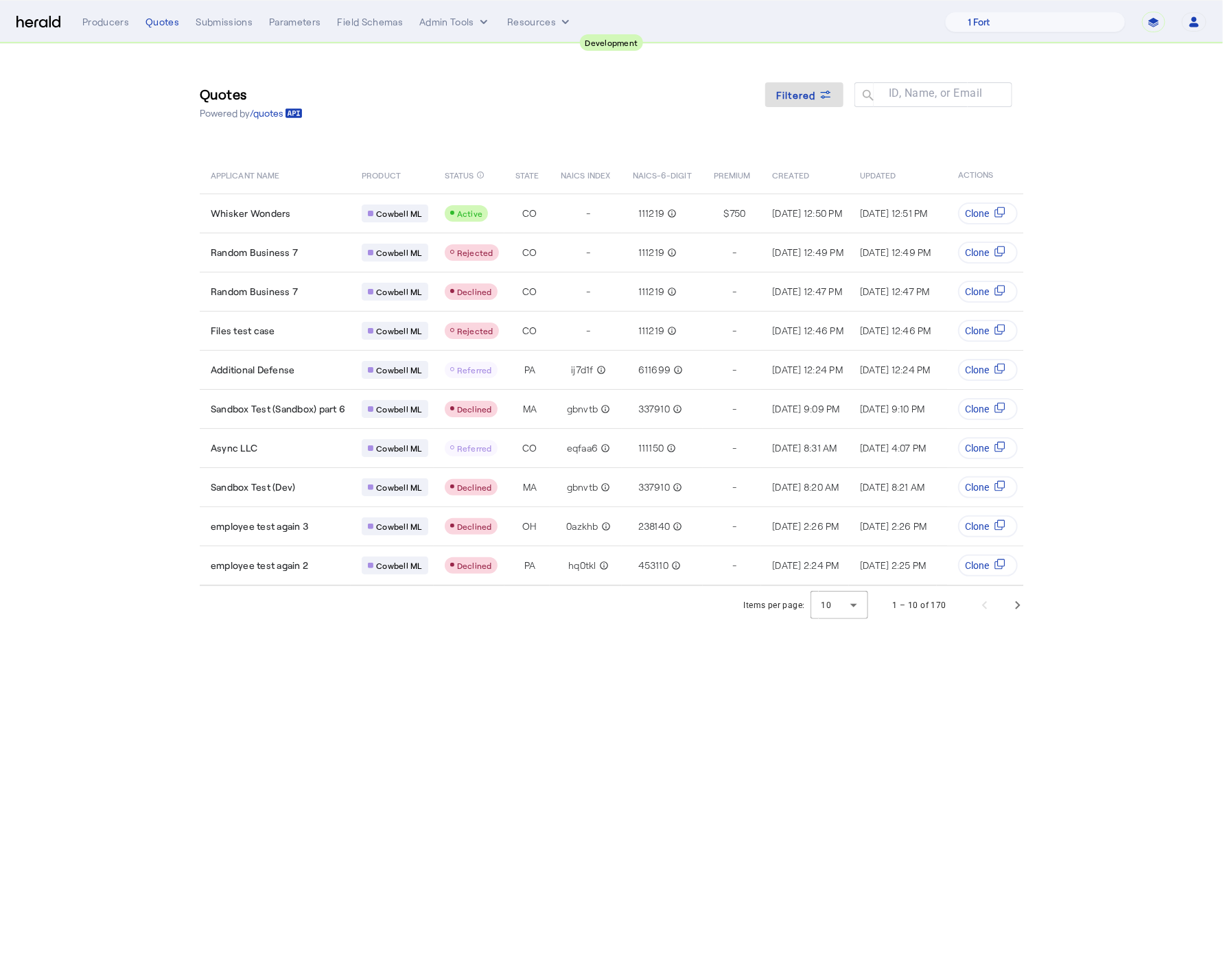
click at [423, 702] on body "**********" at bounding box center [611, 490] width 1223 height 980
click at [1025, 611] on span "Next page" at bounding box center [1018, 606] width 33 height 33
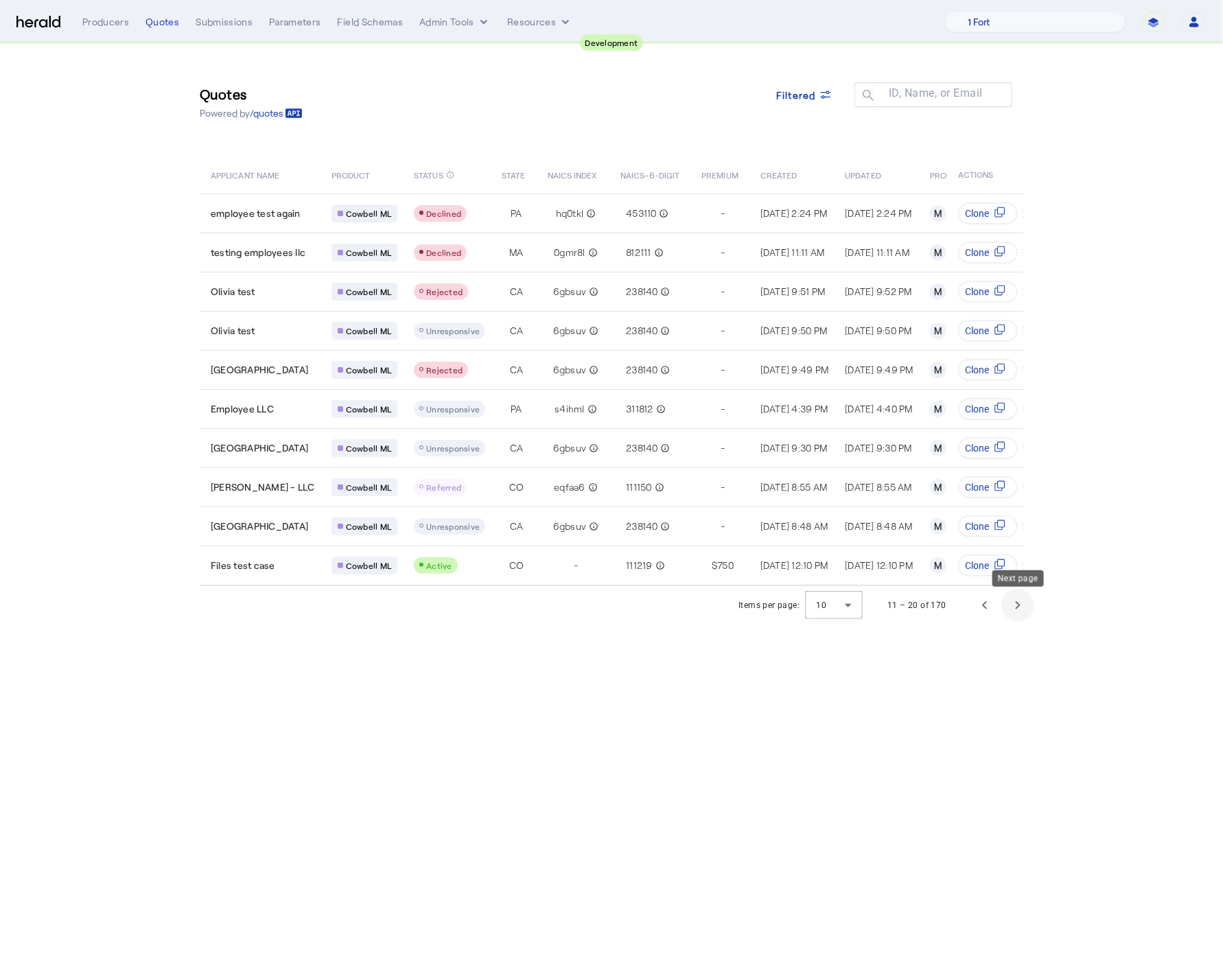
click at [1025, 611] on span "Next page" at bounding box center [1018, 606] width 33 height 33
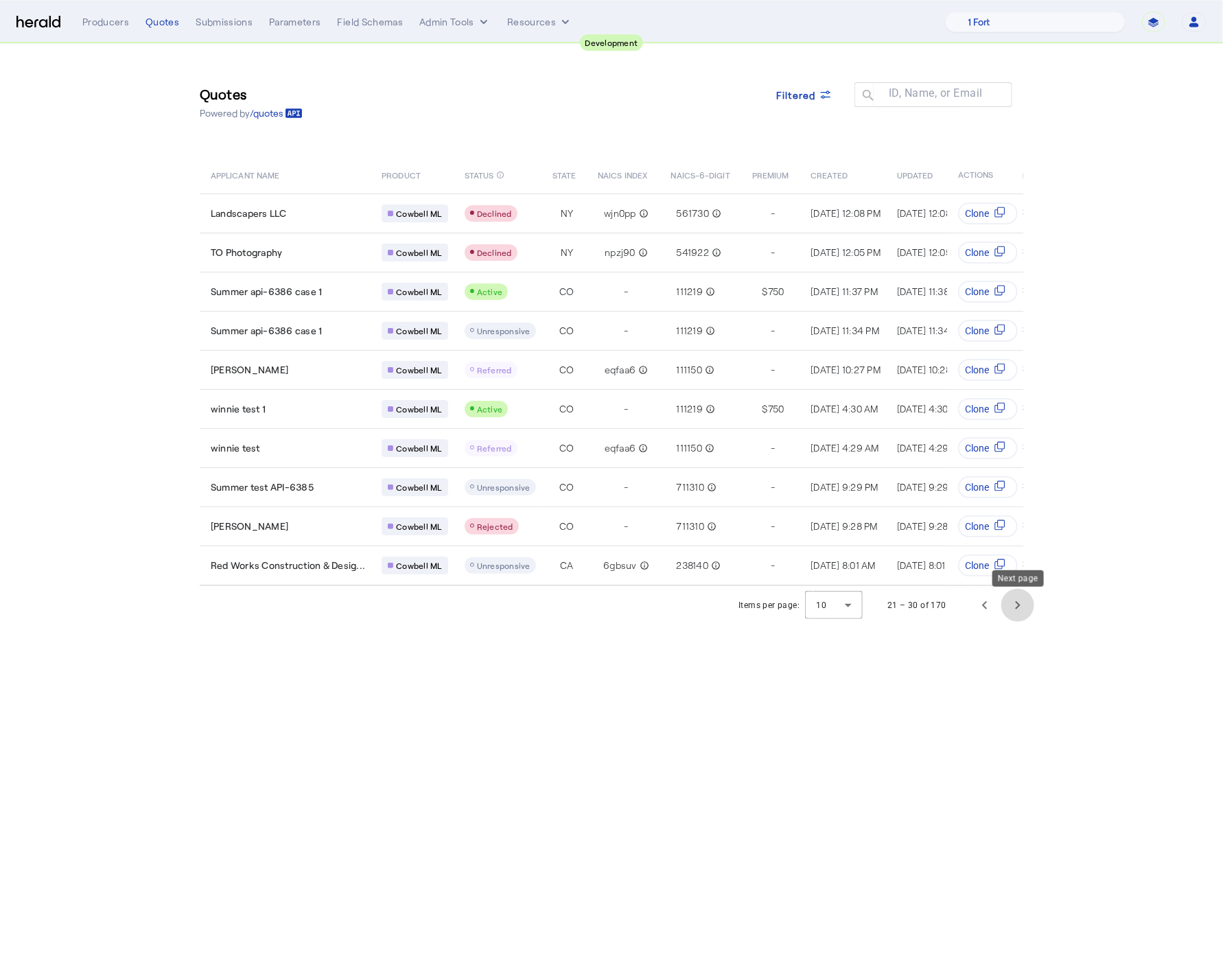
click at [1014, 614] on span "Next page" at bounding box center [1018, 606] width 33 height 33
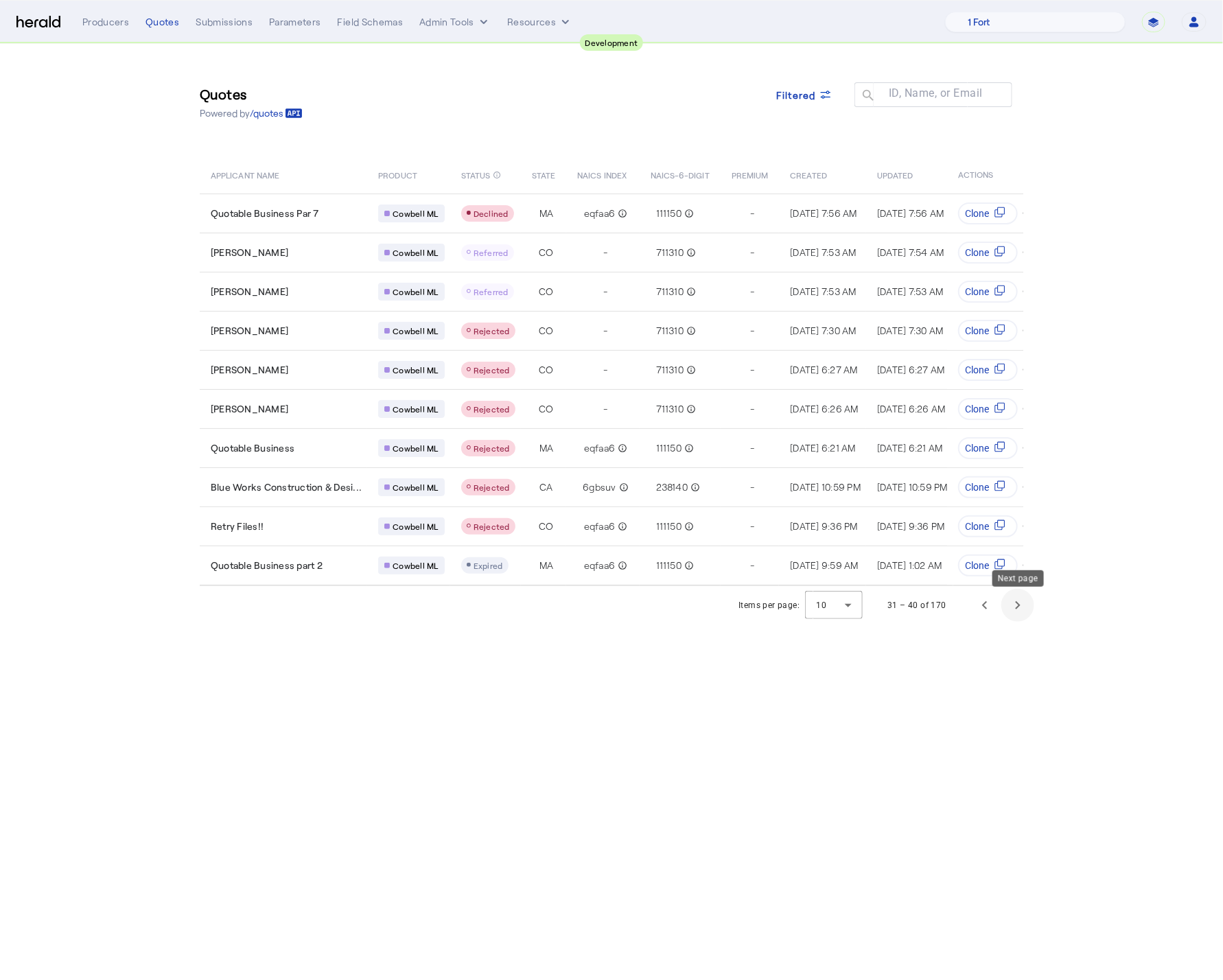
click at [1014, 614] on span "Next page" at bounding box center [1018, 606] width 33 height 33
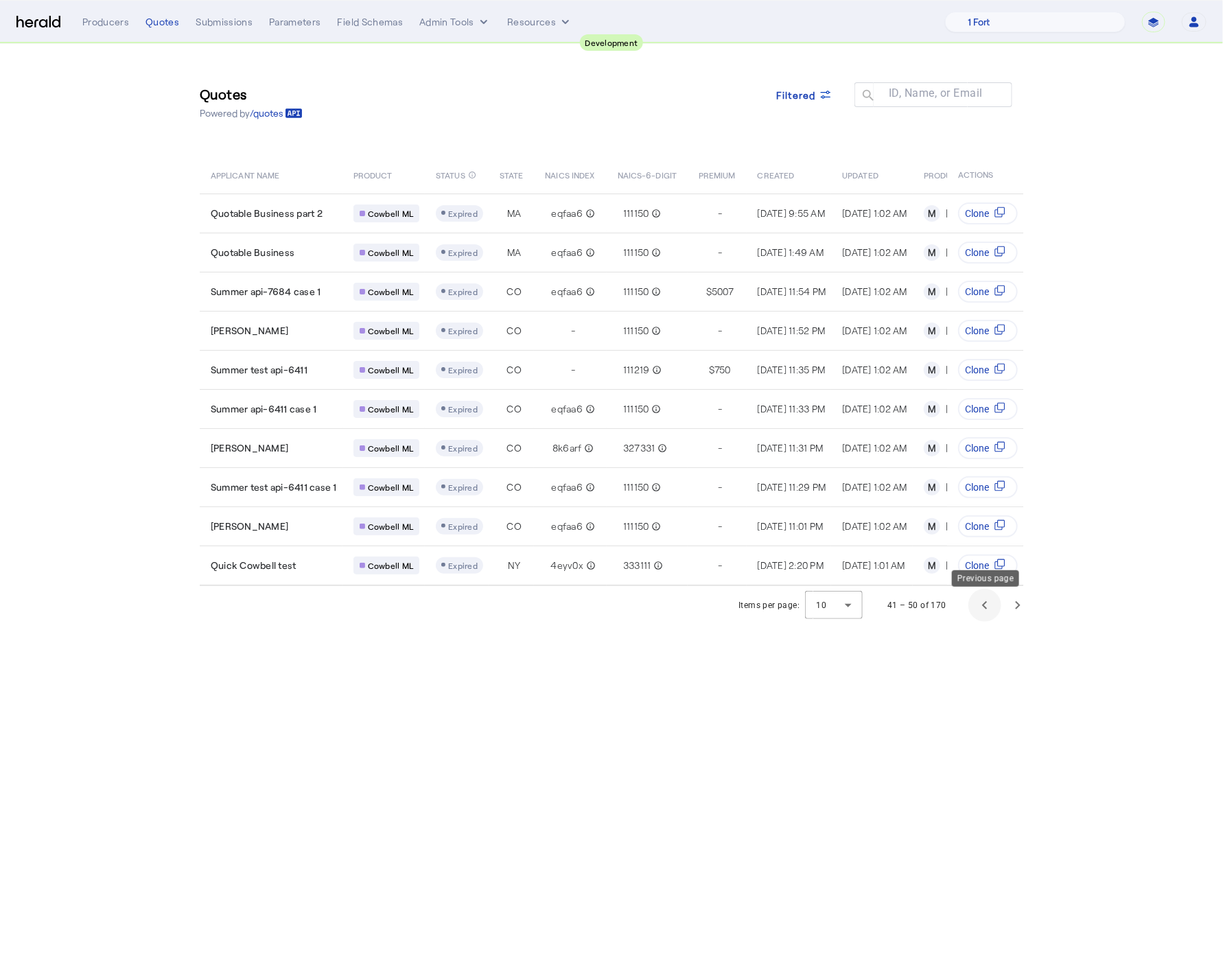
click at [999, 615] on span "Previous page" at bounding box center [985, 606] width 33 height 33
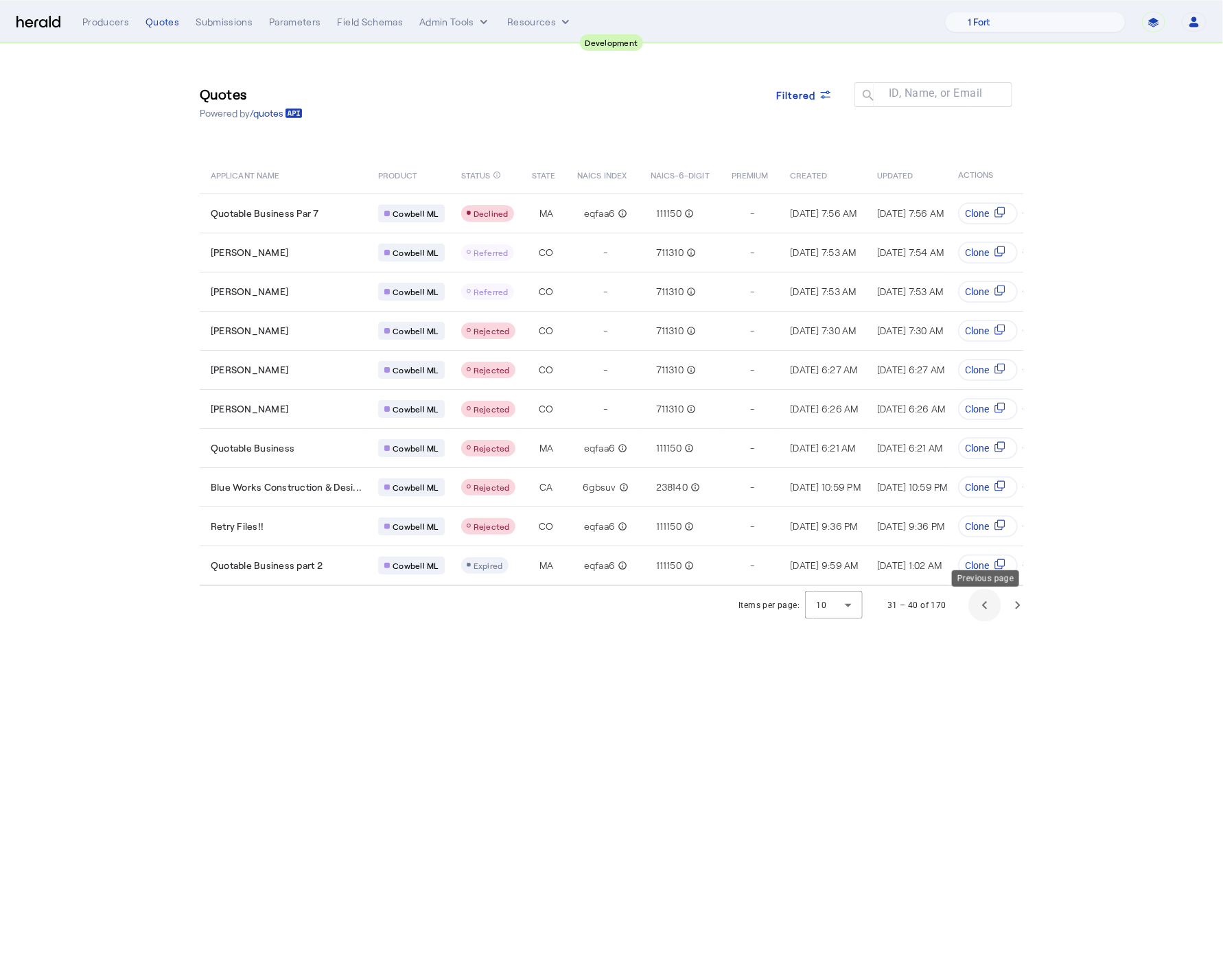
click at [994, 614] on span "Previous page" at bounding box center [985, 606] width 33 height 33
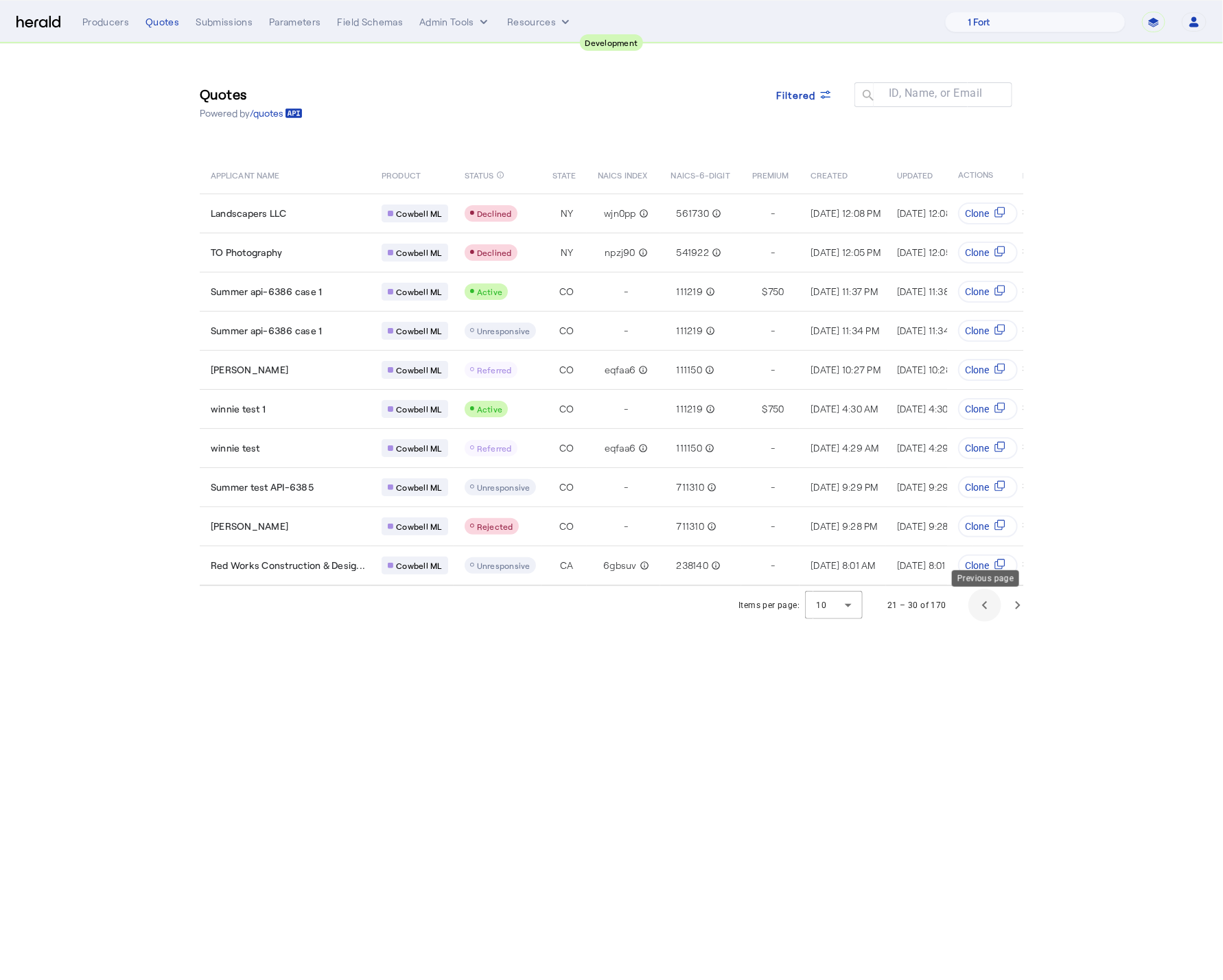
click at [994, 614] on span "Previous page" at bounding box center [985, 606] width 33 height 33
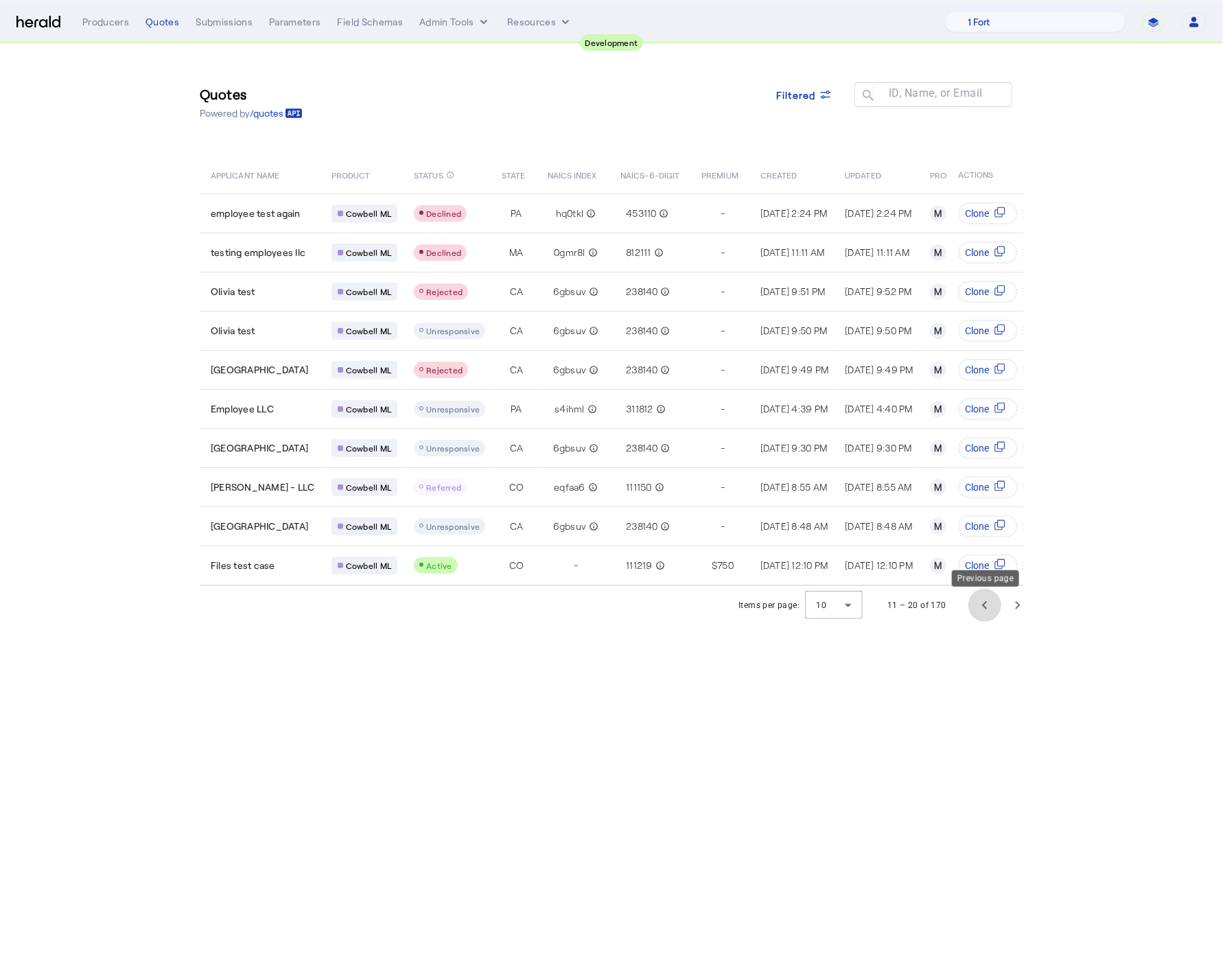
click at [994, 614] on span "Previous page" at bounding box center [985, 606] width 33 height 33
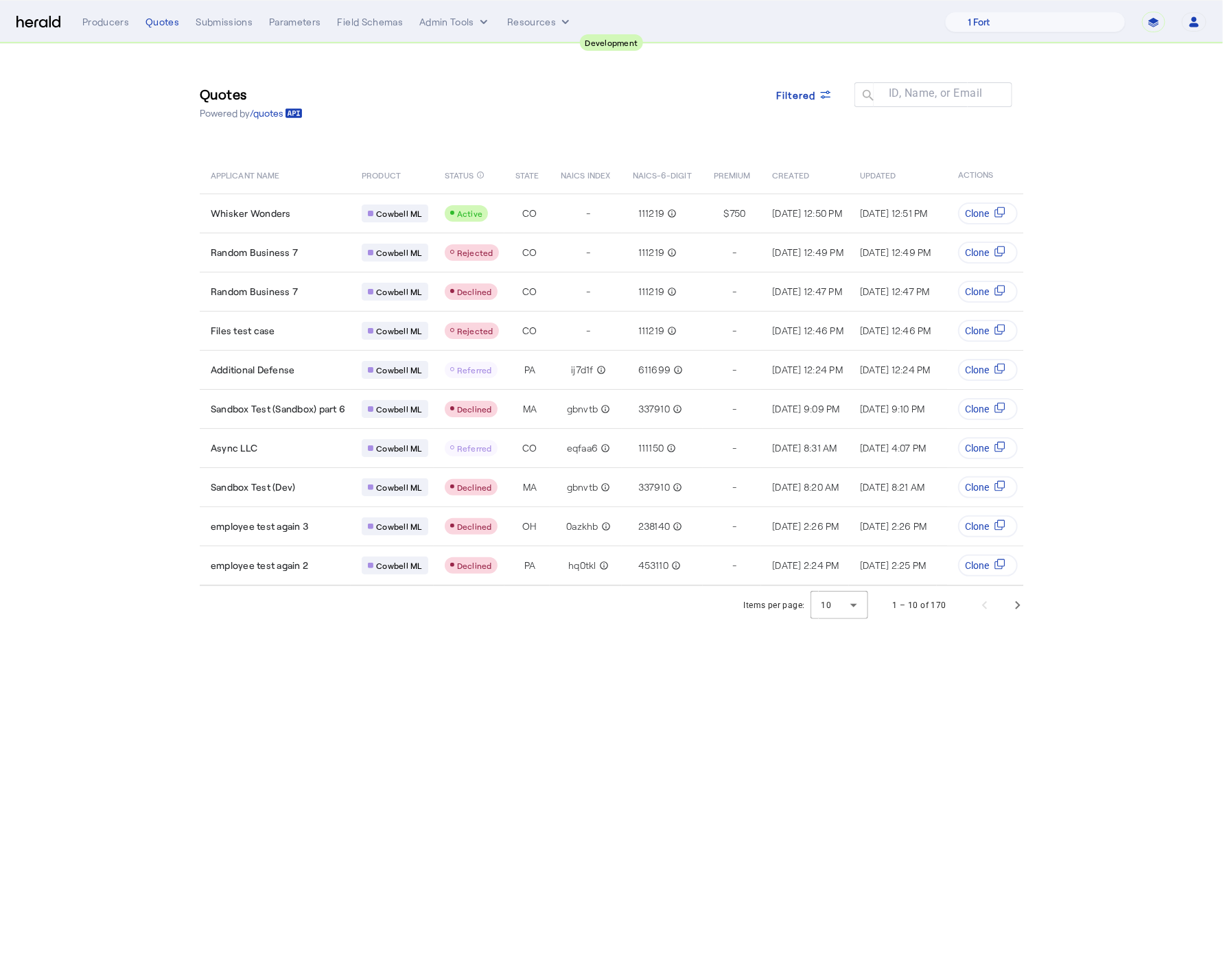
click at [1156, 20] on select "**********" at bounding box center [1154, 21] width 24 height 20
select select "*******"
click at [1142, 11] on select "**********" at bounding box center [1154, 21] width 24 height 20
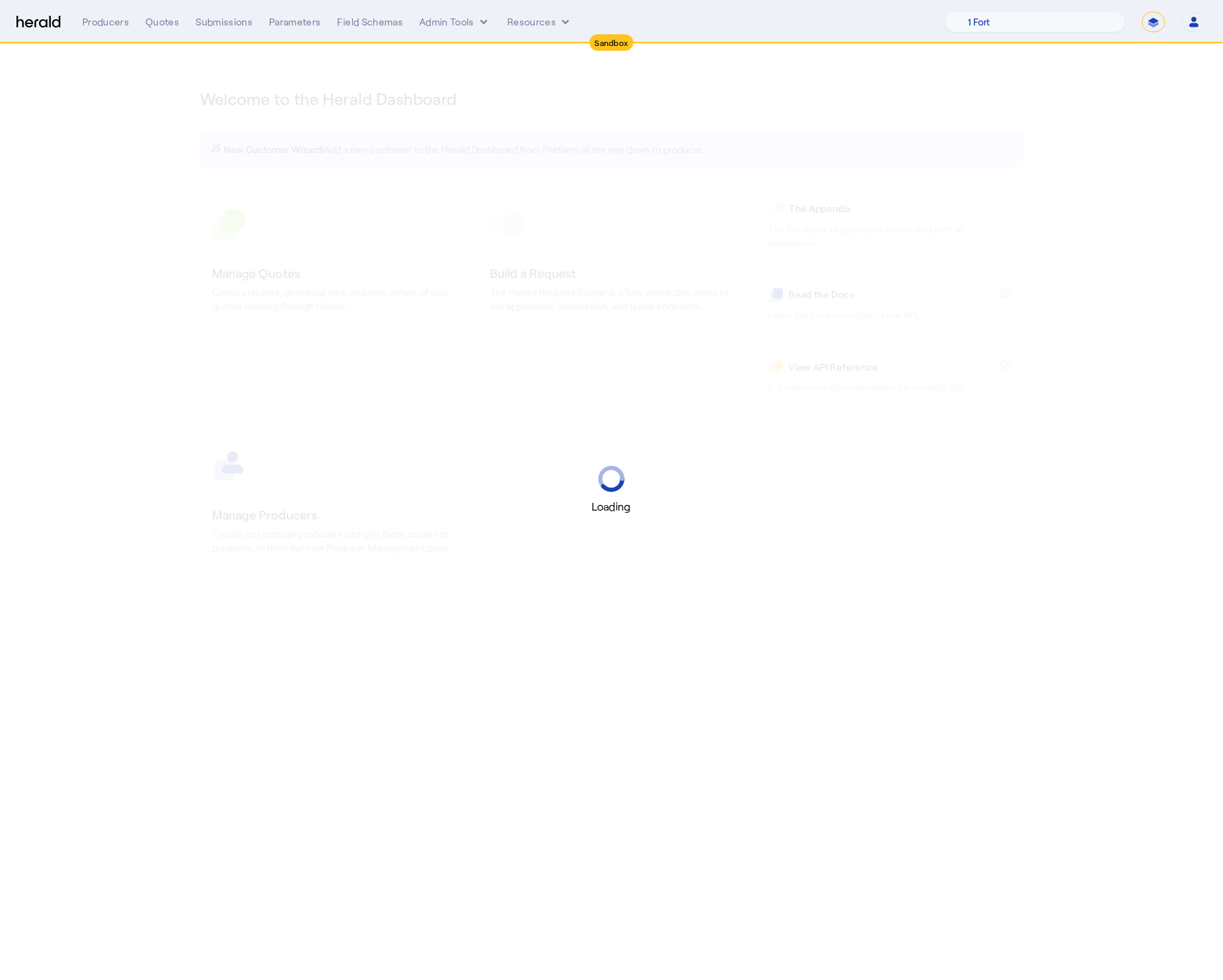
click at [150, 134] on div "Loading" at bounding box center [611, 490] width 1223 height 980
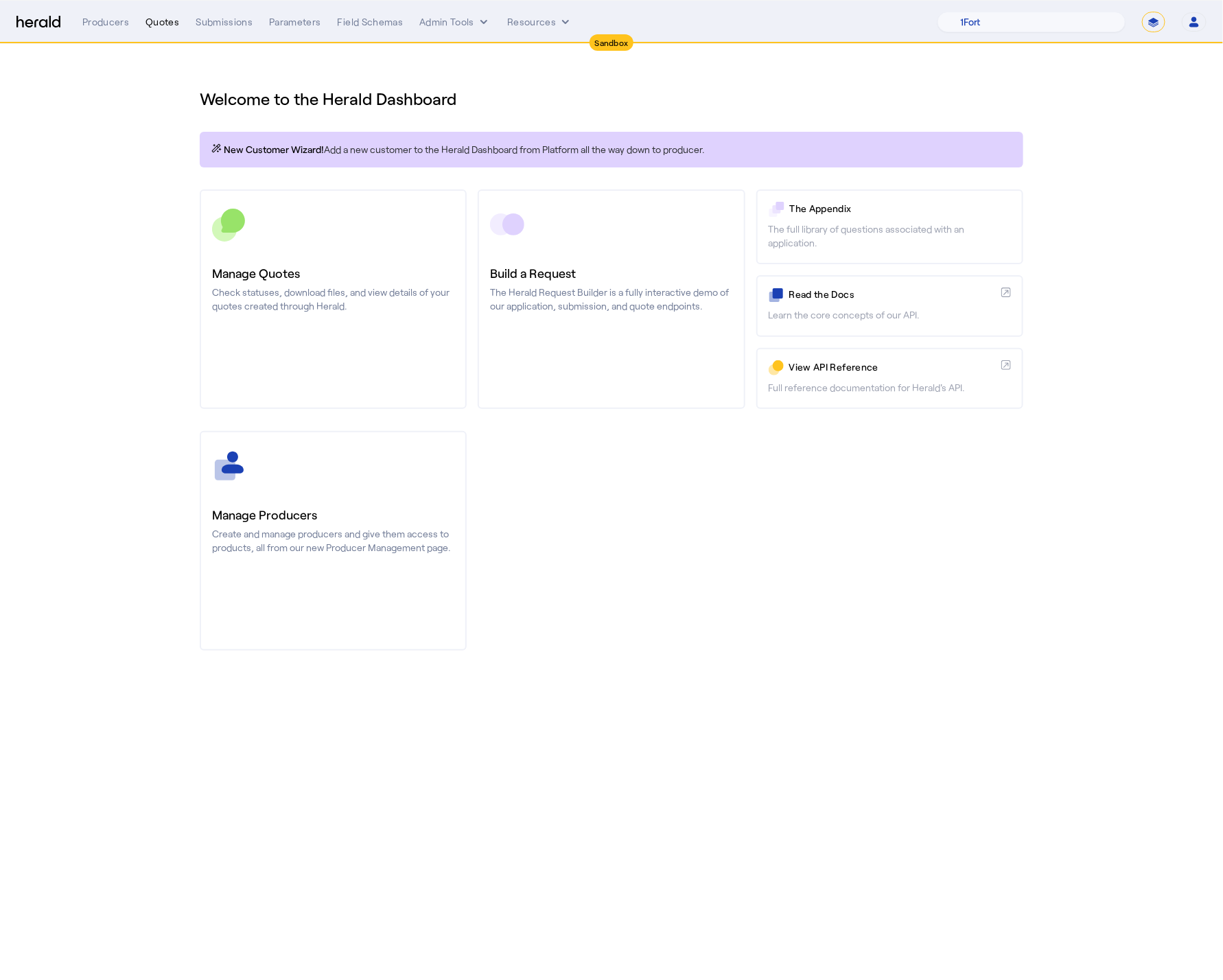
click at [156, 25] on div "Quotes" at bounding box center [162, 22] width 33 height 14
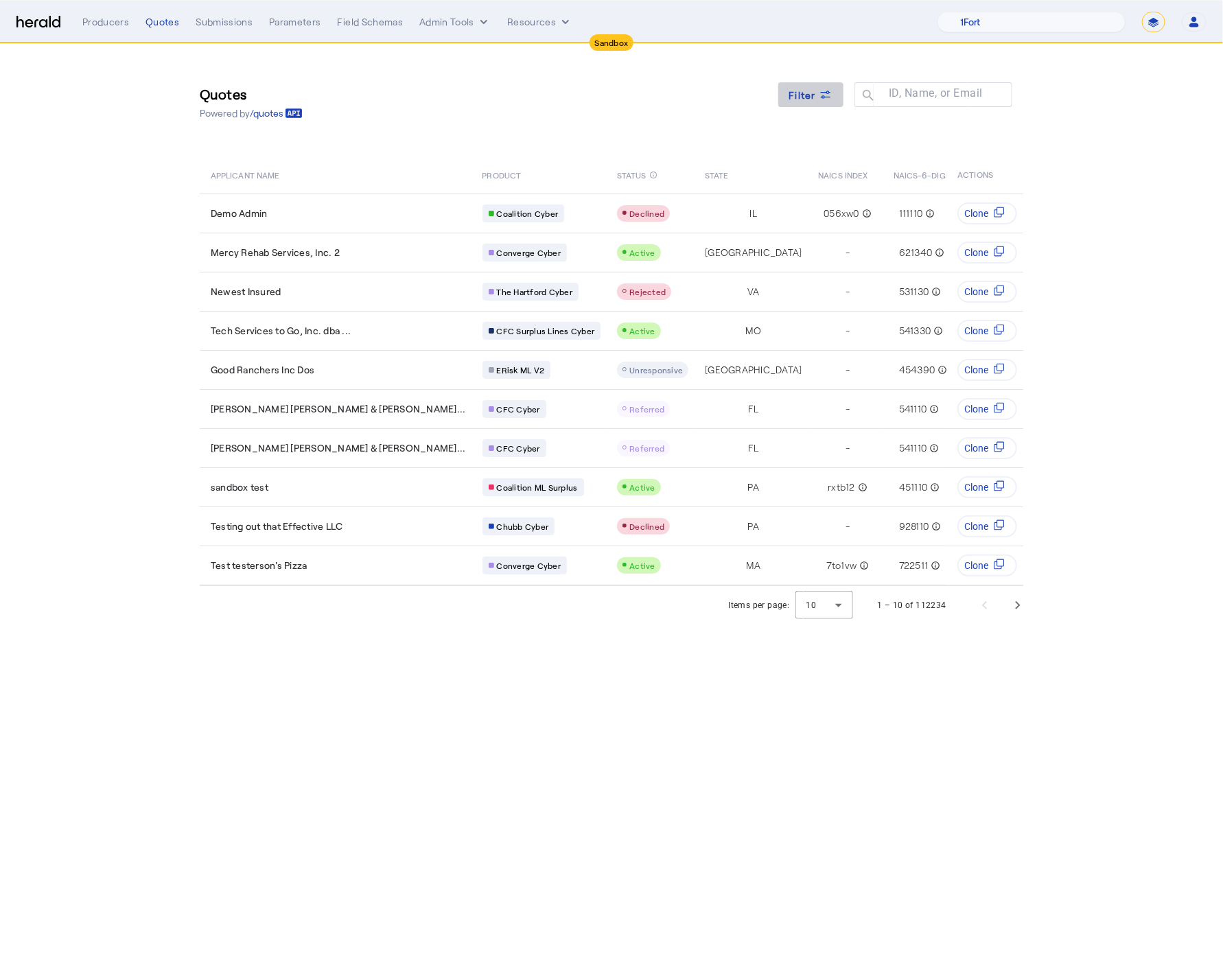
click at [788, 103] on span at bounding box center [811, 95] width 66 height 33
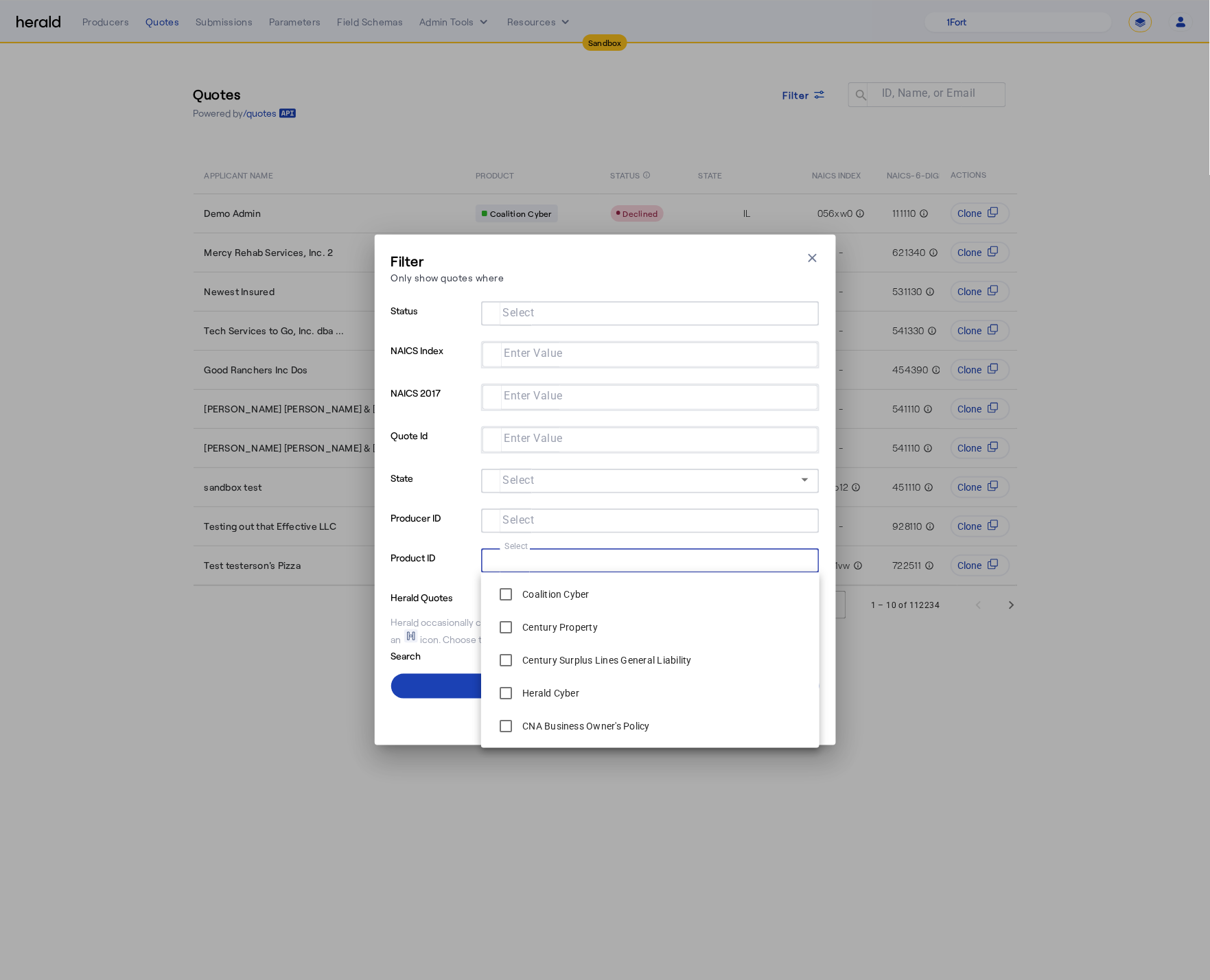
click at [561, 555] on input "Select" at bounding box center [647, 559] width 311 height 17
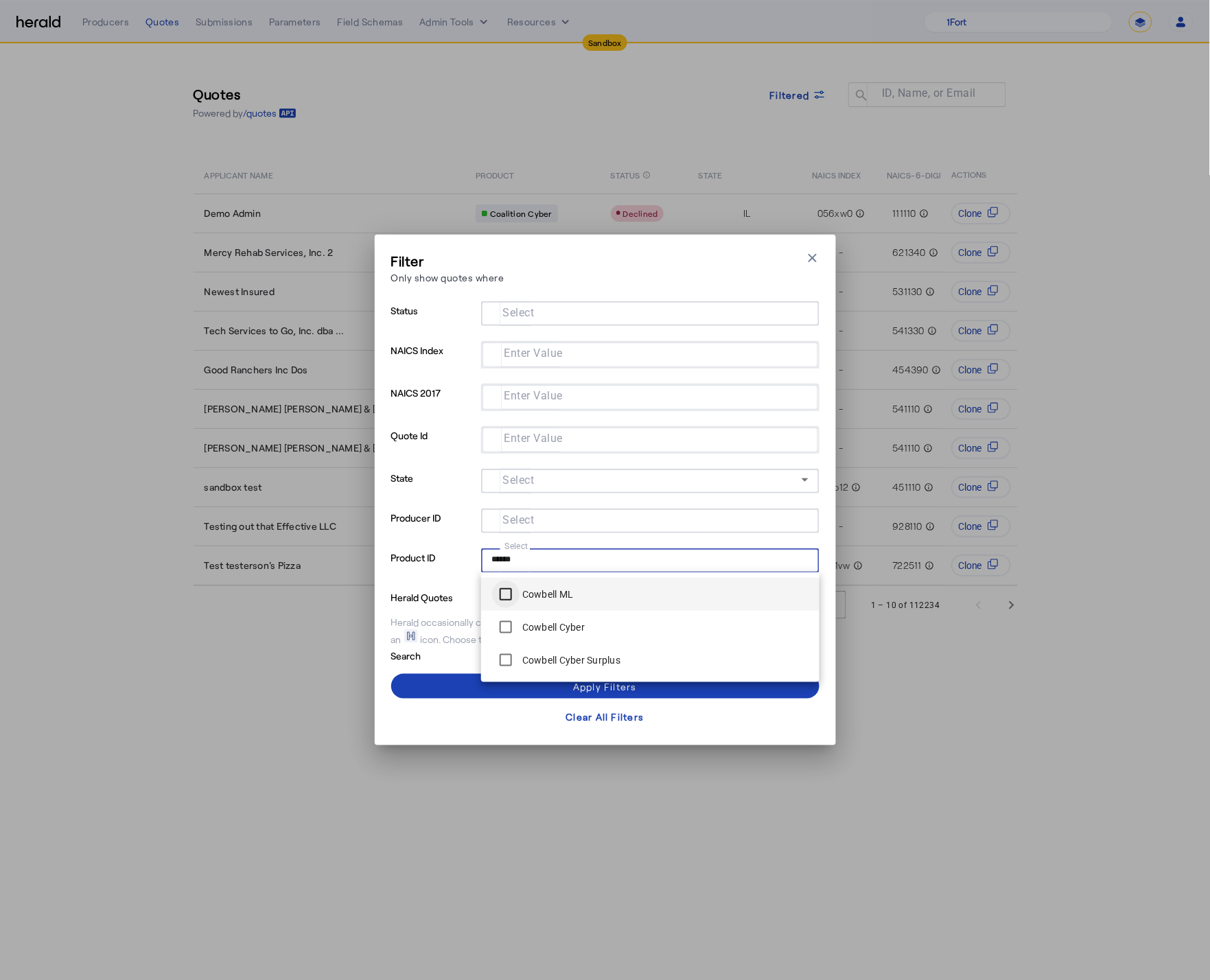
type input "******"
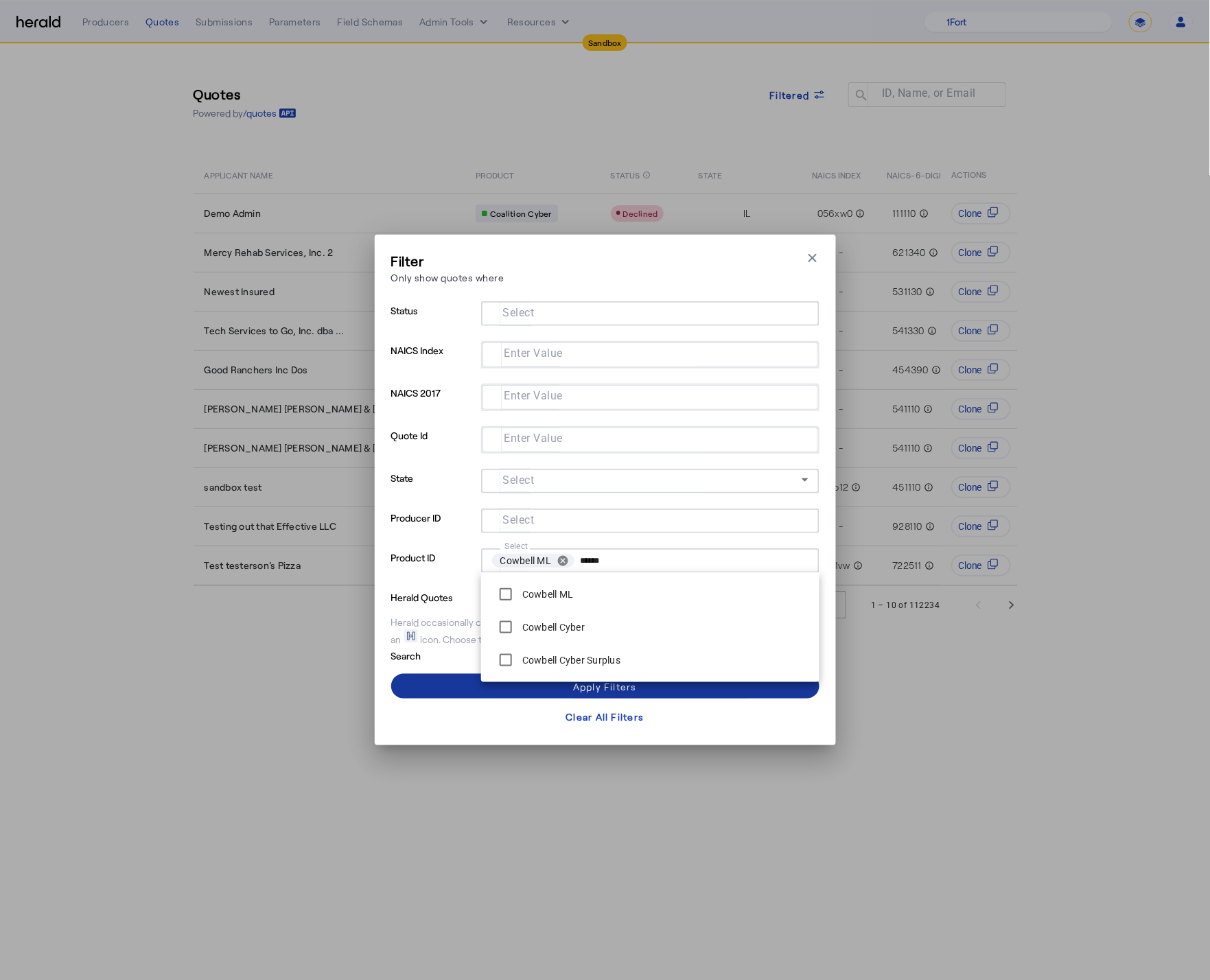
click at [435, 680] on span at bounding box center [605, 686] width 429 height 33
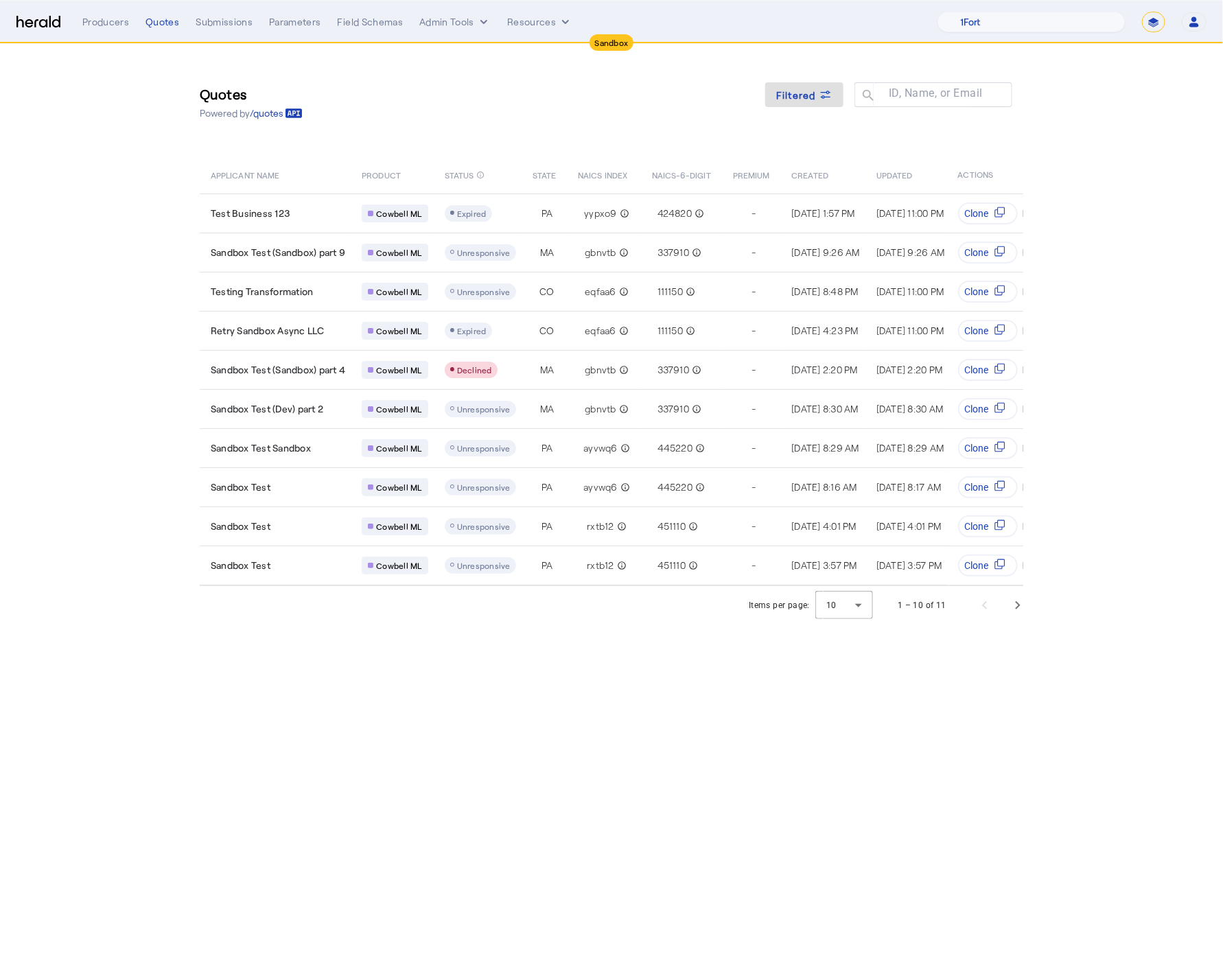
click at [580, 143] on div "Quotes Powered by /quotes Filtered ID, Name, or Email search APPLICANT NAME PRO…" at bounding box center [612, 315] width 878 height 542
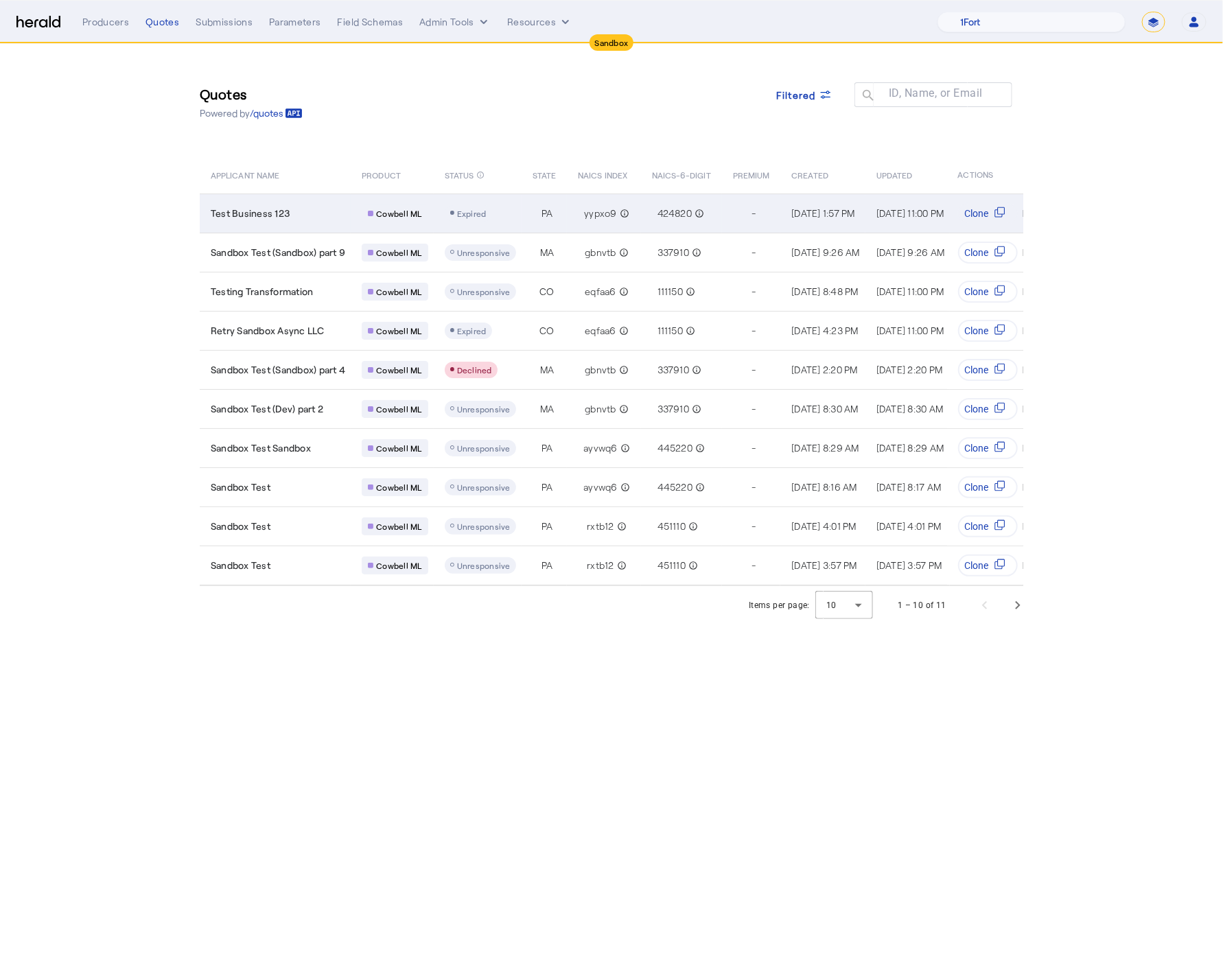
click at [255, 199] on td "Test Business 123" at bounding box center [275, 213] width 151 height 39
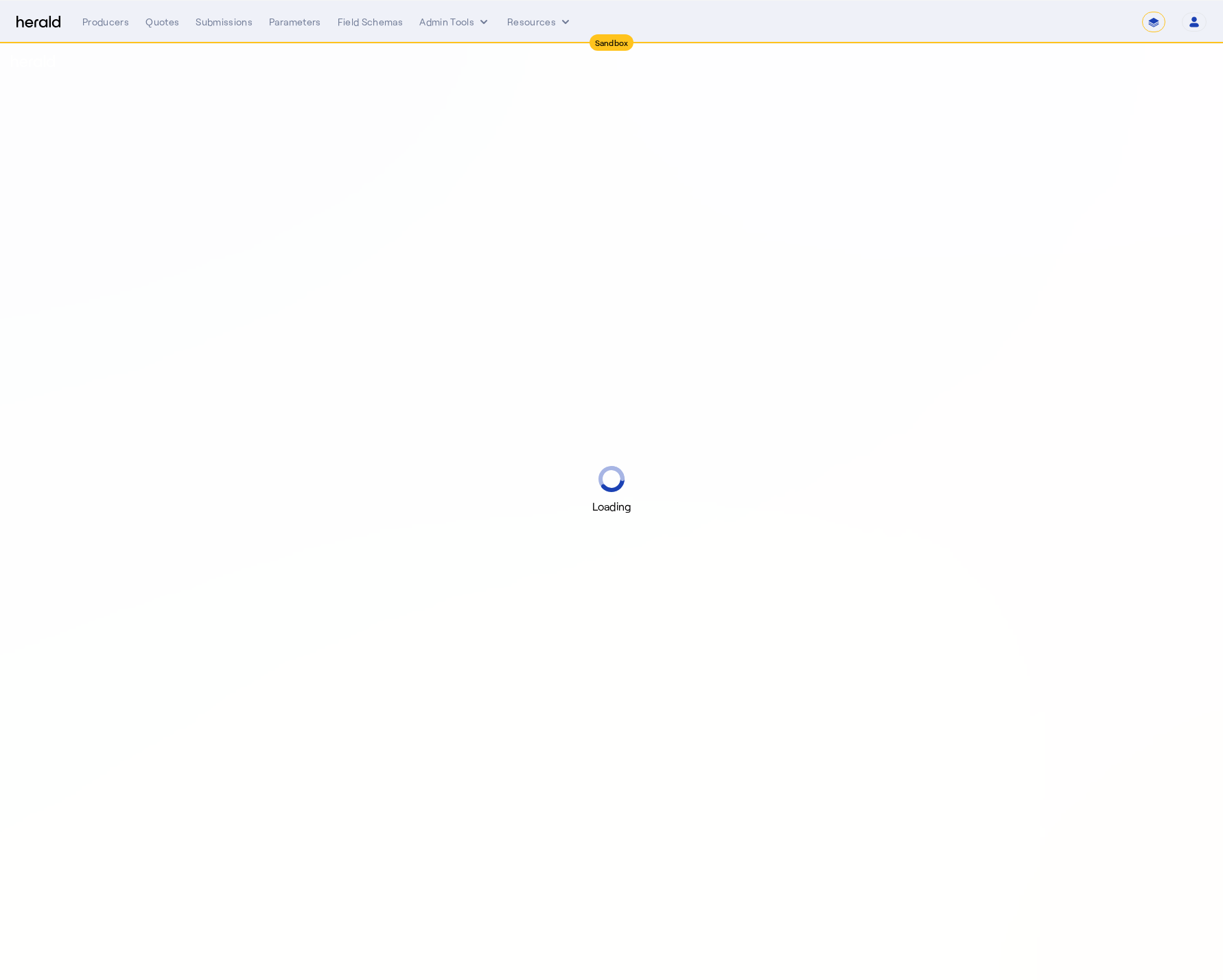
select select "*******"
select select "pfm_2v8p_herald_api"
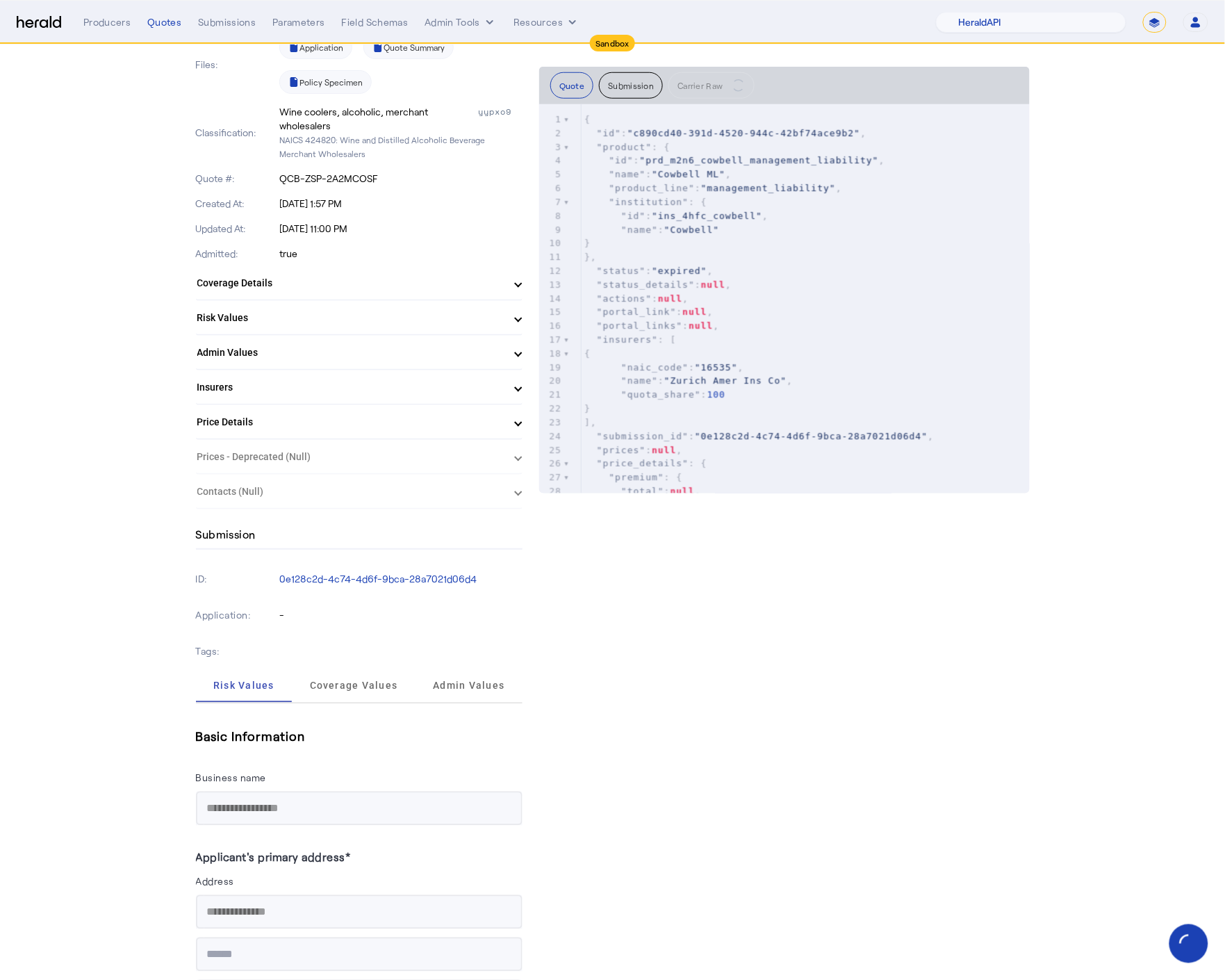
scroll to position [375, 0]
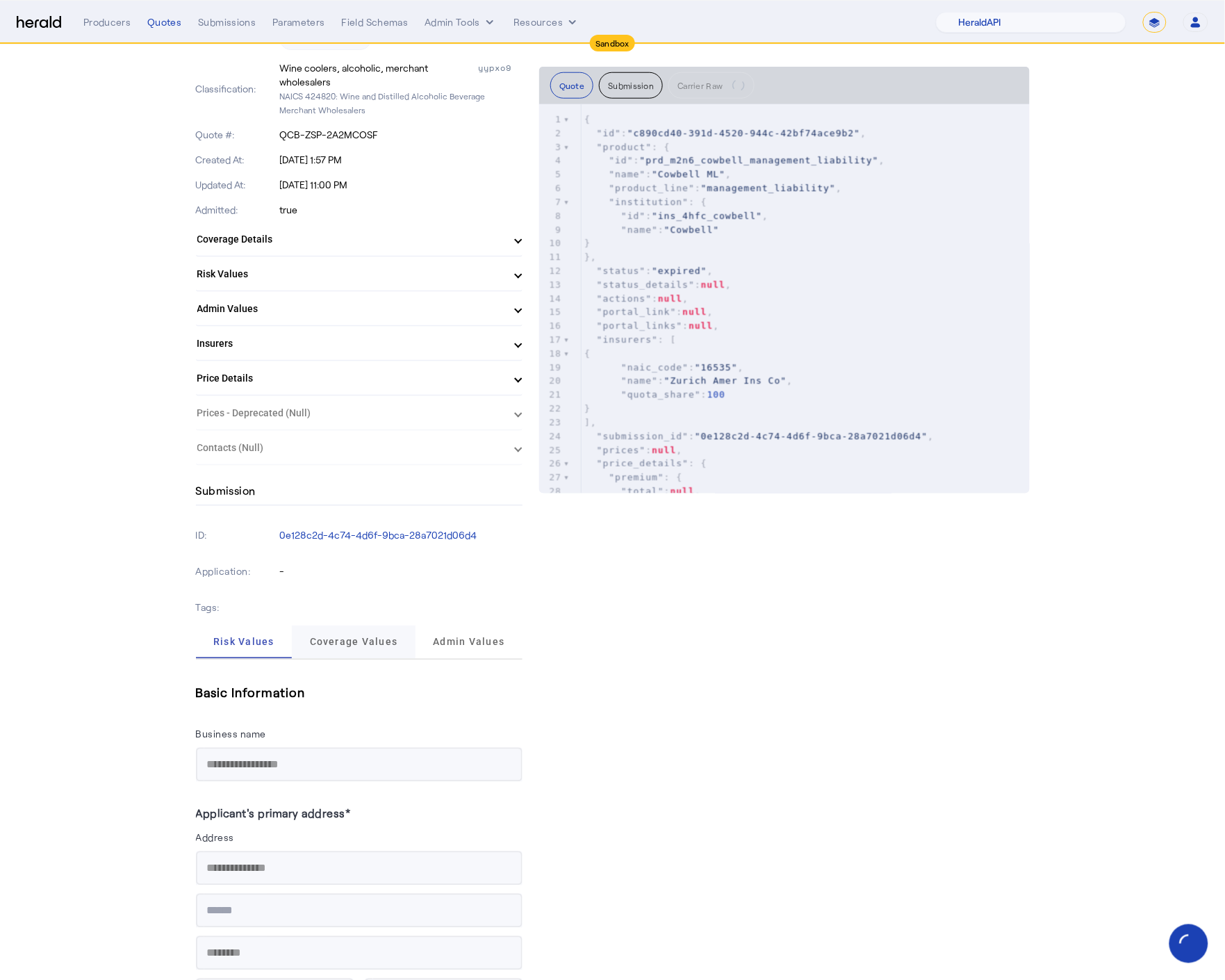
click at [373, 637] on span "Coverage Values" at bounding box center [353, 642] width 88 height 10
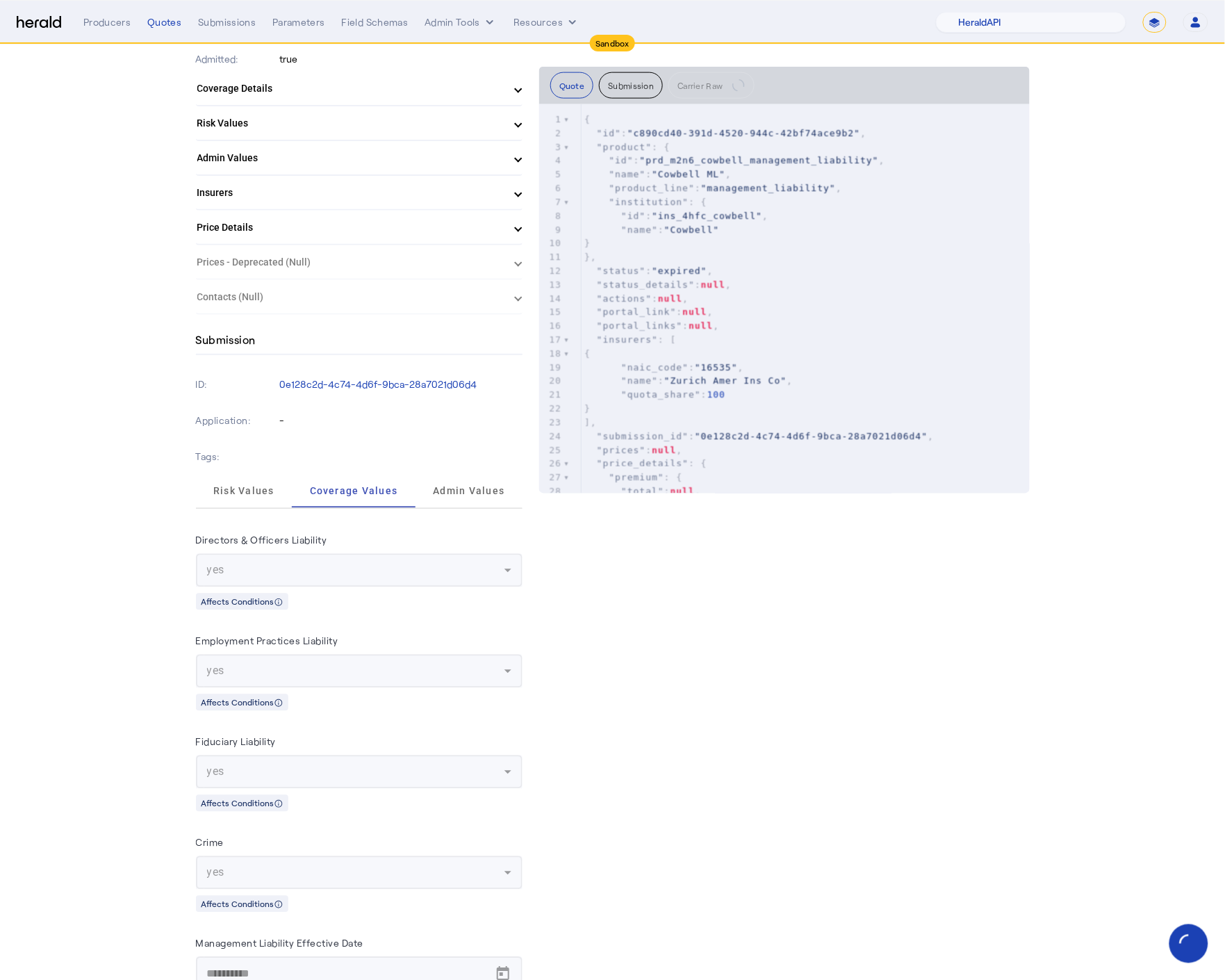
scroll to position [535, 0]
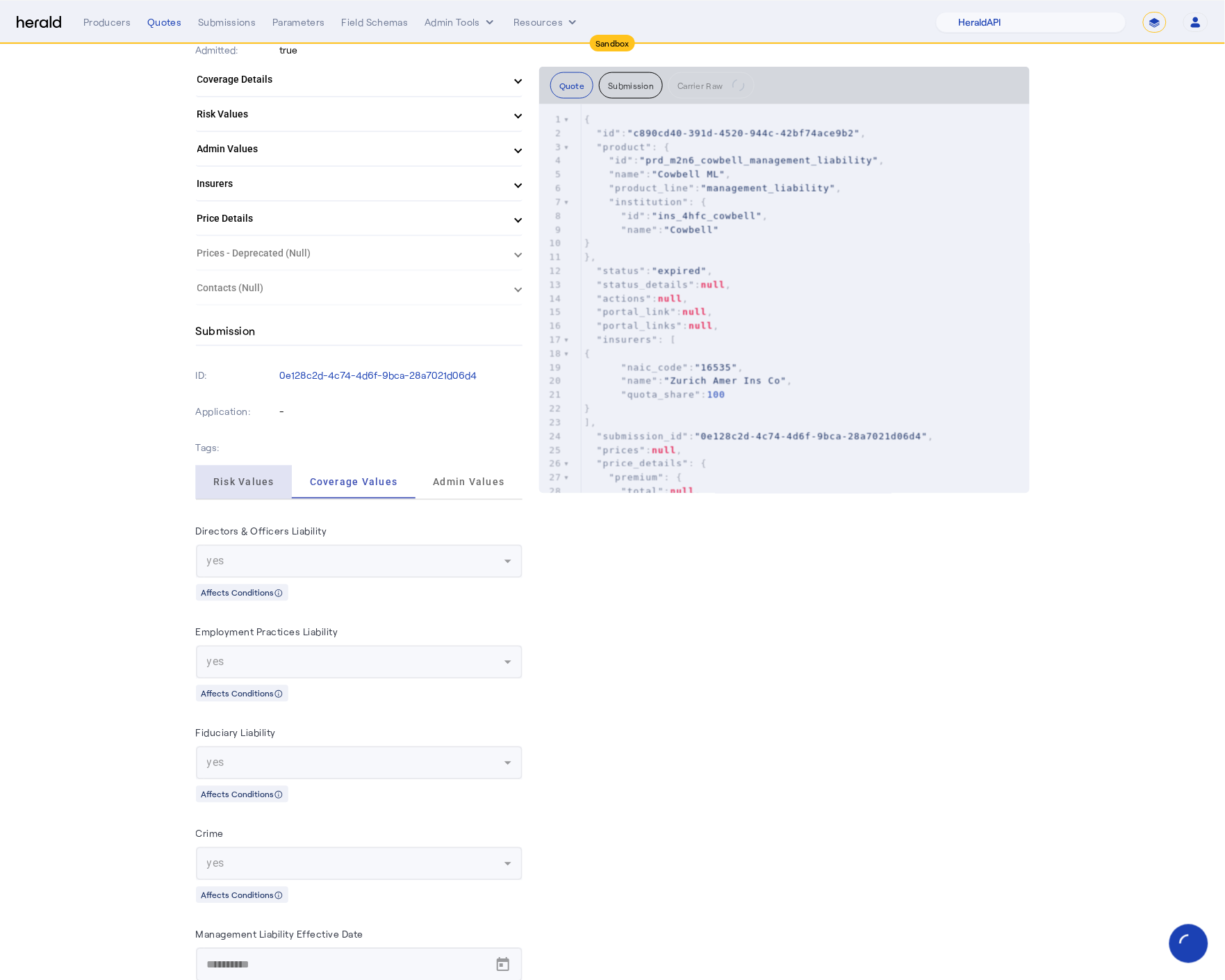
click at [258, 478] on span "Risk Values" at bounding box center [243, 482] width 61 height 10
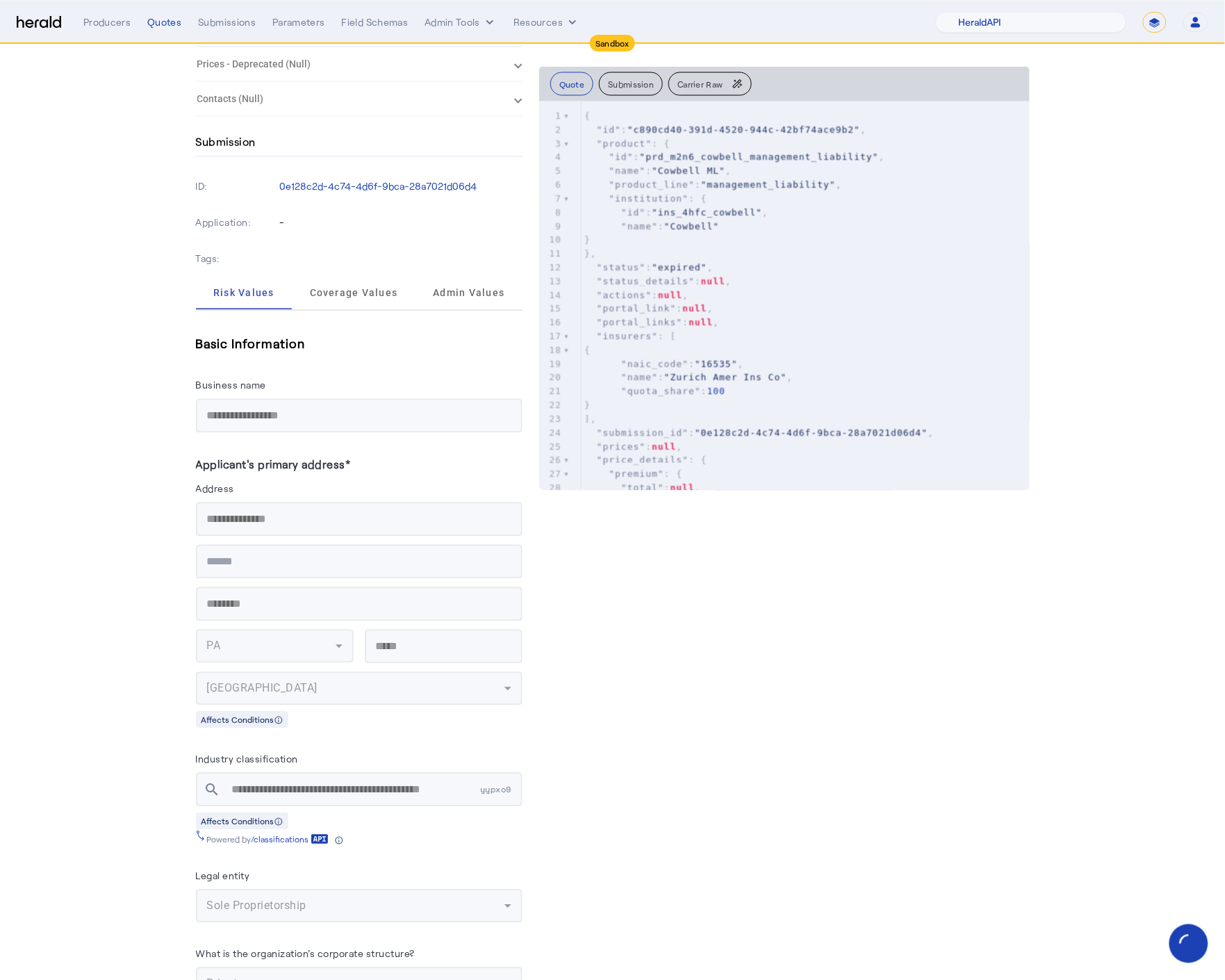
scroll to position [769, 0]
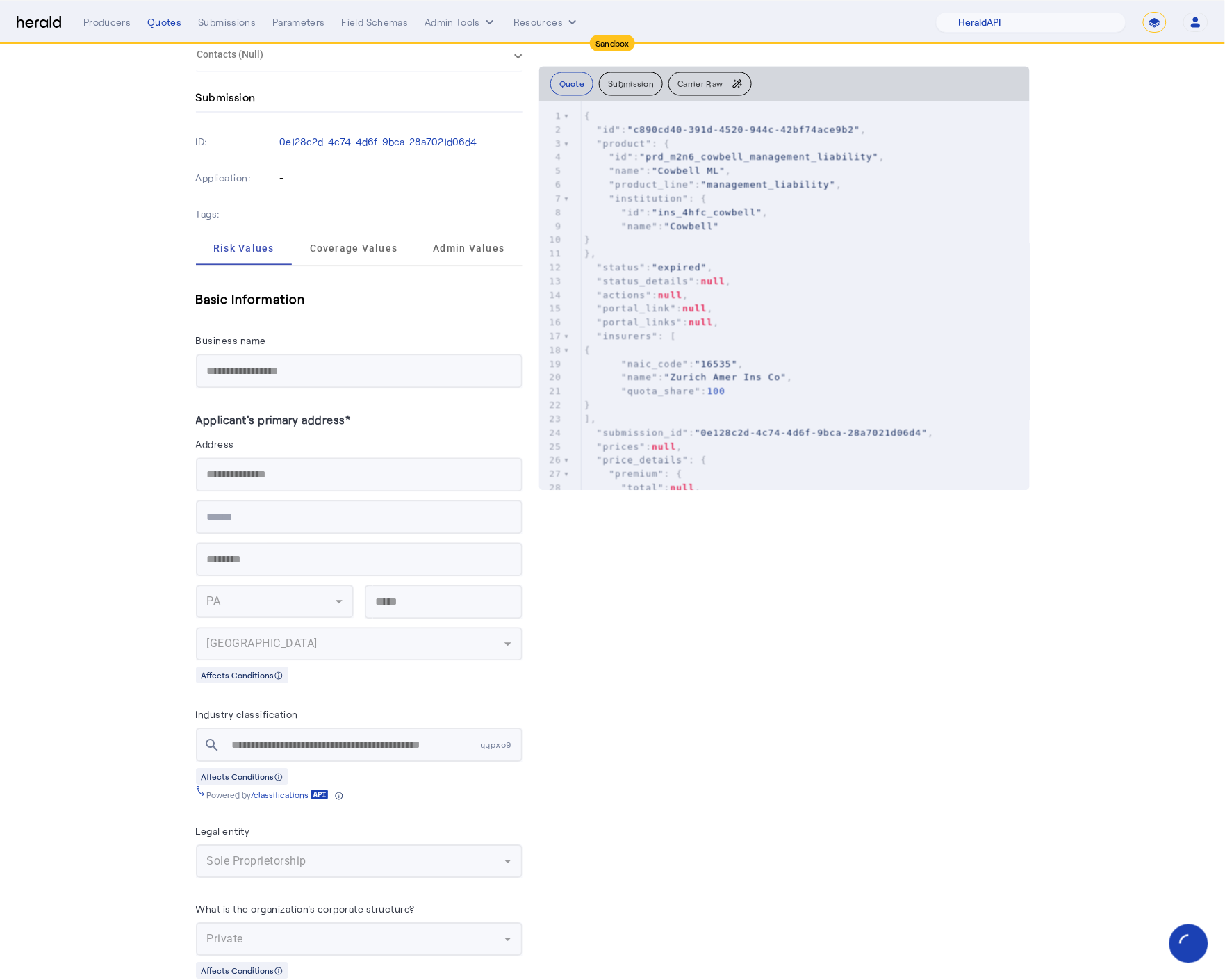
click at [503, 739] on span "yypxo9" at bounding box center [502, 745] width 43 height 12
click at [504, 739] on span "yypxo9" at bounding box center [502, 745] width 43 height 12
copy span "yypxo9"
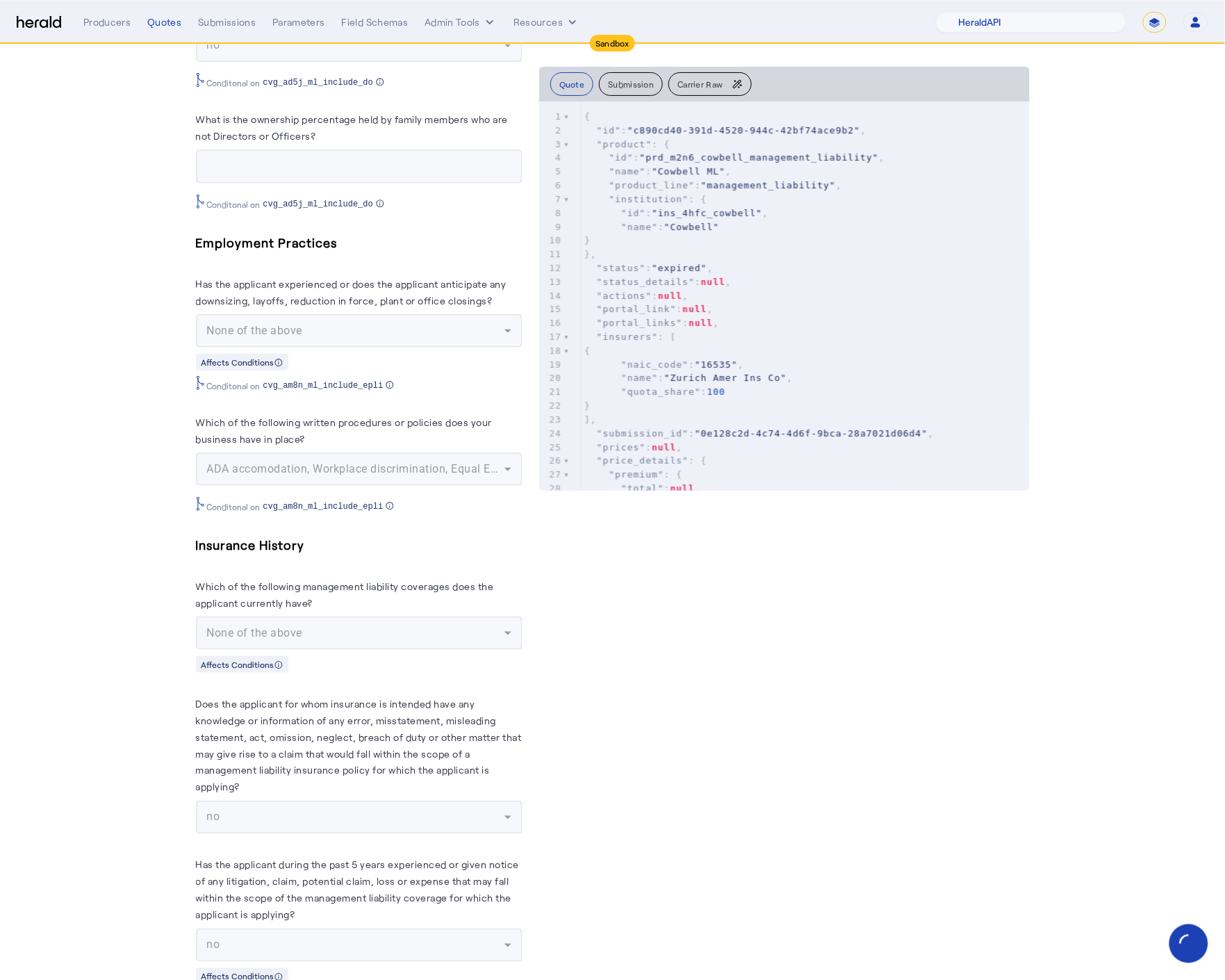
scroll to position [4955, 0]
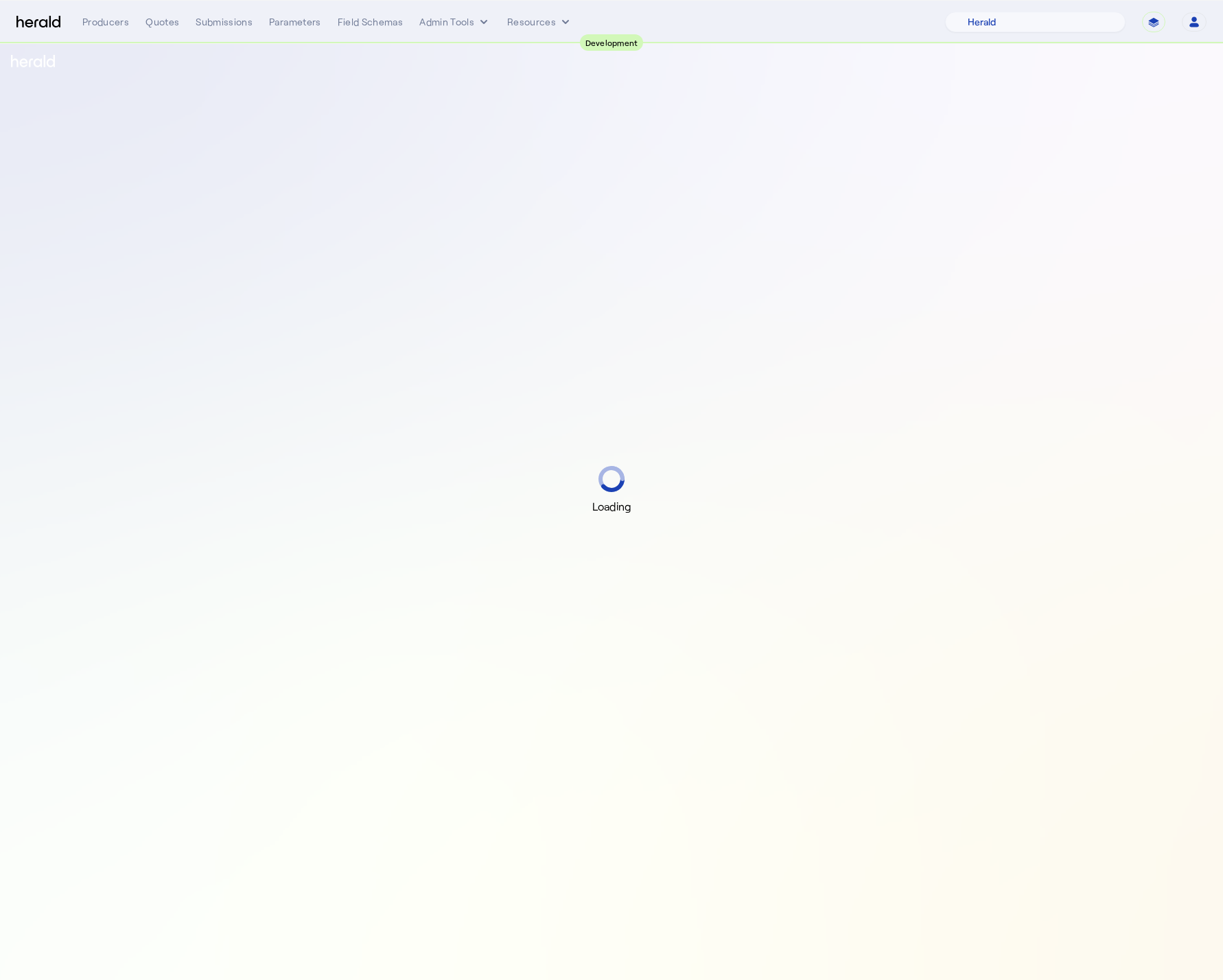
select select "pfm_2v8p_herald_api"
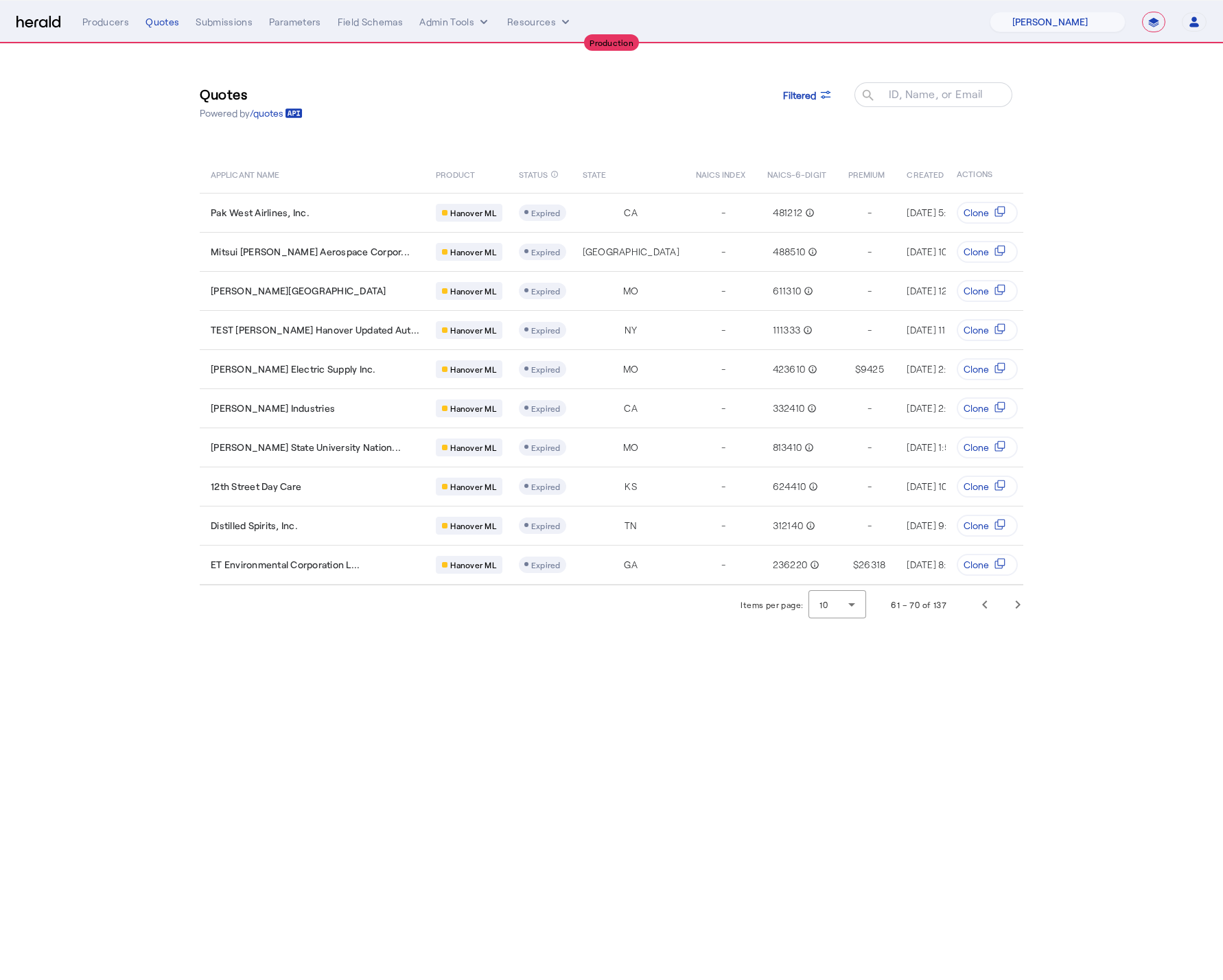
select select "pfm_8n7g_marsh"
select select "**********"
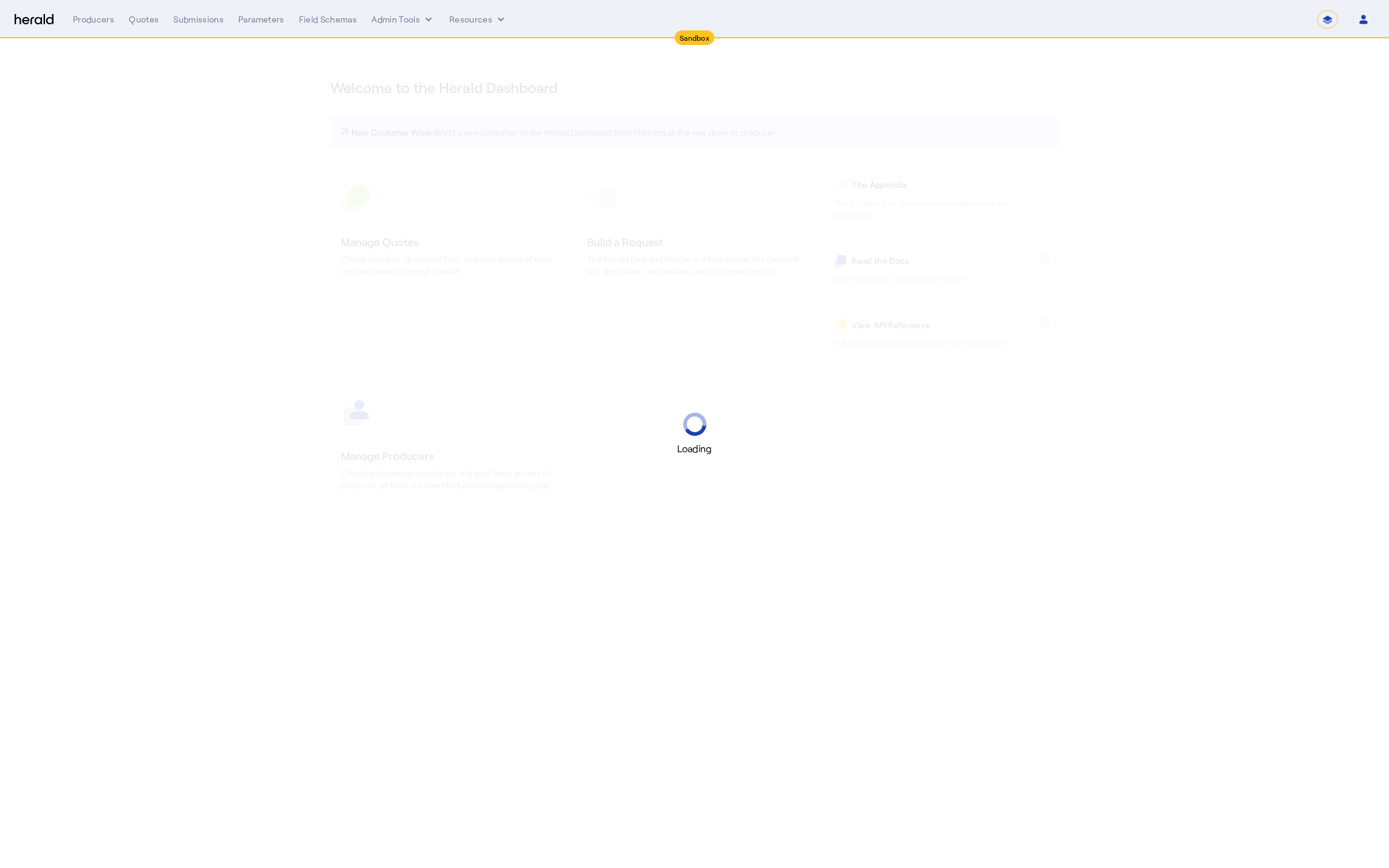
select select "*******"
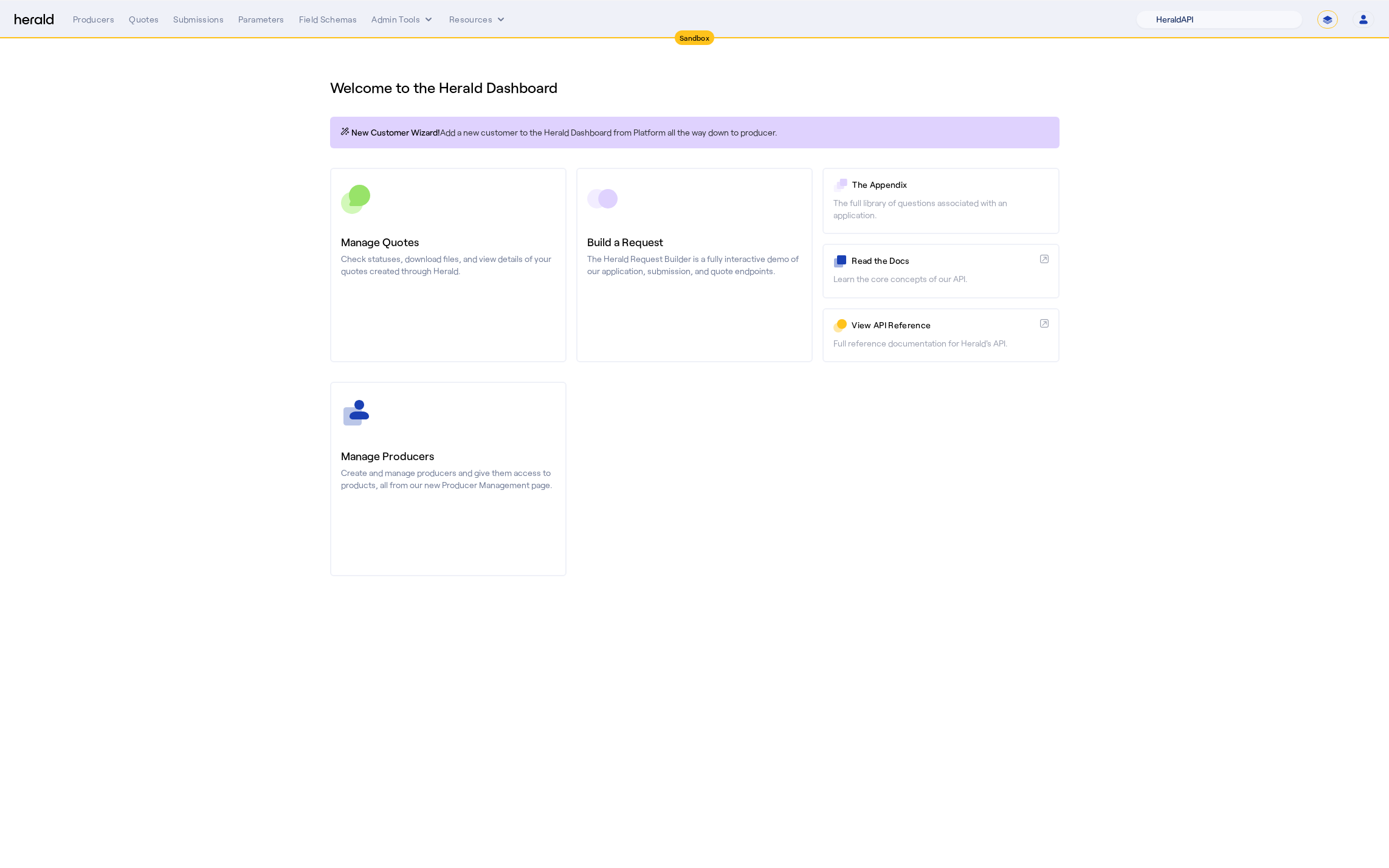
click at [1200, 21] on select "1Fort Acrisure Acturis Affinity Advisors Affinity Risk Agentero AmWins Anzen Ao…" at bounding box center [1219, 19] width 167 height 18
select select "pfm_h3db_crc"
click at [1164, 10] on select "1Fort Acrisure Acturis Affinity Advisors Affinity Risk Agentero AmWins Anzen Ao…" at bounding box center [1219, 19] width 167 height 18
click at [239, 166] on div "You are now impersonating the CRC platform." at bounding box center [694, 434] width 1389 height 868
click at [141, 16] on div "You are now impersonating the CRC platform." at bounding box center [694, 434] width 1389 height 868
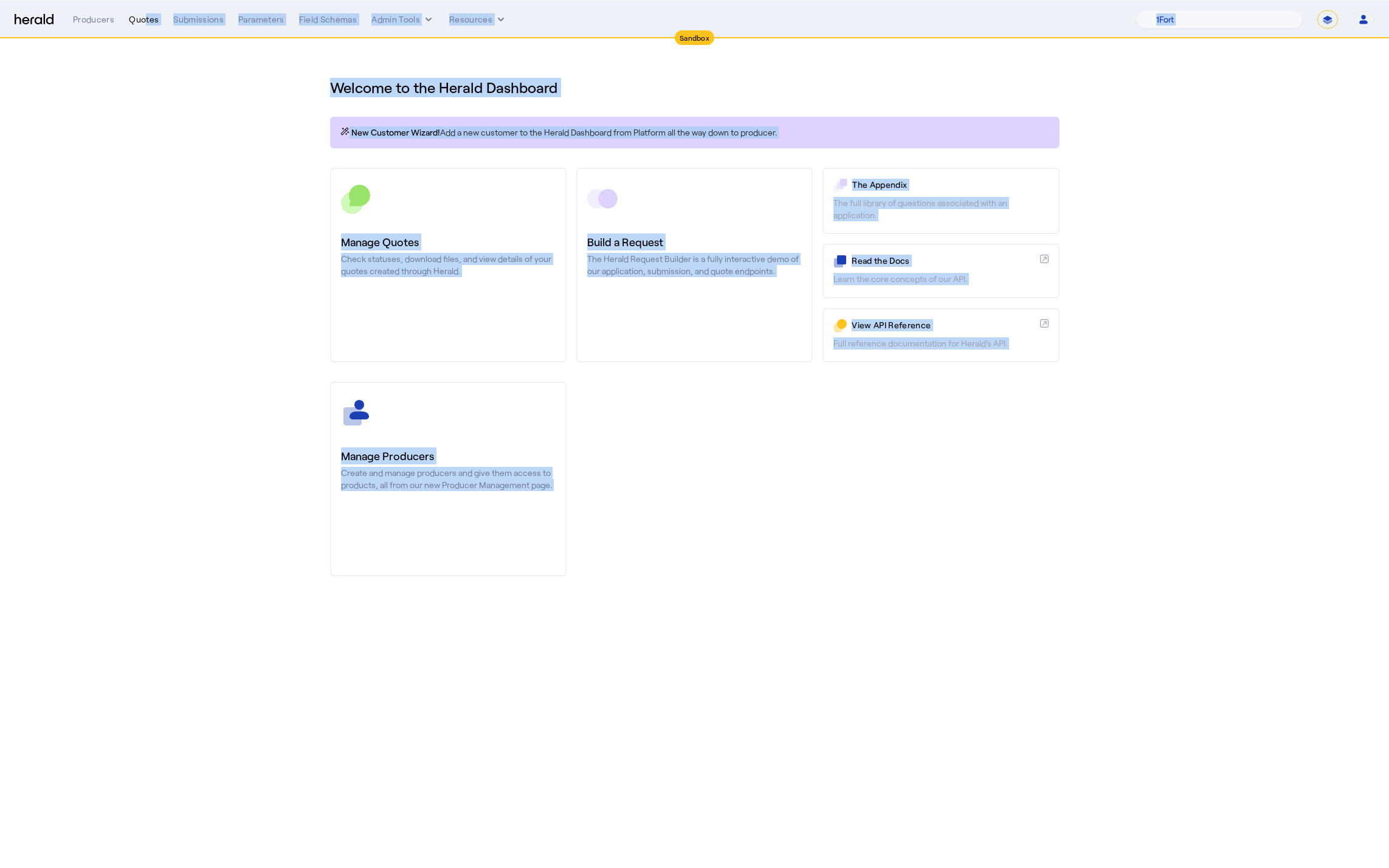
click at [142, 20] on div "Quotes" at bounding box center [144, 19] width 30 height 12
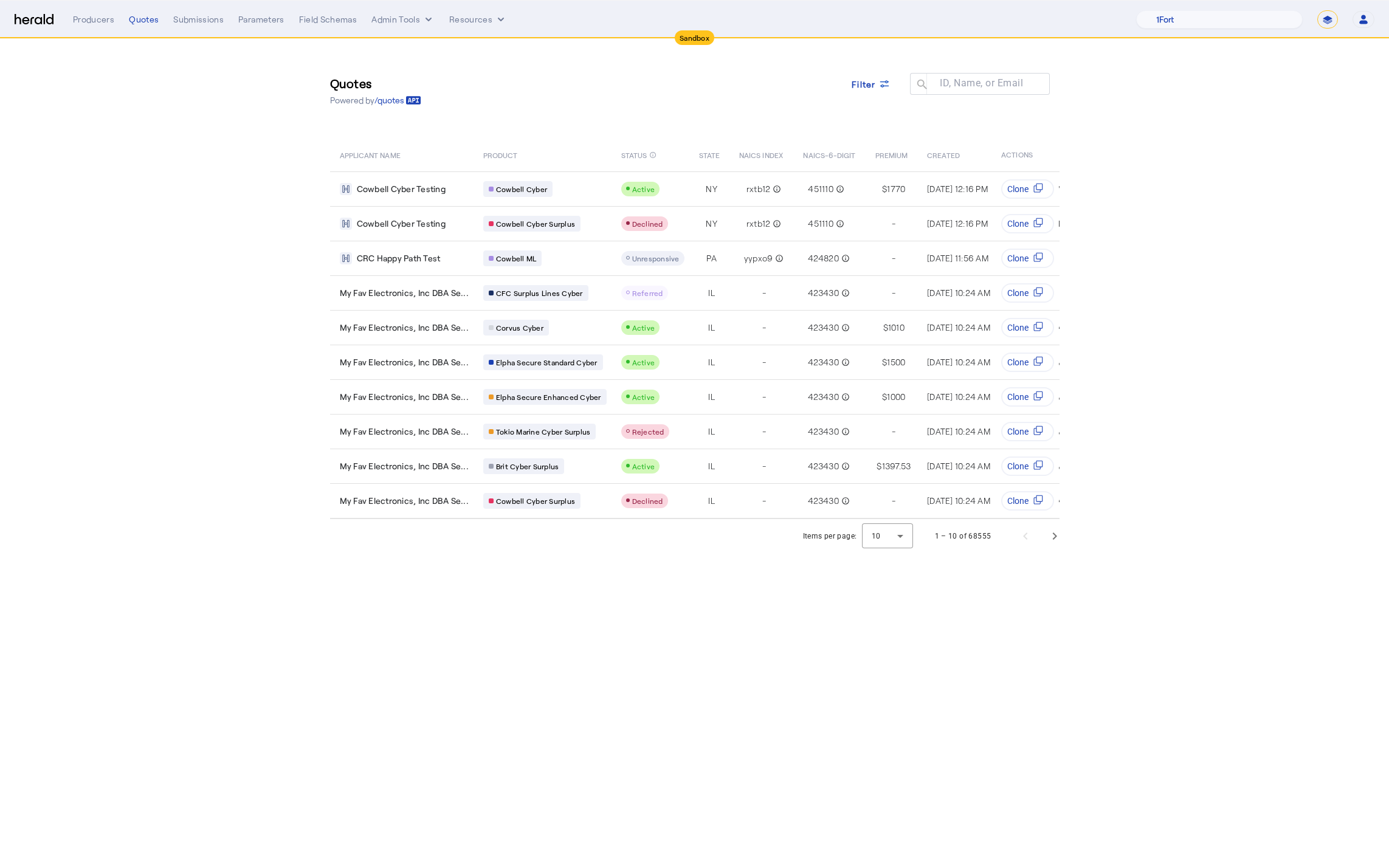
click at [602, 134] on div "Quotes Powered by /quotes Filter ID, Name, or Email search APPLICANT NAME PRODU…" at bounding box center [695, 279] width 778 height 480
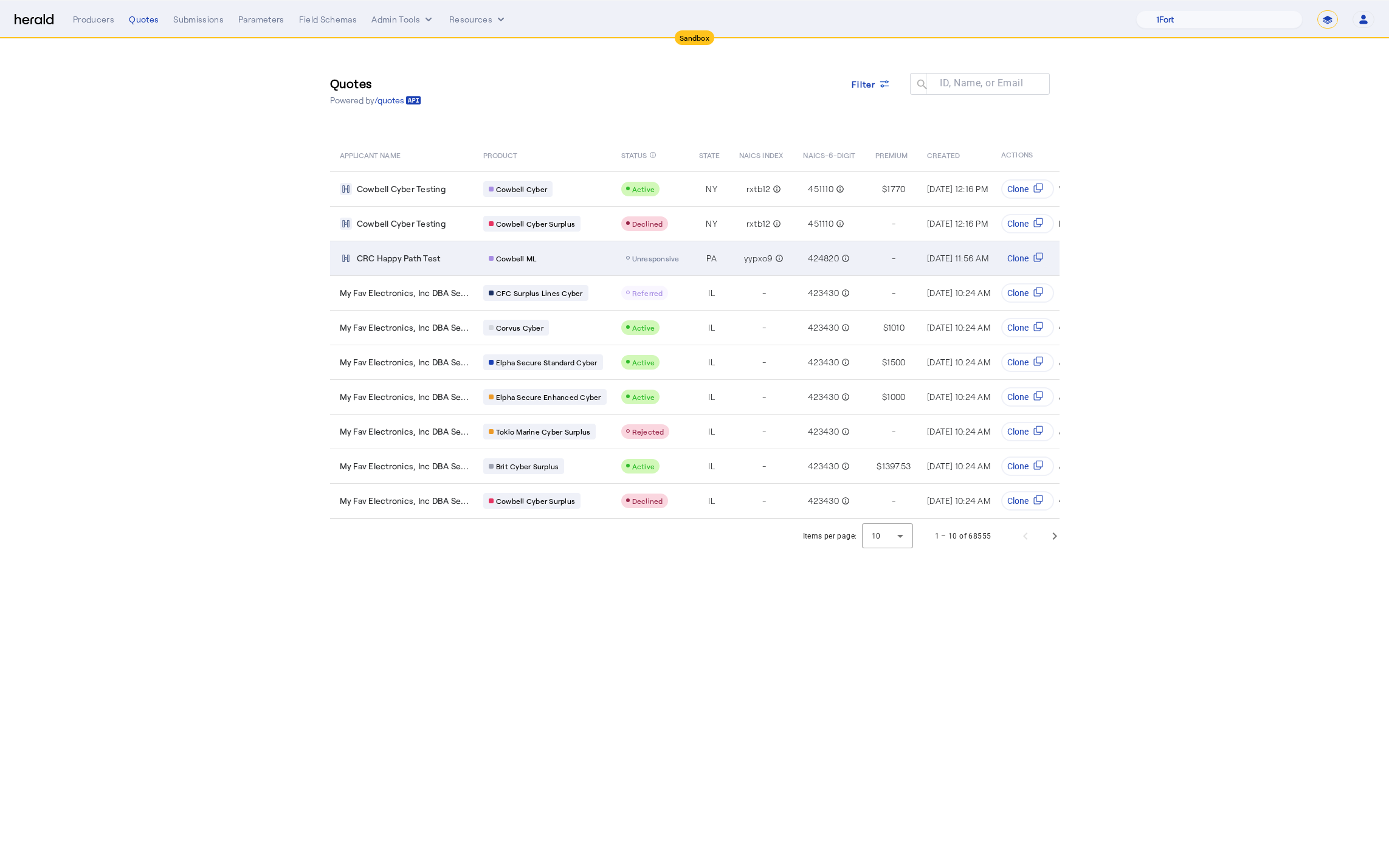
click at [595, 254] on div "Cowbell ML" at bounding box center [544, 259] width 123 height 16
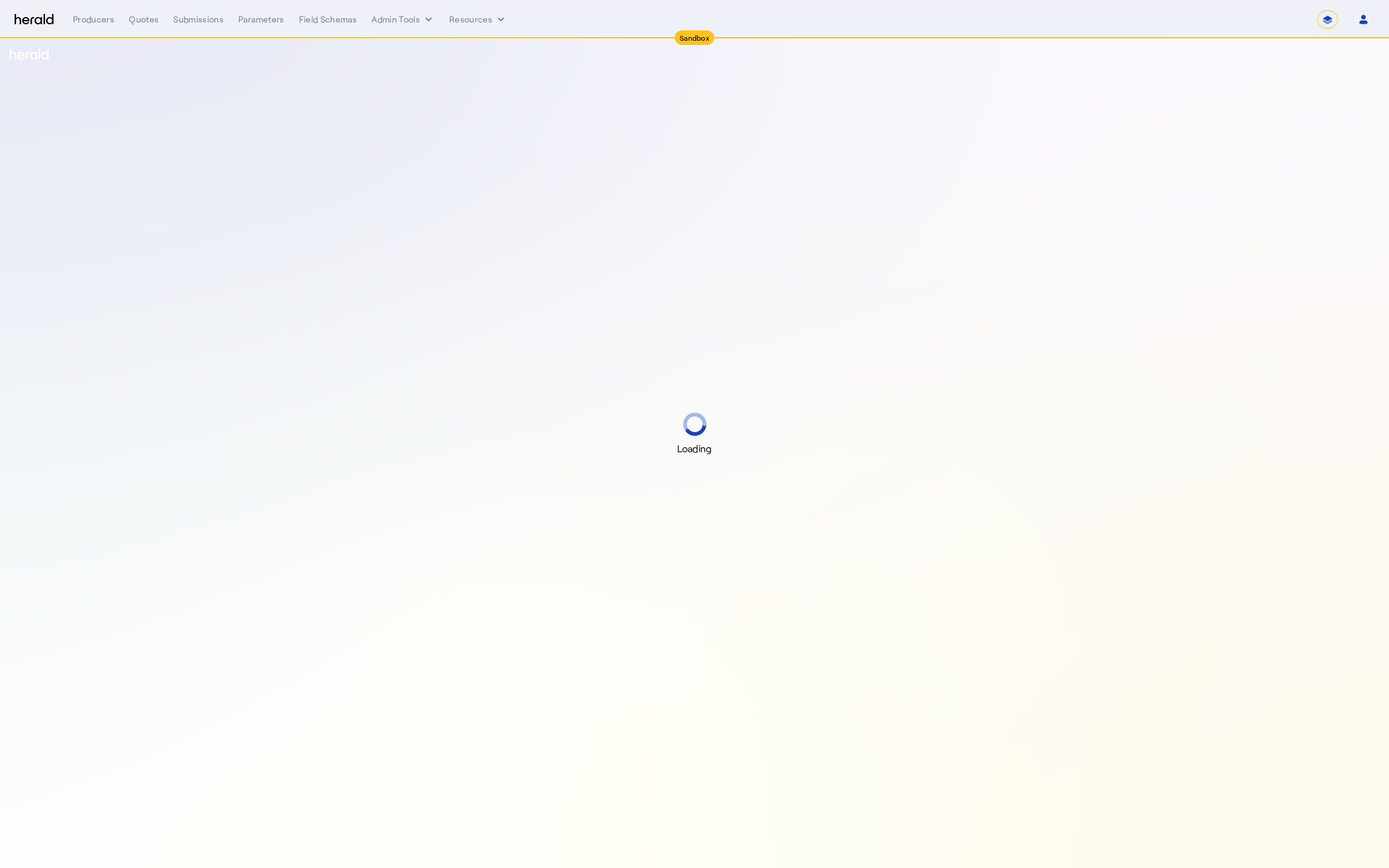
select select "*******"
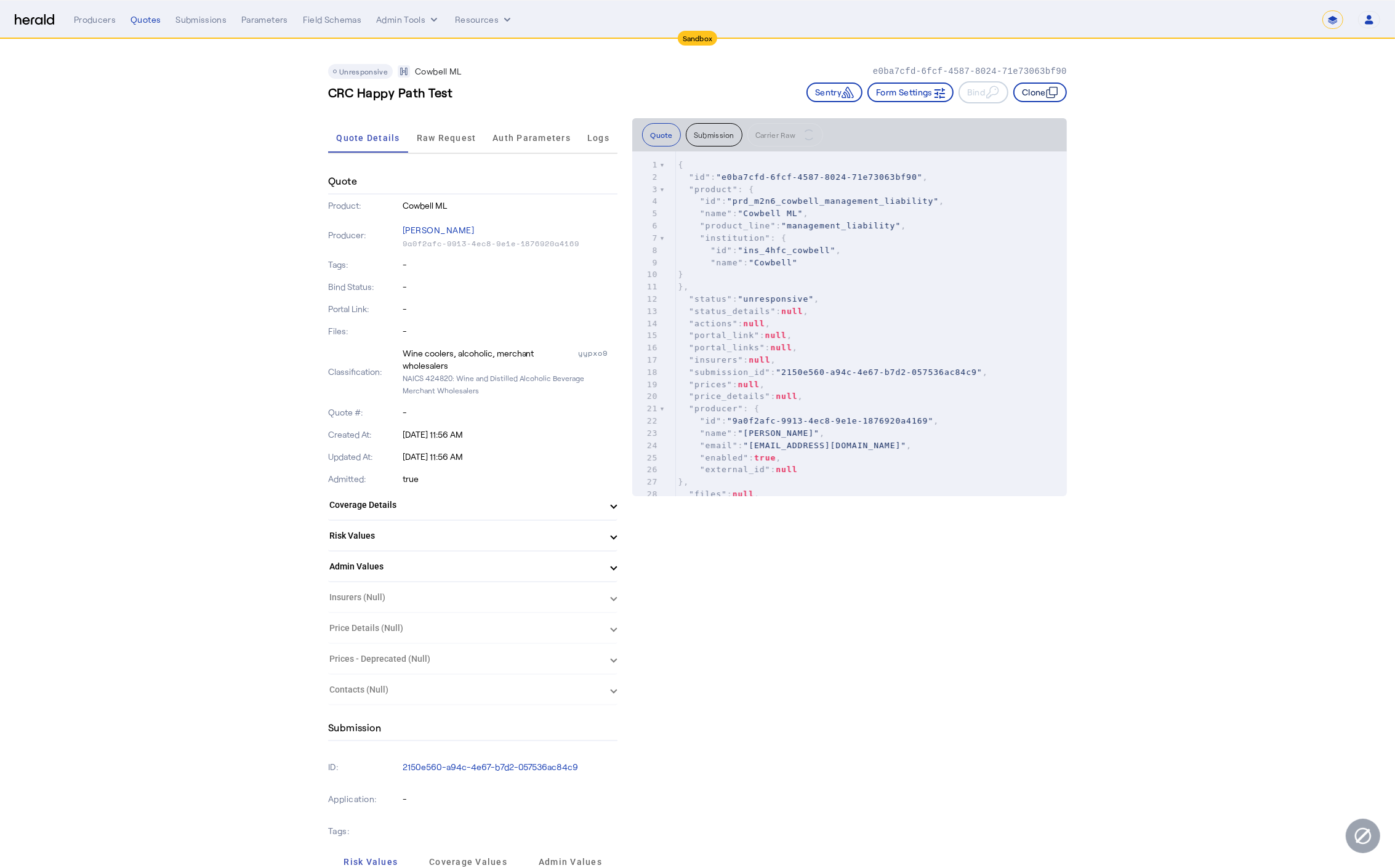
click at [1035, 100] on button "Clone" at bounding box center [1040, 92] width 53 height 20
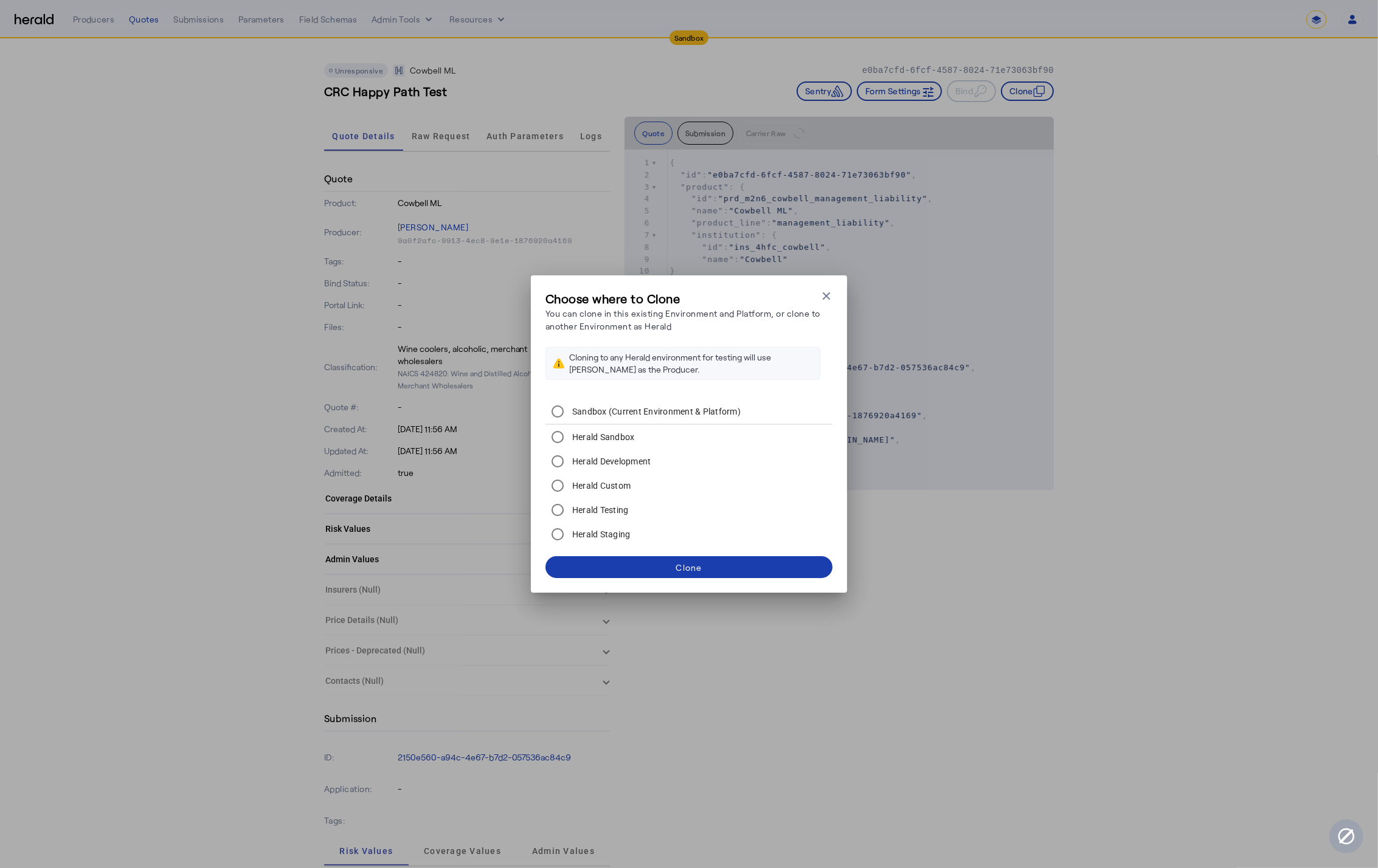
click at [688, 557] on span at bounding box center [689, 568] width 287 height 30
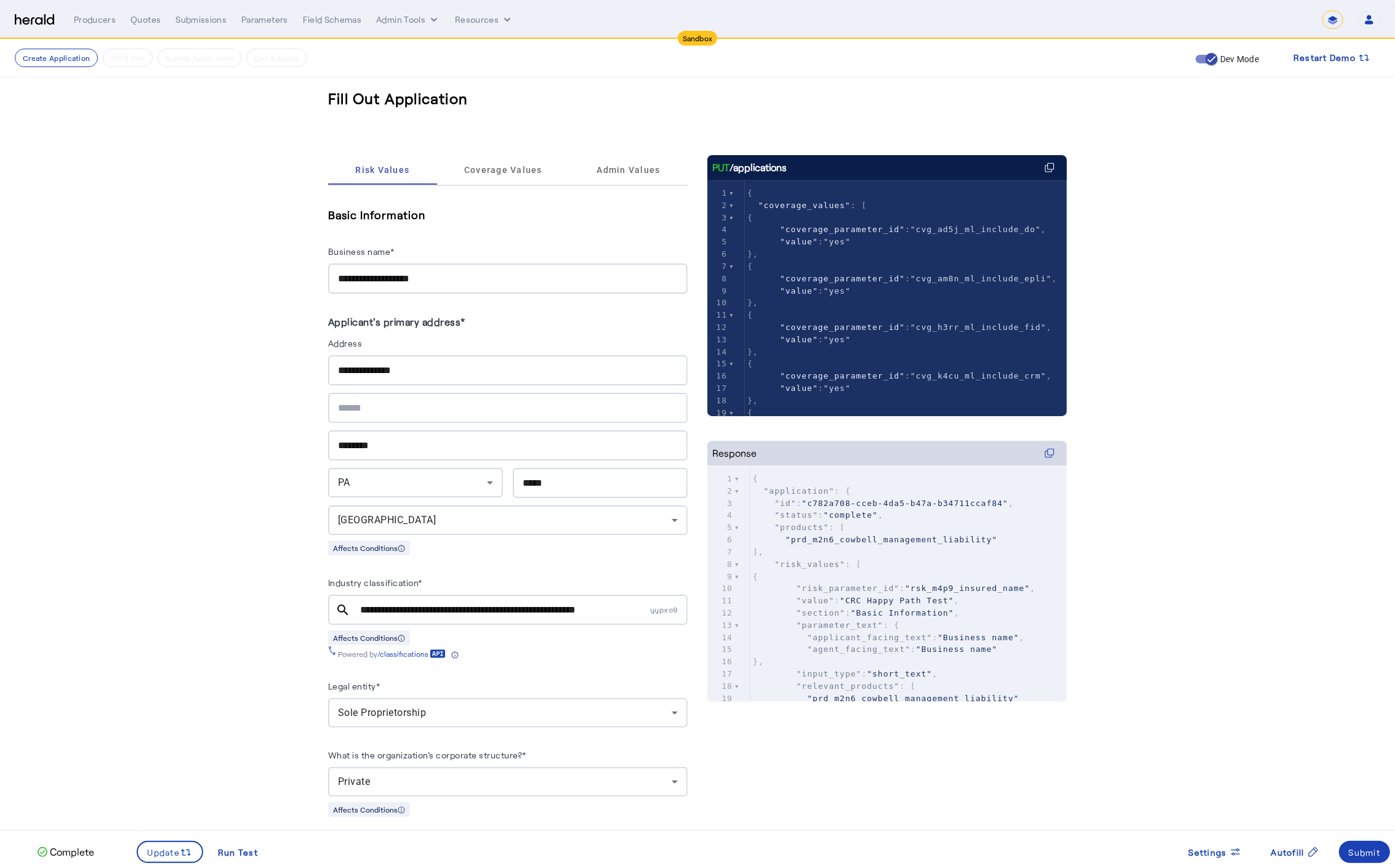
click at [464, 274] on input "**********" at bounding box center [508, 278] width 340 height 15
type input "**********"
click at [177, 862] on span at bounding box center [170, 852] width 64 height 30
click at [1374, 855] on div "Submit" at bounding box center [1364, 852] width 32 height 13
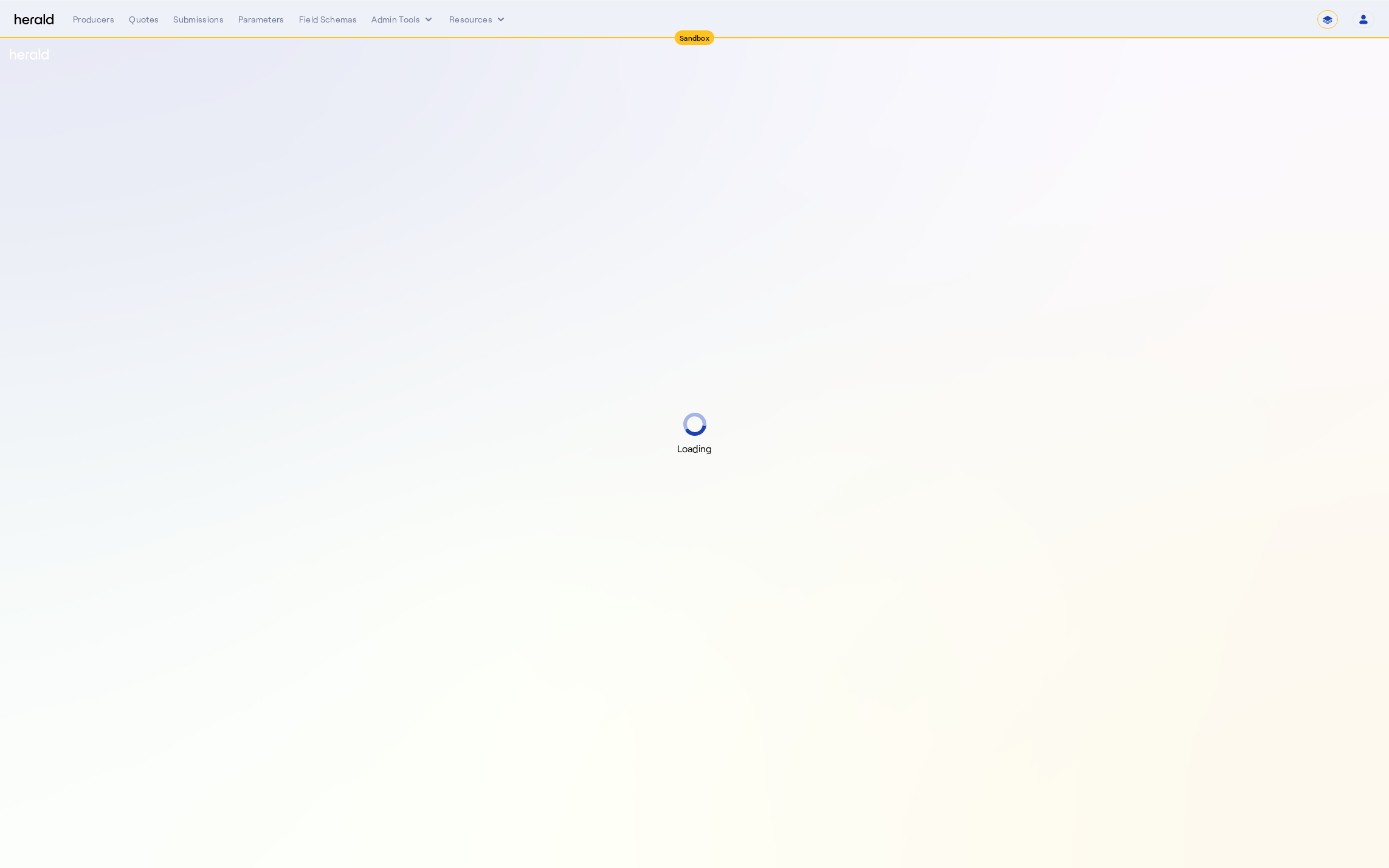
select select "*******"
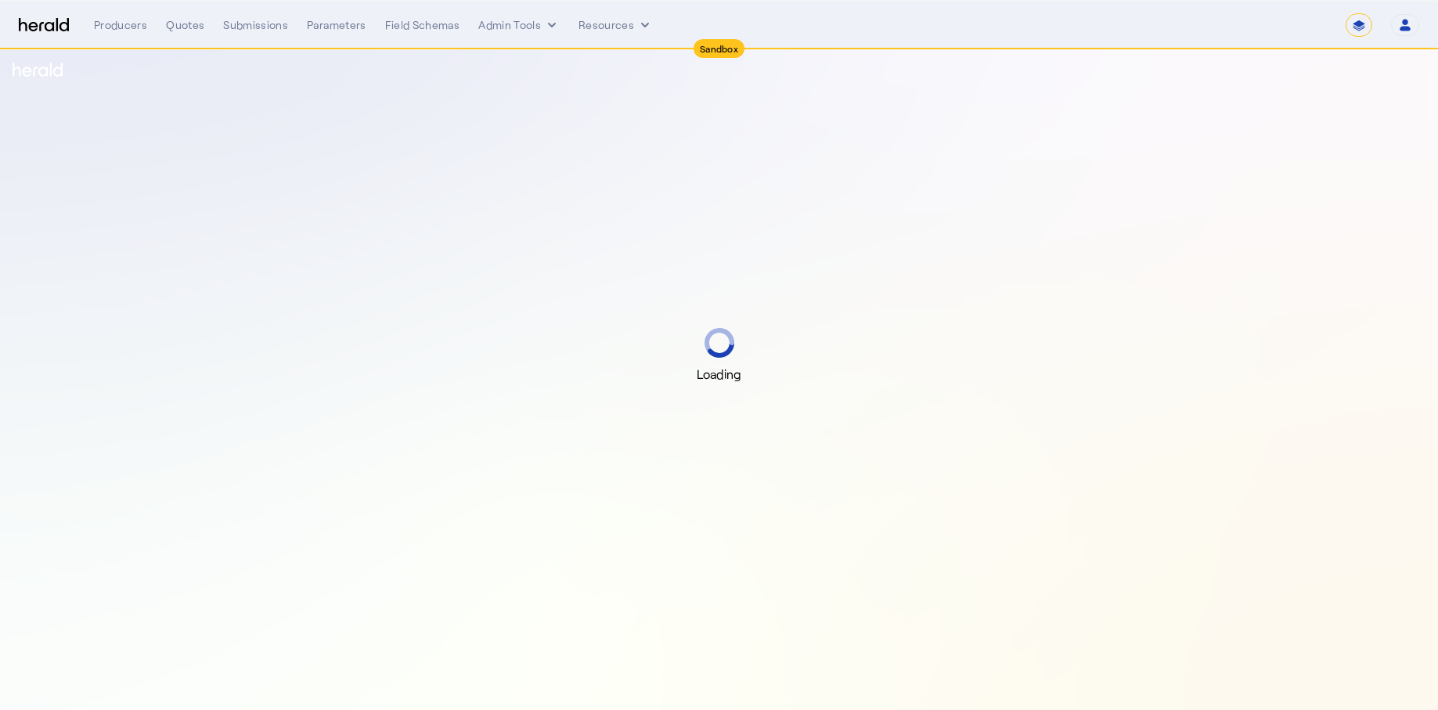
select select "*******"
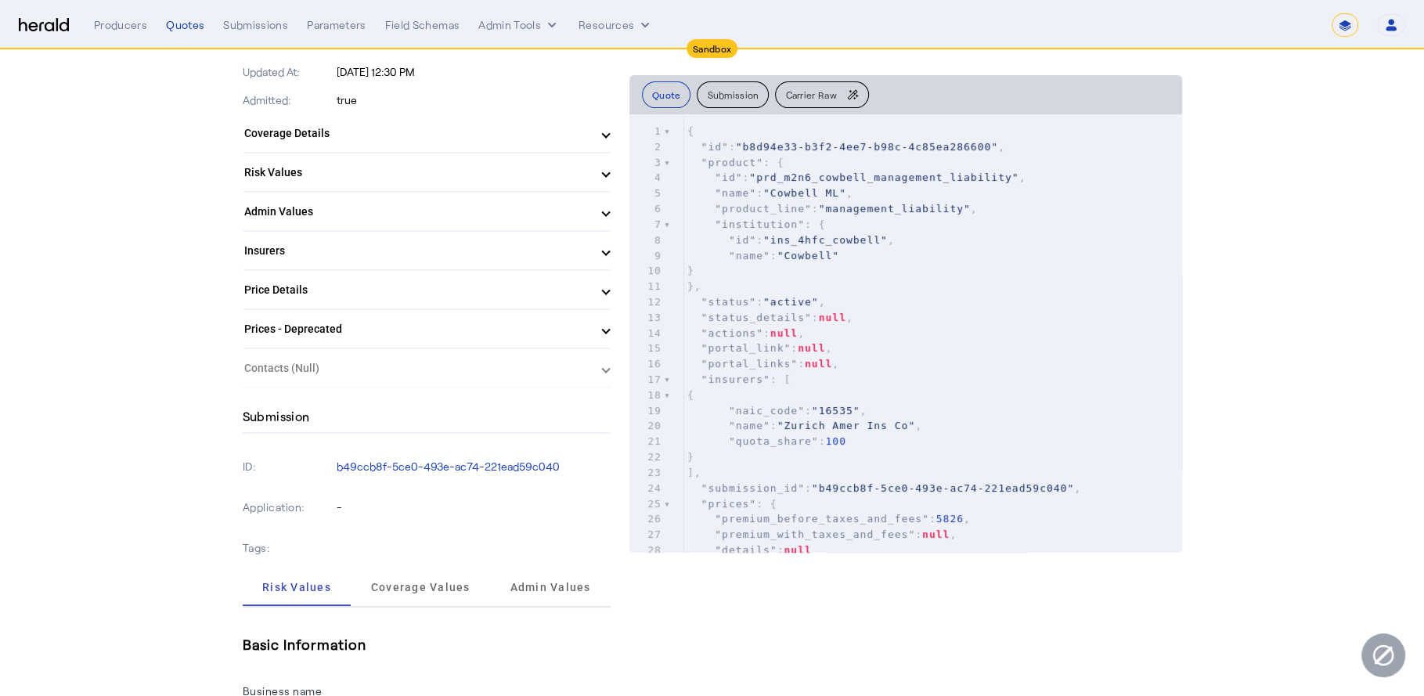
scroll to position [537, 0]
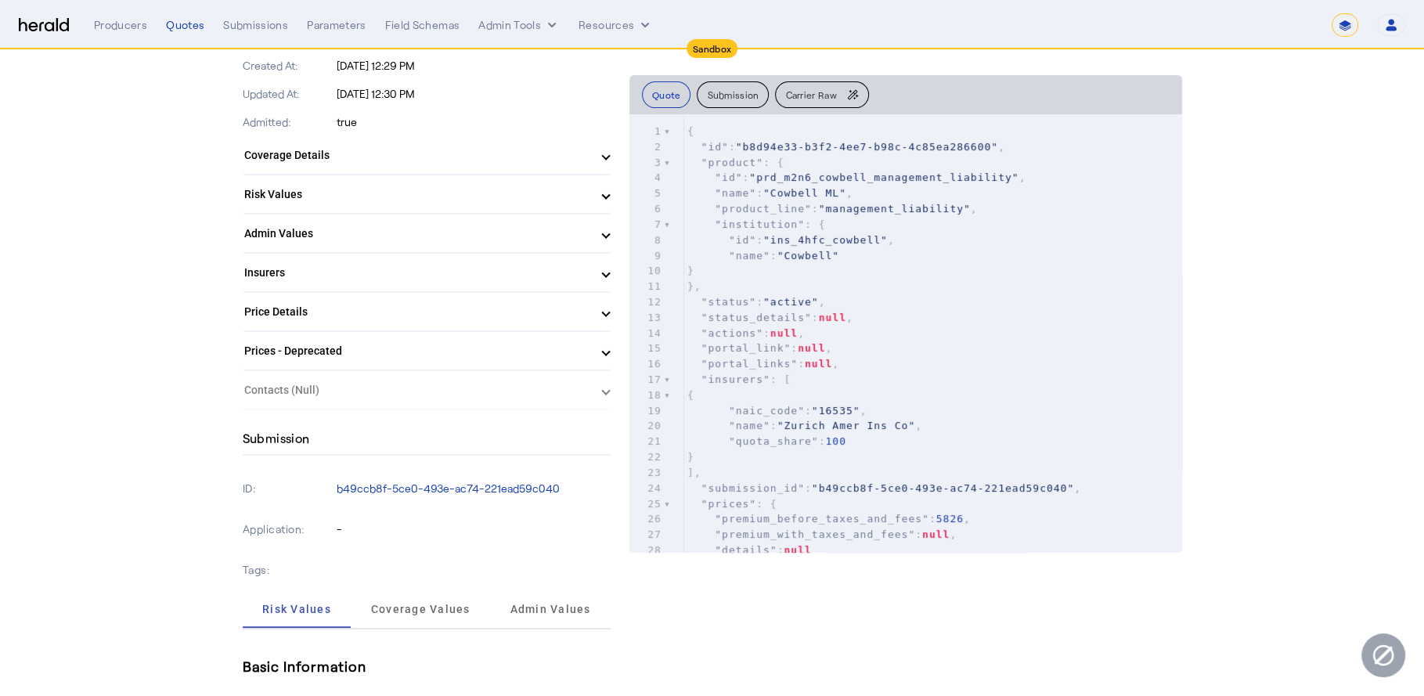
click at [580, 297] on mat-expansion-panel-header "Price Details" at bounding box center [427, 312] width 368 height 38
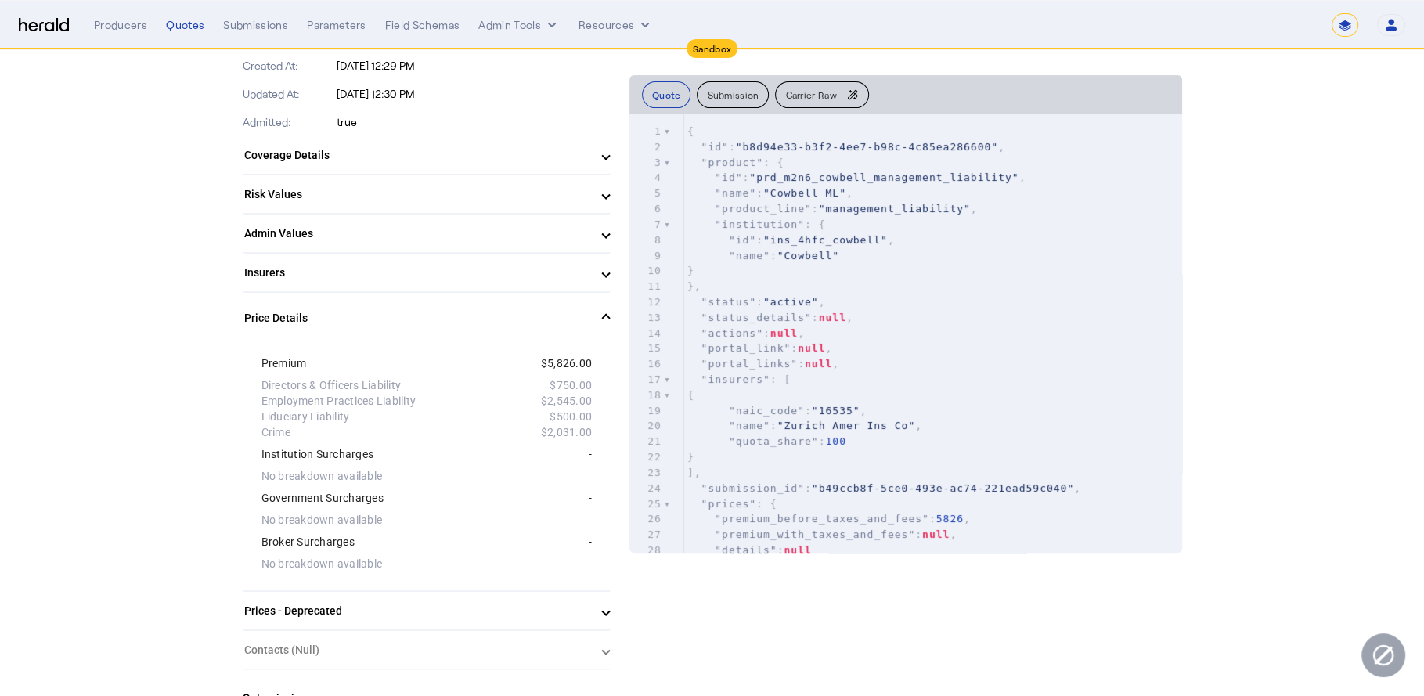
click at [586, 297] on mat-expansion-panel-header "Price Details" at bounding box center [427, 318] width 368 height 50
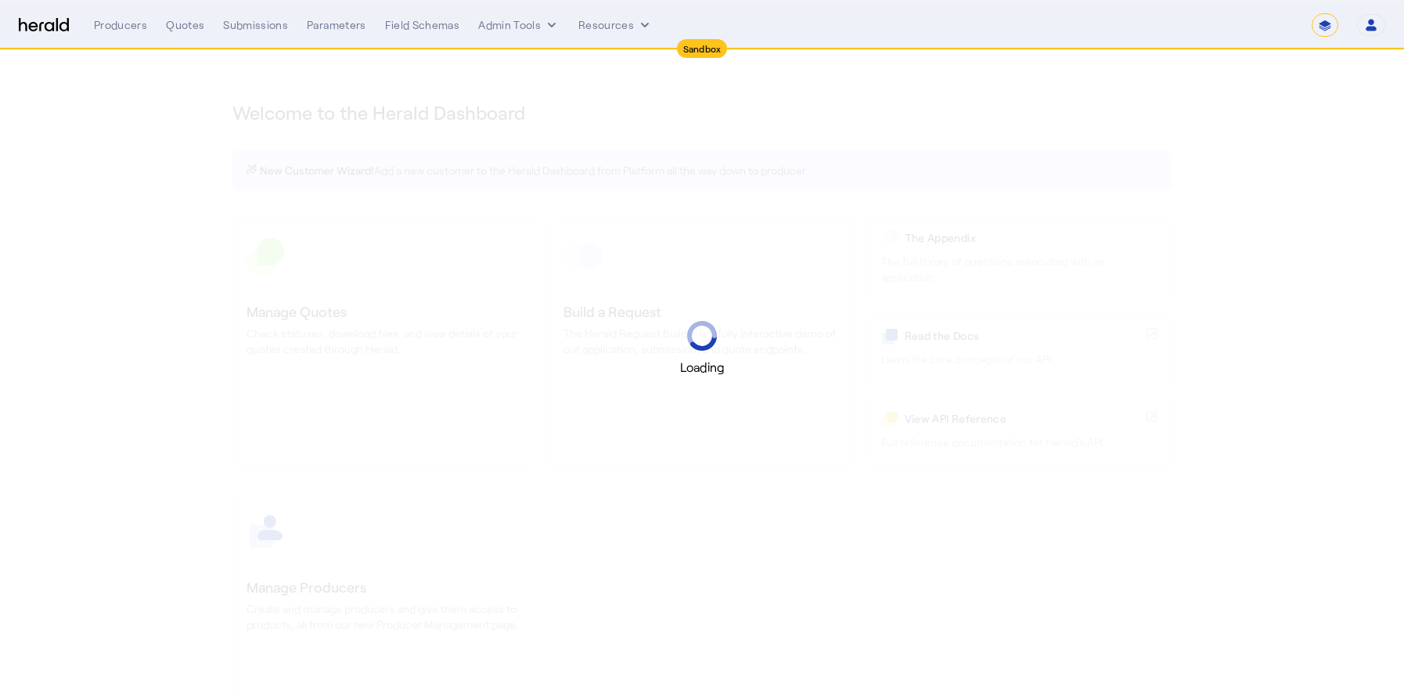
select select "*******"
select select "pfm_2v8p_herald_api"
